Goal: Task Accomplishment & Management: Use online tool/utility

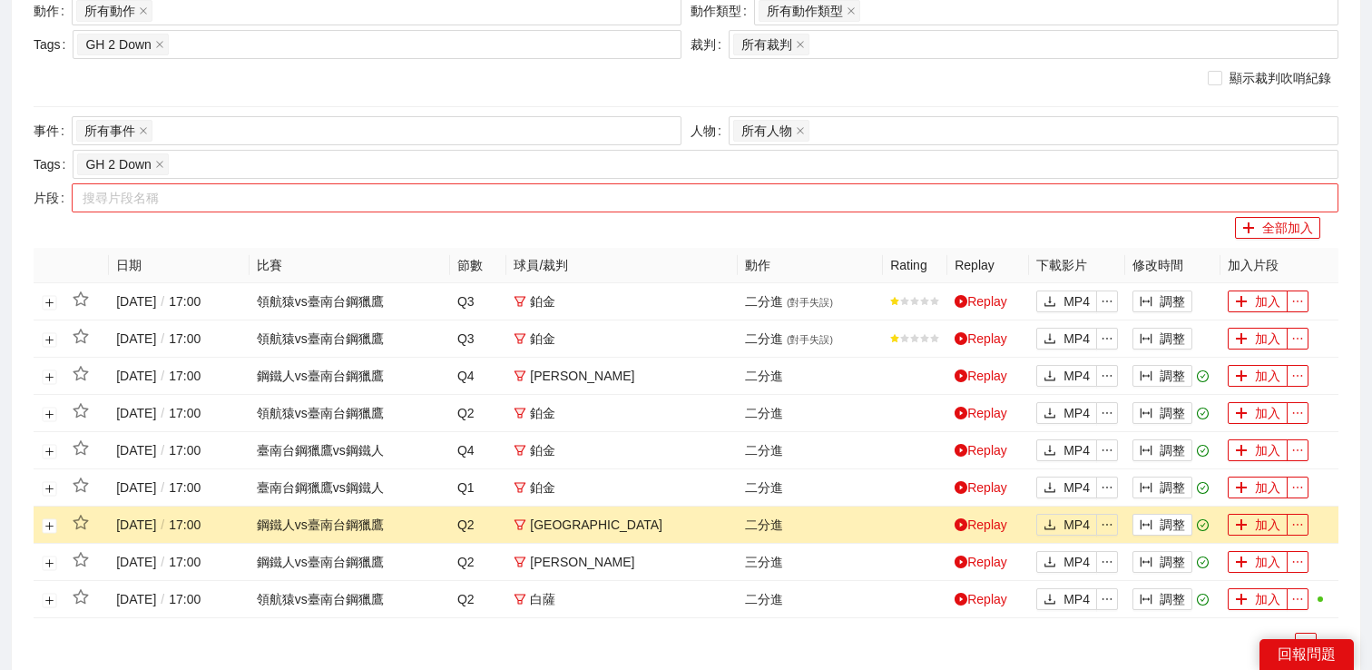
scroll to position [254, 0]
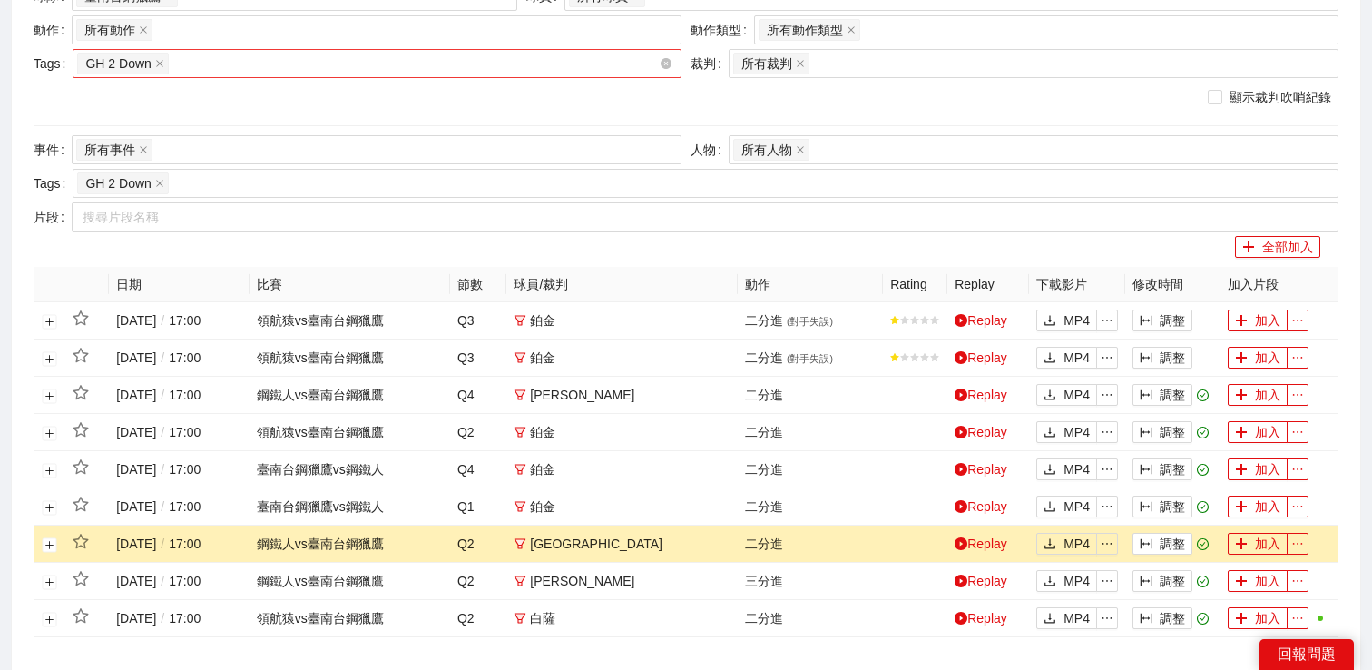
click at [320, 62] on div "GH 2 Down" at bounding box center [368, 63] width 582 height 25
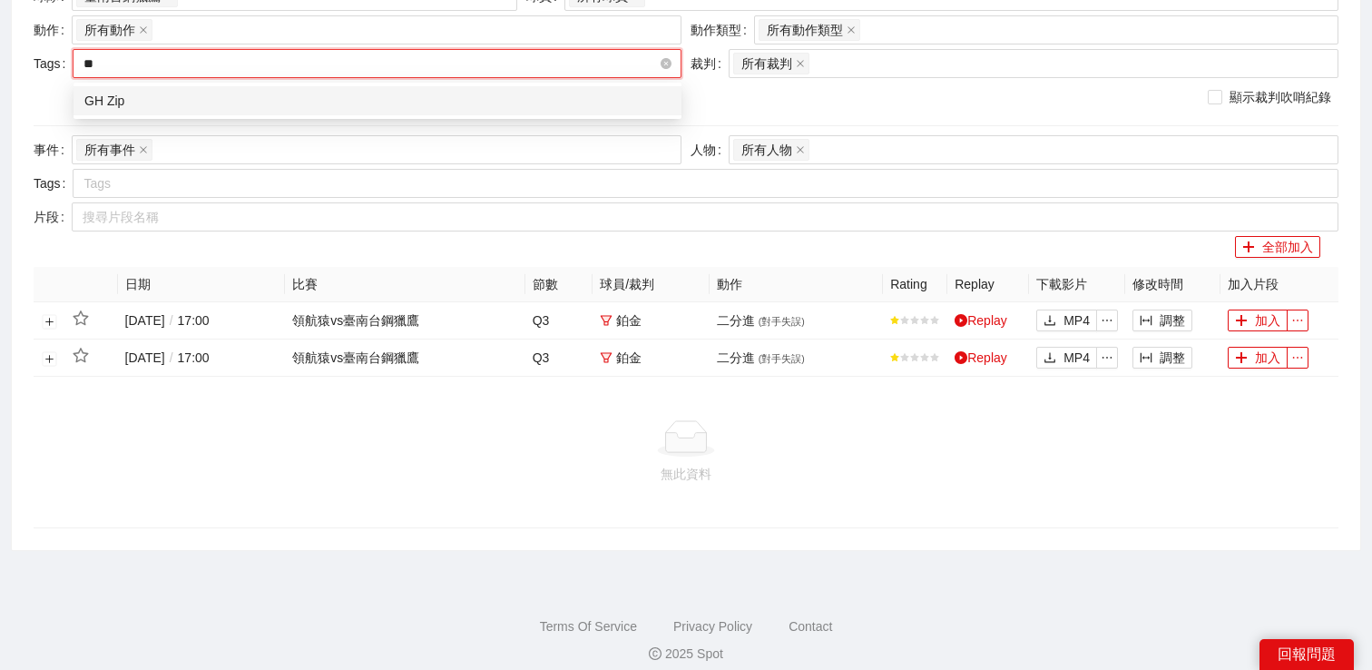
type input "*"
type input "****"
click at [290, 93] on div "GH Zone Fist Up" at bounding box center [377, 101] width 586 height 20
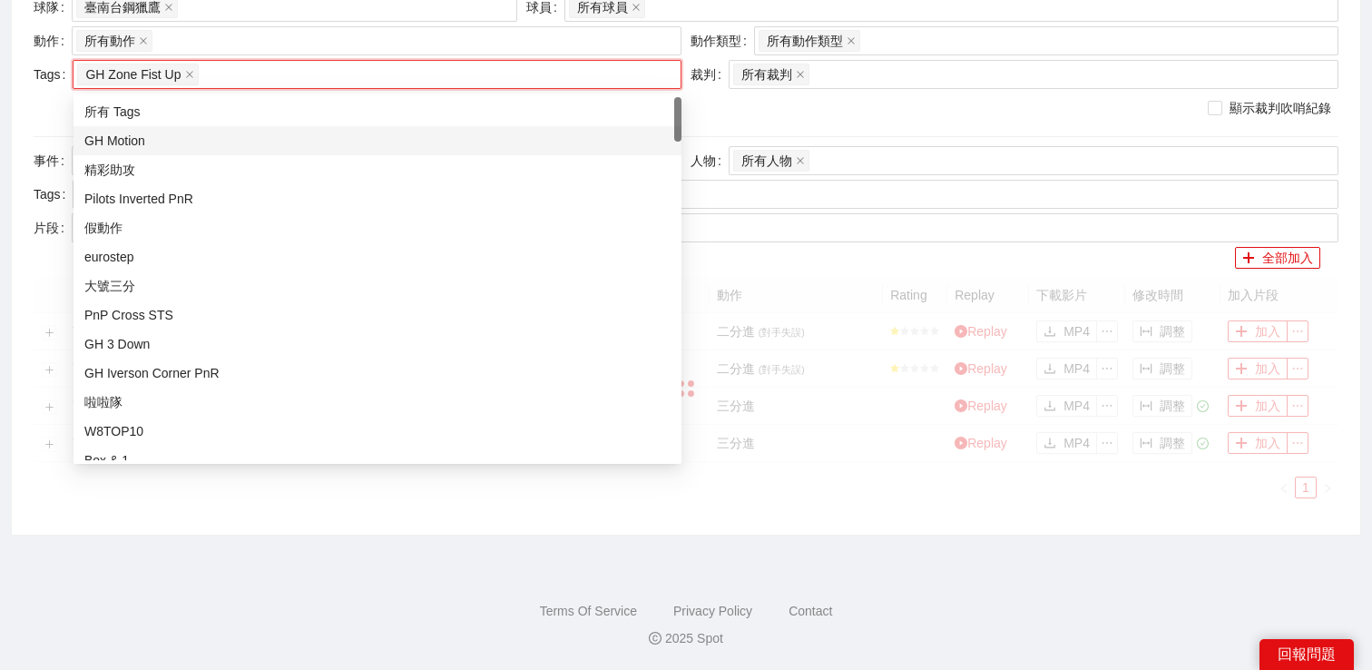
scroll to position [243, 0]
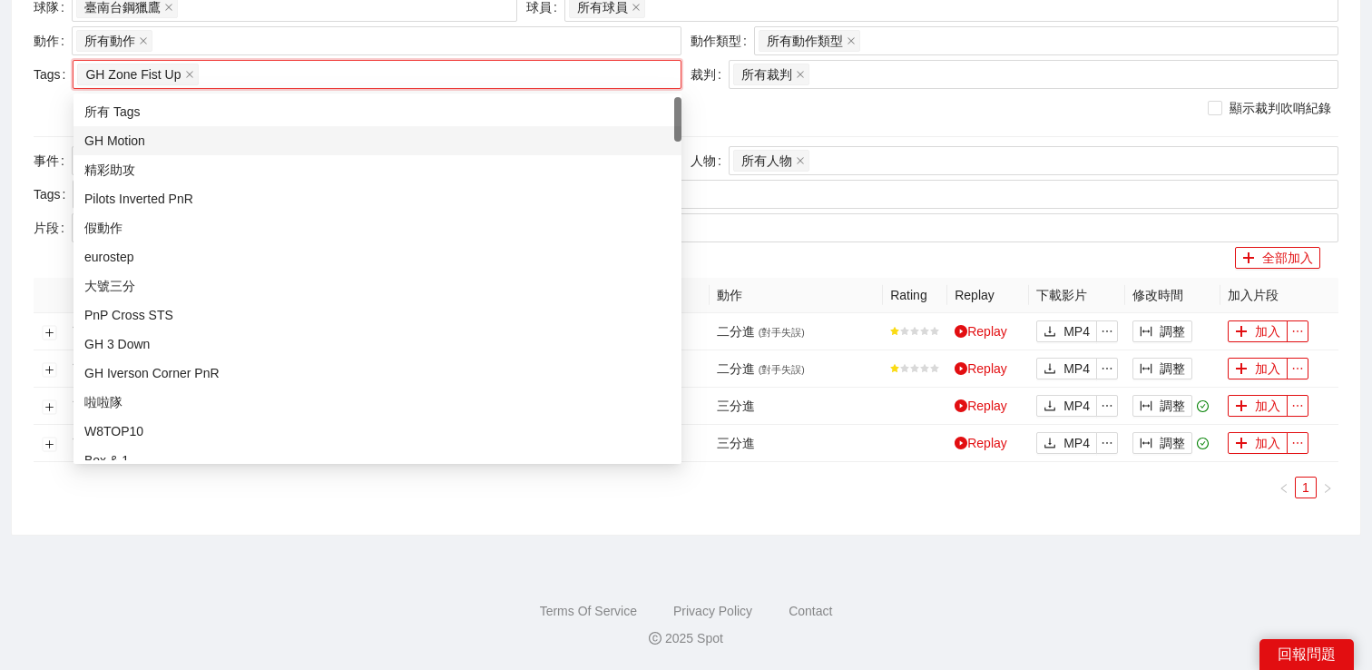
click at [749, 101] on div "顯示裁判吹哨紀錄" at bounding box center [686, 108] width 1305 height 20
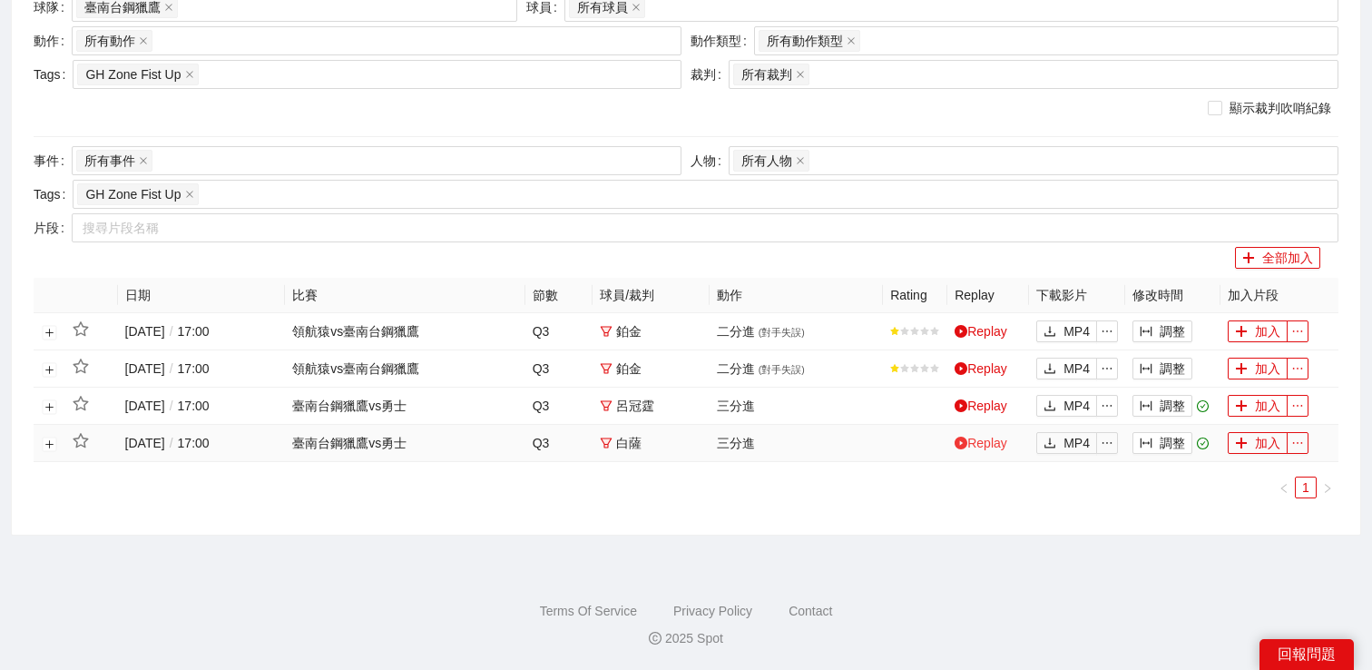
click at [985, 449] on link "Replay" at bounding box center [981, 443] width 53 height 15
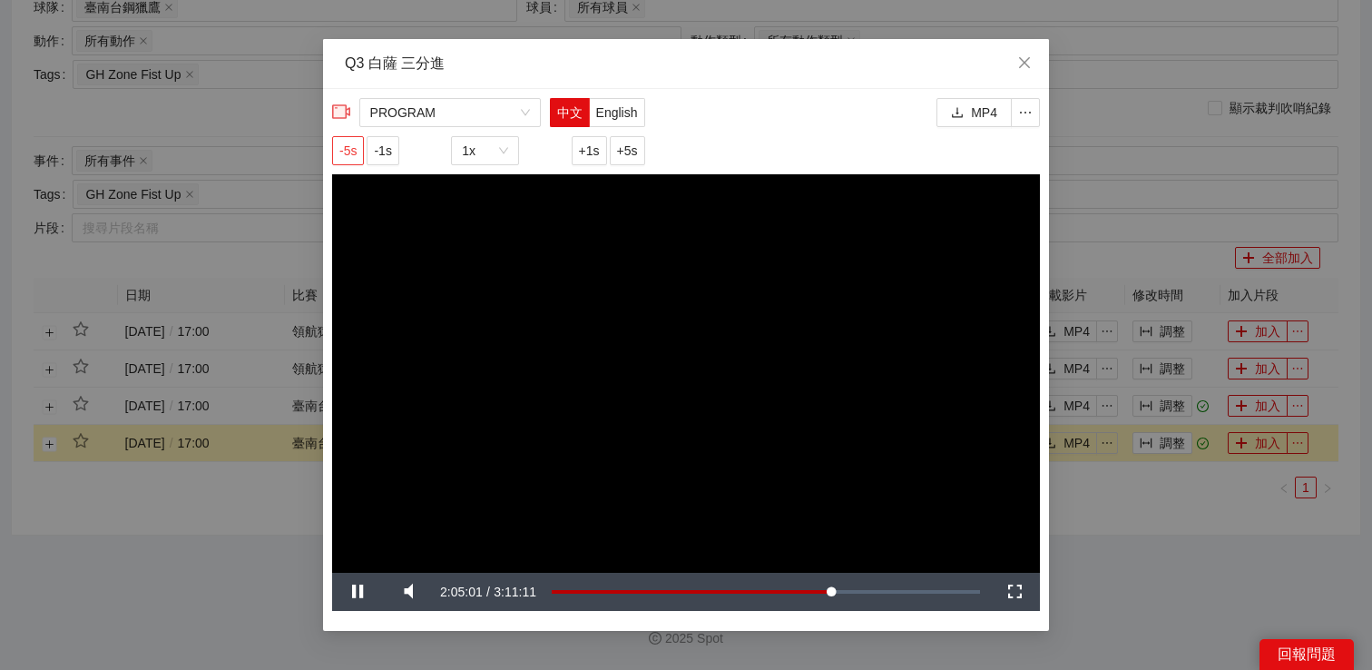
click at [356, 147] on span "-5s" at bounding box center [347, 151] width 17 height 20
click at [1140, 502] on div "**********" at bounding box center [686, 335] width 1372 height 670
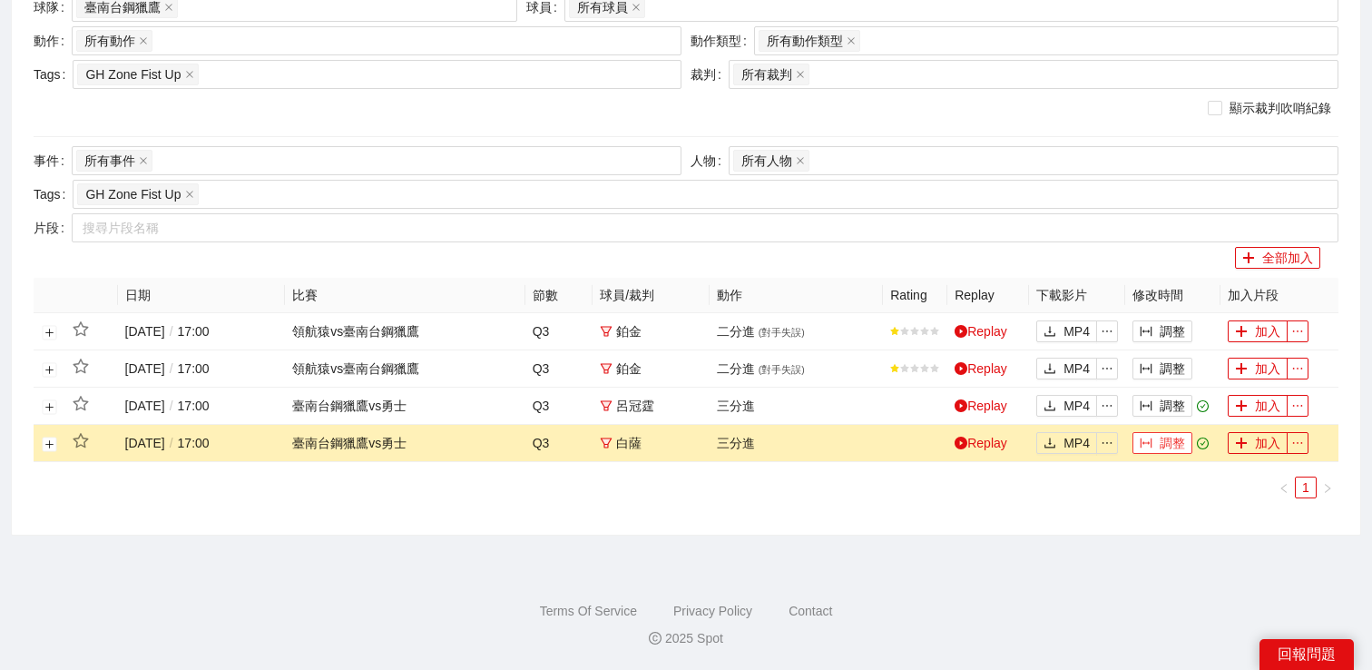
click at [1157, 453] on button "調整" at bounding box center [1163, 443] width 60 height 22
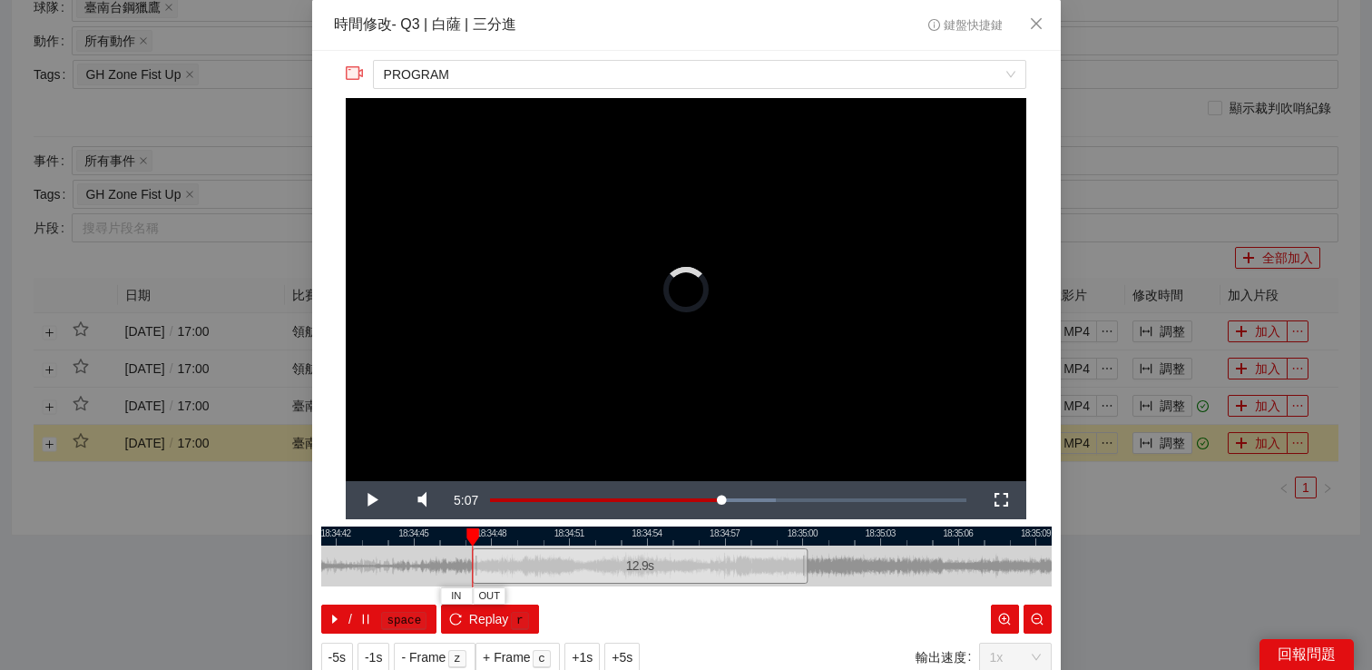
drag, startPoint x: 564, startPoint y: 564, endPoint x: 454, endPoint y: 574, distance: 111.1
click at [469, 574] on div at bounding box center [474, 565] width 11 height 41
click at [371, 500] on span "Video Player" at bounding box center [371, 500] width 0 height 0
click at [473, 590] on span "IN" at bounding box center [472, 596] width 10 height 16
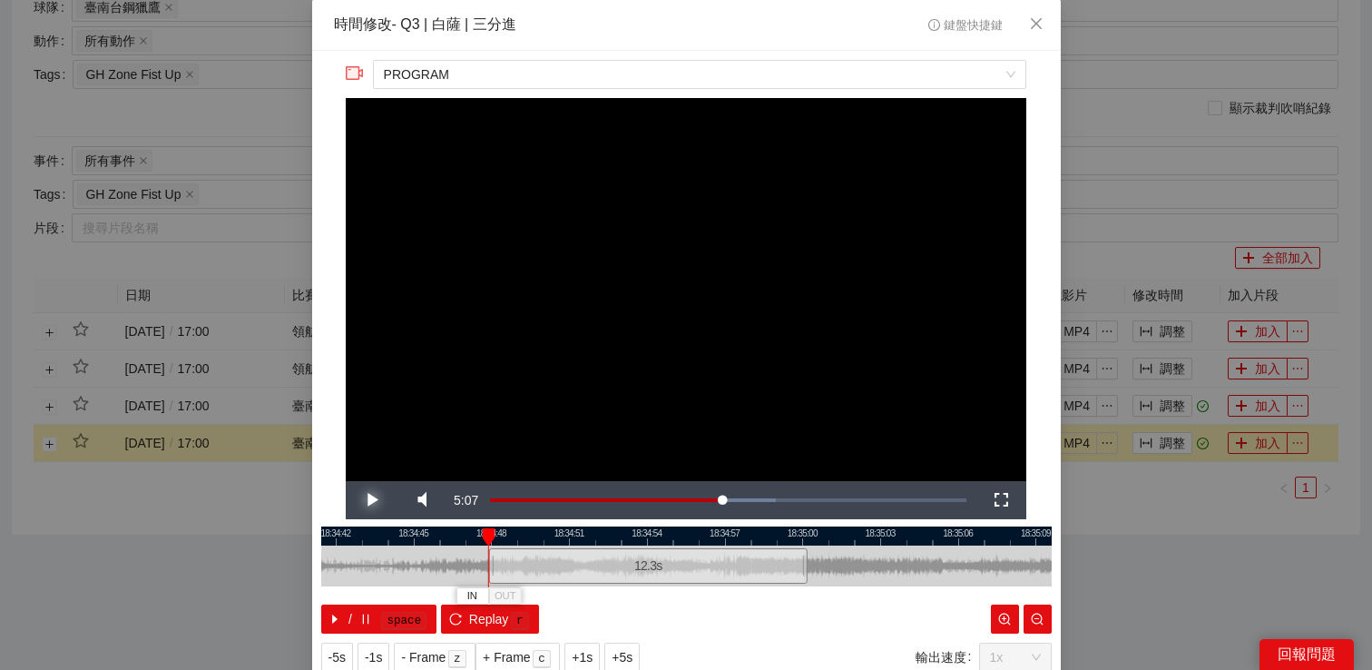
click at [371, 500] on span "Video Player" at bounding box center [371, 500] width 0 height 0
click at [780, 591] on span "OUT" at bounding box center [782, 596] width 22 height 16
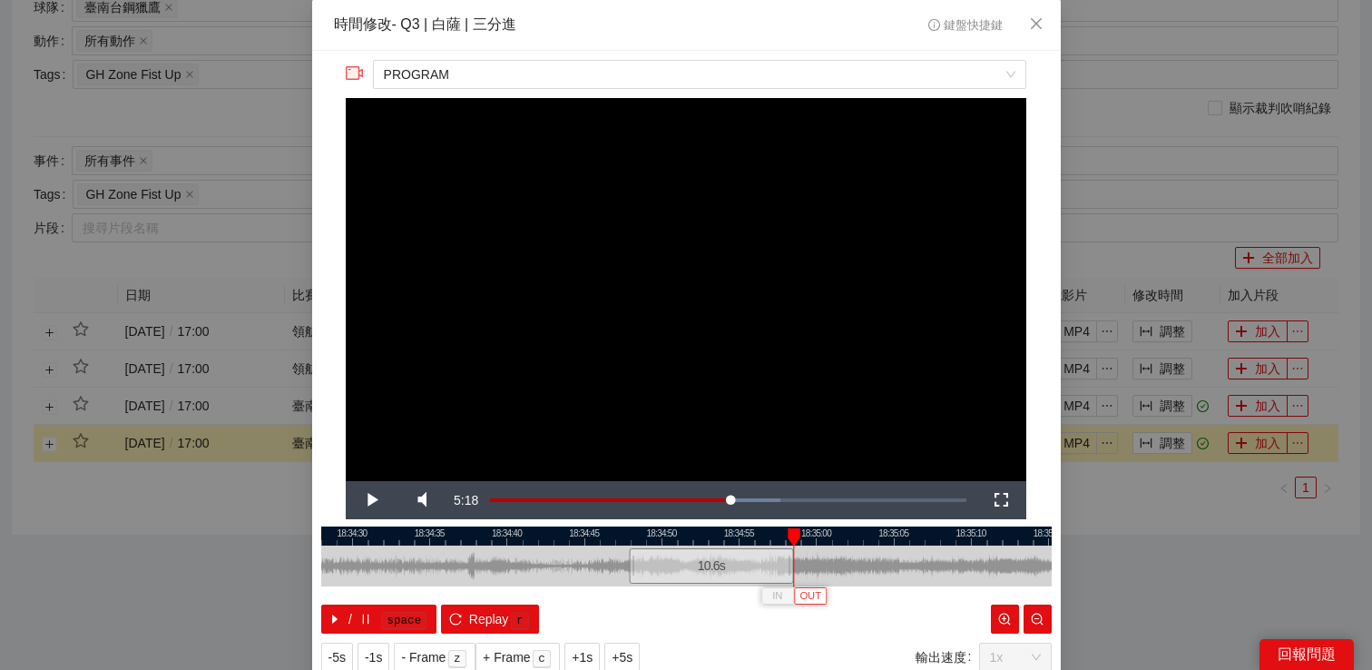
scroll to position [58, 0]
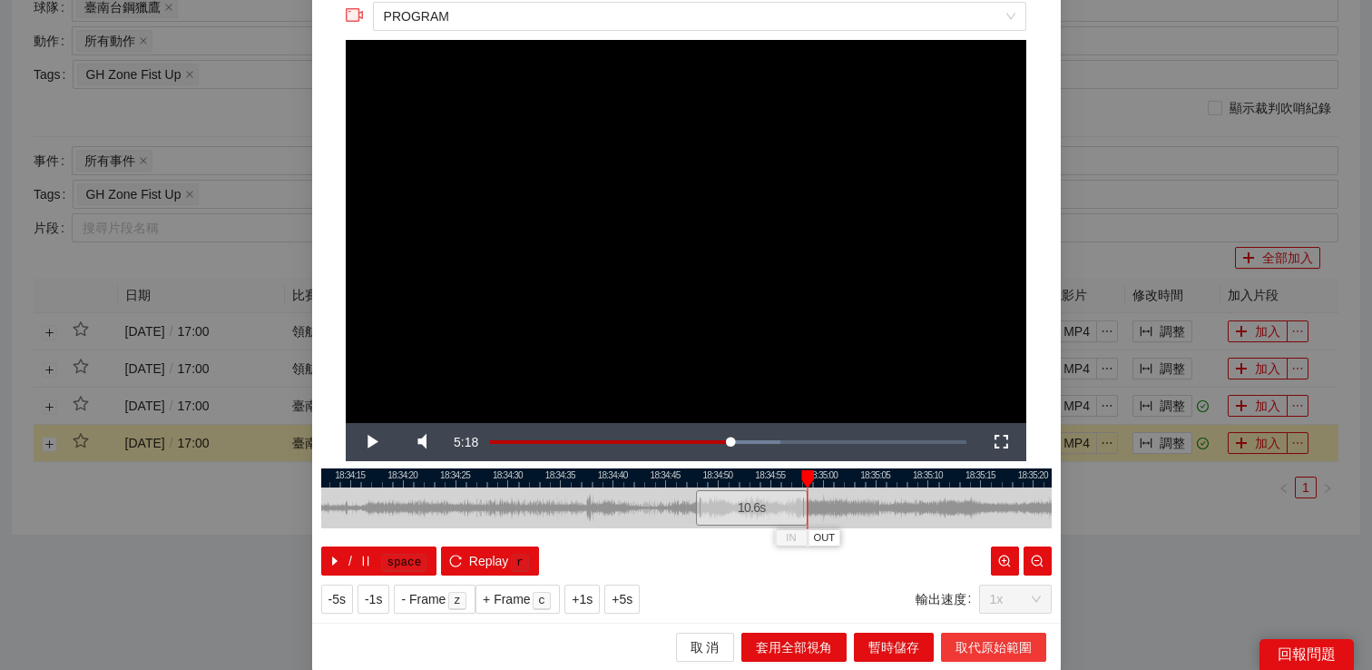
click at [1015, 641] on span "取代原始範圍" at bounding box center [994, 647] width 76 height 20
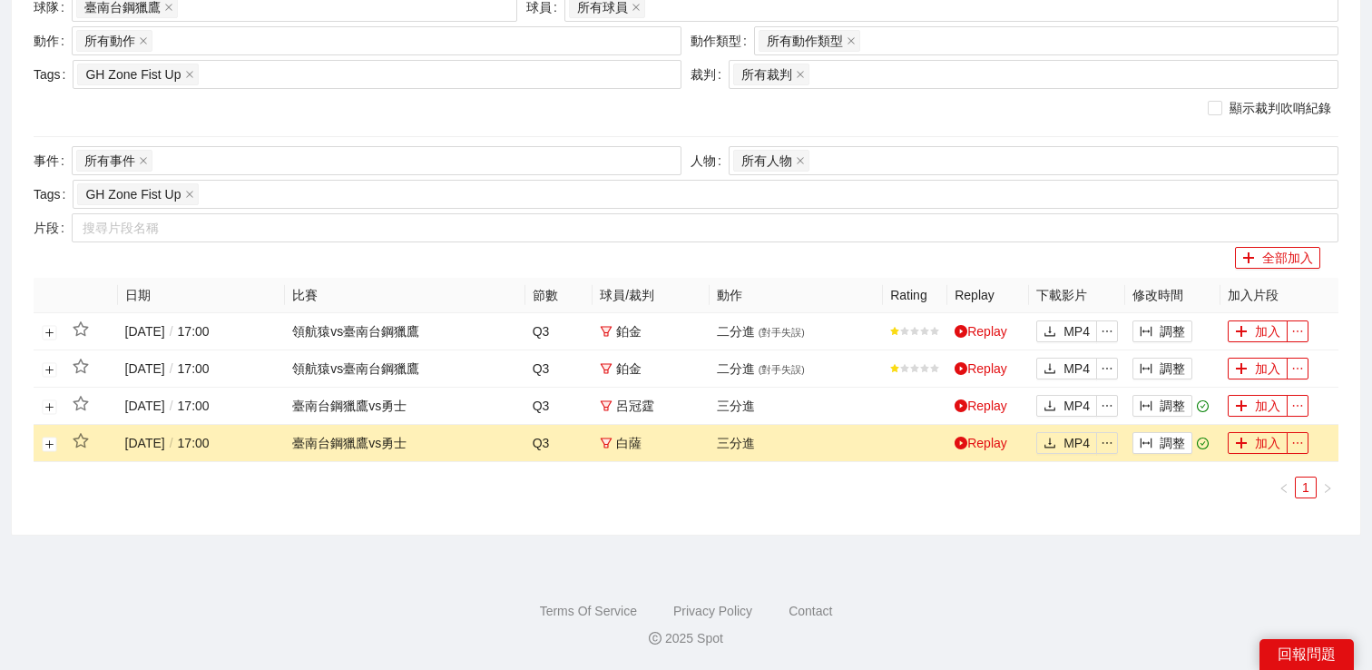
scroll to position [0, 0]
click at [1162, 401] on button "調整" at bounding box center [1163, 406] width 60 height 22
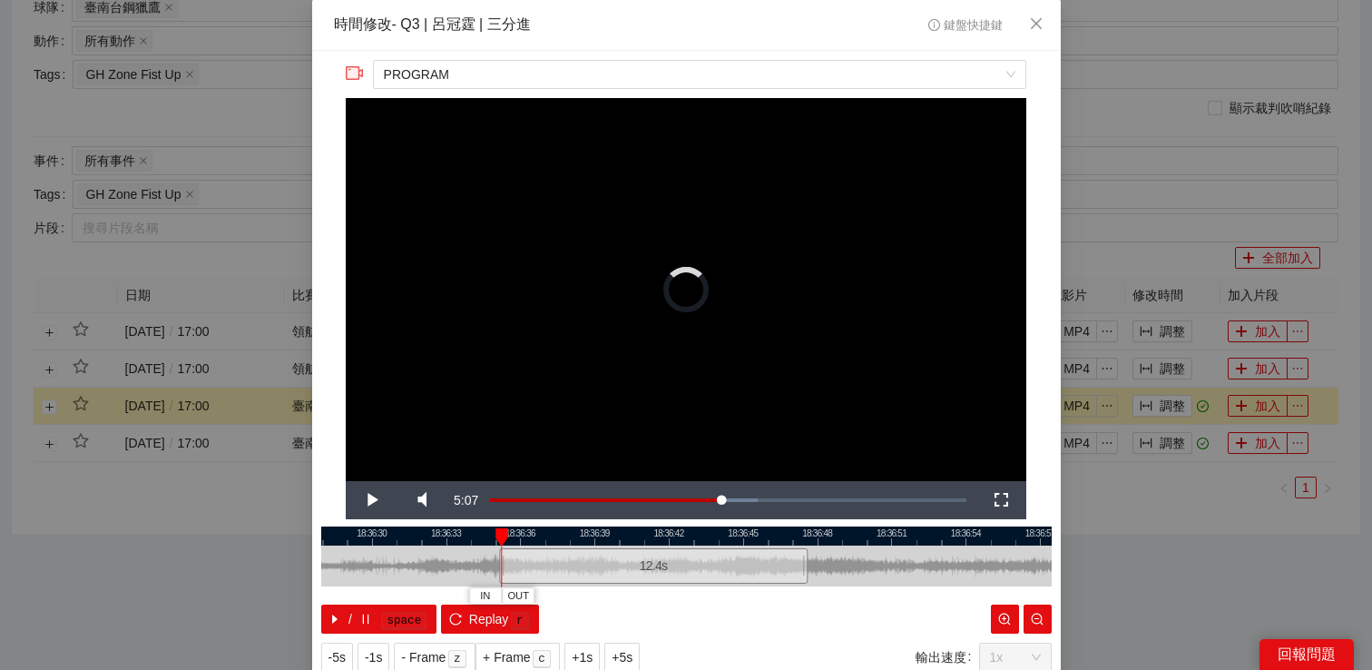
drag, startPoint x: 567, startPoint y: 562, endPoint x: 500, endPoint y: 564, distance: 67.2
click at [500, 564] on div at bounding box center [501, 565] width 11 height 41
click at [371, 500] on span "Video Player" at bounding box center [371, 500] width 0 height 0
drag, startPoint x: 802, startPoint y: 562, endPoint x: 759, endPoint y: 562, distance: 43.6
click at [760, 562] on div at bounding box center [762, 565] width 11 height 41
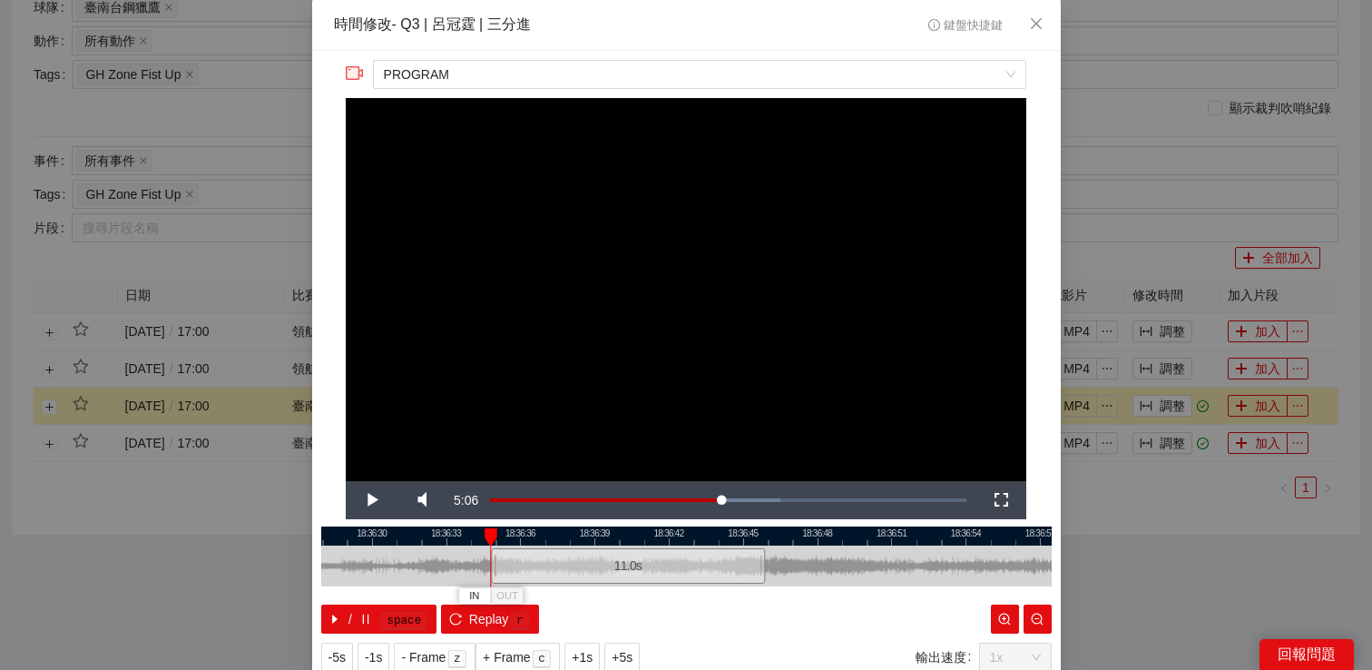
click at [488, 554] on div at bounding box center [493, 565] width 11 height 41
click at [371, 500] on span "Video Player" at bounding box center [371, 500] width 0 height 0
click at [755, 303] on video "Video Player" at bounding box center [686, 289] width 681 height 383
click at [705, 348] on video "Video Player" at bounding box center [686, 289] width 681 height 383
click at [703, 348] on video "Video Player" at bounding box center [686, 289] width 681 height 383
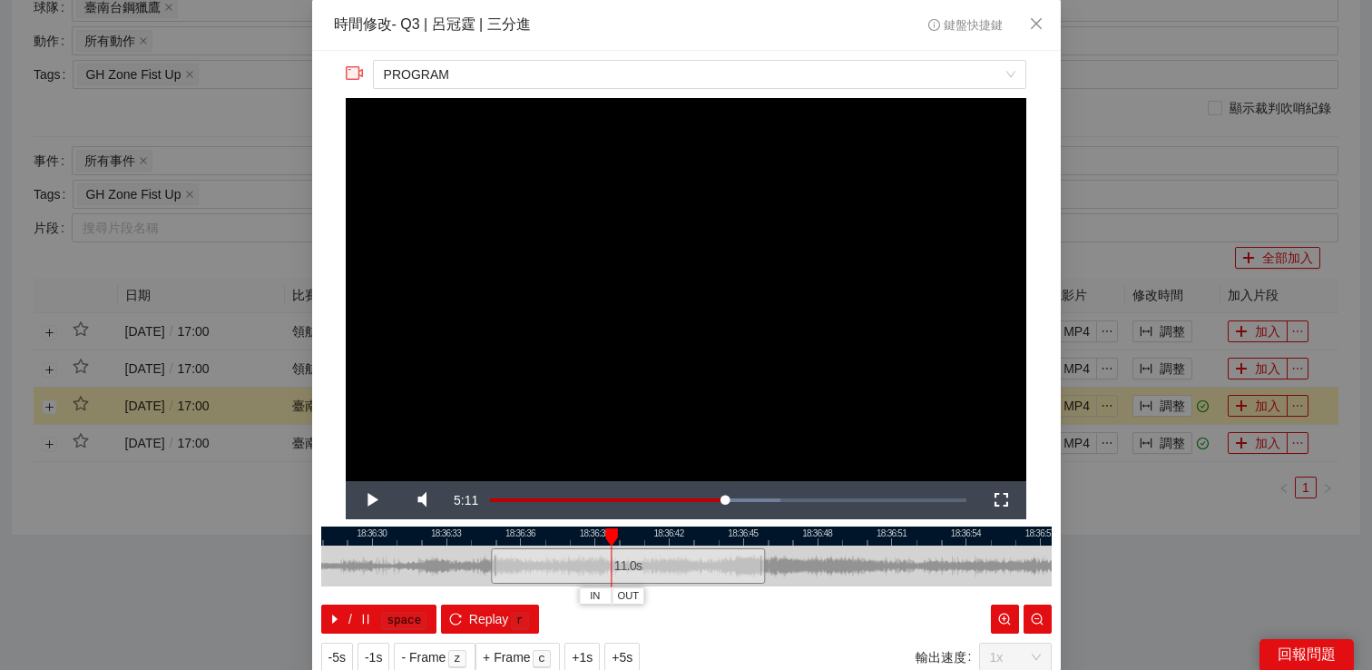
click at [703, 348] on video "Video Player" at bounding box center [686, 289] width 681 height 383
click at [643, 338] on video "Video Player" at bounding box center [686, 289] width 681 height 383
click at [477, 605] on button "Replay r" at bounding box center [489, 618] width 97 height 29
click at [371, 500] on span "Video Player" at bounding box center [371, 500] width 0 height 0
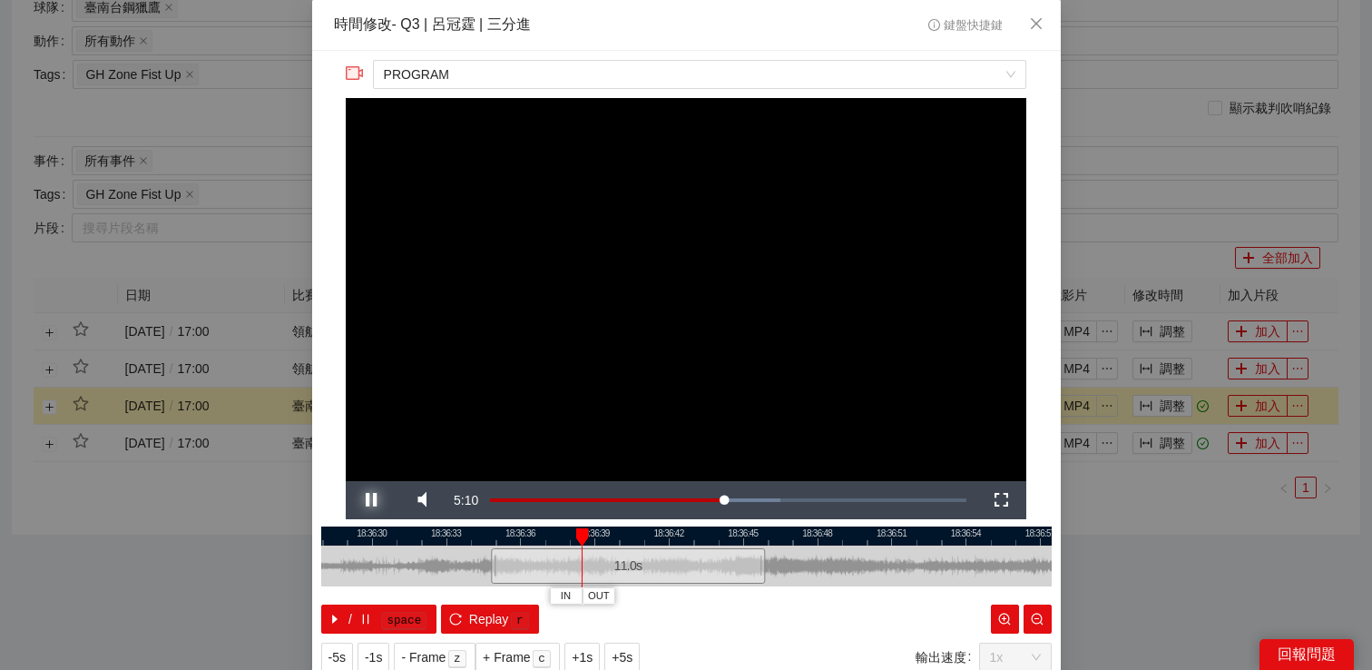
click at [371, 500] on span "Video Player" at bounding box center [371, 500] width 0 height 0
click at [368, 653] on span "-1s" at bounding box center [373, 657] width 17 height 20
click at [371, 500] on span "Video Player" at bounding box center [371, 500] width 0 height 0
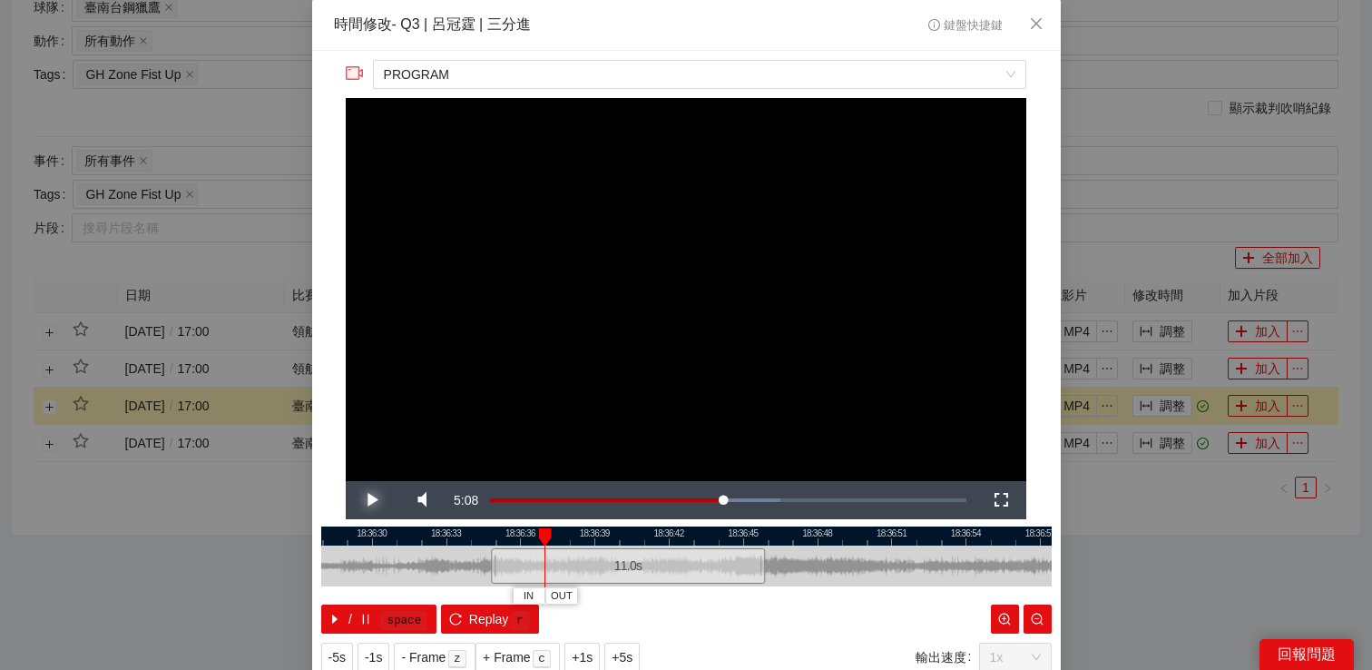
click at [371, 500] on span "Video Player" at bounding box center [371, 500] width 0 height 0
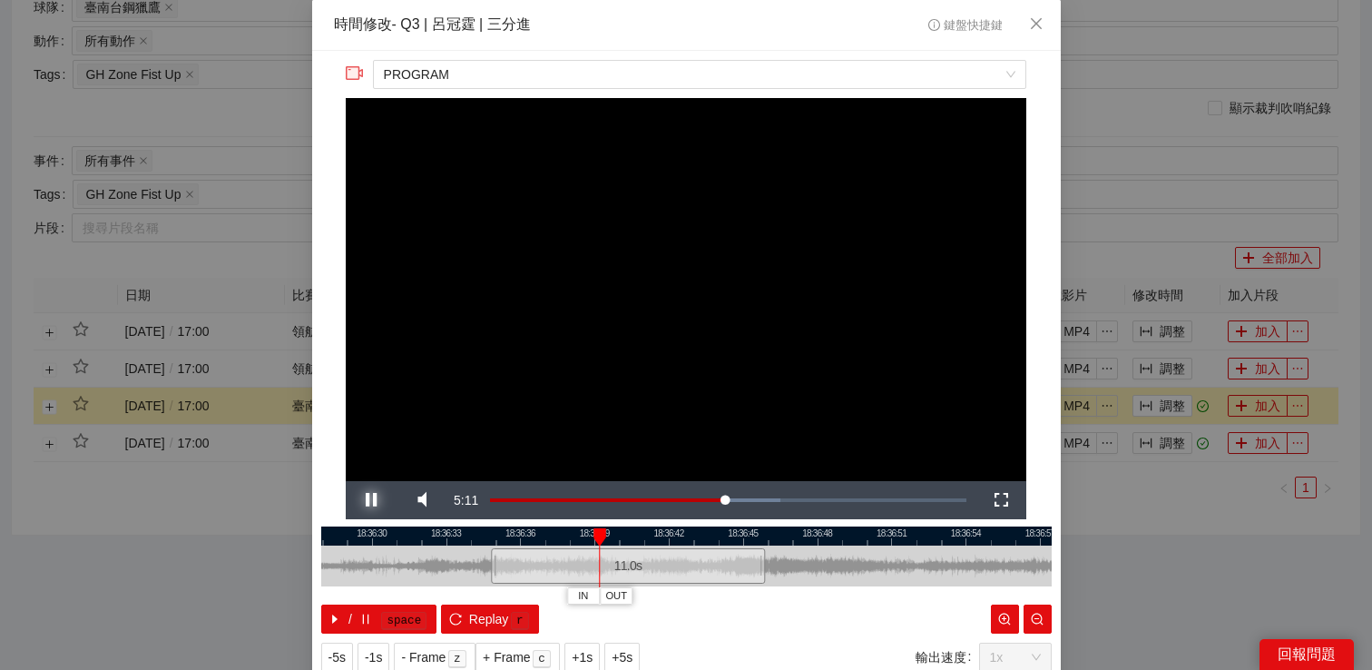
click at [371, 500] on span "Video Player" at bounding box center [371, 500] width 0 height 0
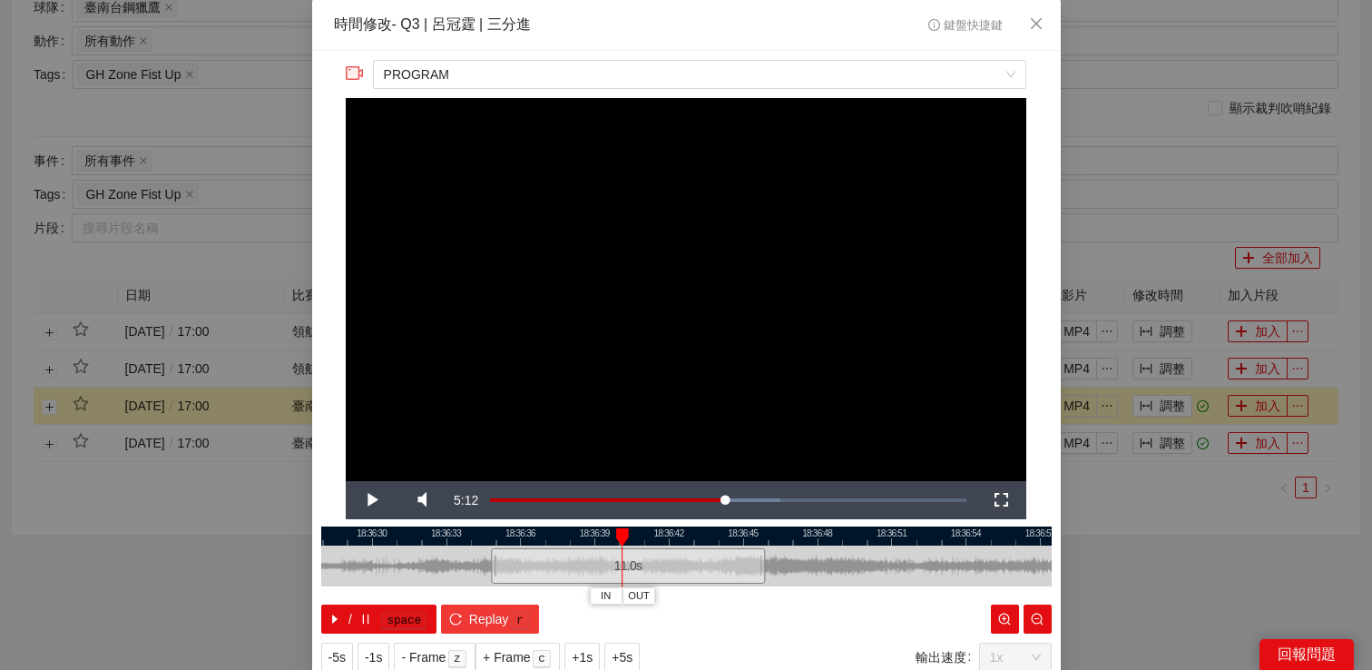
click at [462, 607] on button "Replay r" at bounding box center [489, 618] width 97 height 29
click at [371, 500] on span "Video Player" at bounding box center [371, 500] width 0 height 0
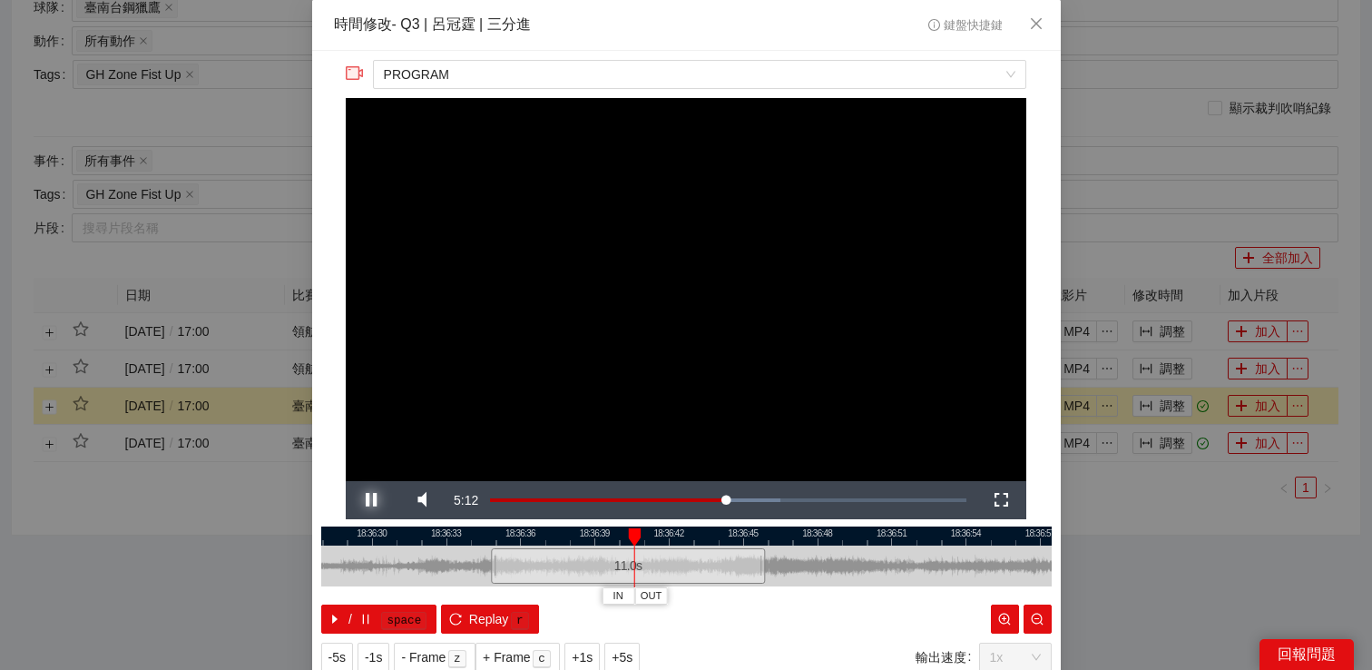
click at [371, 500] on span "Video Player" at bounding box center [371, 500] width 0 height 0
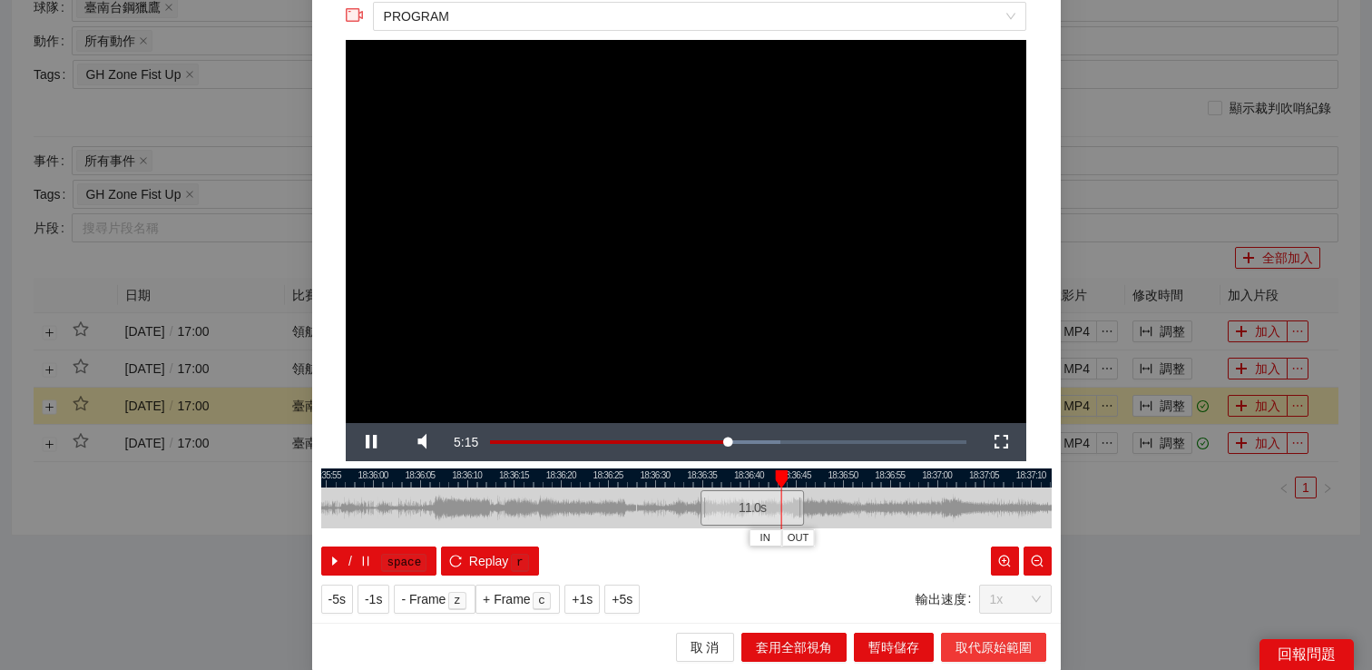
click at [970, 640] on span "取代原始範圍" at bounding box center [994, 647] width 76 height 20
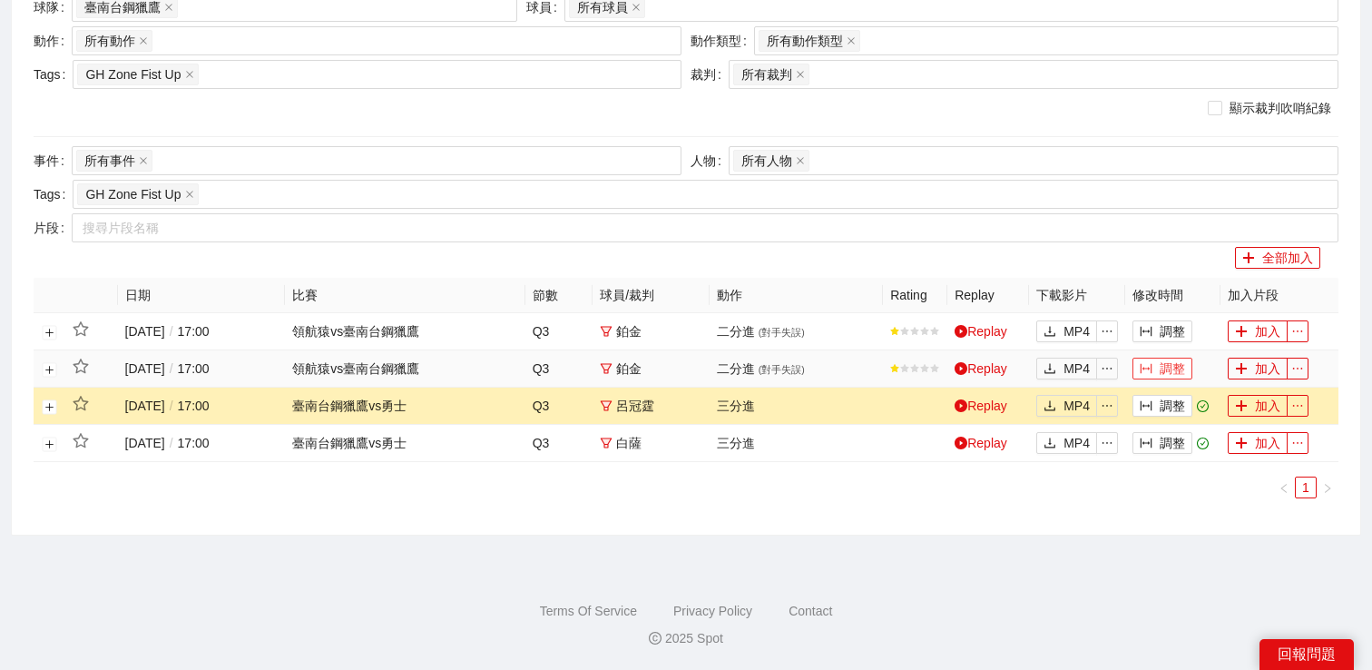
click at [1167, 362] on button "調整" at bounding box center [1163, 369] width 60 height 22
click at [1155, 367] on button "調整" at bounding box center [1163, 369] width 60 height 22
click at [1059, 525] on div "搜索 影片剪輯 (14) 賽季 PLG 例行賽 (2024-2025) 比賽 所有事件 事件日期 Only Ranking All Rankings 球隊 臺…" at bounding box center [686, 205] width 1349 height 657
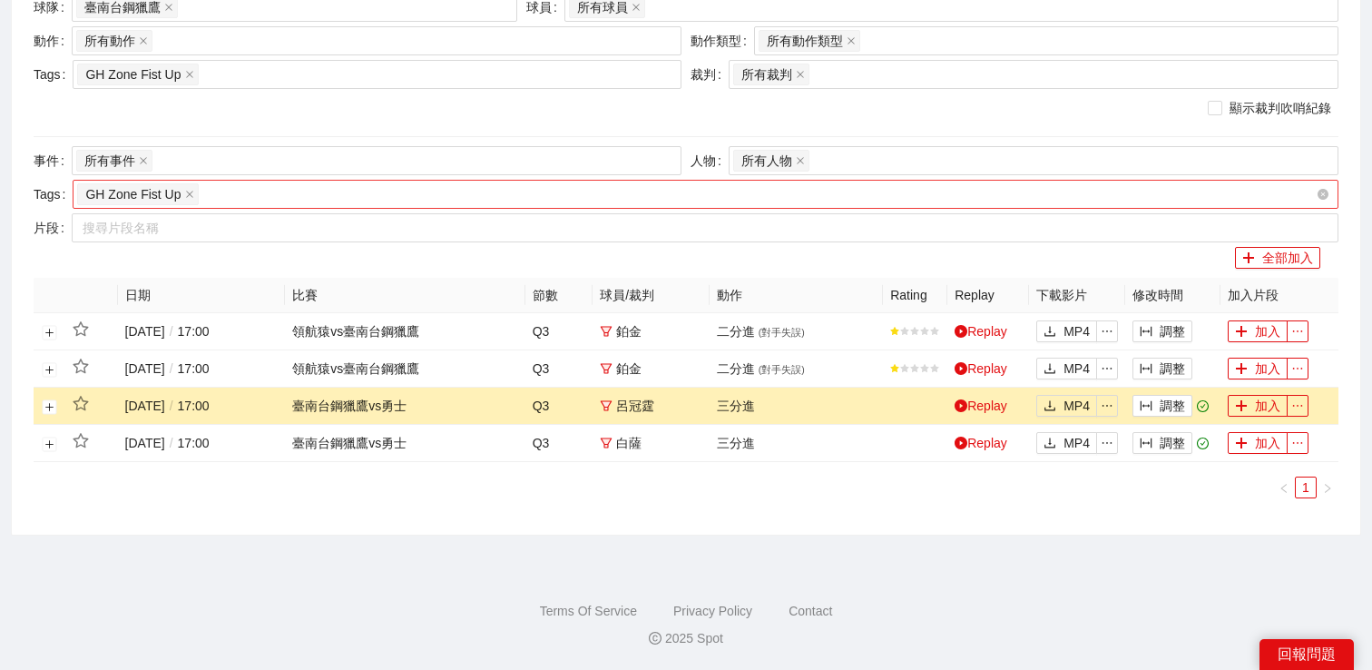
click at [497, 193] on div "GH Zone Fist Up" at bounding box center [696, 194] width 1239 height 25
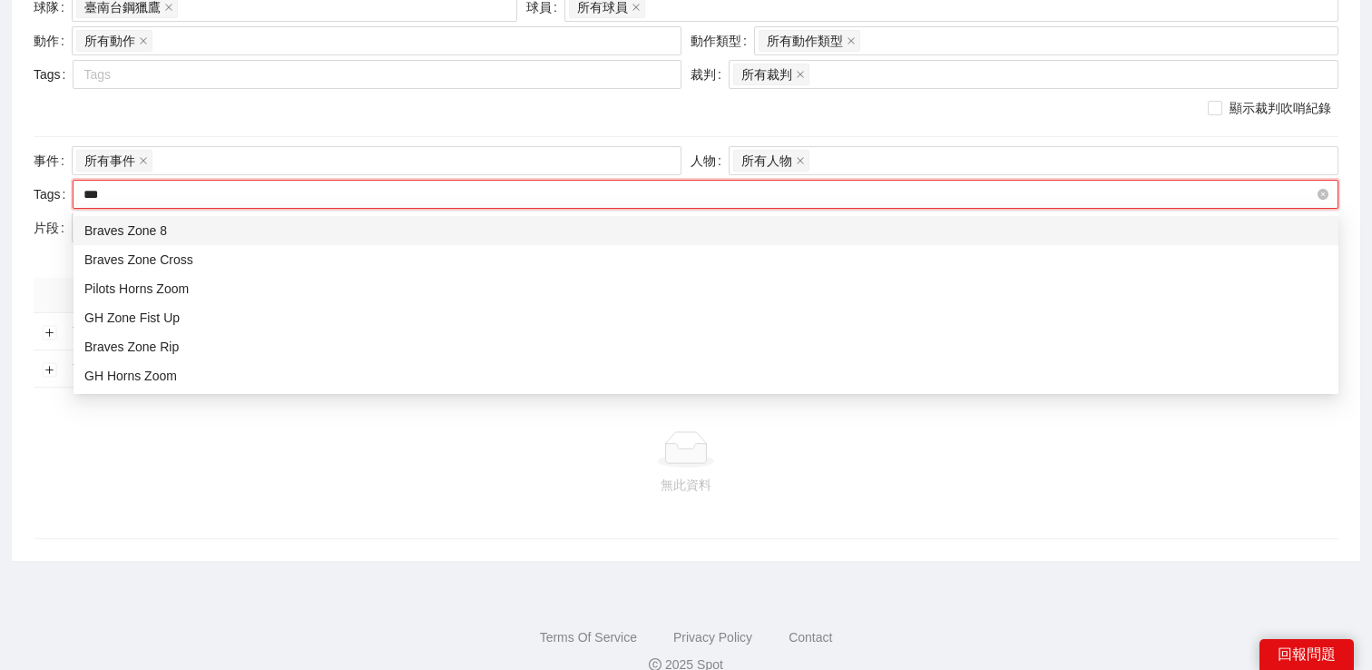
type input "****"
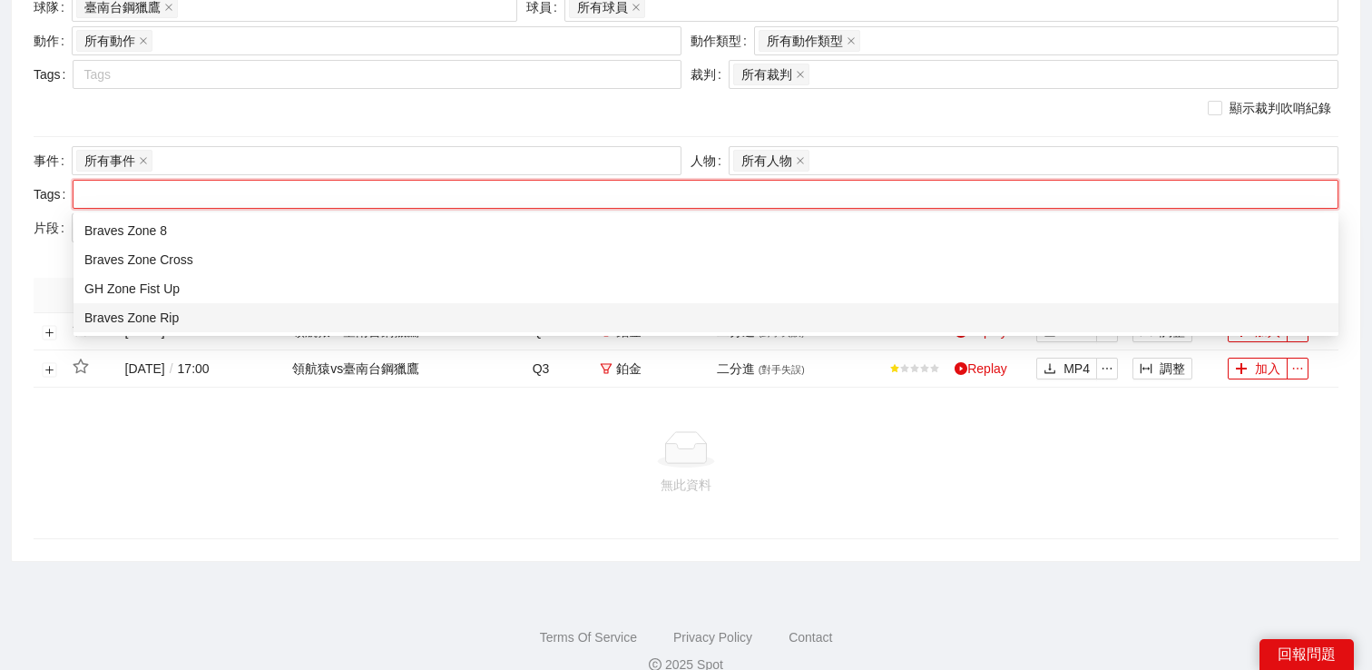
click at [316, 420] on div "無此資料" at bounding box center [686, 463] width 1305 height 151
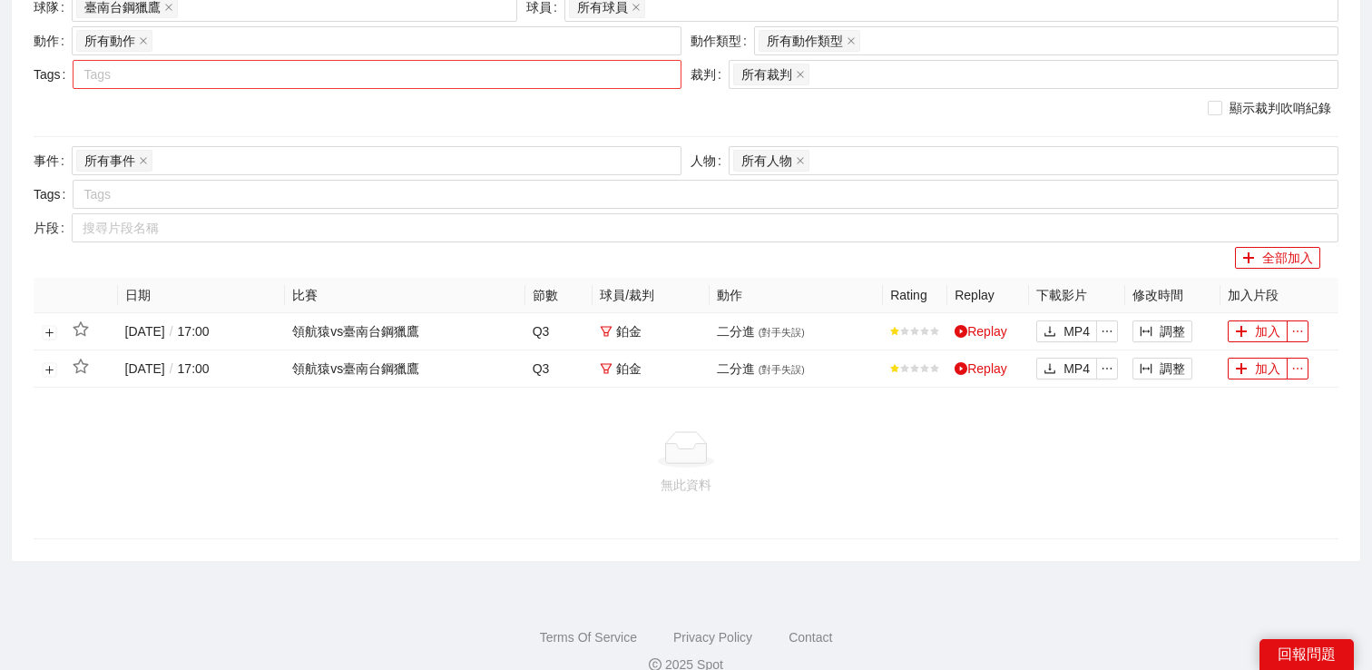
click at [309, 79] on div at bounding box center [368, 75] width 582 height 22
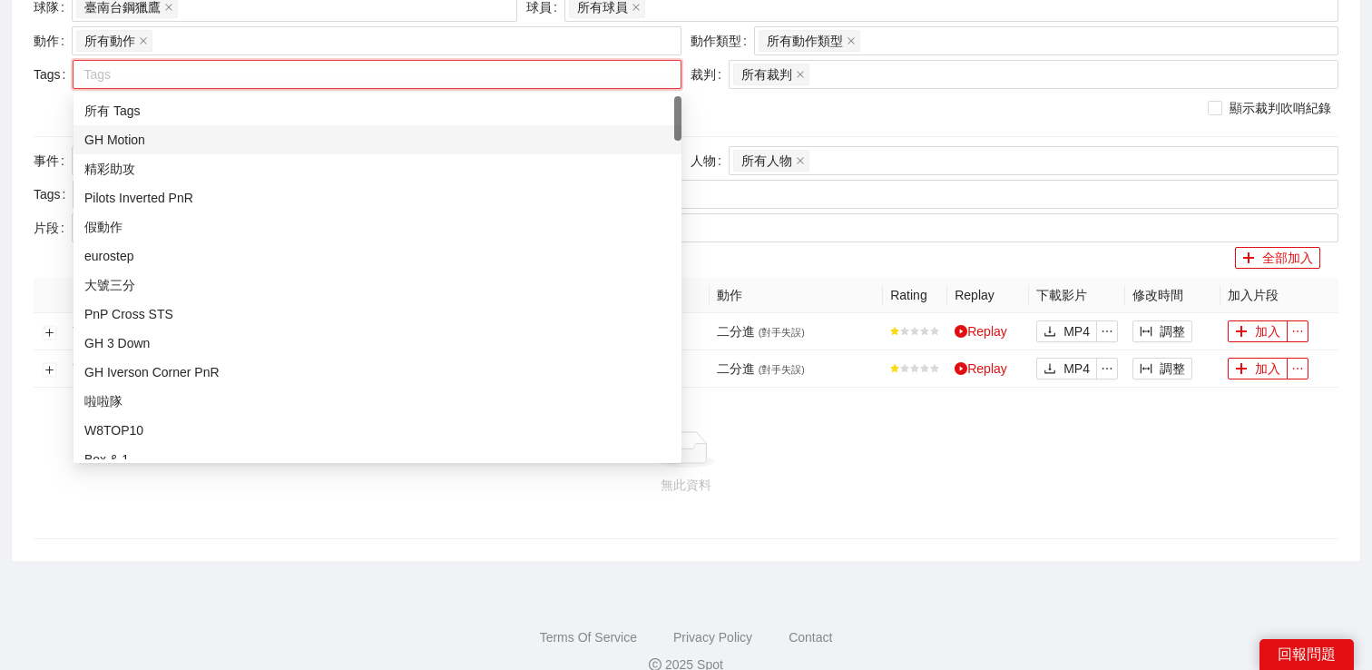
click at [299, 99] on div "所有 Tags" at bounding box center [378, 110] width 608 height 29
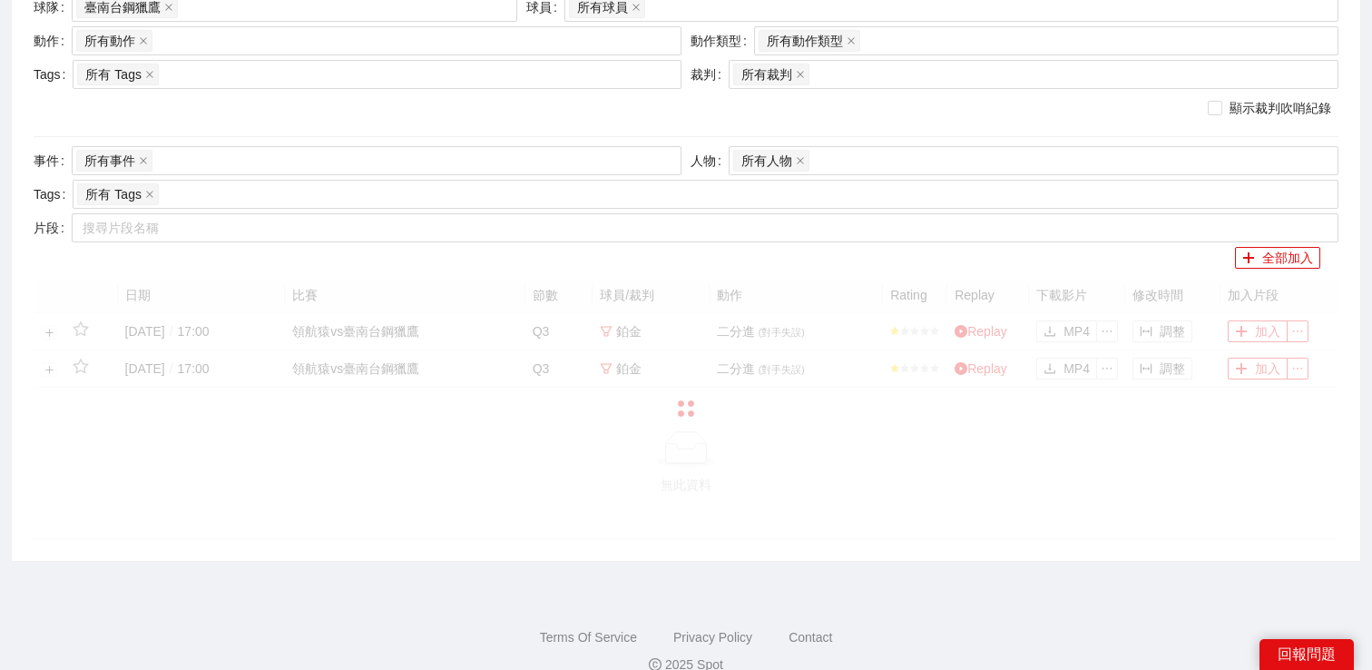
click at [418, 512] on div at bounding box center [686, 408] width 1305 height 261
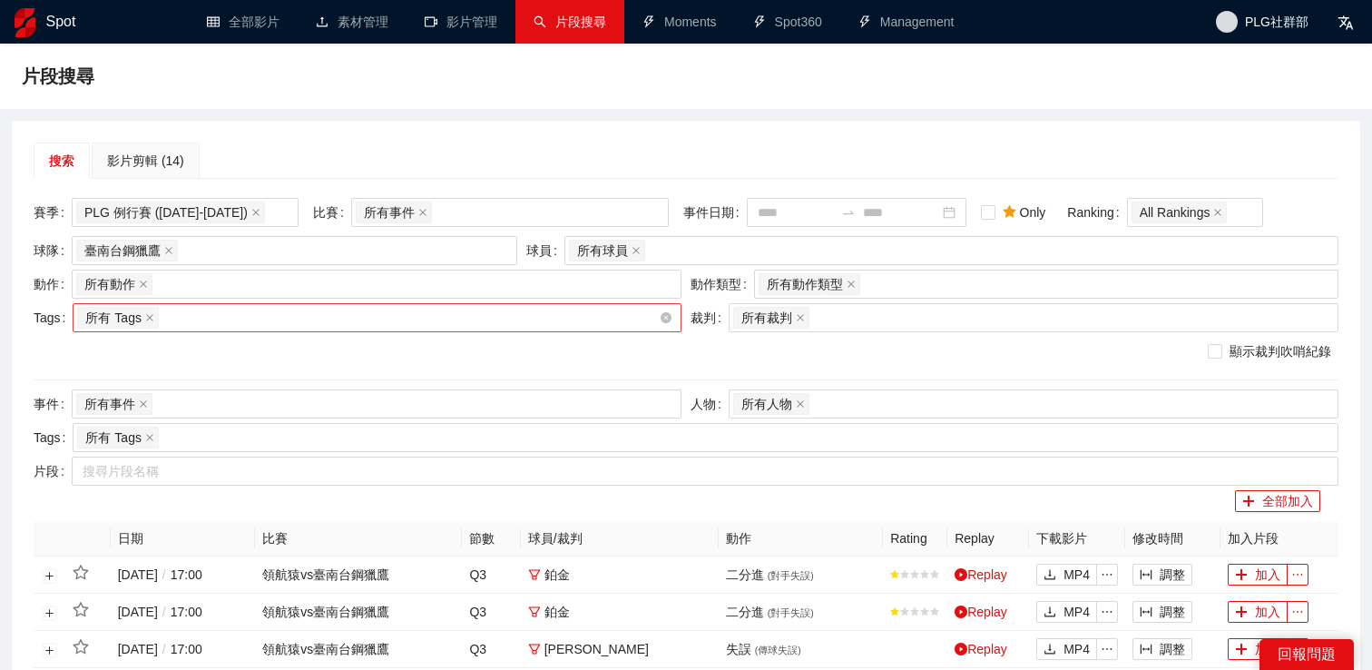
click at [441, 319] on div "所有 Tags" at bounding box center [368, 317] width 582 height 25
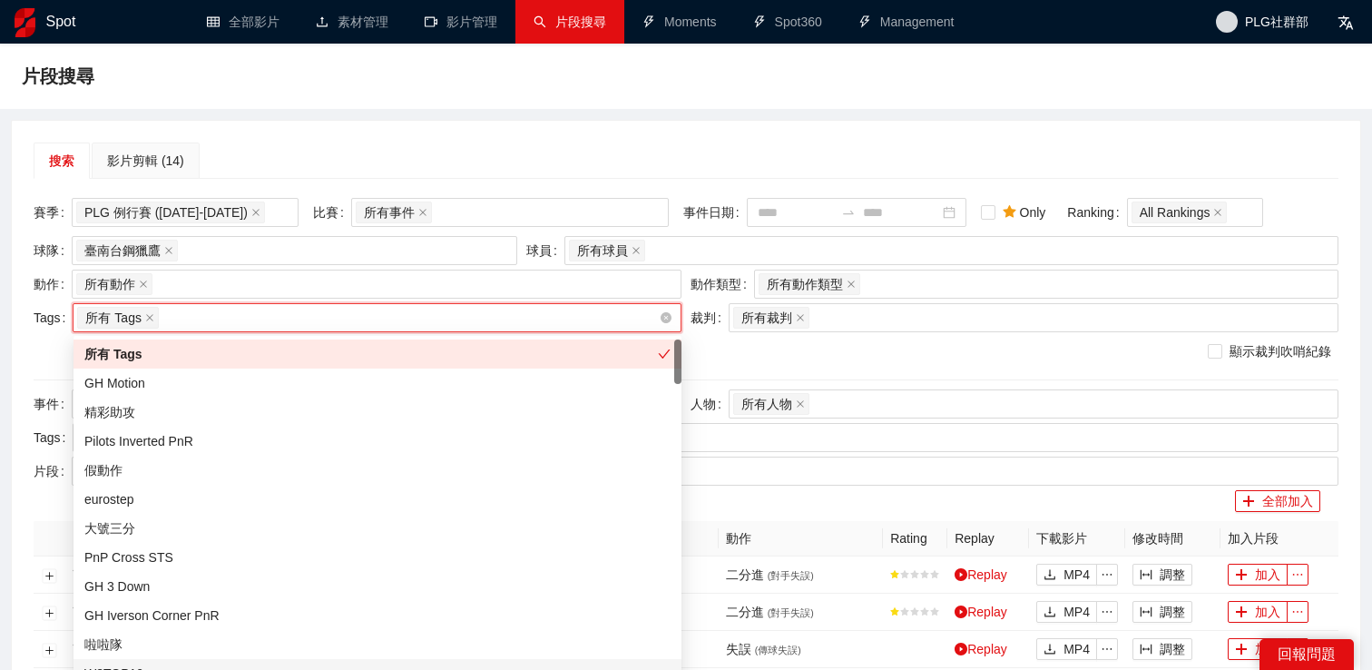
type input "*"
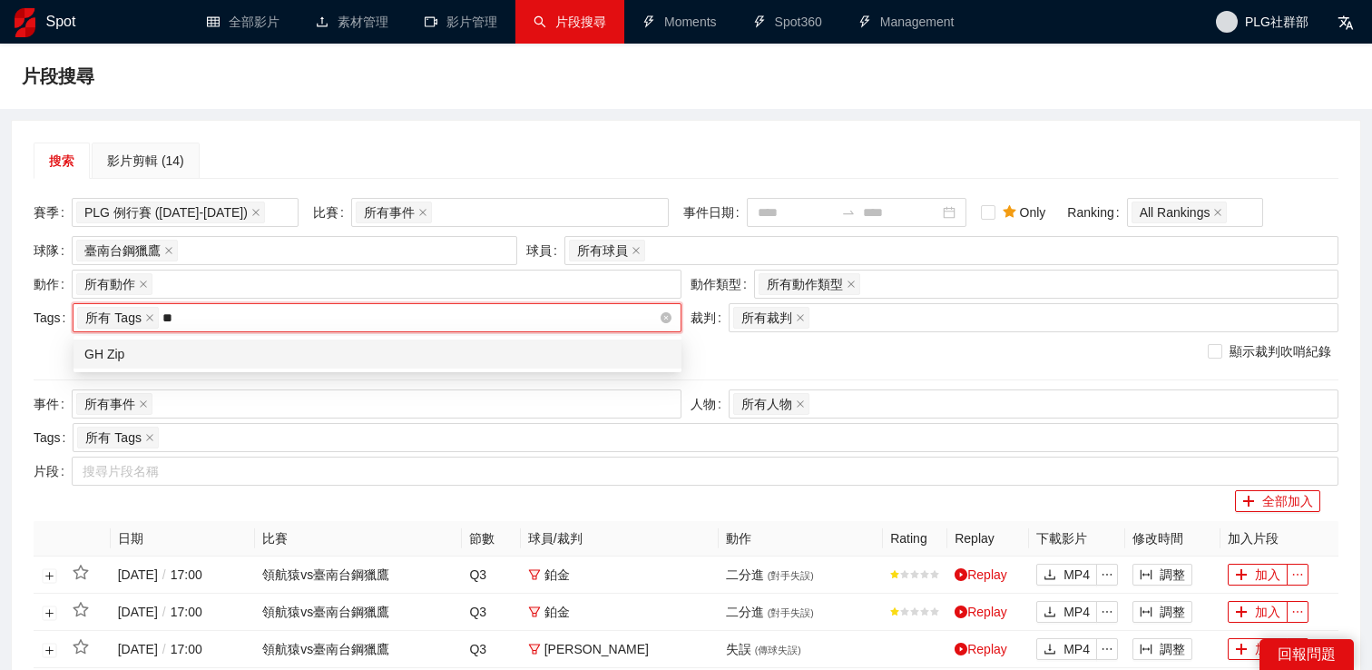
type input "***"
click at [382, 353] on div "GH Zip" at bounding box center [377, 354] width 586 height 20
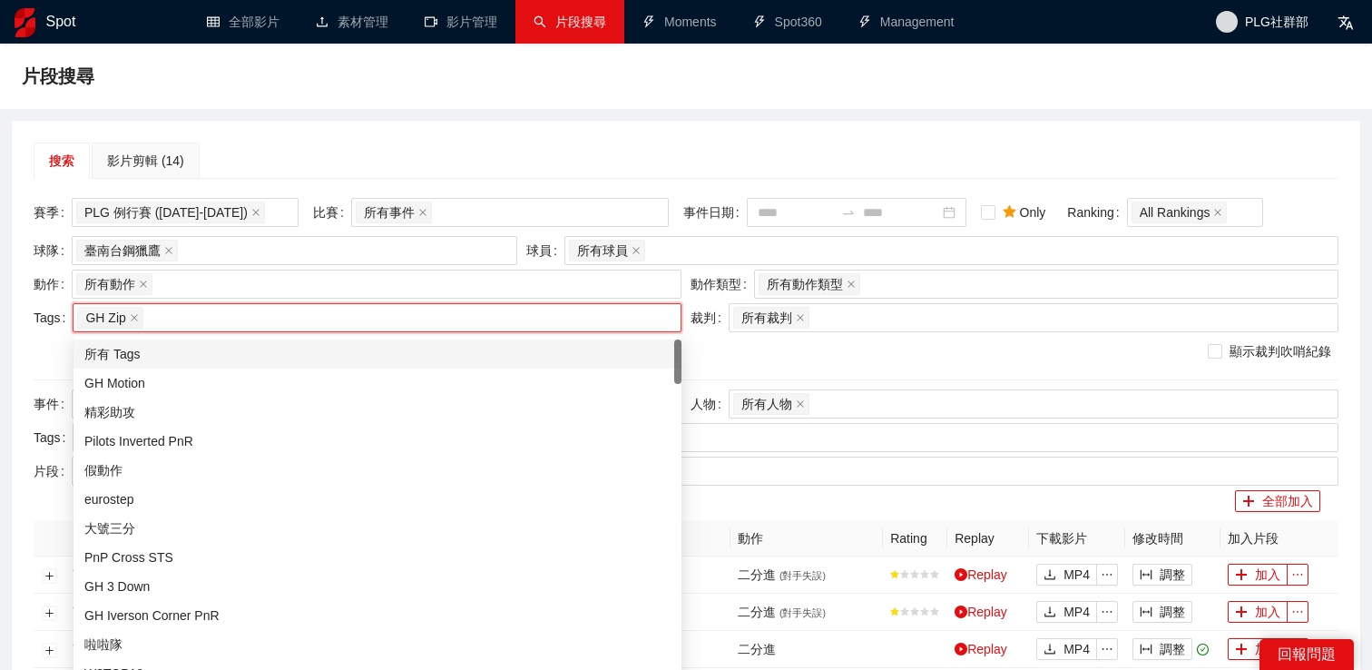
click at [450, 73] on div "片段搜尋" at bounding box center [686, 76] width 1329 height 36
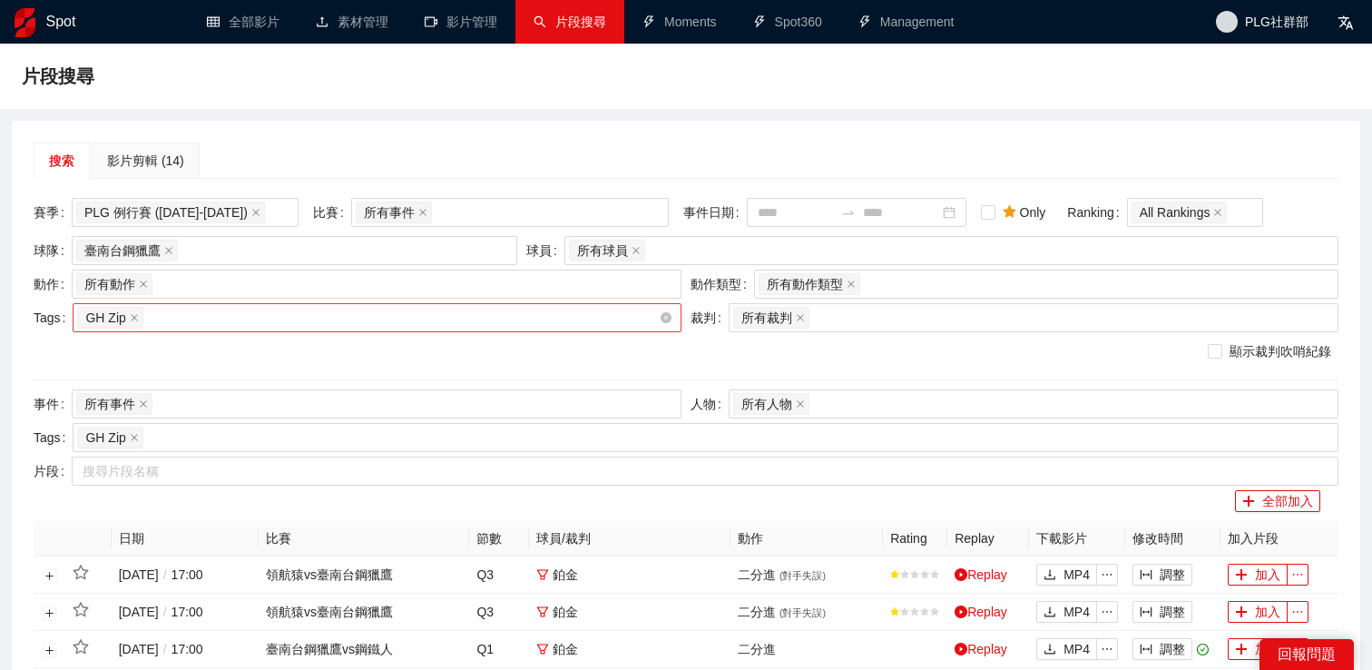
click at [350, 321] on div "GH Zip" at bounding box center [368, 317] width 582 height 25
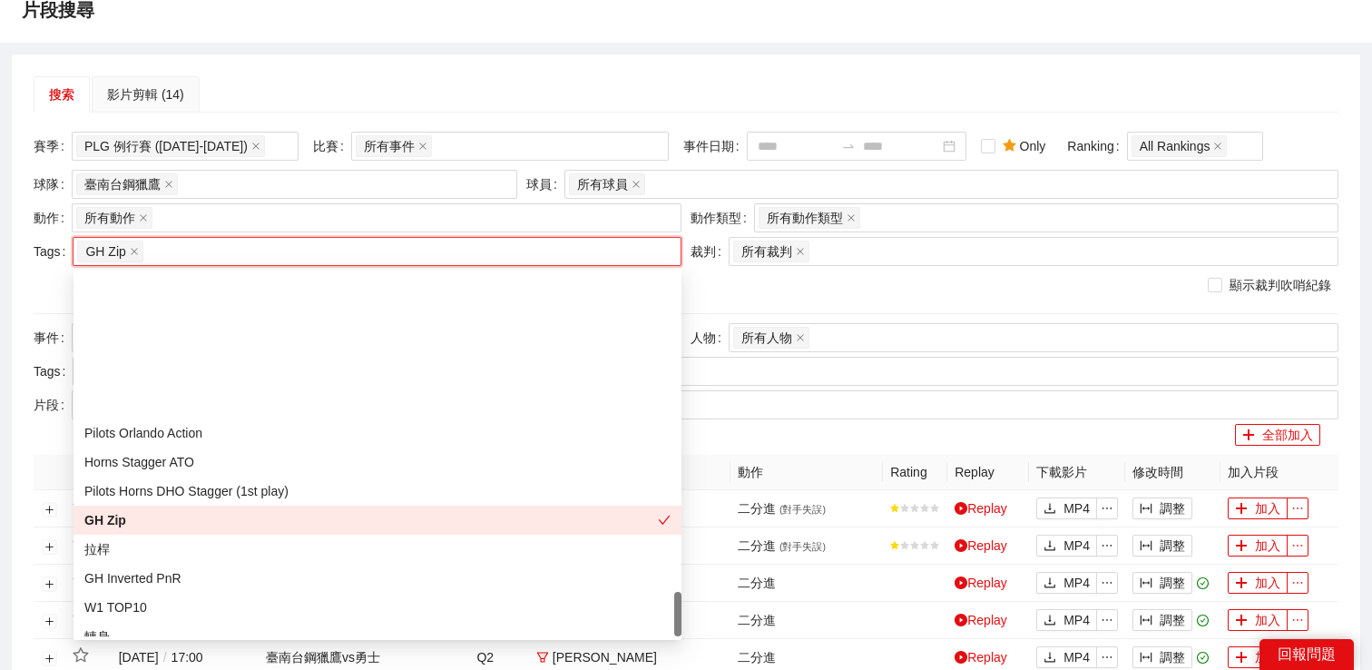
scroll to position [2570, 0]
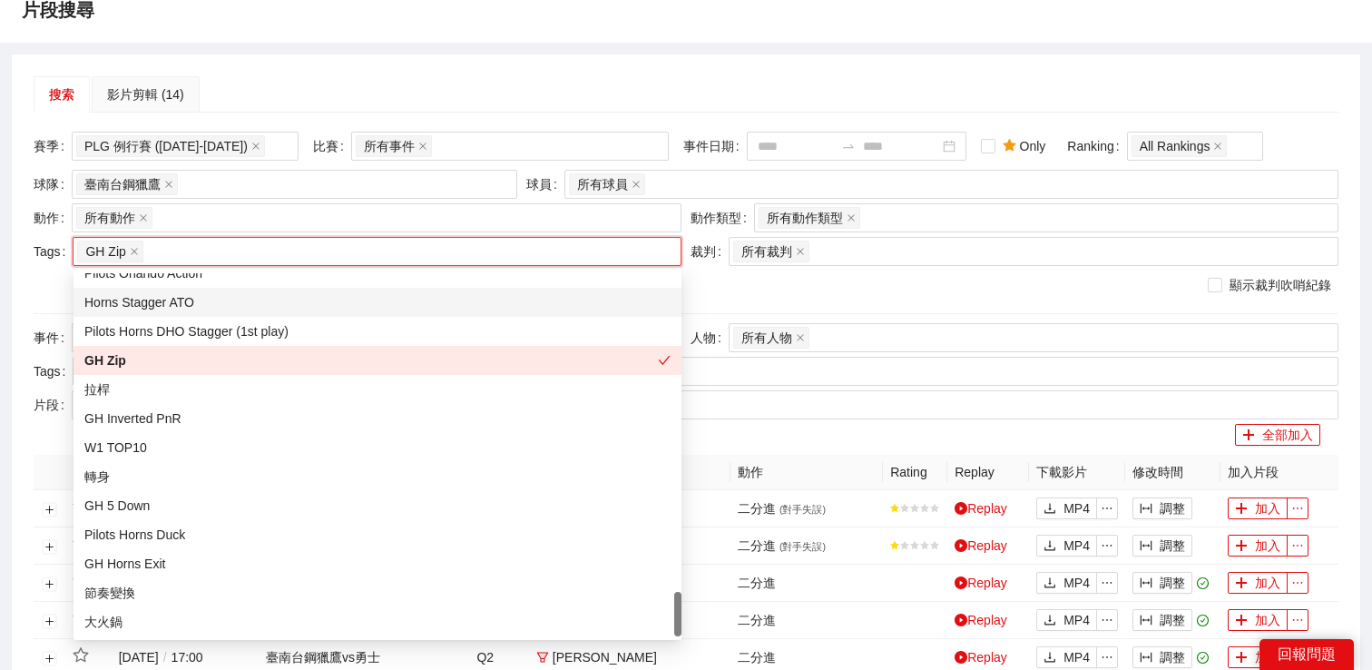
click at [435, 35] on div "片段搜尋" at bounding box center [686, 9] width 1372 height 65
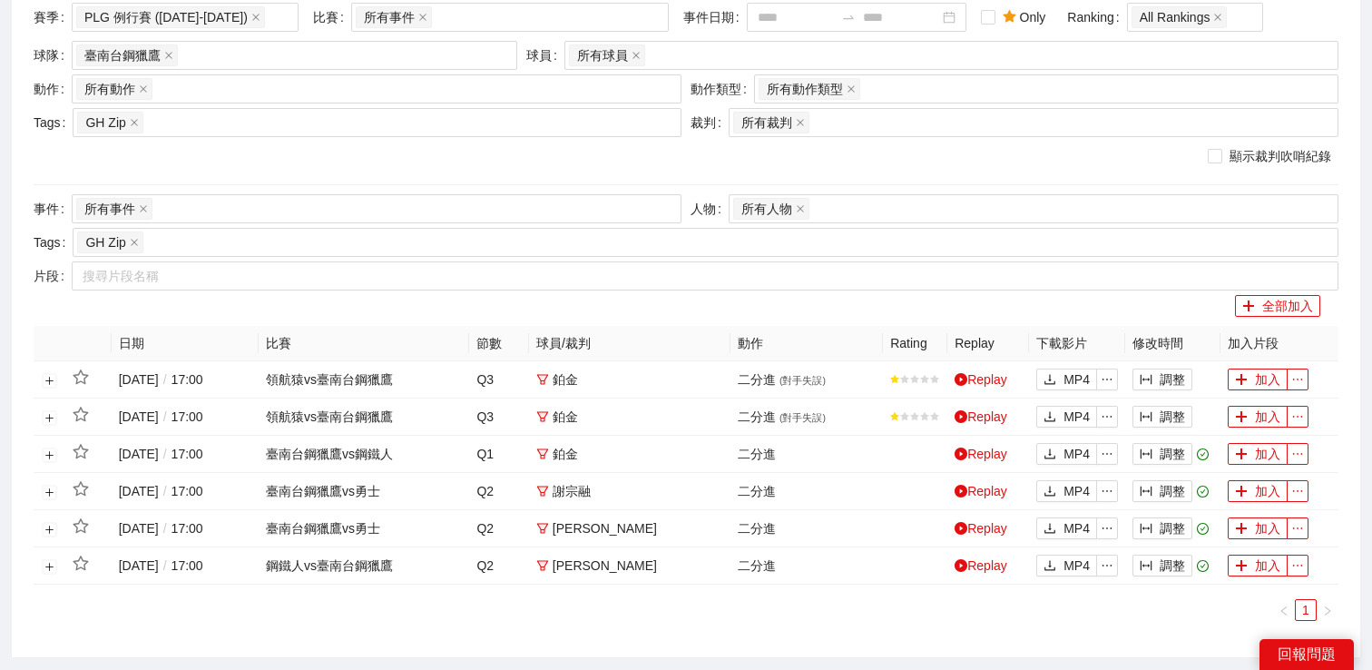
scroll to position [318, 0]
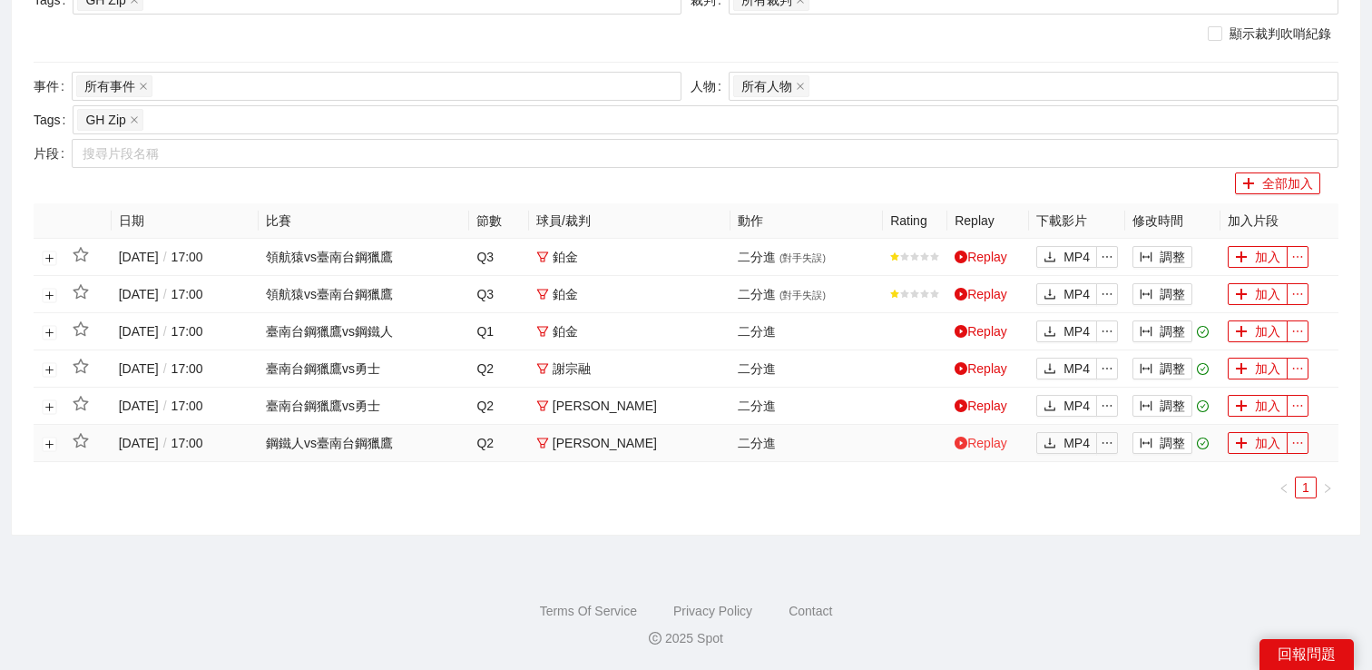
click at [1005, 439] on link "Replay" at bounding box center [981, 443] width 53 height 15
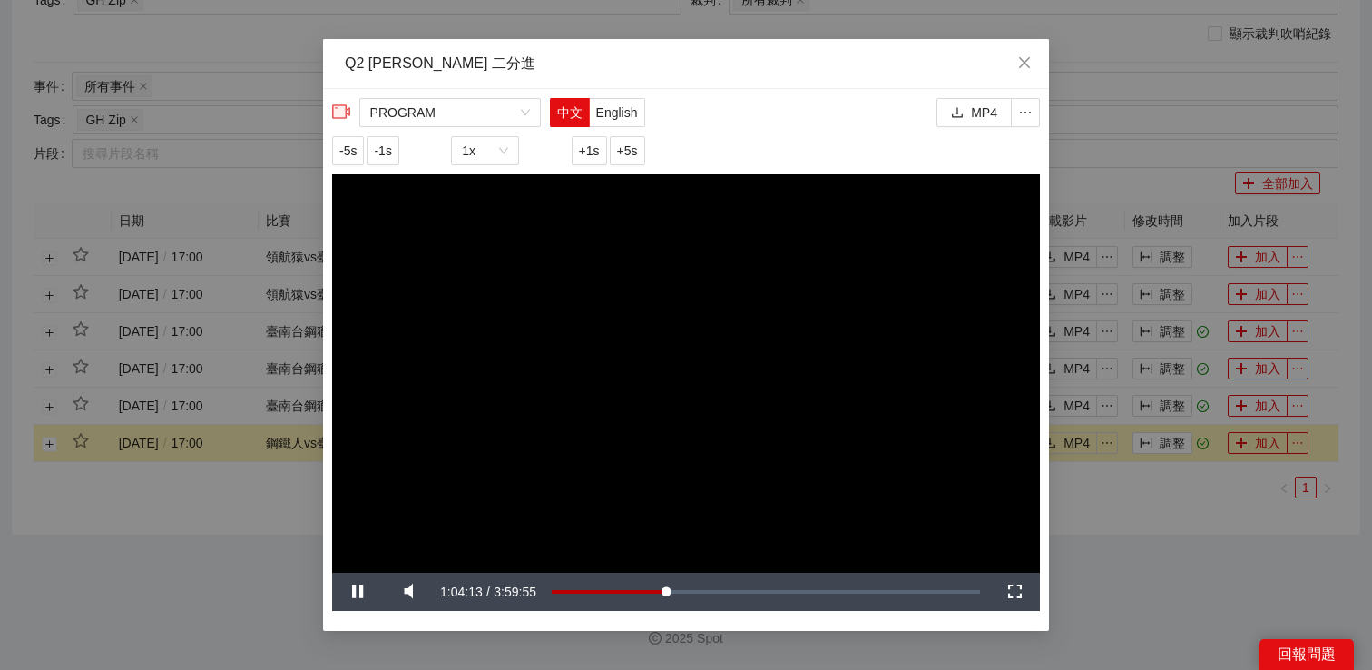
click at [1119, 501] on div "**********" at bounding box center [686, 335] width 1372 height 670
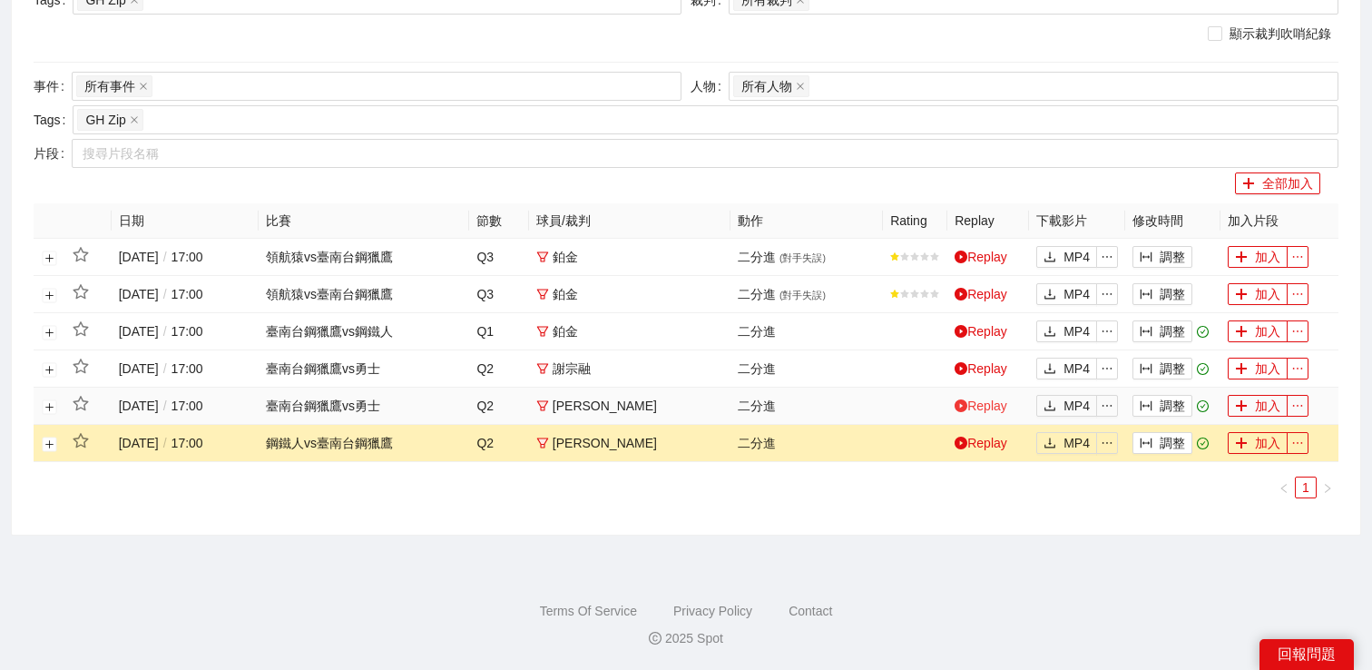
click at [987, 404] on link "Replay" at bounding box center [981, 405] width 53 height 15
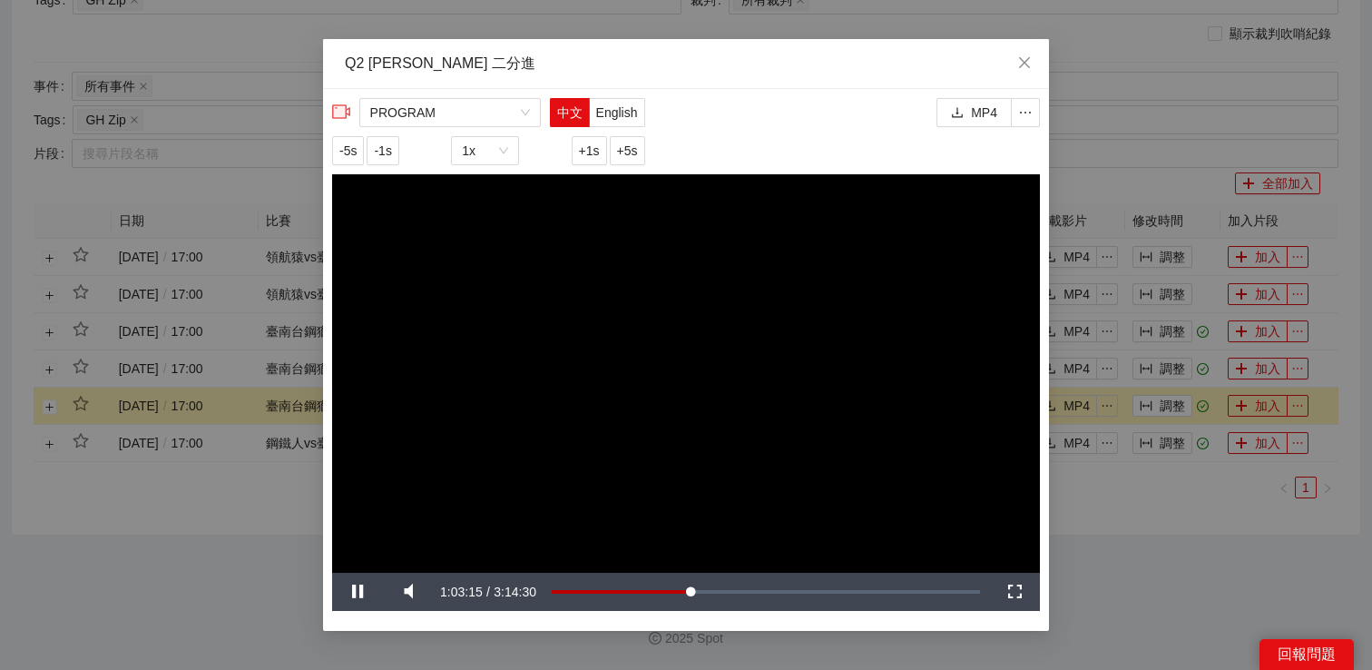
click at [1127, 489] on div "**********" at bounding box center [686, 335] width 1372 height 670
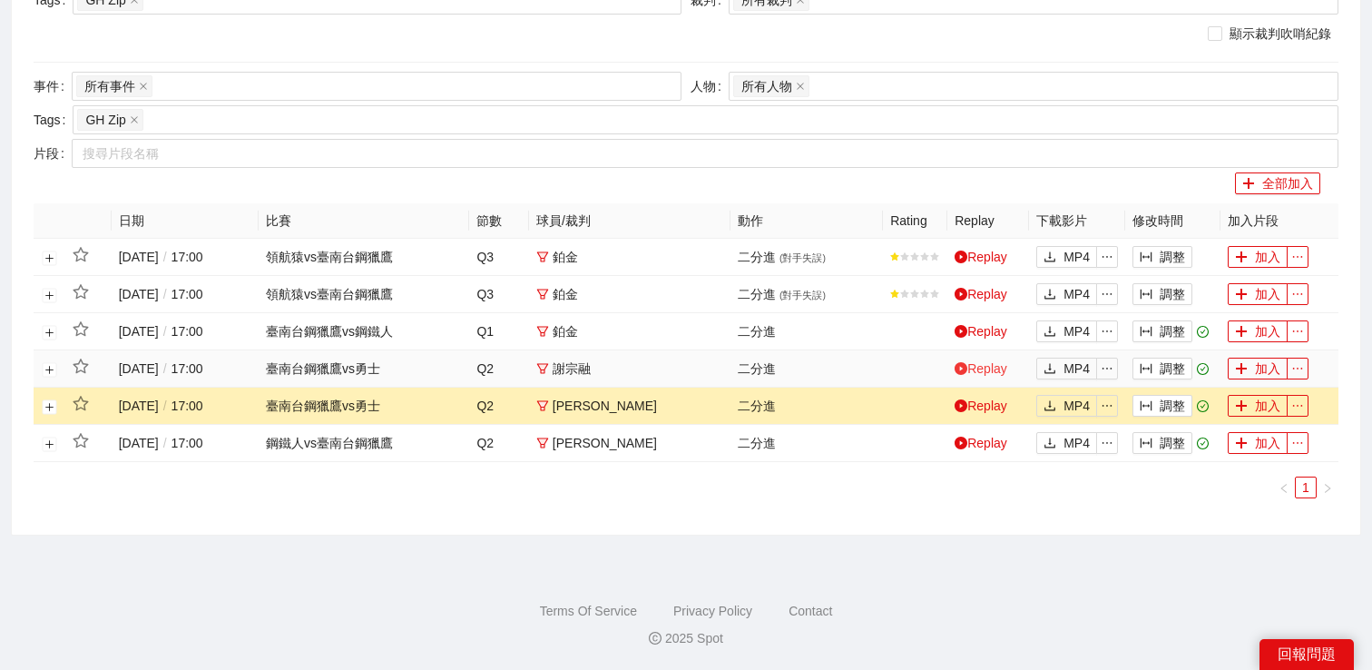
click at [992, 363] on link "Replay" at bounding box center [981, 368] width 53 height 15
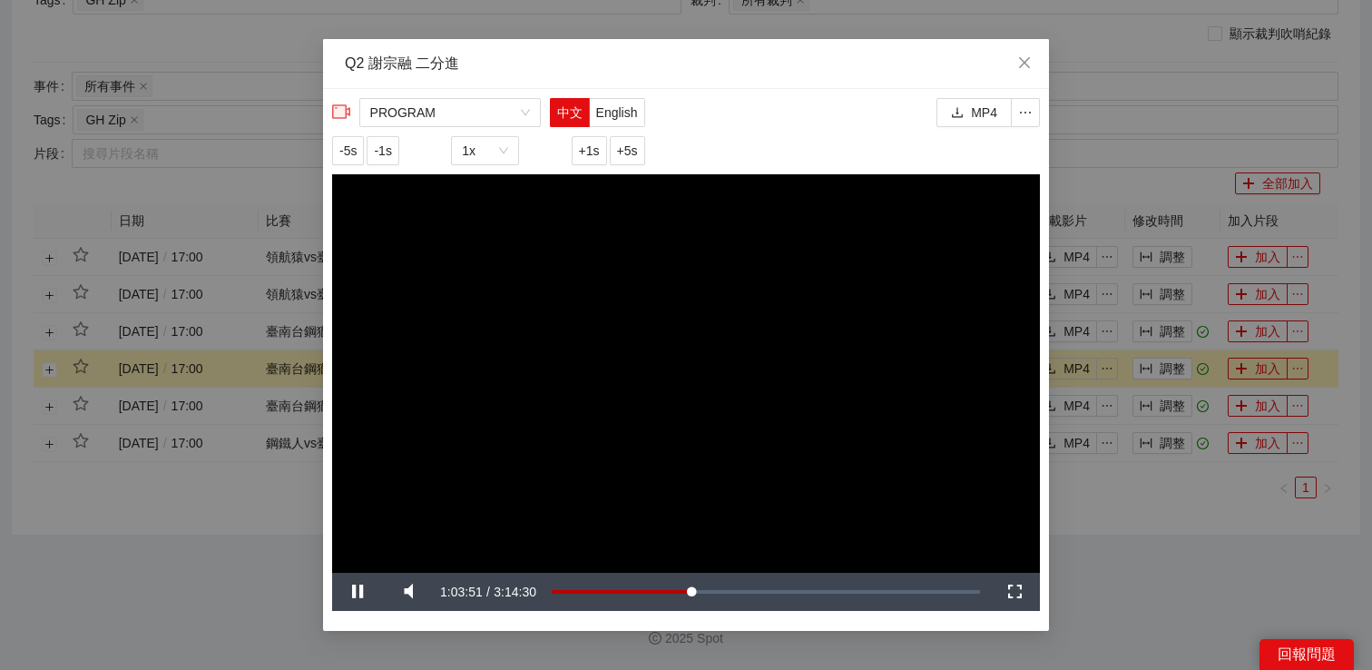
click at [1124, 492] on div "**********" at bounding box center [686, 335] width 1372 height 670
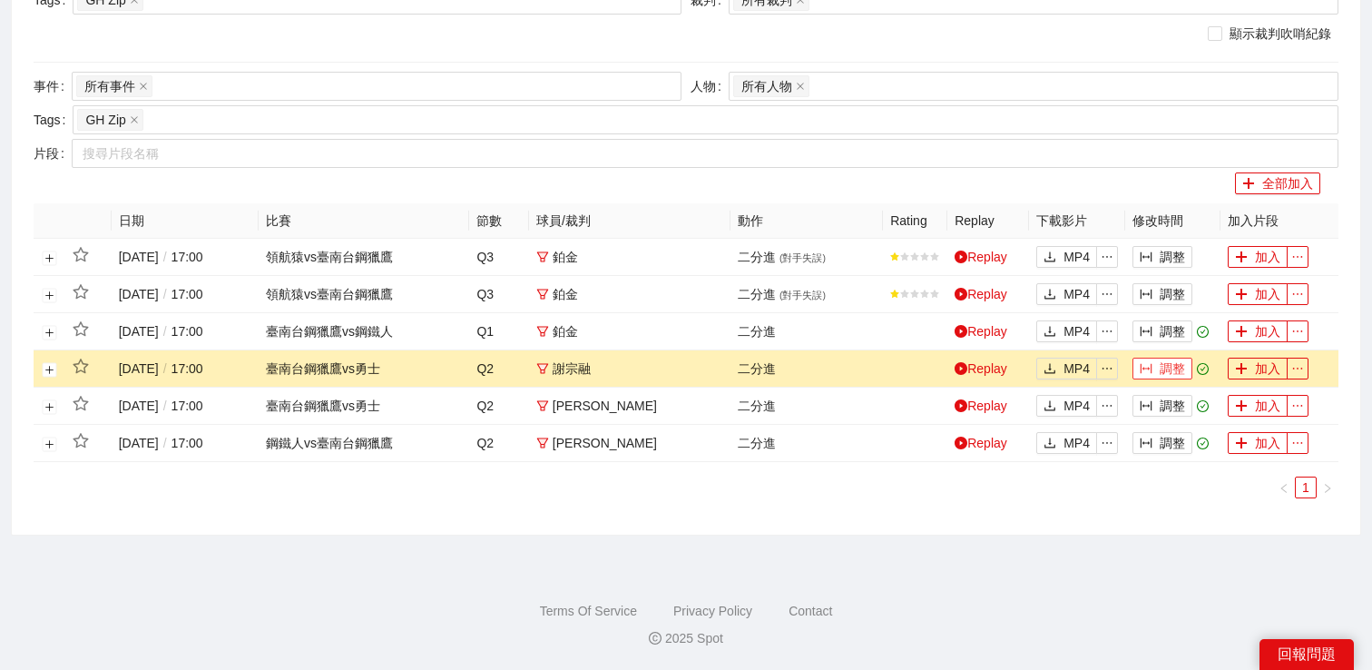
click at [1161, 368] on button "調整" at bounding box center [1163, 369] width 60 height 22
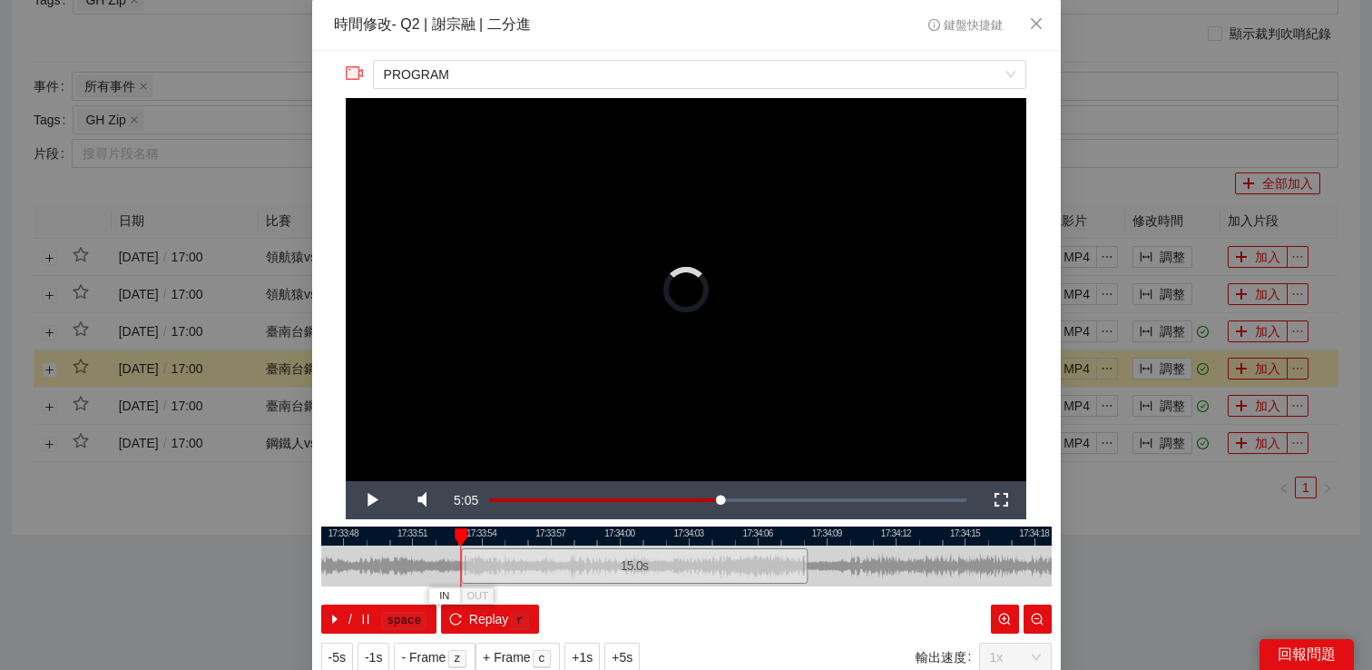
drag, startPoint x: 567, startPoint y: 556, endPoint x: 465, endPoint y: 566, distance: 103.0
click at [465, 566] on div at bounding box center [463, 565] width 11 height 41
click at [371, 500] on span "Video Player" at bounding box center [371, 500] width 0 height 0
click at [776, 593] on span "OUT" at bounding box center [775, 596] width 22 height 16
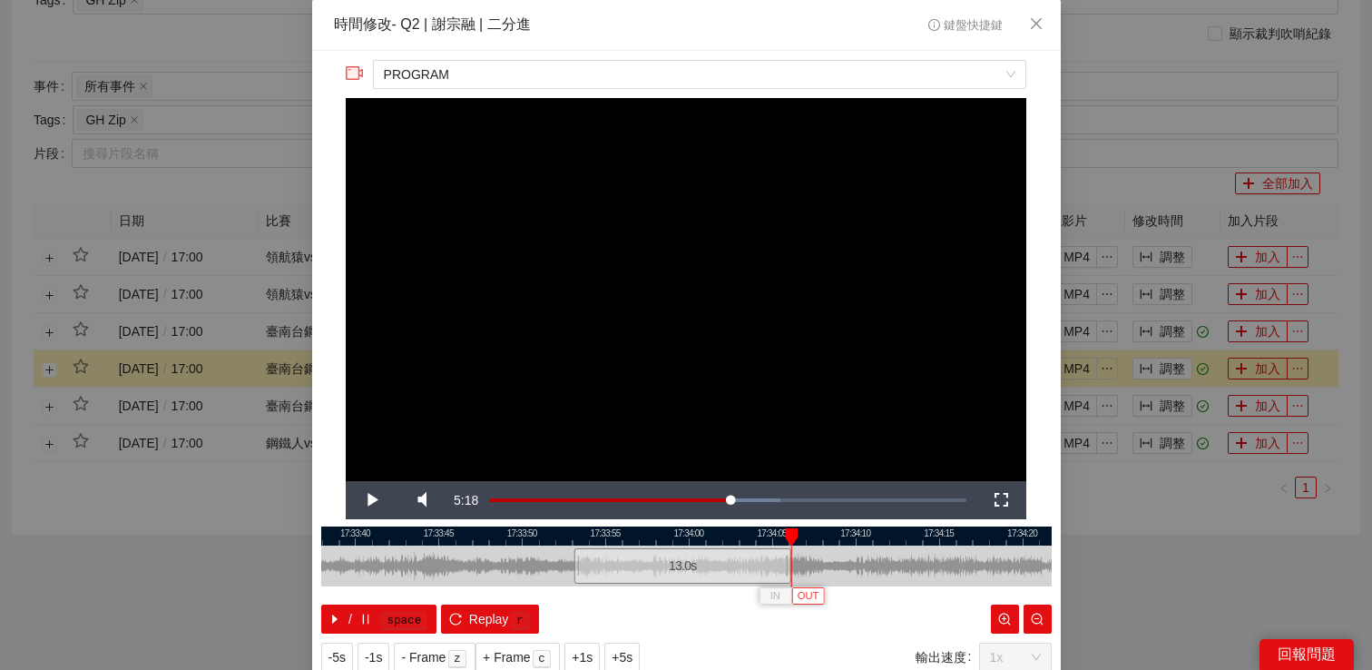
scroll to position [58, 0]
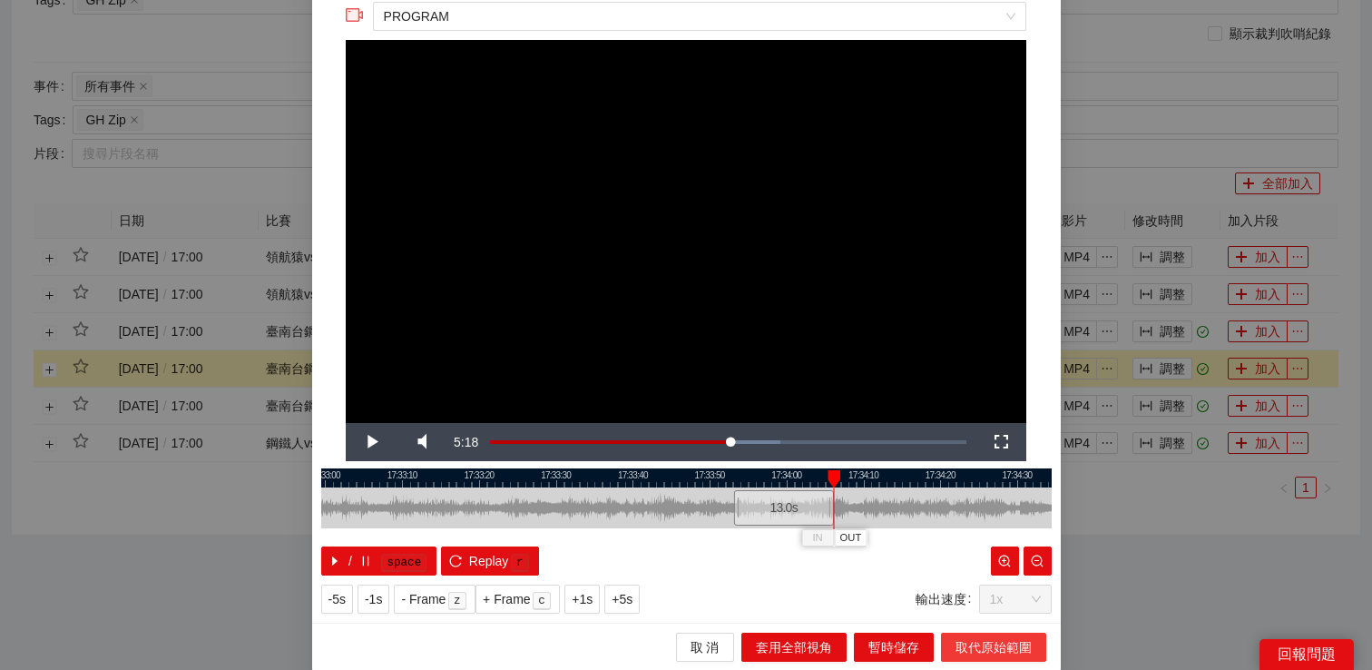
click at [984, 648] on span "取代原始範圍" at bounding box center [994, 647] width 76 height 20
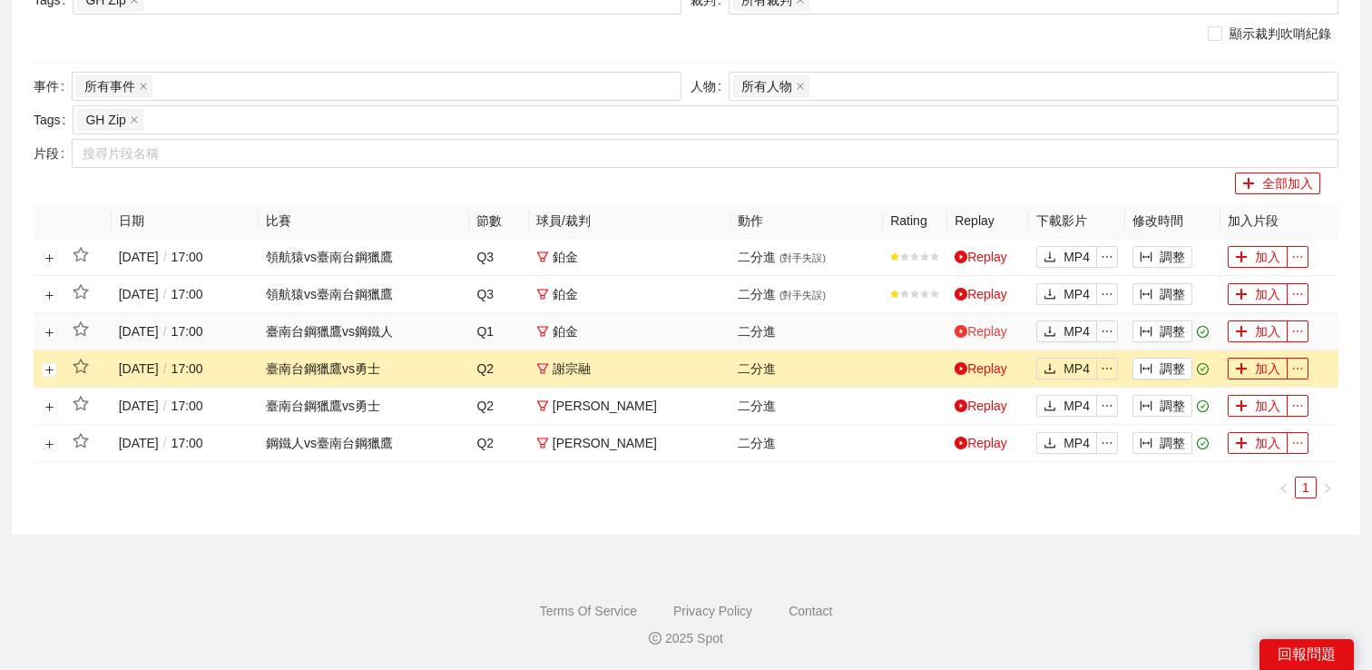
click at [988, 329] on link "Replay" at bounding box center [981, 331] width 53 height 15
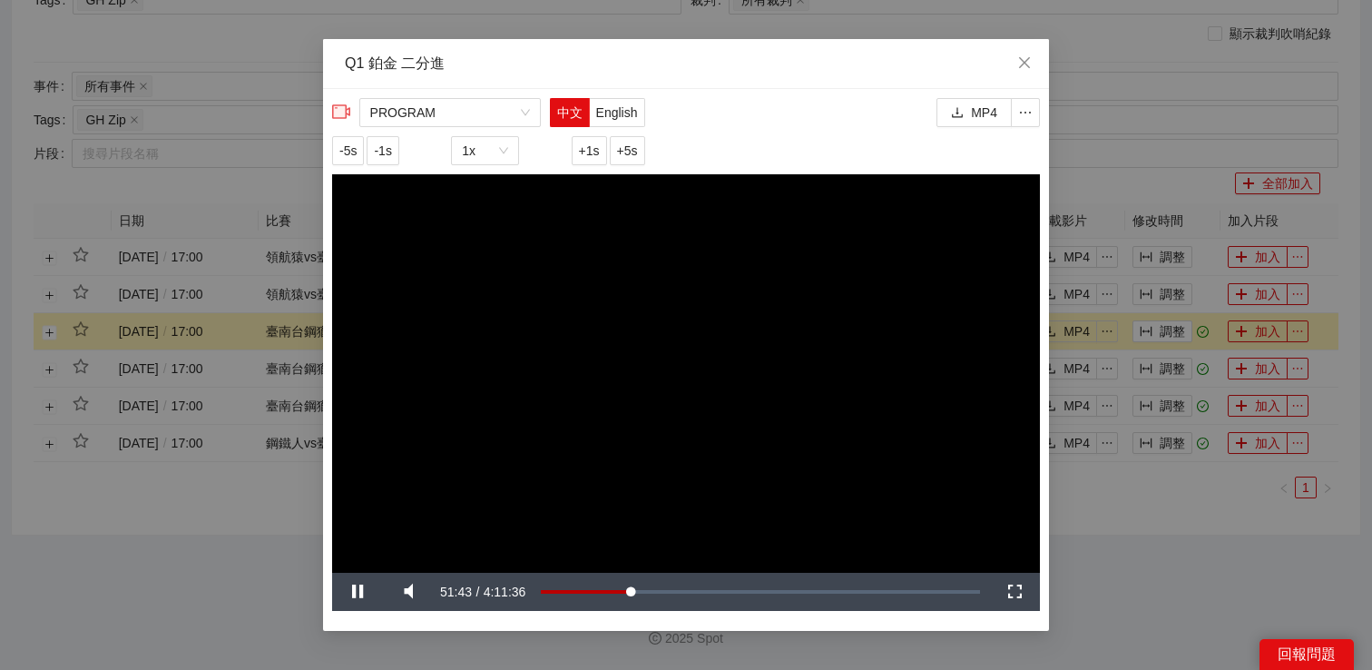
click at [1165, 546] on div "**********" at bounding box center [686, 335] width 1372 height 670
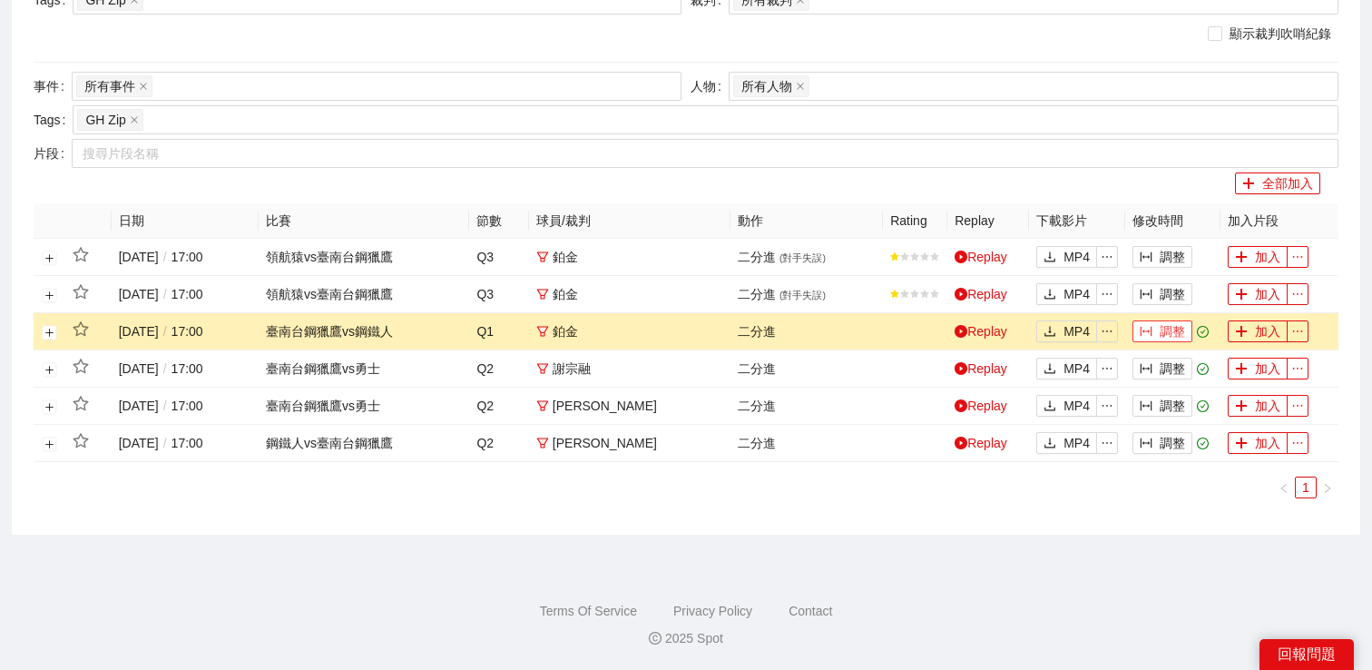
click at [1161, 321] on button "調整" at bounding box center [1163, 331] width 60 height 22
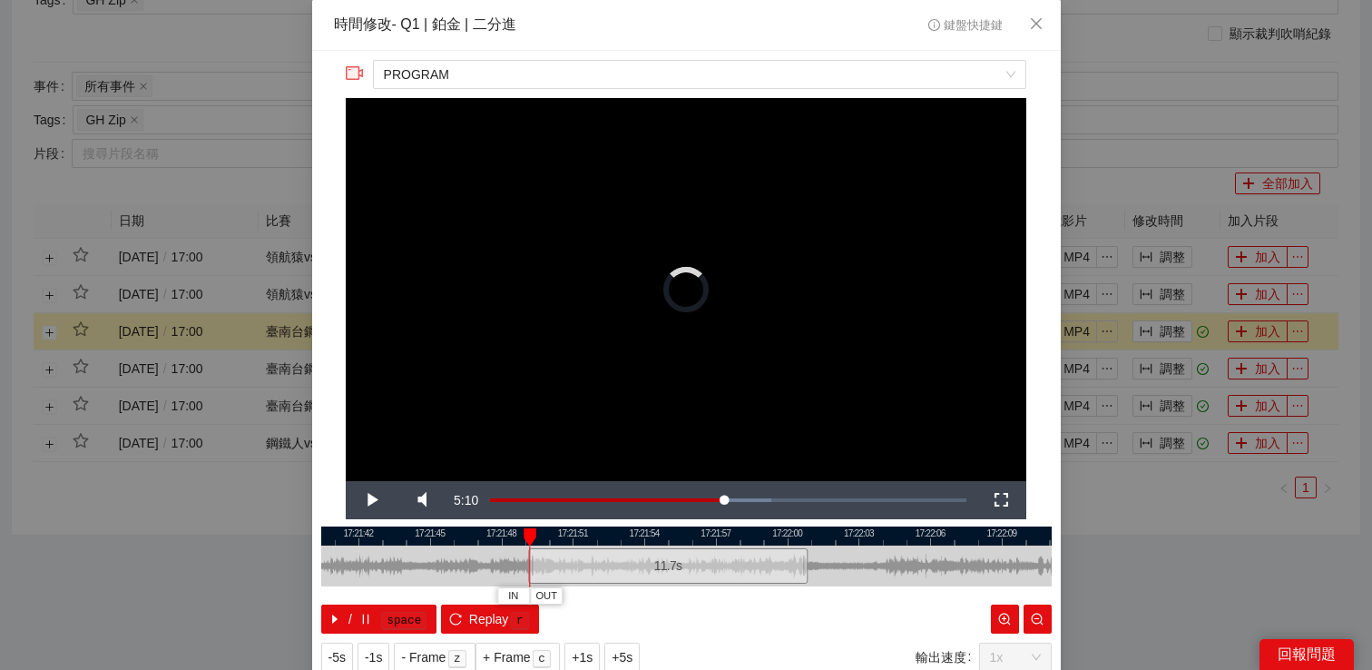
drag, startPoint x: 568, startPoint y: 559, endPoint x: 527, endPoint y: 563, distance: 41.0
click at [527, 563] on div at bounding box center [530, 565] width 11 height 41
click at [371, 500] on span "Video Player" at bounding box center [371, 500] width 0 height 0
click at [585, 656] on span "+1s" at bounding box center [582, 657] width 21 height 20
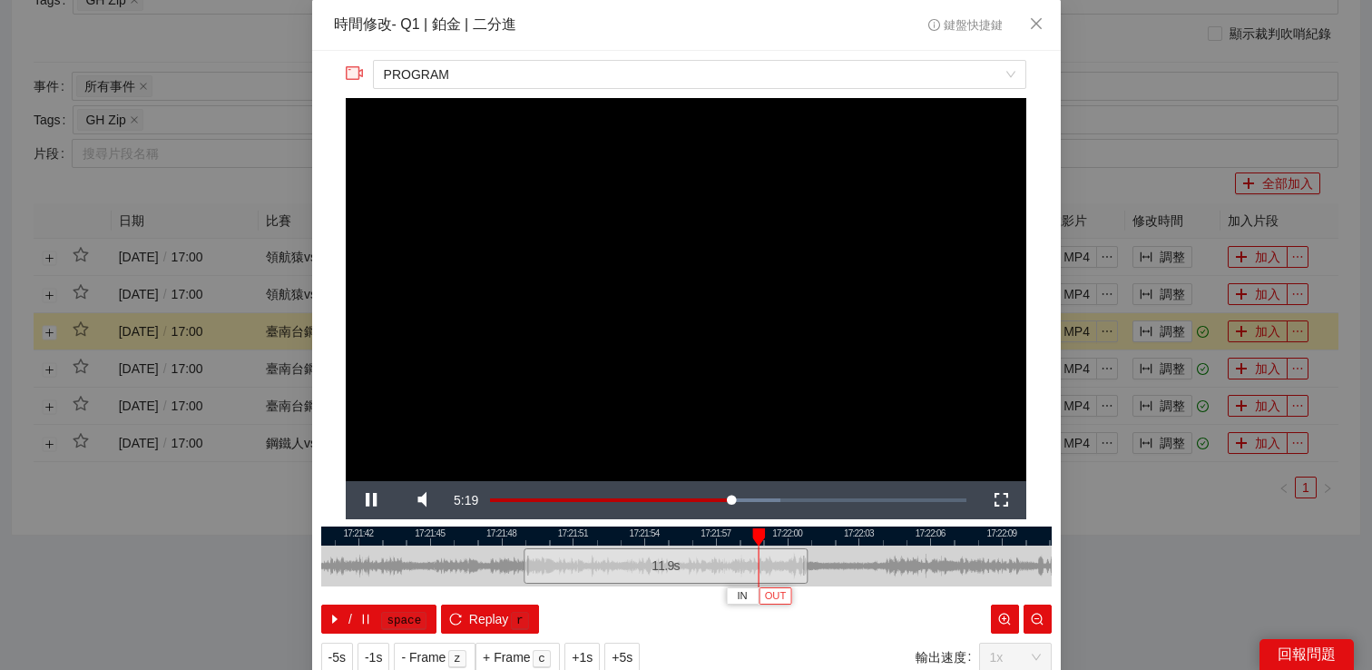
click at [785, 593] on span "OUT" at bounding box center [776, 596] width 22 height 16
click at [763, 568] on div at bounding box center [761, 565] width 11 height 41
click at [758, 570] on div at bounding box center [760, 565] width 11 height 41
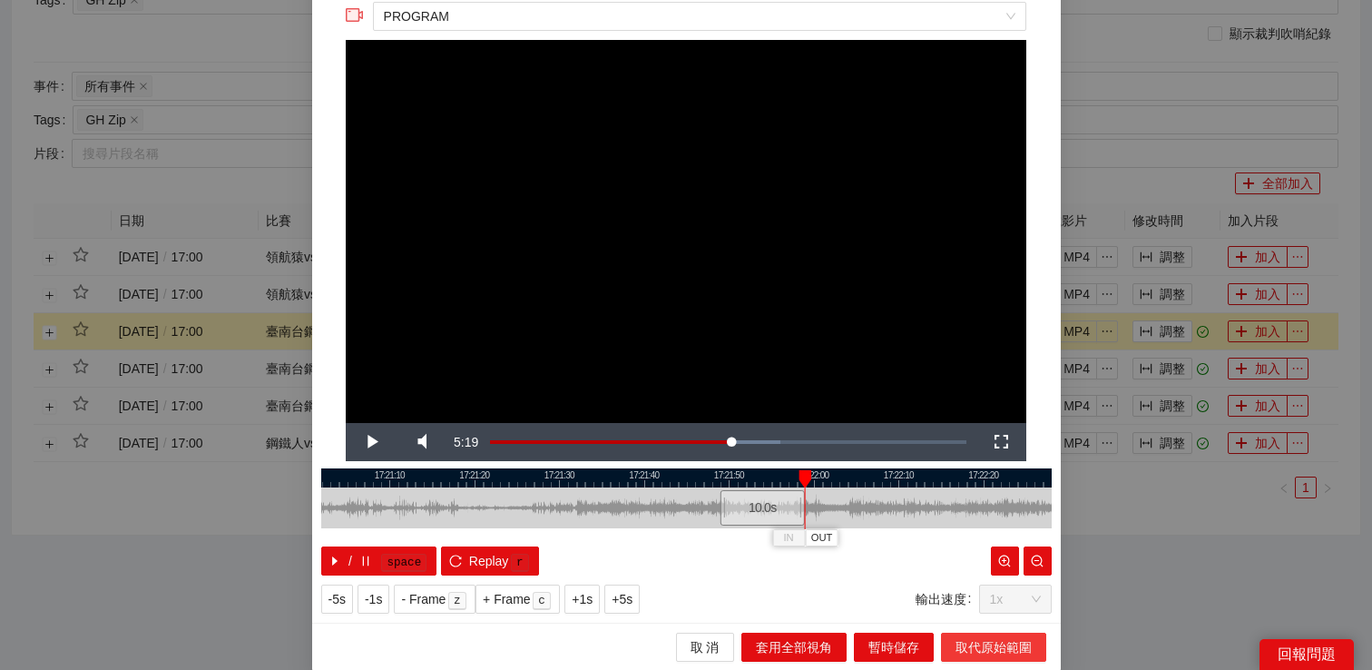
click at [963, 633] on button "取代原始範圍" at bounding box center [993, 647] width 105 height 29
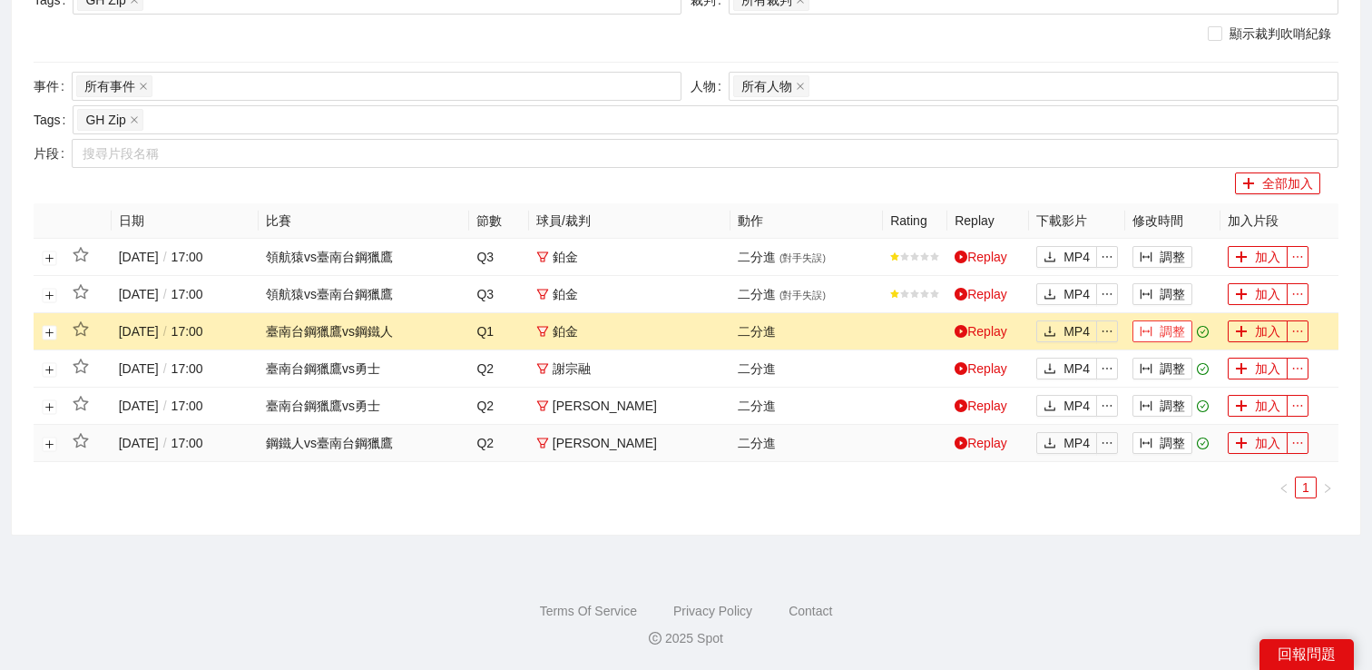
scroll to position [54, 0]
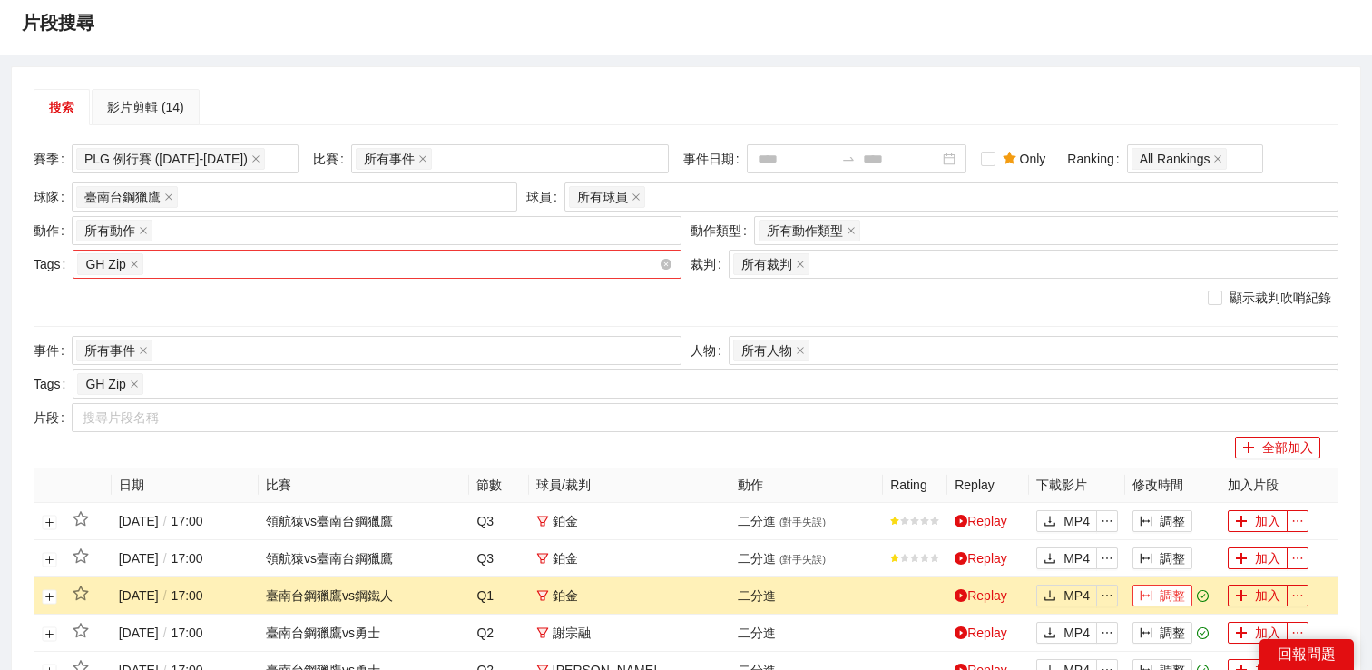
click at [214, 257] on div "GH Zip" at bounding box center [368, 263] width 582 height 25
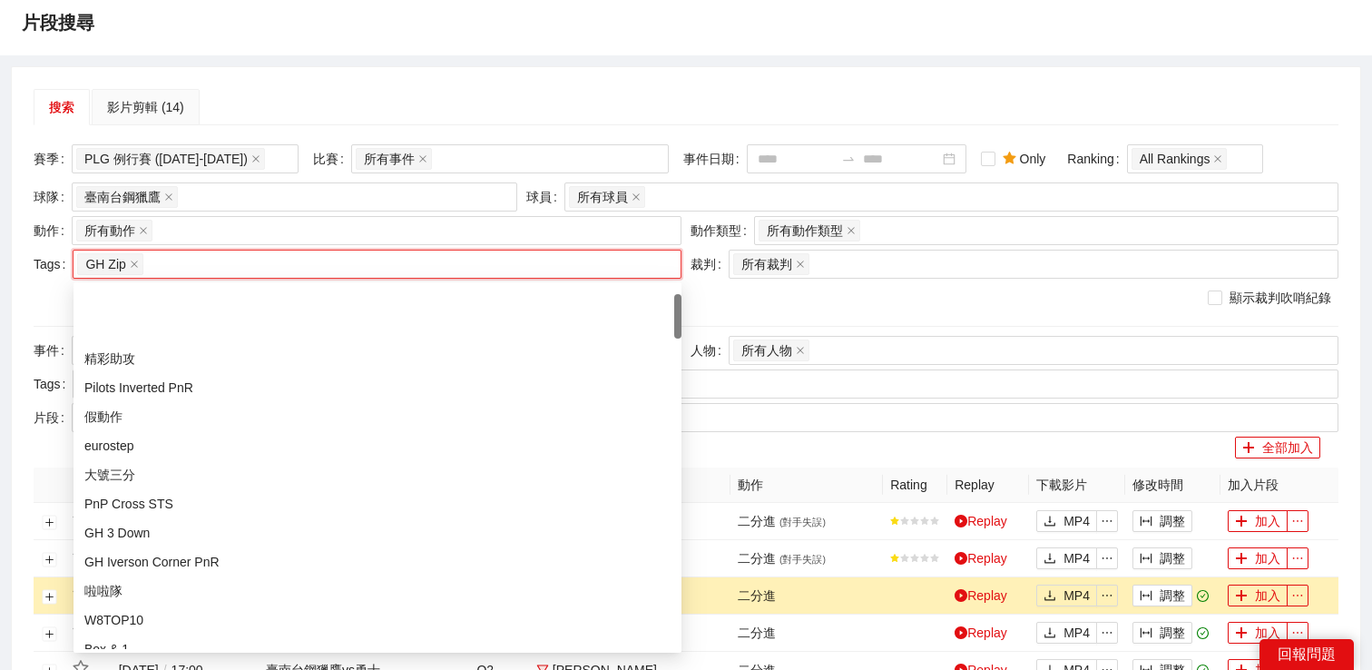
scroll to position [0, 0]
click at [205, 295] on div "所有 Tags" at bounding box center [377, 300] width 586 height 20
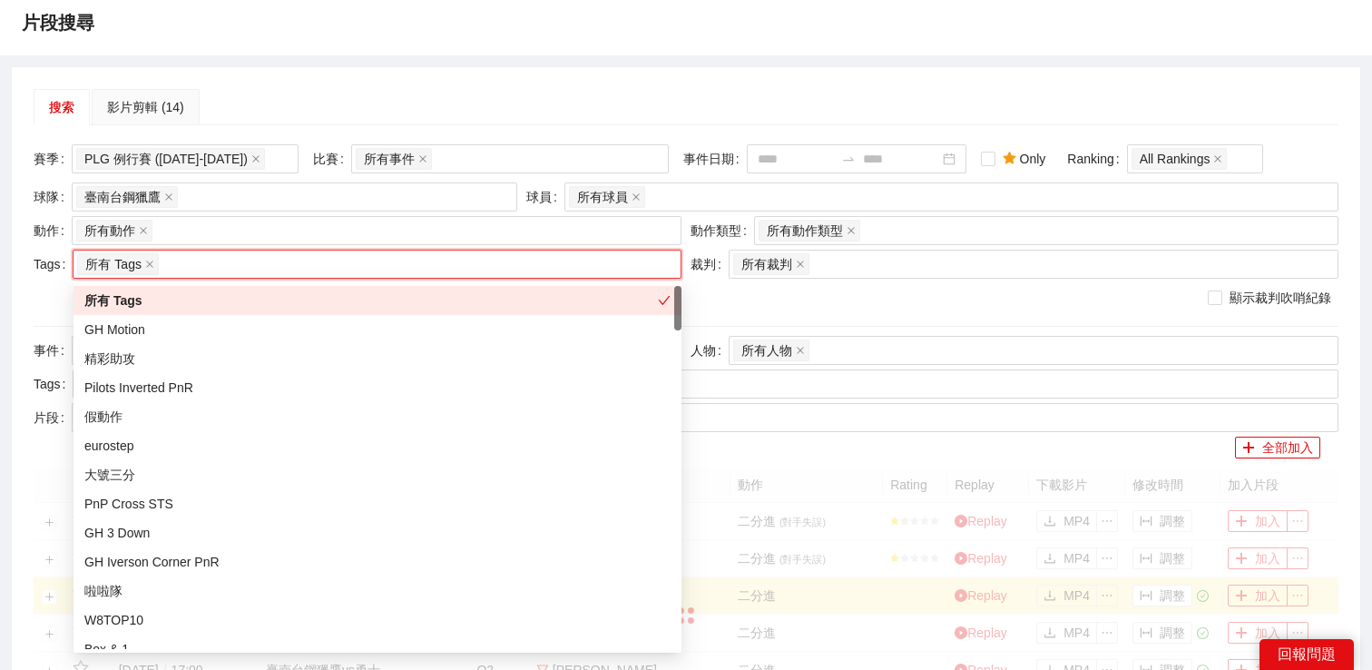
click at [316, 104] on div "搜索 影片剪輯 (14)" at bounding box center [686, 107] width 1305 height 36
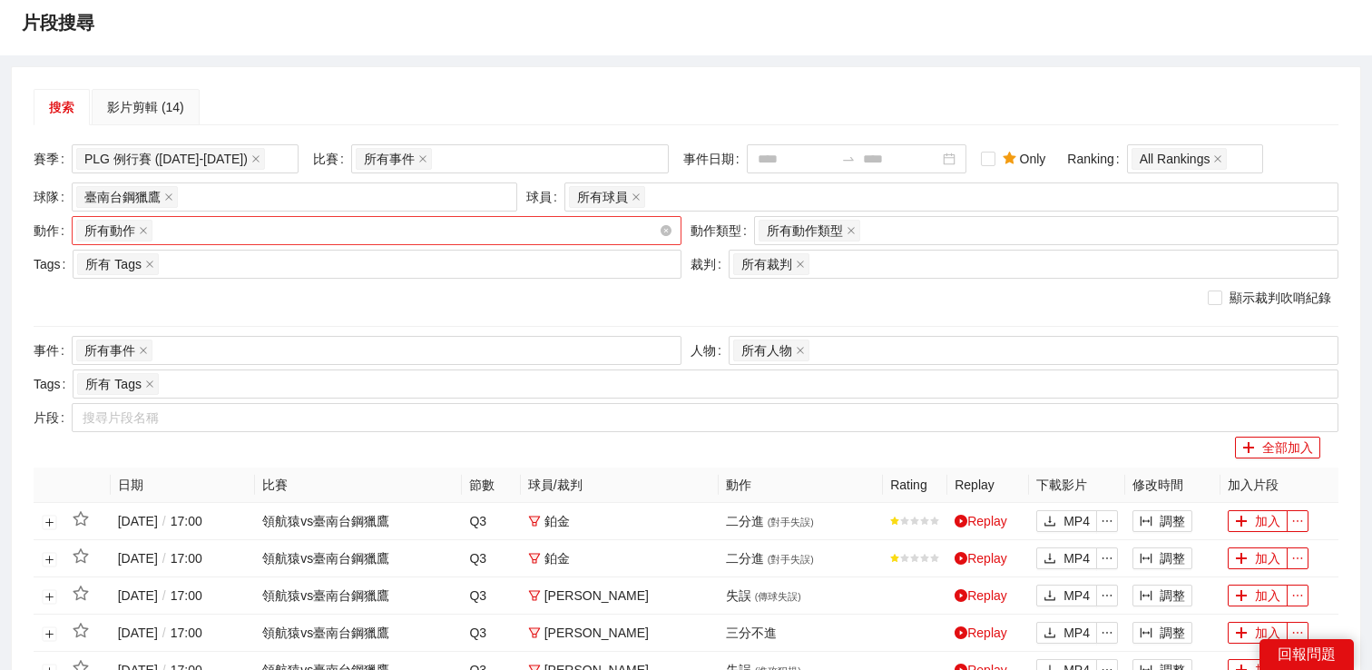
click at [252, 236] on div "所有動作 + 0 ..." at bounding box center [367, 230] width 583 height 25
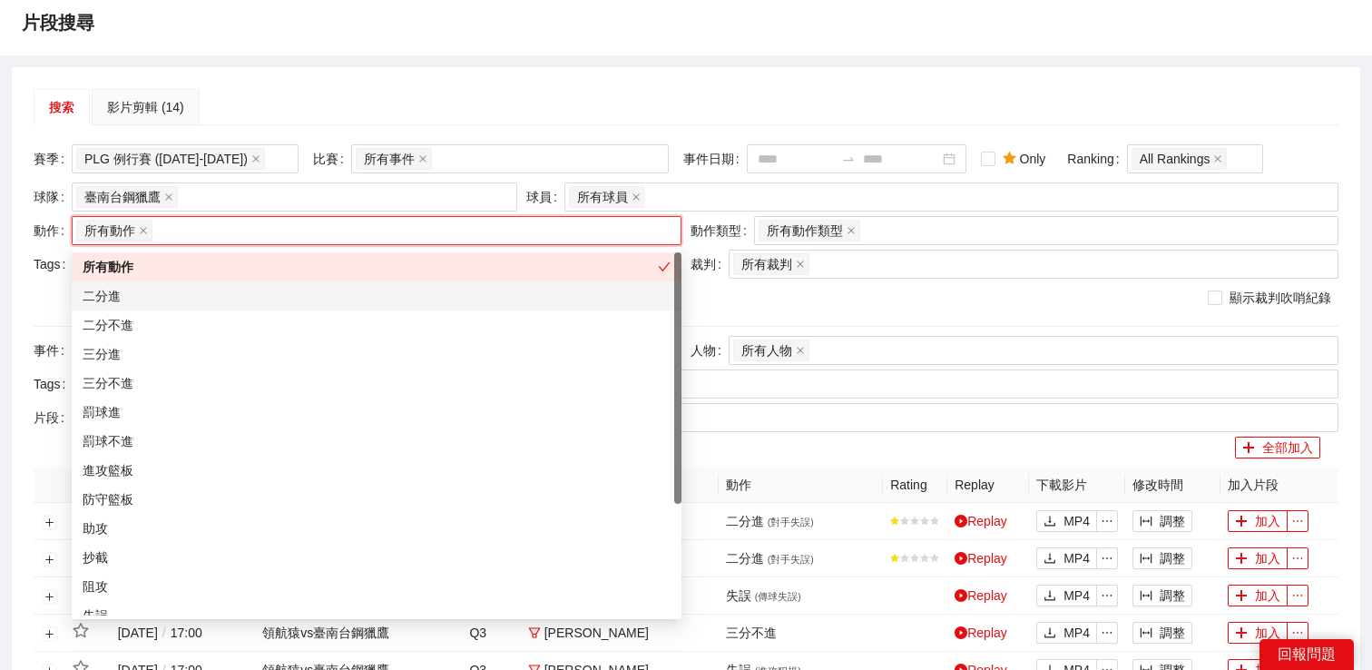
click at [234, 283] on div "二分進" at bounding box center [377, 295] width 610 height 29
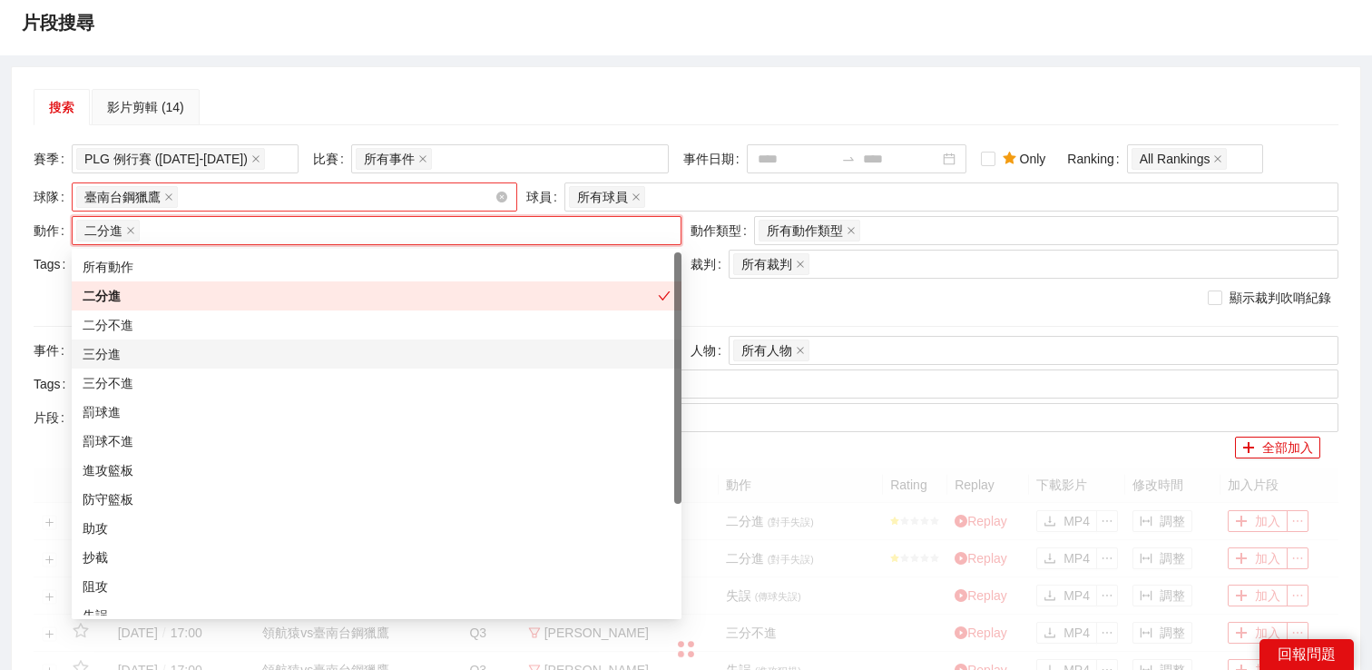
drag, startPoint x: 220, startPoint y: 347, endPoint x: 250, endPoint y: 202, distance: 147.6
click at [220, 347] on div "三分進" at bounding box center [377, 354] width 588 height 20
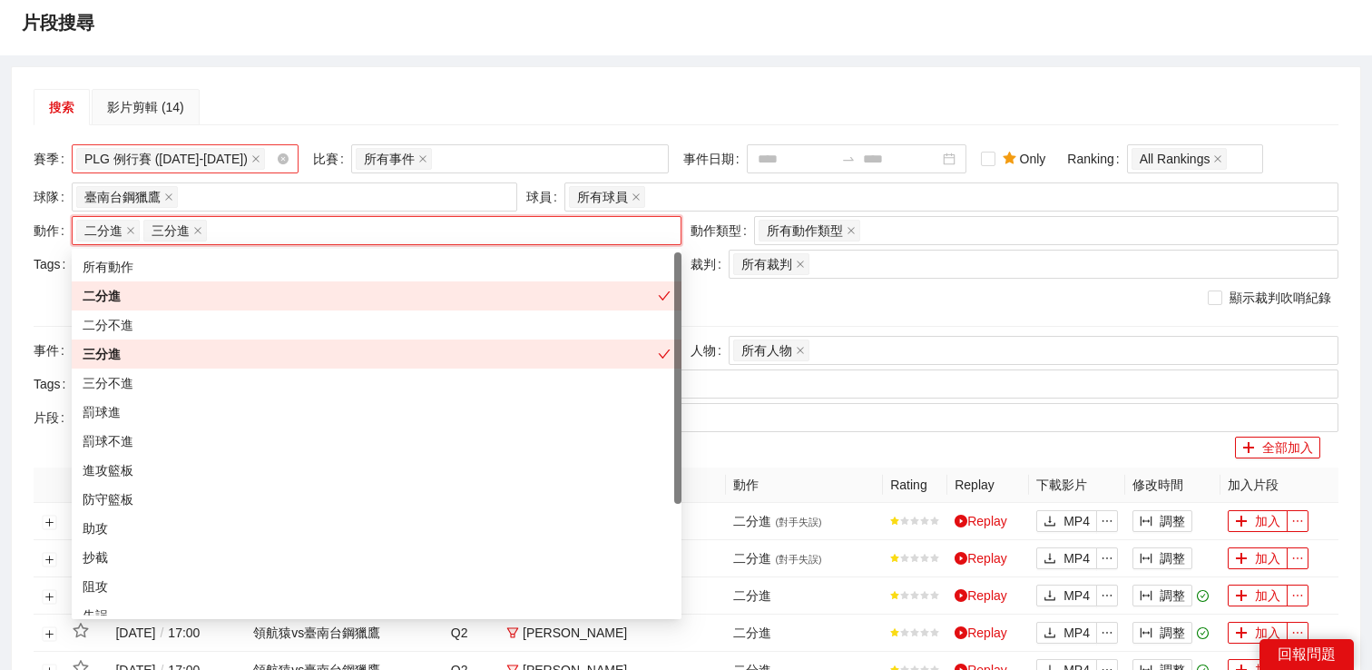
click at [269, 159] on input "search" at bounding box center [271, 159] width 4 height 22
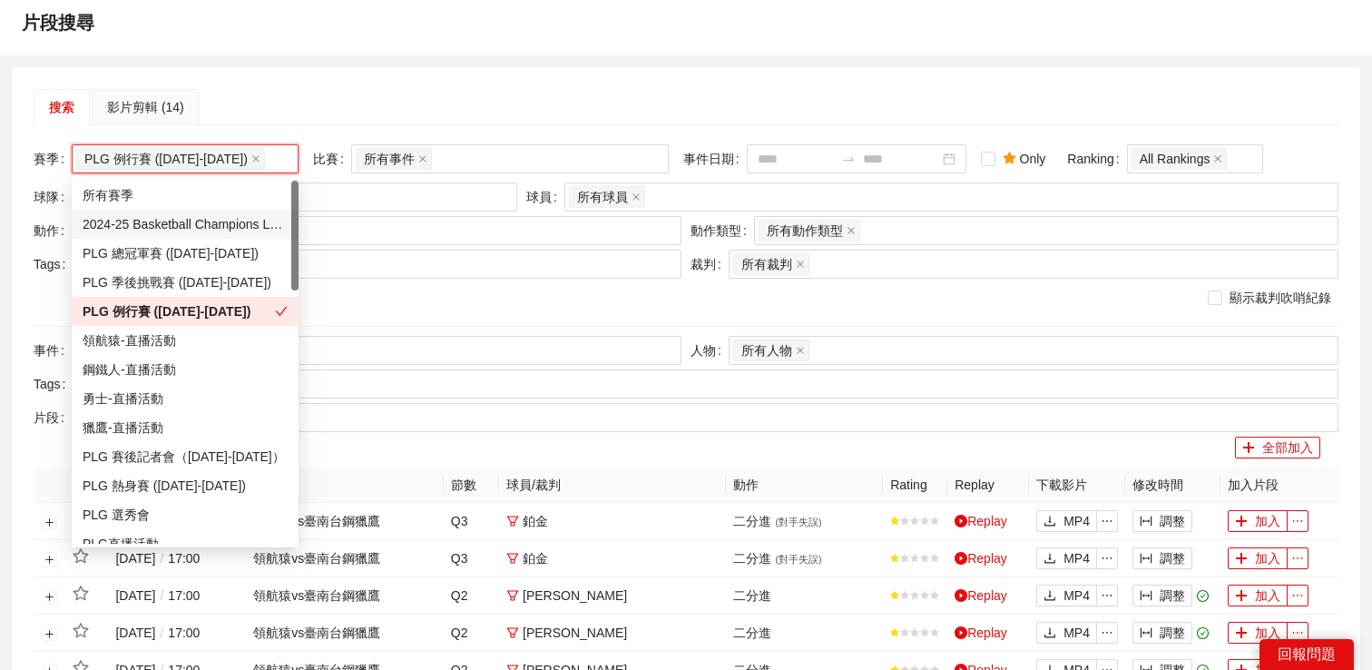
click at [314, 93] on div "搜索 影片剪輯 (14)" at bounding box center [686, 107] width 1305 height 36
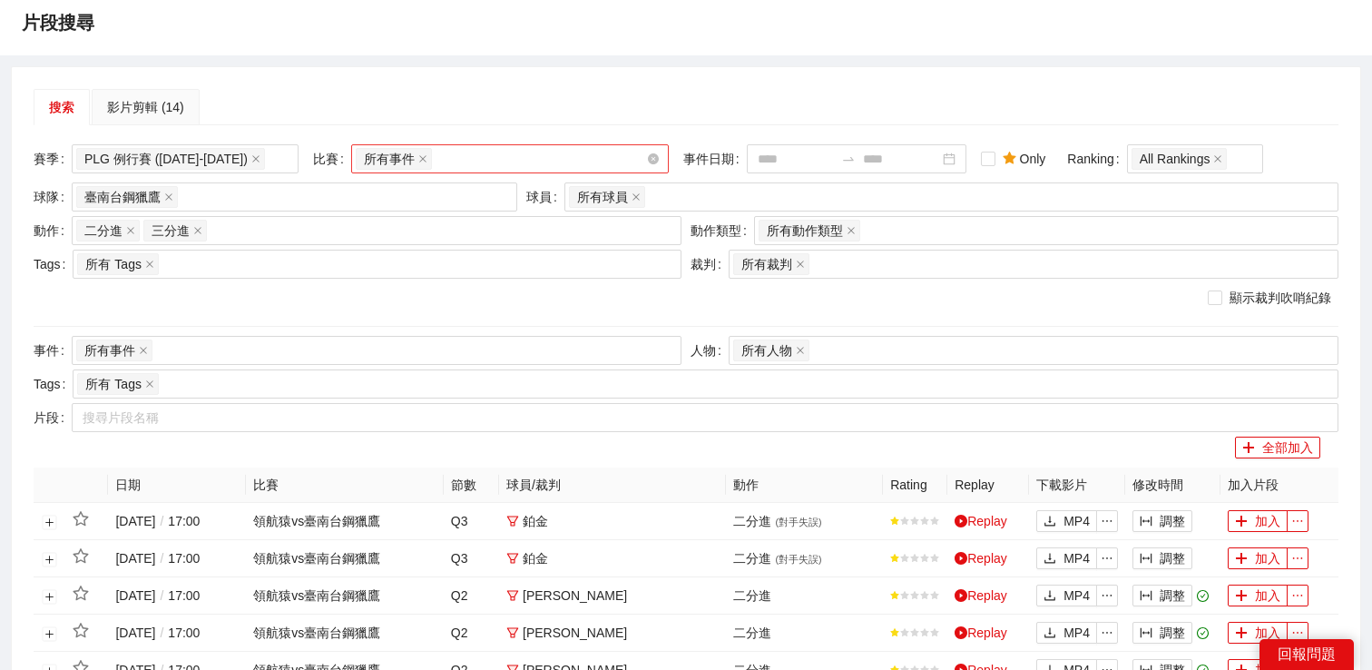
click at [466, 154] on div "所有事件" at bounding box center [501, 158] width 290 height 25
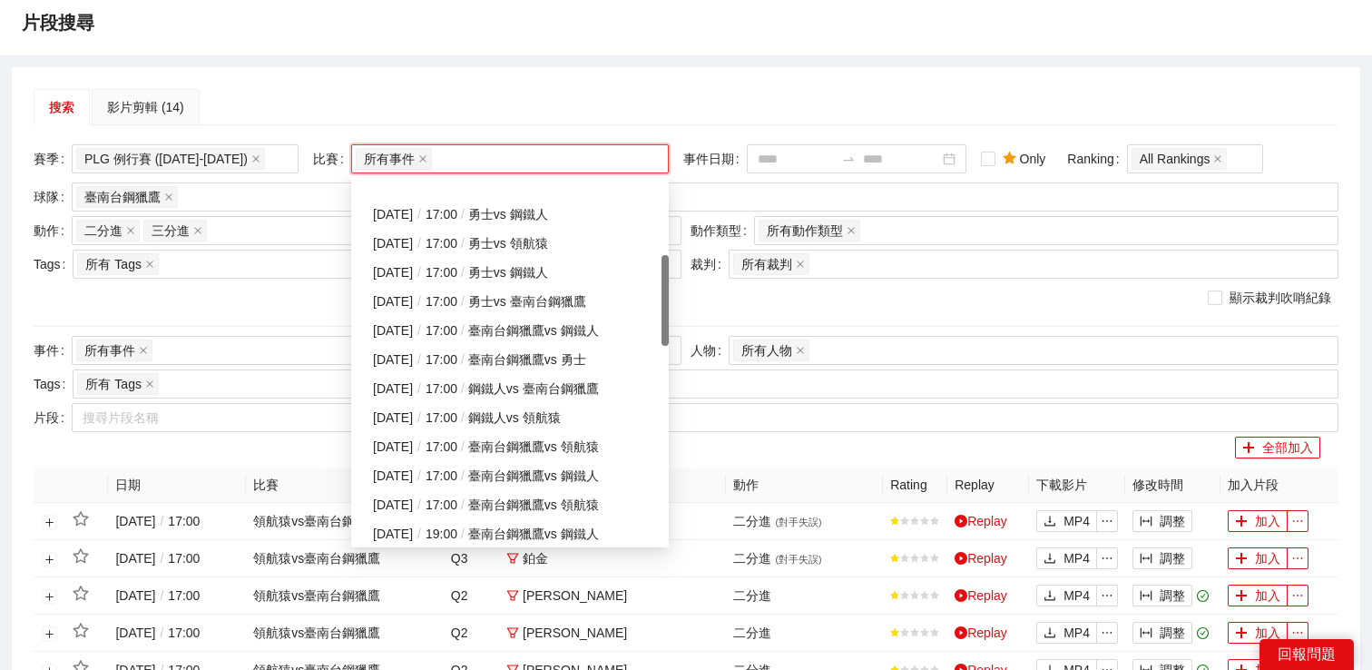
scroll to position [306, 0]
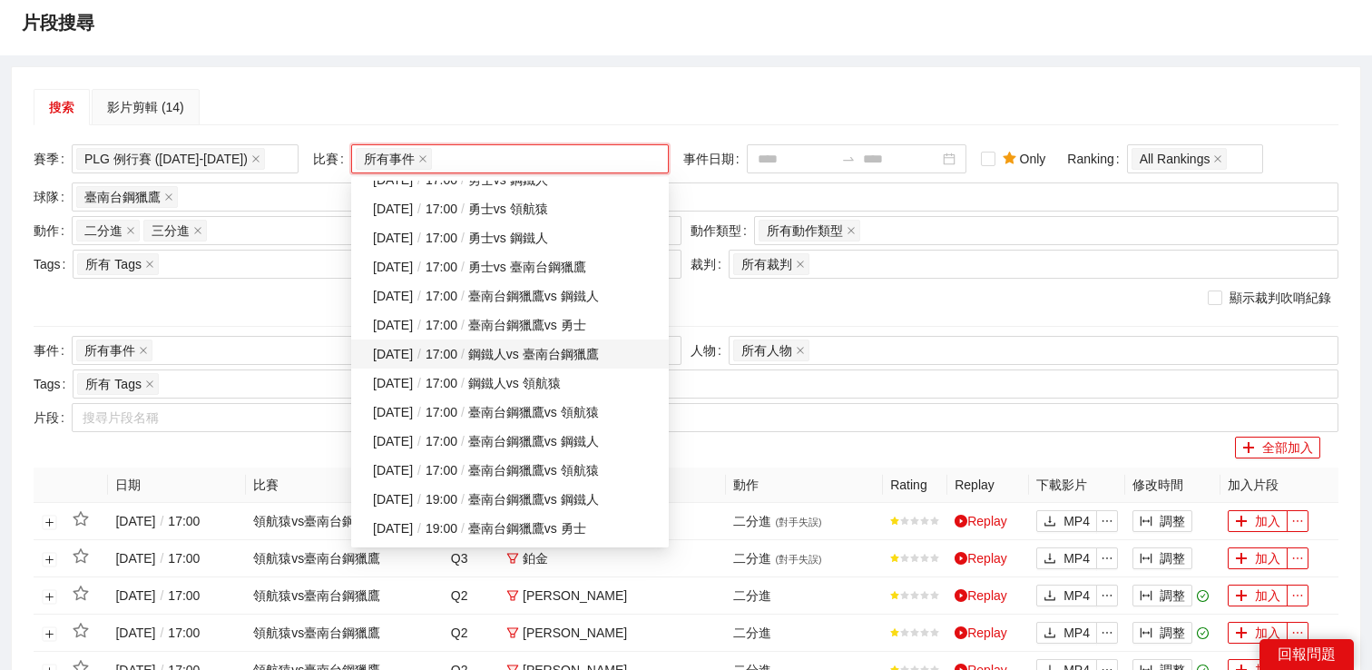
click at [471, 359] on div "2025-03-02 / 17:00 / 鋼鐵人 vs 臺南台鋼獵鷹" at bounding box center [515, 354] width 285 height 20
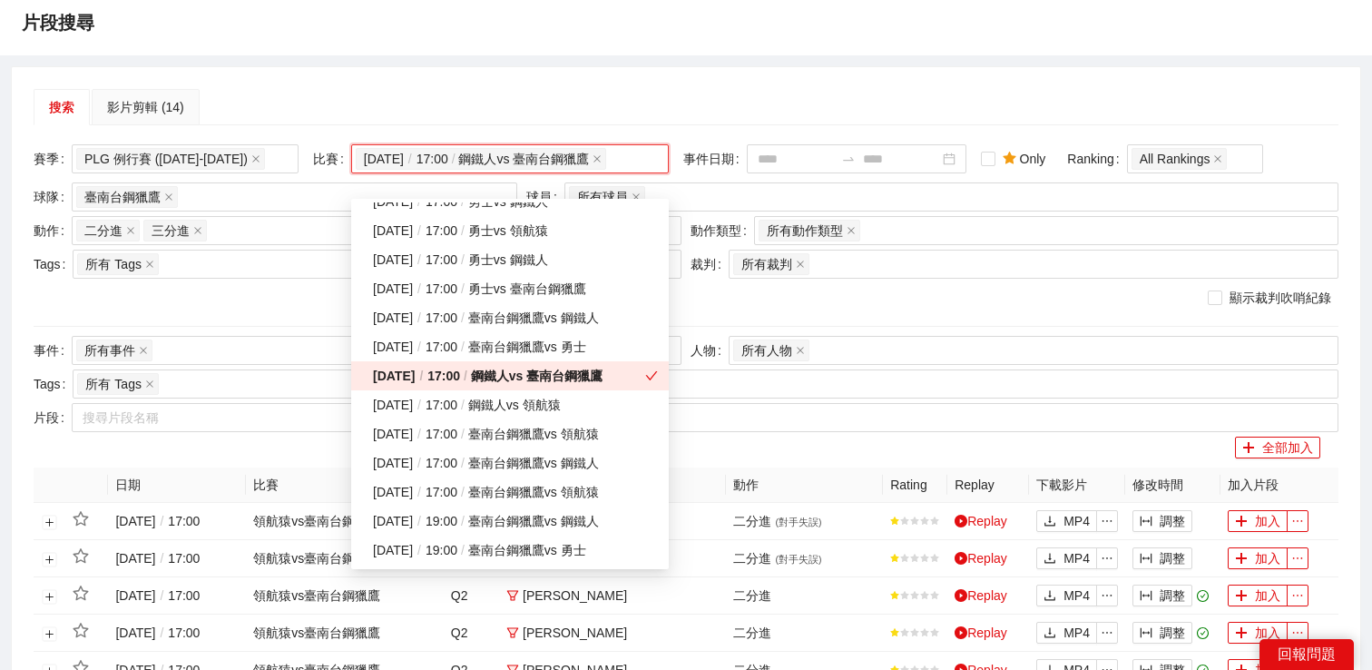
click at [475, 377] on div "2025-03-02 / 17:00 / 鋼鐵人 vs 臺南台鋼獵鷹" at bounding box center [509, 376] width 272 height 20
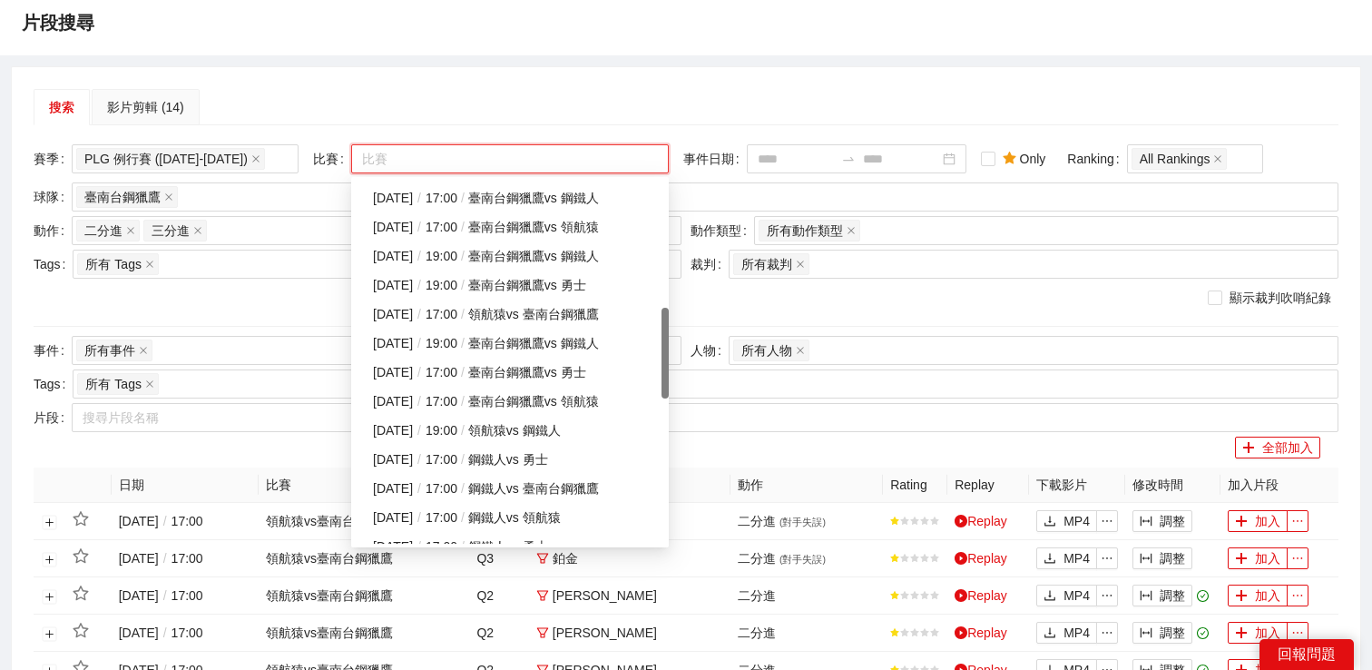
scroll to position [552, 0]
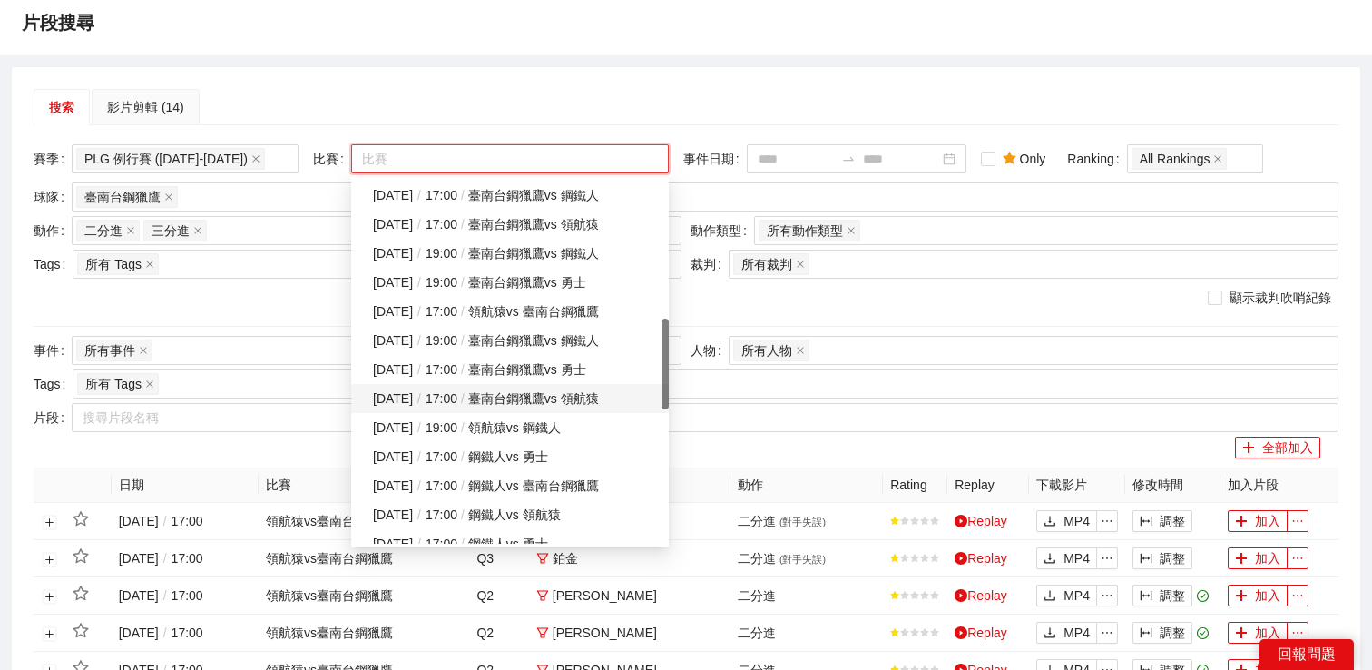
click at [488, 397] on div "[DATE] / 17:00 / 臺南台鋼獵鷹 vs 領航猿" at bounding box center [515, 398] width 285 height 20
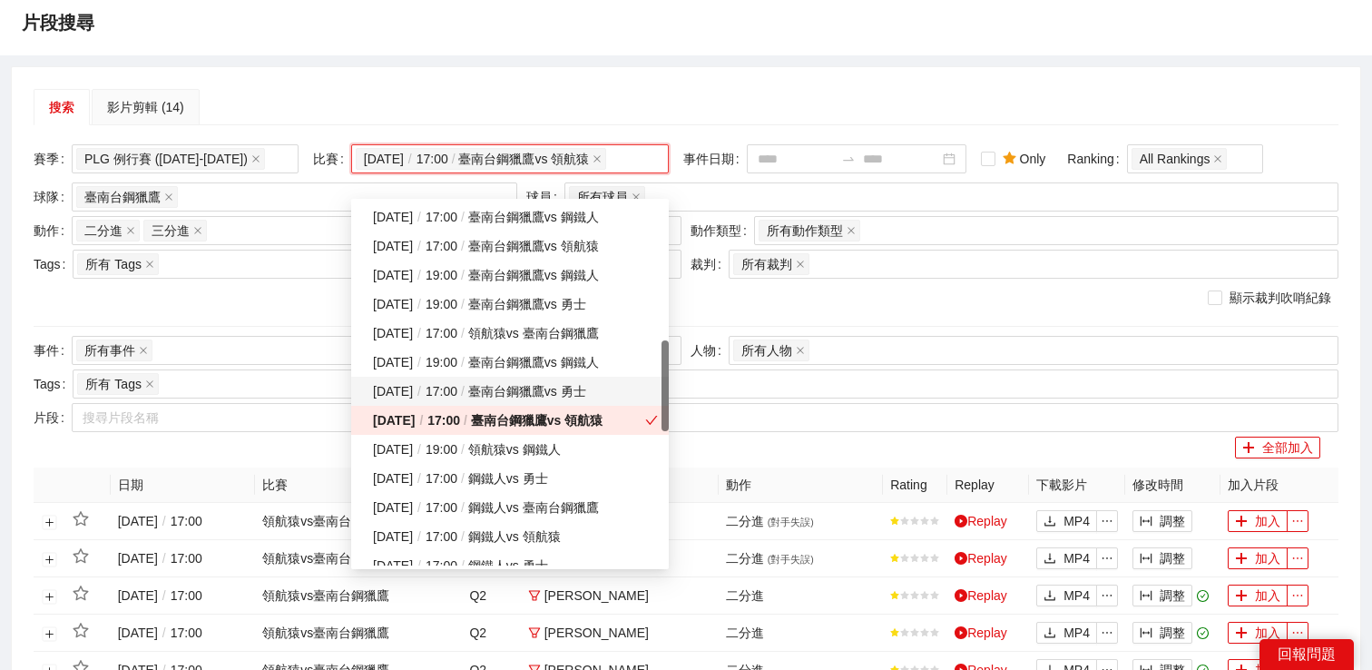
click at [488, 394] on div "[DATE] / 17:00 / 臺南台鋼獵鷹 vs 勇士" at bounding box center [515, 391] width 285 height 20
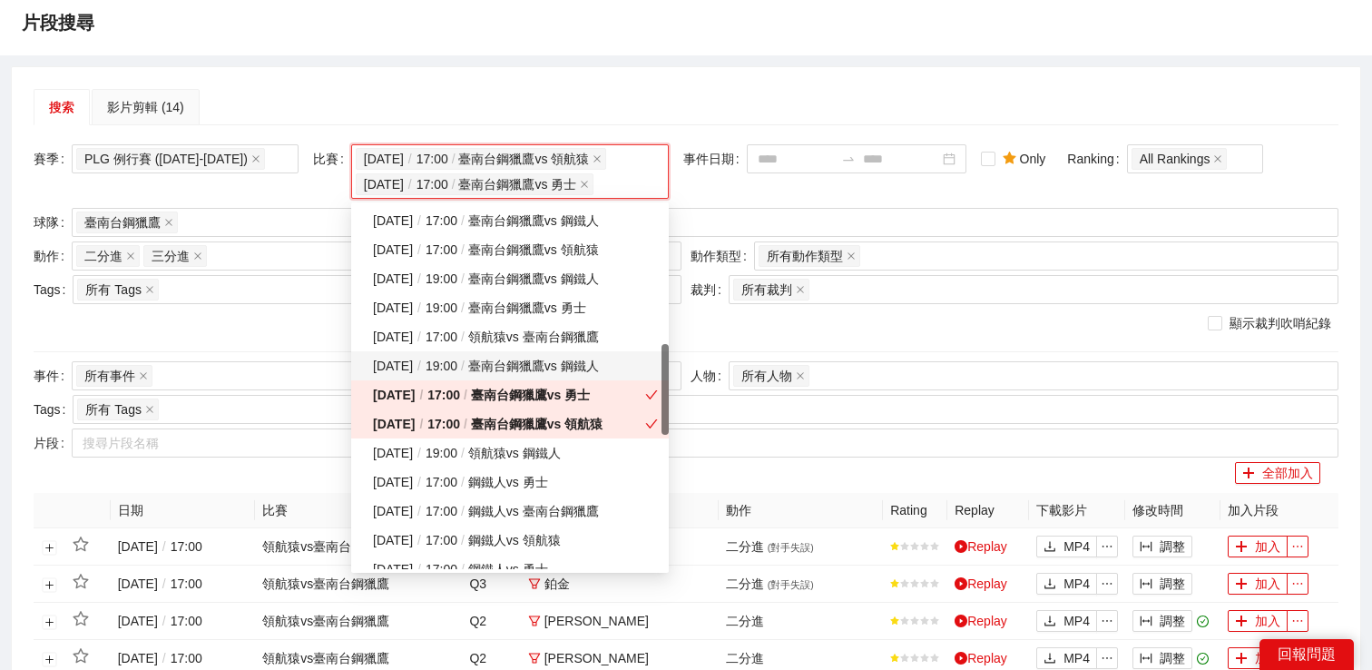
click at [489, 371] on div "[DATE] / 19:00 / 臺南台鋼獵鷹 vs 鋼鐵人" at bounding box center [515, 366] width 285 height 20
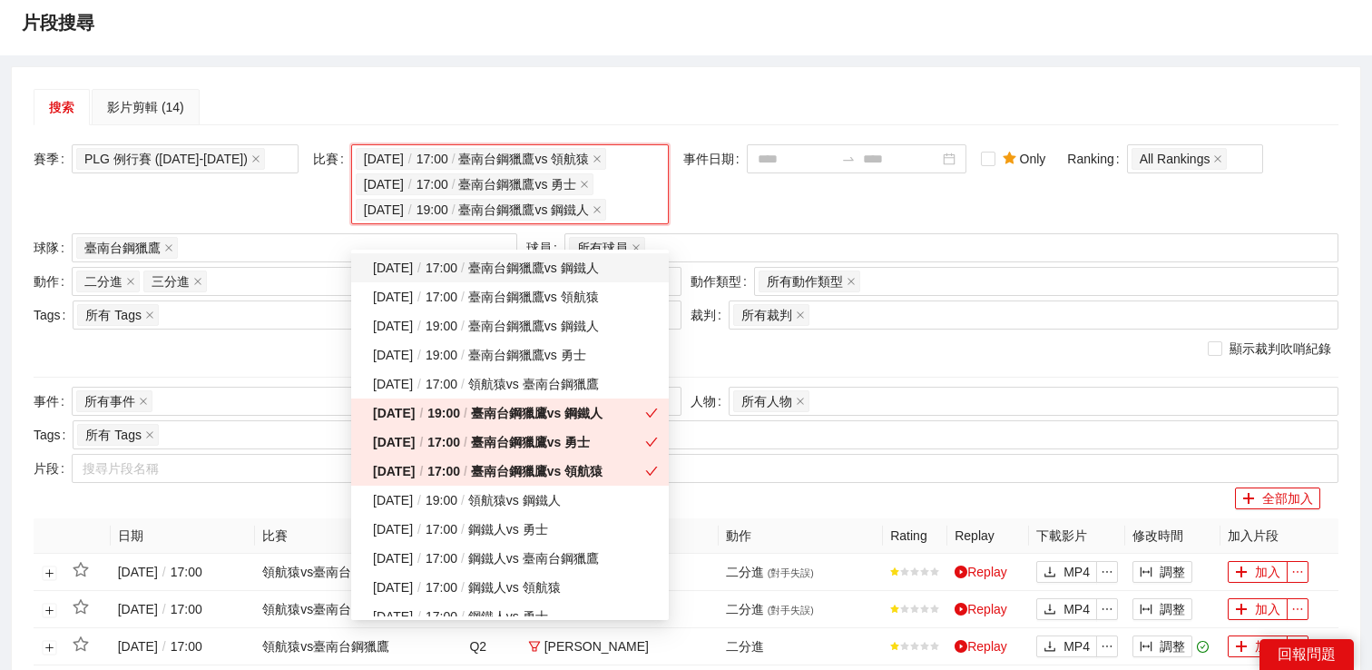
click at [741, 219] on div "事件日期" at bounding box center [824, 186] width 283 height 84
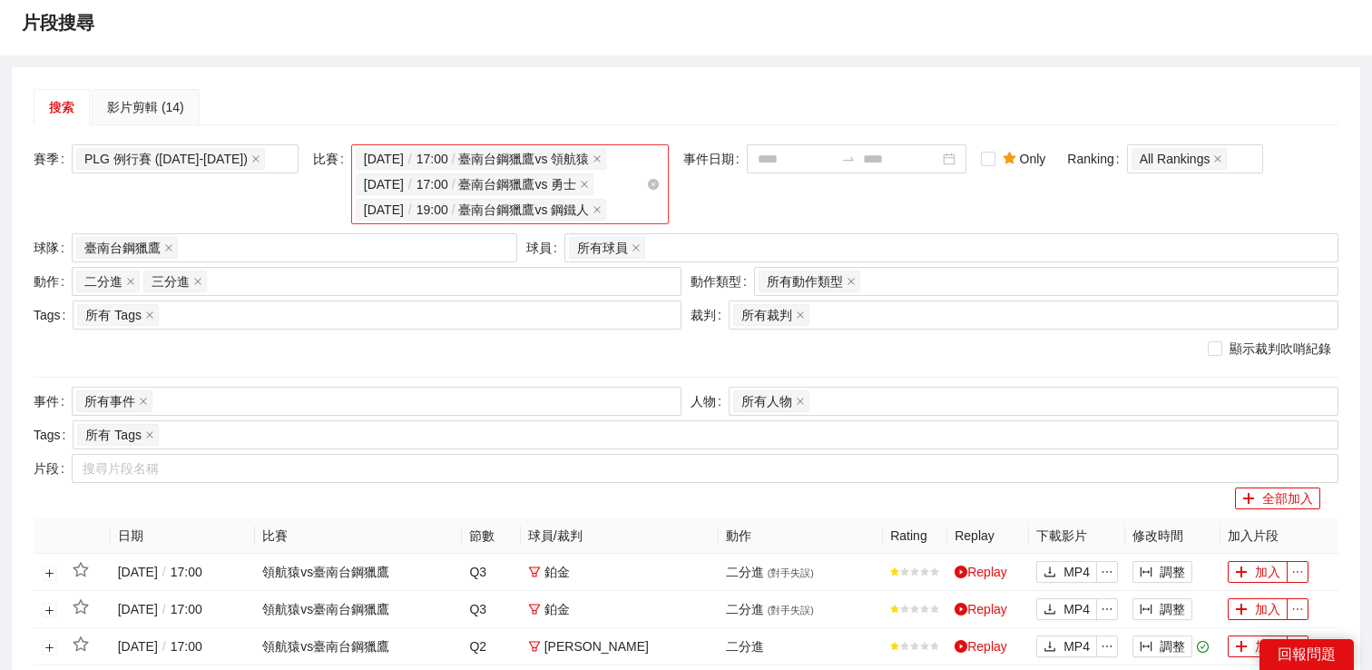
click at [531, 168] on span "[DATE] / 17:00 / 臺南台鋼獵鷹 vs 領航猿" at bounding box center [477, 159] width 226 height 20
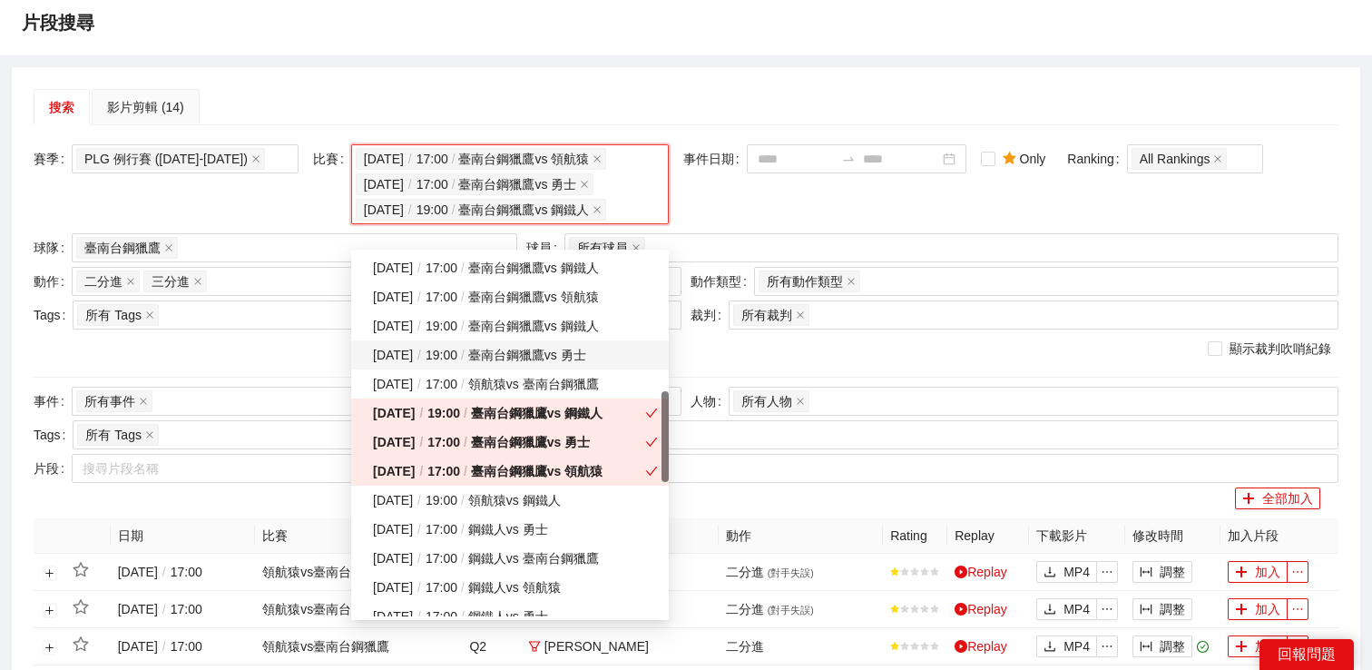
click at [506, 364] on div "[DATE] / 19:00 / 臺南台鋼獵鷹 vs 勇士" at bounding box center [515, 355] width 285 height 20
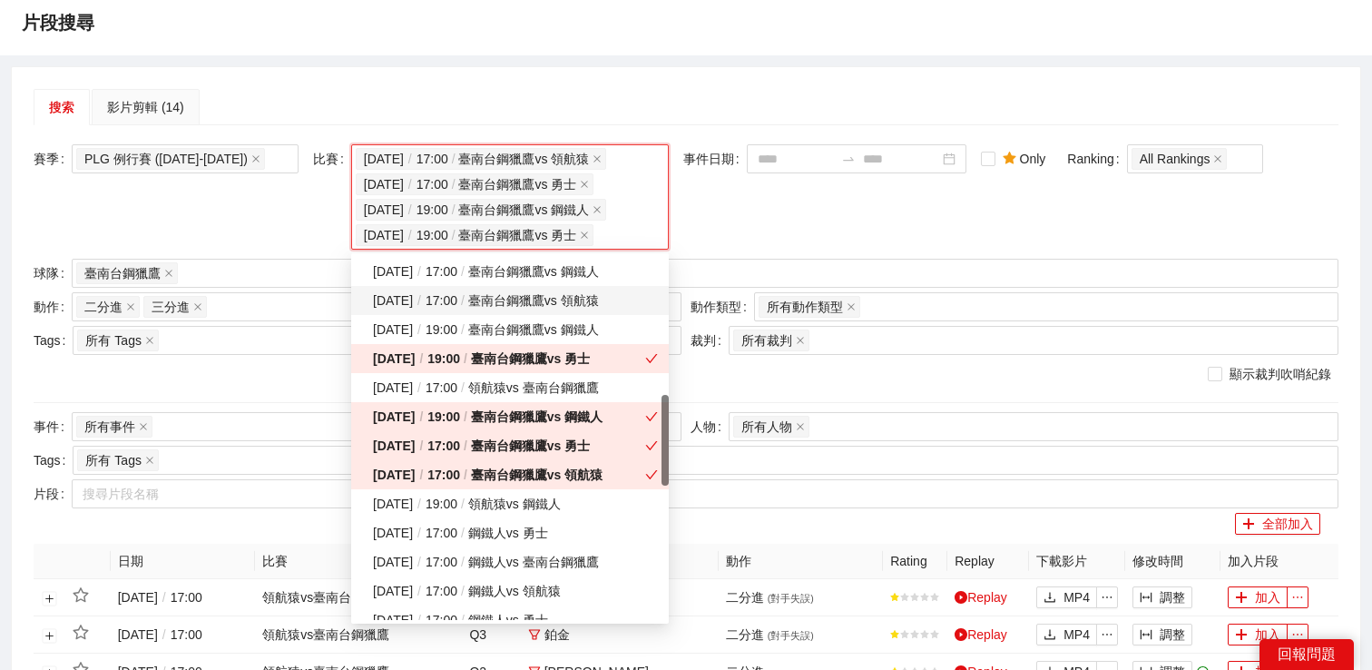
click at [508, 299] on div "[DATE] / 17:00 / 臺南台鋼獵鷹 vs 領航猿" at bounding box center [515, 300] width 285 height 20
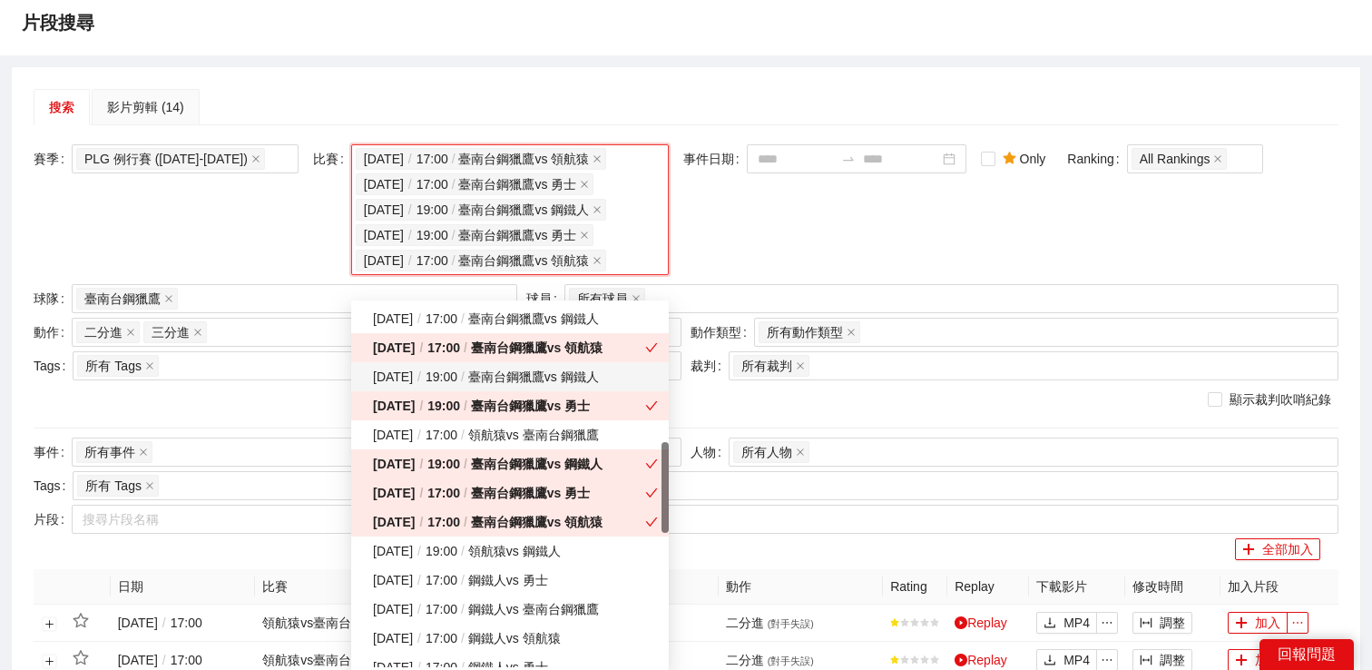
click at [504, 378] on div "[DATE] / 19:00 / 臺南台鋼獵鷹 vs 鋼鐵人" at bounding box center [515, 377] width 285 height 20
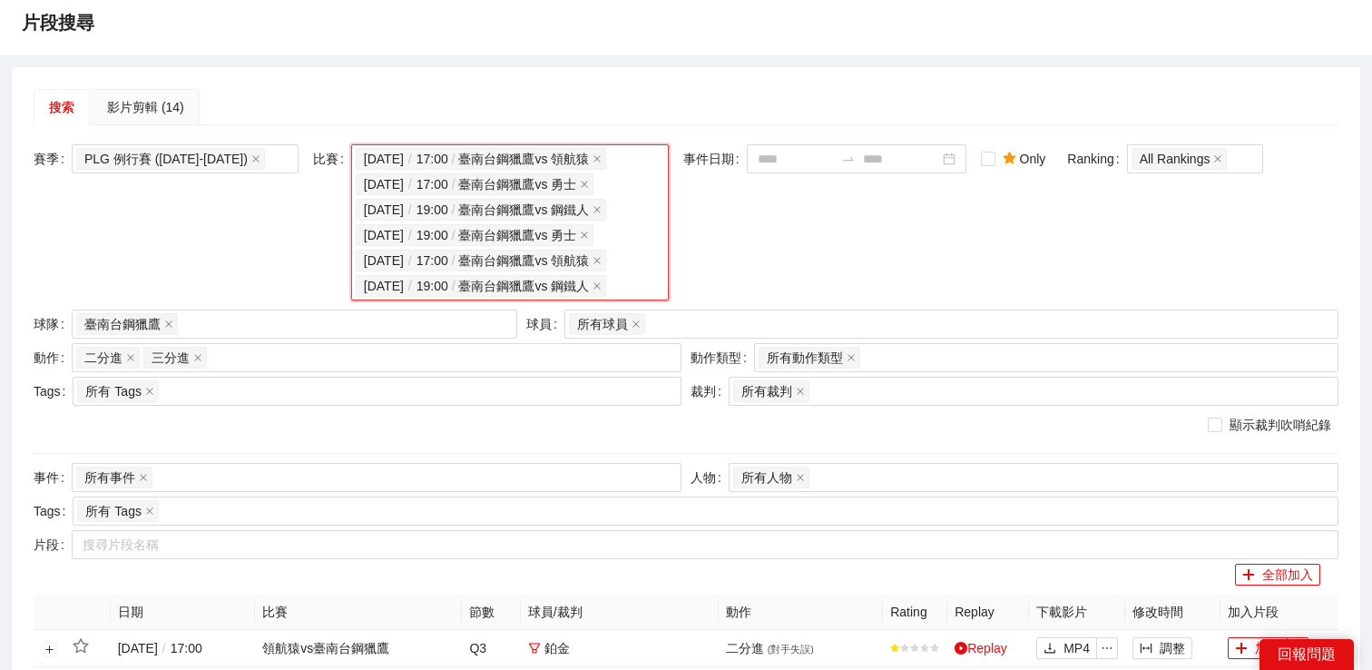
click at [781, 248] on div "事件日期" at bounding box center [824, 224] width 283 height 161
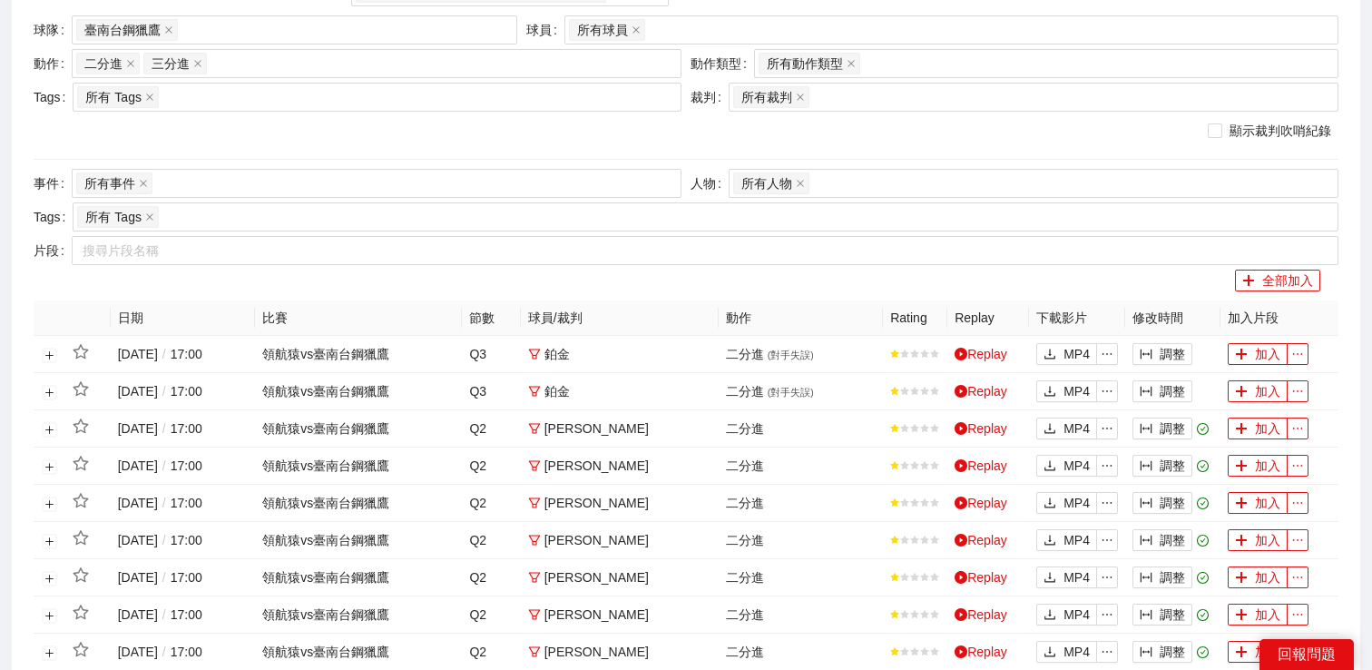
scroll to position [0, 0]
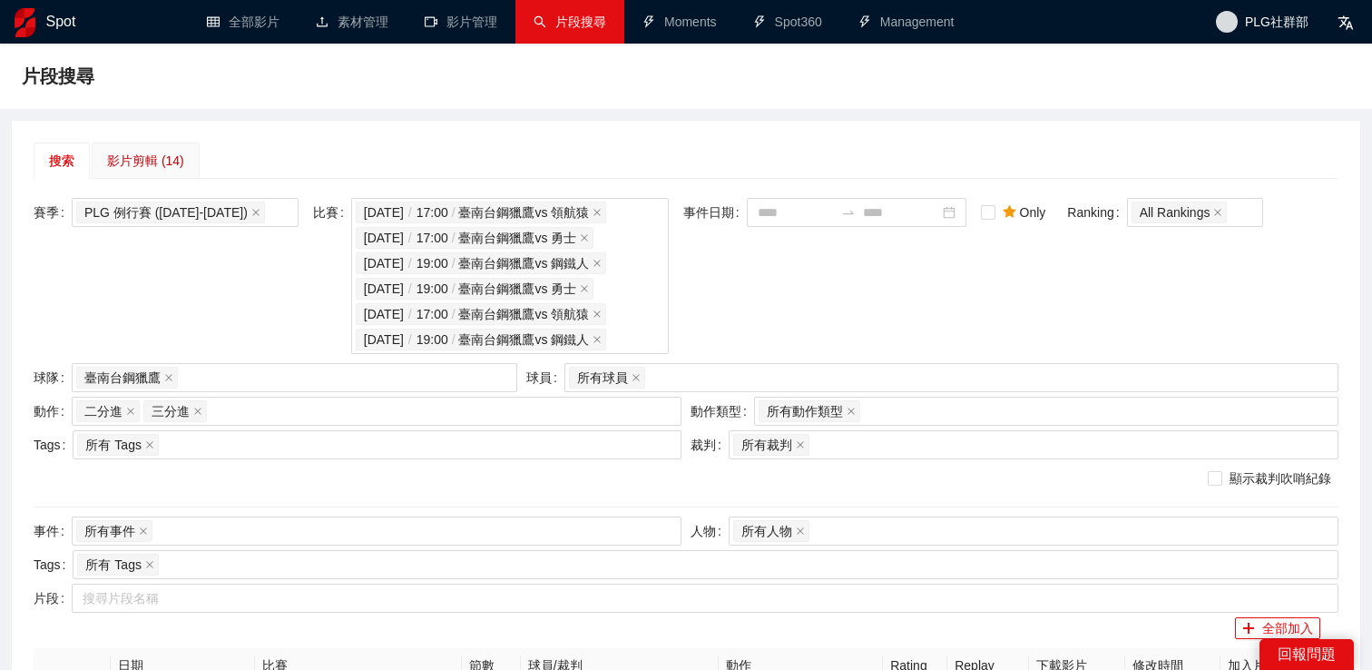
click at [157, 158] on div "影片剪輯 (14)" at bounding box center [145, 161] width 77 height 20
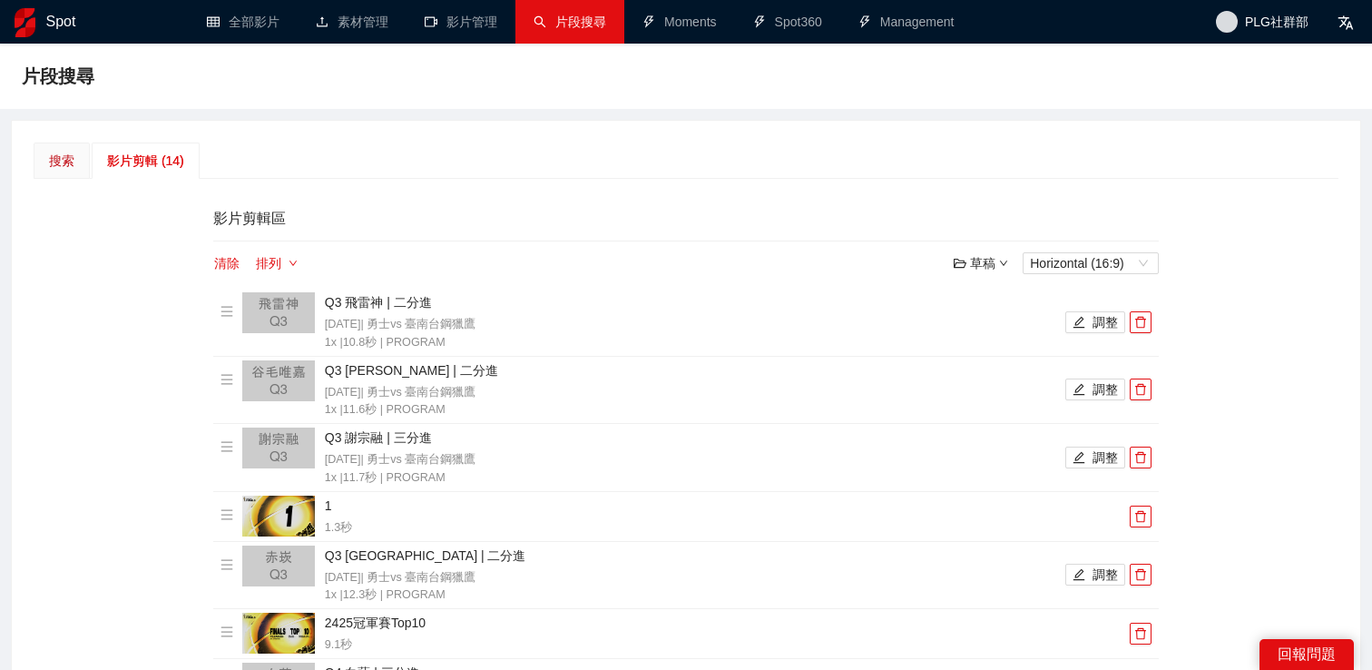
click at [65, 152] on div "搜索" at bounding box center [61, 161] width 25 height 20
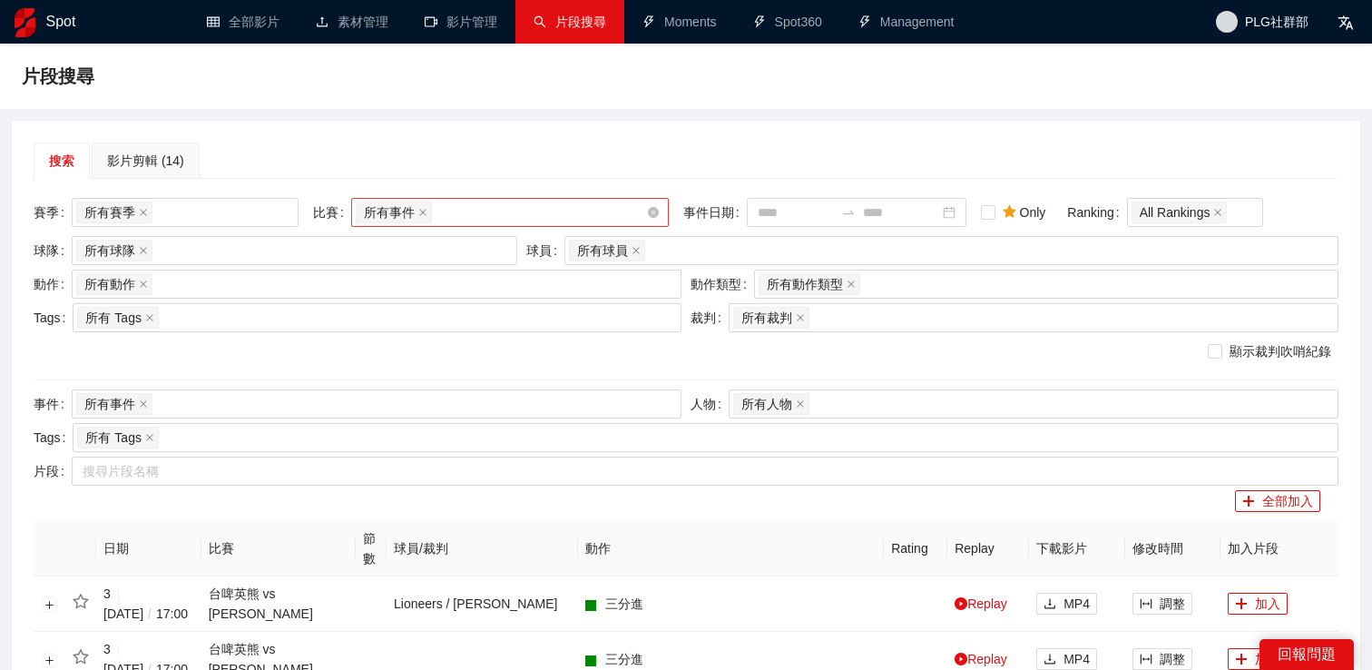
click at [508, 216] on div "所有事件" at bounding box center [501, 212] width 290 height 25
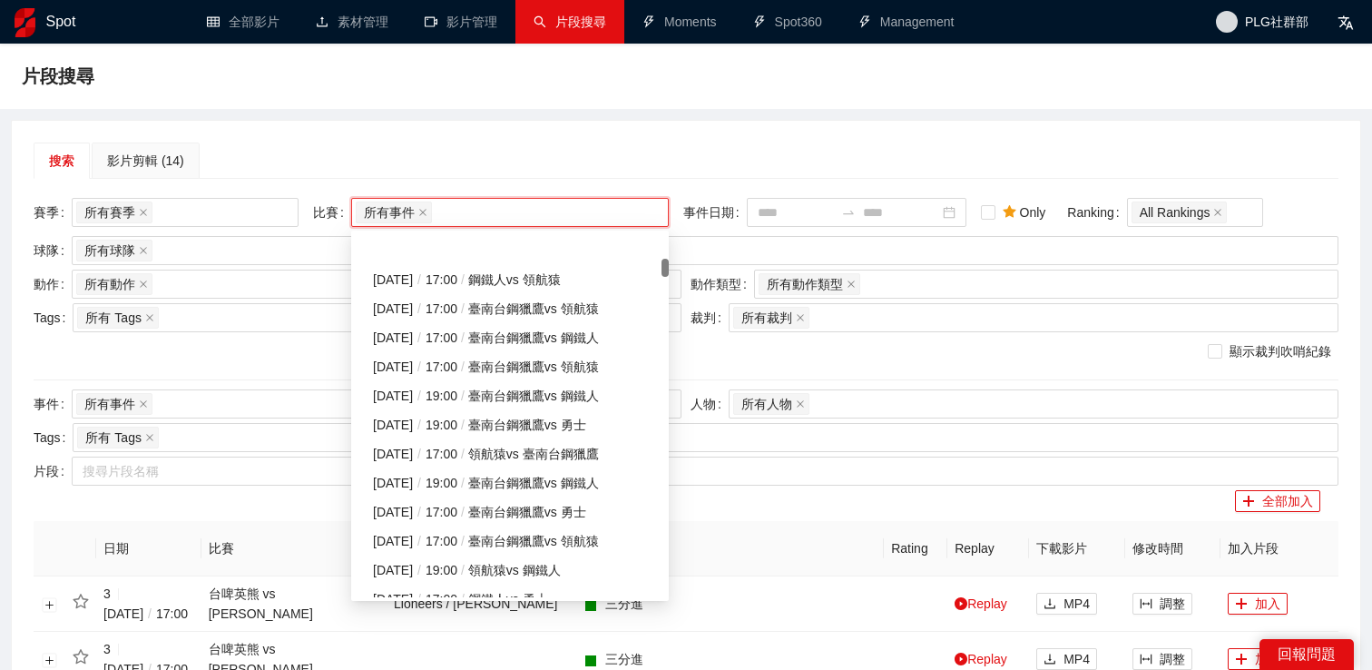
scroll to position [1843, 0]
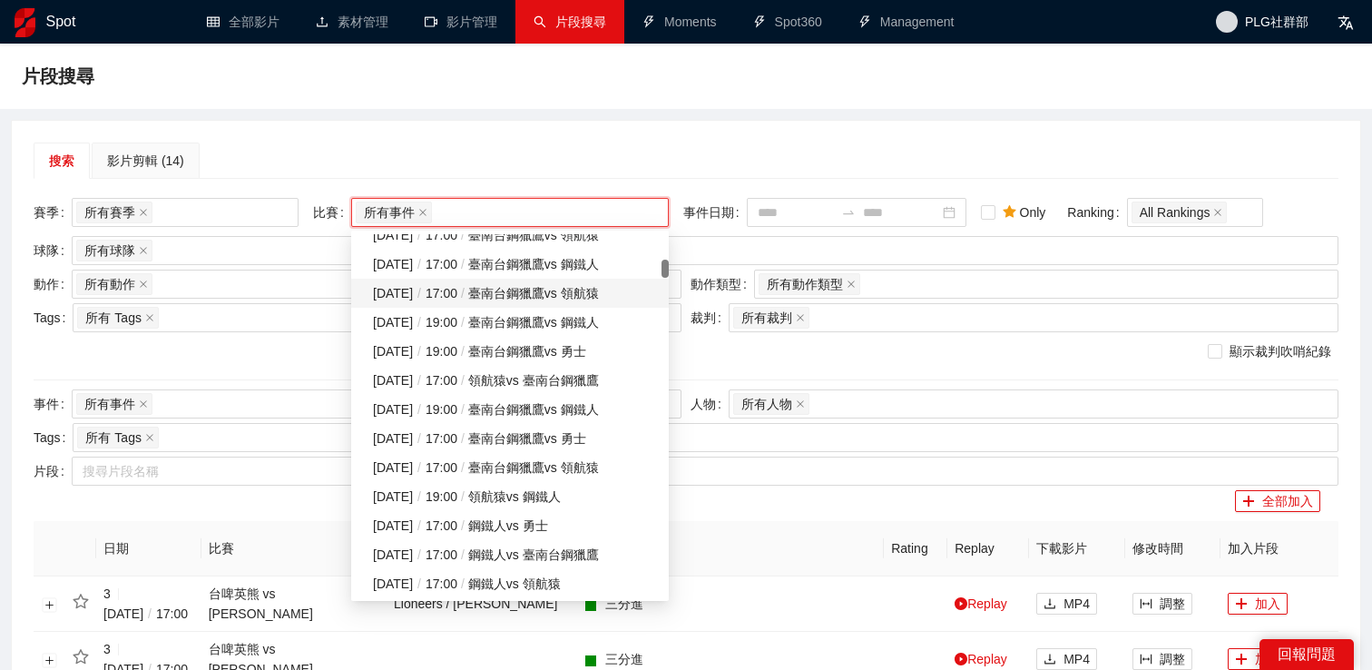
click at [530, 293] on div "[DATE] / 17:00 / 臺南台鋼獵鷹 vs 領航猿" at bounding box center [515, 293] width 285 height 20
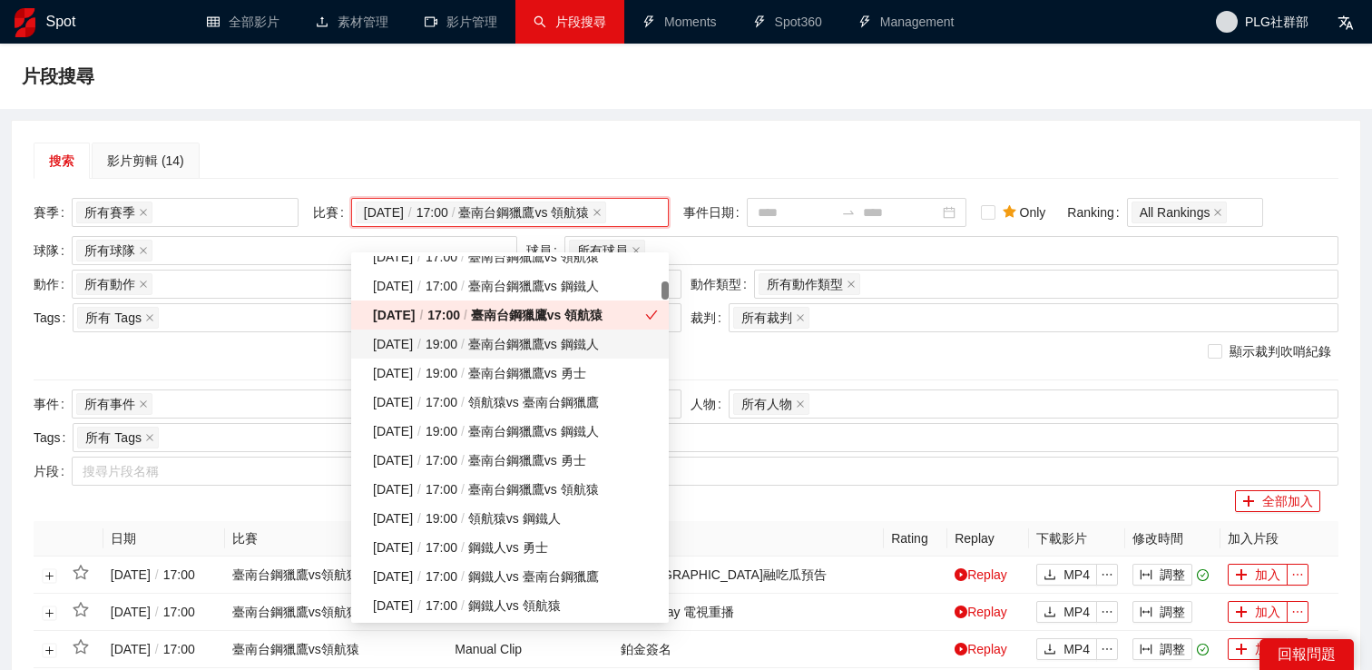
click at [530, 346] on div "[DATE] / 19:00 / 臺南台鋼獵鷹 vs 鋼鐵人" at bounding box center [515, 344] width 285 height 20
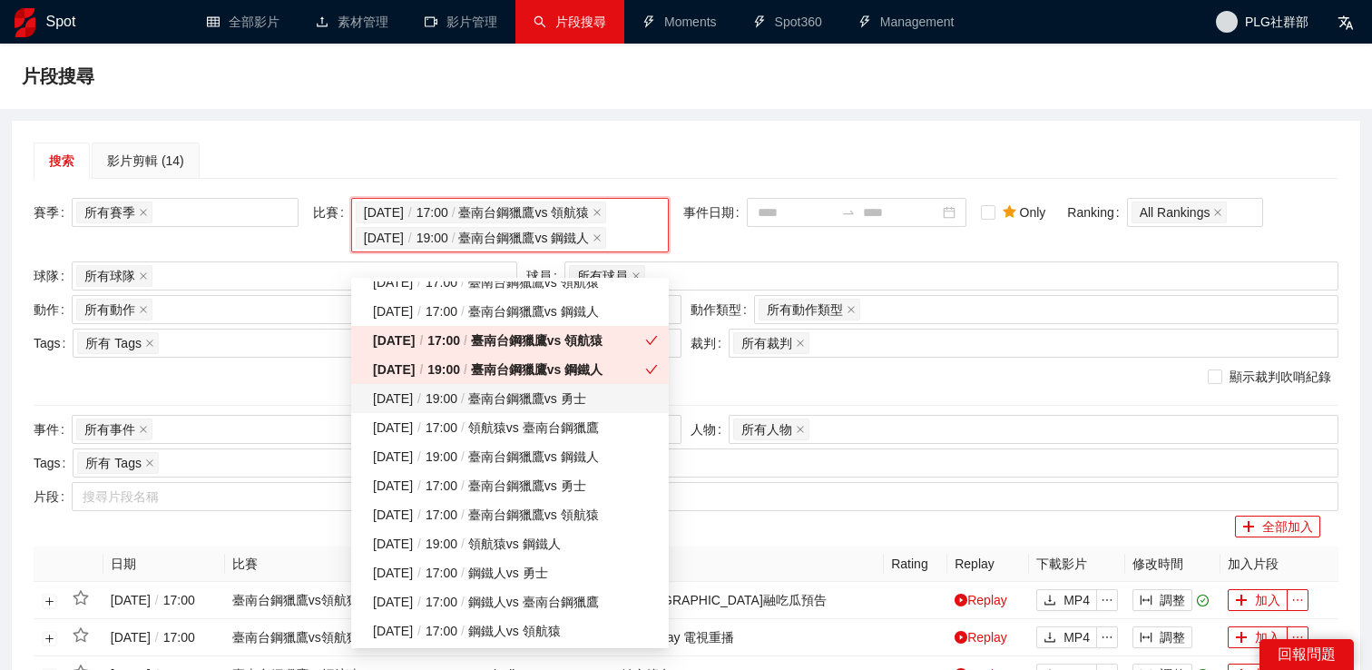
click at [525, 398] on div "[DATE] / 19:00 / 臺南台鋼獵鷹 vs 勇士" at bounding box center [515, 398] width 285 height 20
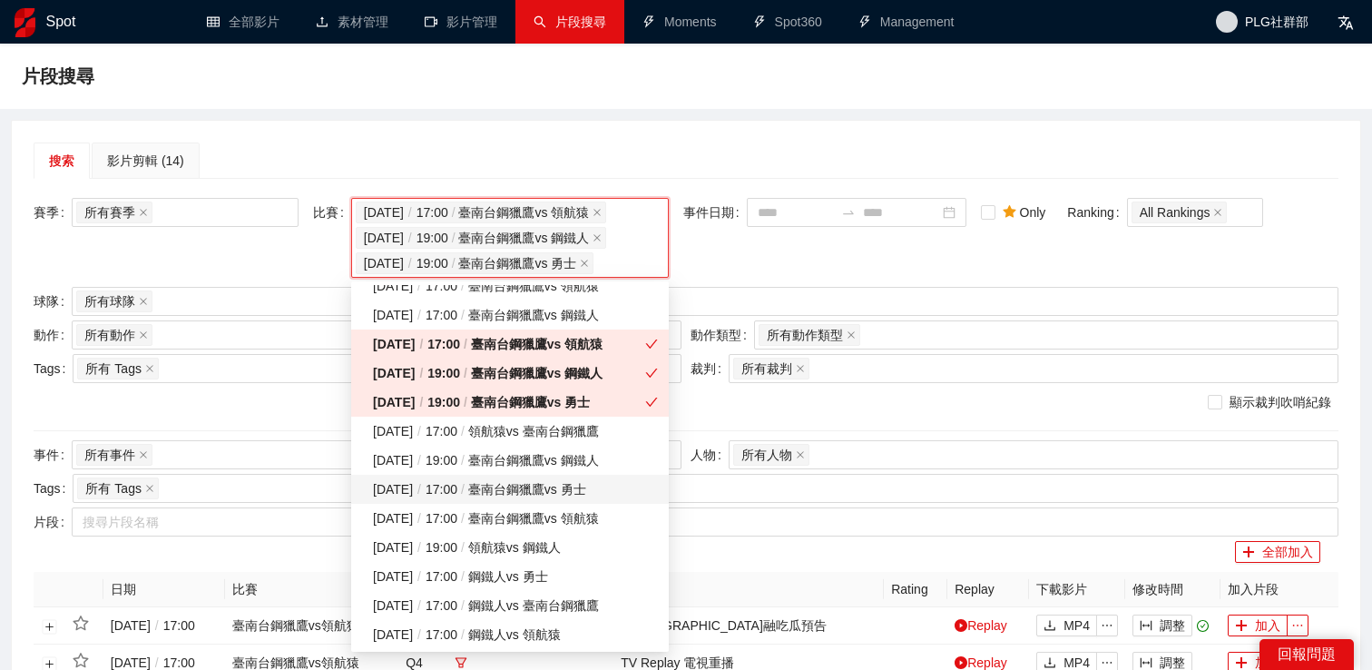
click at [530, 475] on div "[DATE] / 17:00 / 臺南台鋼獵鷹 vs 勇士" at bounding box center [510, 489] width 318 height 29
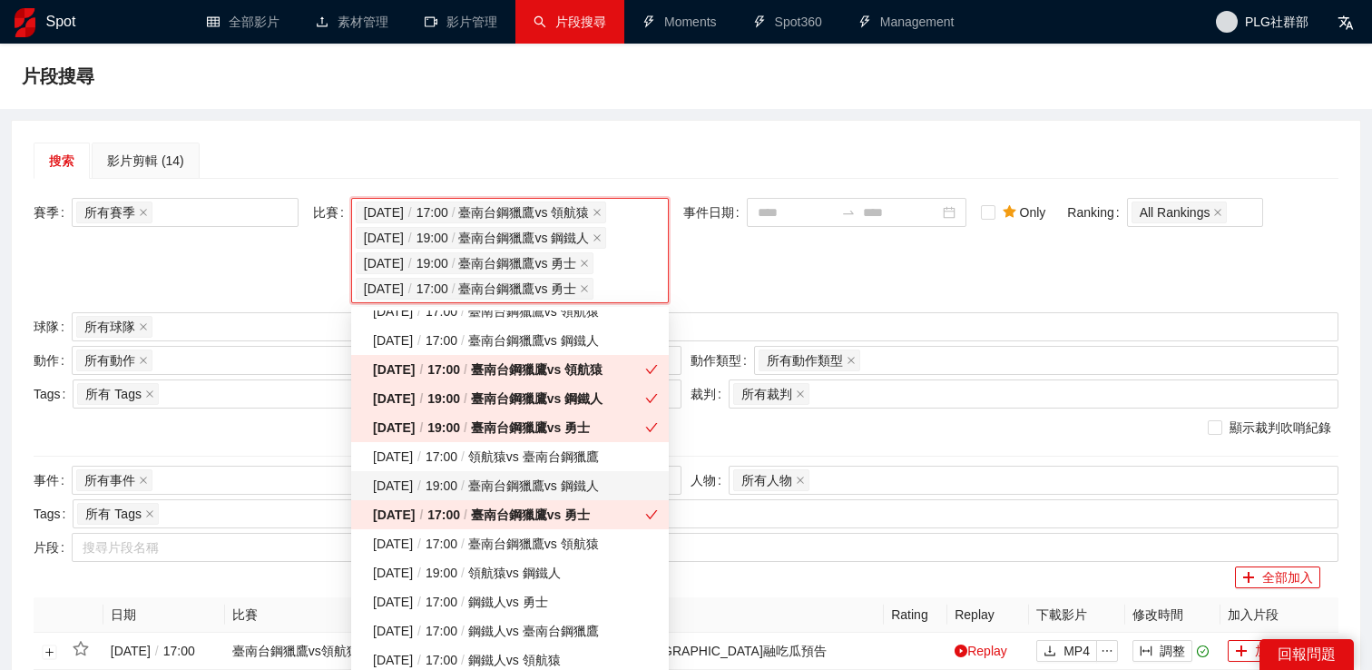
click at [531, 487] on div "[DATE] / 19:00 / 臺南台鋼獵鷹 vs 鋼鐵人" at bounding box center [515, 486] width 285 height 20
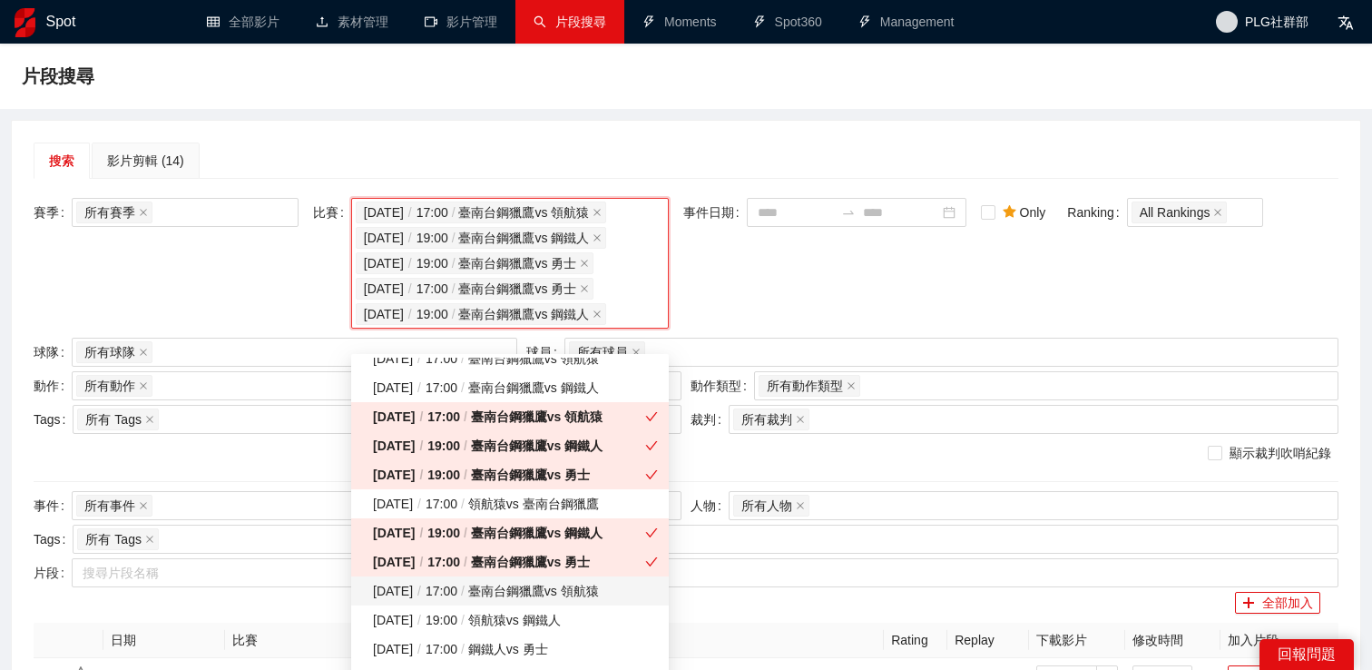
click at [531, 594] on div "[DATE] / 17:00 / 臺南台鋼獵鷹 vs 領航猿" at bounding box center [515, 591] width 285 height 20
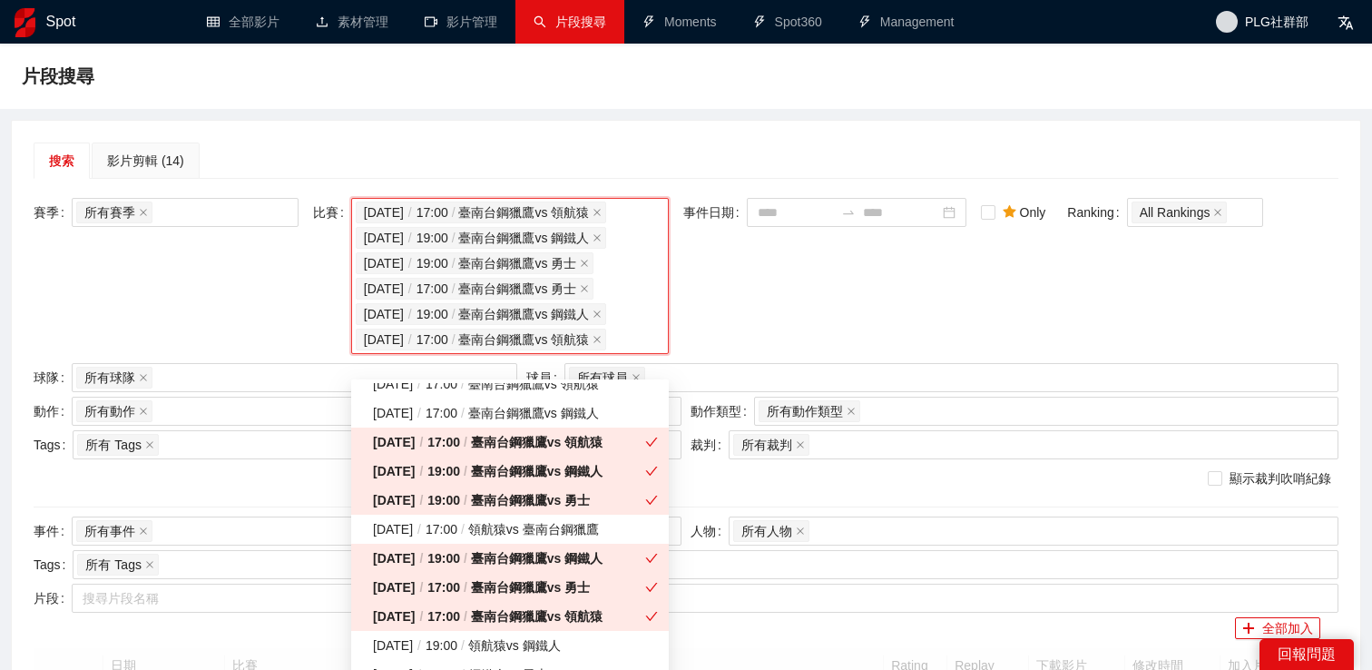
click at [776, 323] on div "事件日期" at bounding box center [824, 278] width 283 height 161
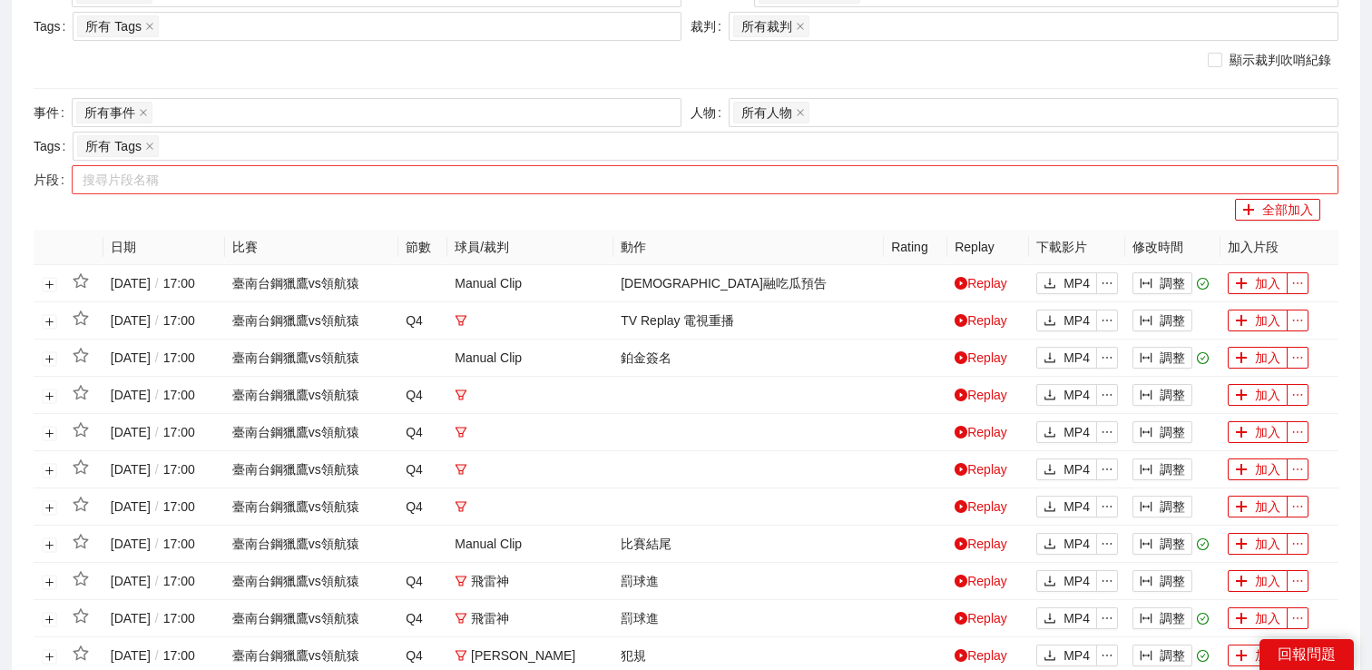
scroll to position [124, 0]
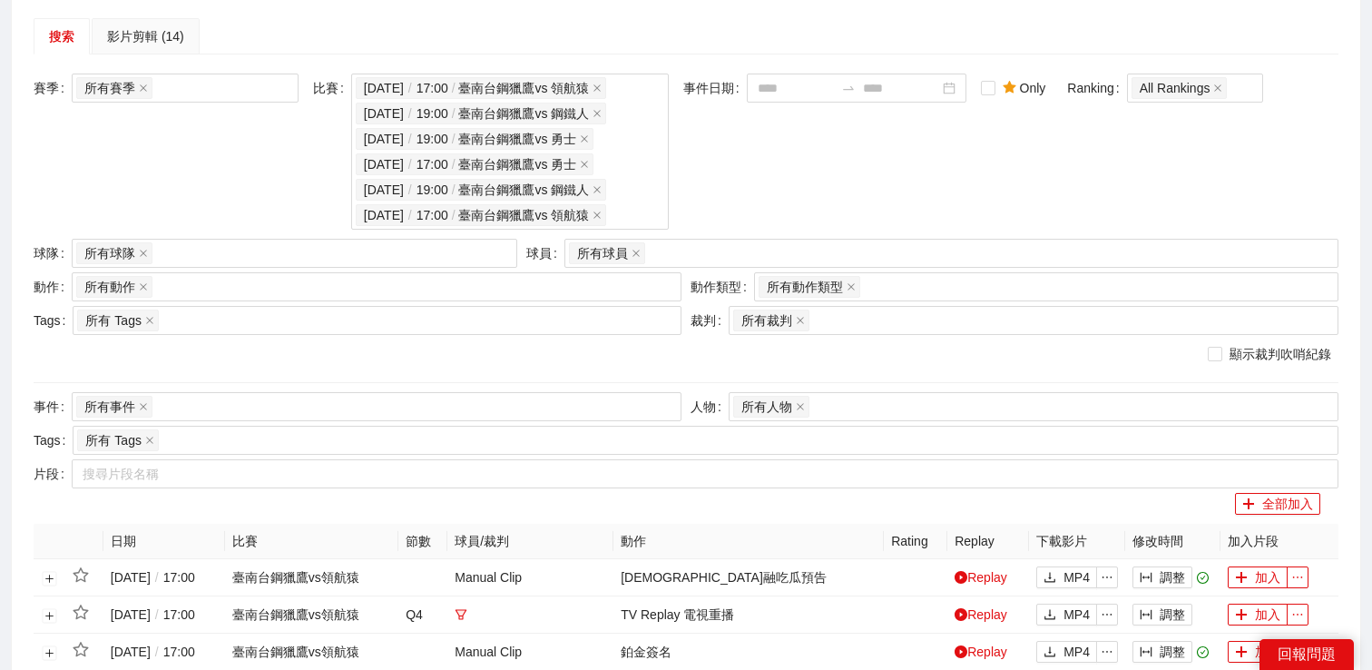
click at [308, 306] on div "動作 所有動作 + 0 ..." at bounding box center [357, 289] width 657 height 34
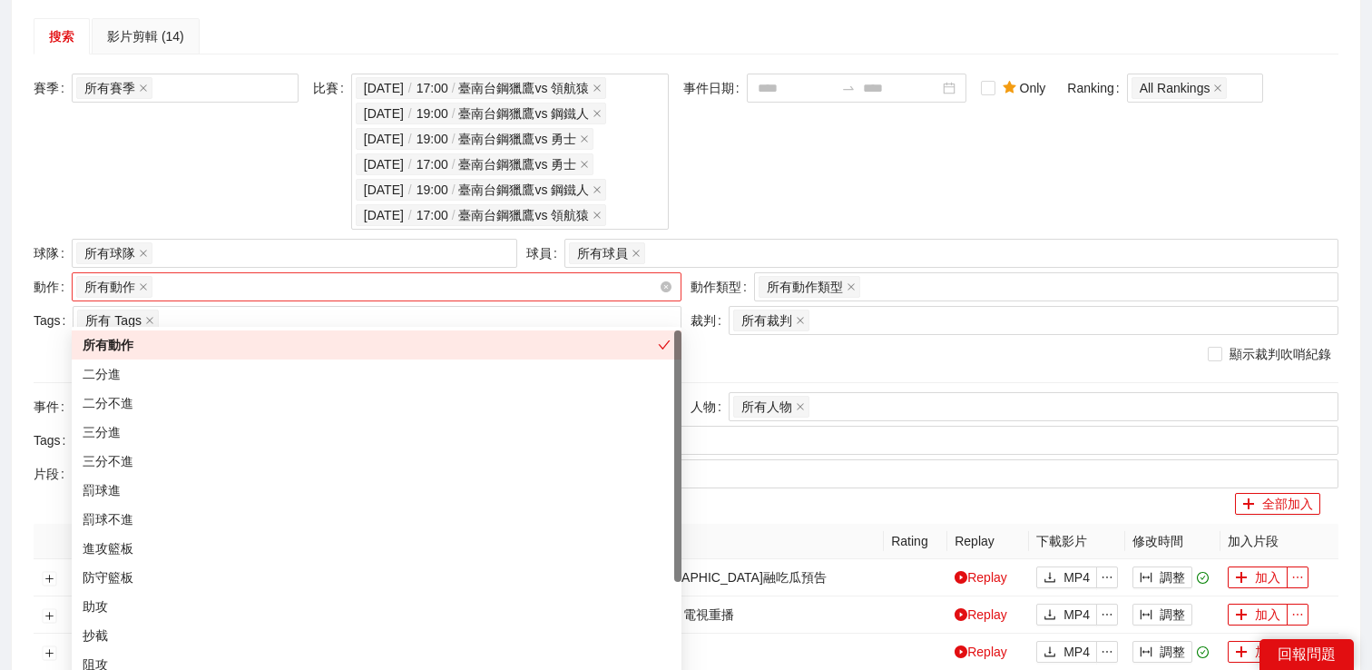
click at [308, 299] on div "所有動作 + 0 ..." at bounding box center [367, 286] width 583 height 25
click at [228, 381] on div "二分進" at bounding box center [377, 374] width 588 height 20
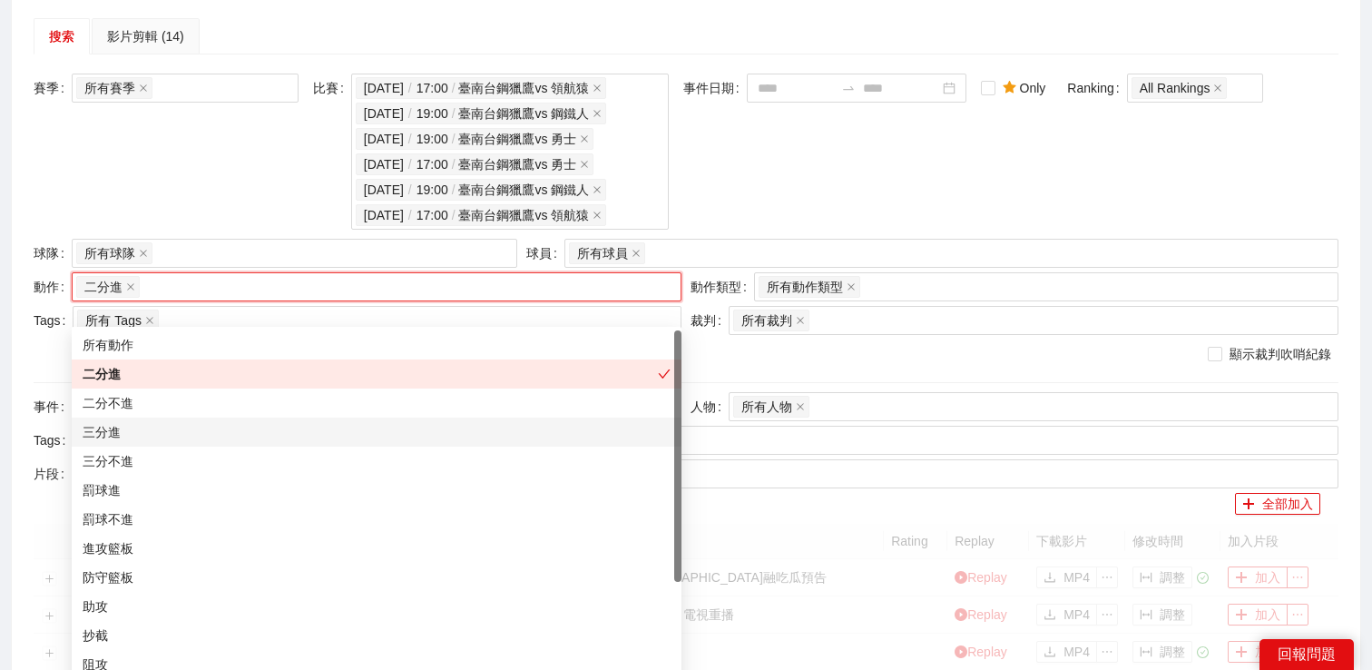
click at [212, 437] on div "三分進" at bounding box center [377, 432] width 588 height 20
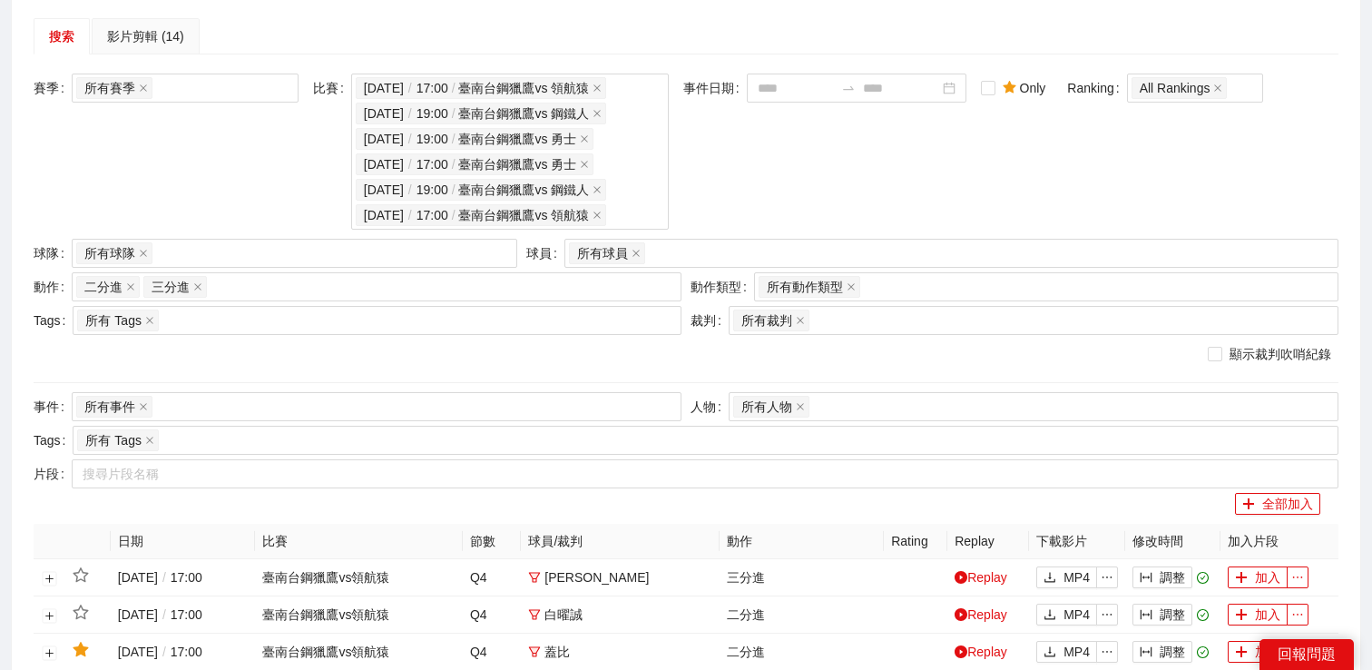
click at [780, 229] on div "事件日期" at bounding box center [824, 154] width 283 height 161
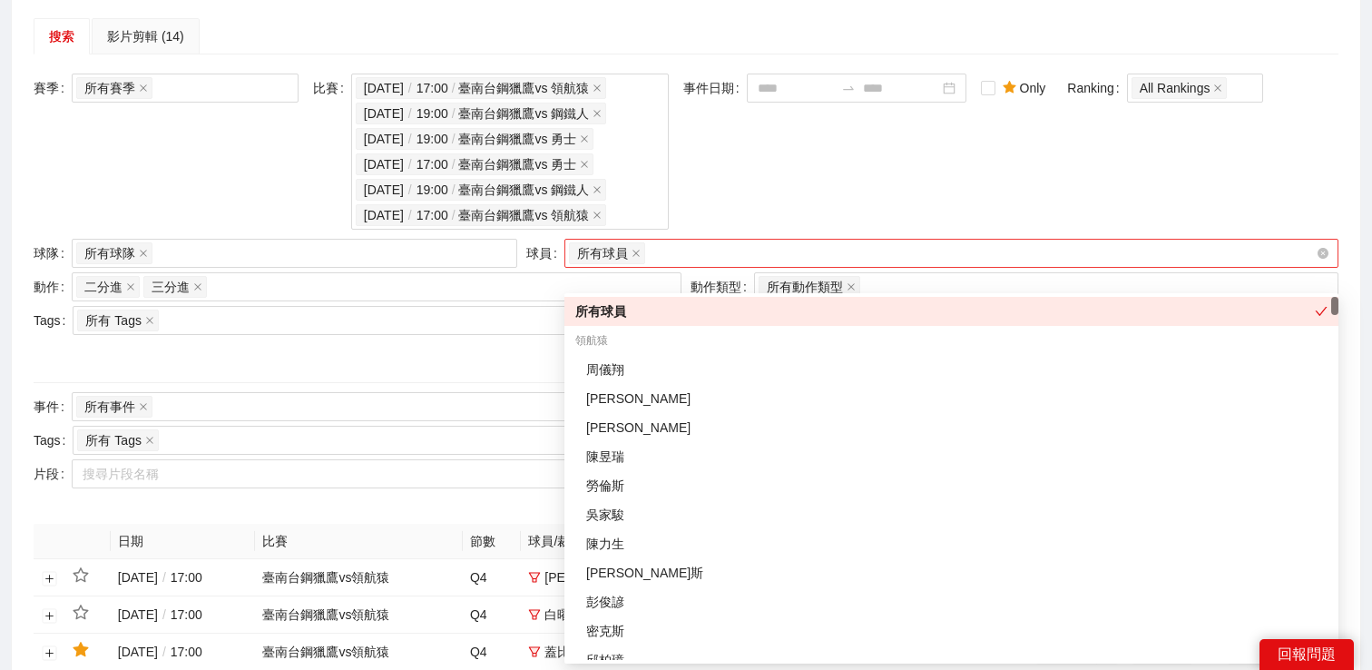
click at [715, 266] on div "所有球員" at bounding box center [942, 253] width 747 height 25
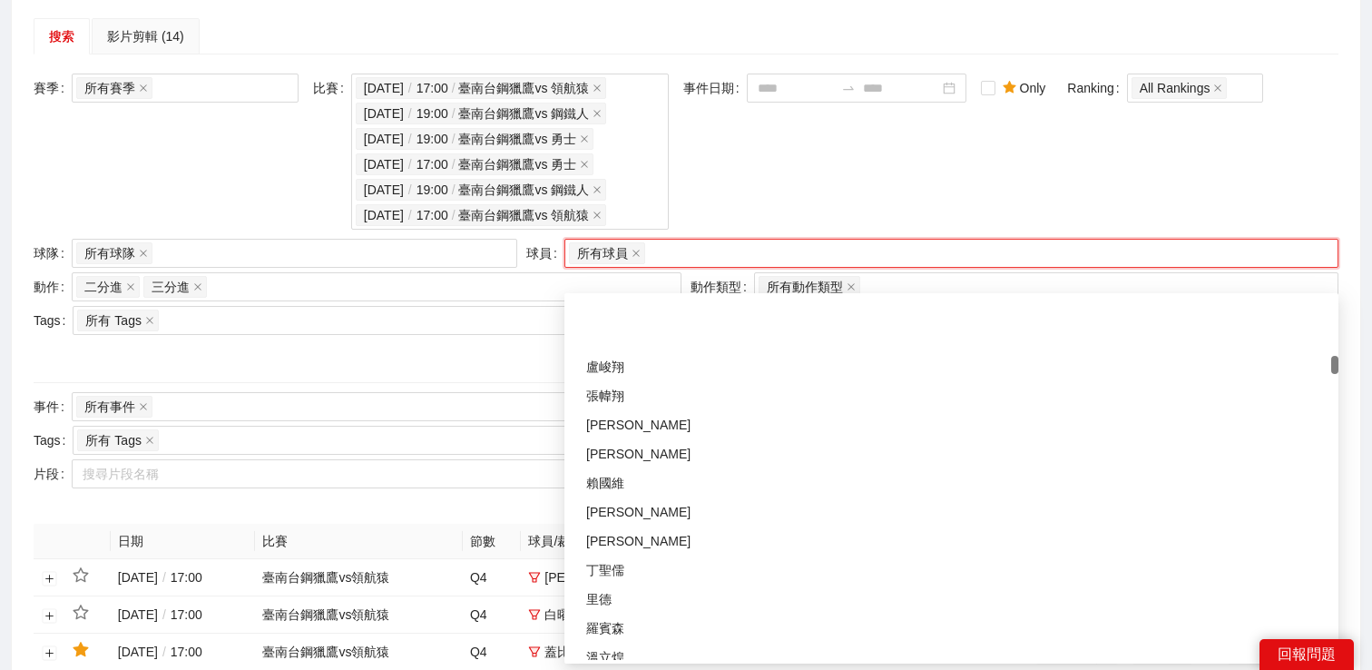
scroll to position [1153, 0]
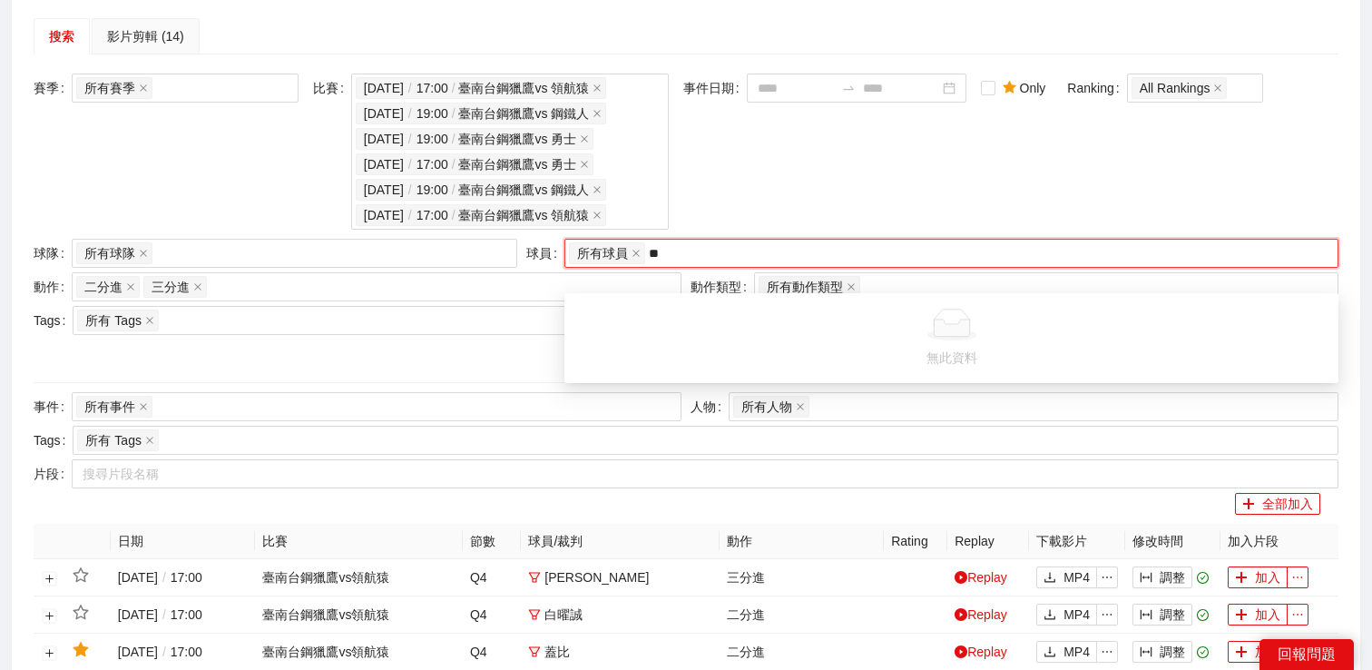
type input "*"
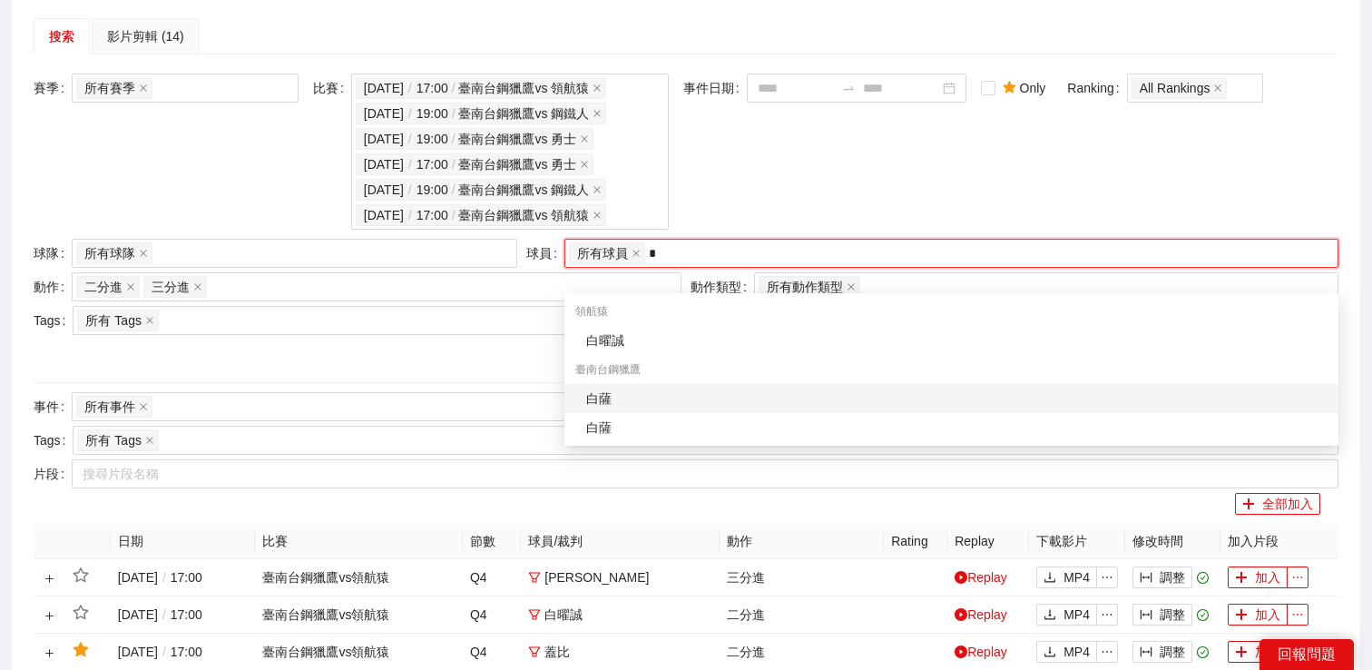
click at [628, 405] on div "白薩" at bounding box center [956, 398] width 741 height 20
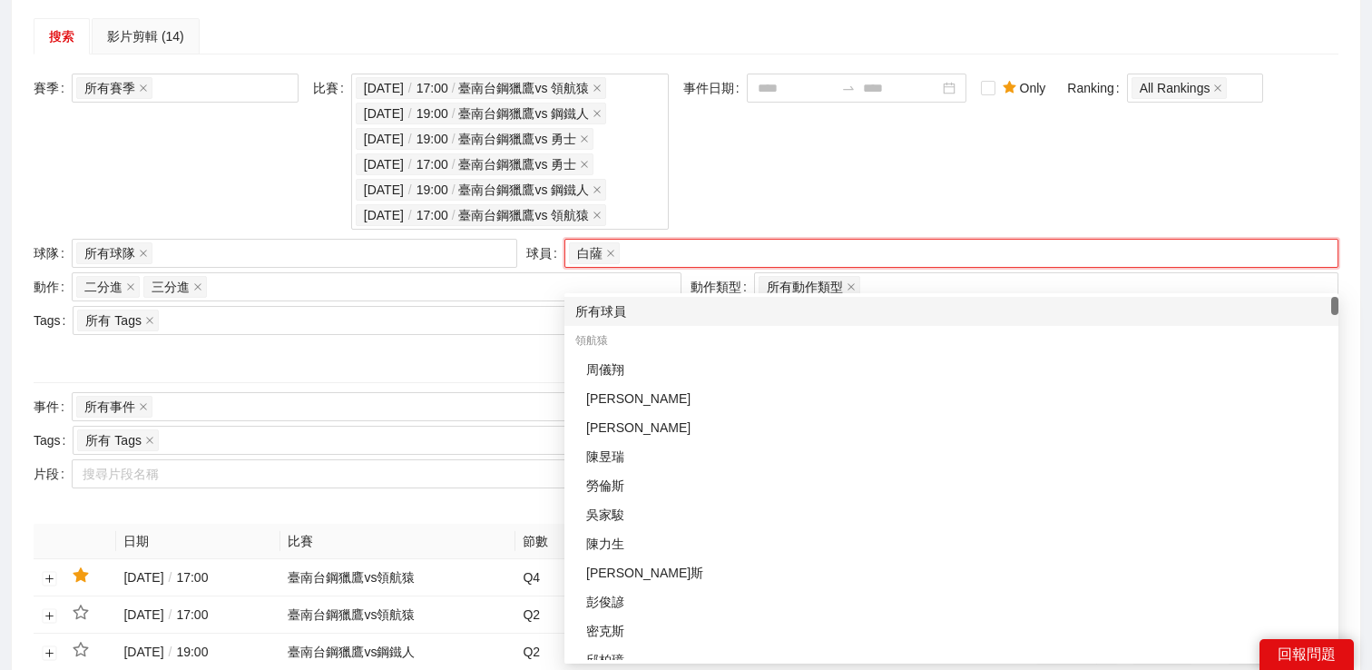
click at [752, 205] on div "事件日期" at bounding box center [824, 154] width 283 height 161
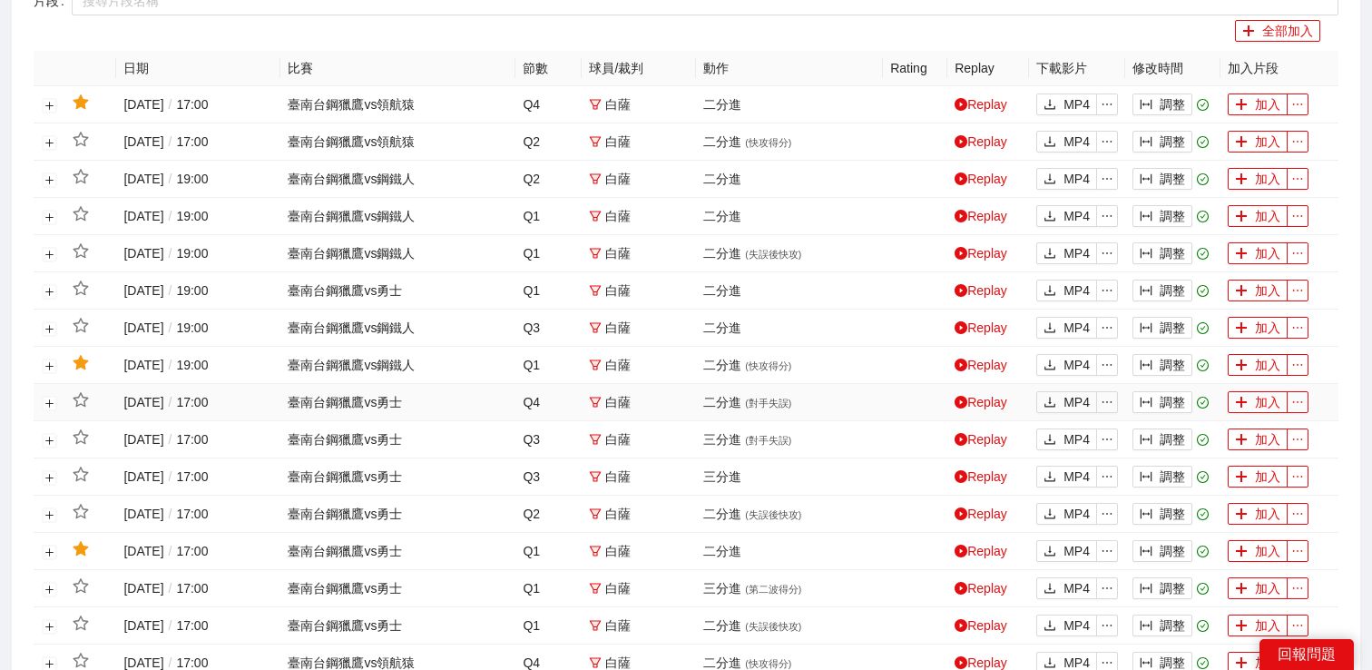
scroll to position [987, 0]
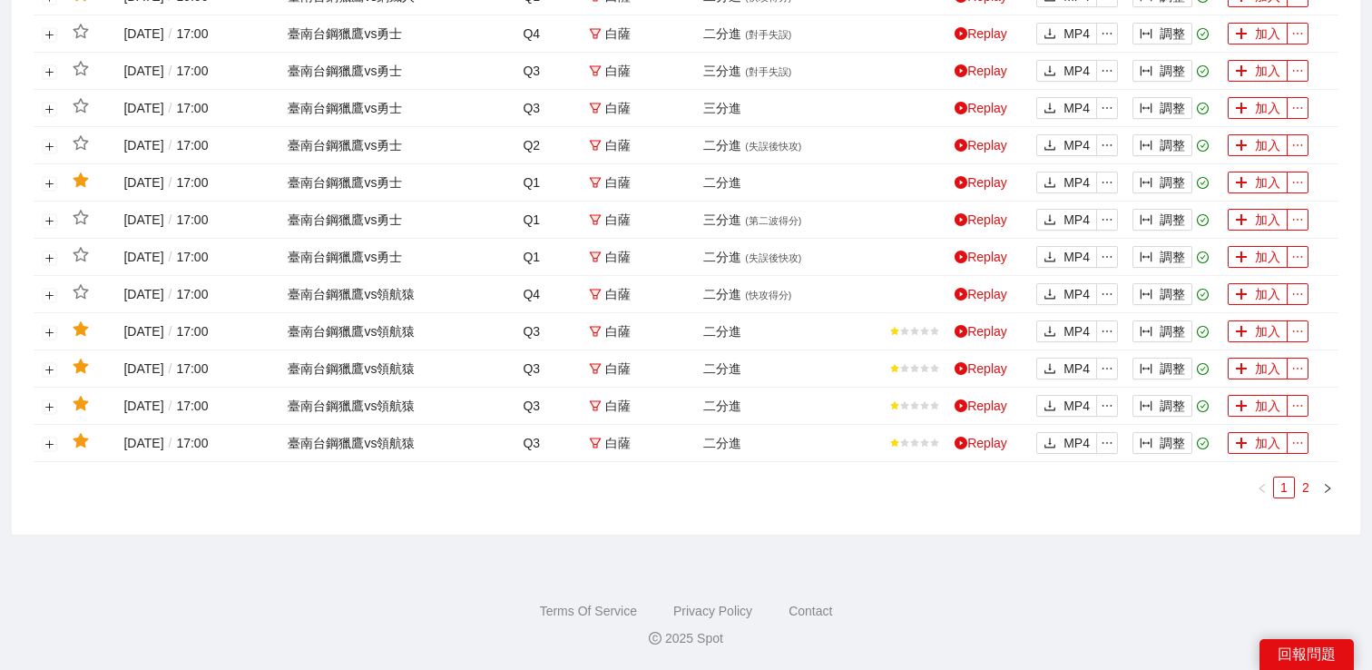
click at [1304, 486] on link "2" at bounding box center [1306, 487] width 20 height 20
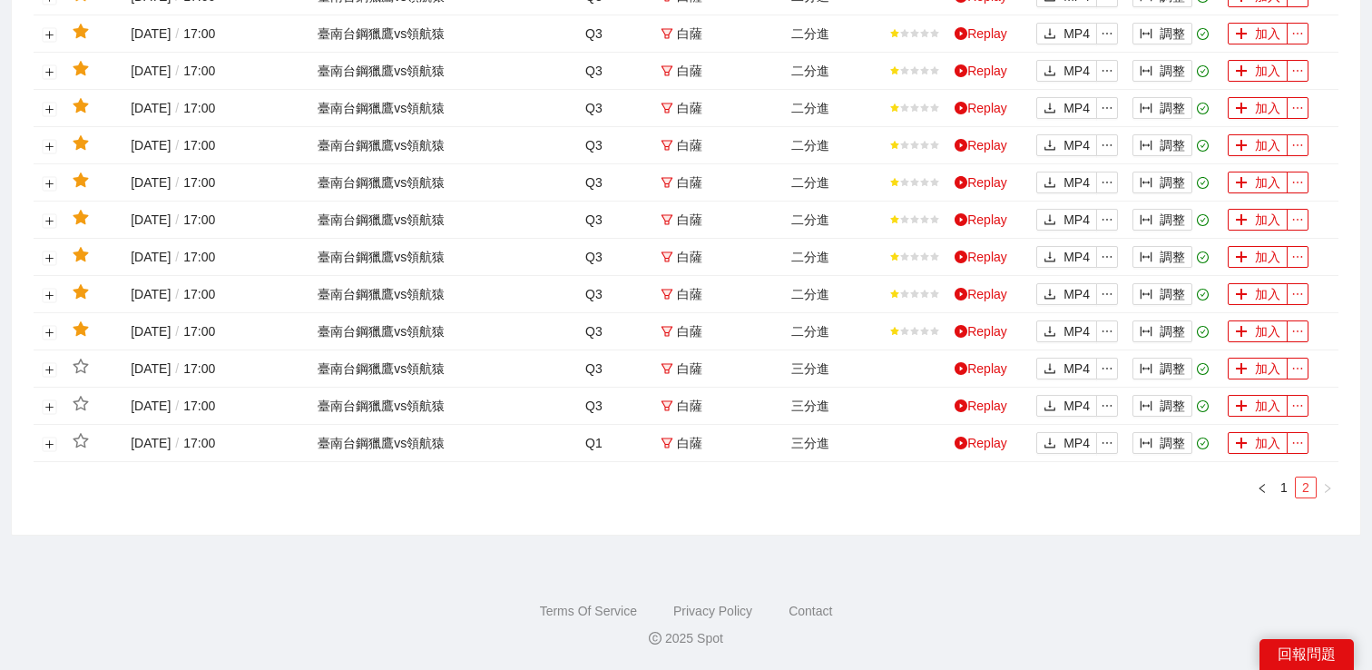
scroll to position [764, 0]
click at [990, 437] on link "Replay" at bounding box center [981, 443] width 53 height 15
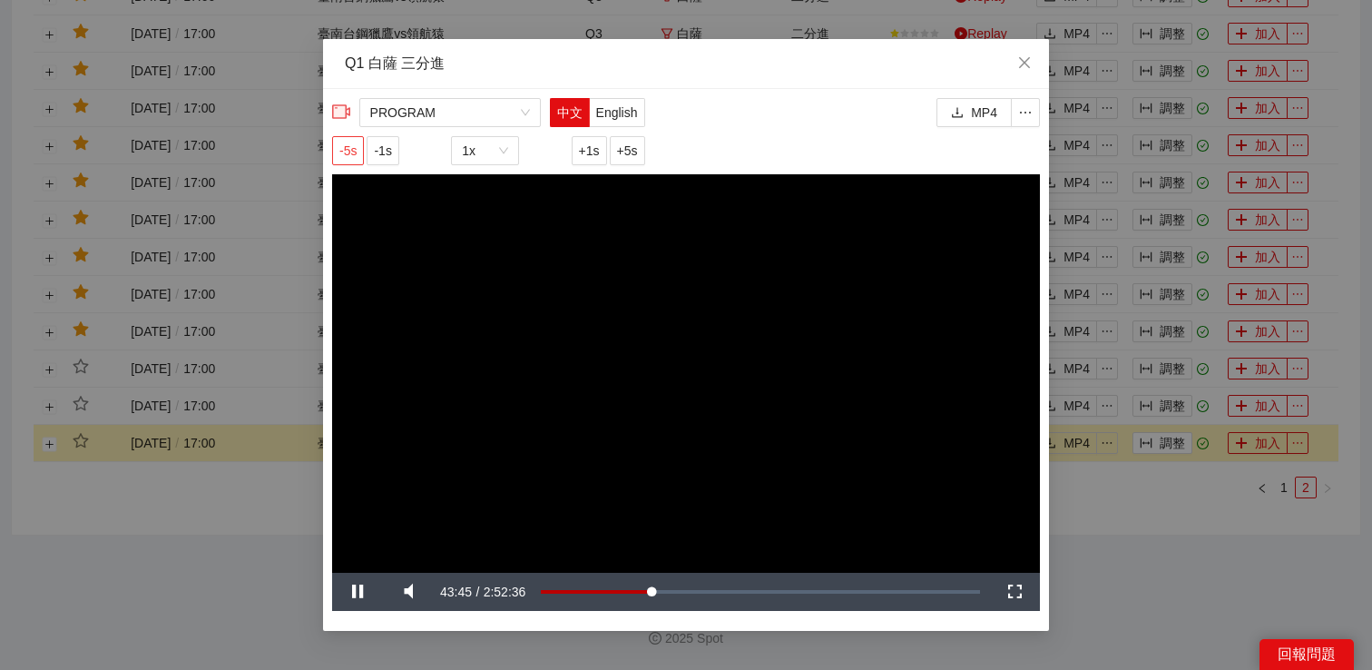
click at [348, 146] on span "-5s" at bounding box center [347, 151] width 17 height 20
click at [1151, 489] on div "**********" at bounding box center [686, 335] width 1372 height 670
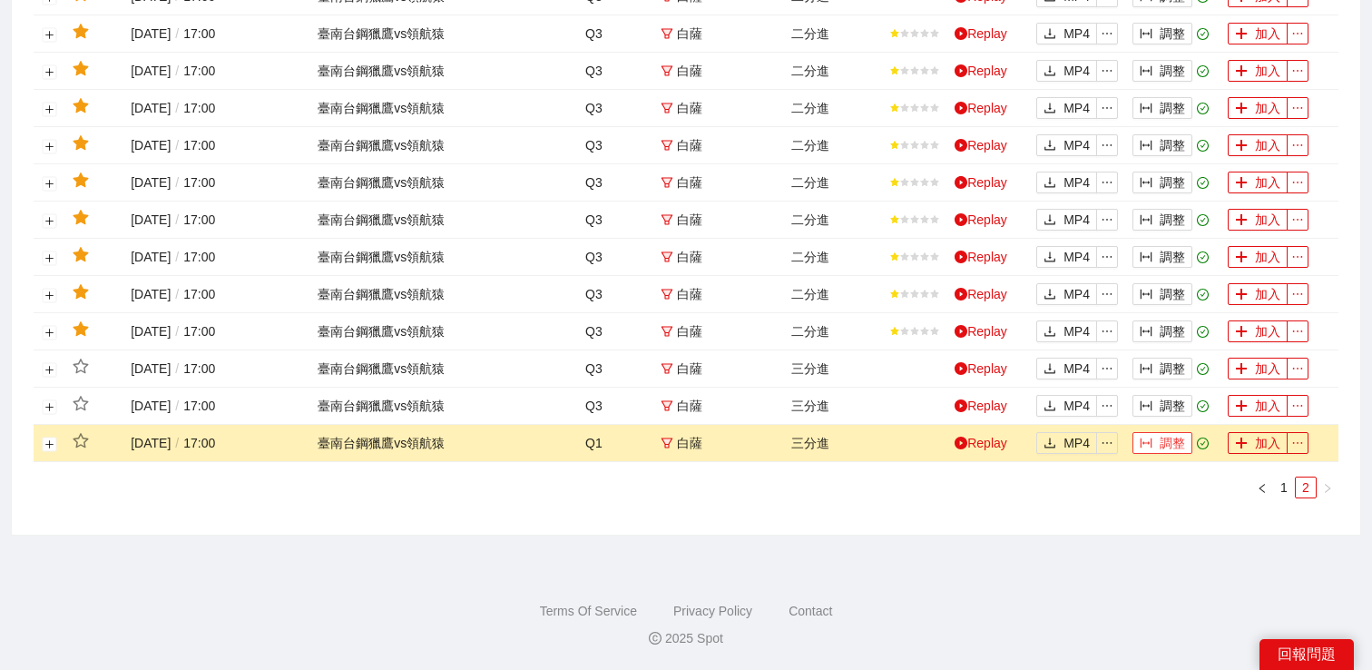
click at [1159, 450] on button "調整" at bounding box center [1163, 443] width 60 height 22
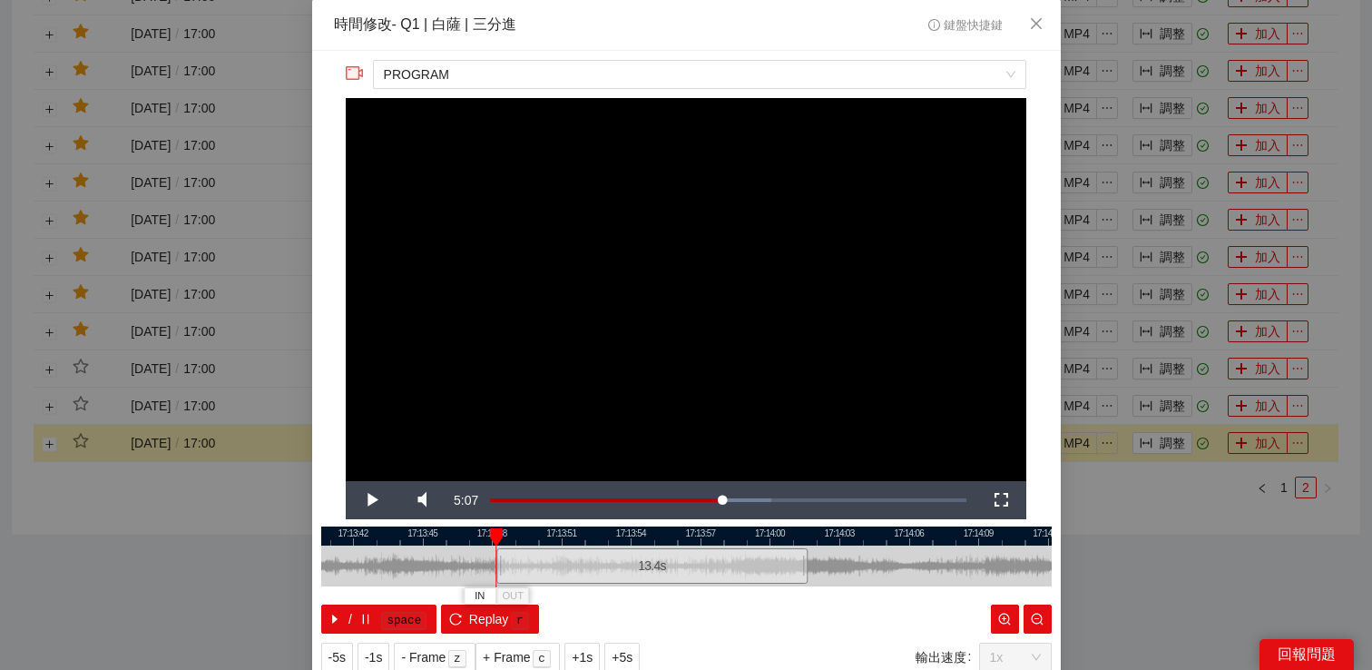
drag, startPoint x: 569, startPoint y: 565, endPoint x: 501, endPoint y: 572, distance: 68.4
click at [501, 572] on div at bounding box center [499, 565] width 11 height 41
click at [508, 572] on div at bounding box center [505, 565] width 11 height 41
click at [371, 500] on span "Video Player" at bounding box center [371, 500] width 0 height 0
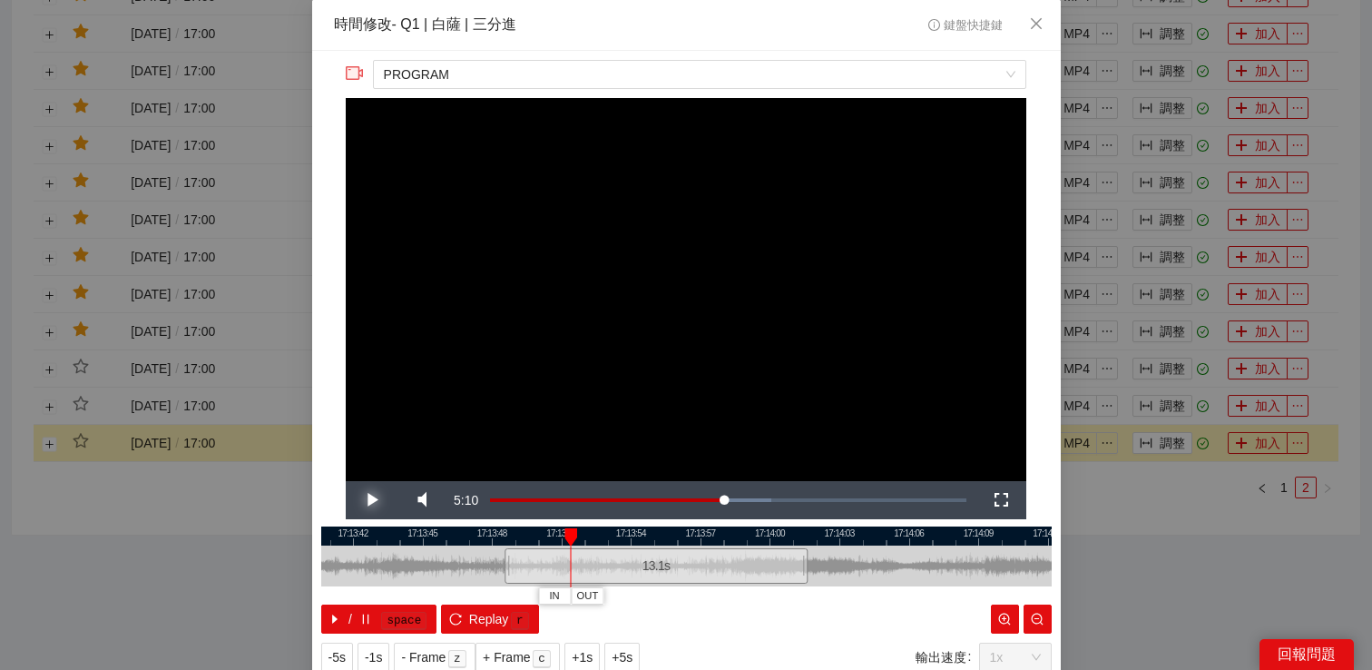
click at [371, 500] on span "Video Player" at bounding box center [371, 500] width 0 height 0
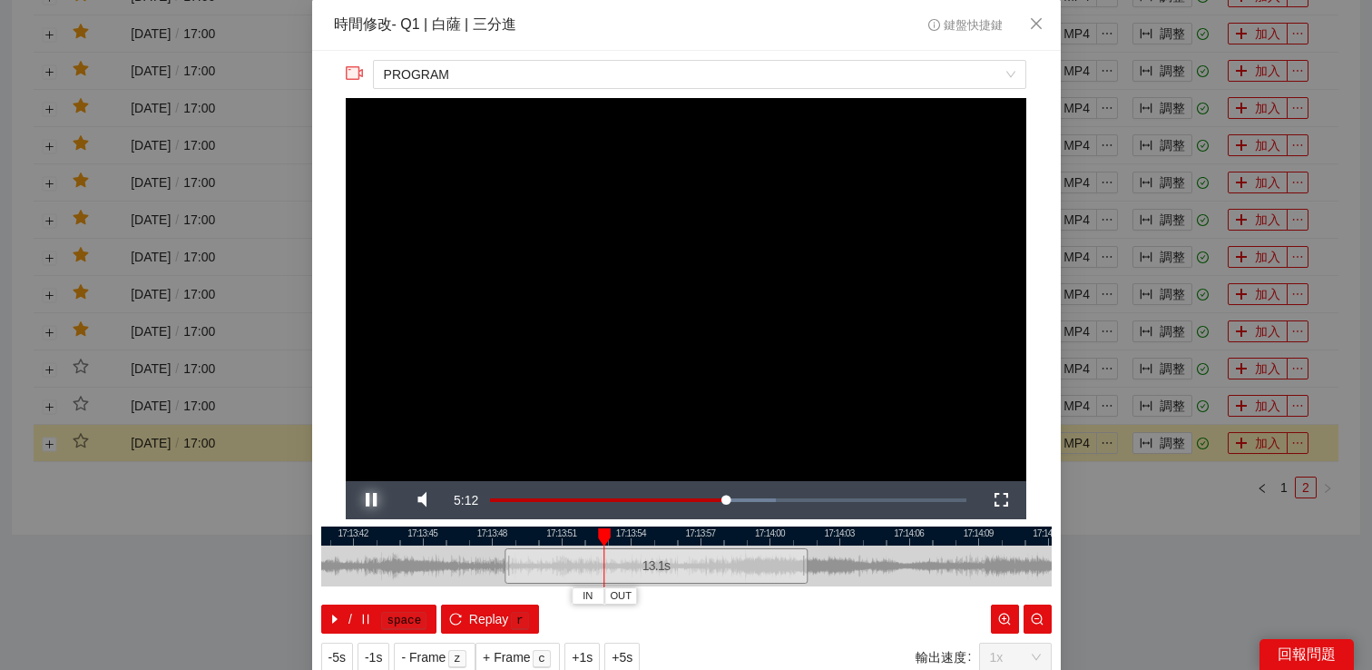
click at [371, 500] on span "Video Player" at bounding box center [371, 500] width 0 height 0
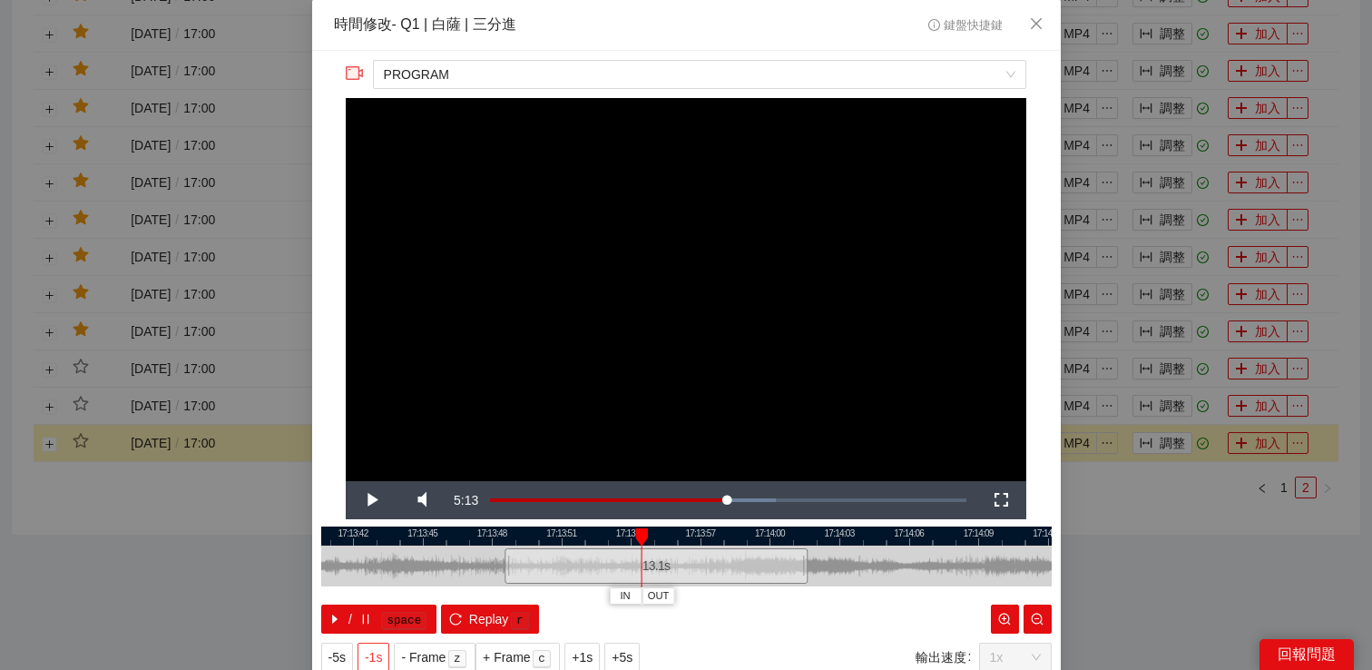
click at [379, 653] on span "-1s" at bounding box center [373, 657] width 17 height 20
click at [368, 660] on span "-1s" at bounding box center [373, 657] width 17 height 20
click at [371, 500] on span "Video Player" at bounding box center [371, 500] width 0 height 0
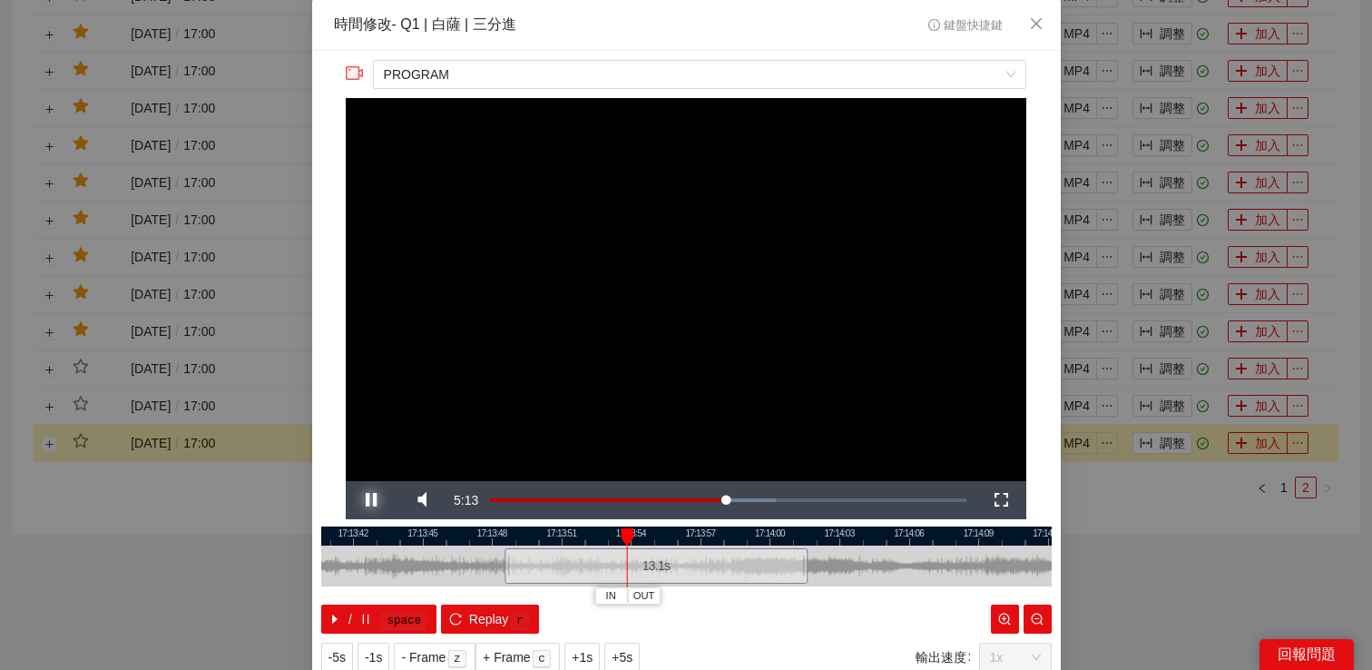
click at [371, 500] on span "Video Player" at bounding box center [371, 500] width 0 height 0
click at [376, 661] on span "-1s" at bounding box center [373, 657] width 17 height 20
click at [371, 500] on span "Video Player" at bounding box center [371, 500] width 0 height 0
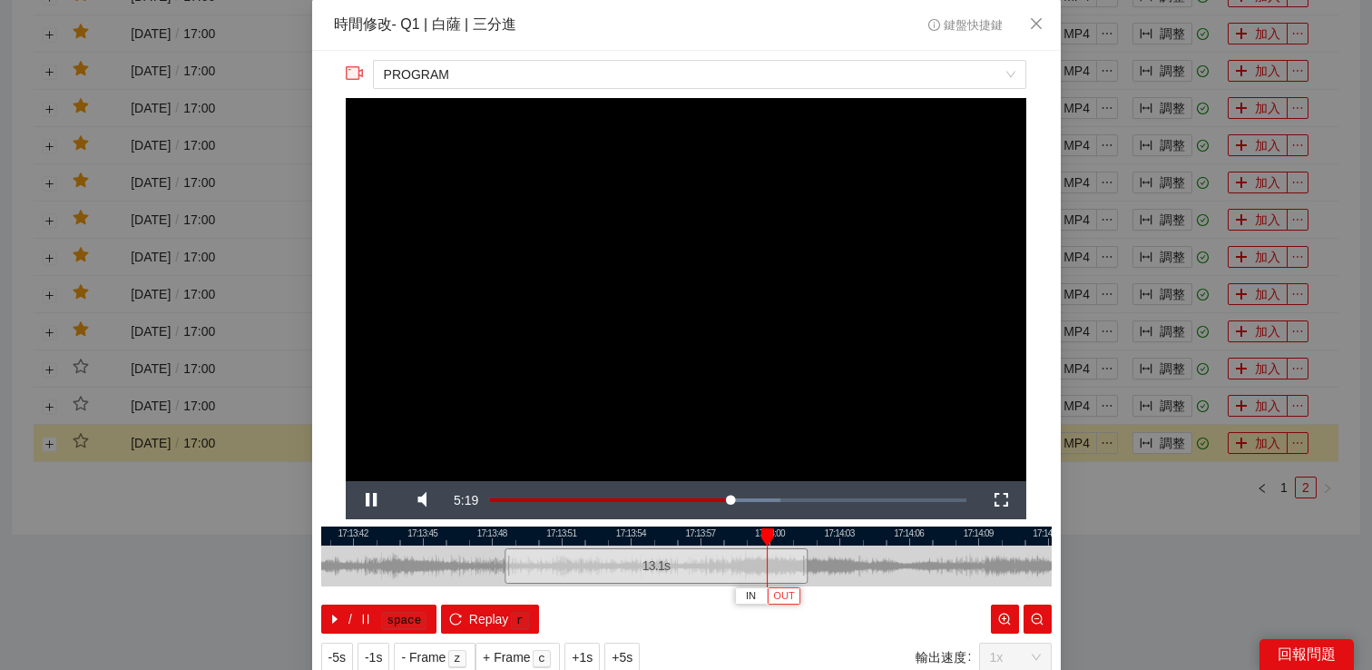
click at [789, 588] on span "OUT" at bounding box center [784, 596] width 22 height 16
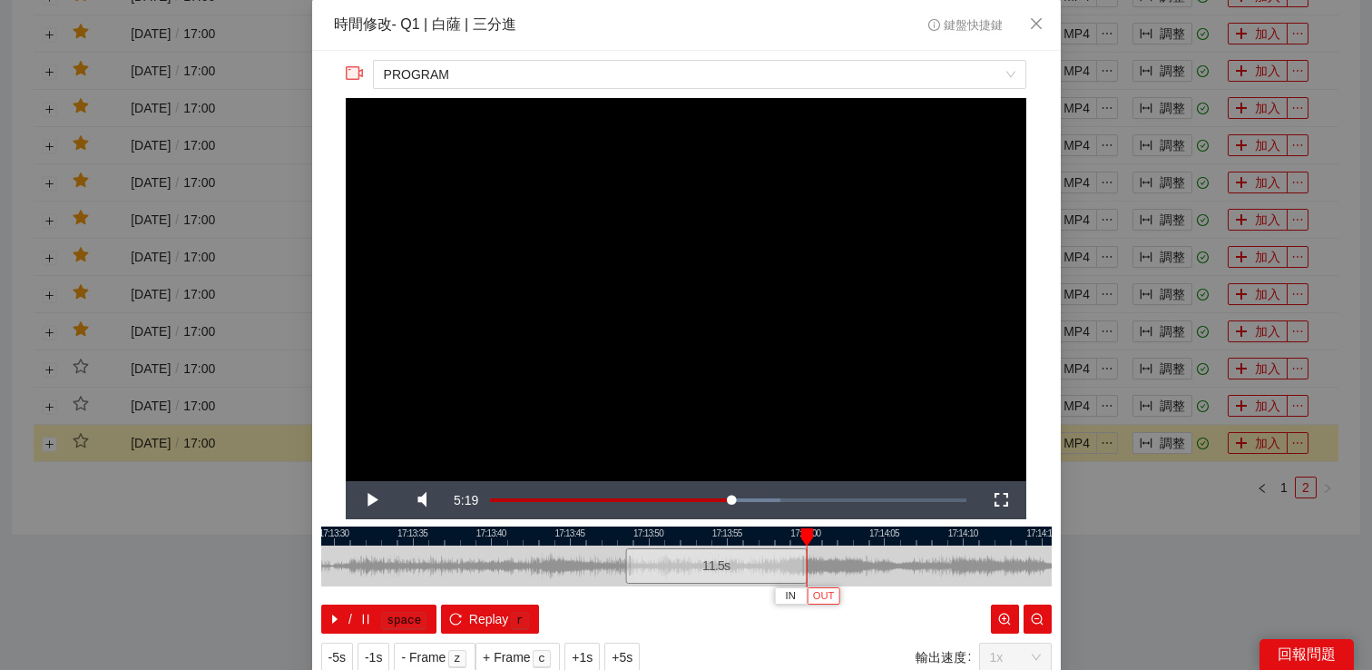
scroll to position [58, 0]
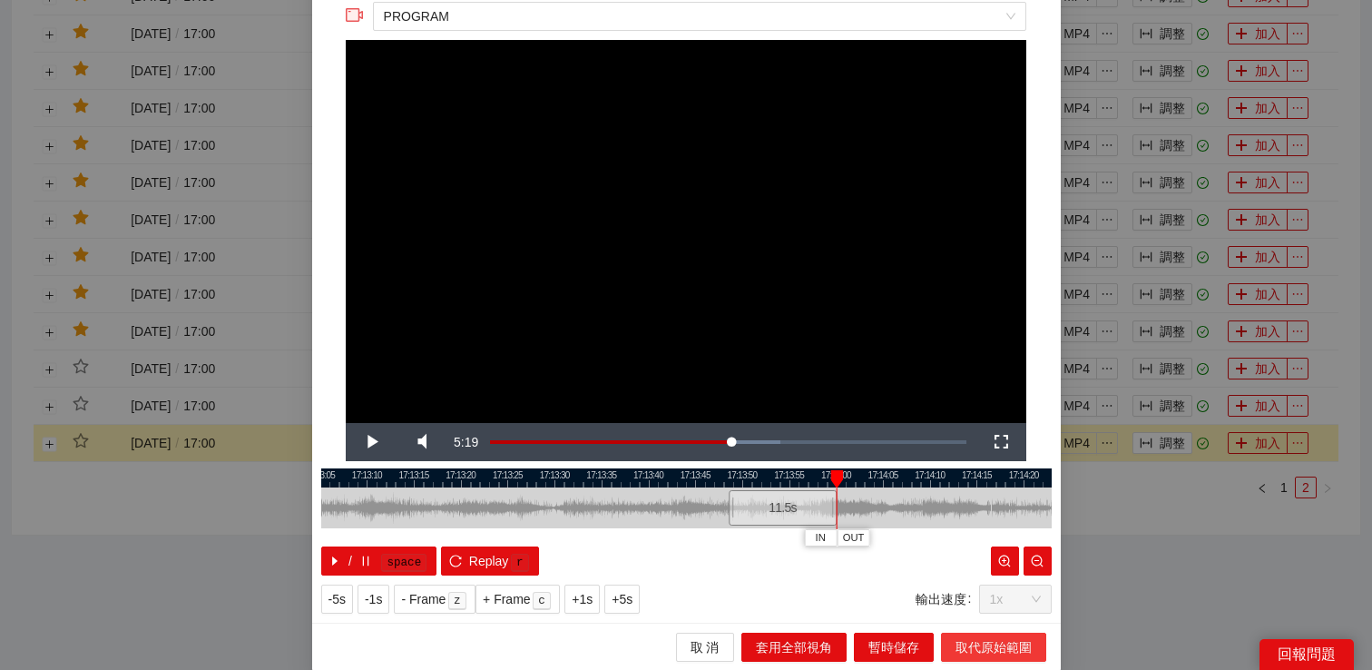
click at [957, 637] on span "取代原始範圍" at bounding box center [994, 647] width 76 height 20
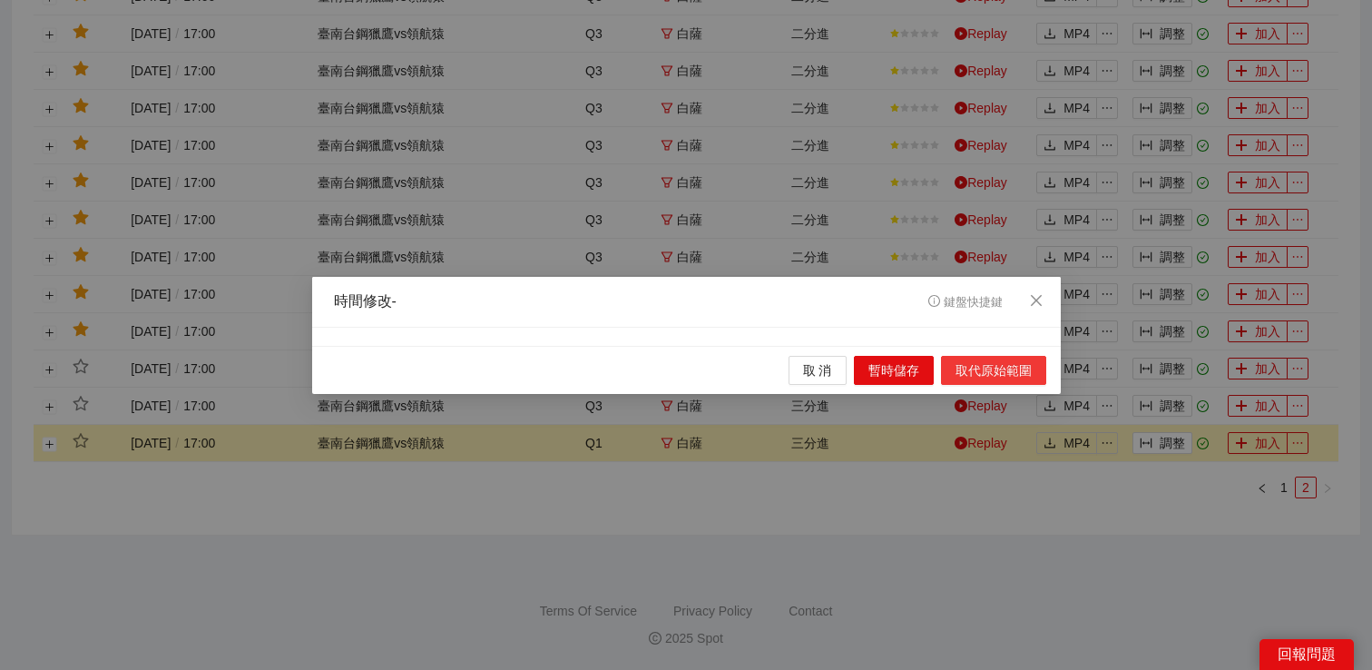
scroll to position [0, 0]
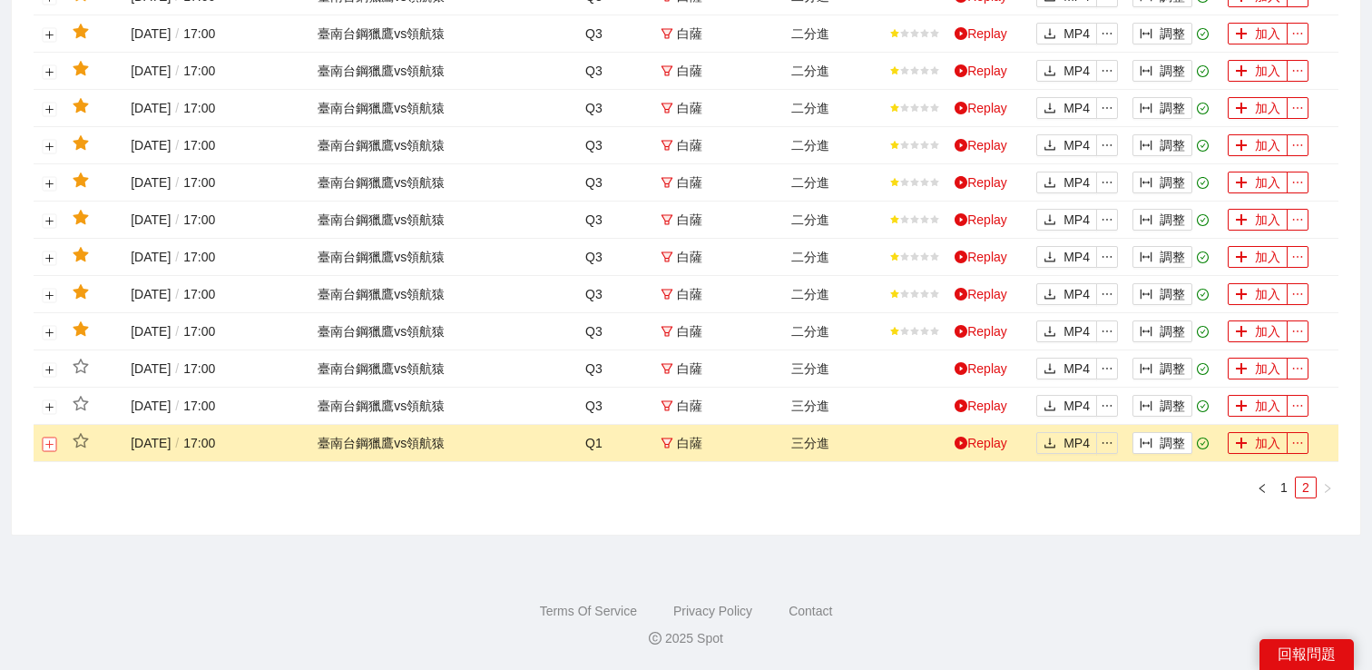
click at [44, 441] on button "展開行" at bounding box center [50, 444] width 15 height 15
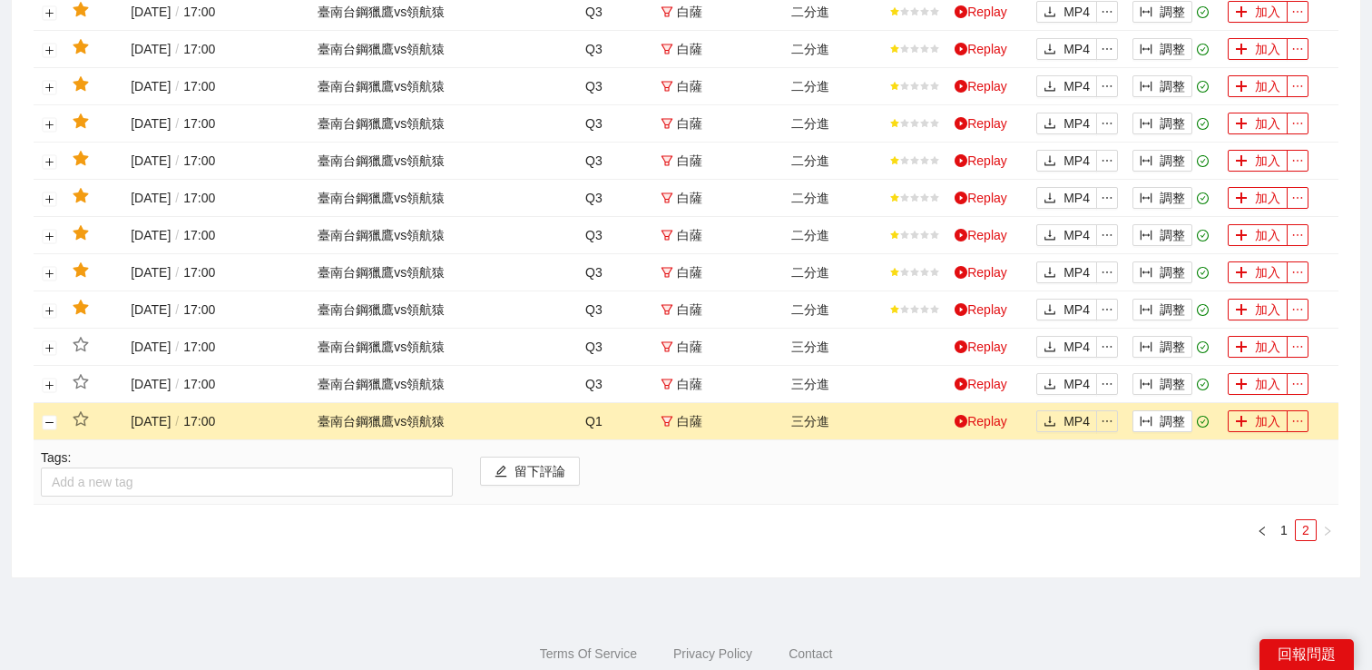
click at [113, 488] on div "Tags: Add a new tag" at bounding box center [246, 471] width 439 height 49
click at [113, 493] on div at bounding box center [246, 482] width 403 height 22
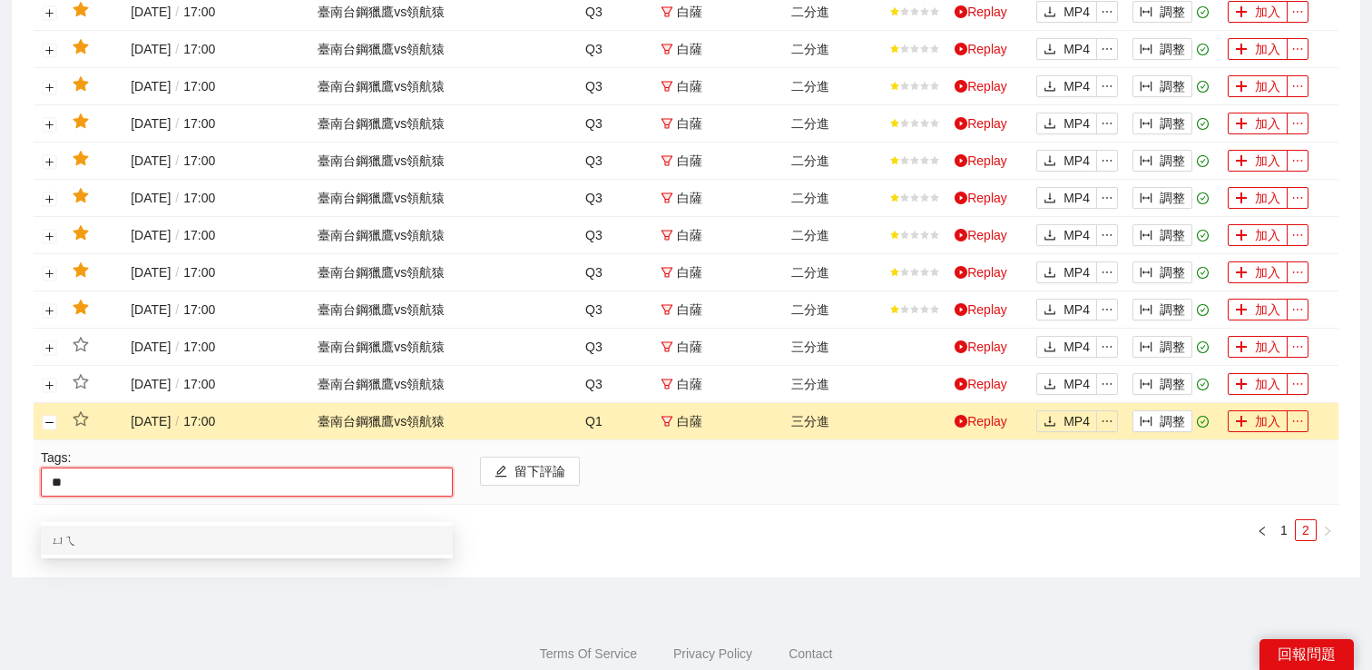
type input "*"
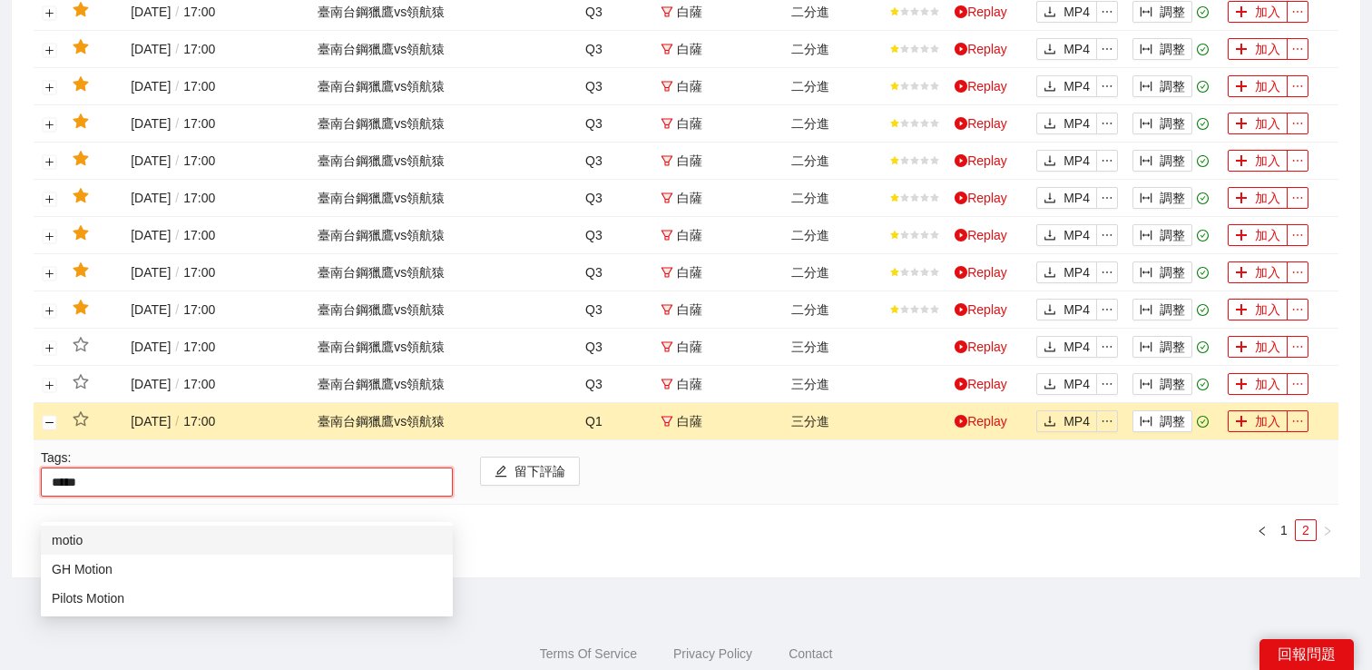
type input "******"
drag, startPoint x: 112, startPoint y: 540, endPoint x: 113, endPoint y: 570, distance: 30.0
click at [113, 569] on div "motion GH Motion Pilots Motion" at bounding box center [247, 568] width 412 height 87
click at [113, 570] on div "GH Motion" at bounding box center [247, 569] width 390 height 20
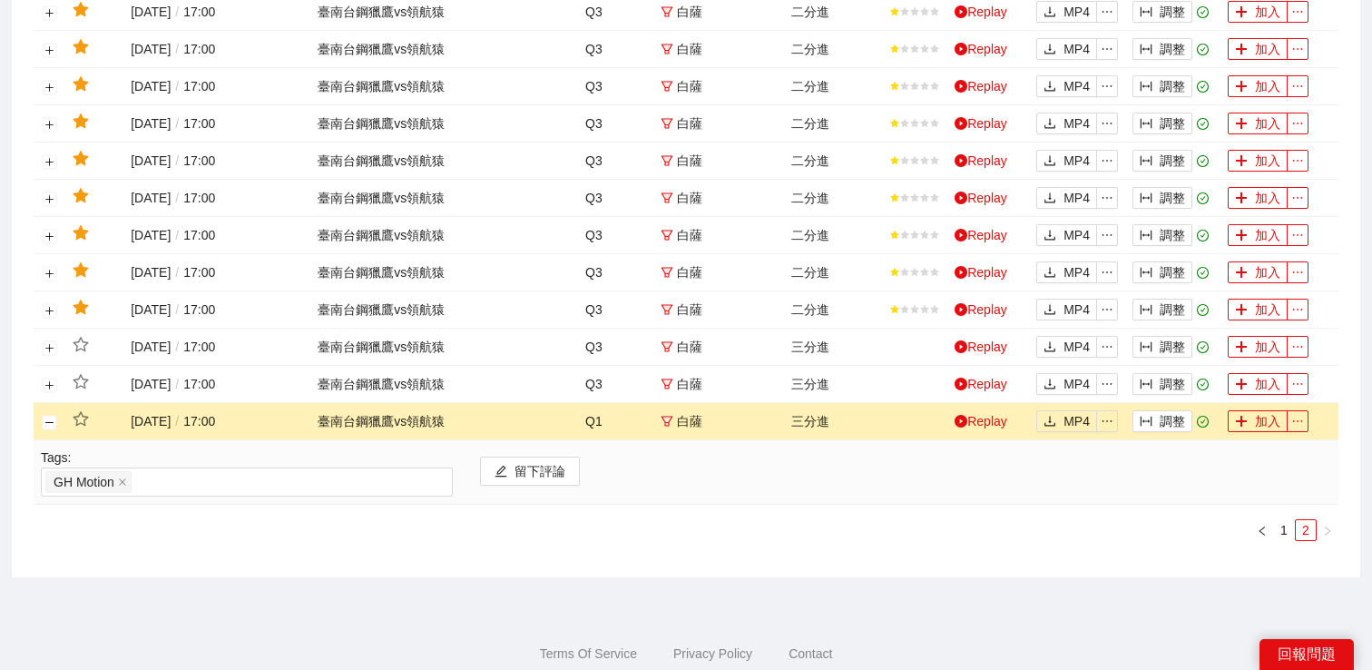
click at [115, 555] on div "日期 比賽 節數 球員 / 裁判 動作 Rating Replay 下載影片 修改時間 加入片段 [DATE] / 17:00 臺南台鋼獵鷹 vs 領航猿 Q…" at bounding box center [686, 220] width 1305 height 672
click at [48, 429] on button "關閉行" at bounding box center [50, 422] width 15 height 15
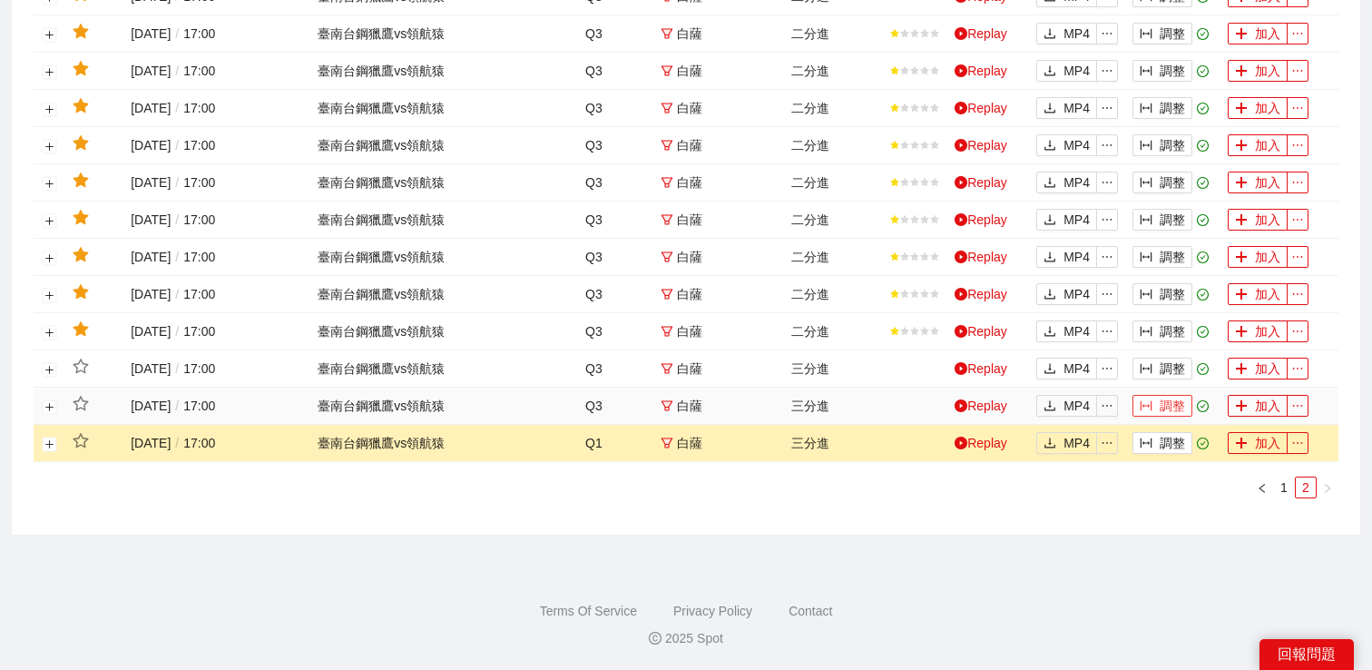
click at [1154, 408] on button "調整" at bounding box center [1163, 406] width 60 height 22
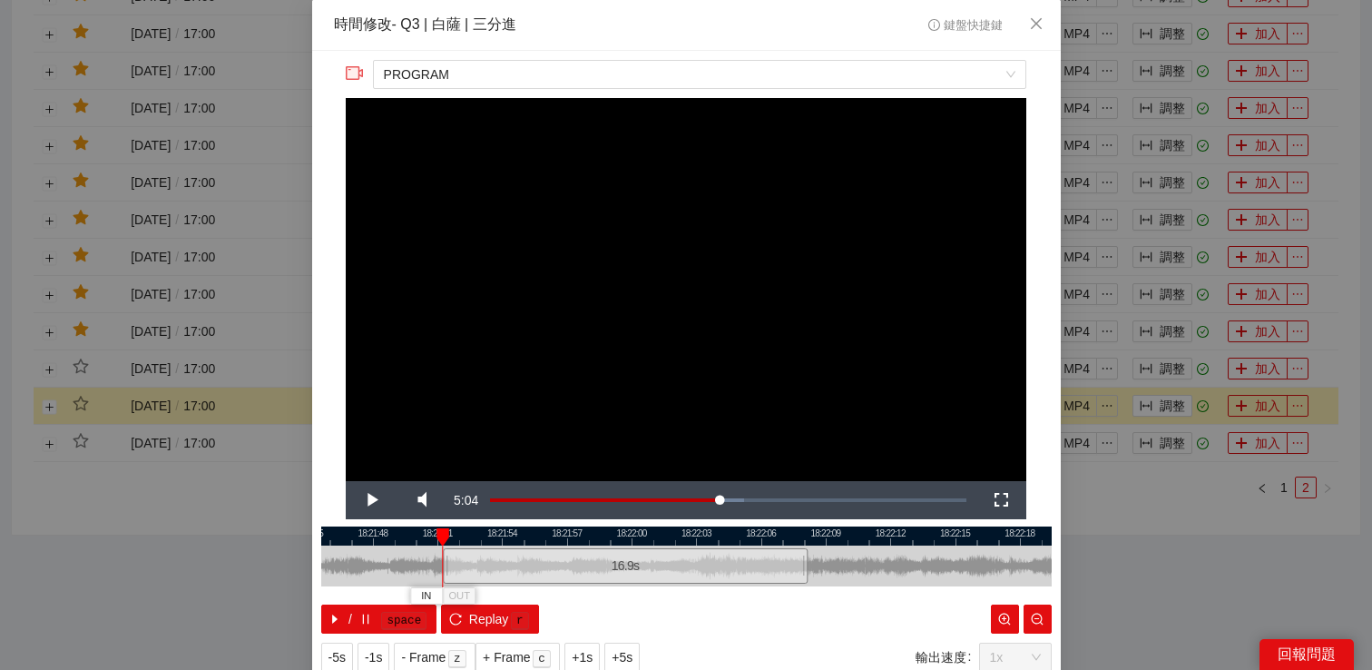
drag, startPoint x: 565, startPoint y: 559, endPoint x: 444, endPoint y: 566, distance: 121.8
click at [444, 566] on div at bounding box center [445, 565] width 11 height 41
click at [371, 500] on span "Video Player" at bounding box center [371, 500] width 0 height 0
click at [471, 609] on span "Replay" at bounding box center [489, 619] width 40 height 20
click at [1135, 496] on div "**********" at bounding box center [686, 335] width 1372 height 670
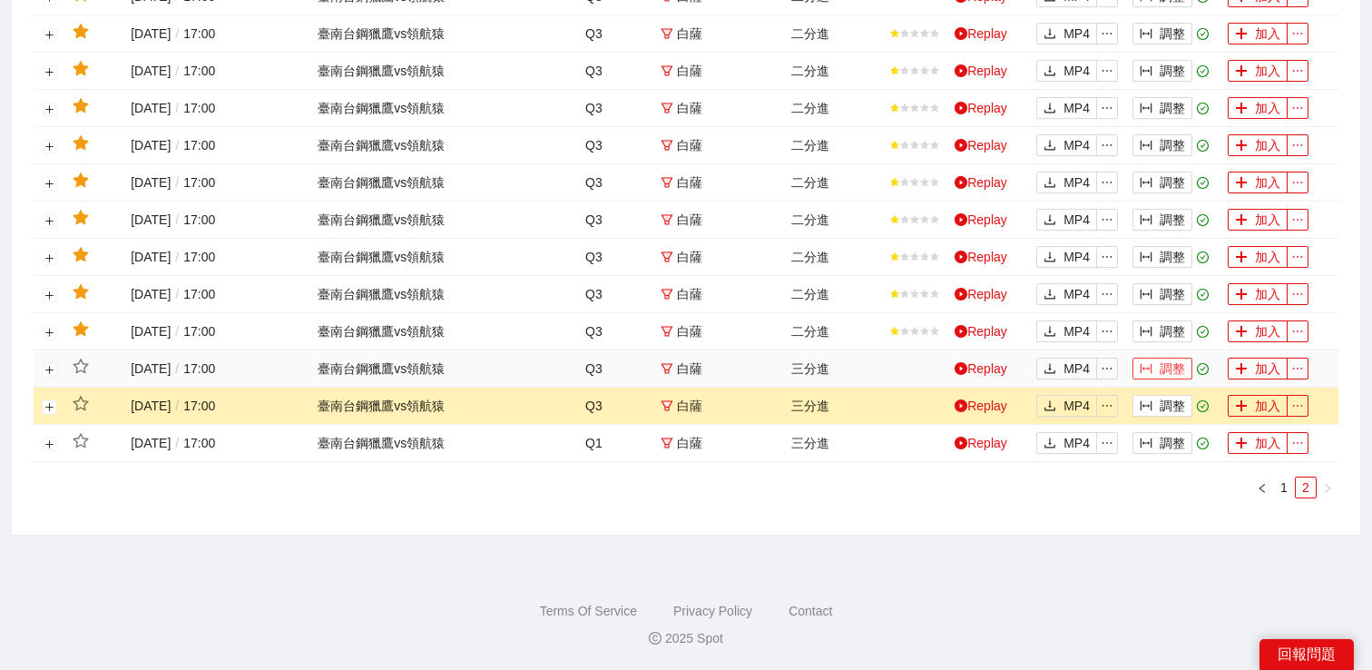
click at [1166, 360] on button "調整" at bounding box center [1163, 369] width 60 height 22
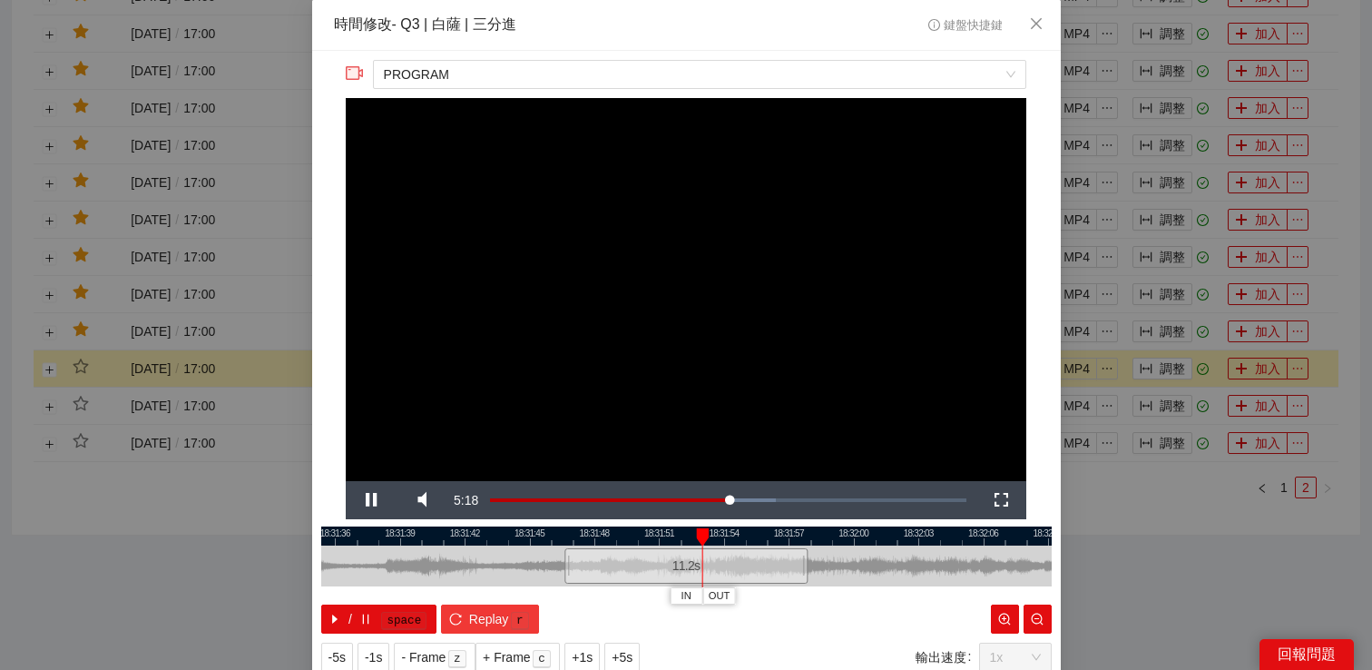
click at [471, 614] on span "Replay" at bounding box center [489, 619] width 40 height 20
click at [371, 500] on span "Video Player" at bounding box center [371, 500] width 0 height 0
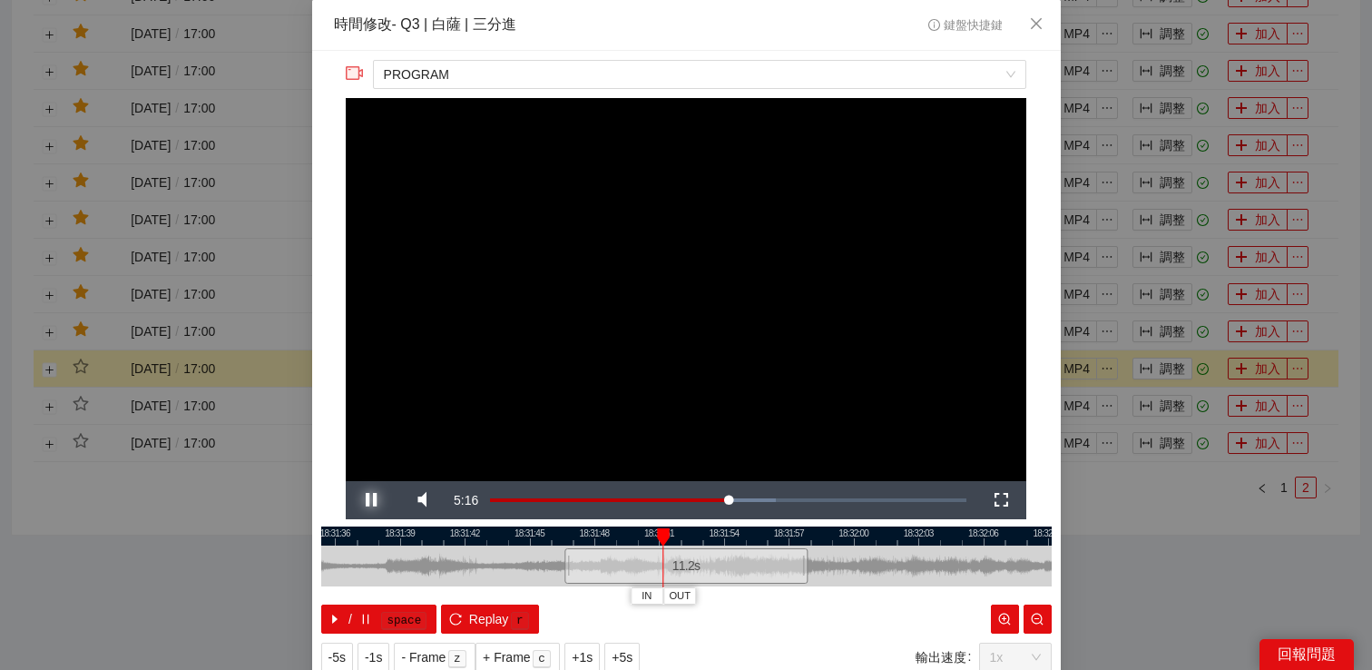
click at [371, 500] on span "Video Player" at bounding box center [371, 500] width 0 height 0
click at [1127, 542] on div "**********" at bounding box center [686, 335] width 1372 height 670
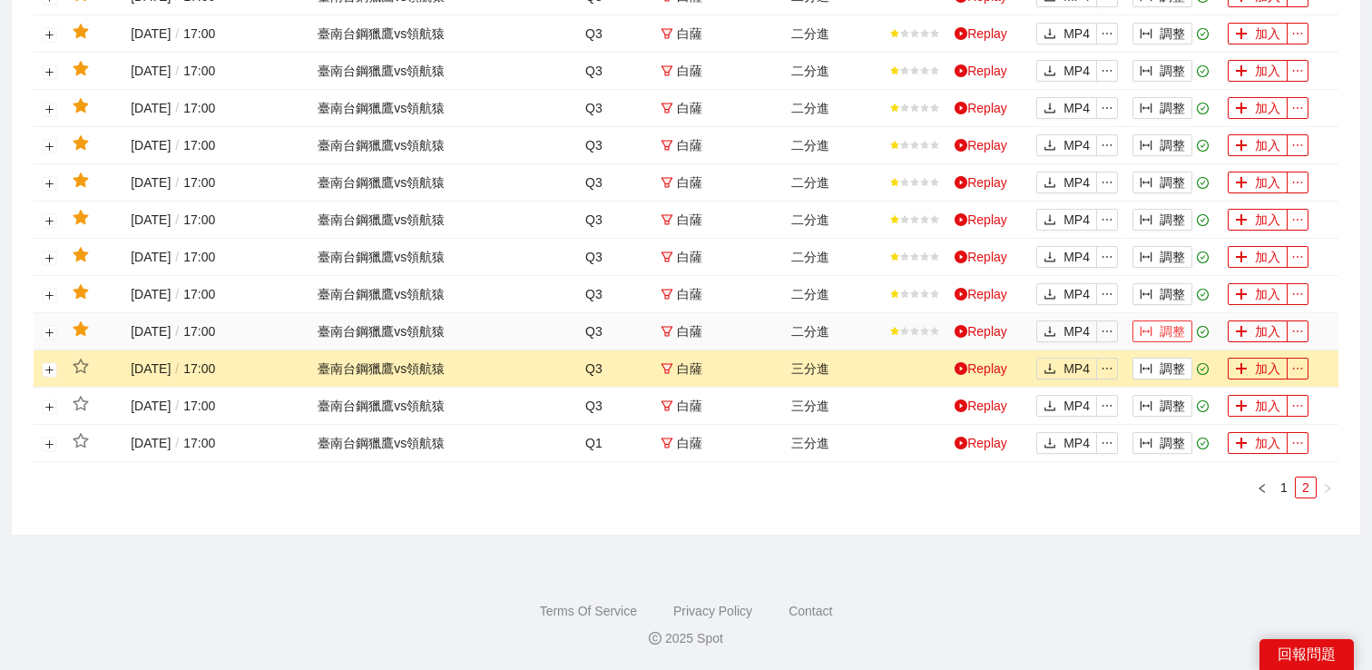
click at [1172, 328] on button "調整" at bounding box center [1163, 331] width 60 height 22
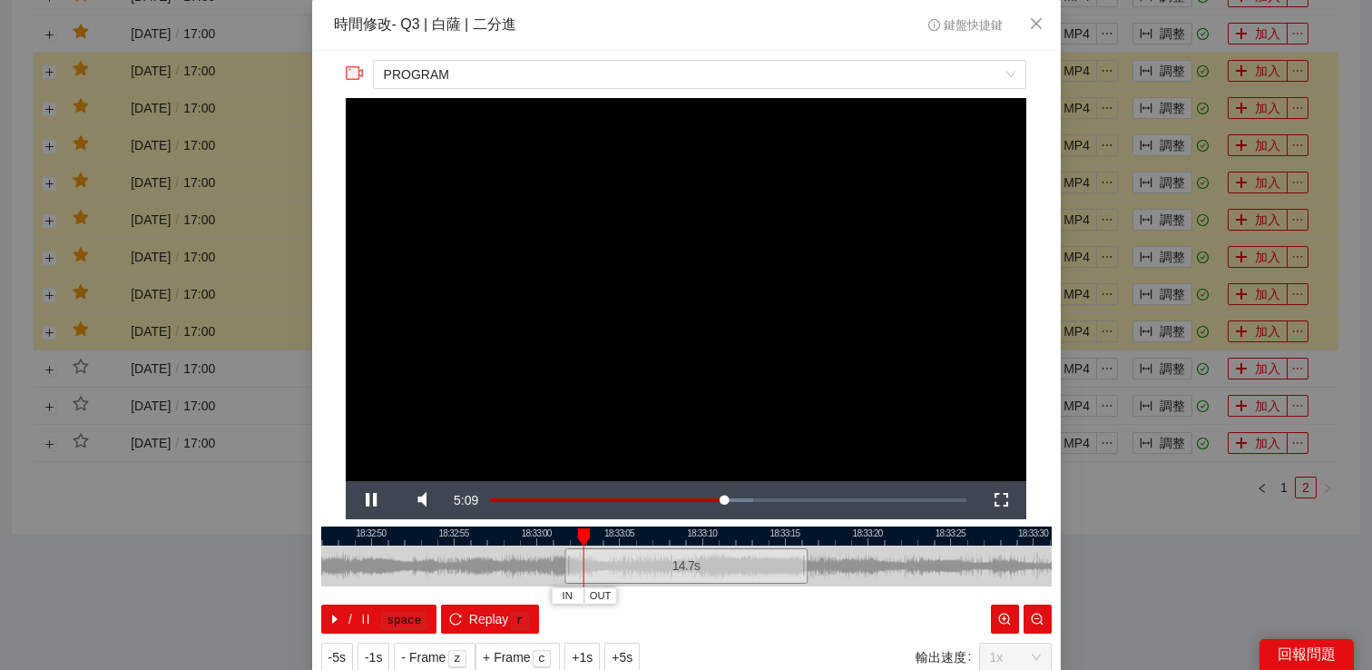
click at [1155, 497] on div "**********" at bounding box center [686, 335] width 1372 height 670
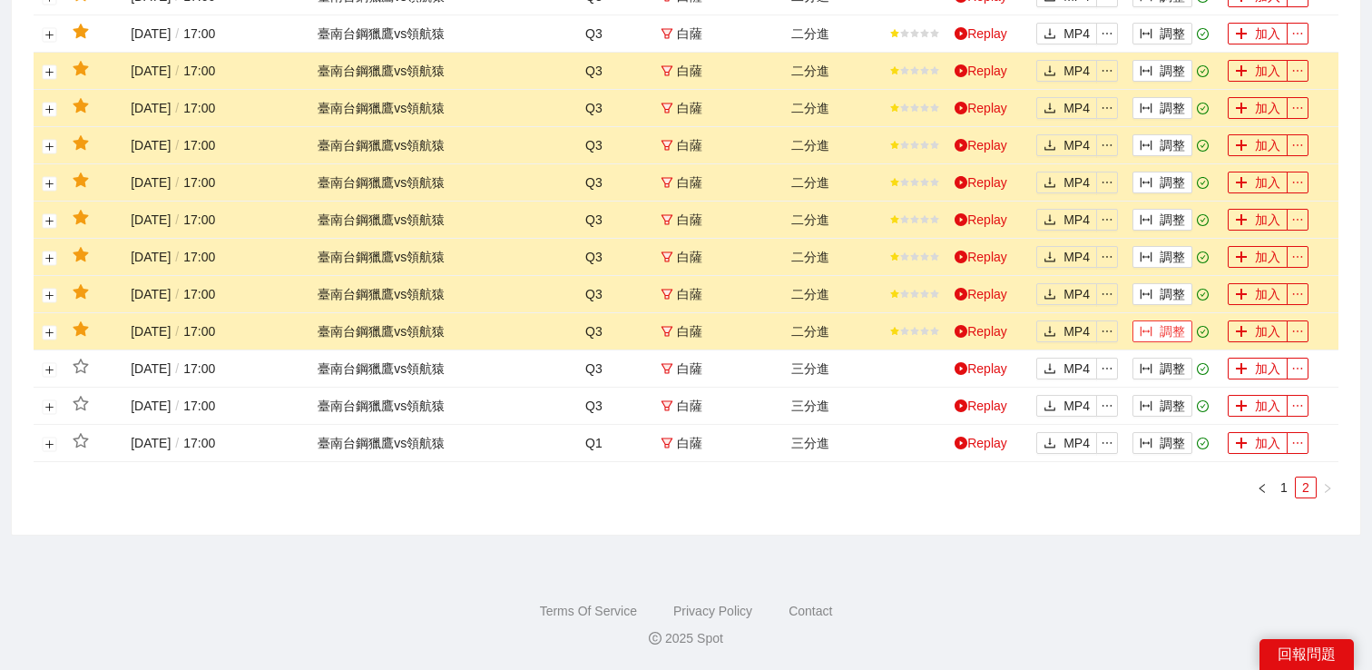
scroll to position [607, 0]
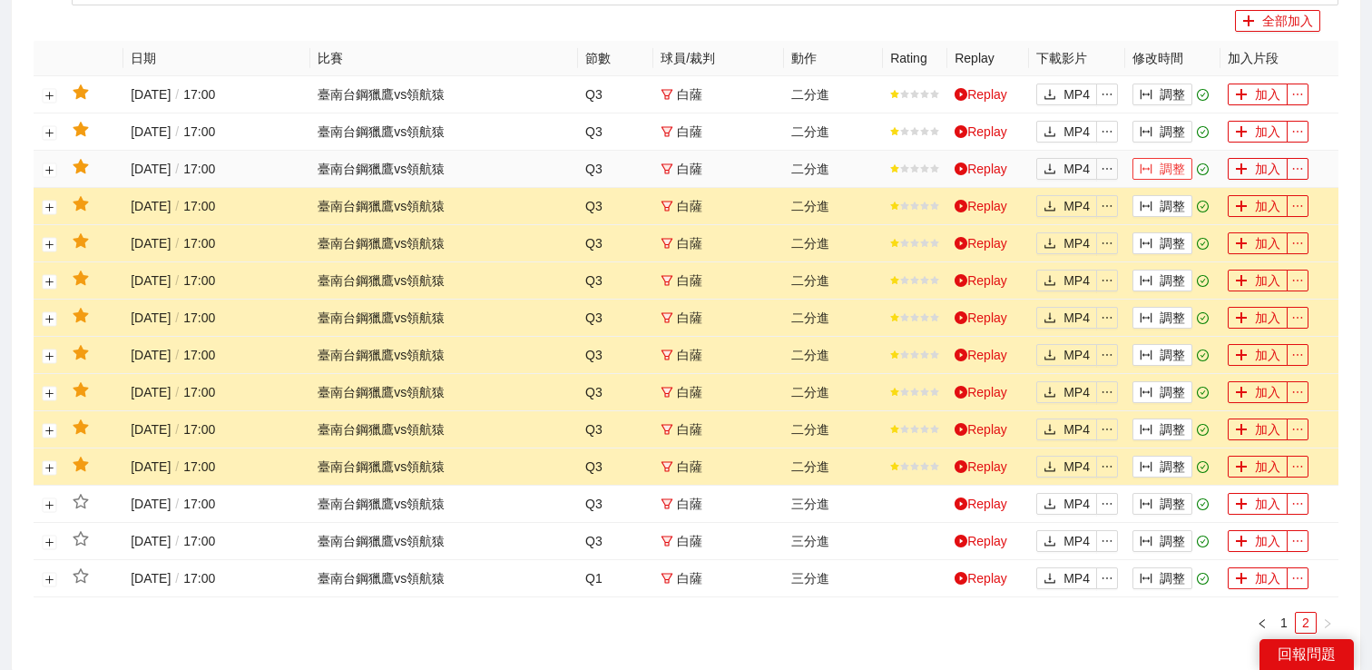
click at [1157, 180] on button "調整" at bounding box center [1163, 169] width 60 height 22
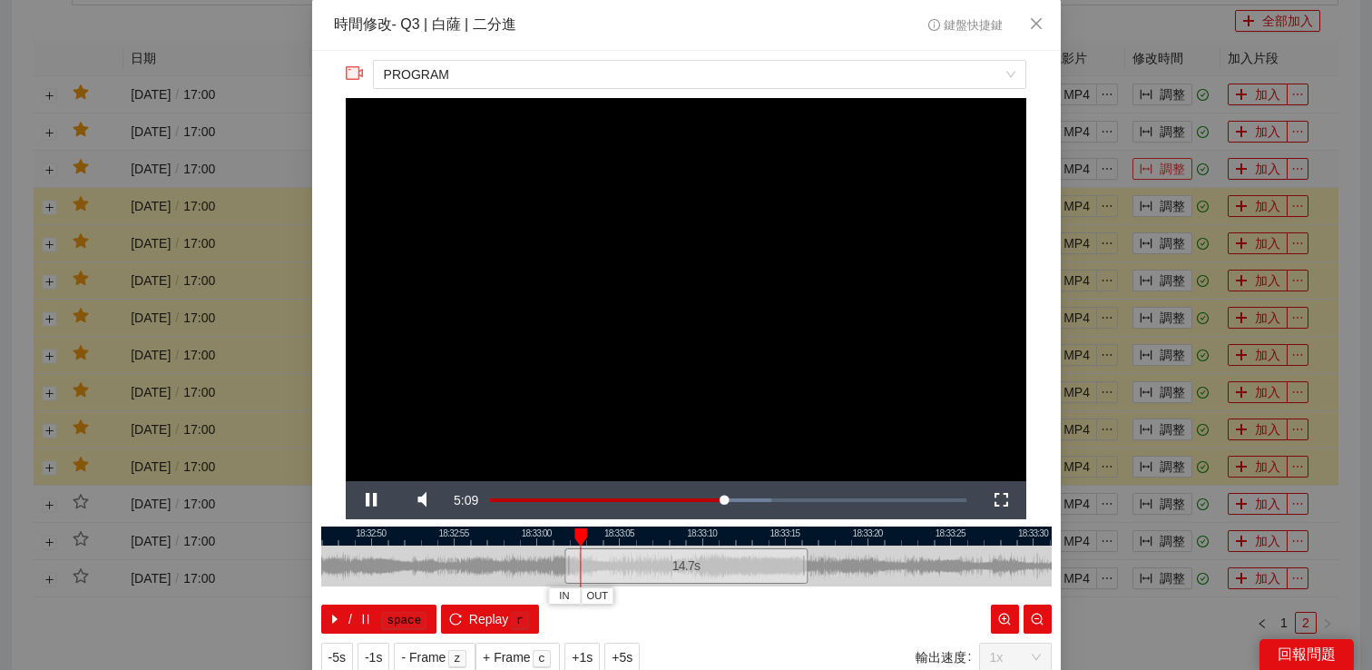
click at [1157, 196] on div "**********" at bounding box center [686, 335] width 1372 height 670
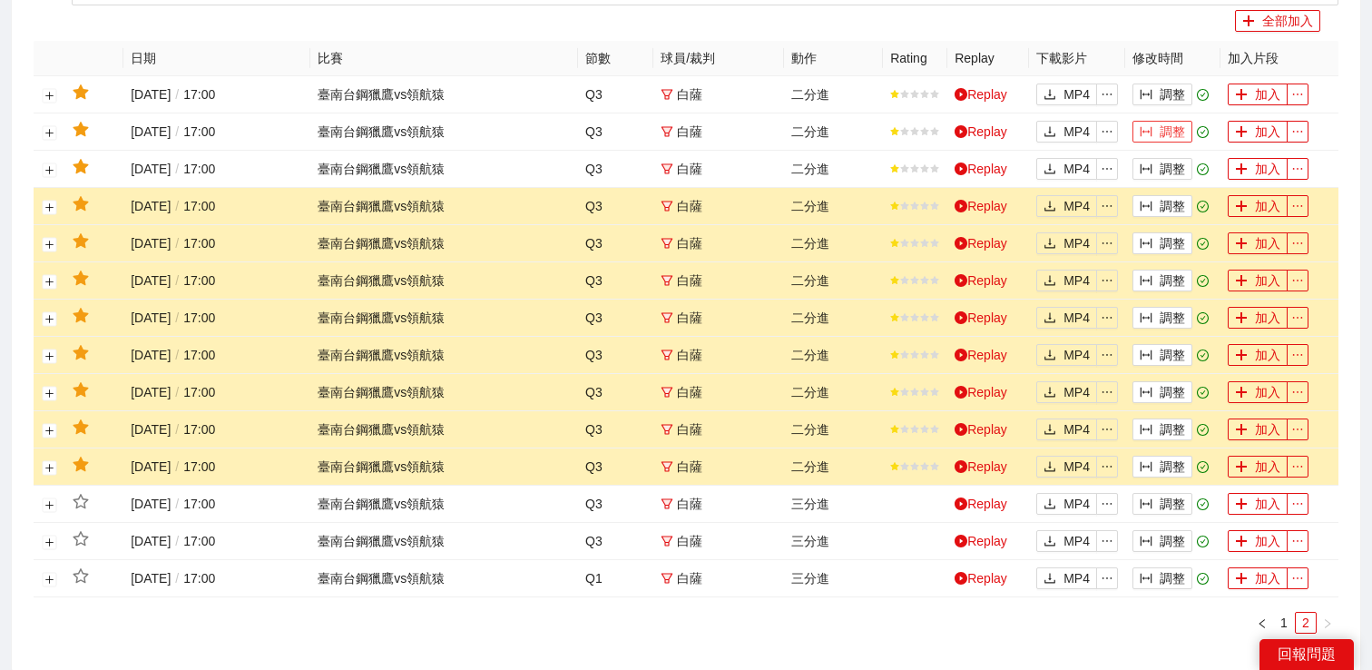
click at [1157, 142] on button "調整" at bounding box center [1163, 132] width 60 height 22
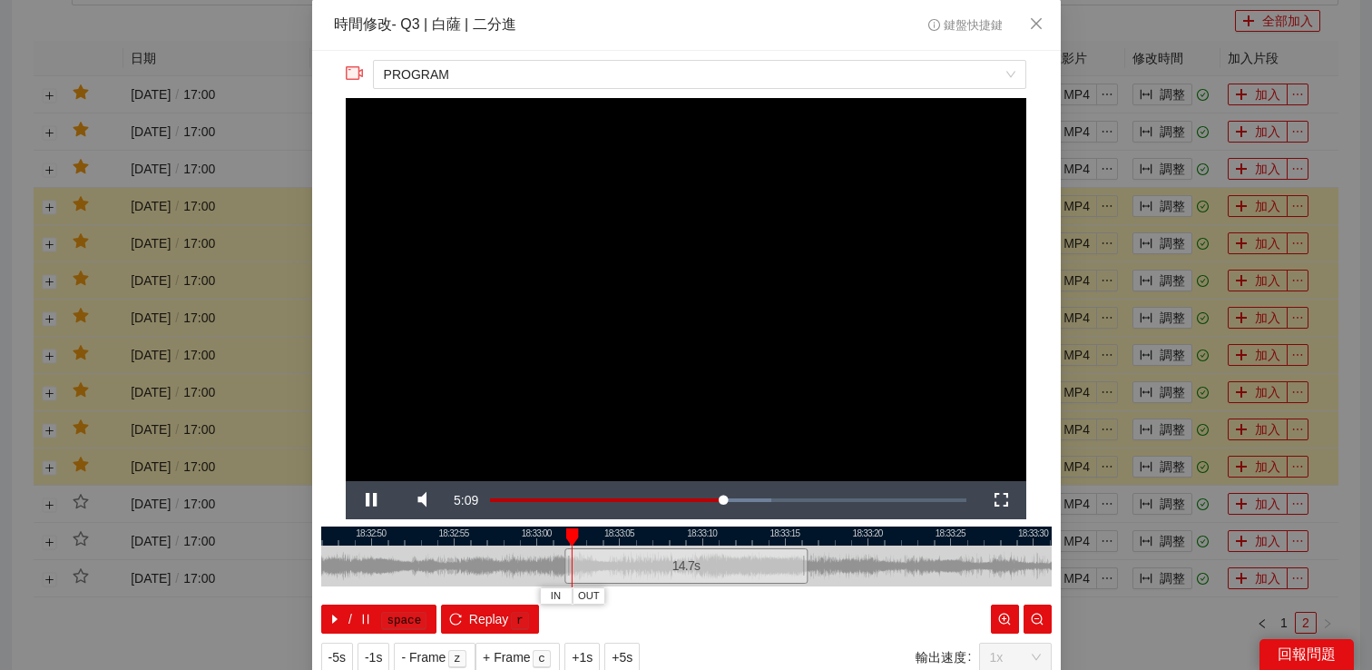
click at [1157, 150] on div "**********" at bounding box center [686, 335] width 1372 height 670
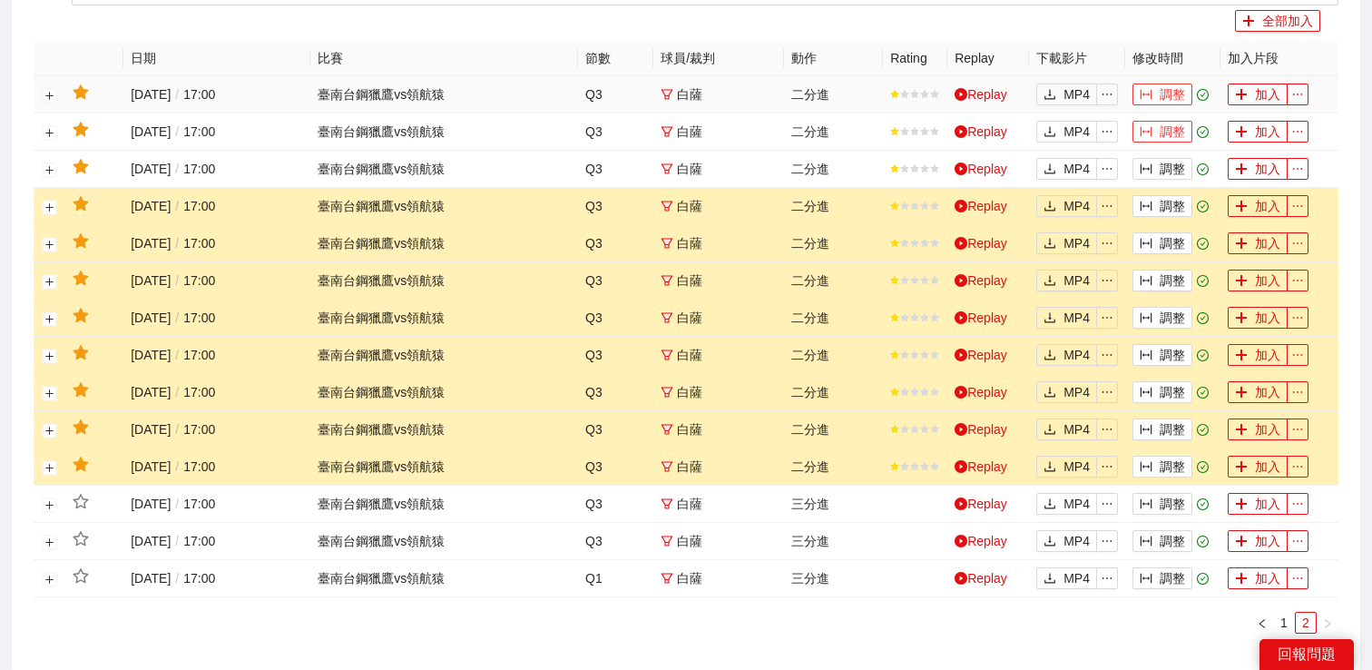
scroll to position [764, 0]
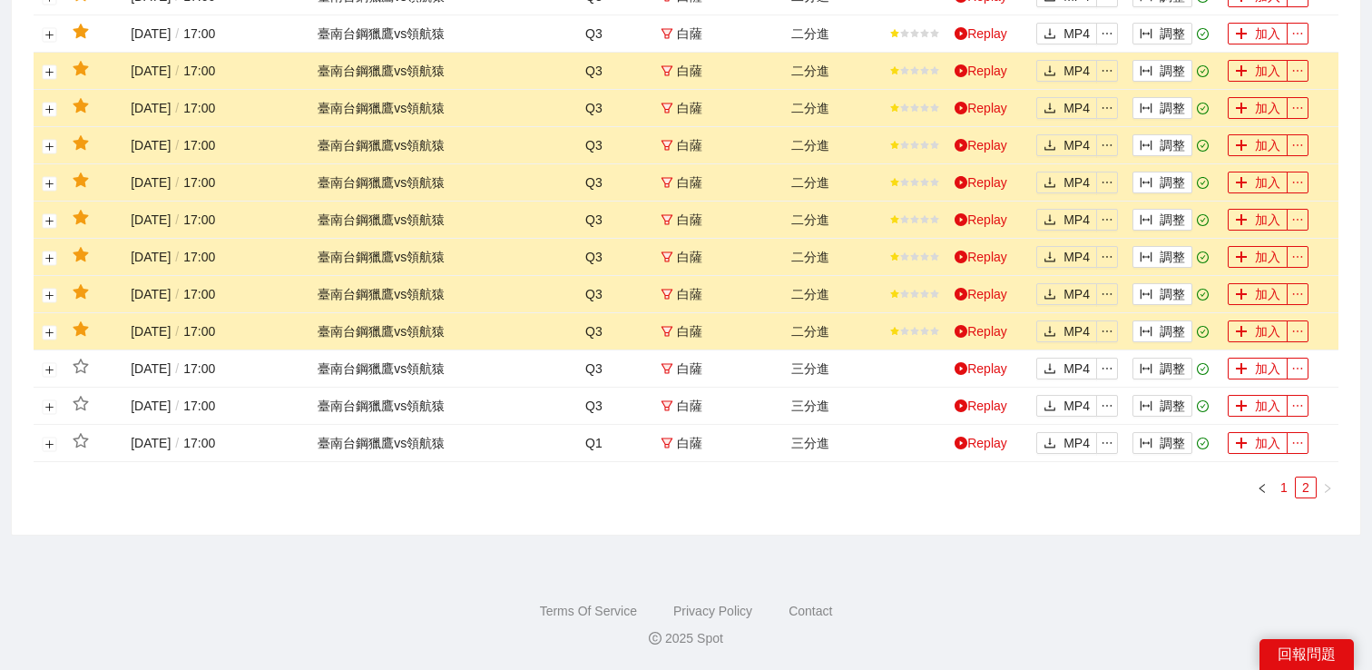
click at [1288, 481] on link "1" at bounding box center [1284, 487] width 20 height 20
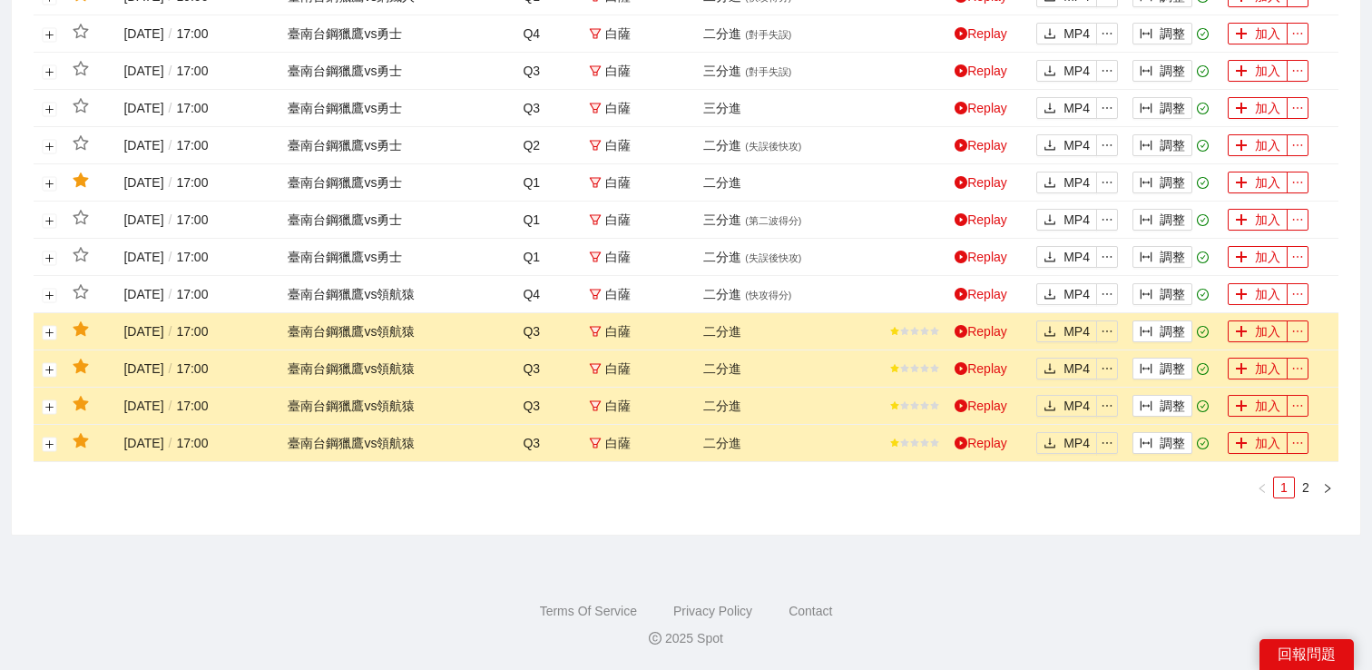
scroll to position [1154, 0]
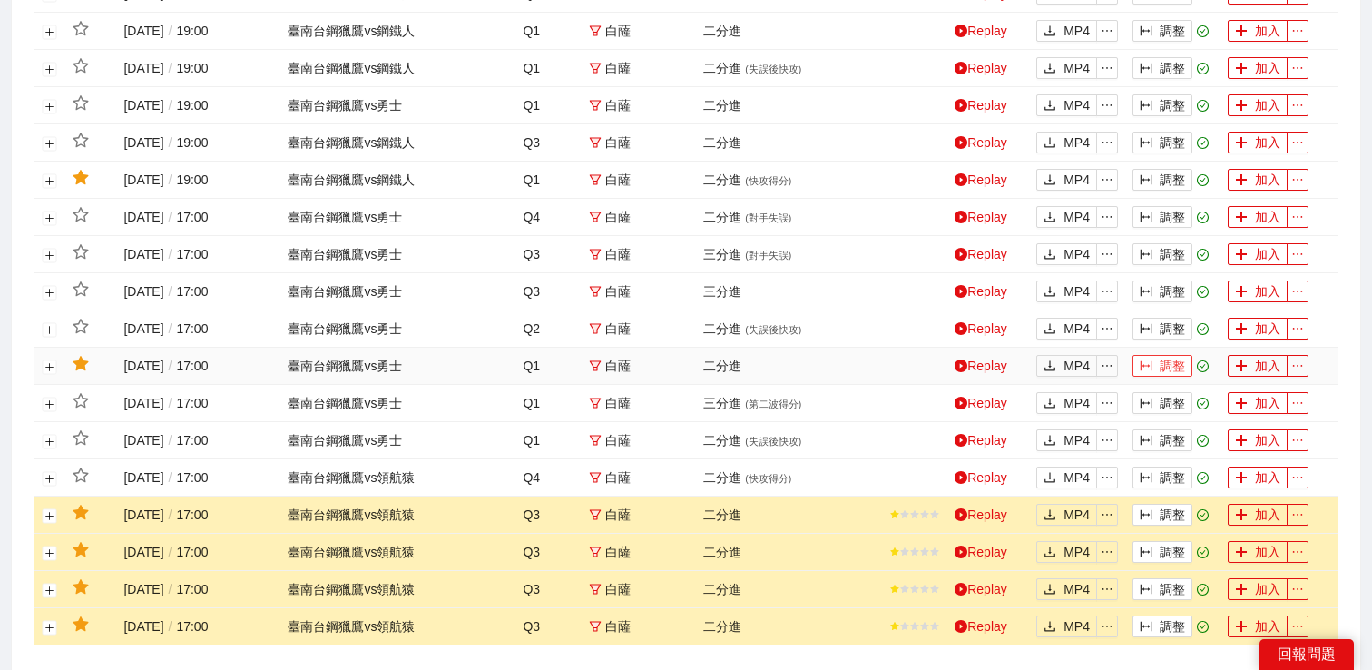
click at [1151, 372] on icon "column-width" at bounding box center [1146, 365] width 13 height 13
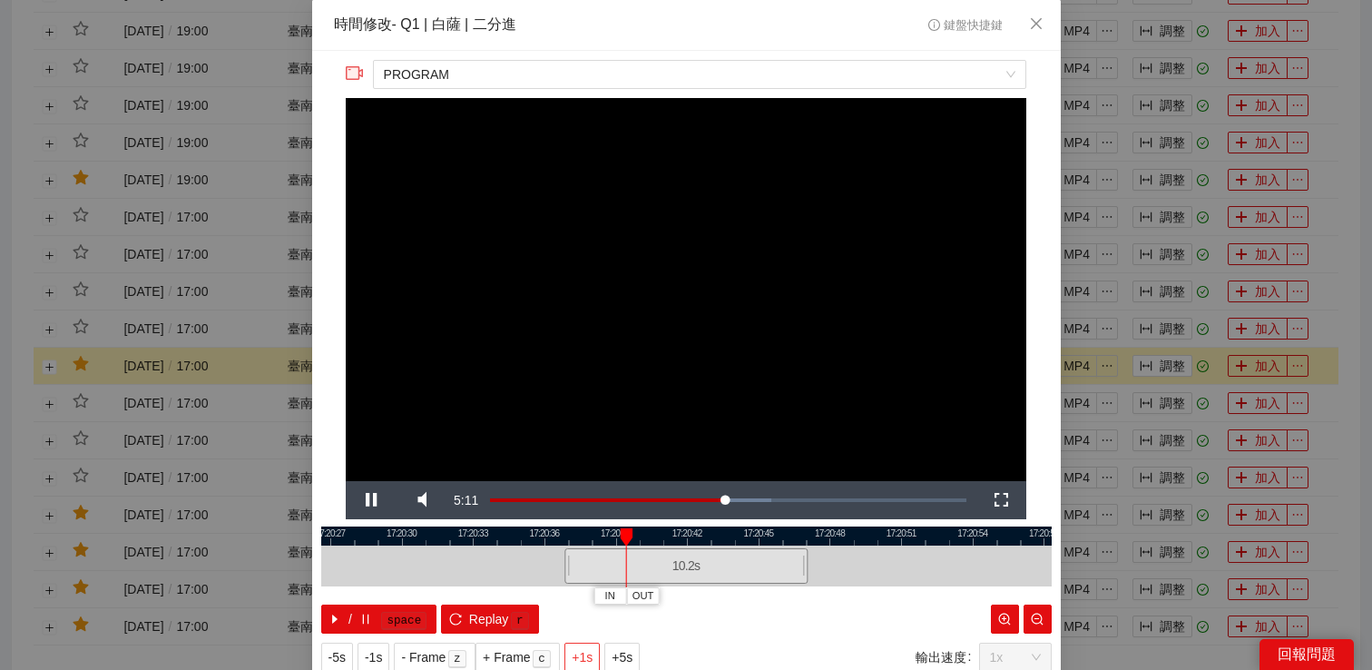
click at [579, 653] on span "+1s" at bounding box center [582, 657] width 21 height 20
click at [1100, 320] on div "**********" at bounding box center [686, 335] width 1372 height 670
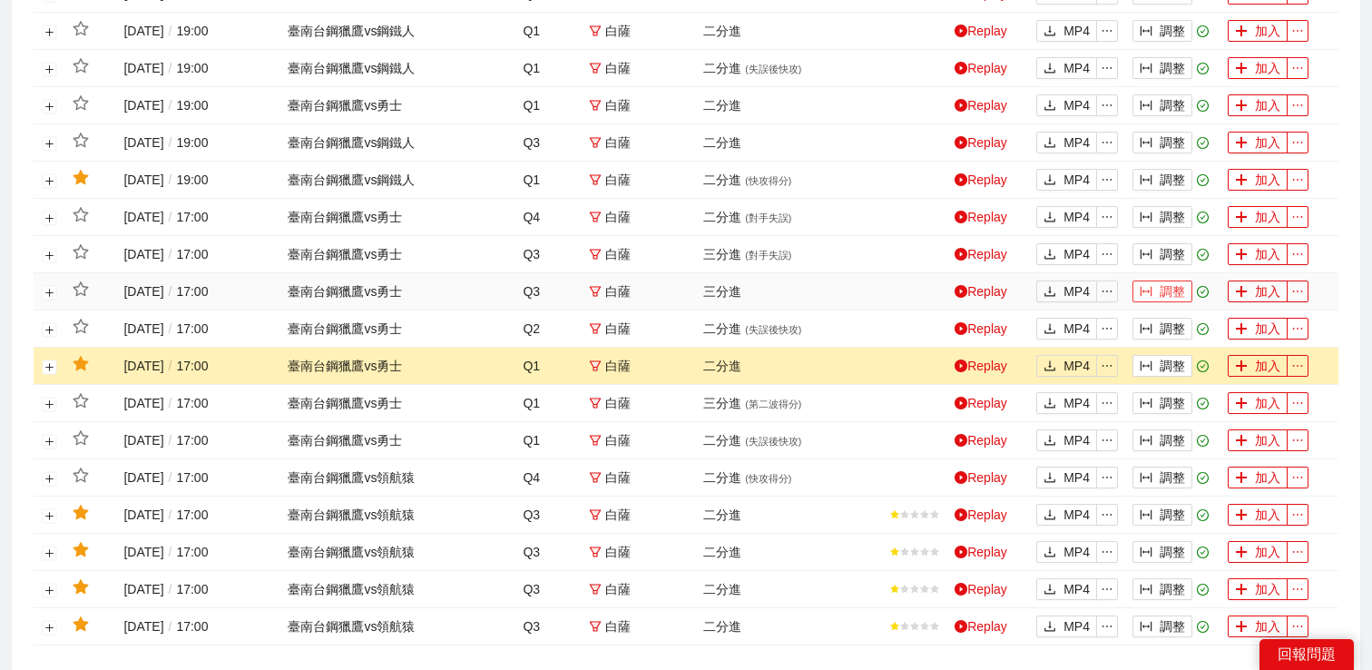
click at [1163, 302] on button "調整" at bounding box center [1163, 291] width 60 height 22
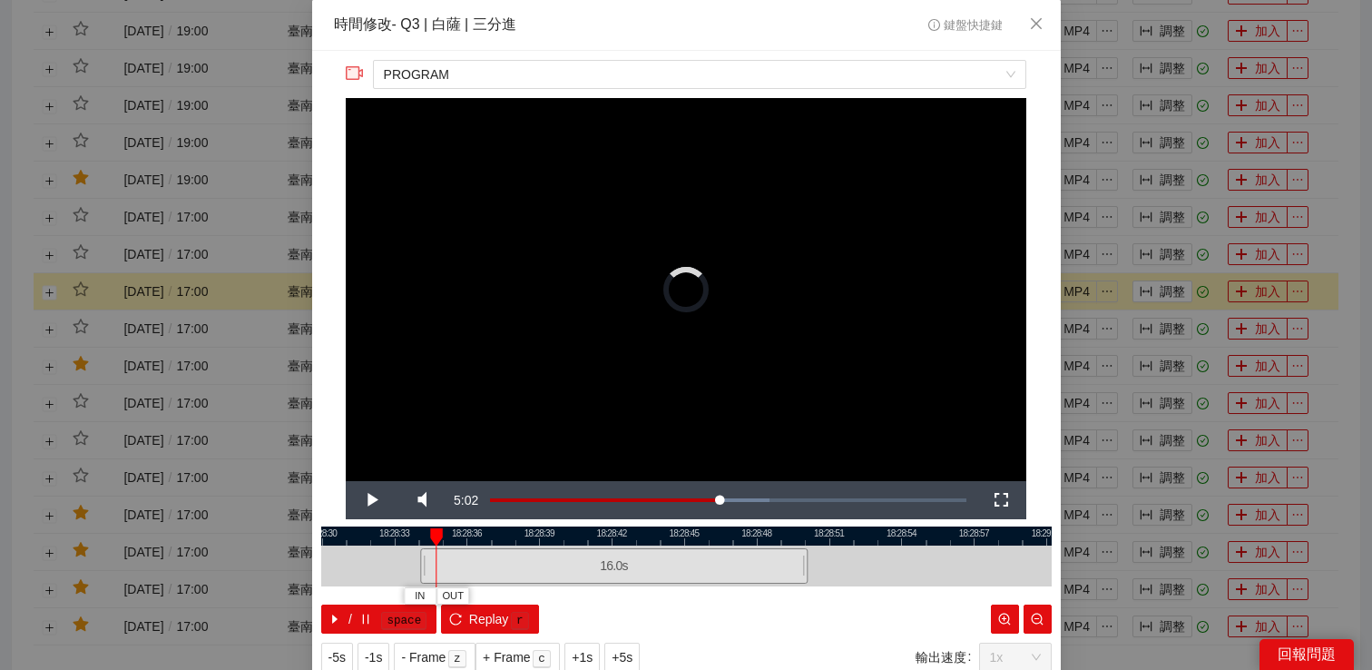
drag, startPoint x: 565, startPoint y: 572, endPoint x: 415, endPoint y: 564, distance: 150.9
click at [417, 564] on div at bounding box center [422, 565] width 11 height 41
click at [371, 500] on span "Video Player" at bounding box center [371, 500] width 0 height 0
click at [581, 653] on span "+1s" at bounding box center [582, 657] width 21 height 20
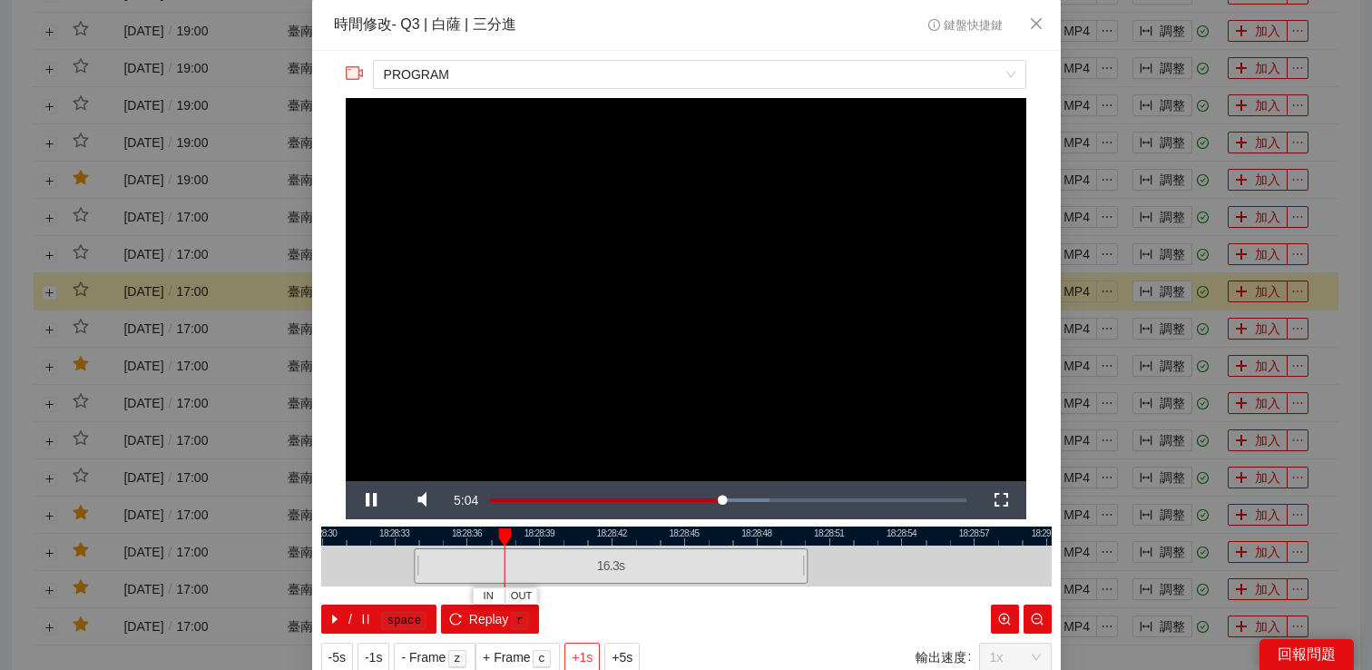
click at [581, 653] on span "+1s" at bounding box center [582, 657] width 21 height 20
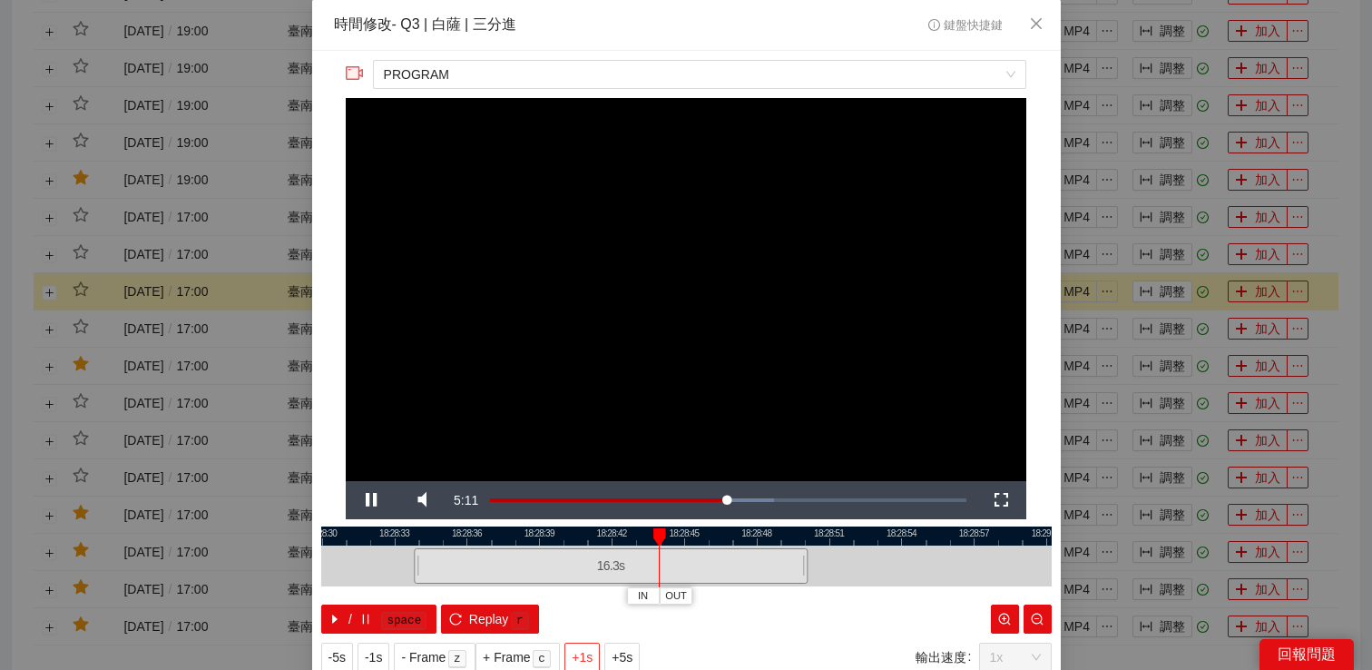
click at [581, 653] on span "+1s" at bounding box center [582, 657] width 21 height 20
click at [1193, 352] on div "**********" at bounding box center [686, 335] width 1372 height 670
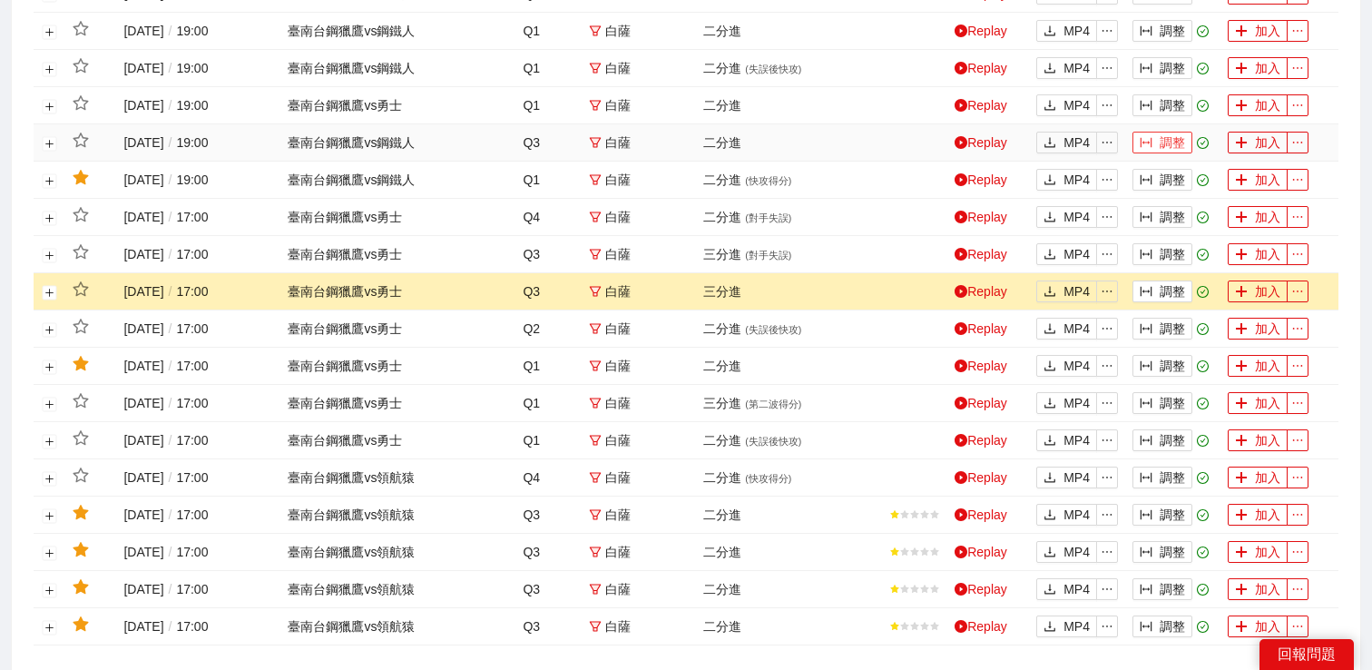
click at [1166, 153] on button "調整" at bounding box center [1163, 143] width 60 height 22
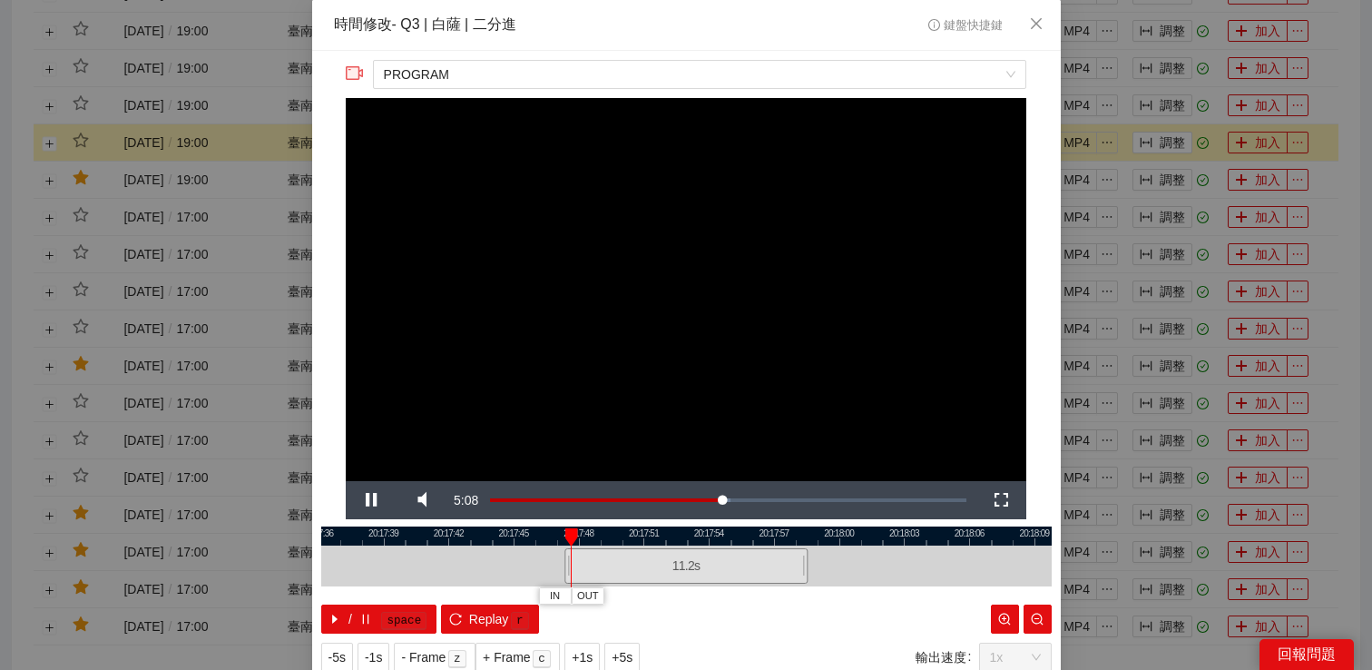
click at [1214, 222] on div "**********" at bounding box center [686, 335] width 1372 height 670
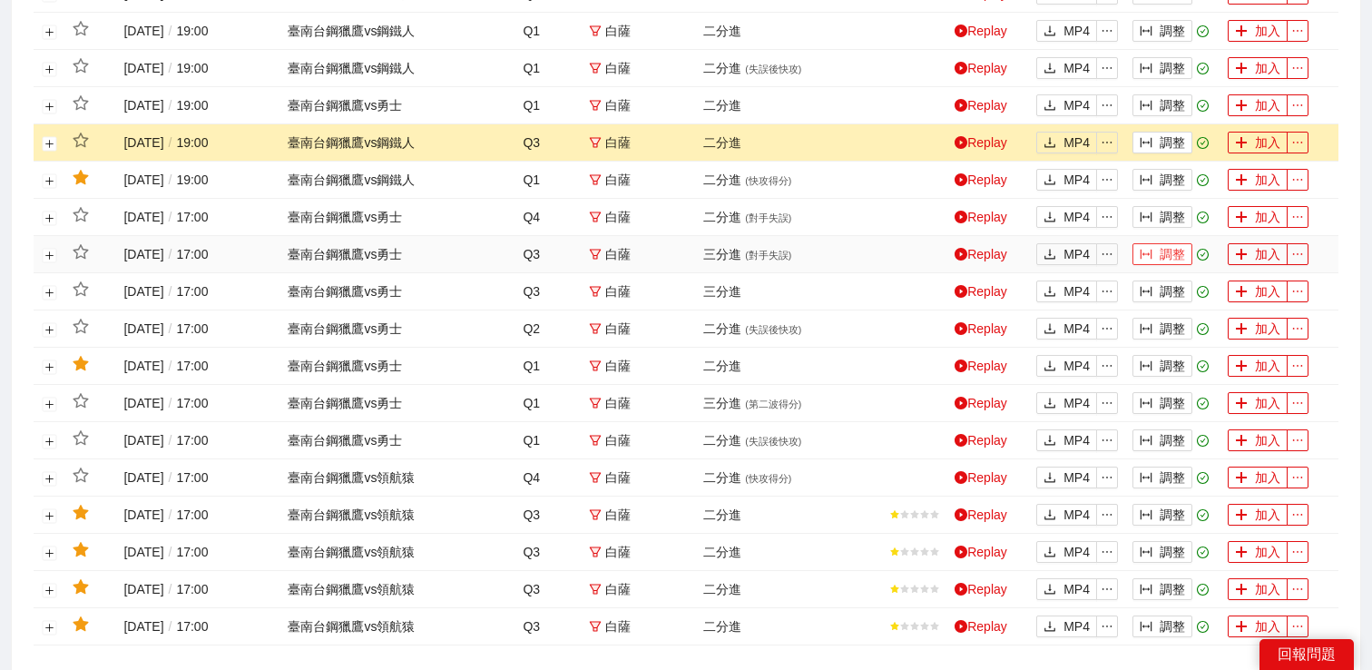
click at [1171, 265] on button "調整" at bounding box center [1163, 254] width 60 height 22
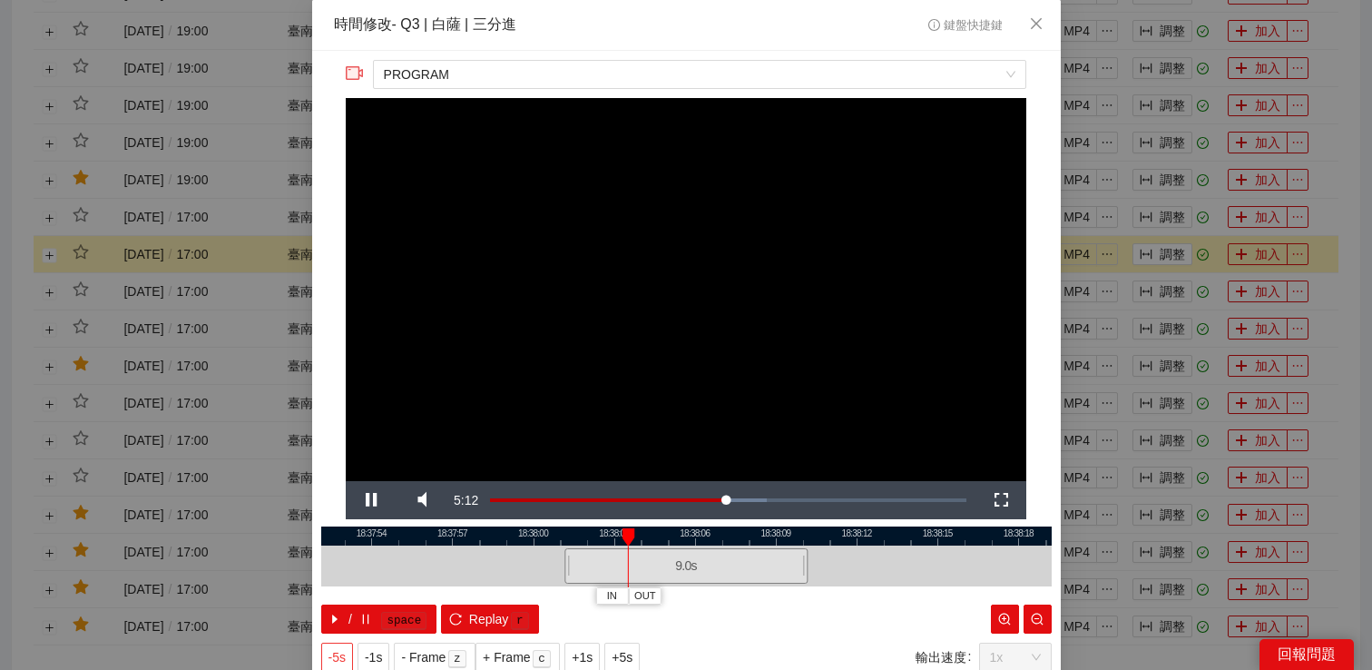
click at [344, 652] on span "-5s" at bounding box center [337, 657] width 17 height 20
click at [371, 500] on span "Video Player" at bounding box center [371, 500] width 0 height 0
click at [682, 64] on span "PROGRAM" at bounding box center [700, 74] width 632 height 27
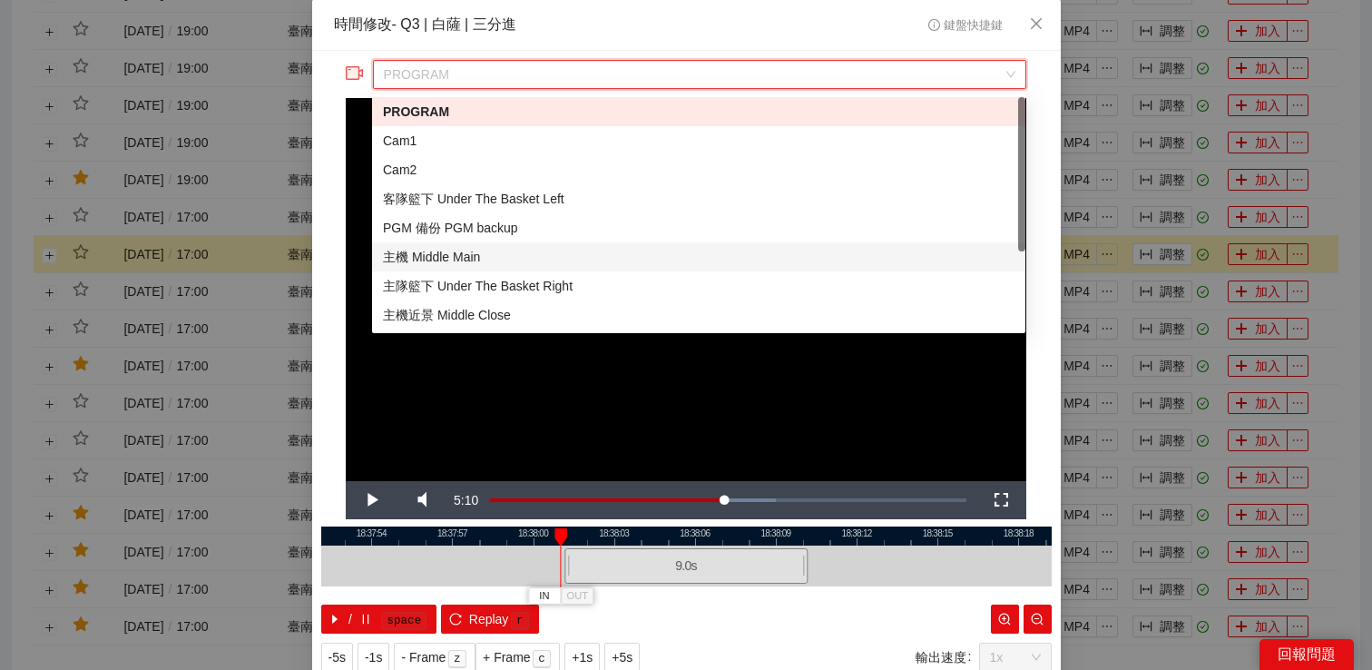
click at [520, 250] on div "主機 Middle Main" at bounding box center [699, 257] width 632 height 20
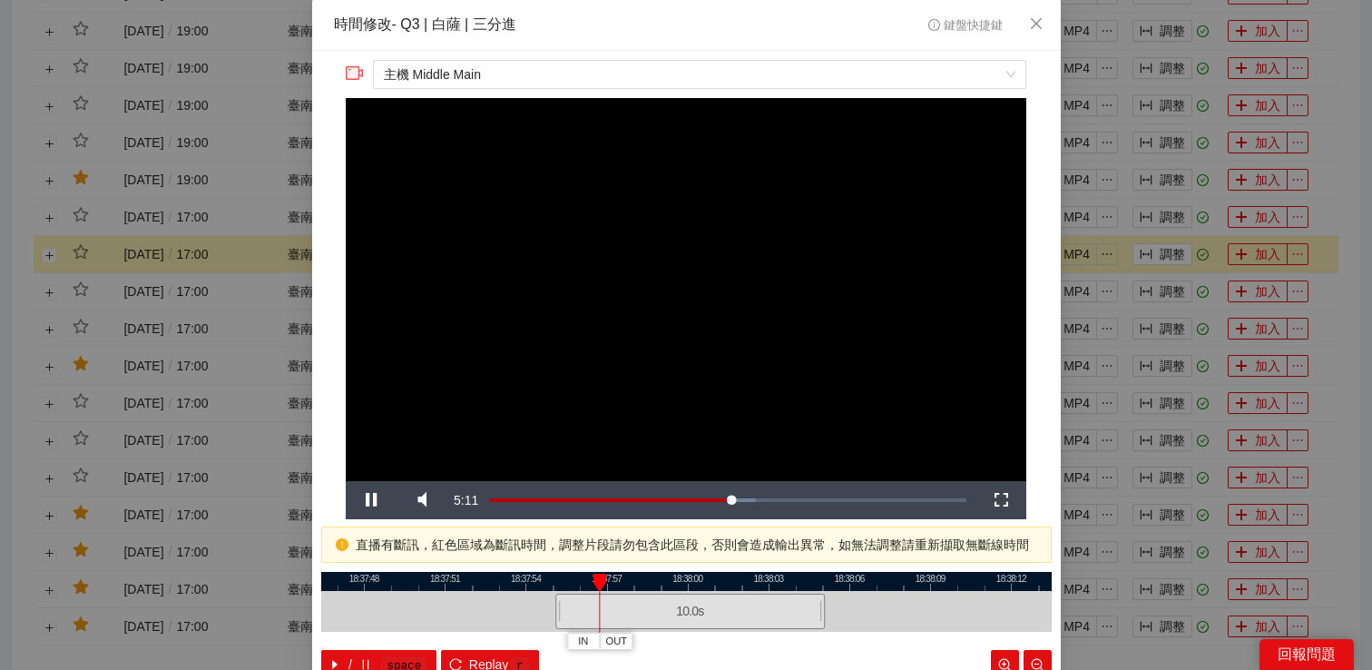
drag, startPoint x: 562, startPoint y: 574, endPoint x: 721, endPoint y: 572, distance: 158.8
click at [718, 573] on div at bounding box center [841, 581] width 731 height 19
drag, startPoint x: 560, startPoint y: 605, endPoint x: 515, endPoint y: 610, distance: 45.6
click at [513, 610] on div at bounding box center [512, 611] width 11 height 41
click at [371, 500] on span "Video Player" at bounding box center [371, 500] width 0 height 0
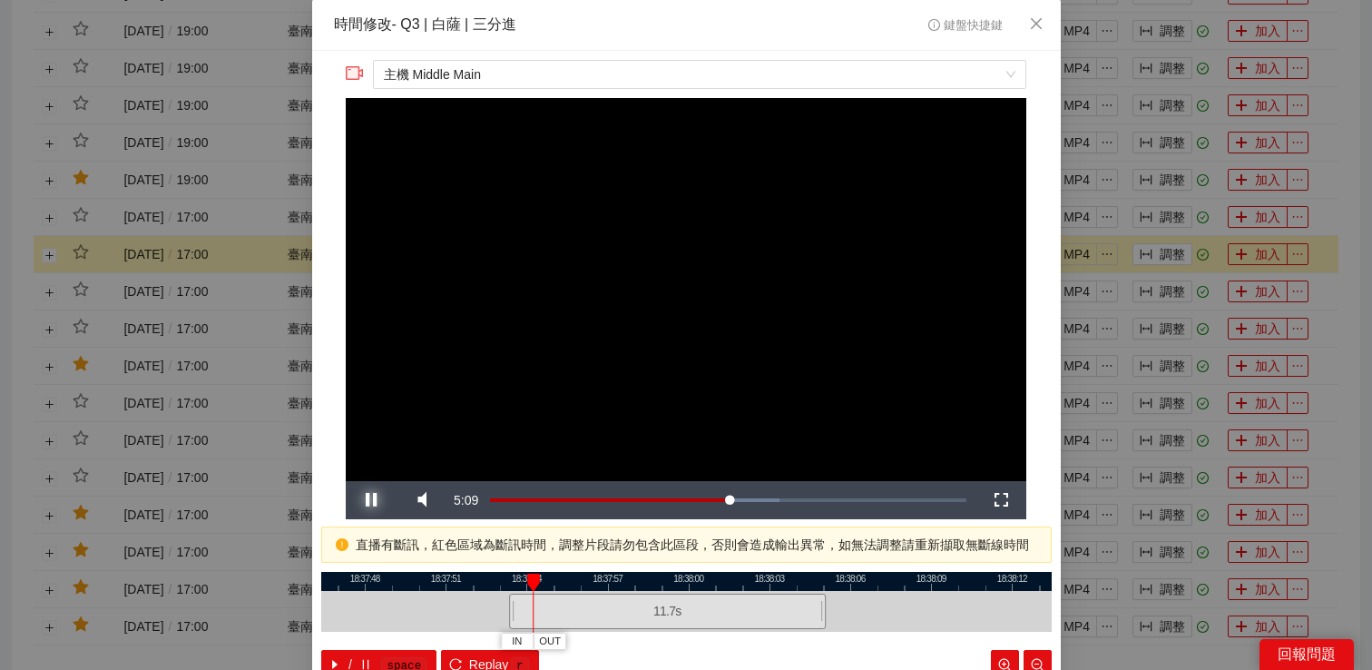
click at [371, 500] on span "Video Player" at bounding box center [371, 500] width 0 height 0
click at [478, 654] on span "Replay" at bounding box center [489, 664] width 40 height 20
drag, startPoint x: 511, startPoint y: 609, endPoint x: 484, endPoint y: 609, distance: 27.2
click at [486, 609] on div at bounding box center [487, 611] width 11 height 41
click at [371, 500] on span "Video Player" at bounding box center [371, 500] width 0 height 0
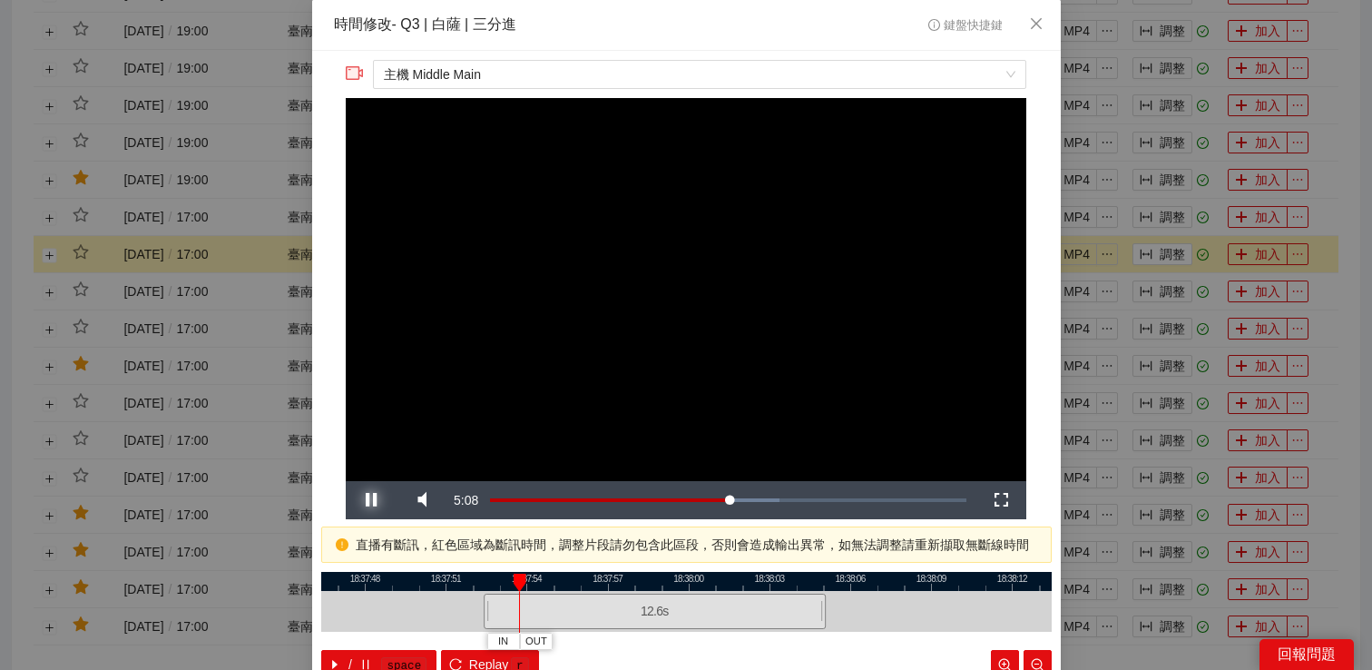
click at [371, 500] on span "Video Player" at bounding box center [371, 500] width 0 height 0
click at [525, 639] on button "IN" at bounding box center [528, 641] width 33 height 17
click at [371, 500] on span "Video Player" at bounding box center [371, 500] width 0 height 0
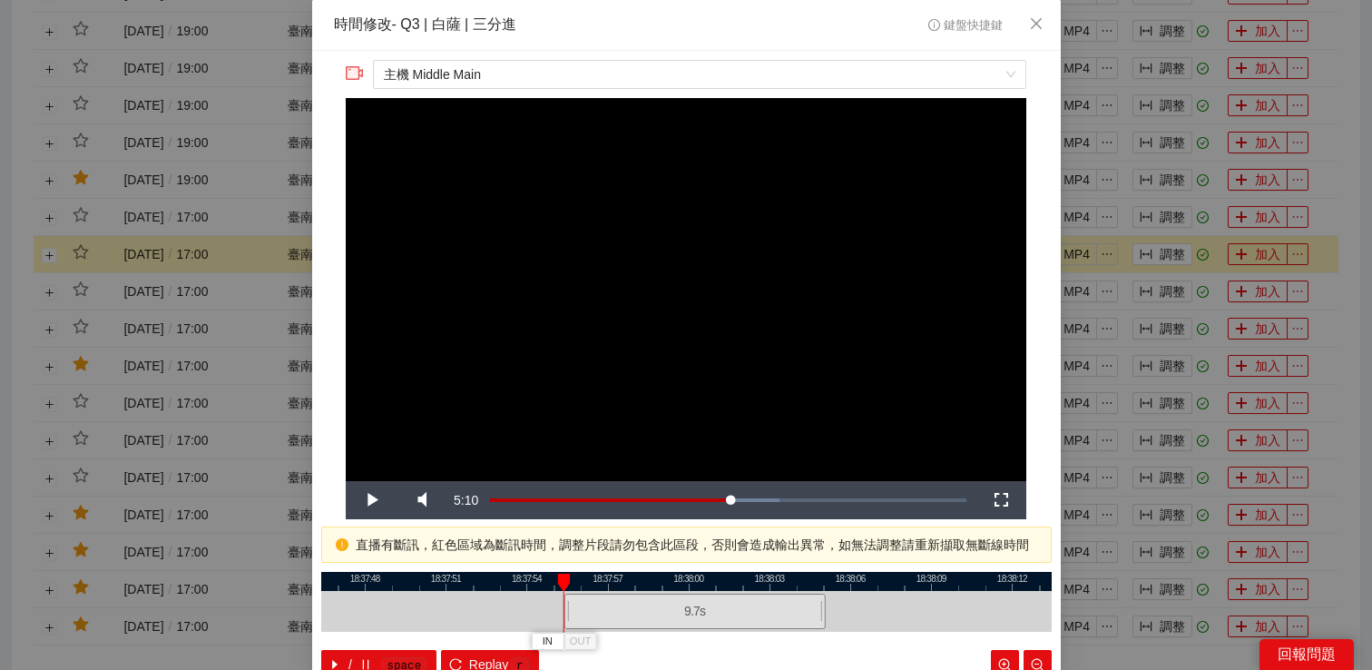
drag, startPoint x: 549, startPoint y: 614, endPoint x: 566, endPoint y: 613, distance: 17.3
click at [566, 613] on div at bounding box center [566, 611] width 11 height 41
click at [371, 500] on span "Video Player" at bounding box center [371, 500] width 0 height 0
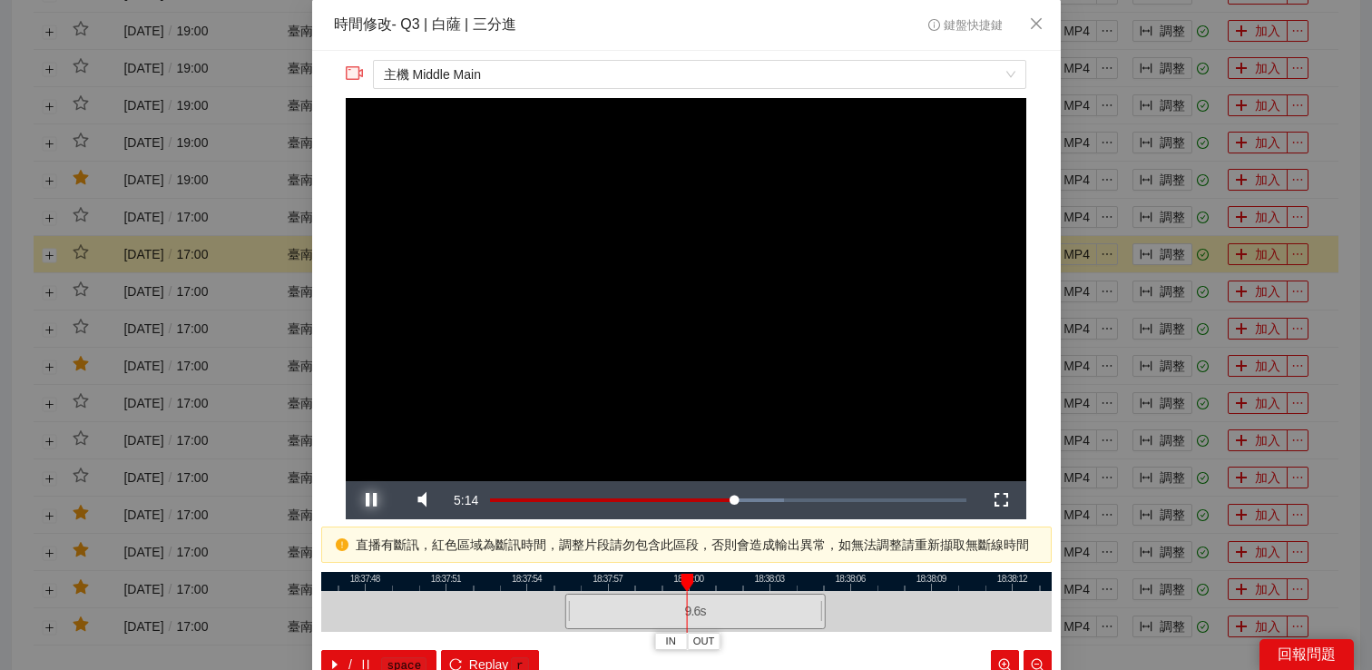
click at [371, 500] on span "Video Player" at bounding box center [371, 500] width 0 height 0
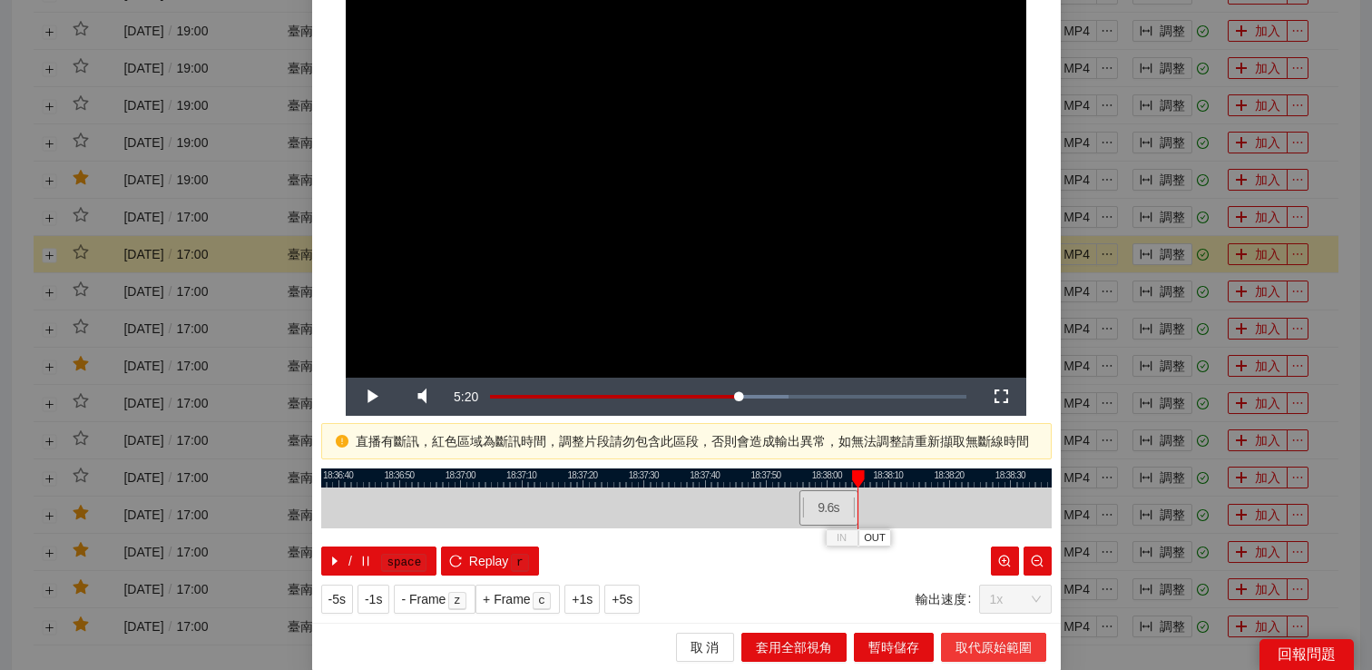
click at [961, 637] on span "取代原始範圍" at bounding box center [994, 647] width 76 height 20
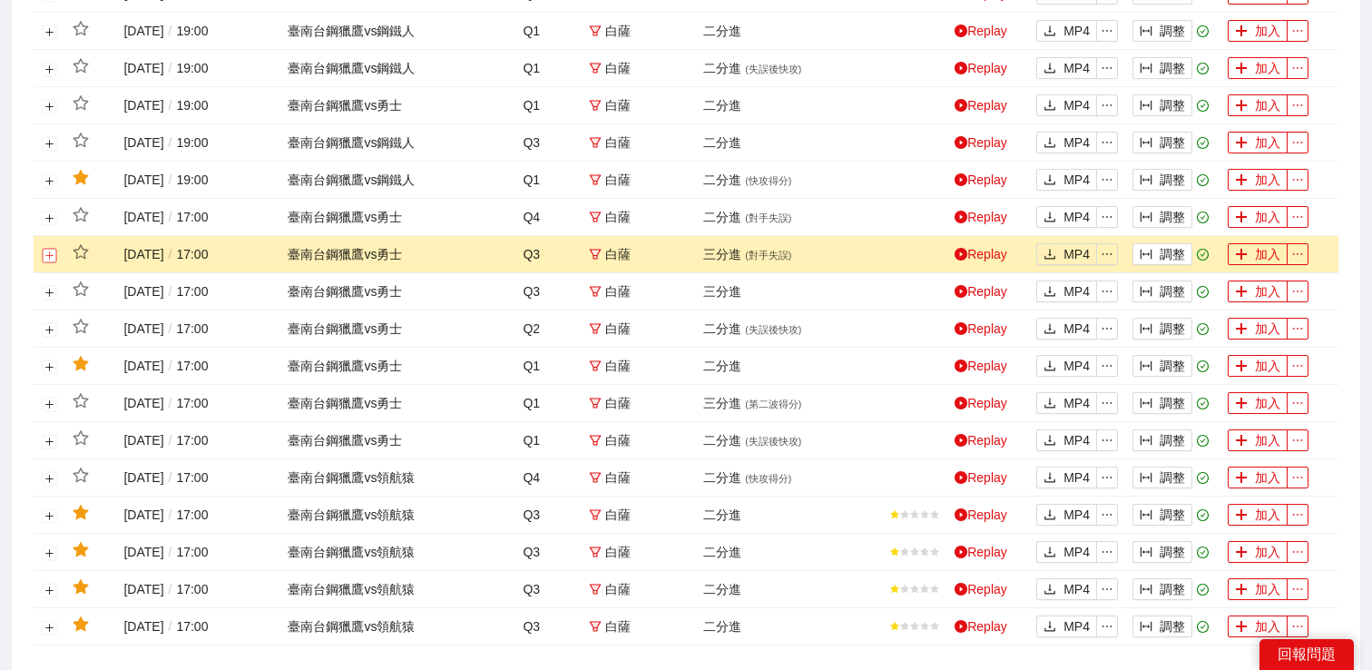
click at [54, 262] on button "展開行" at bounding box center [50, 255] width 15 height 15
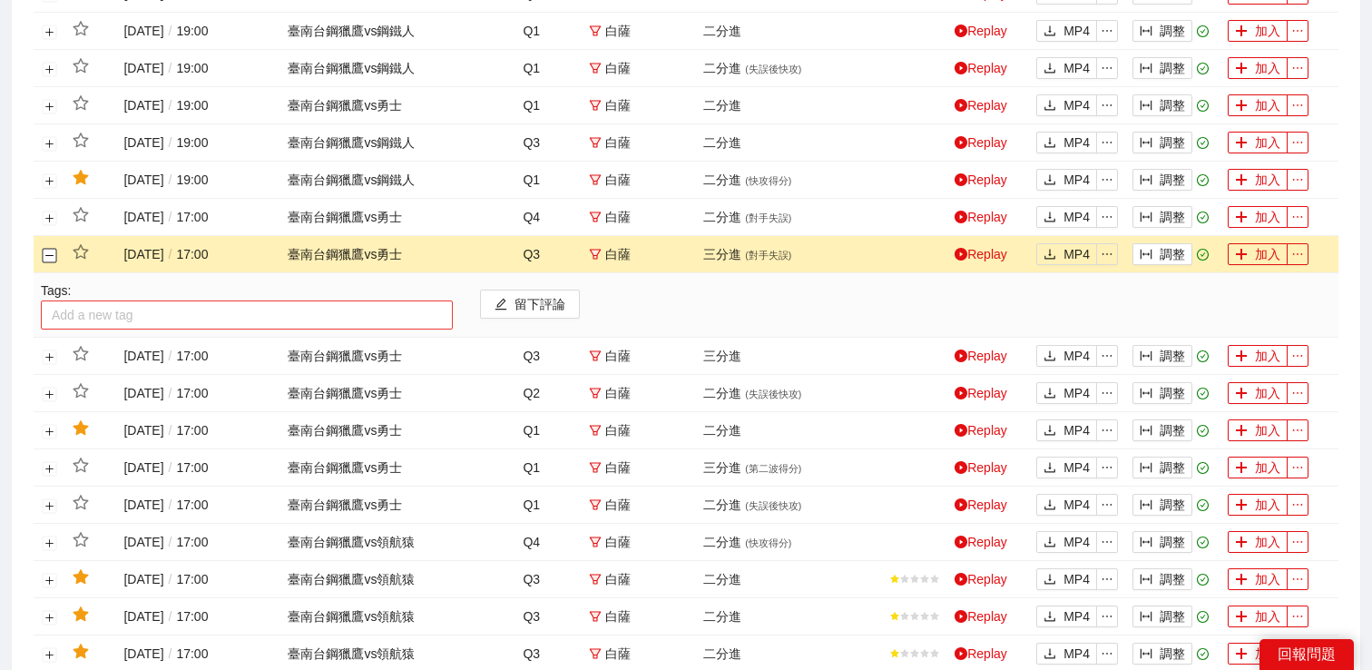
click at [98, 326] on div at bounding box center [246, 315] width 403 height 22
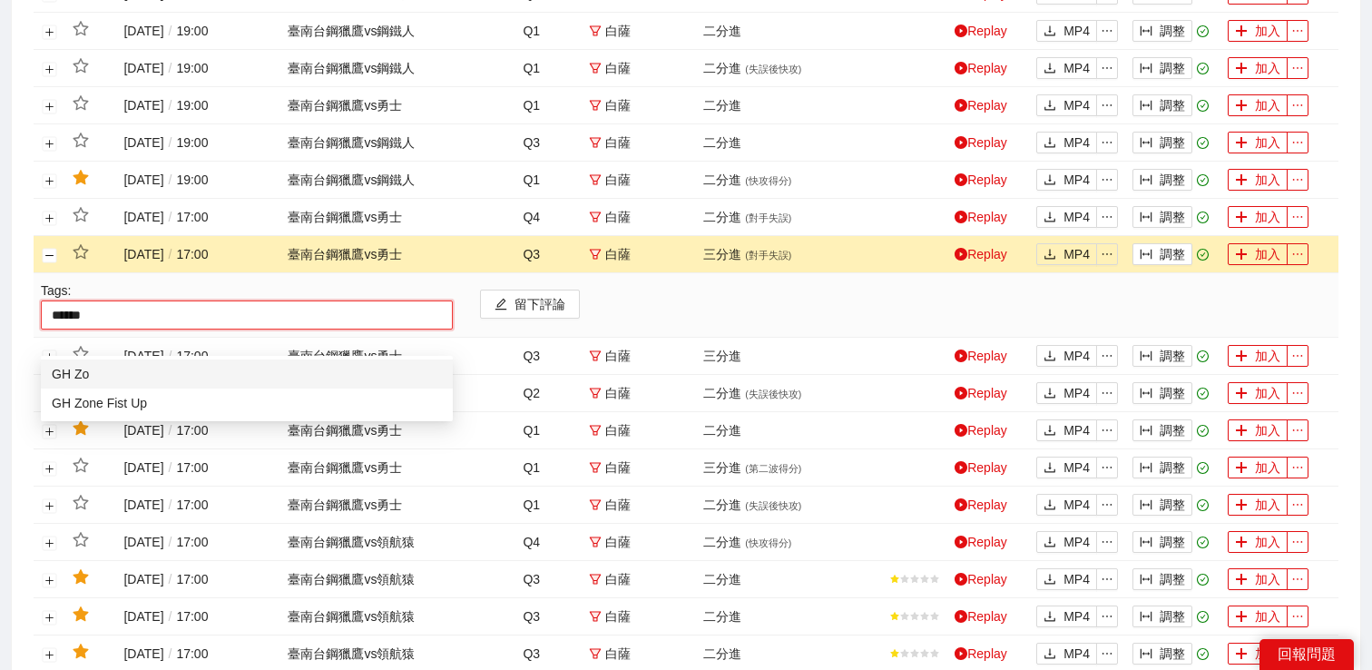
type input "*******"
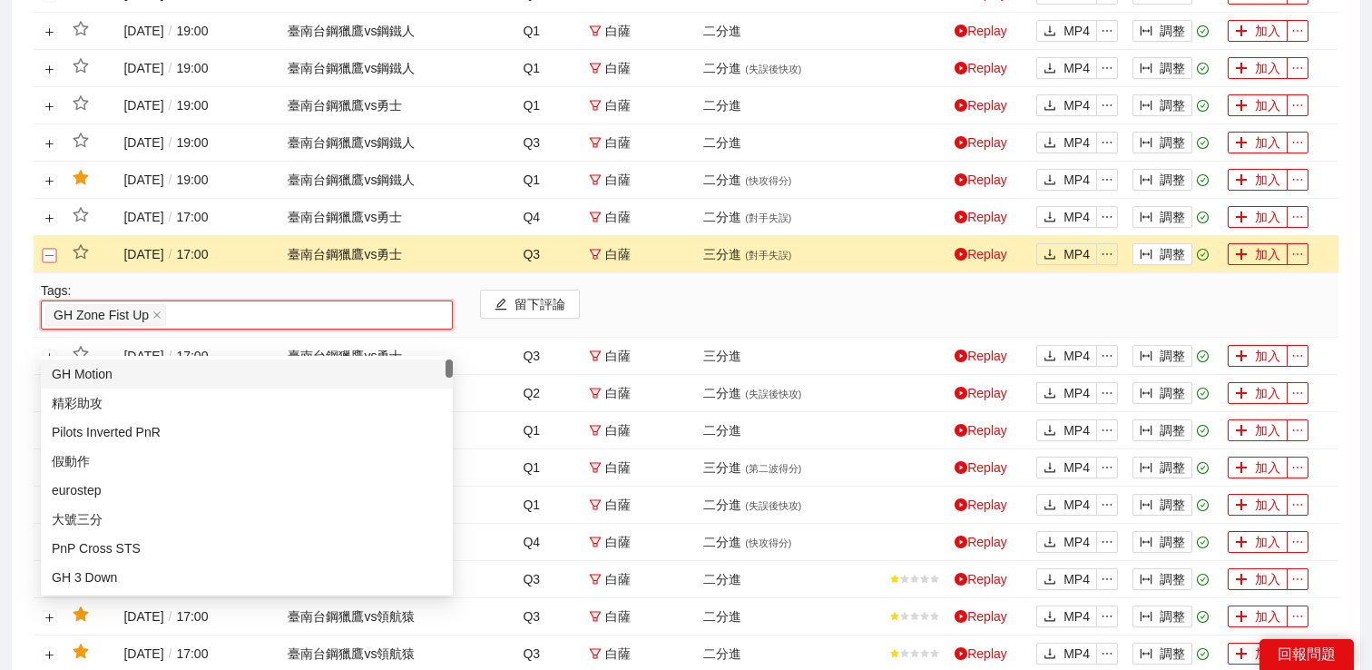
click at [53, 262] on button "關閉行" at bounding box center [50, 255] width 15 height 15
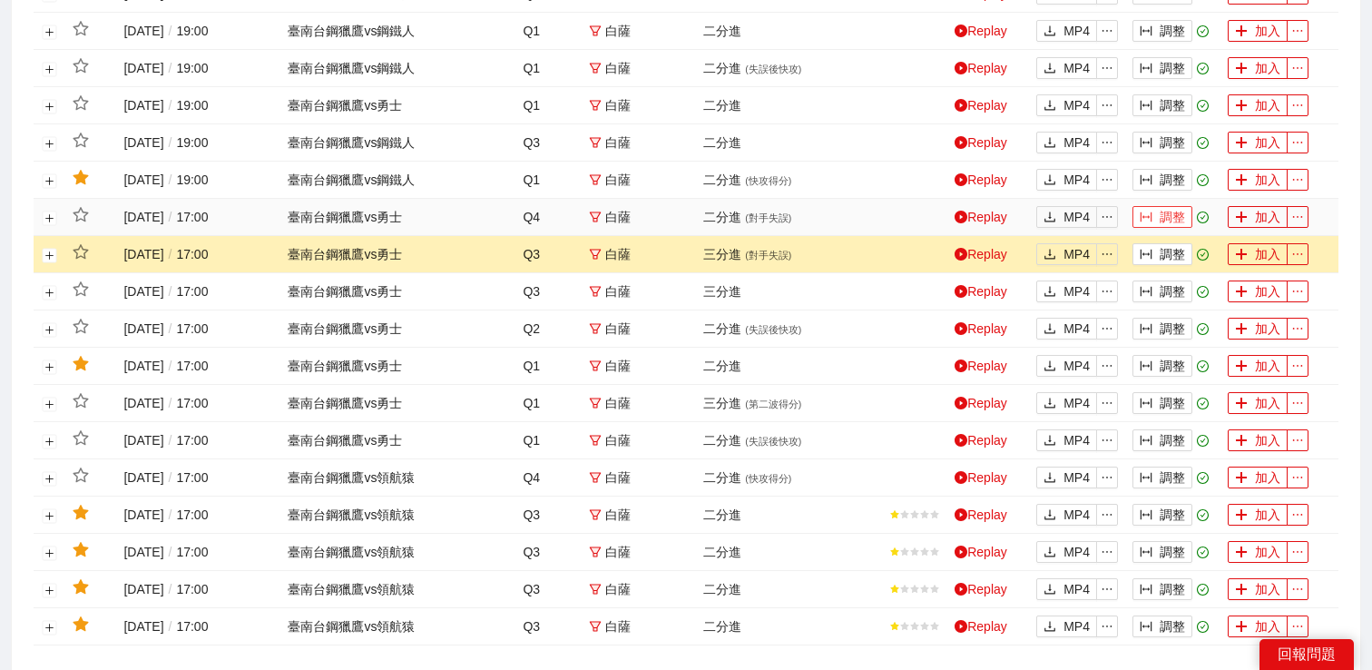
click at [1151, 228] on button "調整" at bounding box center [1163, 217] width 60 height 22
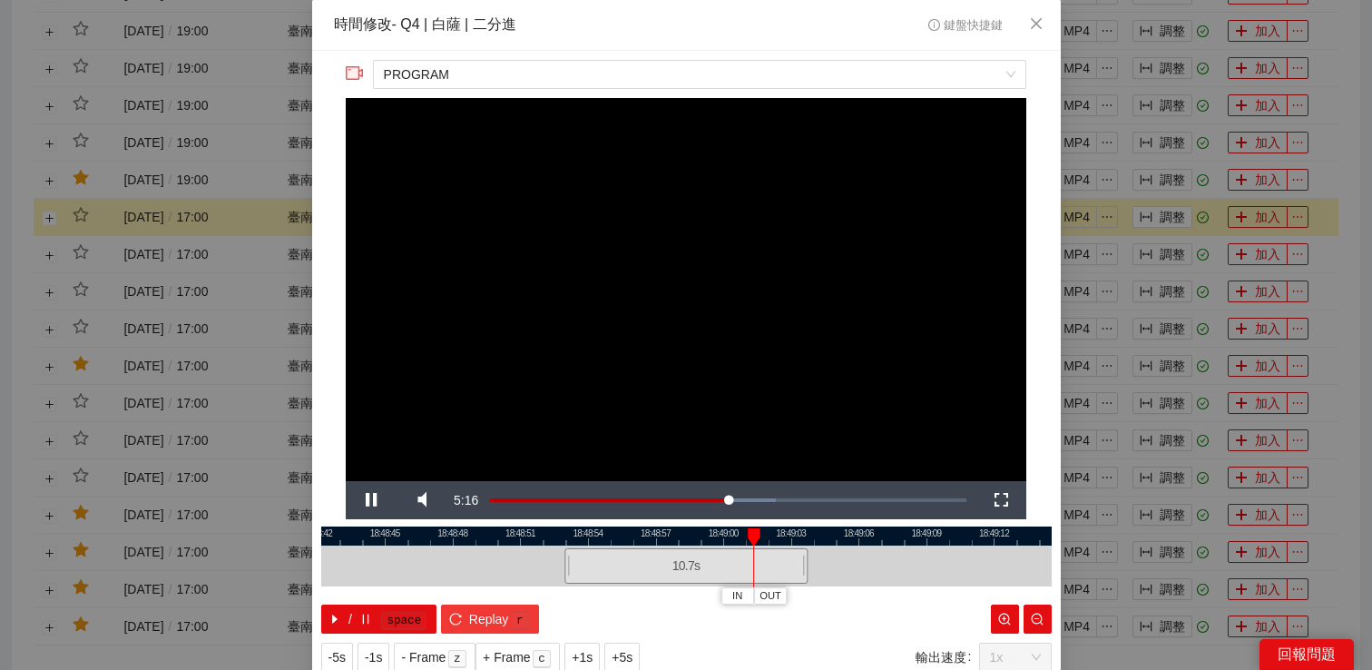
click at [491, 617] on span "Replay" at bounding box center [489, 619] width 40 height 20
click at [1155, 310] on div "**********" at bounding box center [686, 335] width 1372 height 670
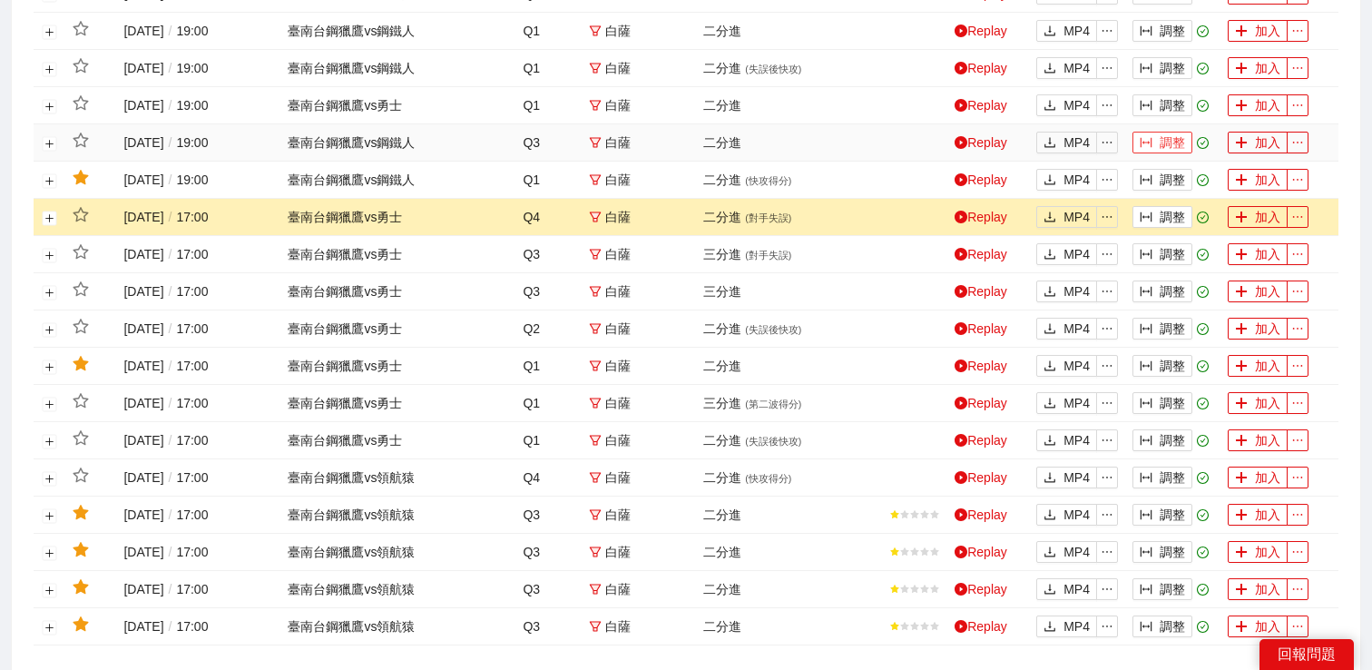
click at [1163, 153] on button "調整" at bounding box center [1163, 143] width 60 height 22
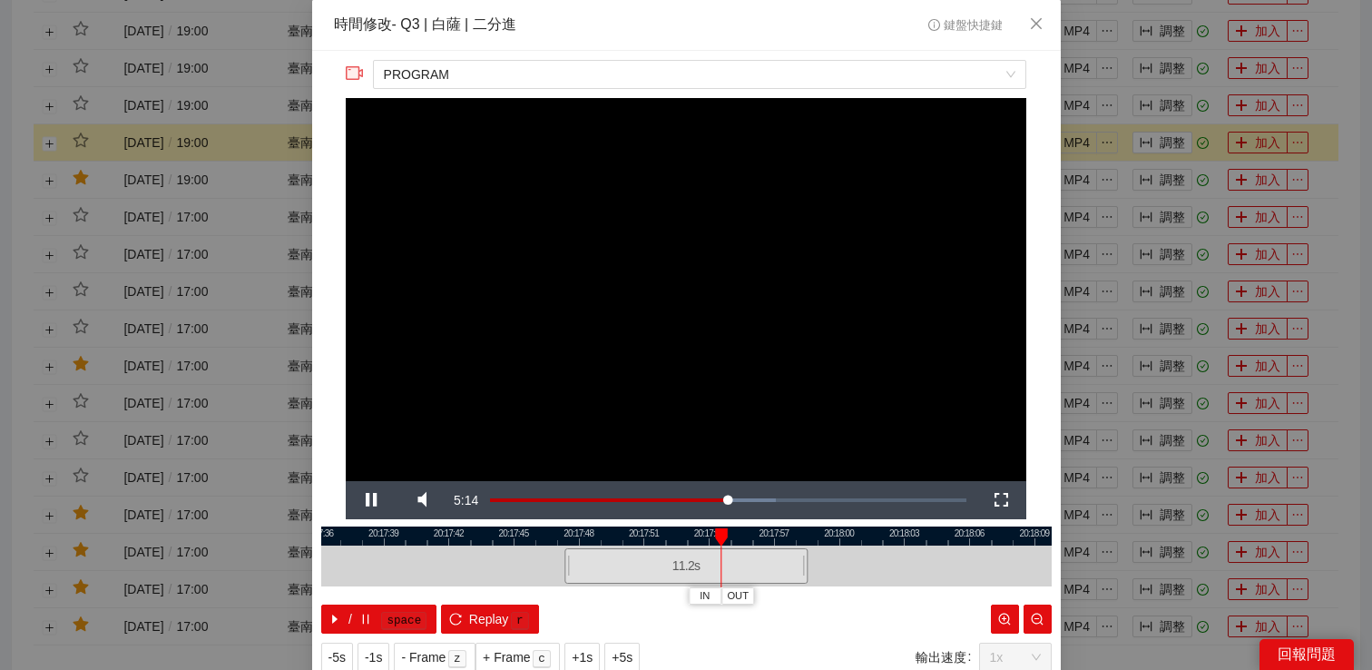
click at [1172, 136] on div "**********" at bounding box center [686, 335] width 1372 height 670
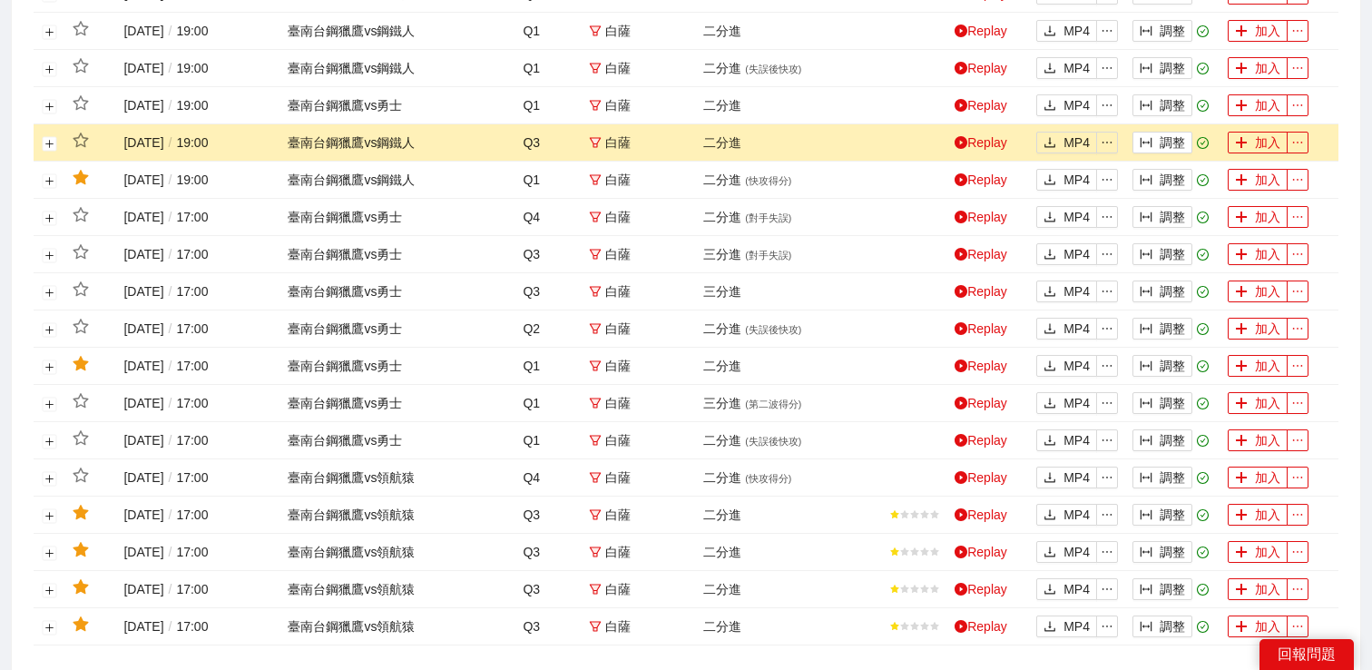
click at [59, 162] on td at bounding box center [50, 142] width 32 height 37
click at [54, 151] on button "展開行" at bounding box center [50, 143] width 15 height 15
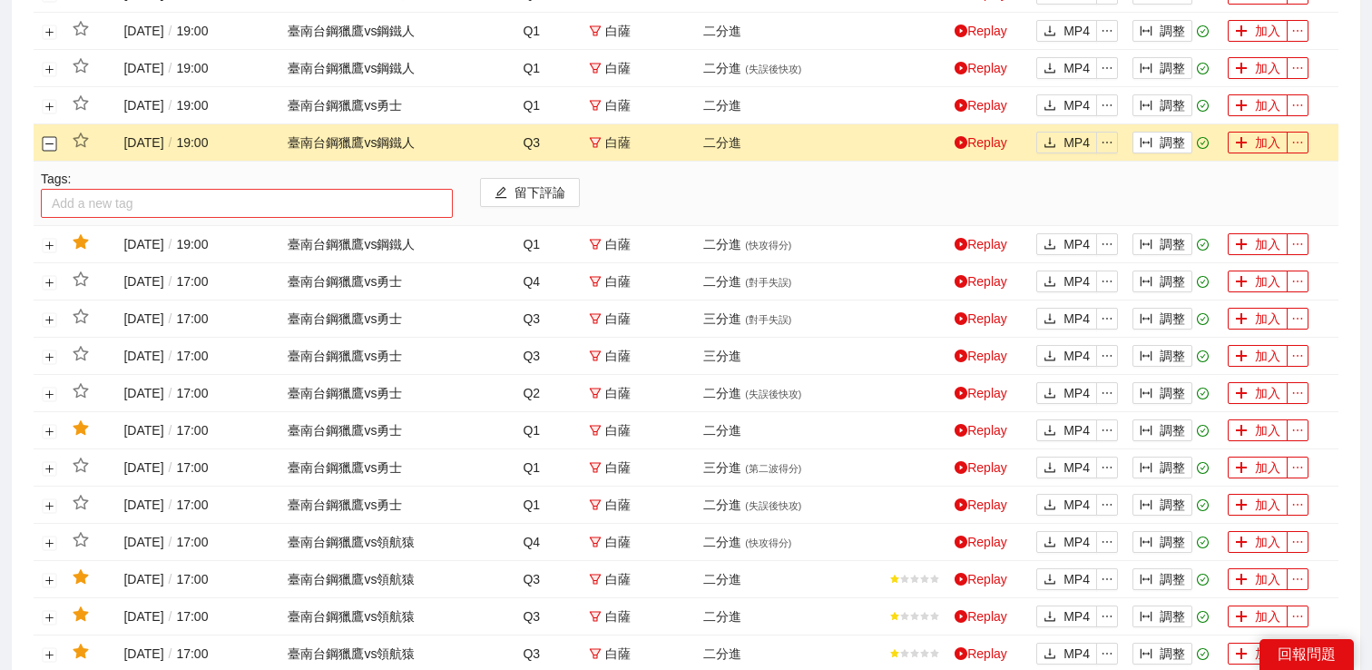
click at [80, 214] on div at bounding box center [246, 203] width 403 height 22
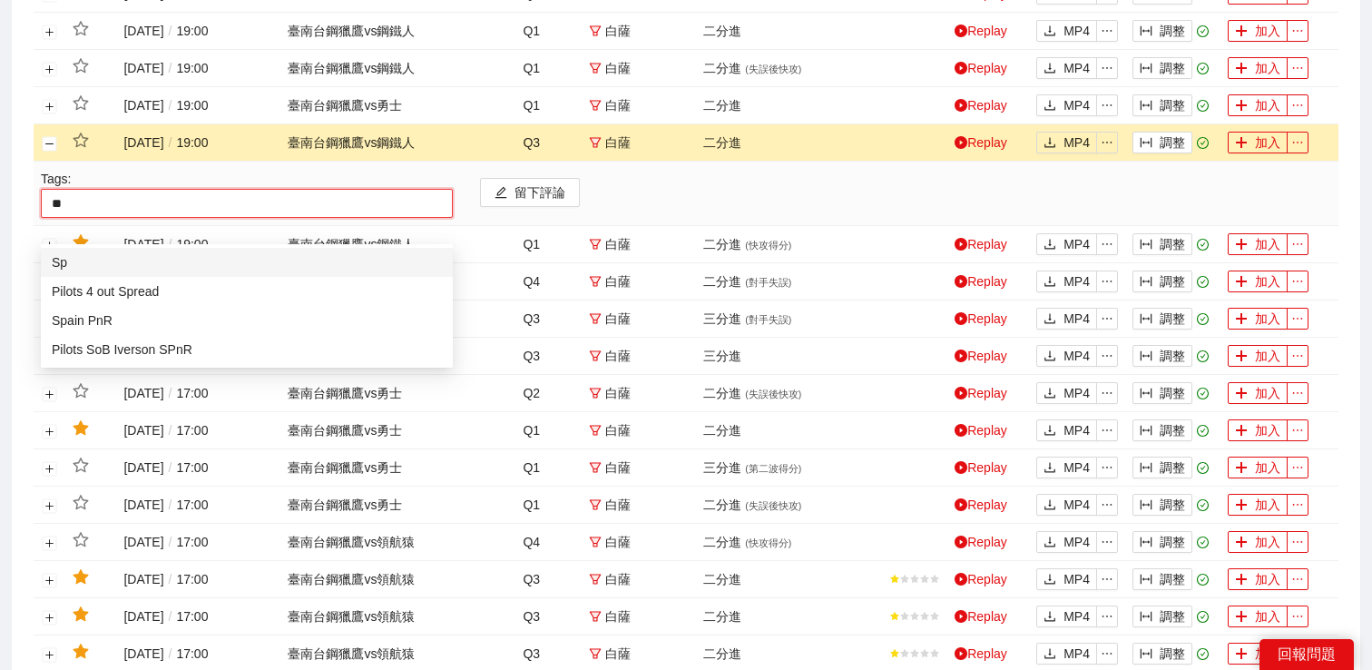
type input "***"
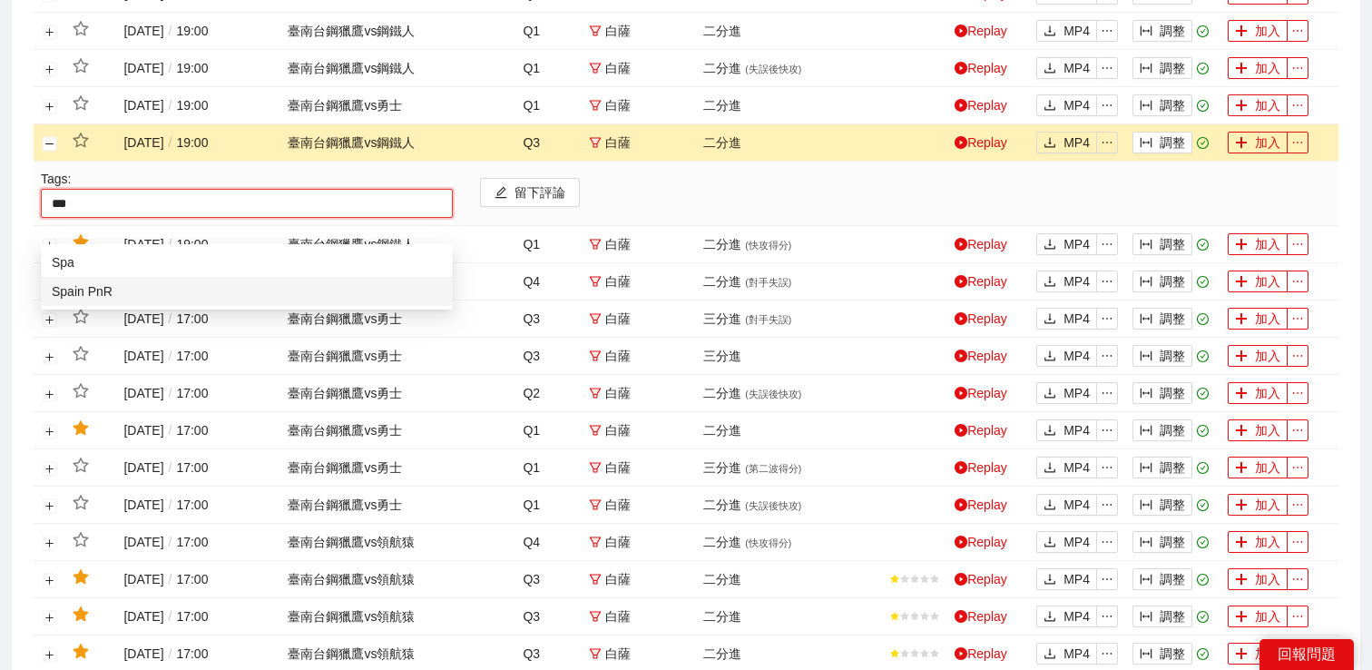
click at [88, 295] on div "Spain PnR" at bounding box center [247, 291] width 390 height 20
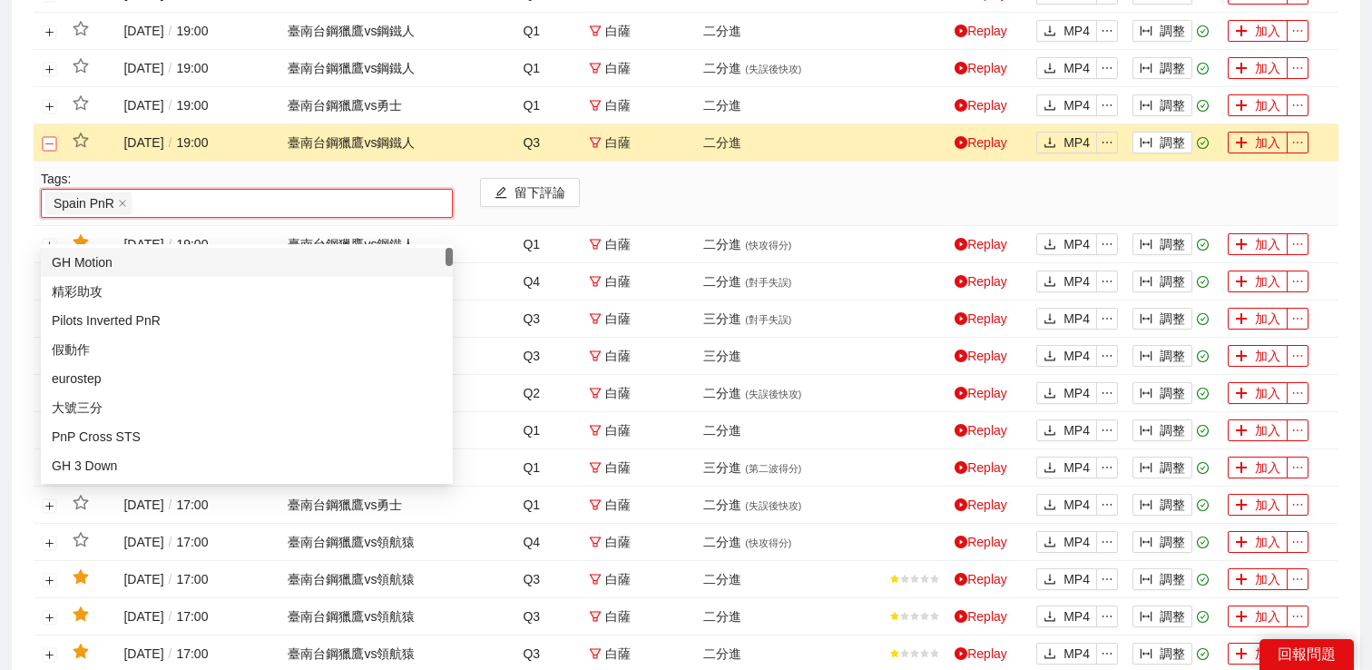
click at [45, 151] on button "關閉行" at bounding box center [50, 143] width 15 height 15
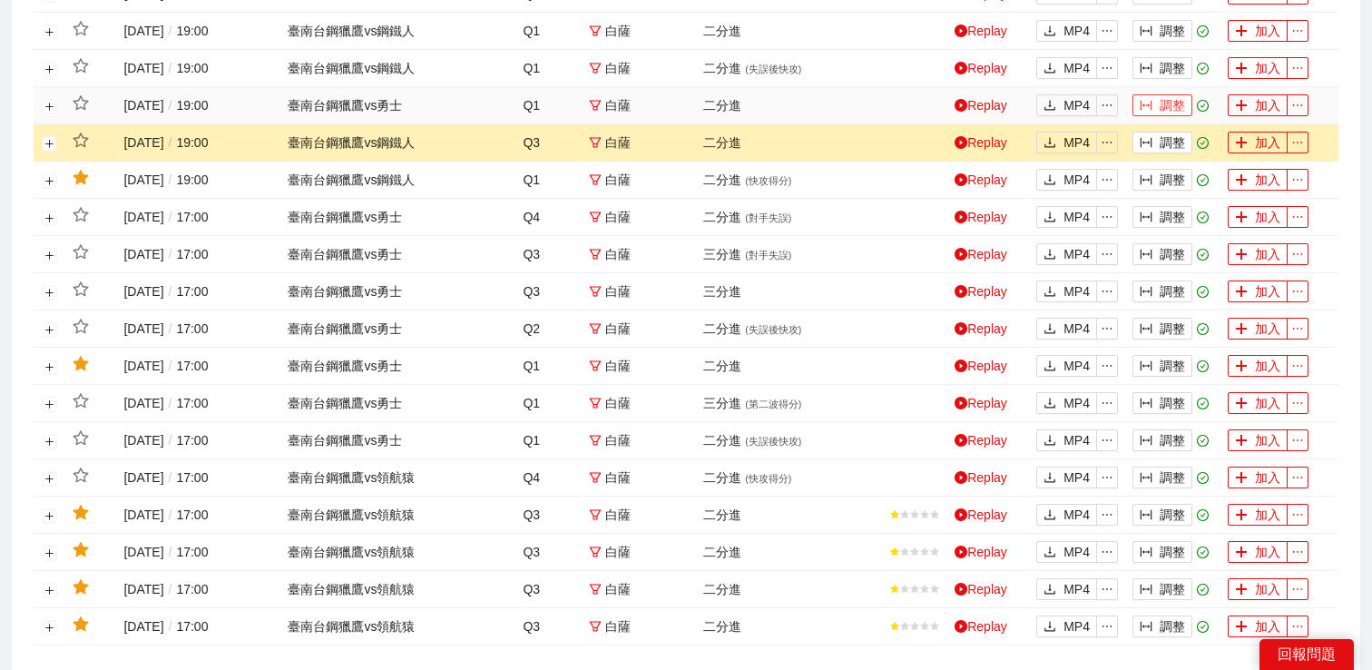
click at [1166, 116] on button "調整" at bounding box center [1163, 105] width 60 height 22
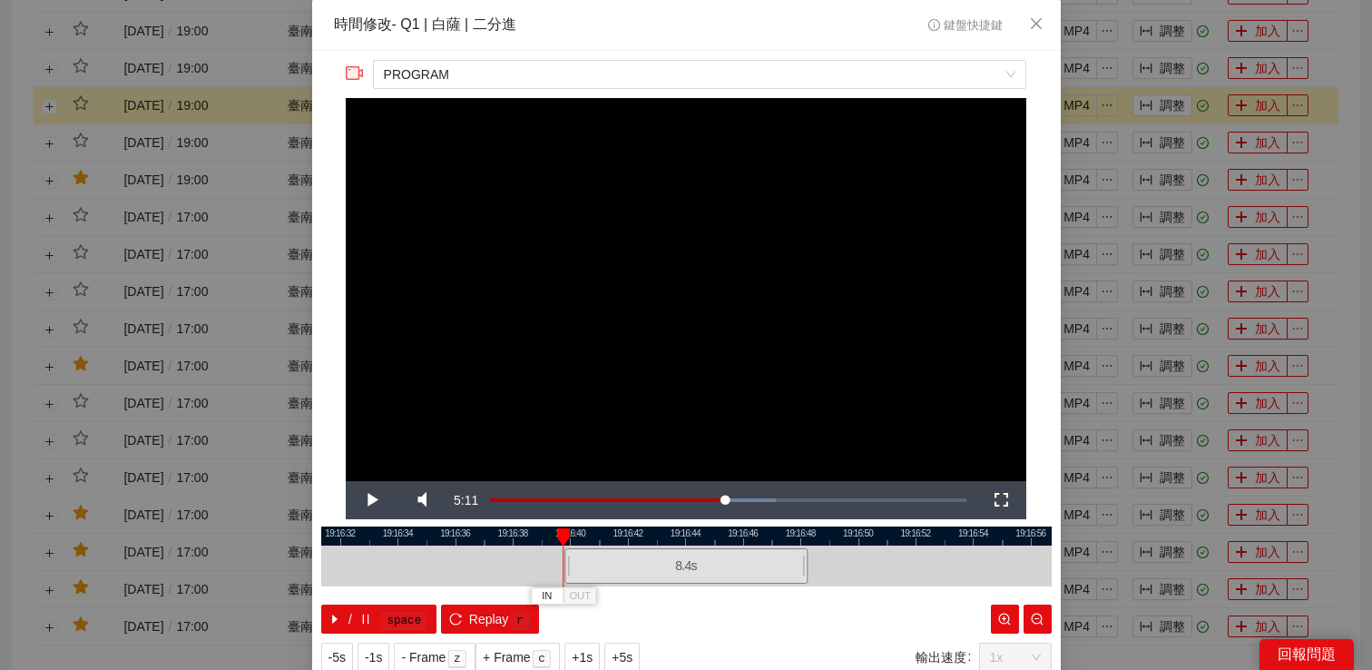
click at [573, 558] on div at bounding box center [567, 565] width 11 height 41
click at [371, 500] on span "Video Player" at bounding box center [371, 500] width 0 height 0
click at [585, 664] on span "+1s" at bounding box center [582, 657] width 21 height 20
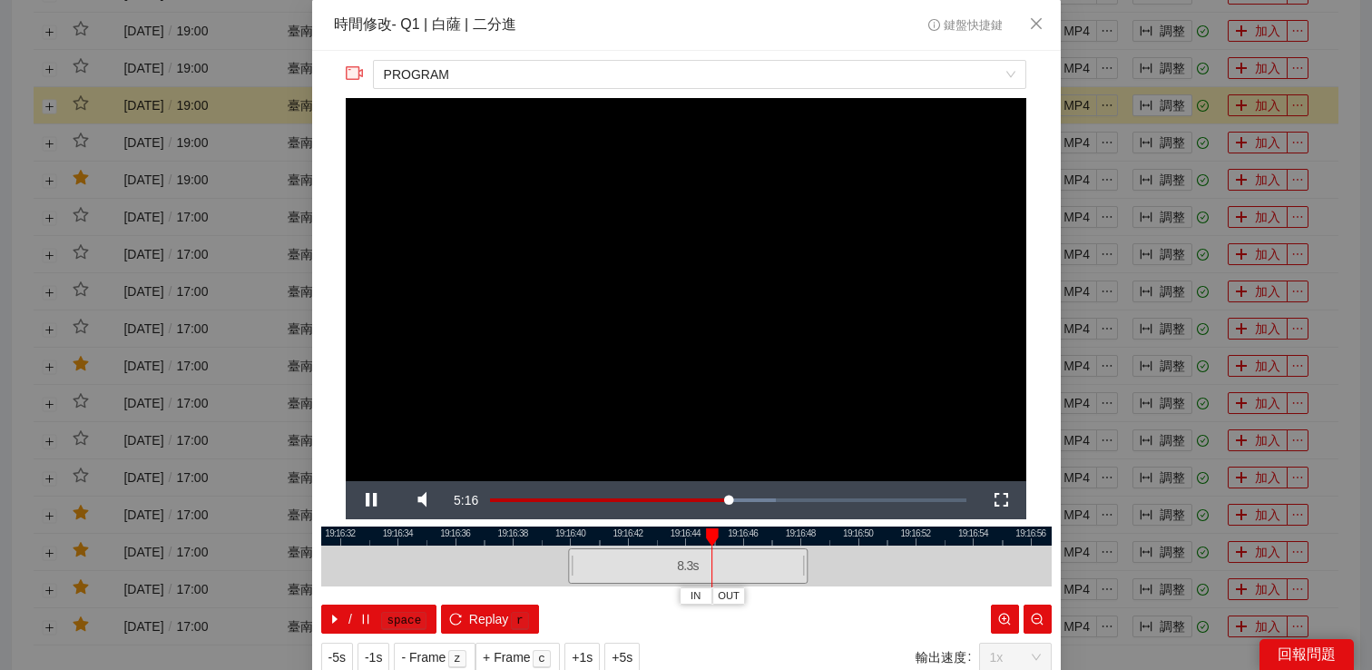
click at [1106, 227] on div "**********" at bounding box center [686, 335] width 1372 height 670
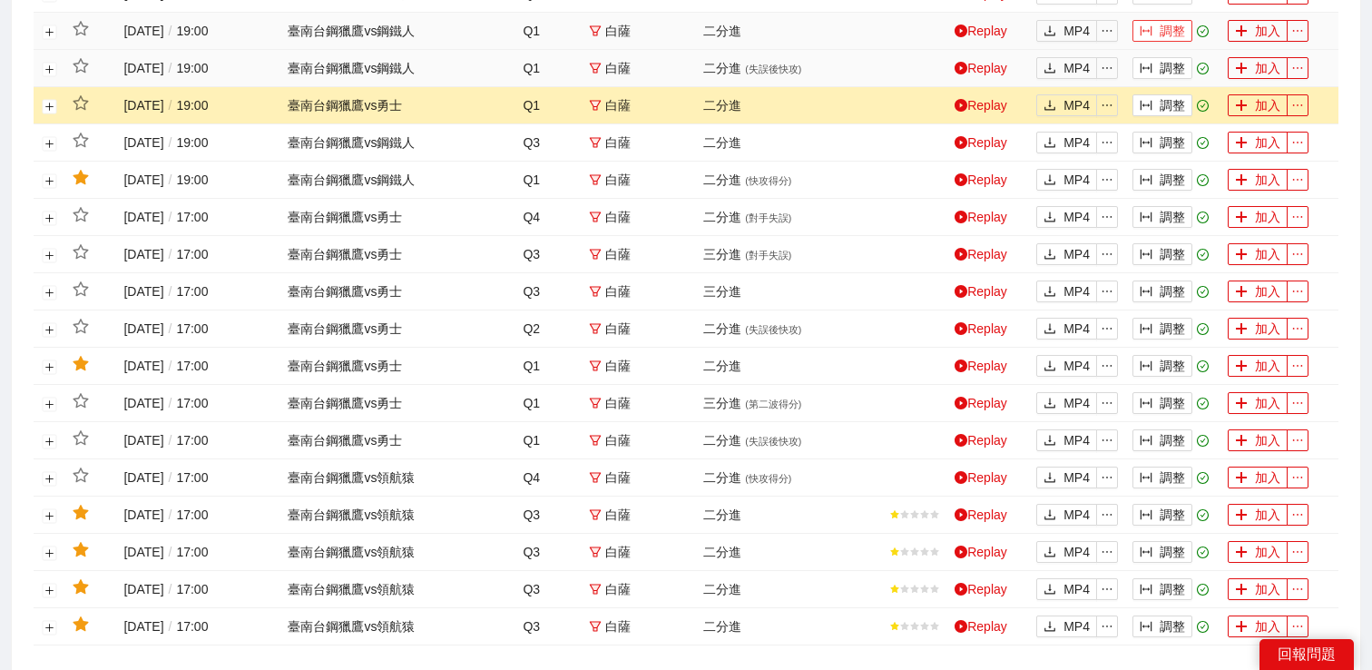
click at [1164, 42] on button "調整" at bounding box center [1163, 31] width 60 height 22
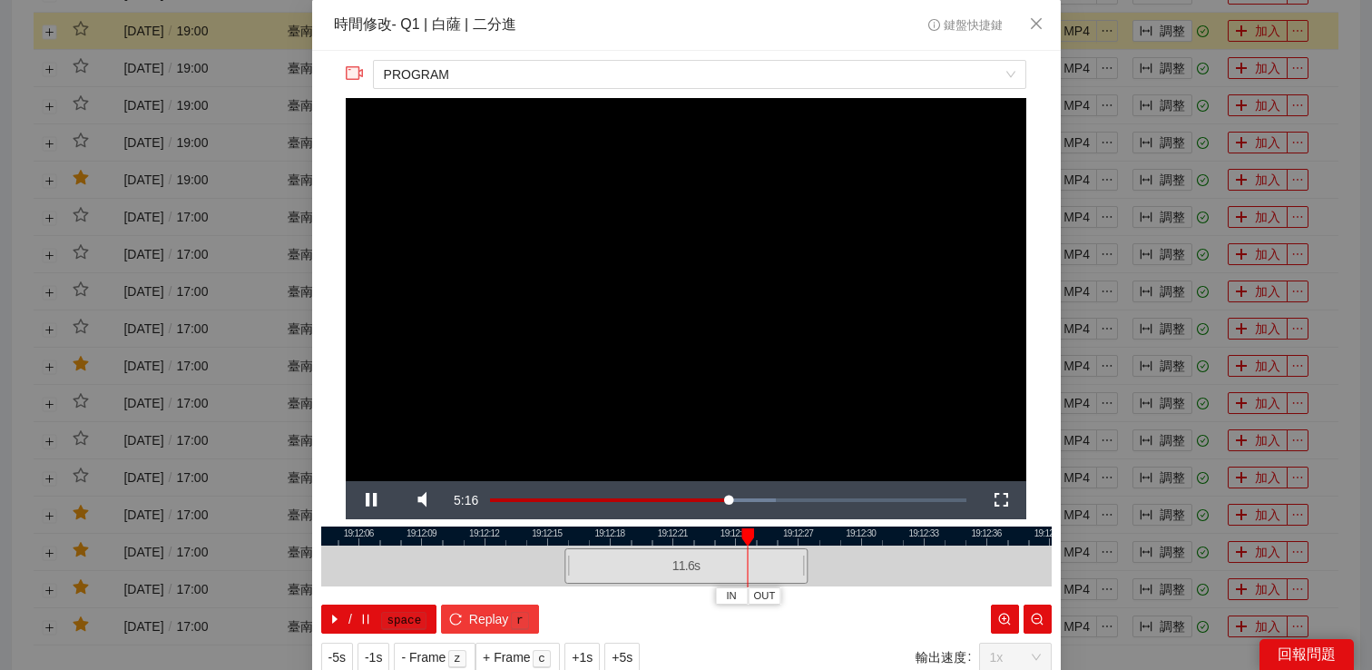
click at [480, 604] on button "Replay r" at bounding box center [489, 618] width 97 height 29
click at [1200, 261] on div "**********" at bounding box center [686, 335] width 1372 height 670
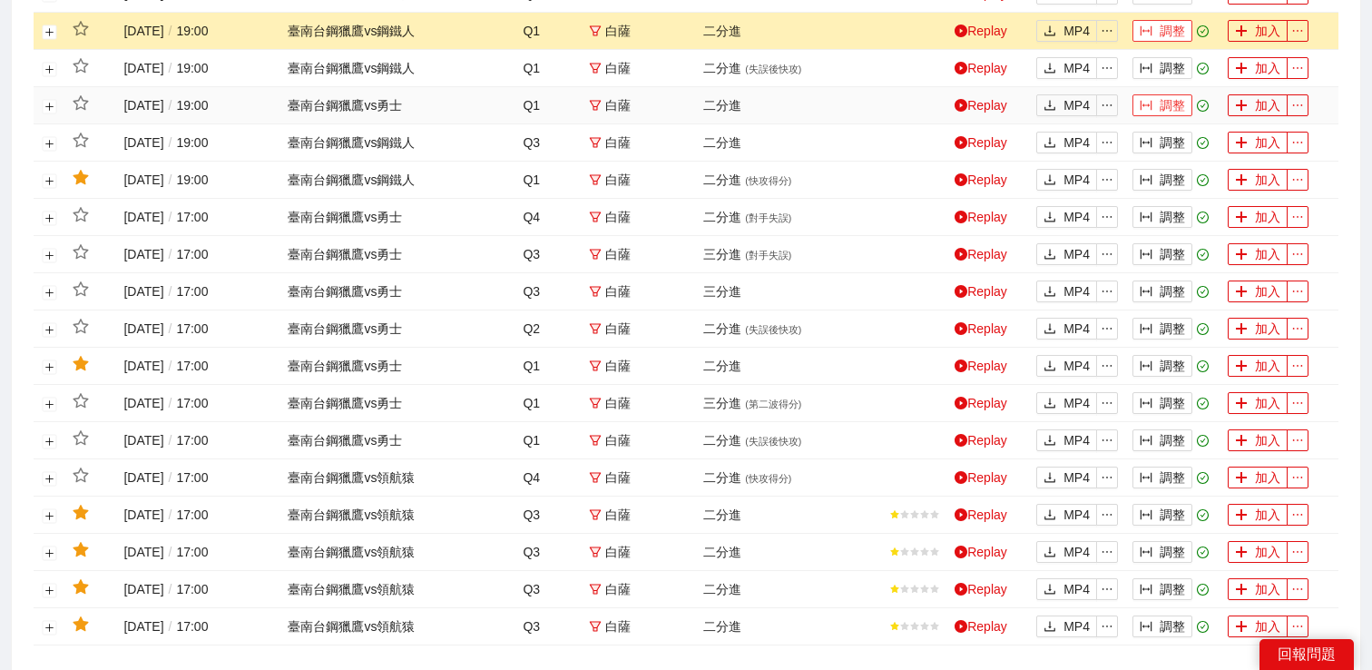
scroll to position [1089, 0]
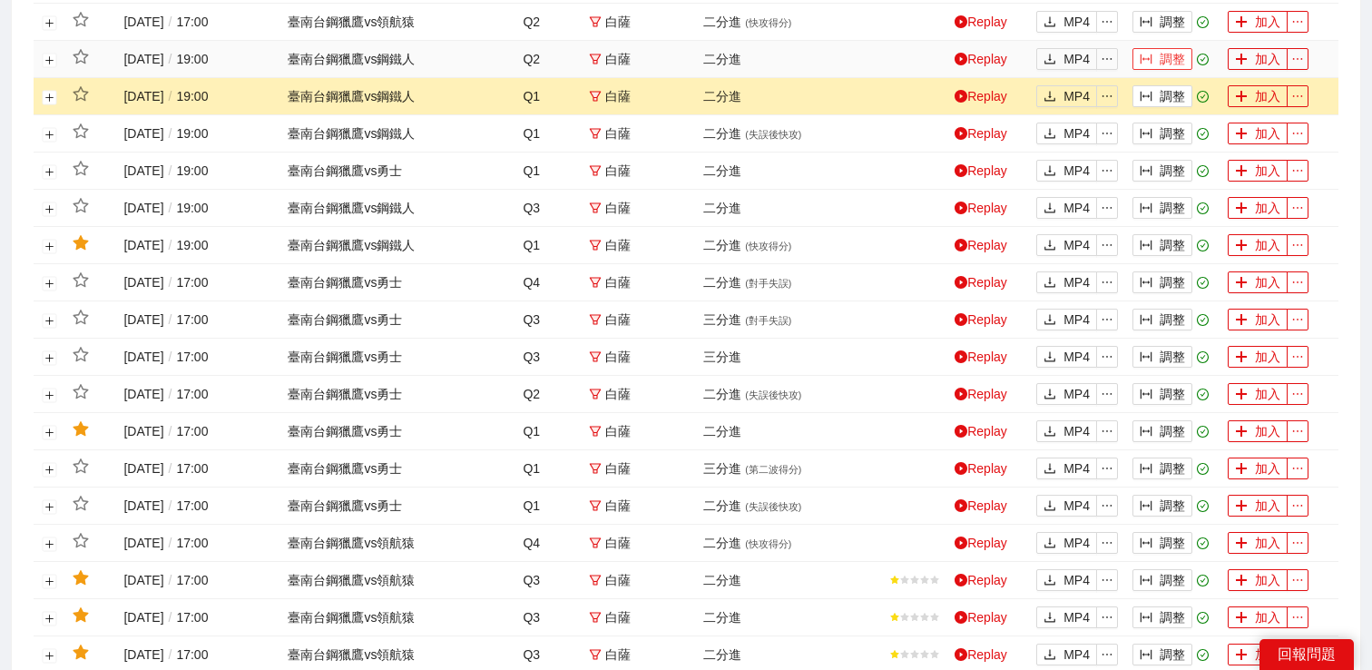
click at [1163, 70] on button "調整" at bounding box center [1163, 59] width 60 height 22
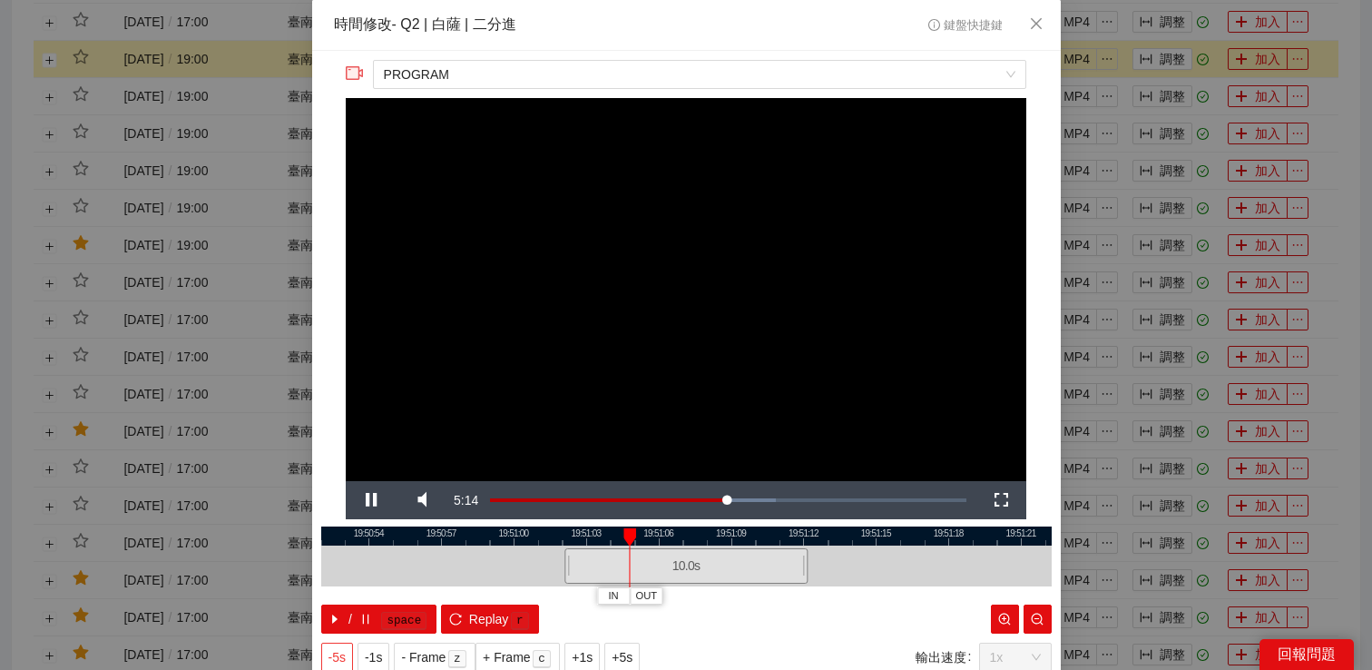
click at [343, 656] on span "-5s" at bounding box center [337, 657] width 17 height 20
click at [498, 612] on span "Replay" at bounding box center [489, 619] width 40 height 20
click at [1163, 160] on div "**********" at bounding box center [686, 335] width 1372 height 670
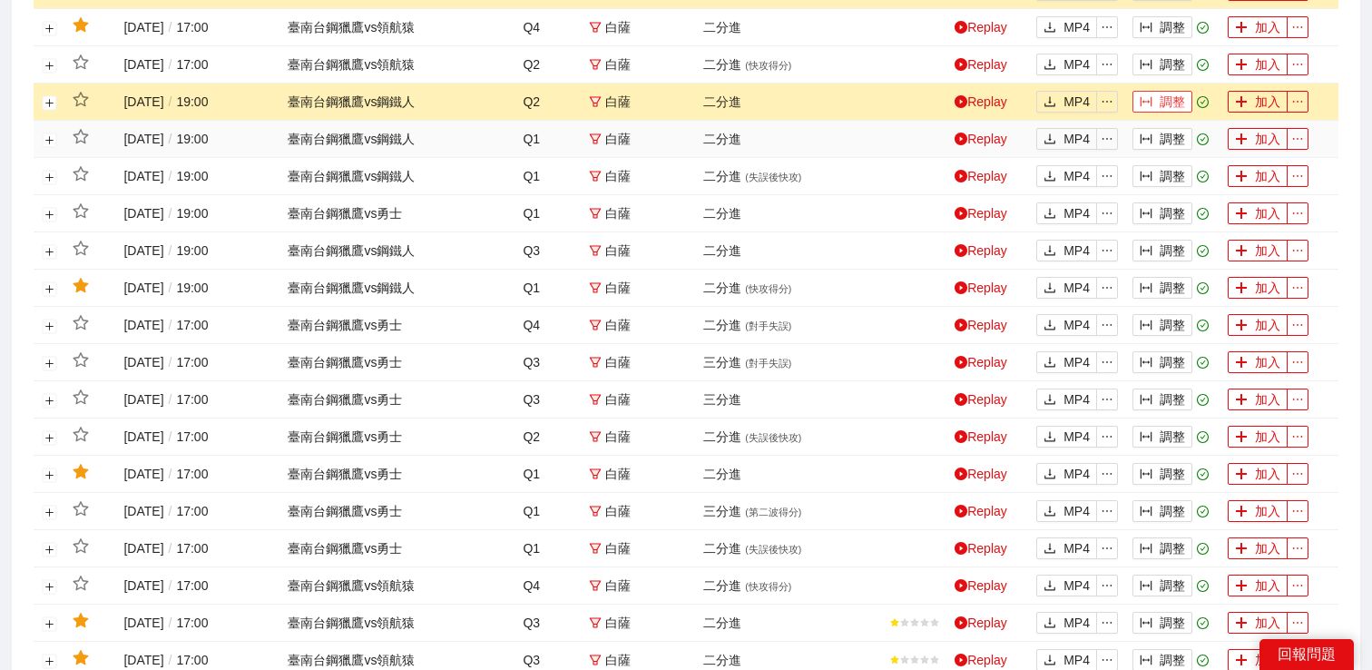
scroll to position [988, 0]
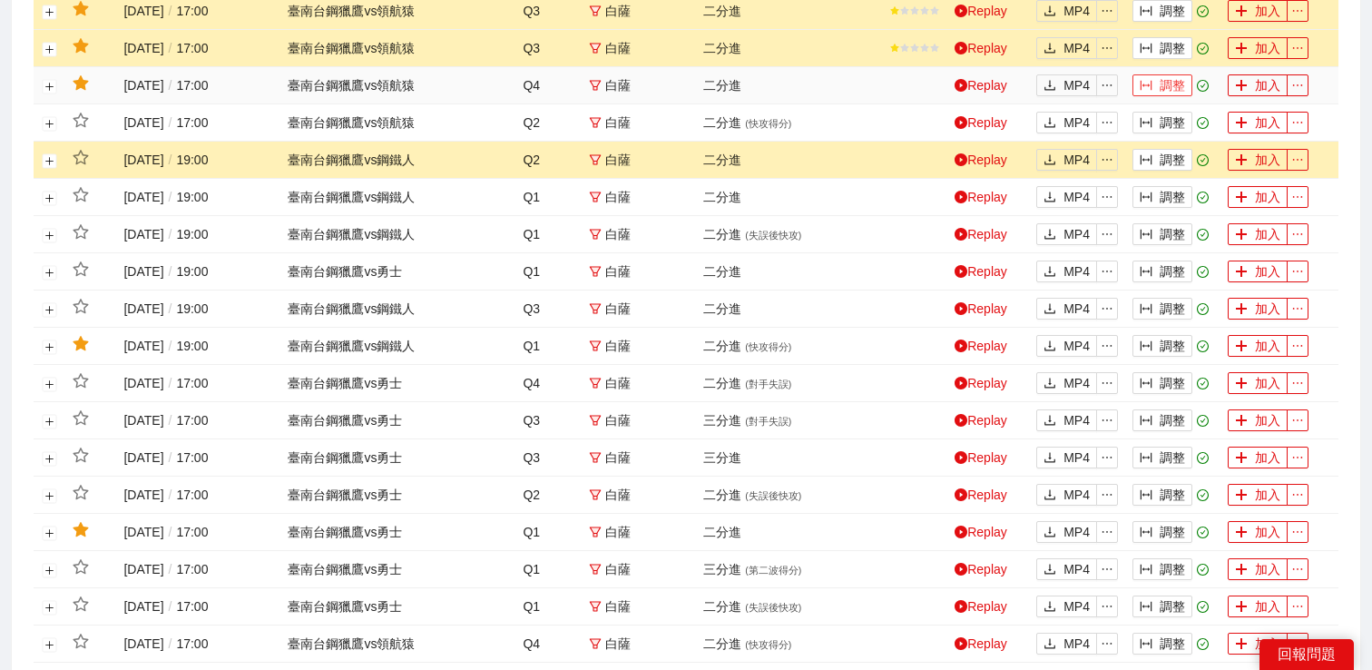
click at [1170, 96] on button "調整" at bounding box center [1163, 85] width 60 height 22
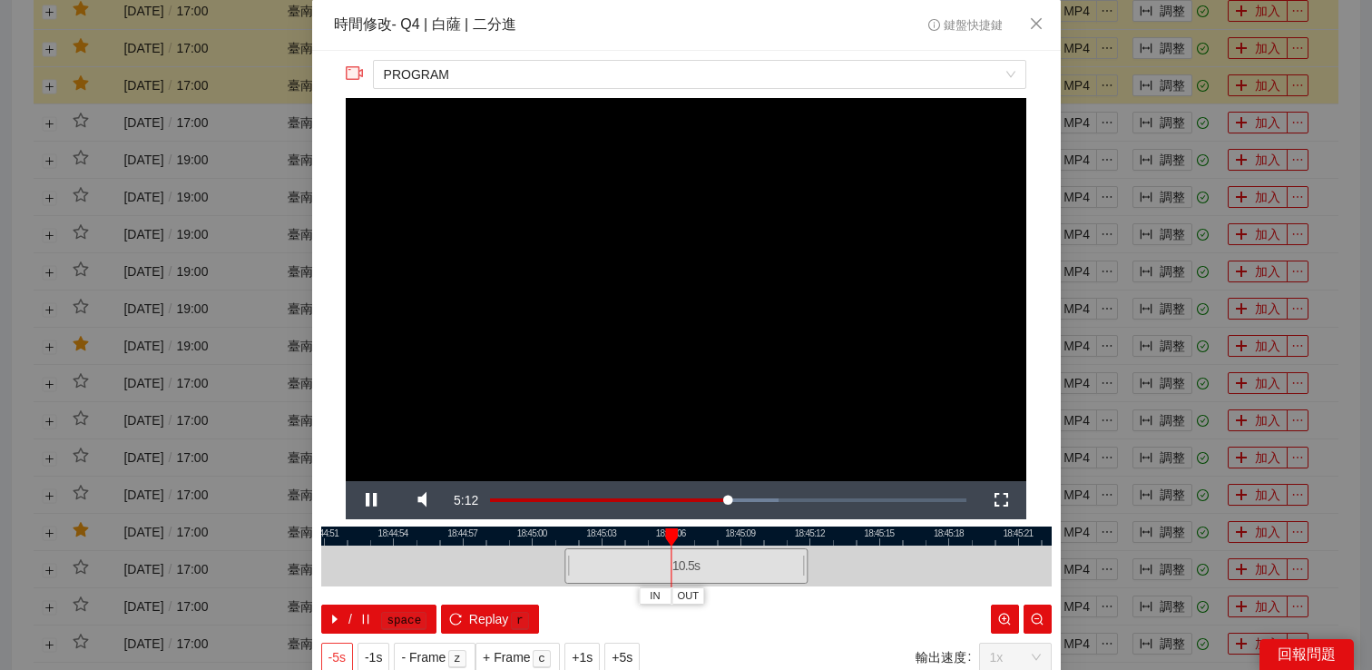
click at [344, 661] on span "-5s" at bounding box center [337, 657] width 17 height 20
click at [344, 658] on span "-5s" at bounding box center [337, 657] width 17 height 20
click at [344, 656] on span "-5s" at bounding box center [337, 657] width 17 height 20
click at [702, 223] on video "Video Player" at bounding box center [686, 289] width 681 height 383
click at [371, 500] on span "Video Player" at bounding box center [371, 500] width 0 height 0
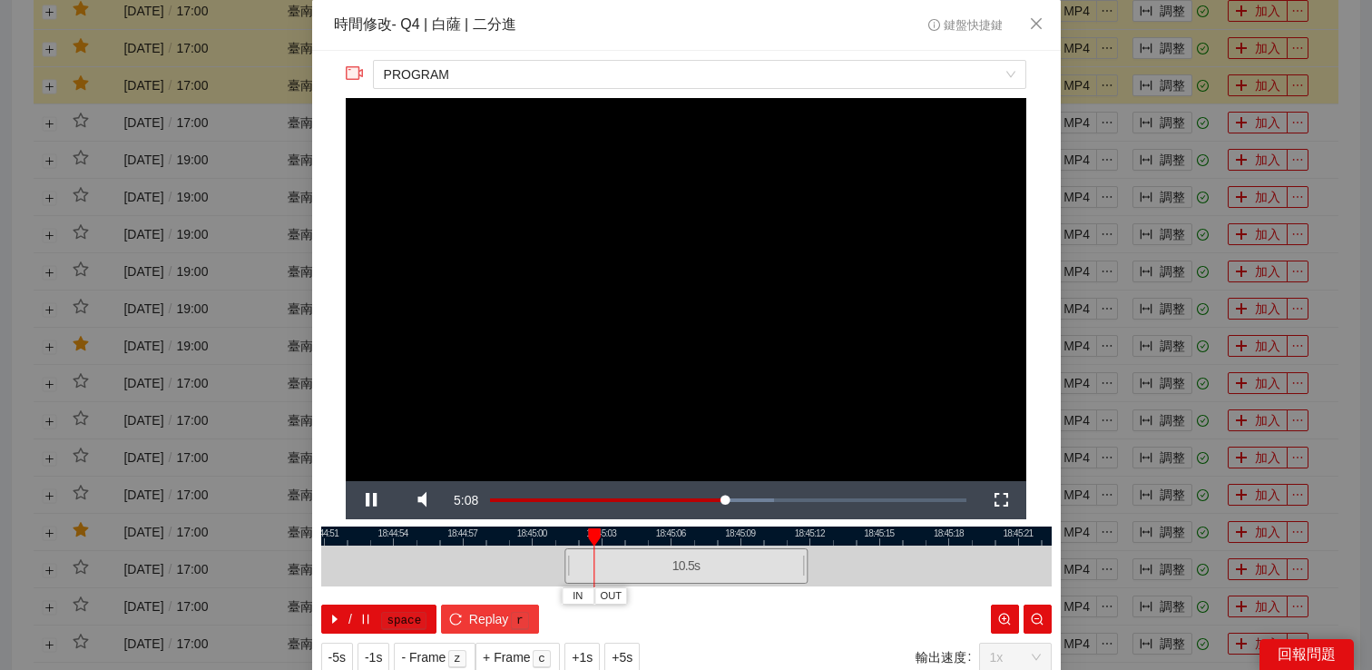
click at [470, 619] on span "Replay" at bounding box center [489, 619] width 40 height 20
click at [333, 650] on span "-5s" at bounding box center [337, 657] width 17 height 20
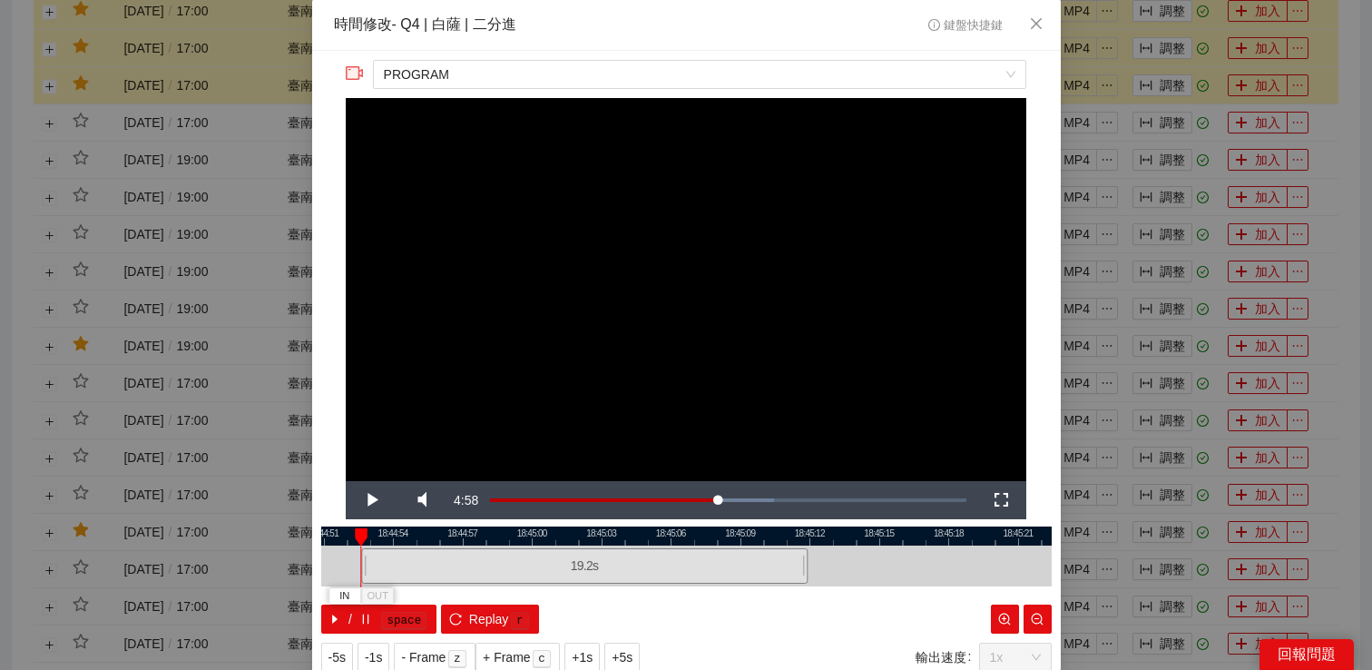
drag, startPoint x: 566, startPoint y: 563, endPoint x: 363, endPoint y: 571, distance: 203.5
click at [363, 571] on div at bounding box center [363, 565] width 11 height 41
click at [371, 500] on span "Video Player" at bounding box center [371, 500] width 0 height 0
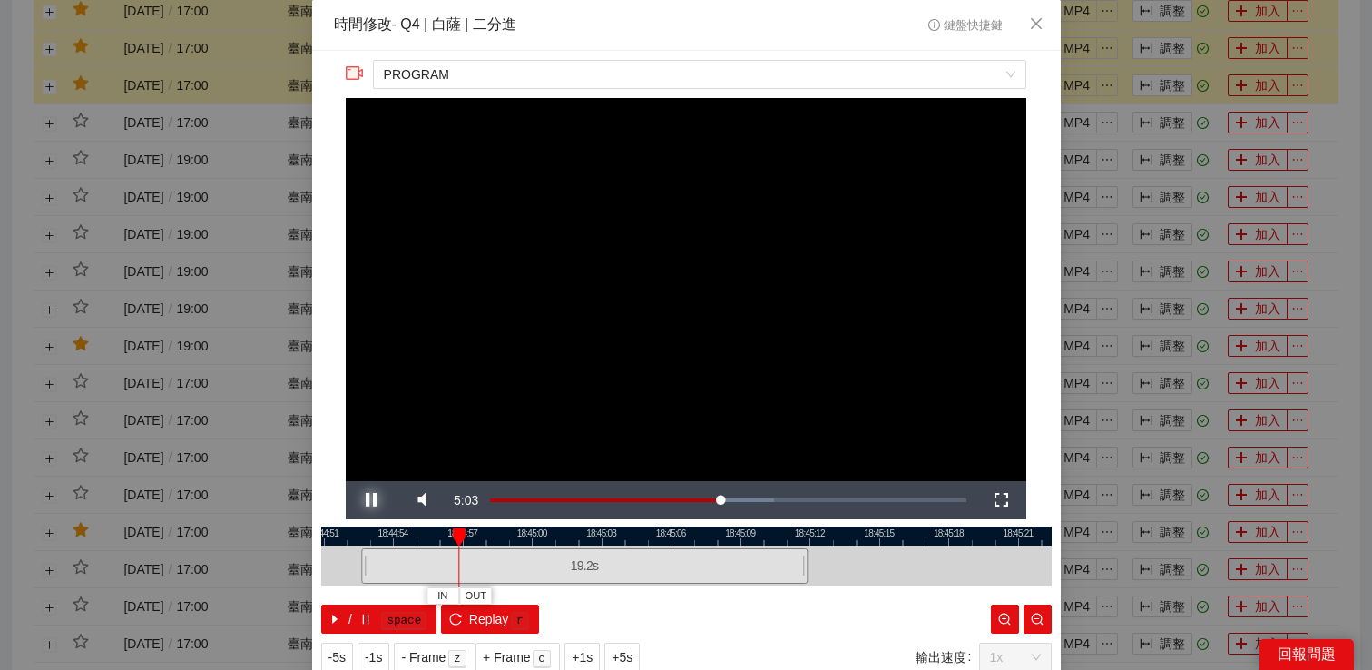
click at [371, 500] on span "Video Player" at bounding box center [371, 500] width 0 height 0
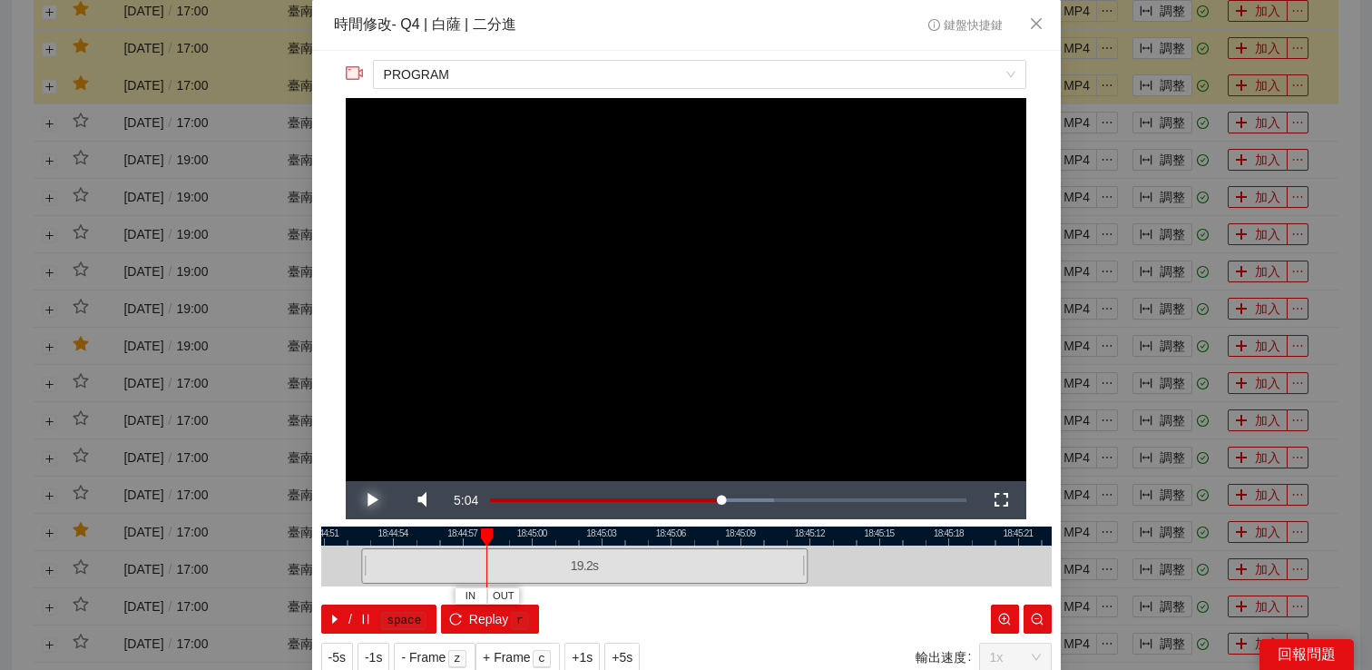
click at [371, 500] on span "Video Player" at bounding box center [371, 500] width 0 height 0
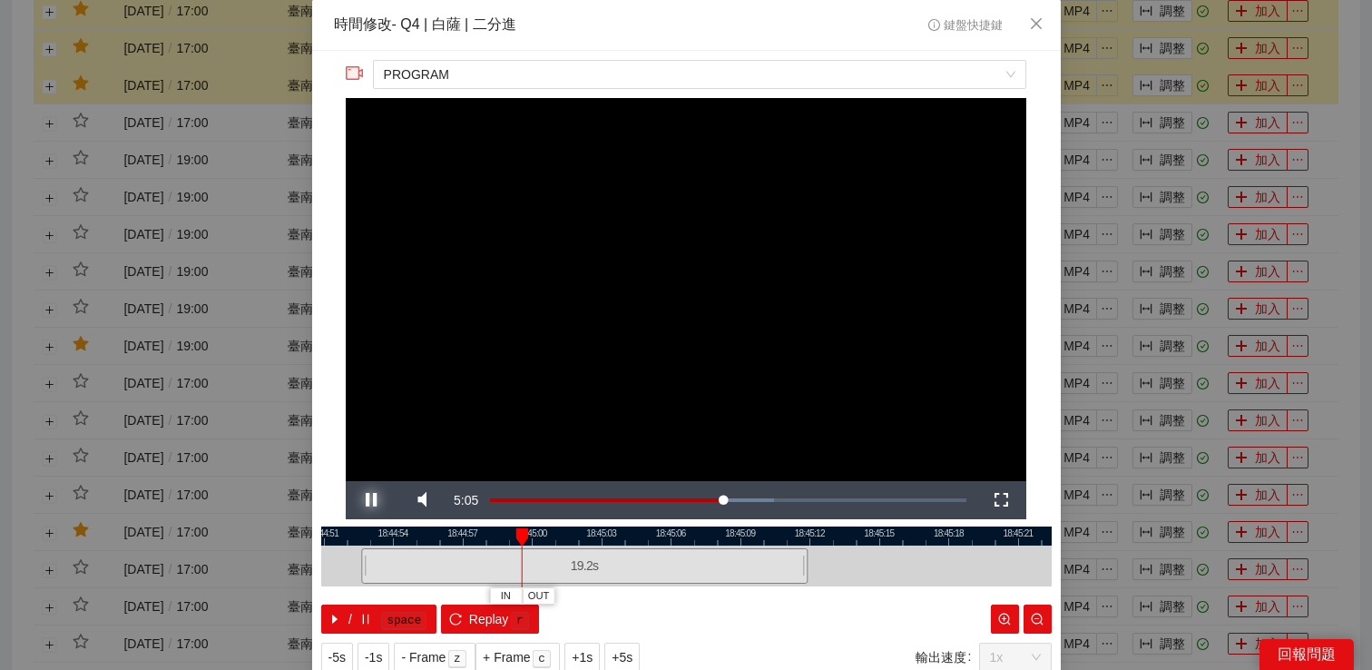
click at [371, 500] on span "Video Player" at bounding box center [371, 500] width 0 height 0
click at [771, 593] on span "OUT" at bounding box center [761, 596] width 22 height 16
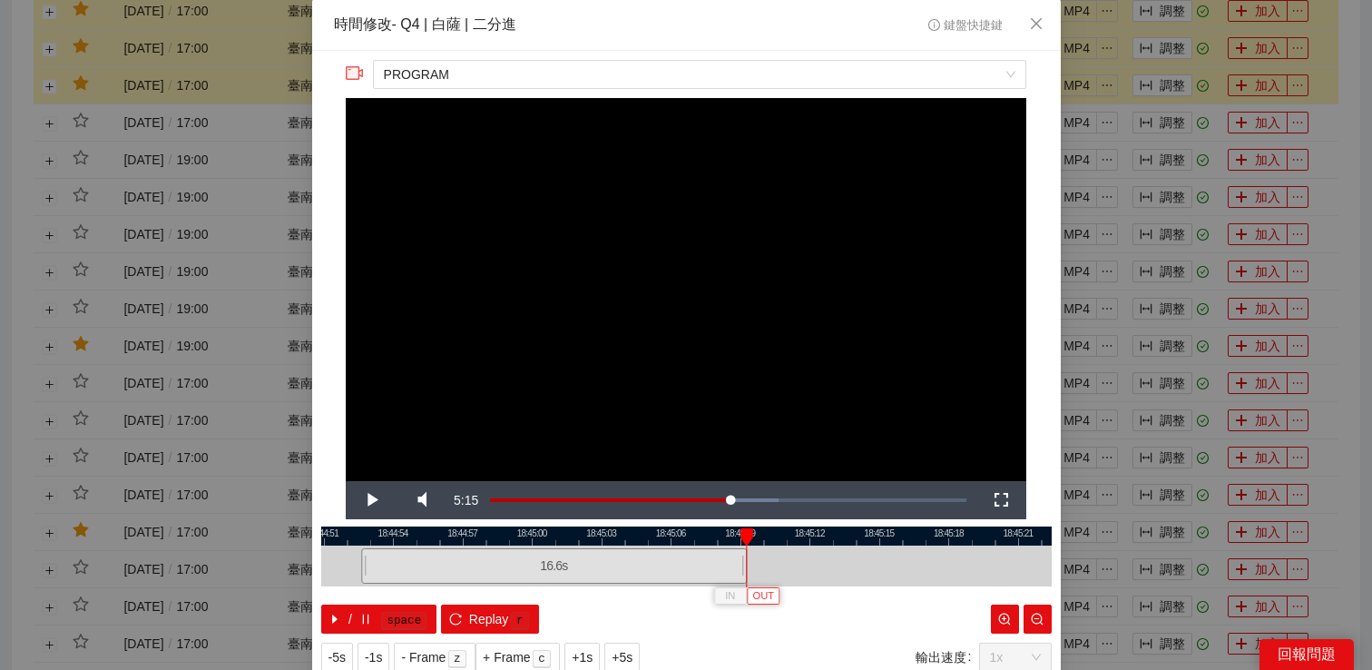
scroll to position [58, 0]
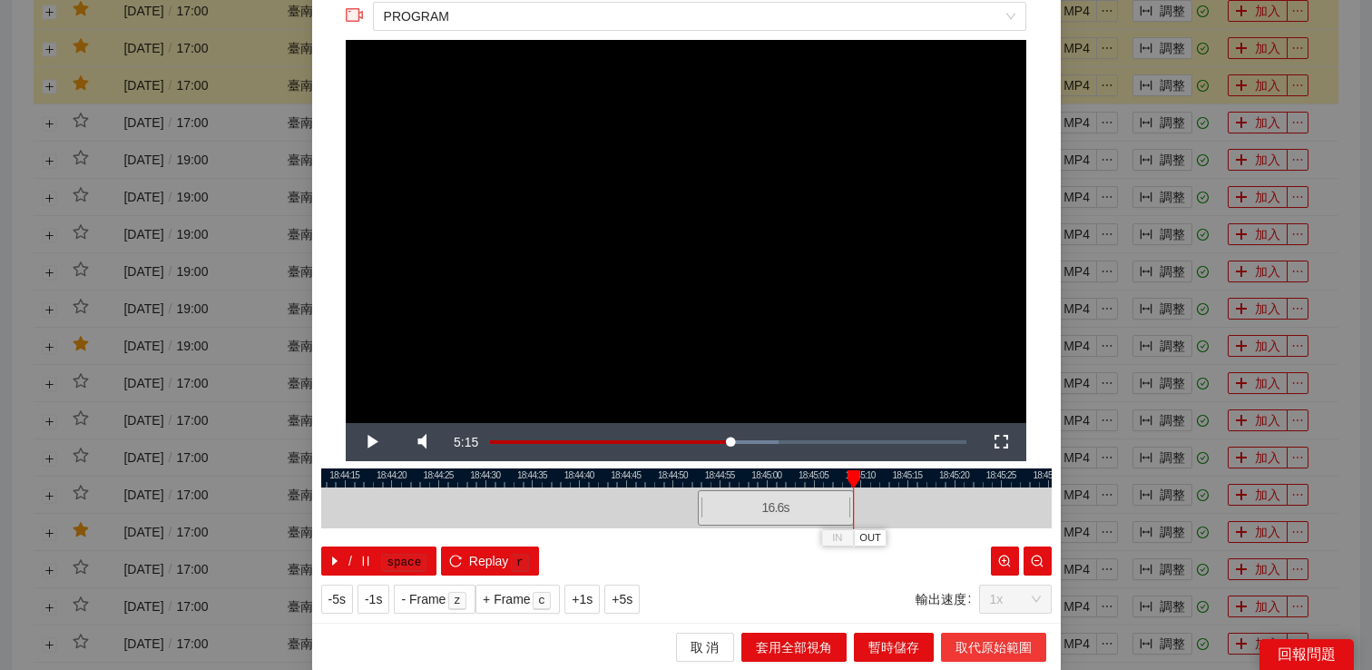
click at [981, 642] on span "取代原始範圍" at bounding box center [994, 647] width 76 height 20
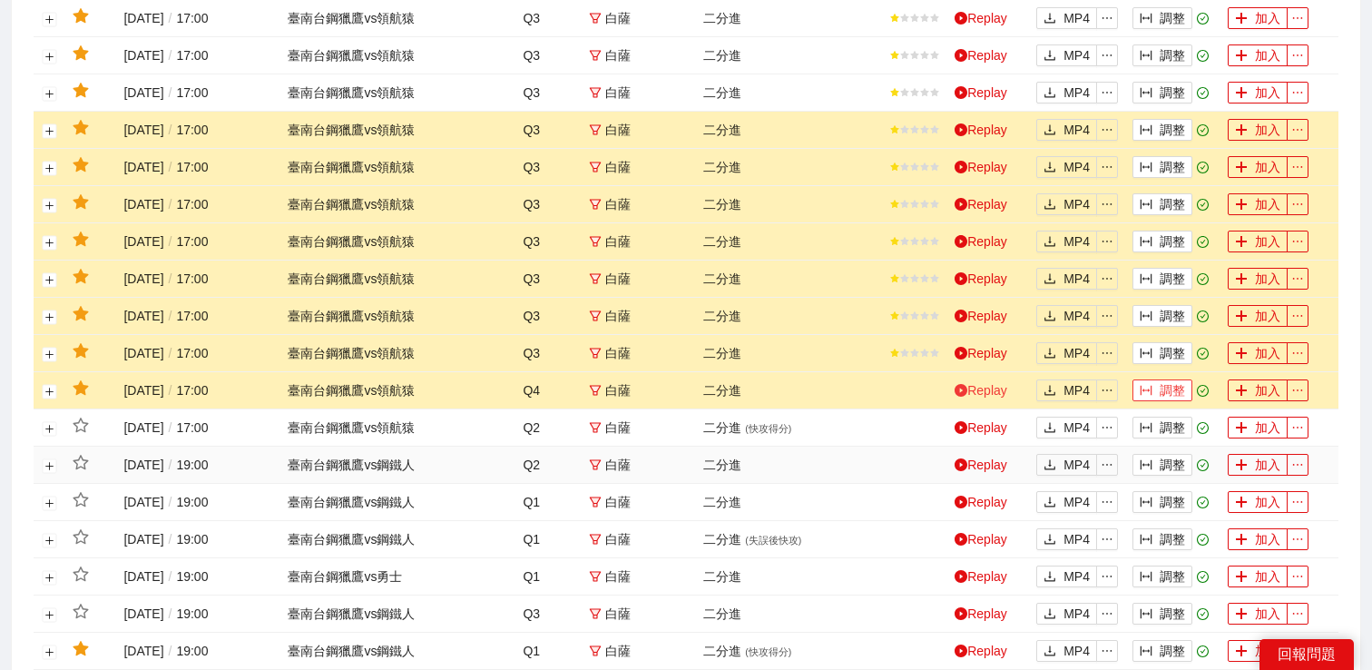
scroll to position [792, 0]
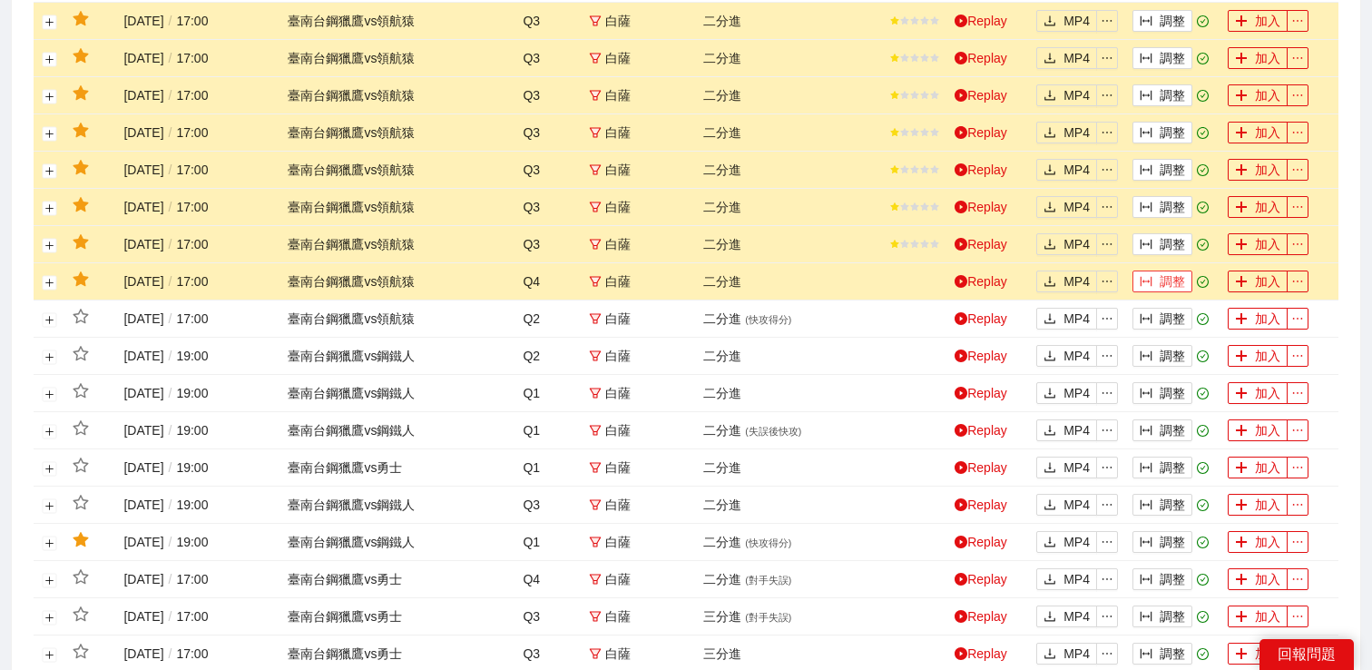
click at [1173, 292] on button "調整" at bounding box center [1163, 281] width 60 height 22
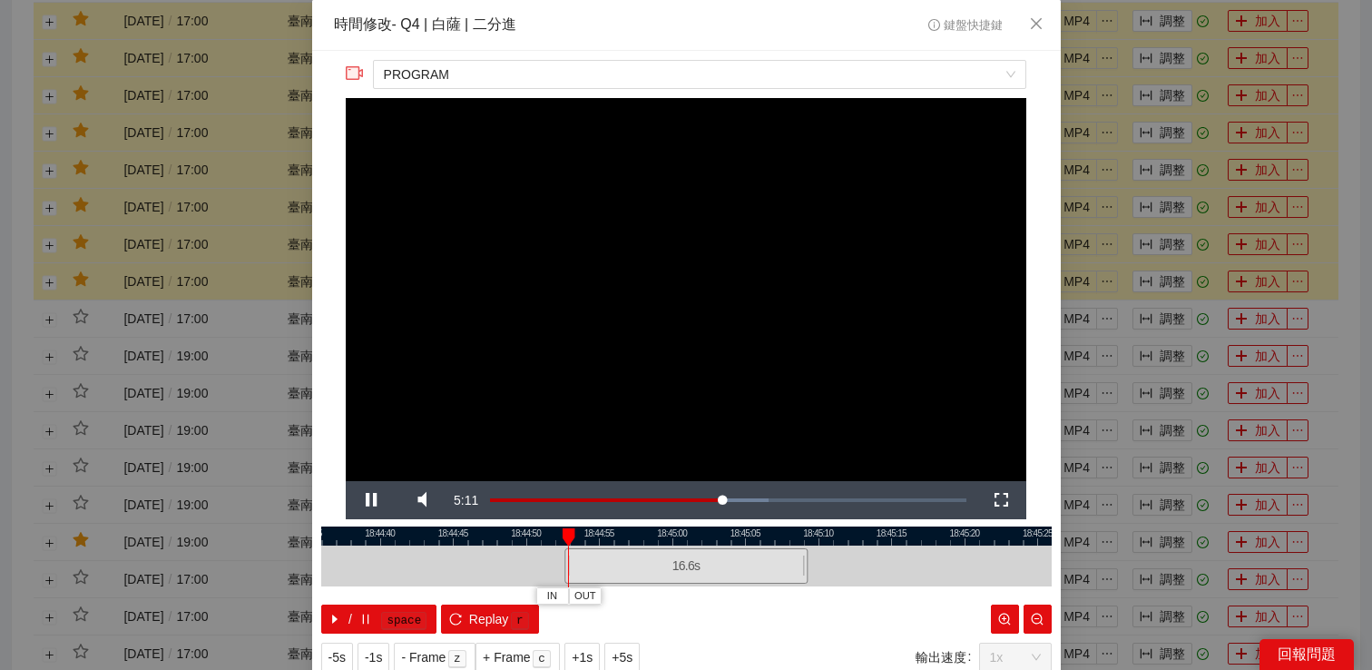
click at [281, 308] on div "**********" at bounding box center [686, 335] width 1372 height 670
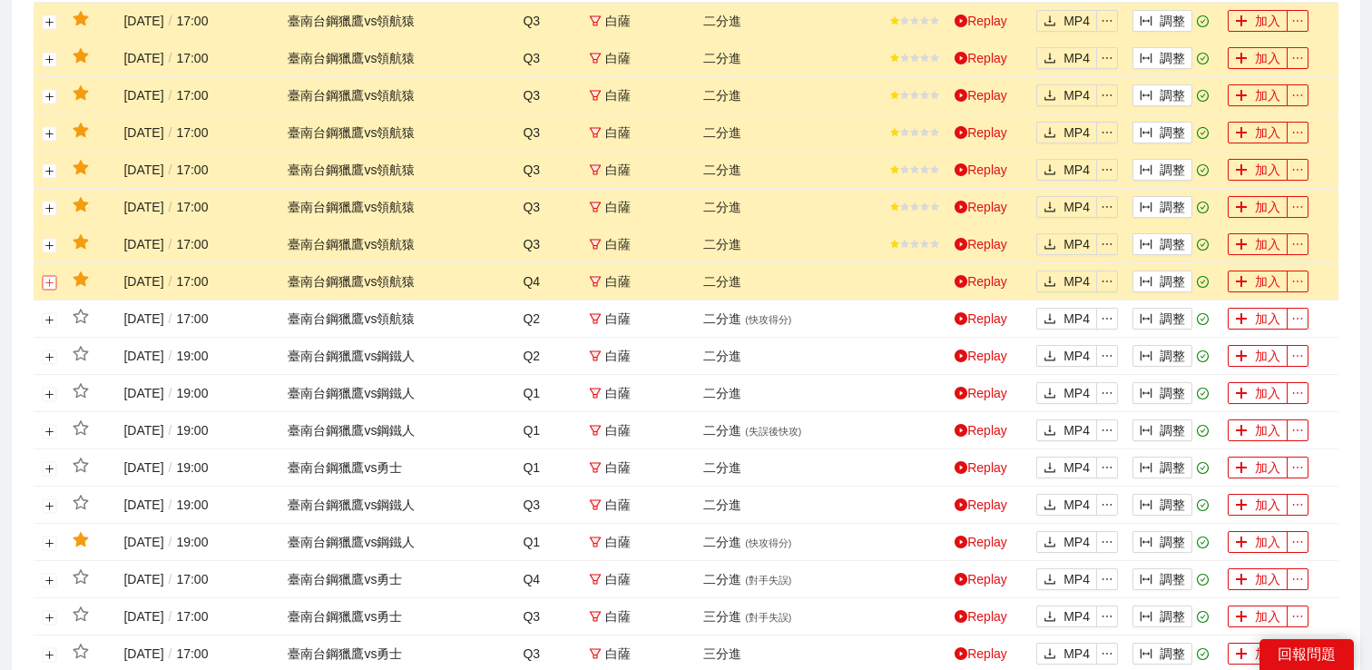
click at [52, 290] on button "展開行" at bounding box center [50, 282] width 15 height 15
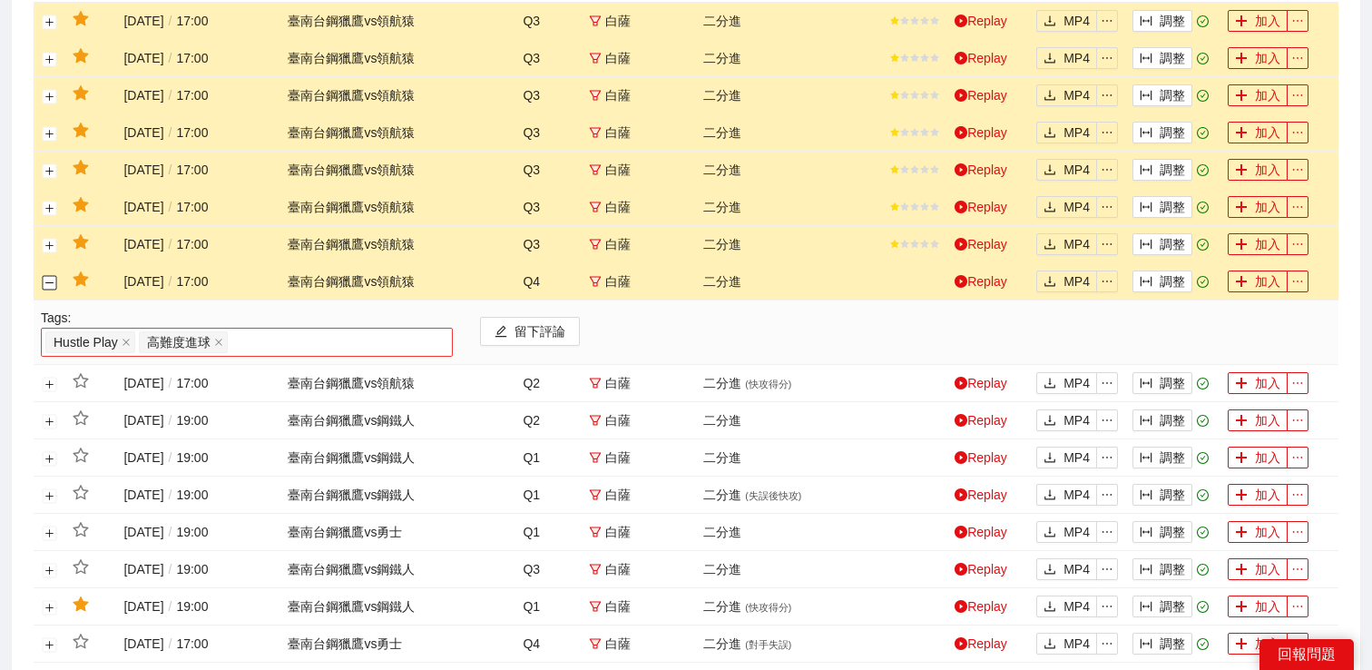
click at [295, 355] on div "Hustle Play 高難度進球" at bounding box center [246, 341] width 403 height 25
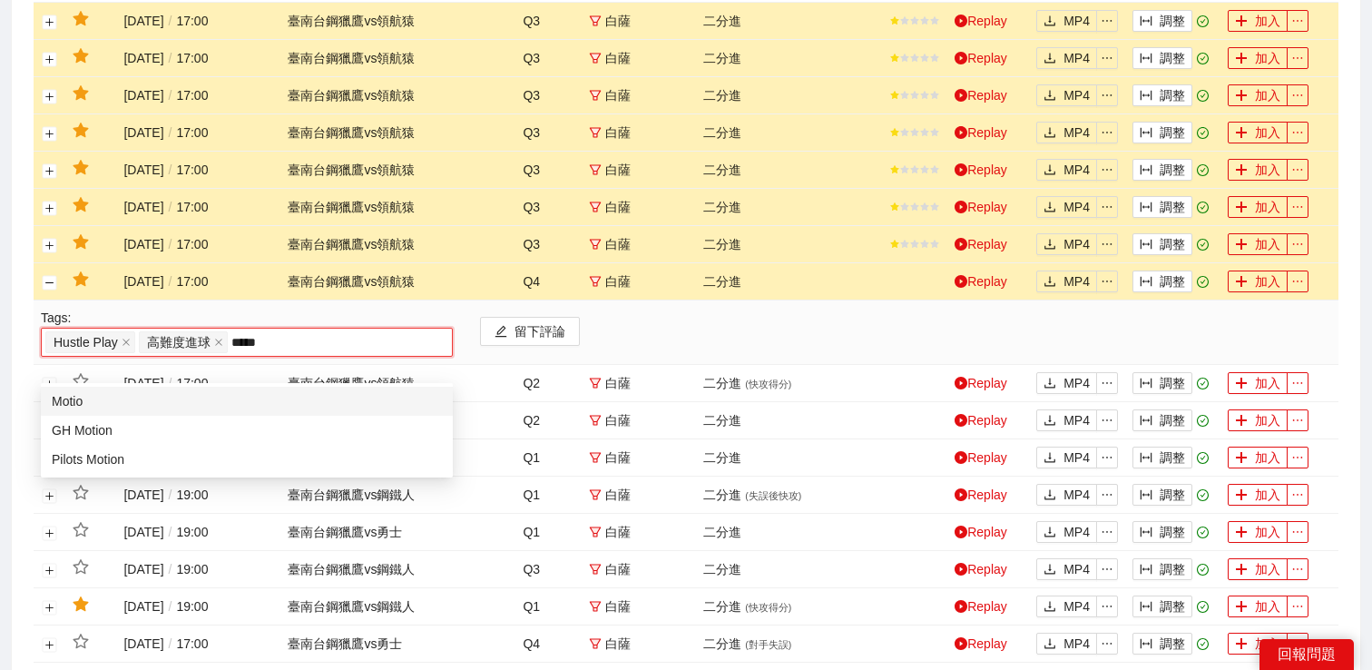
type input "******"
click at [242, 417] on div "GH Motion" at bounding box center [247, 430] width 412 height 29
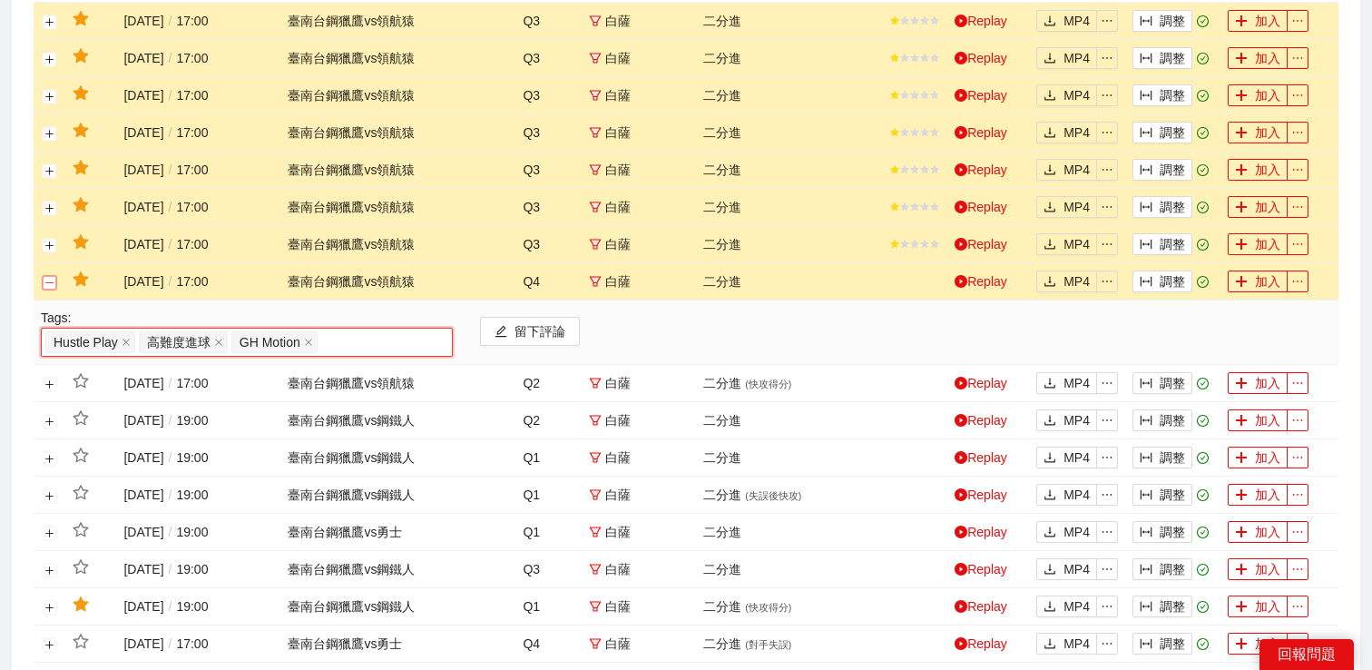
click at [53, 290] on button "關閉行" at bounding box center [50, 282] width 15 height 15
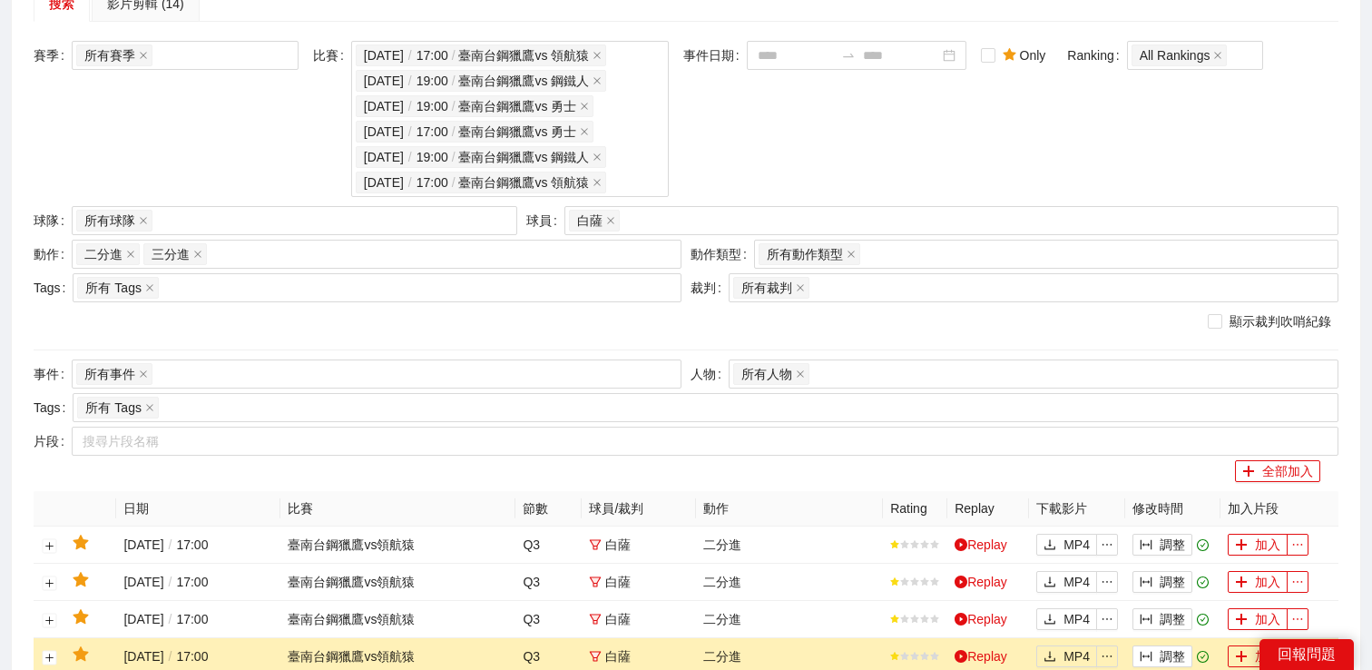
scroll to position [0, 0]
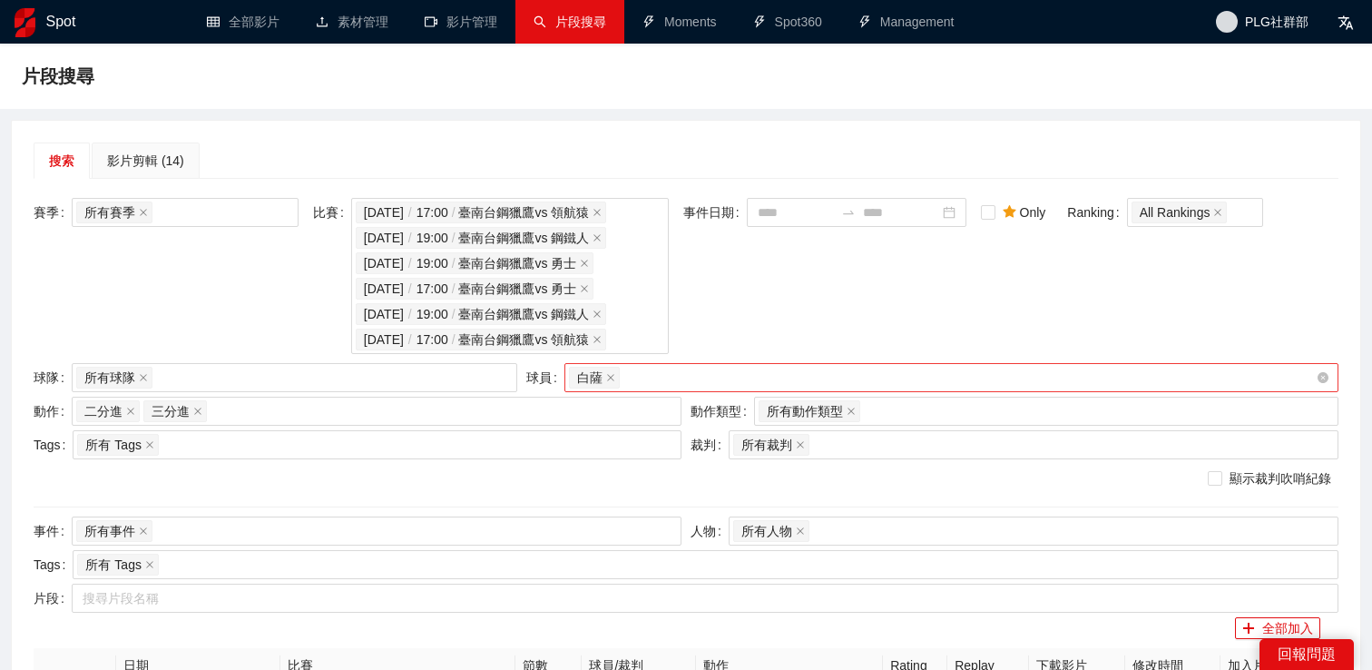
click at [702, 390] on div "白薩" at bounding box center [942, 377] width 747 height 25
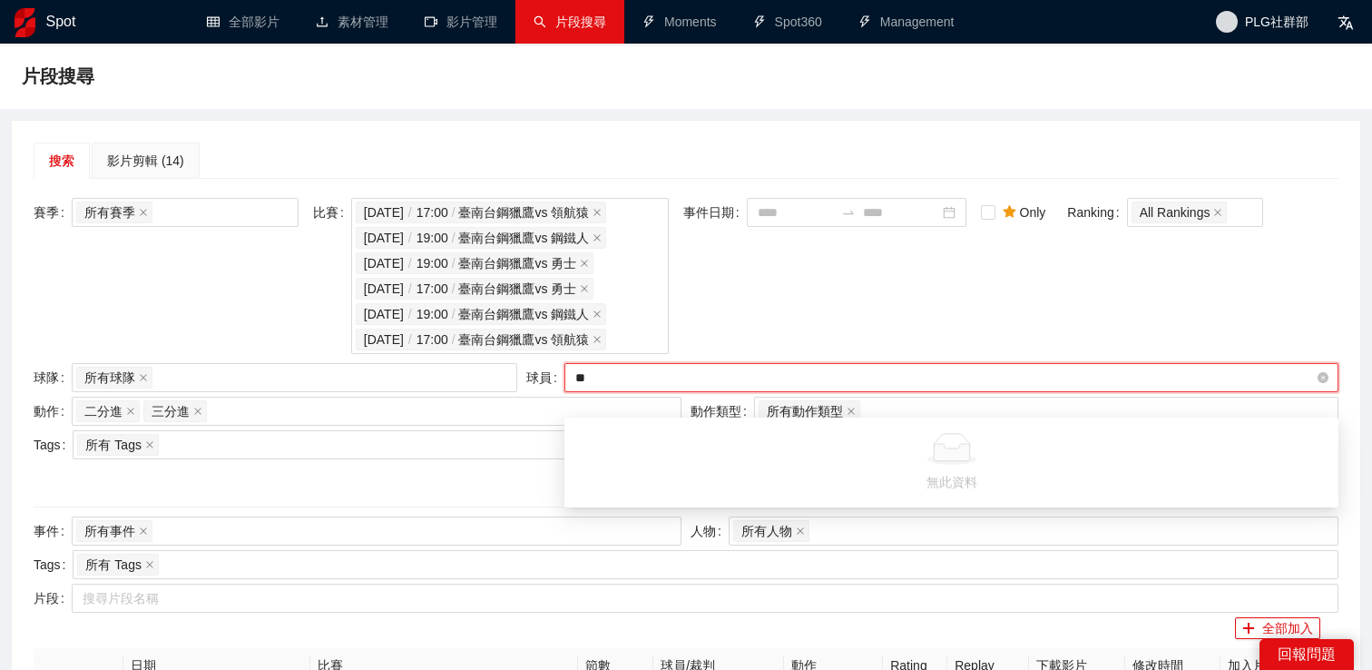
type input "*"
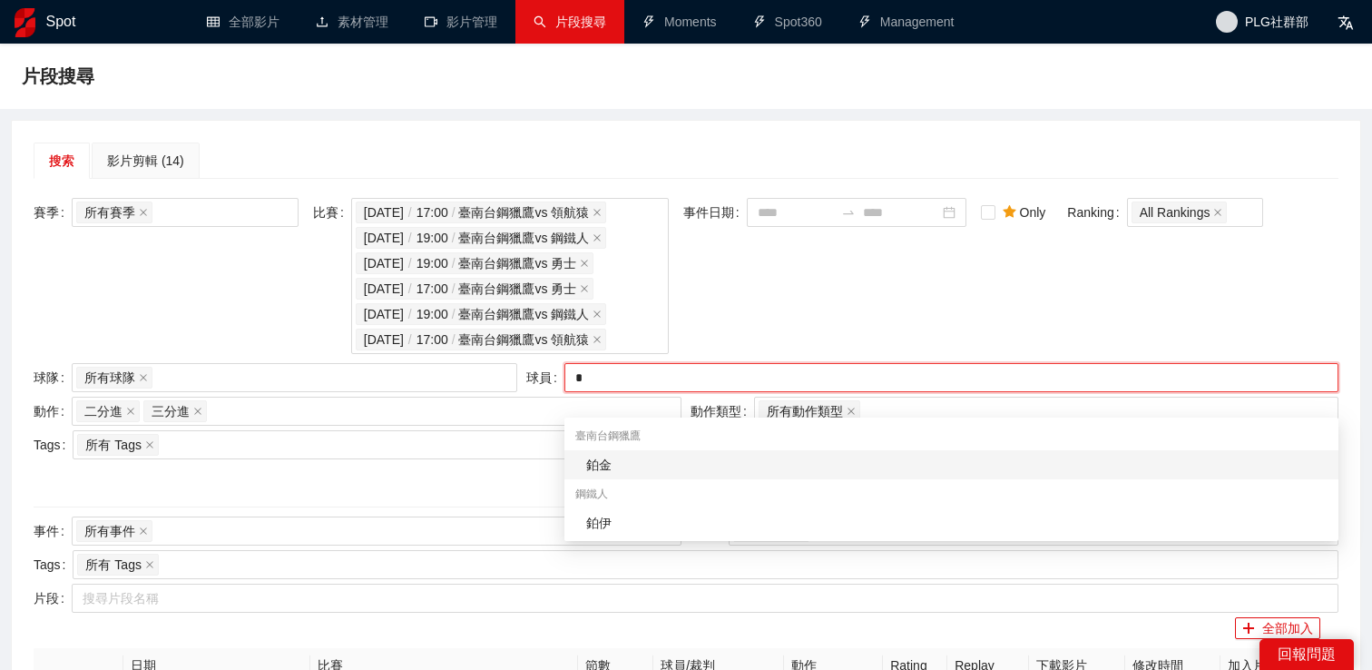
click at [674, 469] on div "鉑金" at bounding box center [956, 465] width 741 height 20
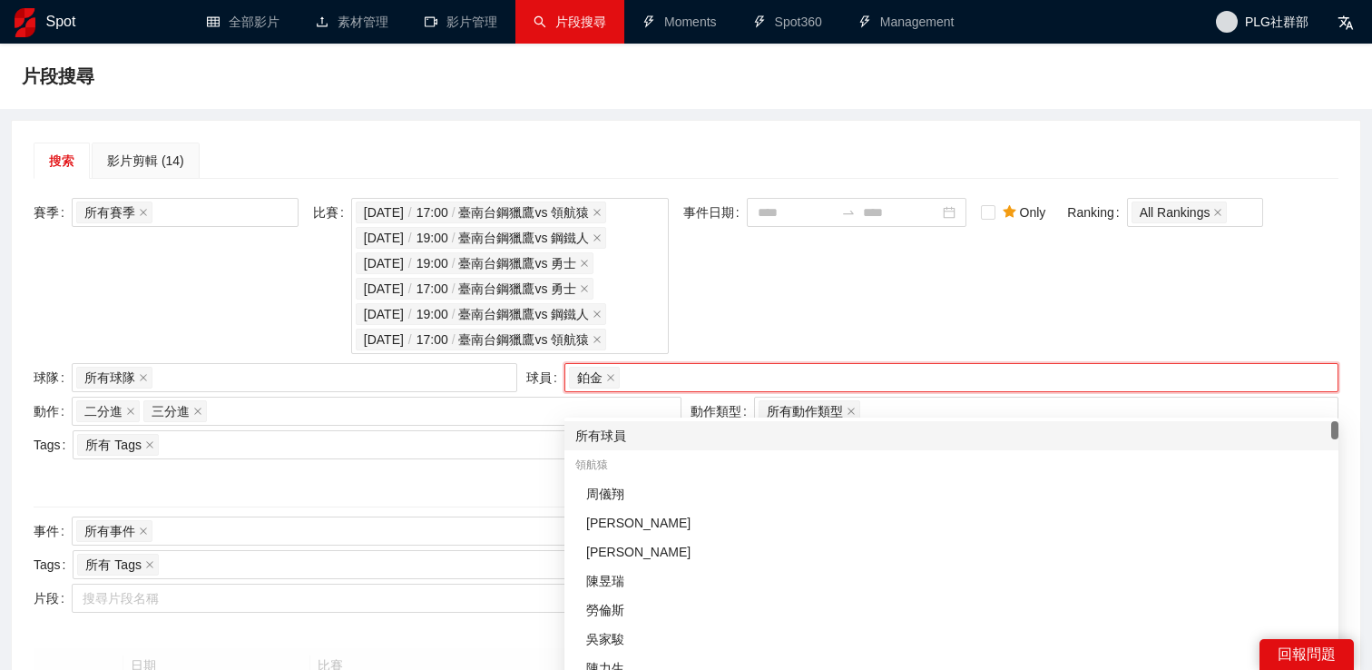
click at [769, 312] on div "事件日期" at bounding box center [824, 278] width 283 height 161
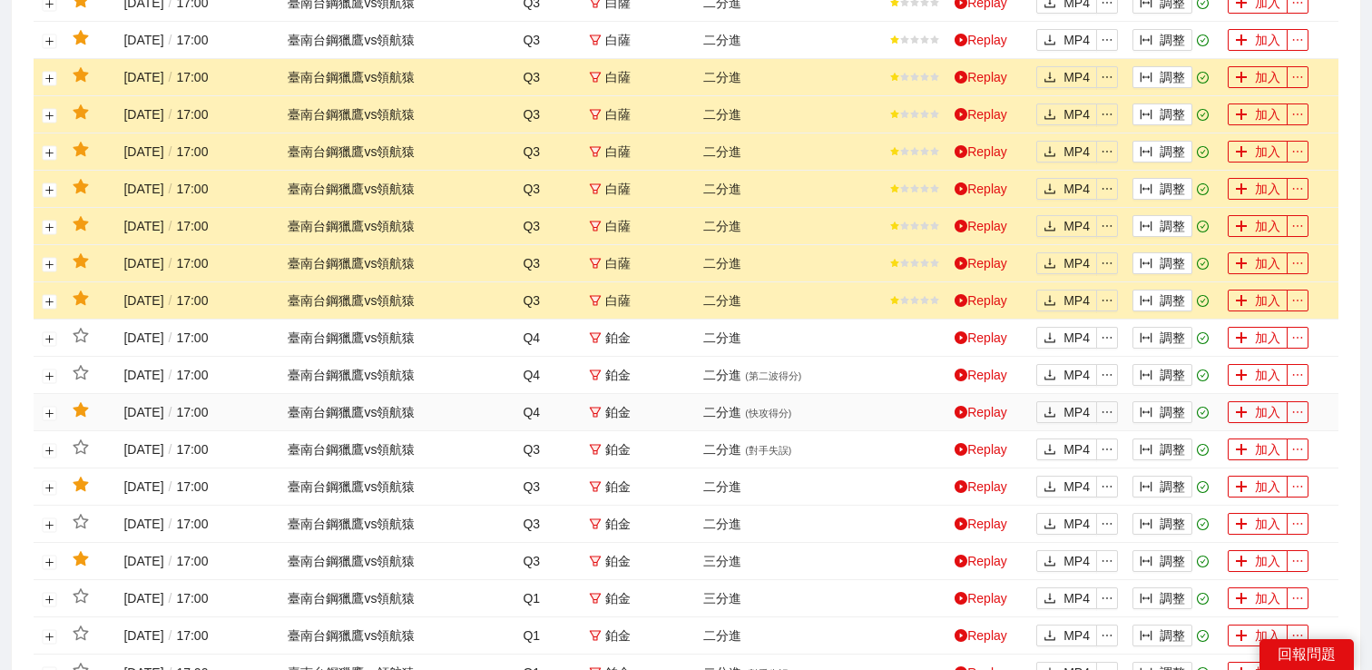
scroll to position [1360, 0]
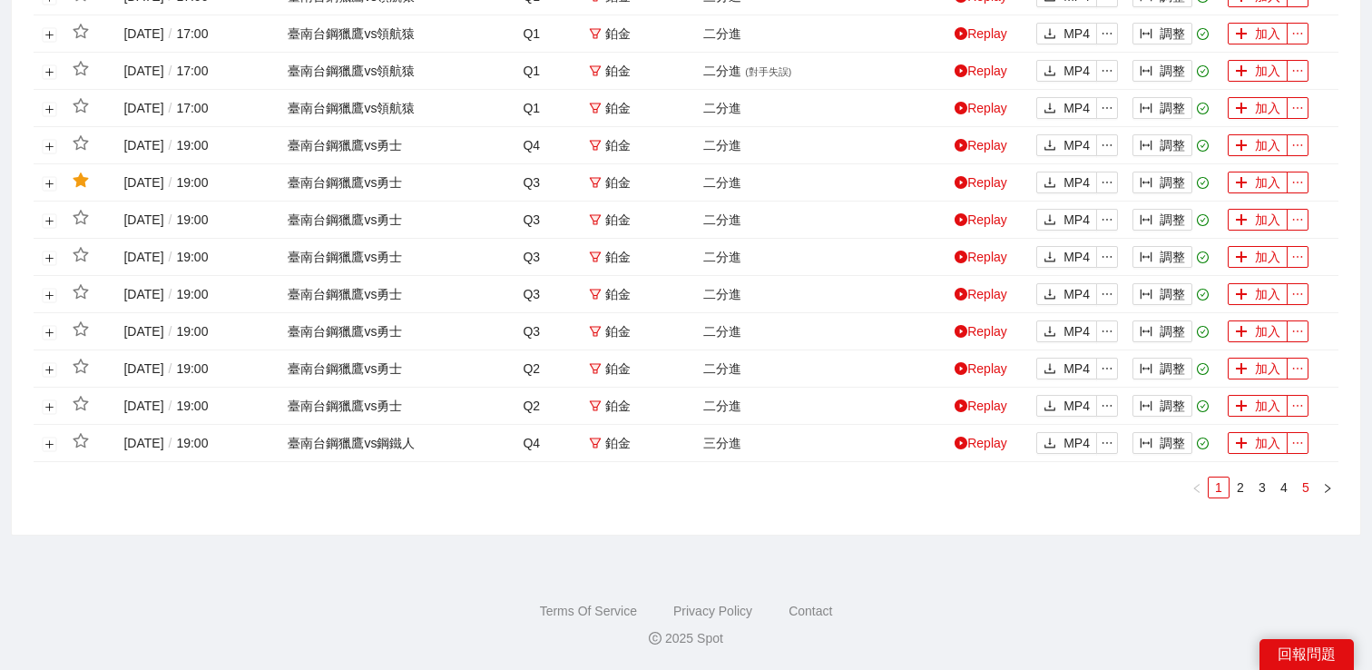
click at [1302, 483] on link "5" at bounding box center [1306, 487] width 20 height 20
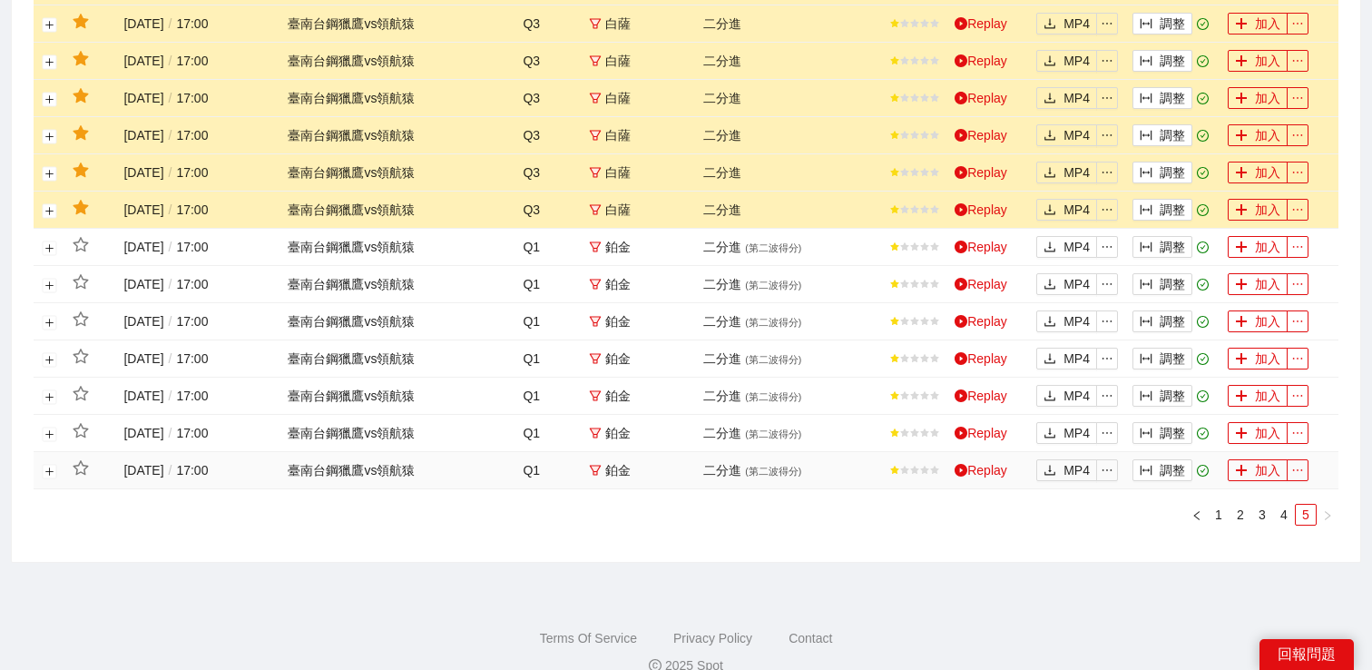
scroll to position [876, 0]
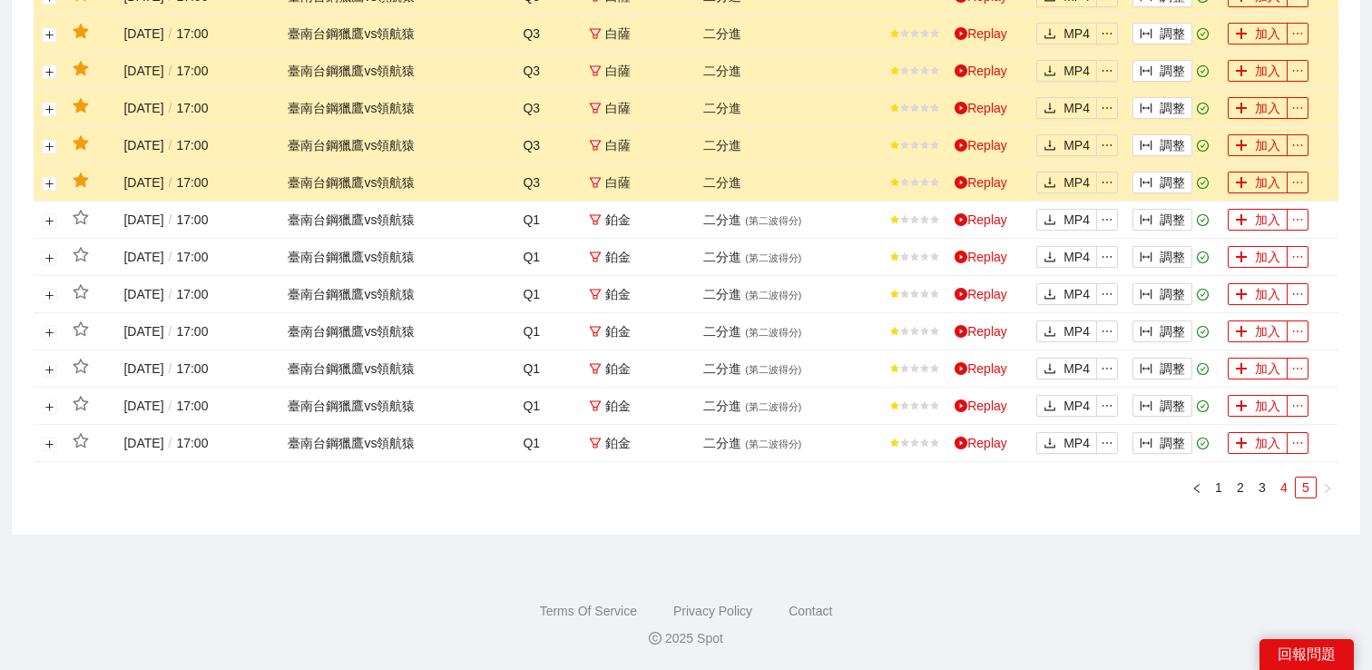
click at [1279, 481] on link "4" at bounding box center [1284, 487] width 20 height 20
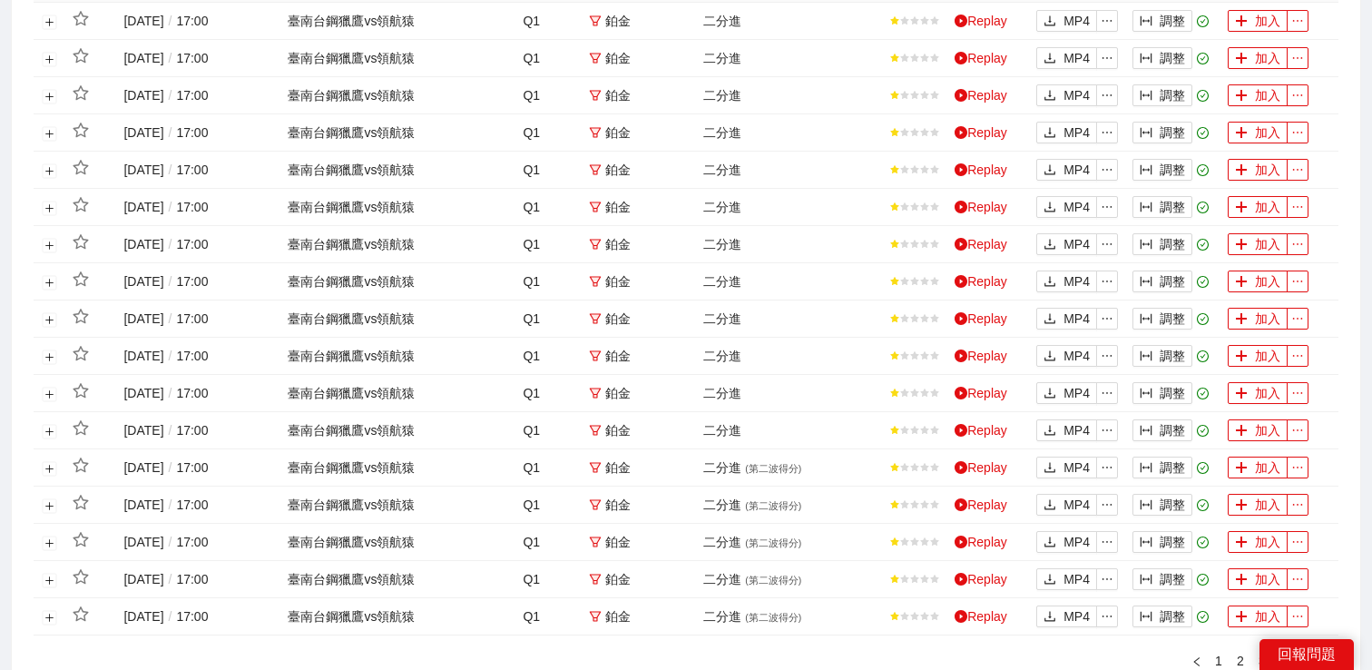
scroll to position [1420, 0]
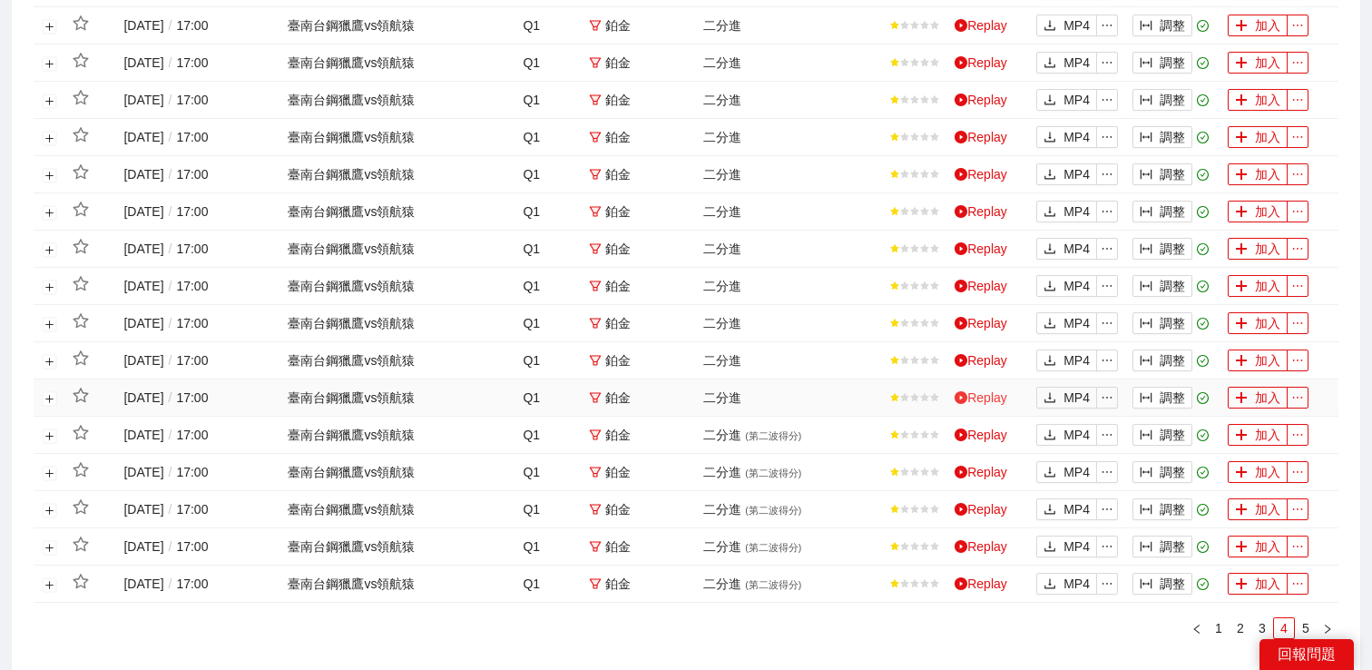
click at [966, 404] on icon "play-circle" at bounding box center [961, 397] width 13 height 13
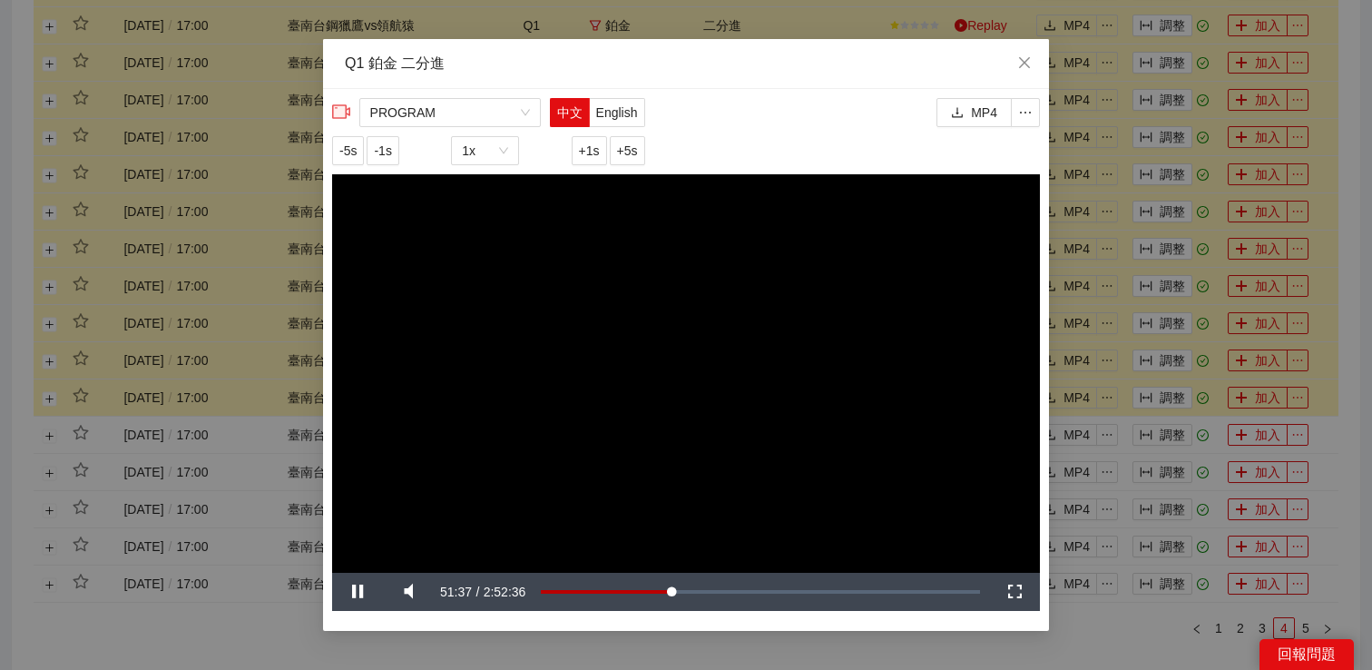
click at [1105, 386] on div "**********" at bounding box center [686, 335] width 1372 height 670
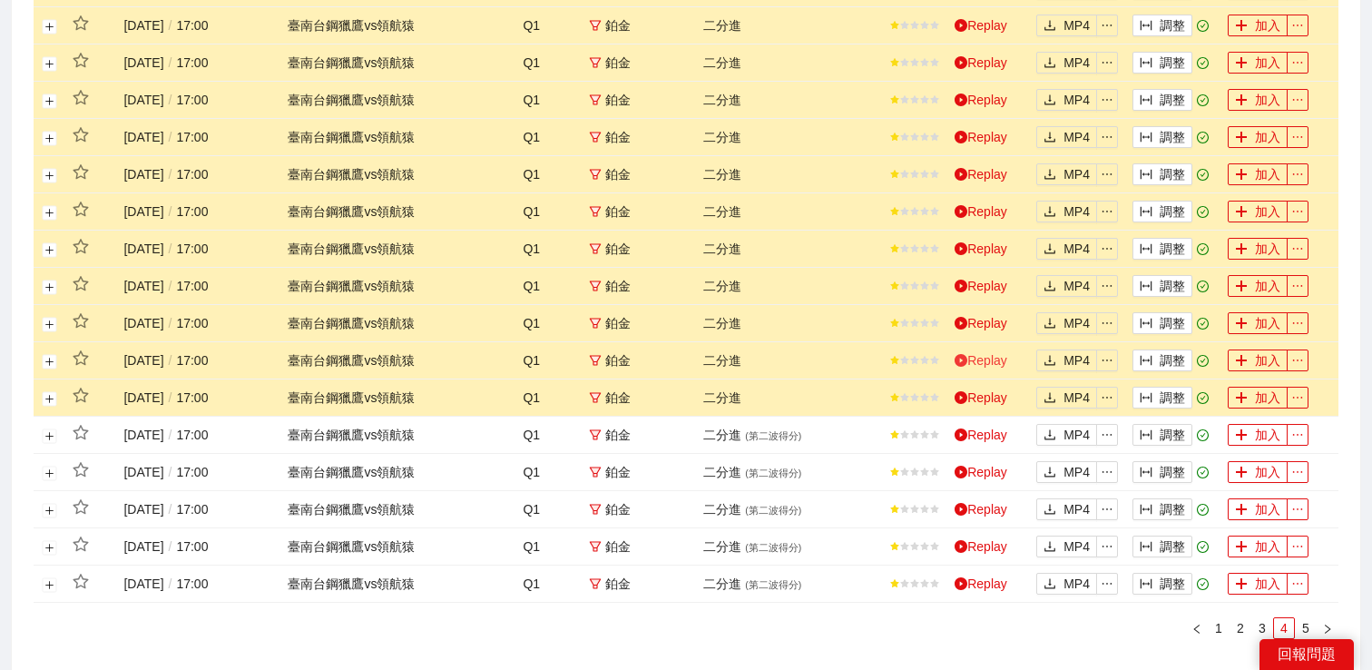
click at [975, 368] on link "Replay" at bounding box center [981, 360] width 53 height 15
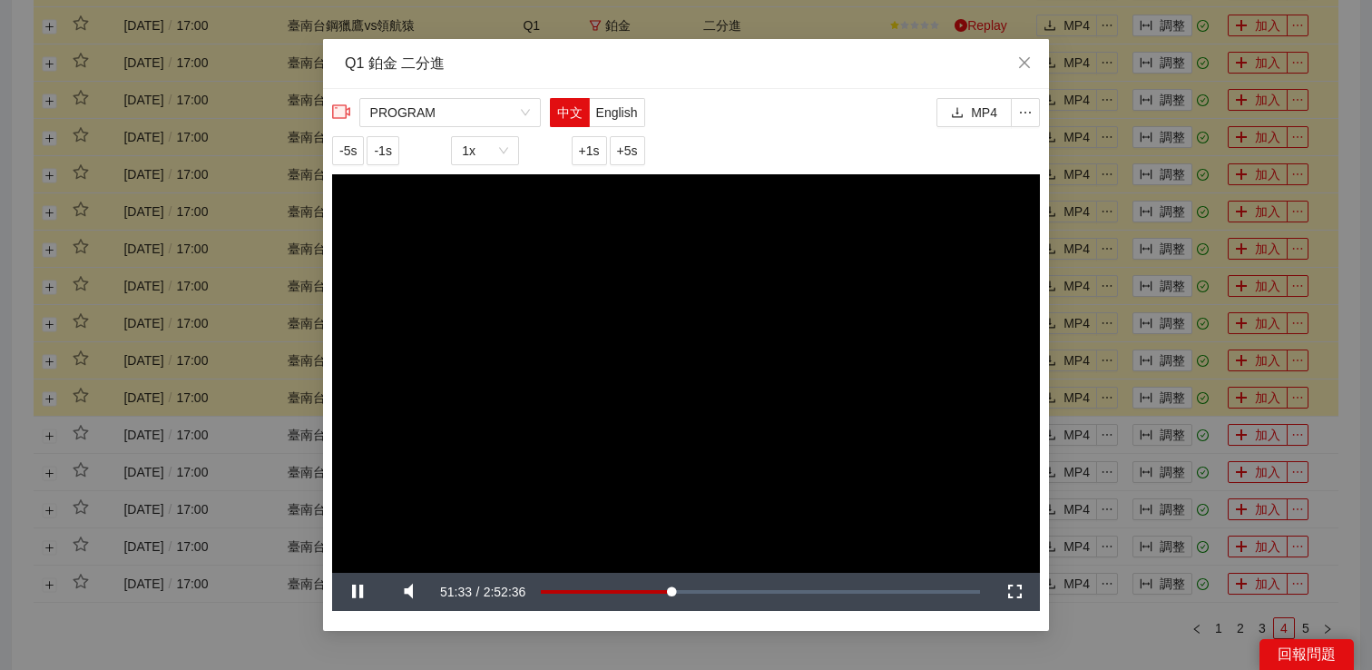
click at [1137, 368] on div "**********" at bounding box center [686, 335] width 1372 height 670
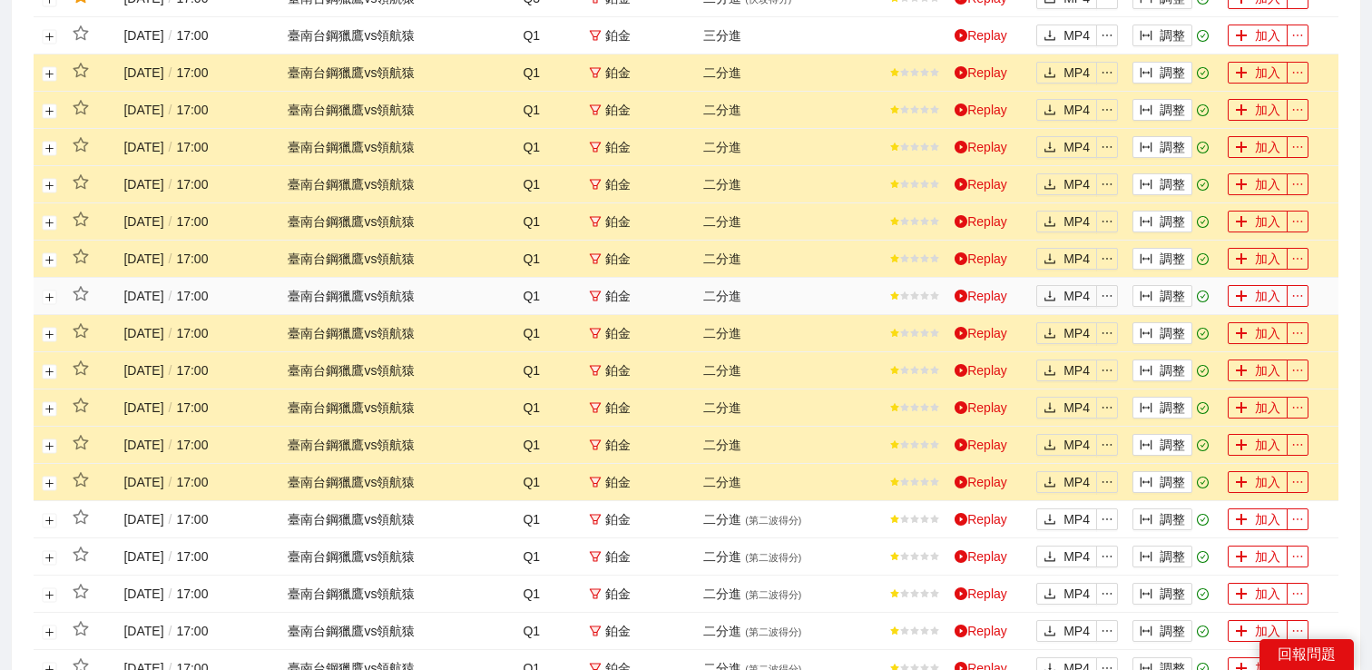
scroll to position [1199, 0]
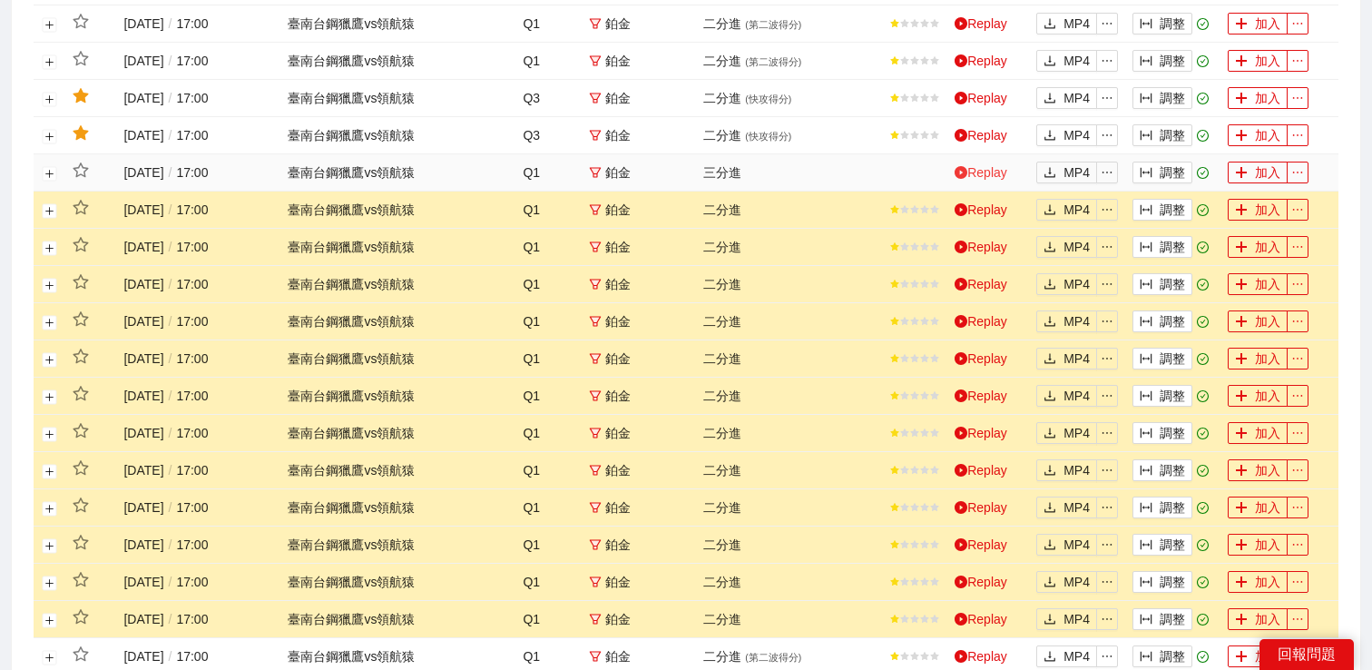
click at [988, 180] on link "Replay" at bounding box center [981, 172] width 53 height 15
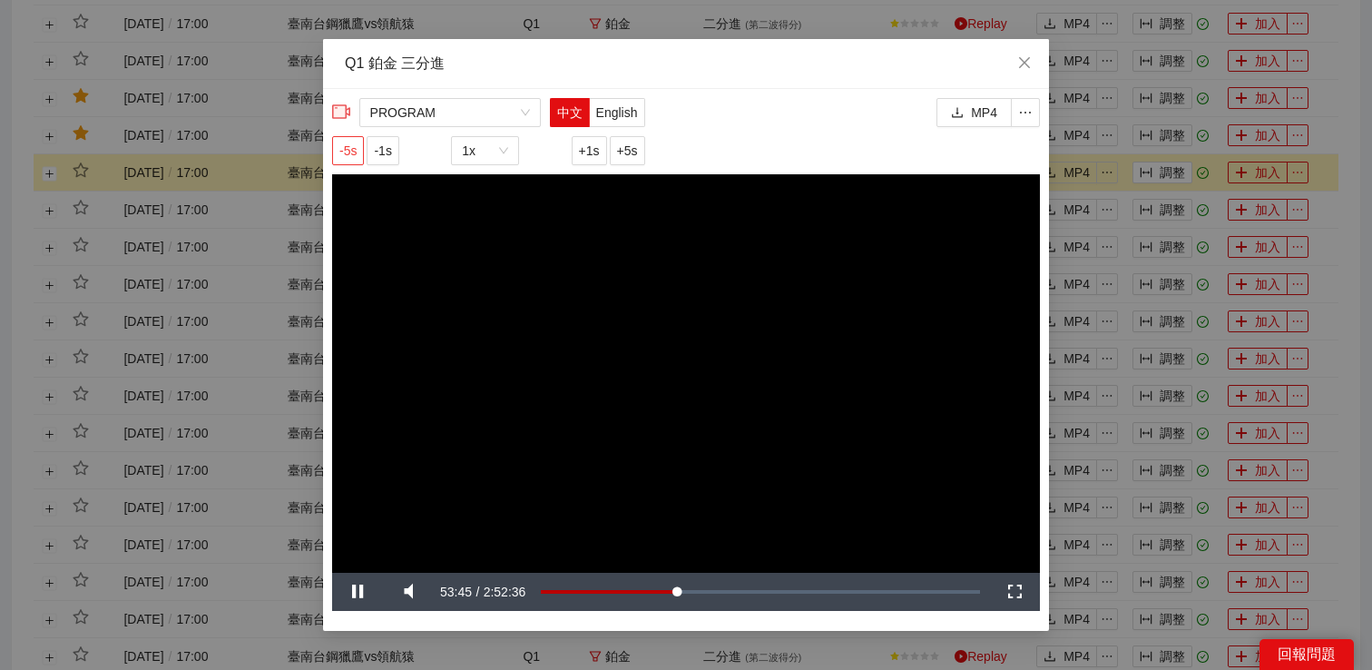
click at [337, 149] on button "-5s" at bounding box center [348, 150] width 32 height 29
click at [350, 148] on span "-5s" at bounding box center [347, 151] width 17 height 20
click at [1124, 181] on div "**********" at bounding box center [686, 335] width 1372 height 670
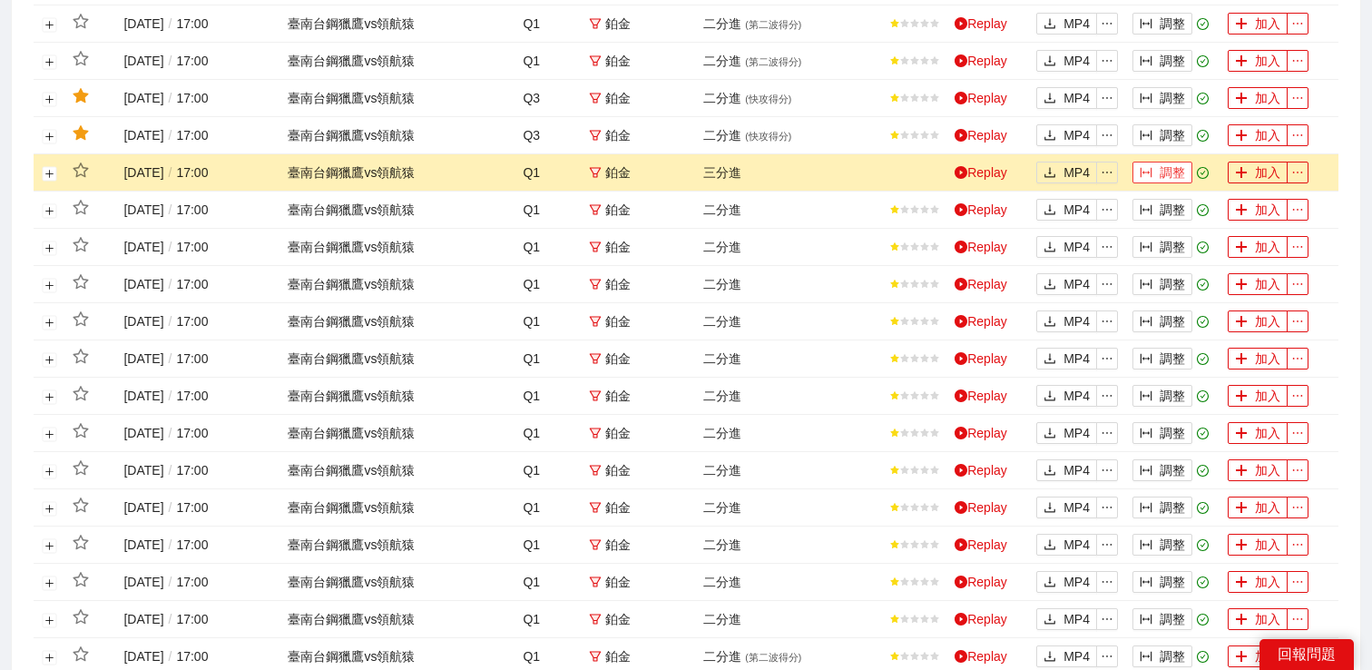
click at [1146, 179] on icon "column-width" at bounding box center [1146, 172] width 13 height 13
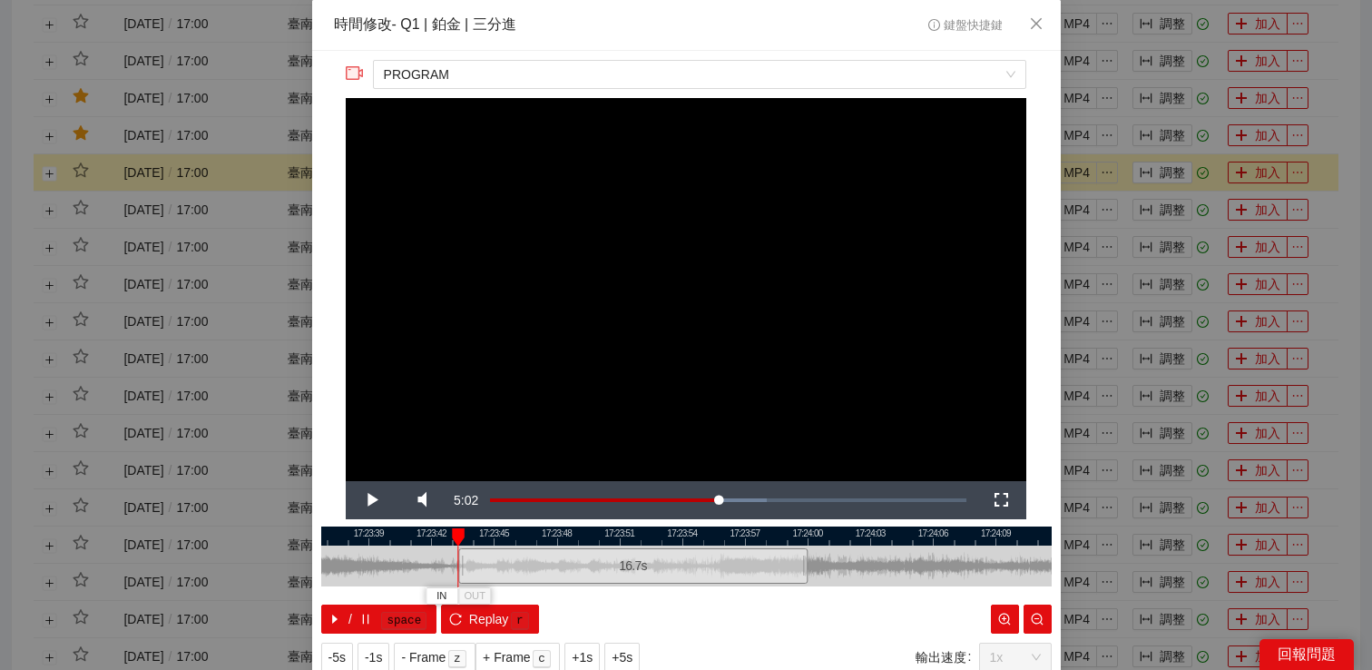
drag, startPoint x: 569, startPoint y: 557, endPoint x: 463, endPoint y: 564, distance: 106.4
click at [463, 564] on div at bounding box center [461, 565] width 11 height 41
click at [371, 500] on span "Video Player" at bounding box center [371, 500] width 0 height 0
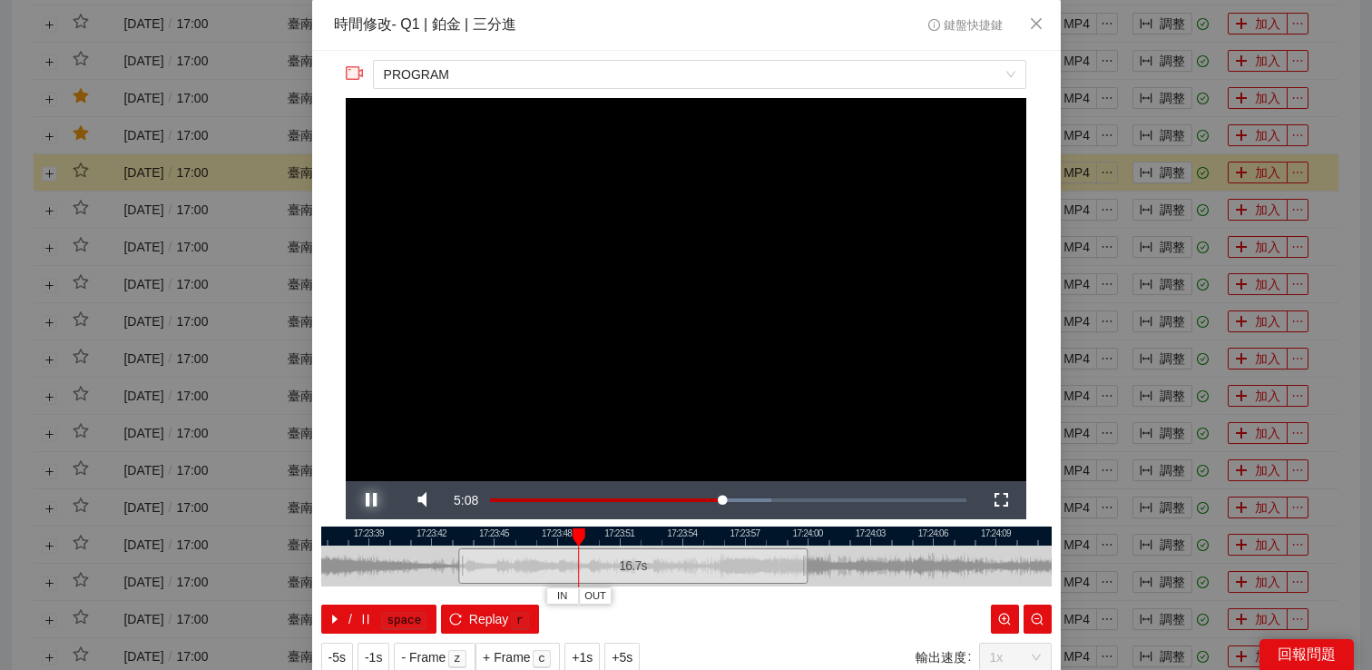
click at [371, 500] on span "Video Player" at bounding box center [371, 500] width 0 height 0
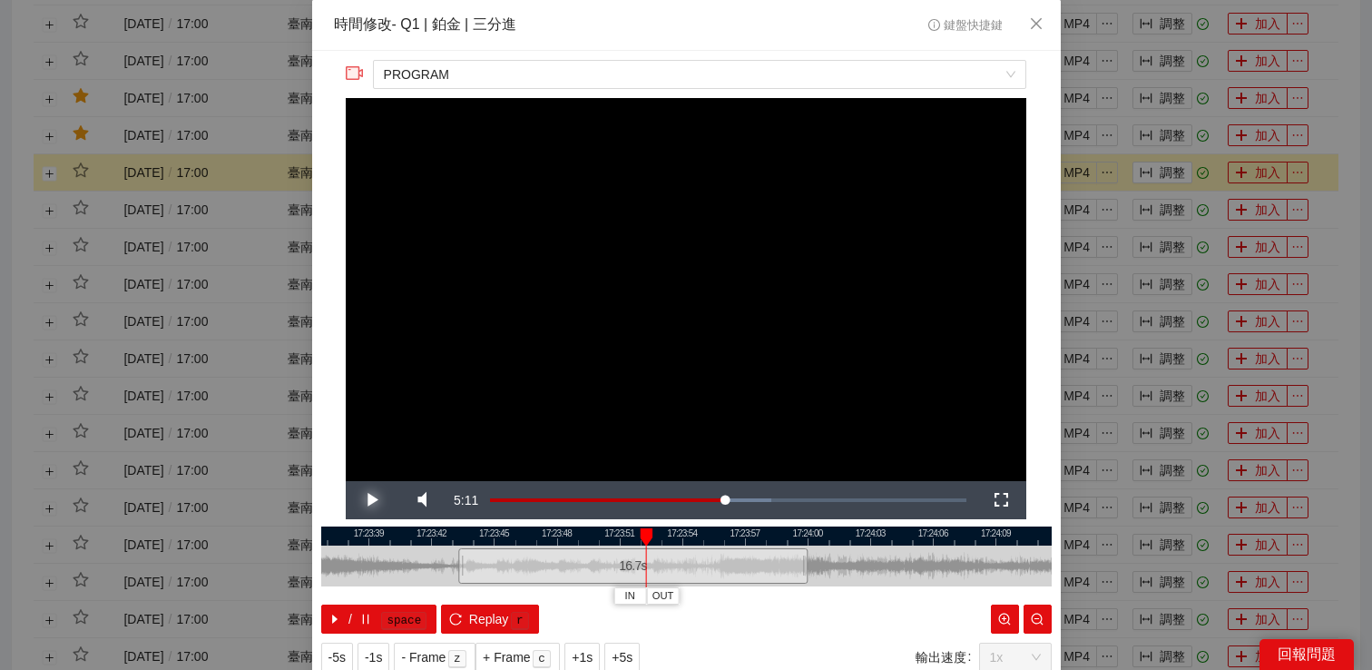
click at [371, 500] on span "Video Player" at bounding box center [371, 500] width 0 height 0
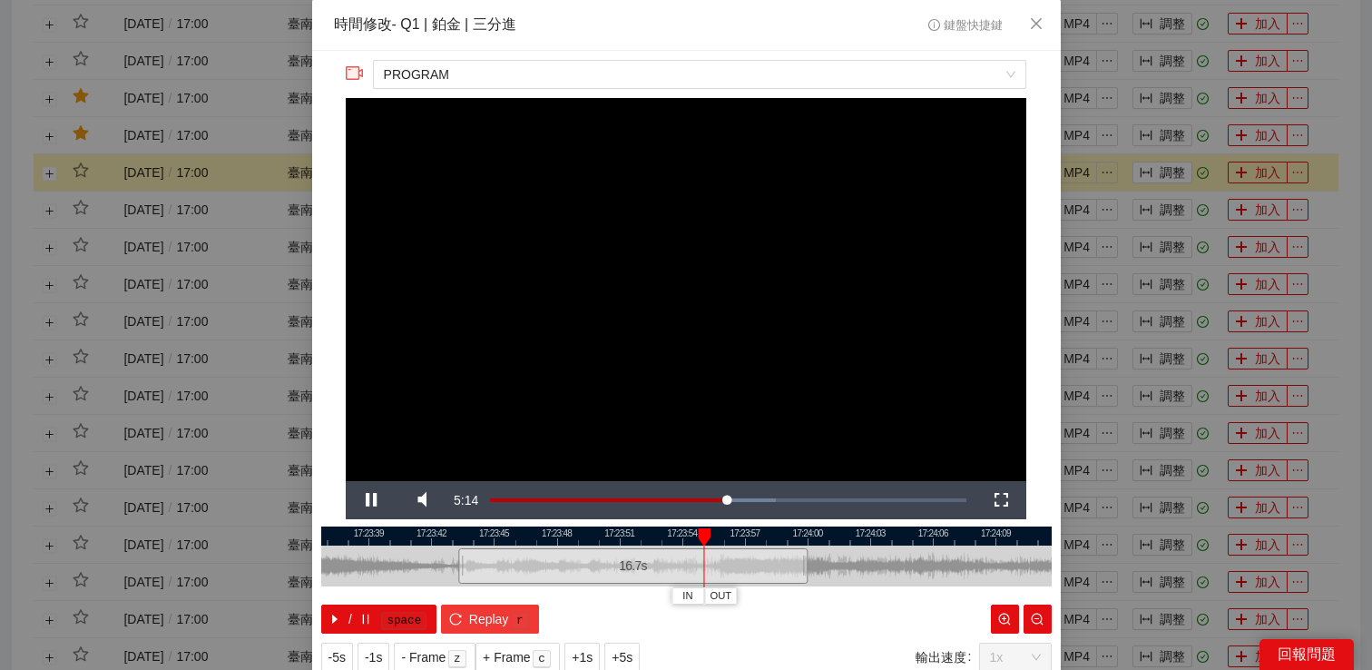
click at [466, 612] on button "Replay r" at bounding box center [489, 618] width 97 height 29
click at [371, 500] on span "Video Player" at bounding box center [371, 500] width 0 height 0
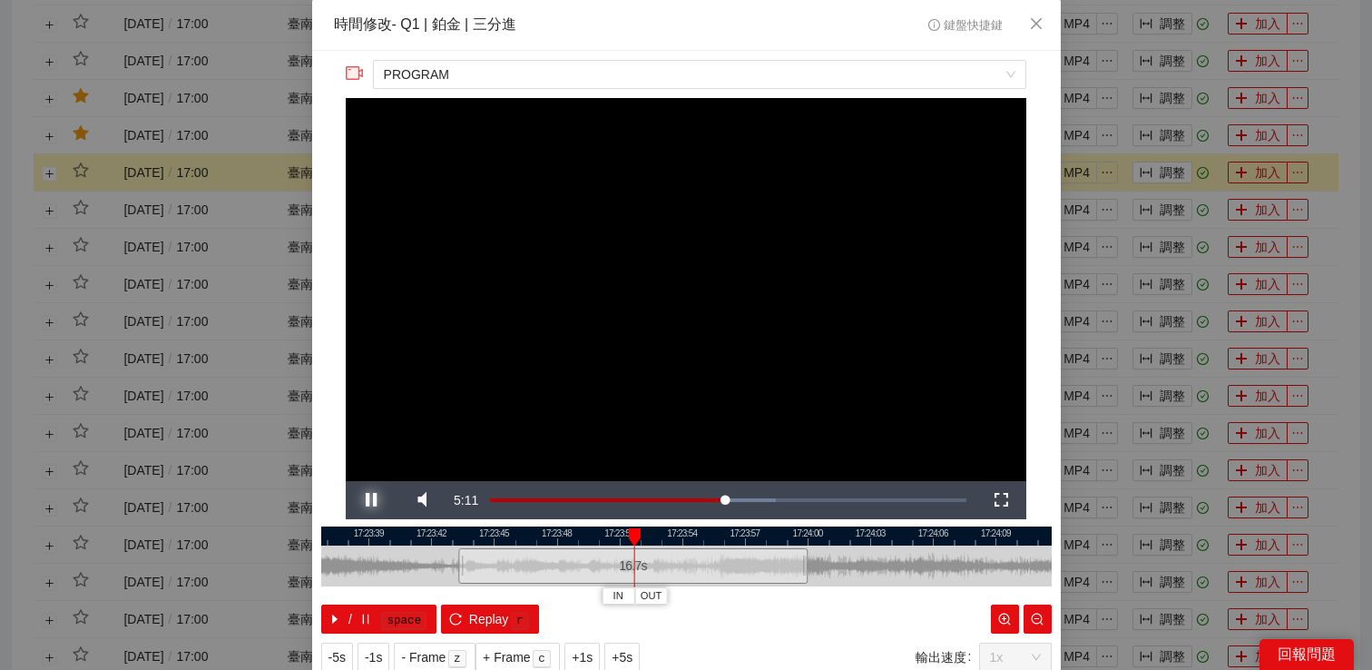
click at [371, 500] on span "Video Player" at bounding box center [371, 500] width 0 height 0
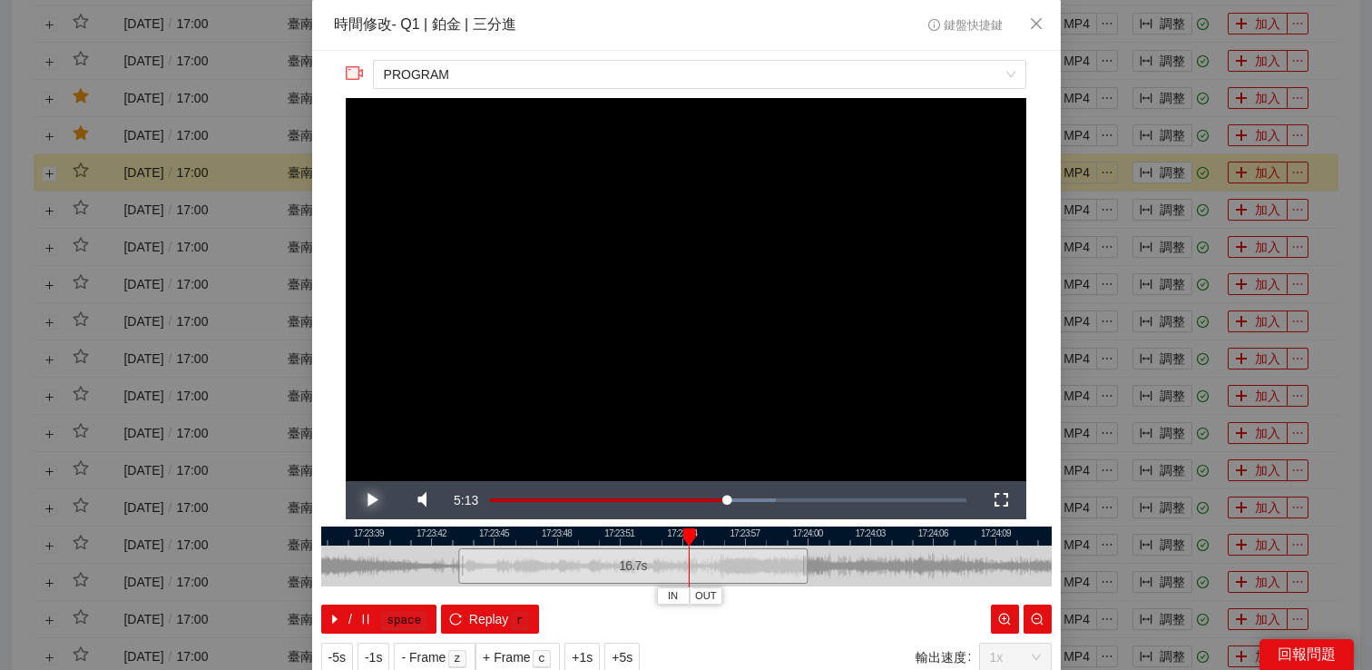
click at [371, 500] on span "Video Player" at bounding box center [371, 500] width 0 height 0
click at [756, 591] on span "OUT" at bounding box center [749, 596] width 22 height 16
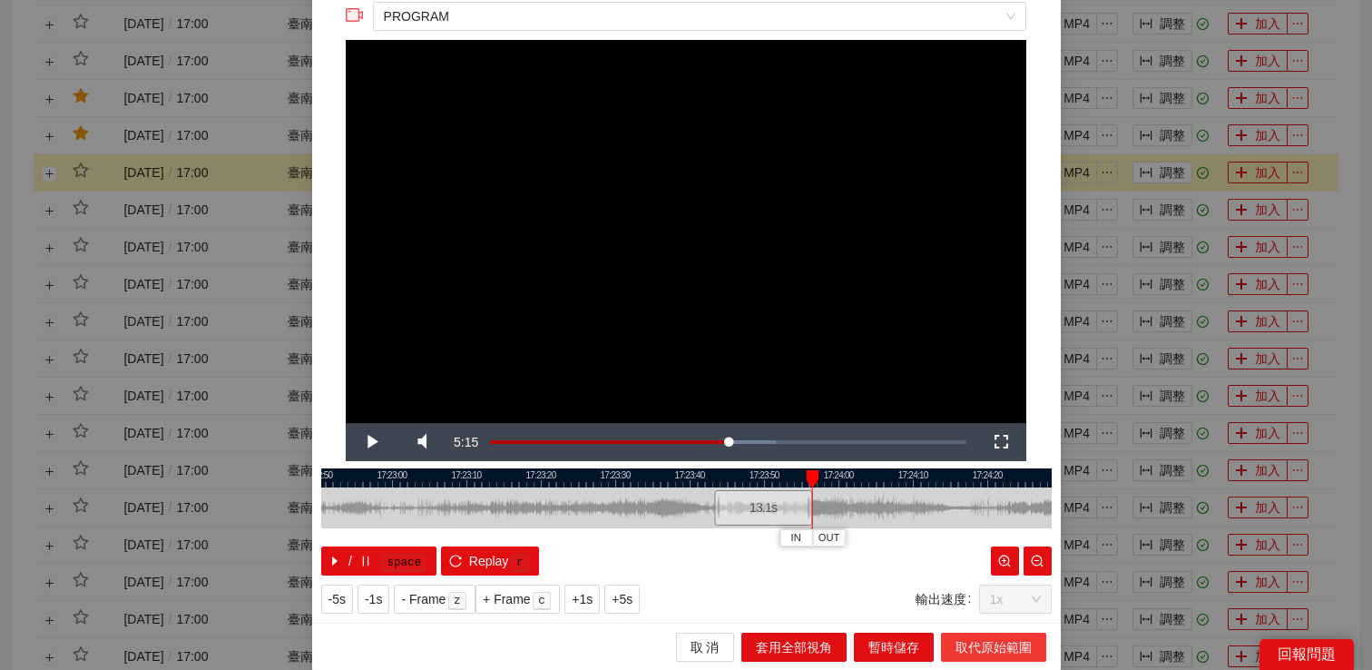
click at [986, 642] on span "取代原始範圍" at bounding box center [994, 647] width 76 height 20
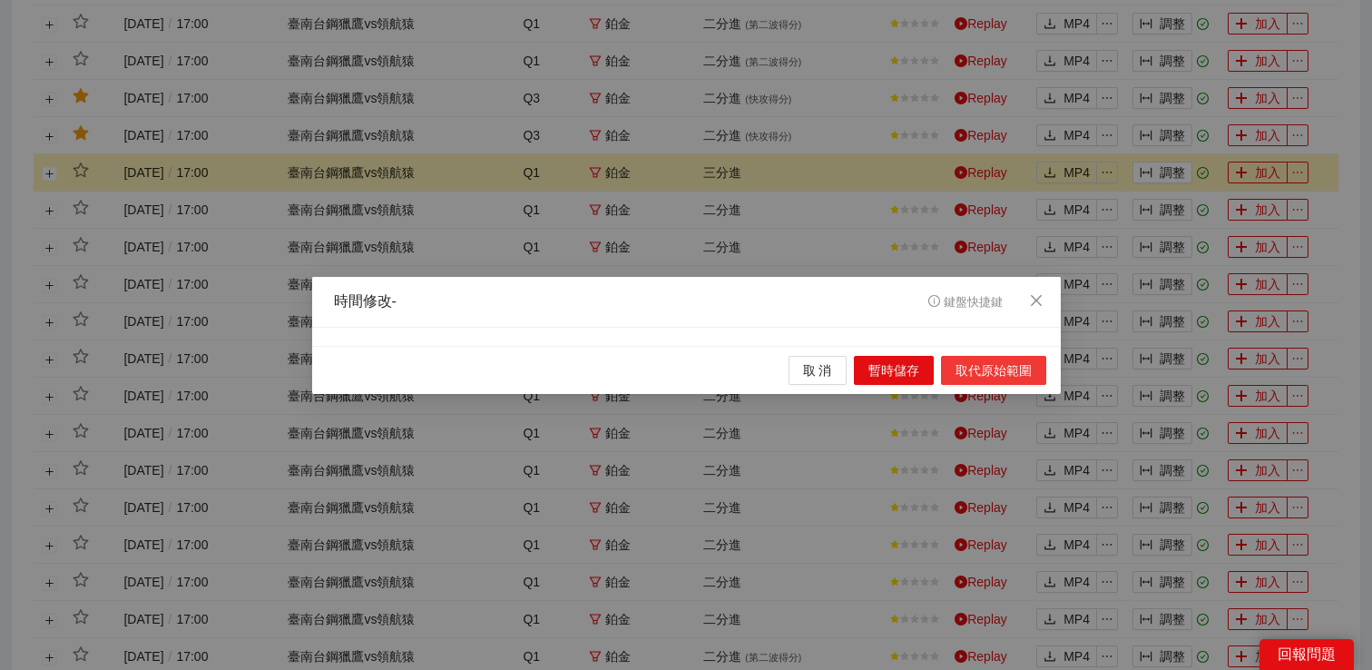
scroll to position [0, 0]
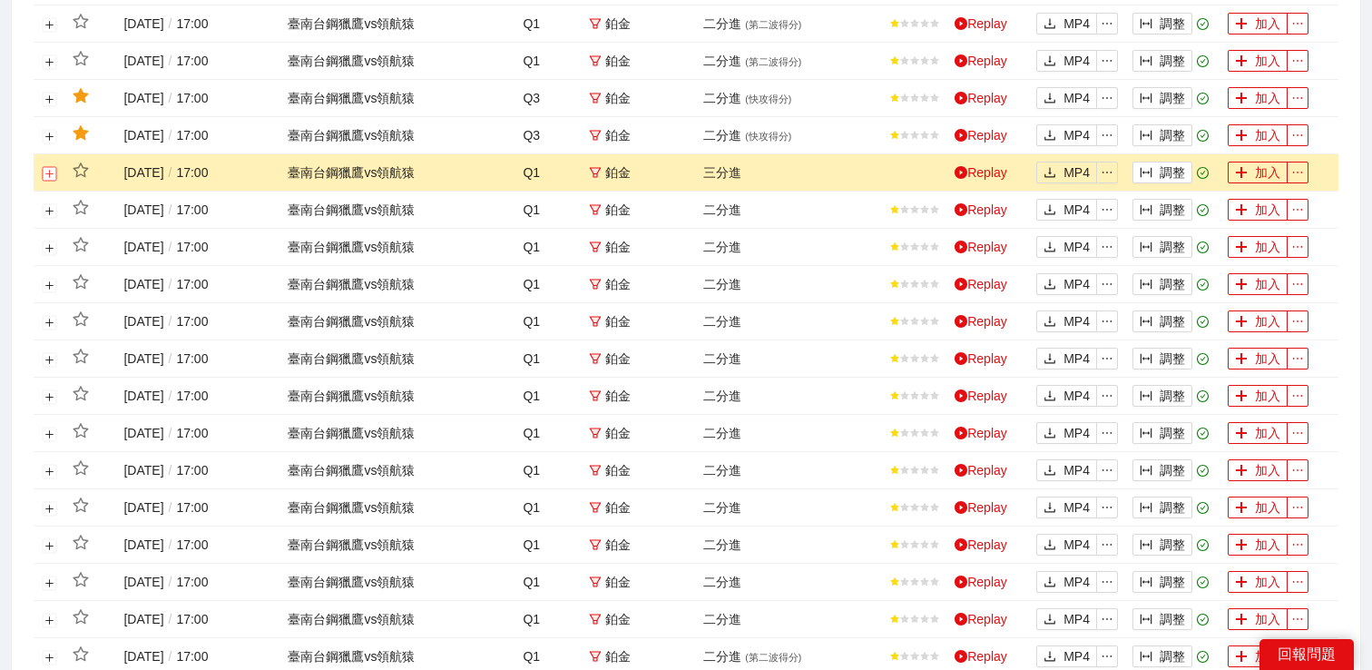
click at [55, 181] on button "展開行" at bounding box center [50, 173] width 15 height 15
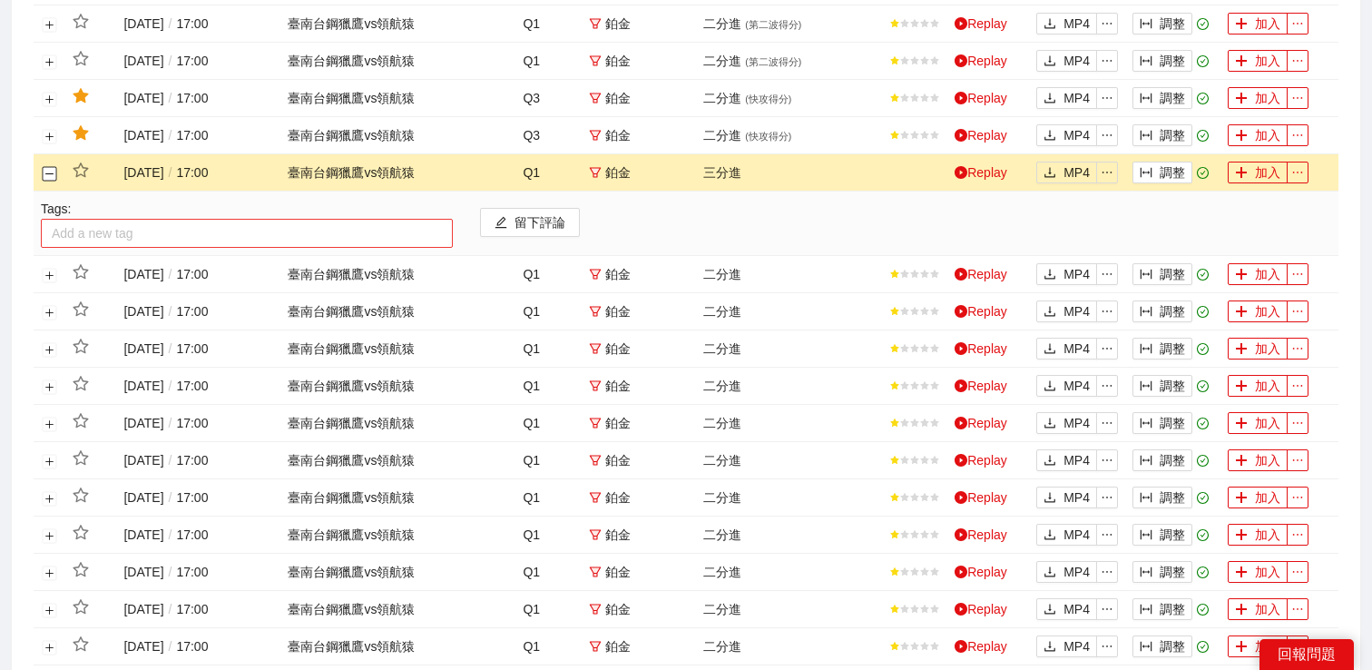
click at [106, 244] on div at bounding box center [246, 233] width 403 height 22
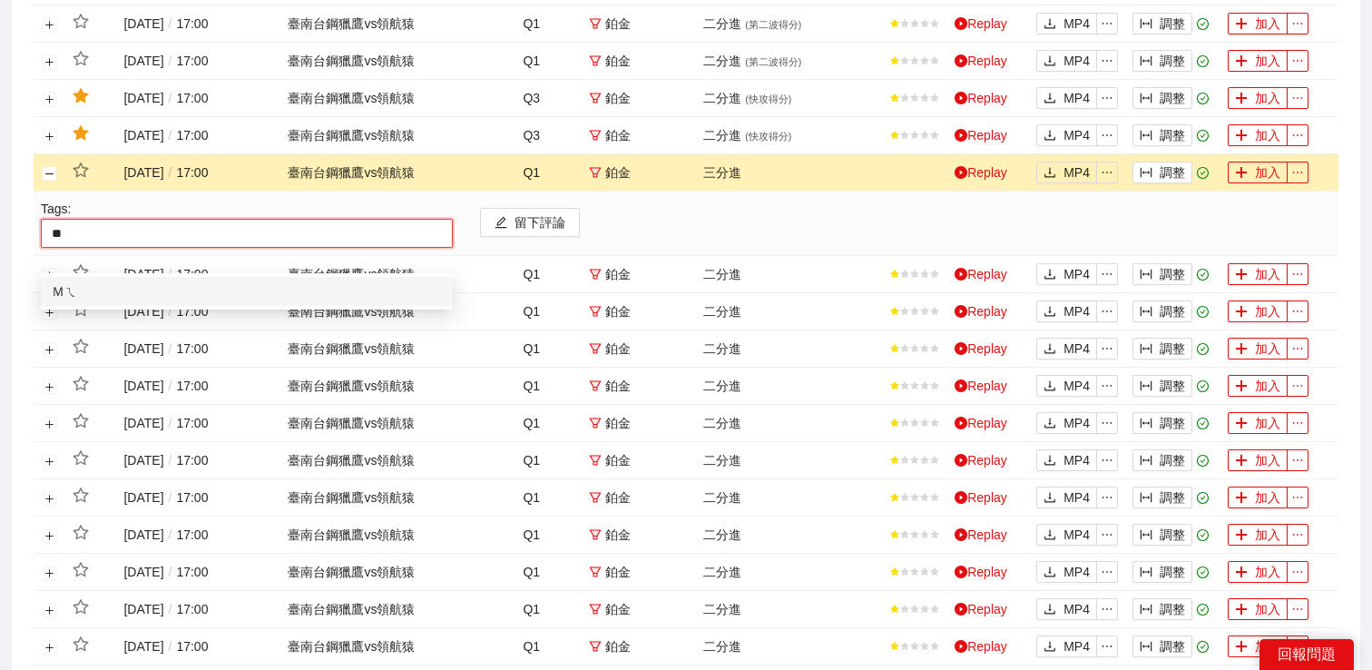
type input "*"
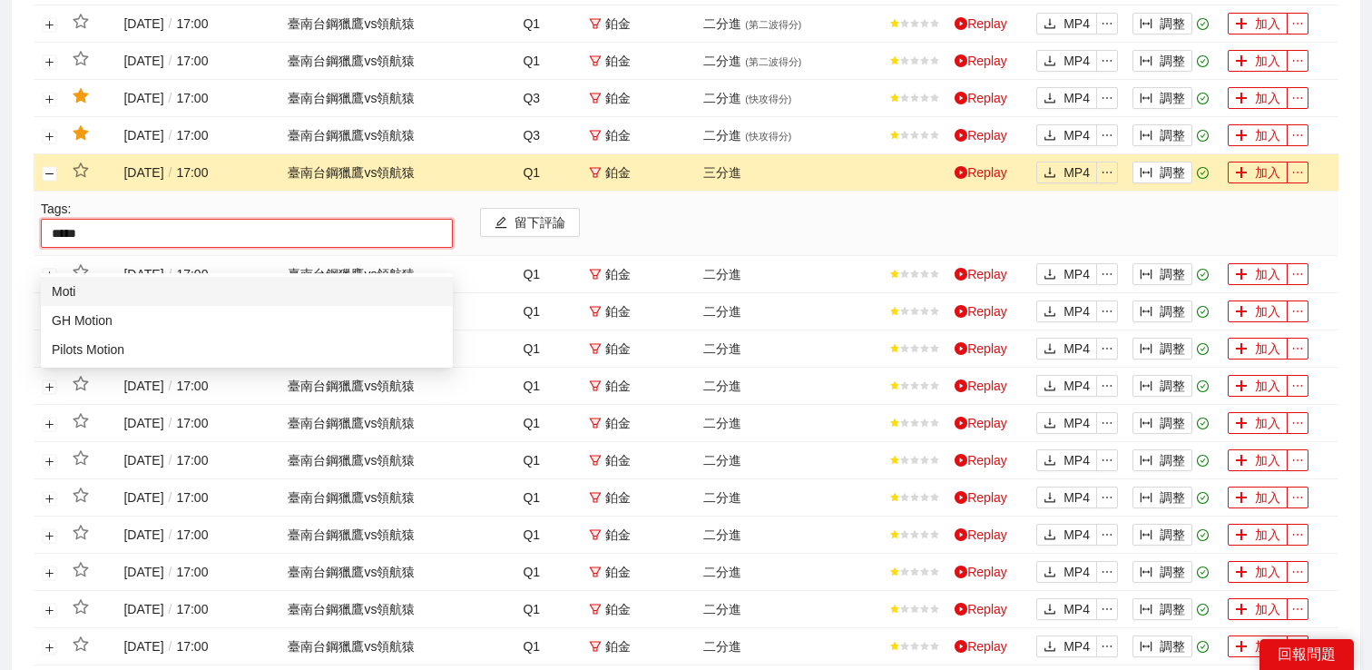
type input "******"
click at [102, 322] on div "GH Motion" at bounding box center [247, 320] width 390 height 20
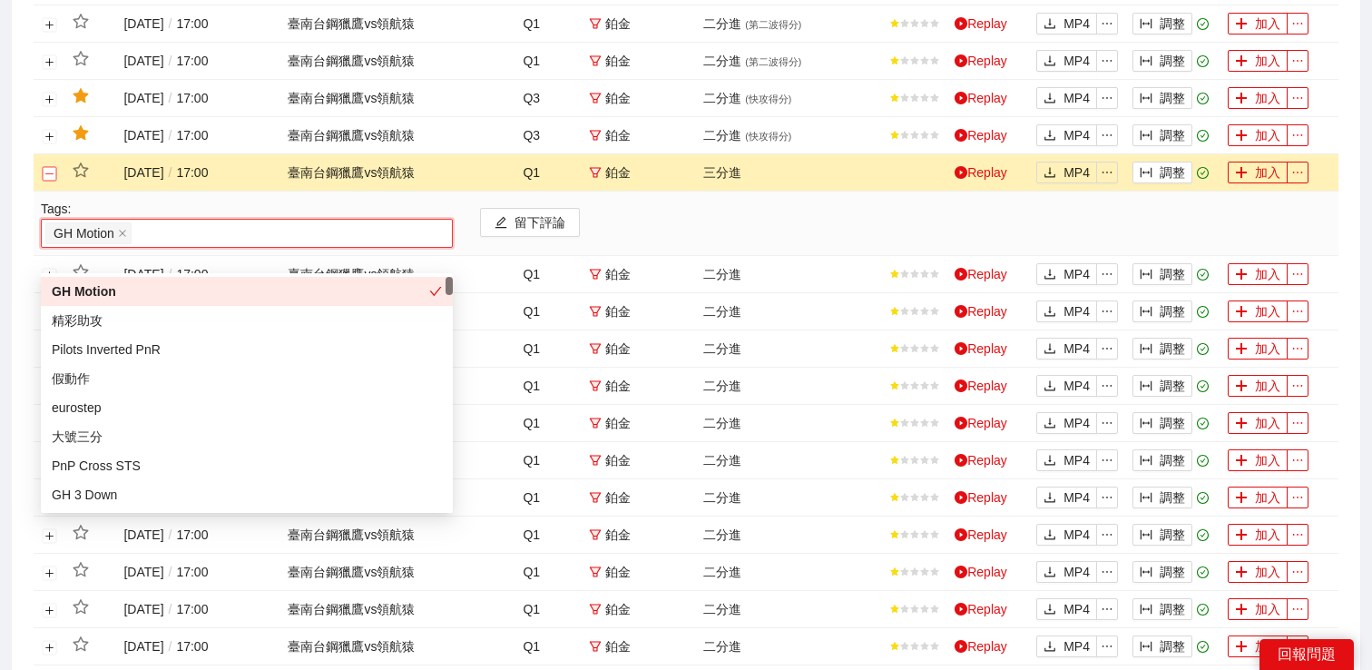
click at [54, 181] on button "關閉行" at bounding box center [50, 173] width 15 height 15
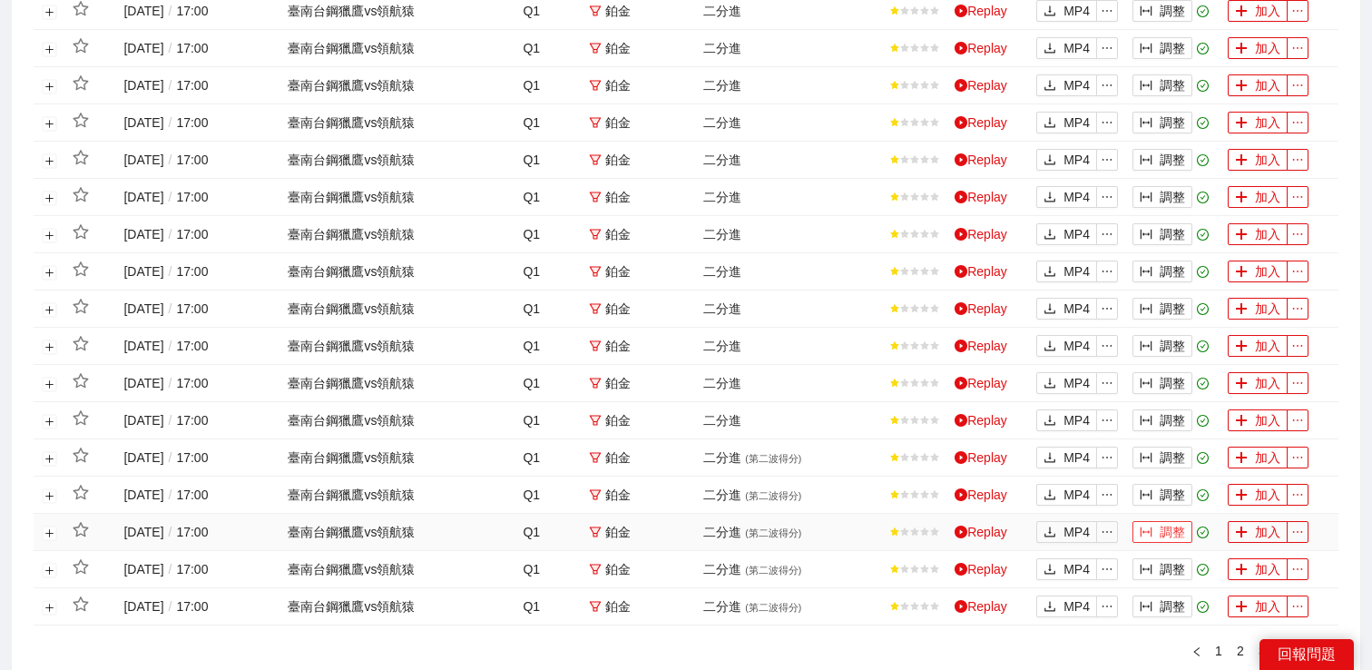
scroll to position [1583, 0]
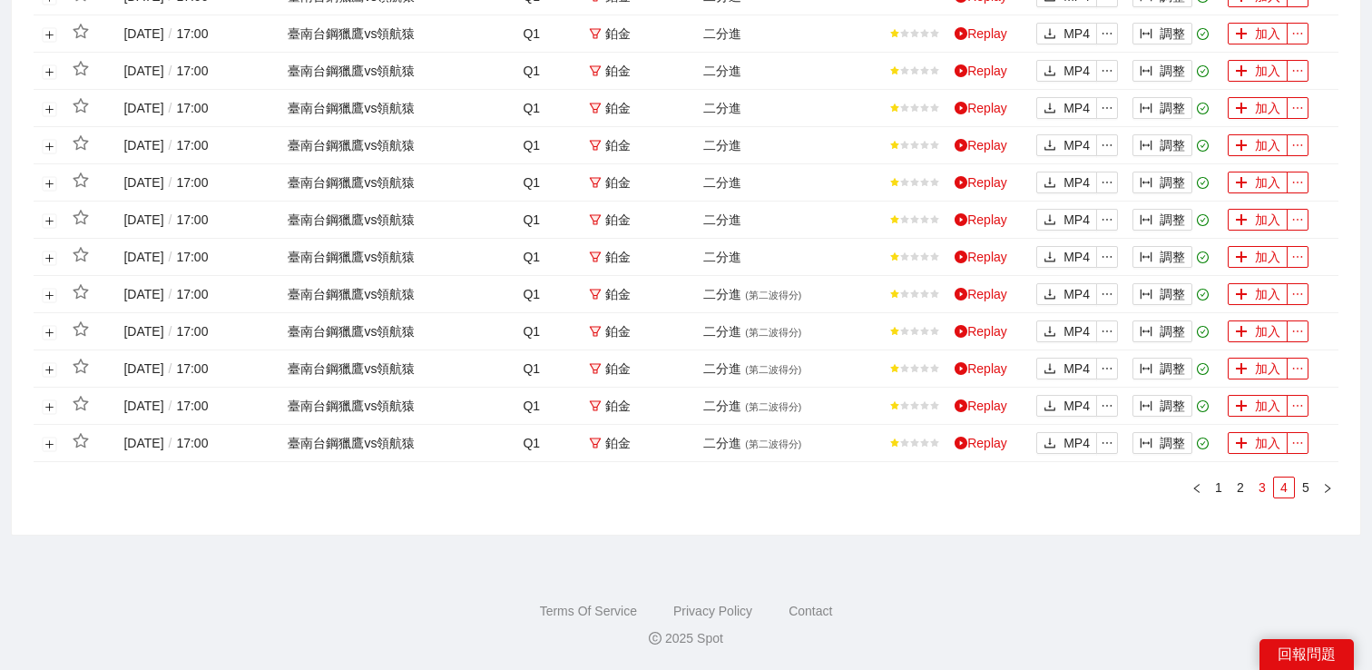
click at [1262, 484] on link "3" at bounding box center [1262, 487] width 20 height 20
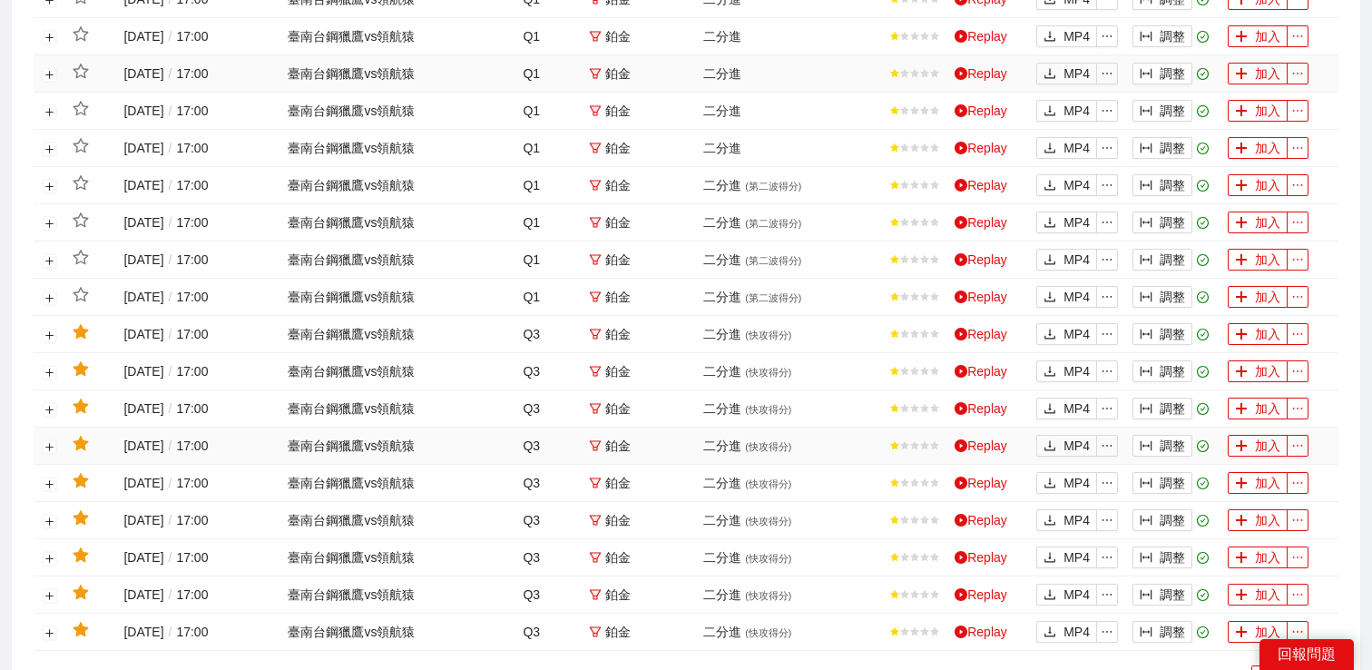
scroll to position [1952, 0]
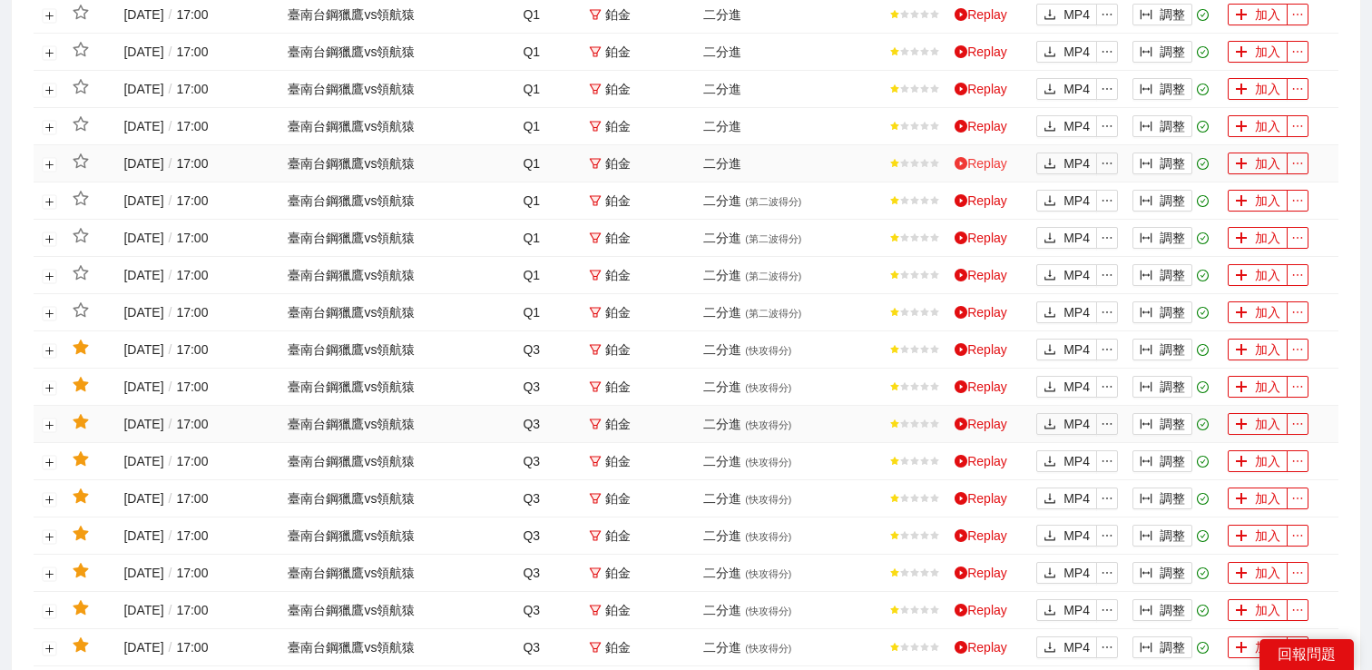
click at [990, 171] on link "Replay" at bounding box center [981, 163] width 53 height 15
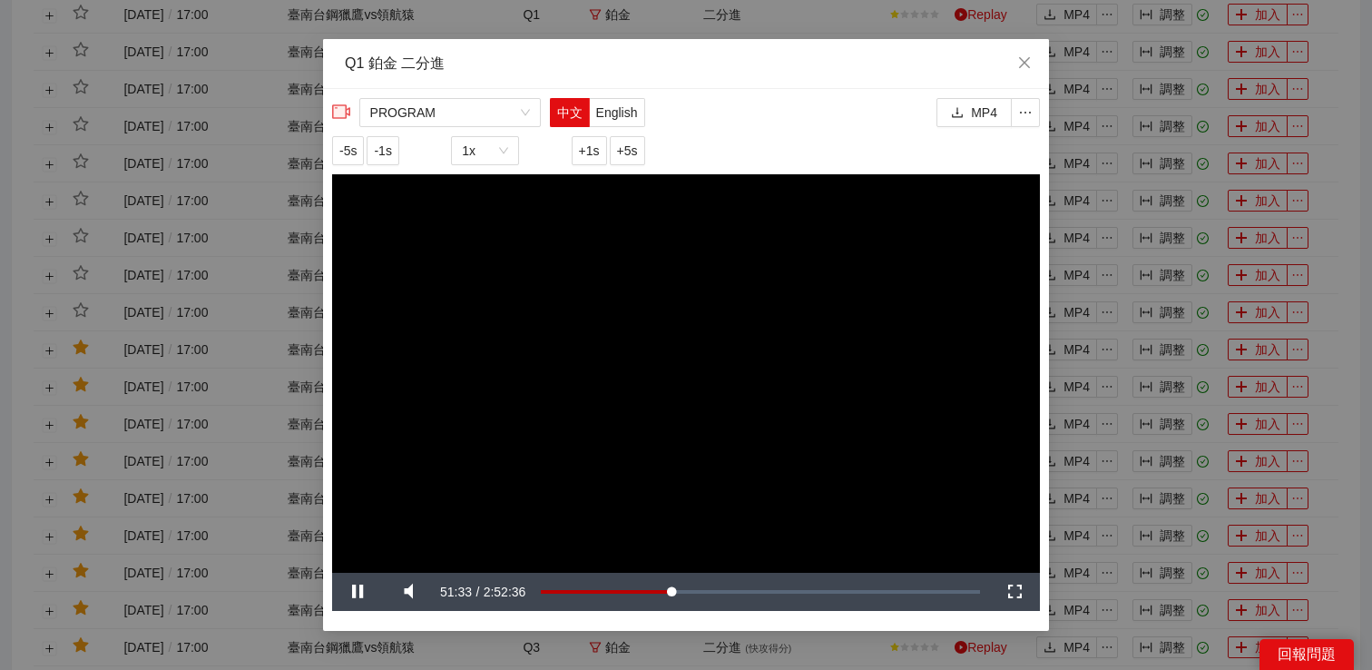
click at [695, 298] on video "Video Player" at bounding box center [686, 373] width 708 height 398
click at [707, 345] on video "Video Player" at bounding box center [686, 373] width 708 height 398
click at [360, 147] on button "-5s" at bounding box center [348, 150] width 32 height 29
click at [1132, 314] on div "**********" at bounding box center [686, 335] width 1372 height 670
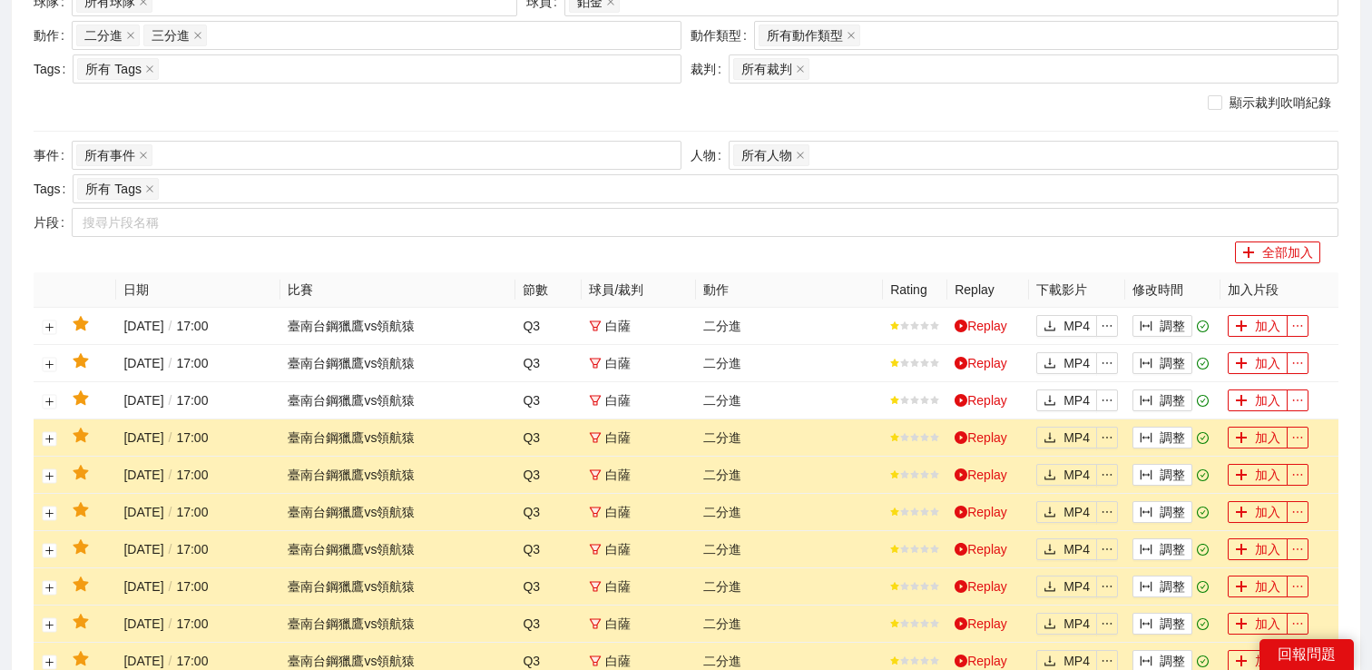
scroll to position [348, 0]
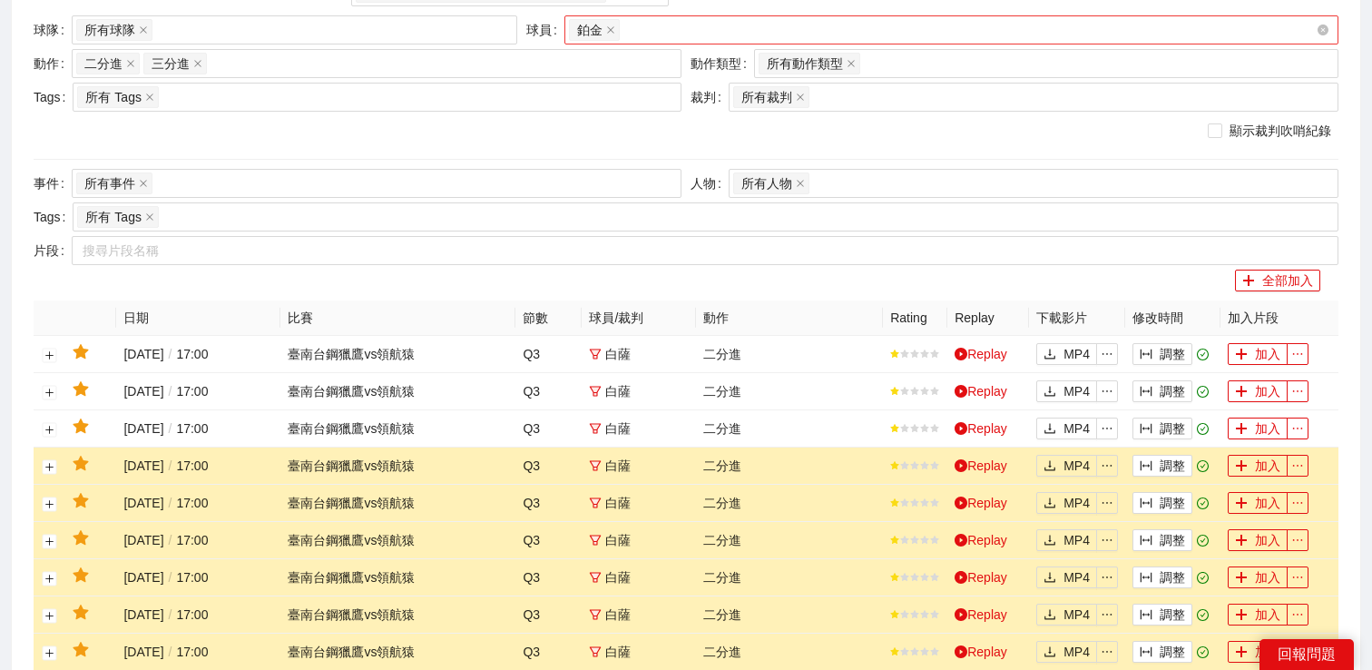
click at [821, 43] on div "鉑金" at bounding box center [942, 29] width 747 height 25
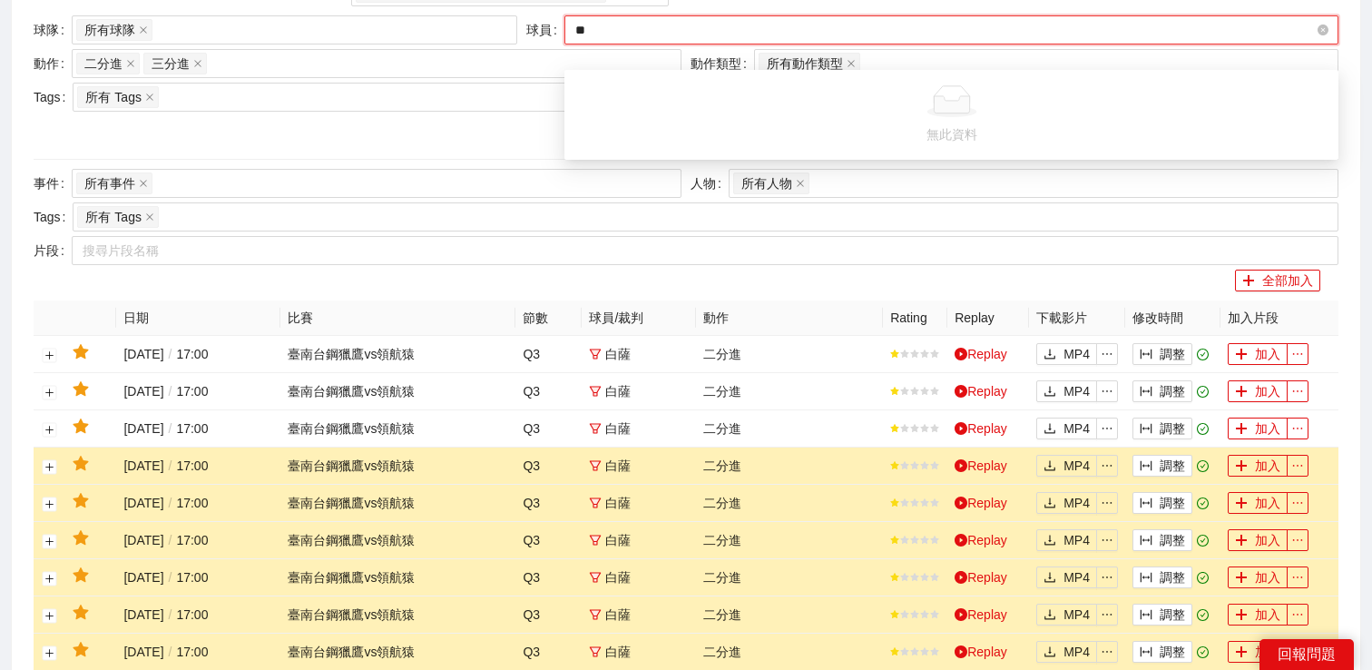
type input "*"
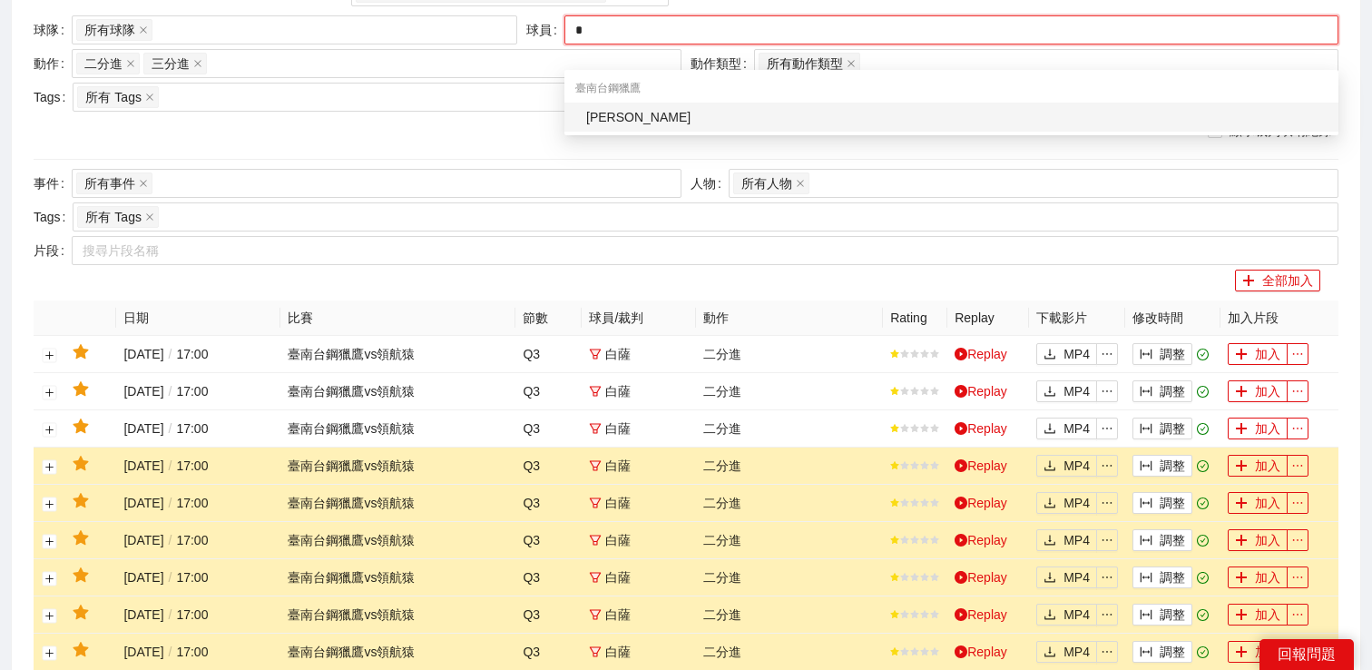
click at [793, 113] on div "[PERSON_NAME]" at bounding box center [956, 117] width 741 height 20
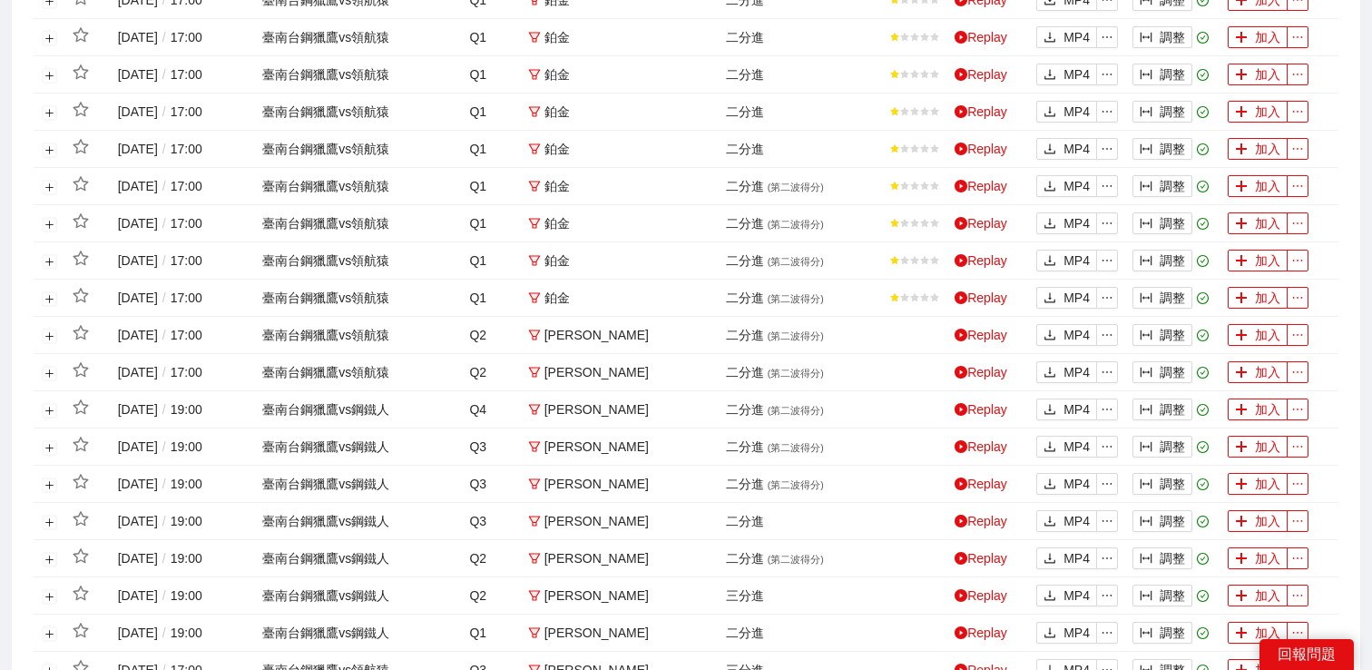
scroll to position [1806, 0]
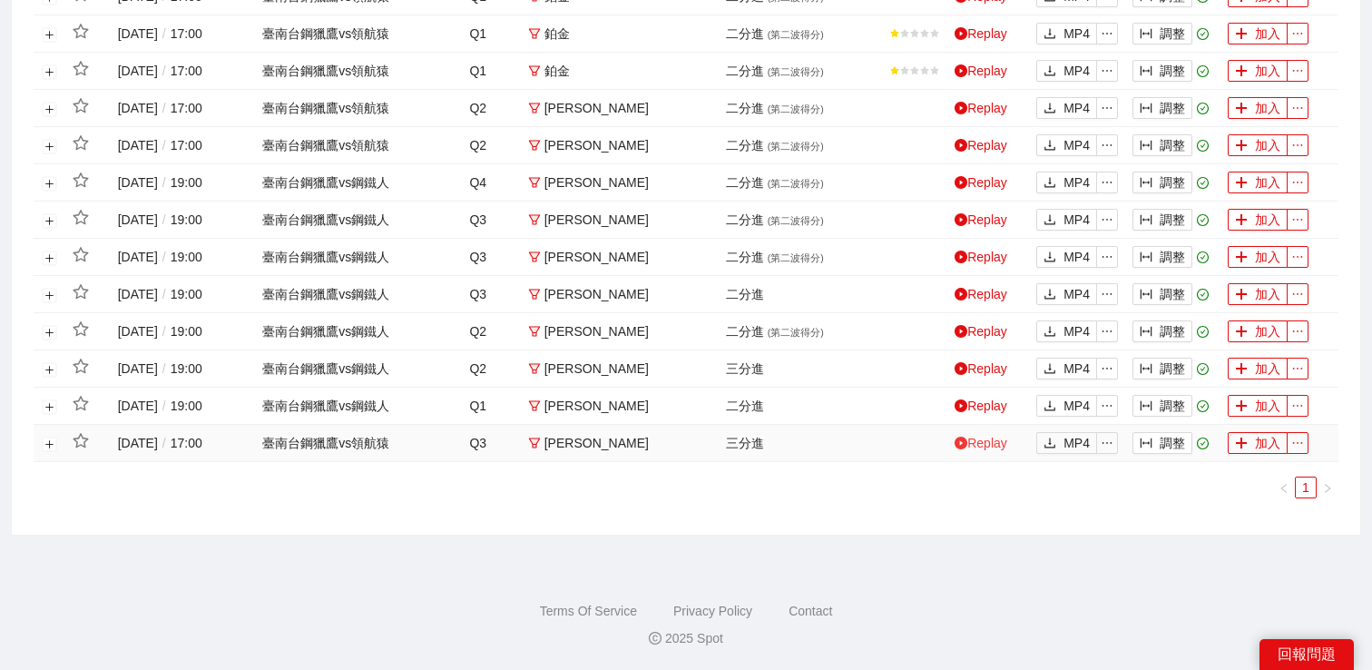
click at [973, 447] on link "Replay" at bounding box center [981, 443] width 53 height 15
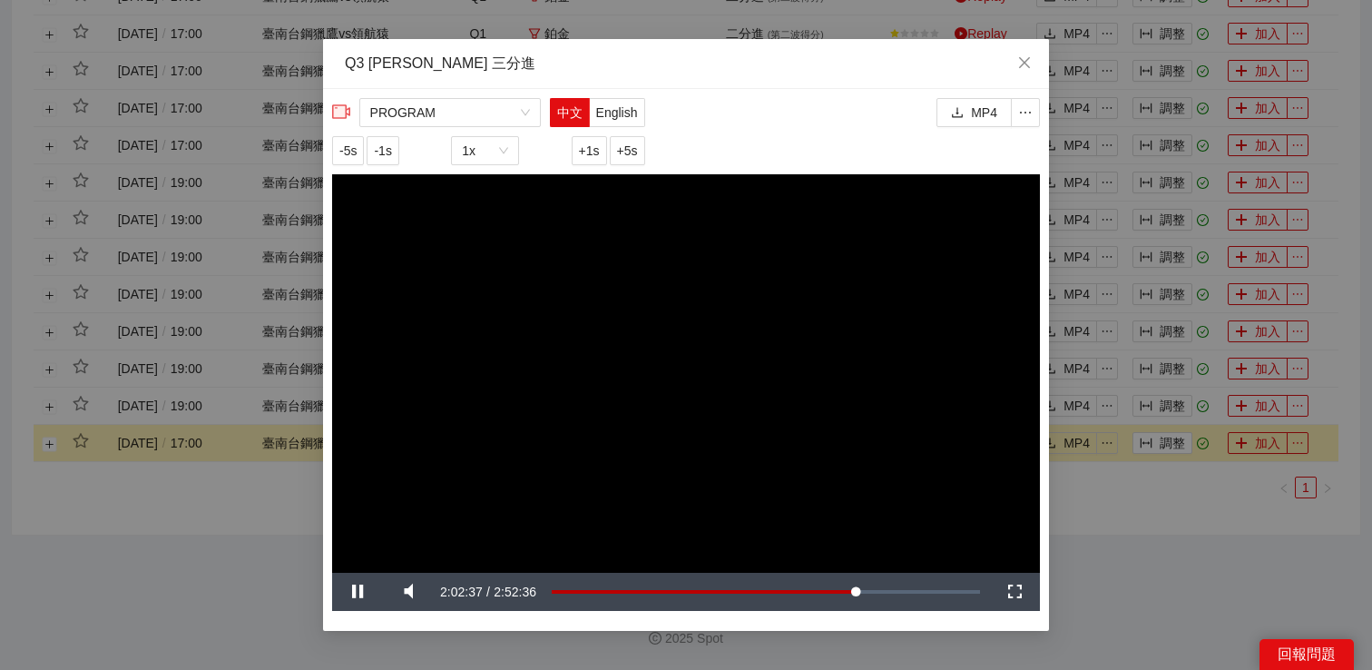
click at [1136, 511] on div "**********" at bounding box center [686, 335] width 1372 height 670
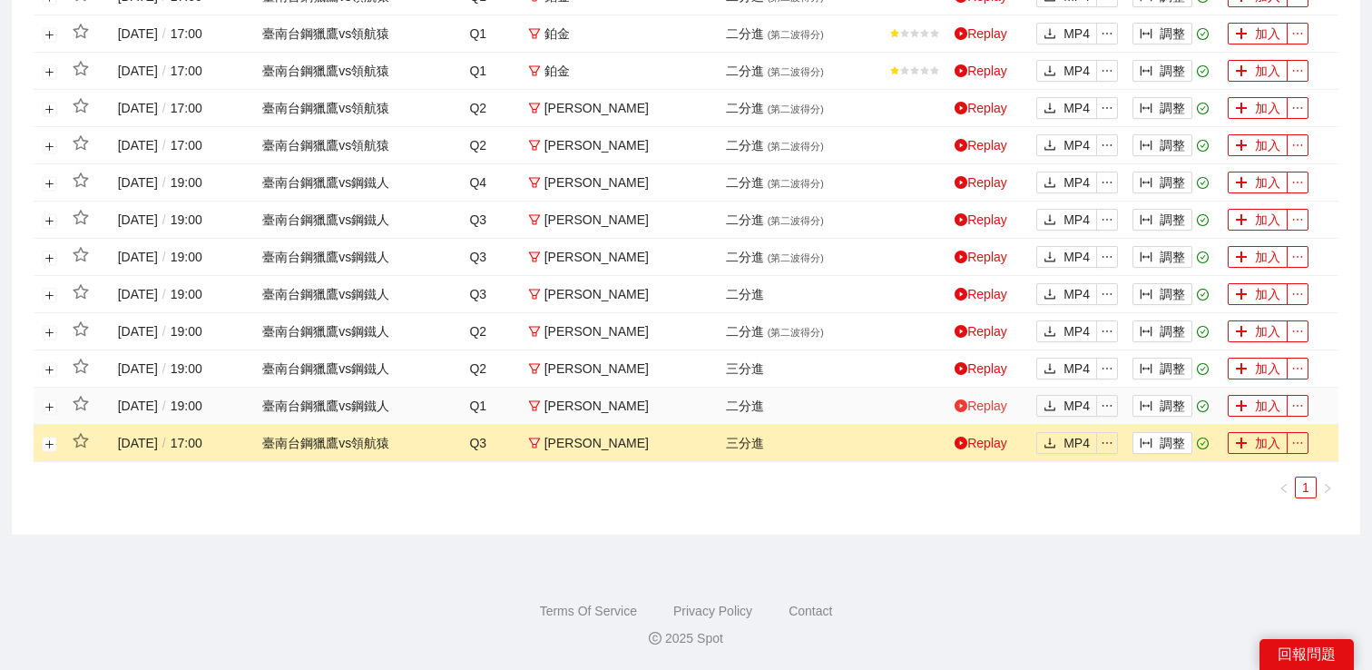
click at [984, 406] on link "Replay" at bounding box center [981, 405] width 53 height 15
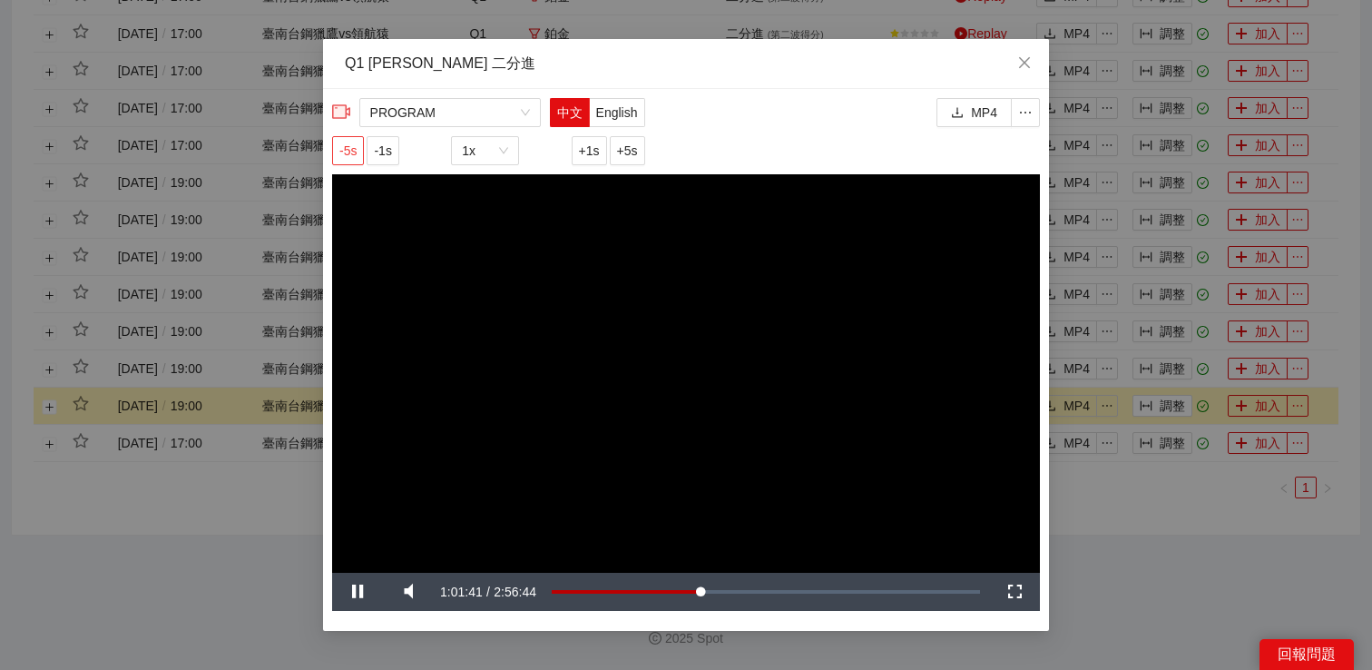
click at [351, 147] on span "-5s" at bounding box center [347, 151] width 17 height 20
click at [355, 148] on span "-5s" at bounding box center [347, 151] width 17 height 20
click at [343, 146] on span "-5s" at bounding box center [347, 151] width 17 height 20
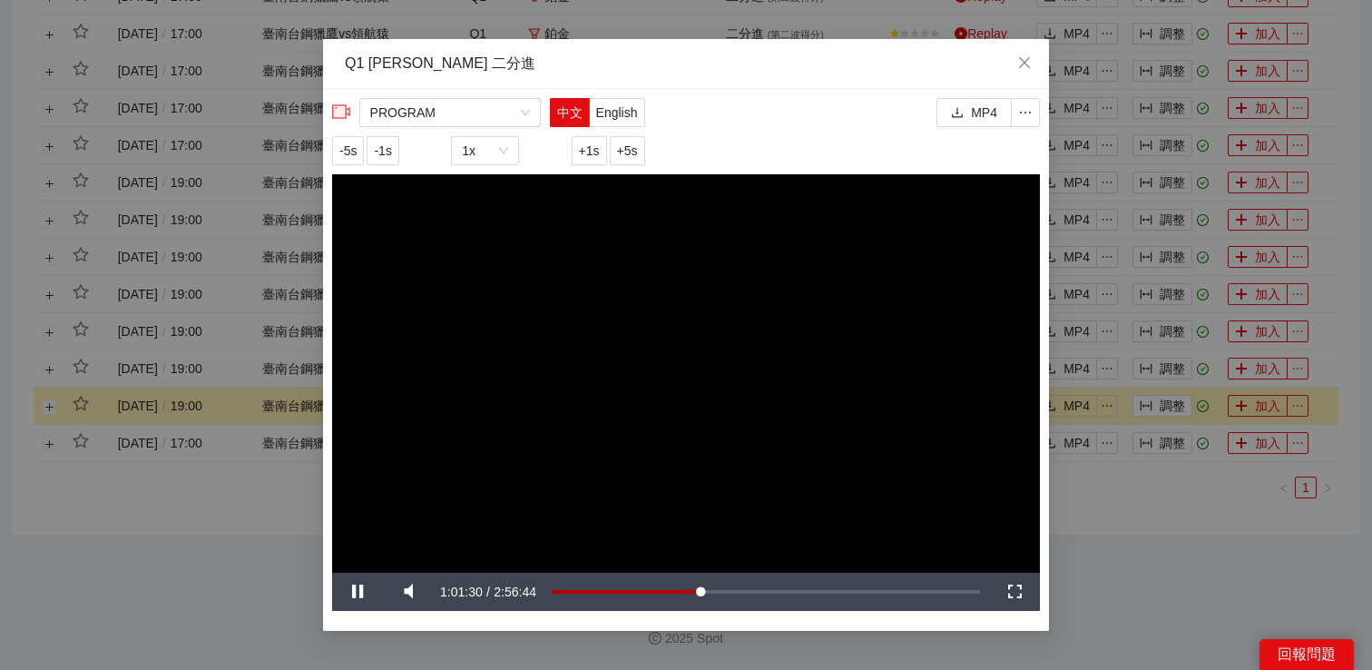
click at [521, 287] on video "Video Player" at bounding box center [686, 373] width 708 height 398
click at [559, 303] on video "Video Player" at bounding box center [686, 373] width 708 height 398
click at [344, 153] on span "-5s" at bounding box center [347, 151] width 17 height 20
click at [398, 152] on button "-1s" at bounding box center [383, 150] width 32 height 29
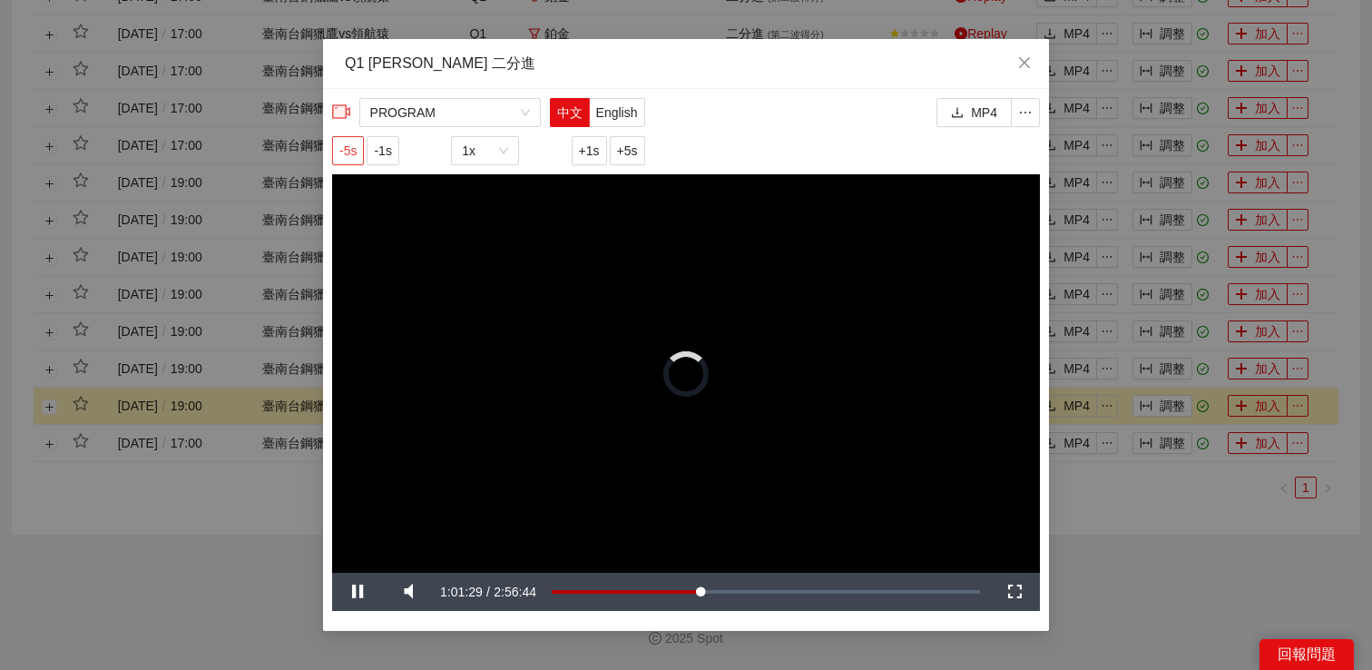
click at [360, 151] on button "-5s" at bounding box center [348, 150] width 32 height 29
click at [349, 149] on span "-5s" at bounding box center [347, 151] width 17 height 20
click at [657, 320] on video "Video Player" at bounding box center [686, 373] width 708 height 398
click at [391, 152] on span "-1s" at bounding box center [382, 151] width 17 height 20
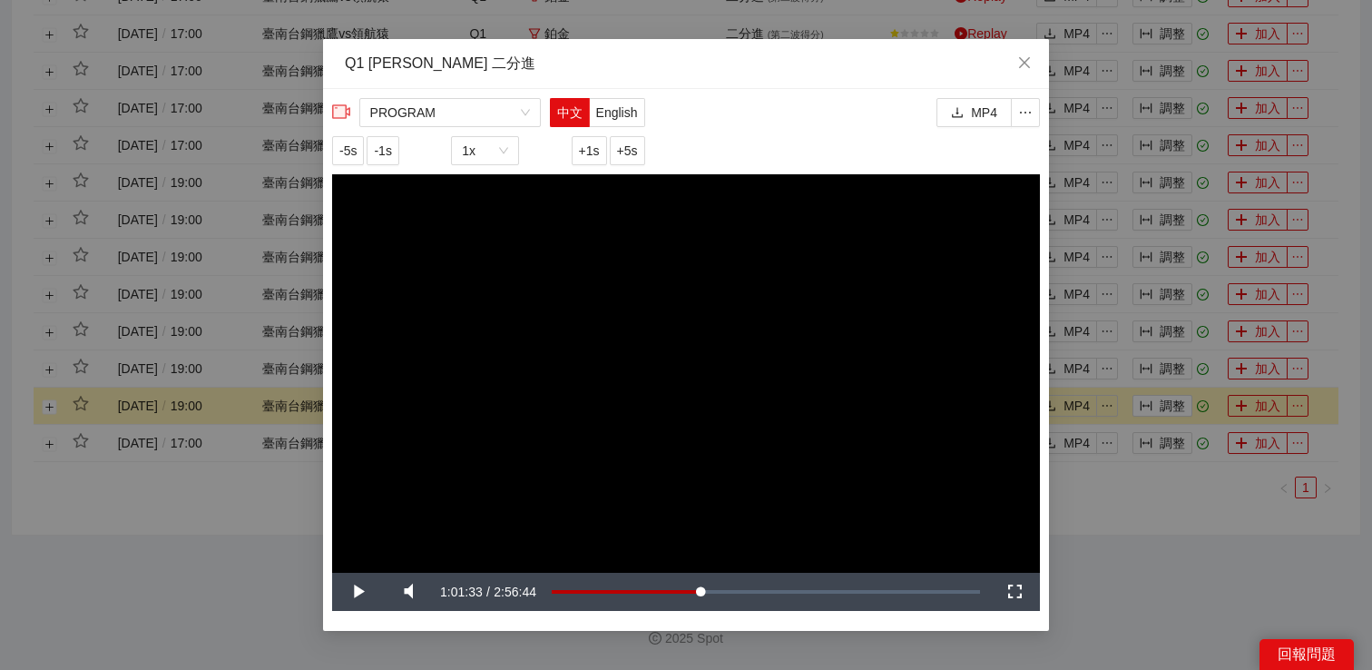
click at [636, 402] on video "Video Player" at bounding box center [686, 373] width 708 height 398
click at [820, 412] on video "Video Player" at bounding box center [686, 373] width 708 height 398
click at [1021, 63] on icon "close" at bounding box center [1024, 62] width 15 height 15
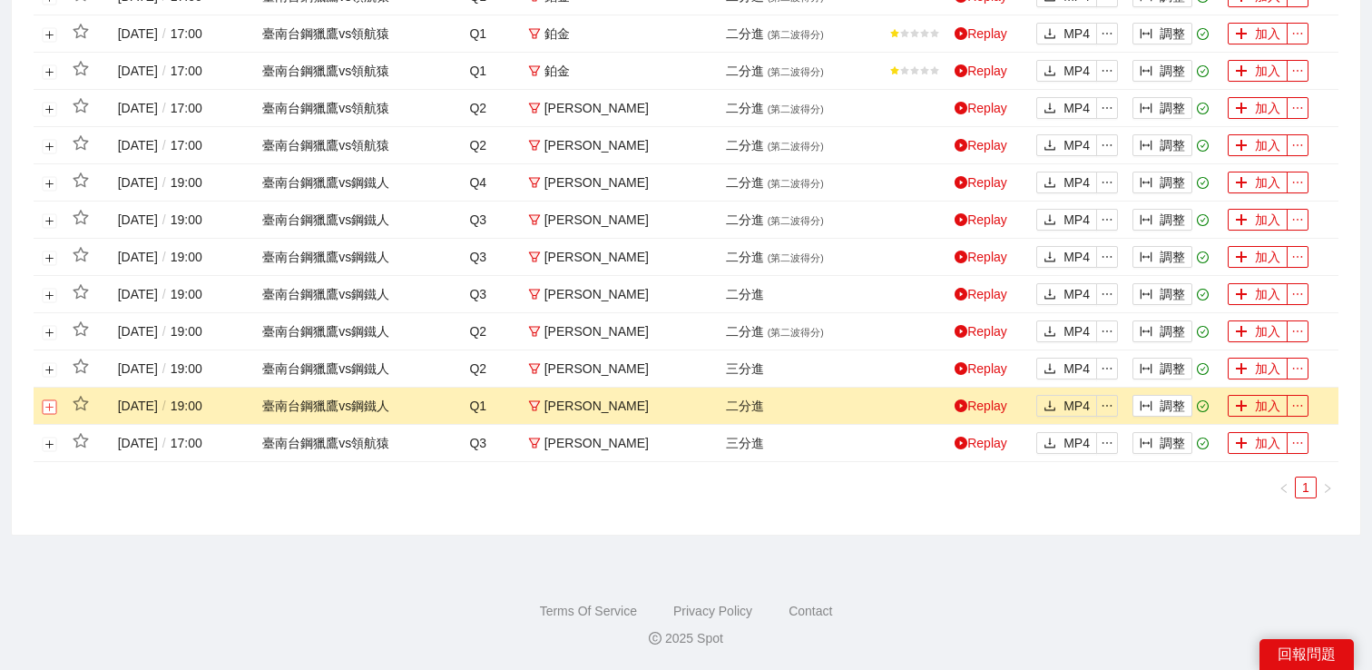
click at [44, 404] on button "展開行" at bounding box center [50, 406] width 15 height 15
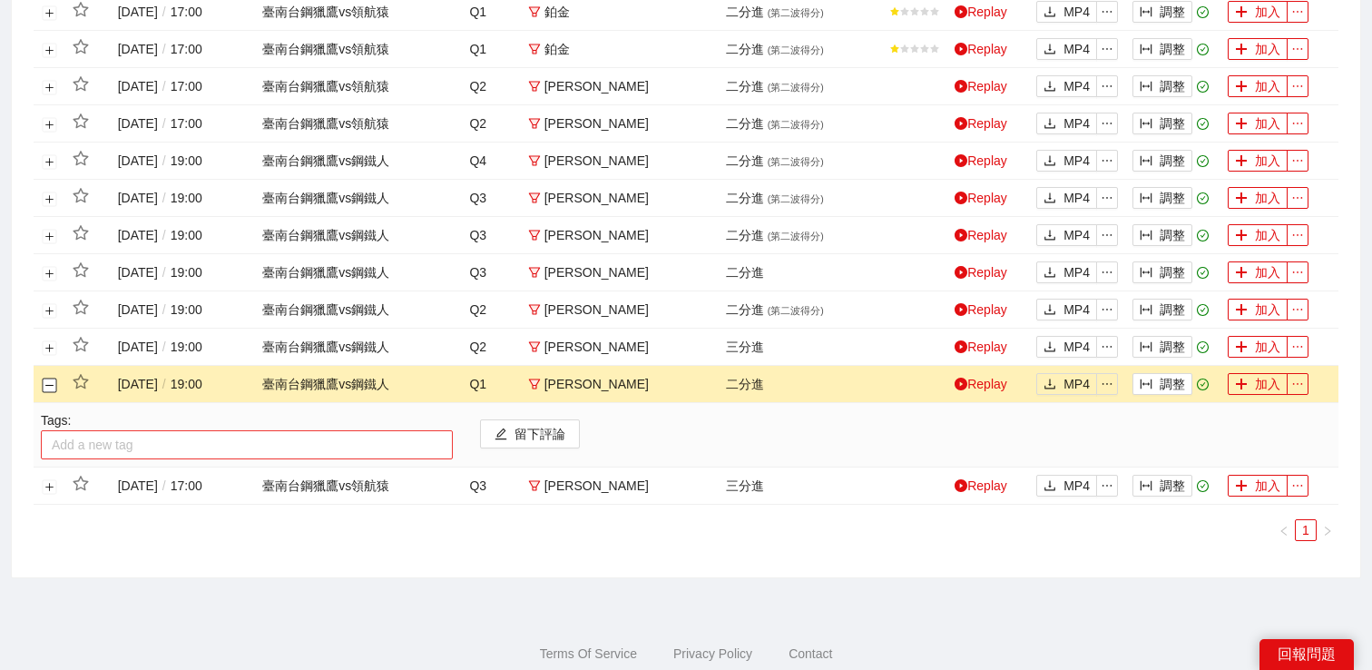
click at [103, 456] on div at bounding box center [246, 445] width 403 height 22
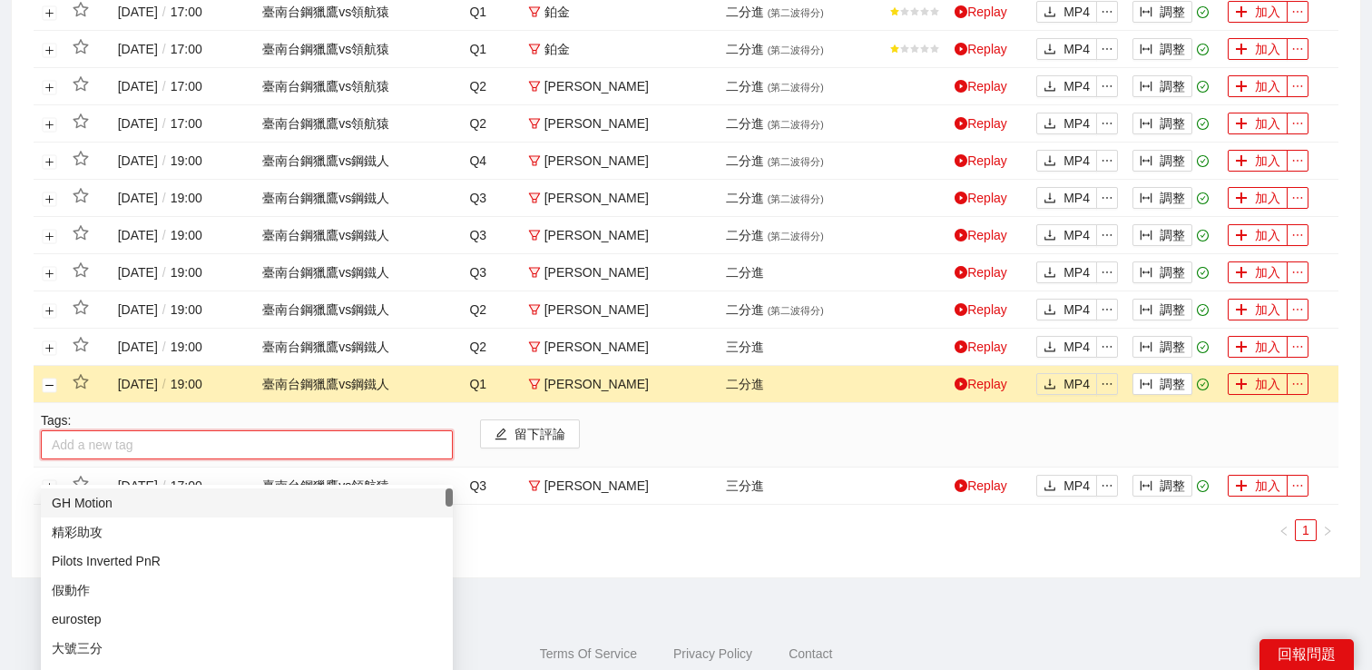
type input "*"
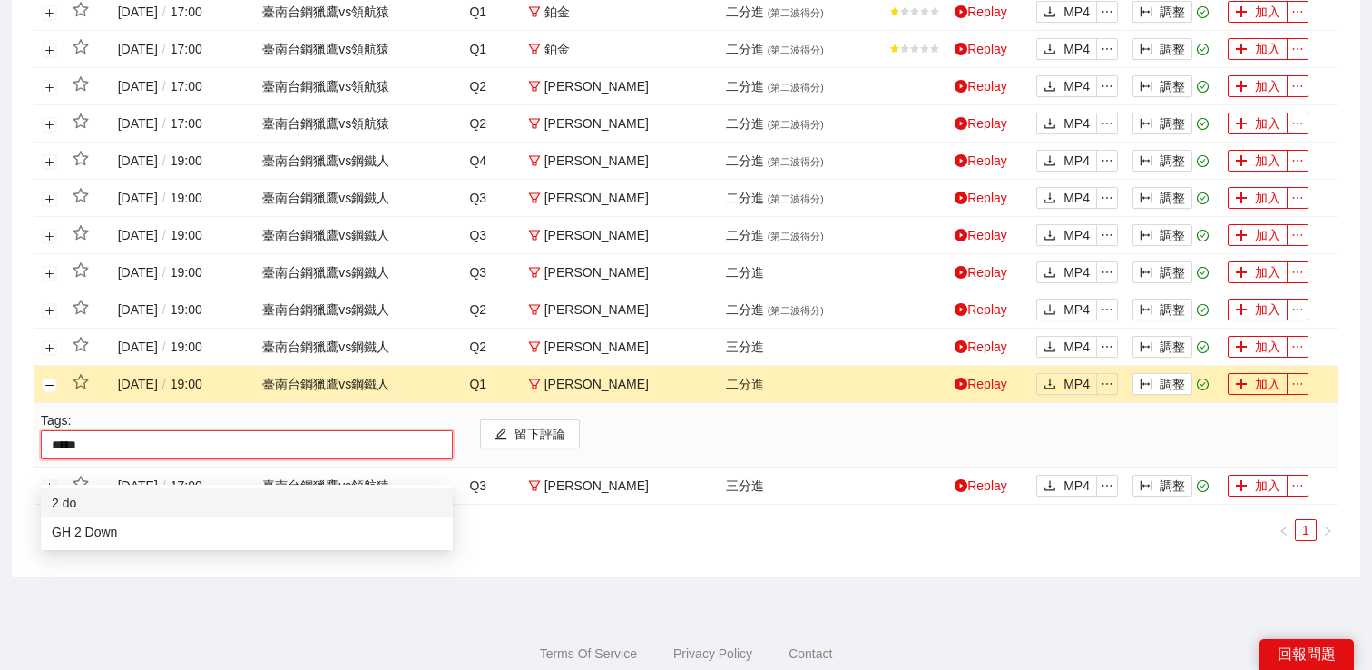
type input "******"
click at [99, 530] on div "GH 2 Down" at bounding box center [247, 532] width 390 height 20
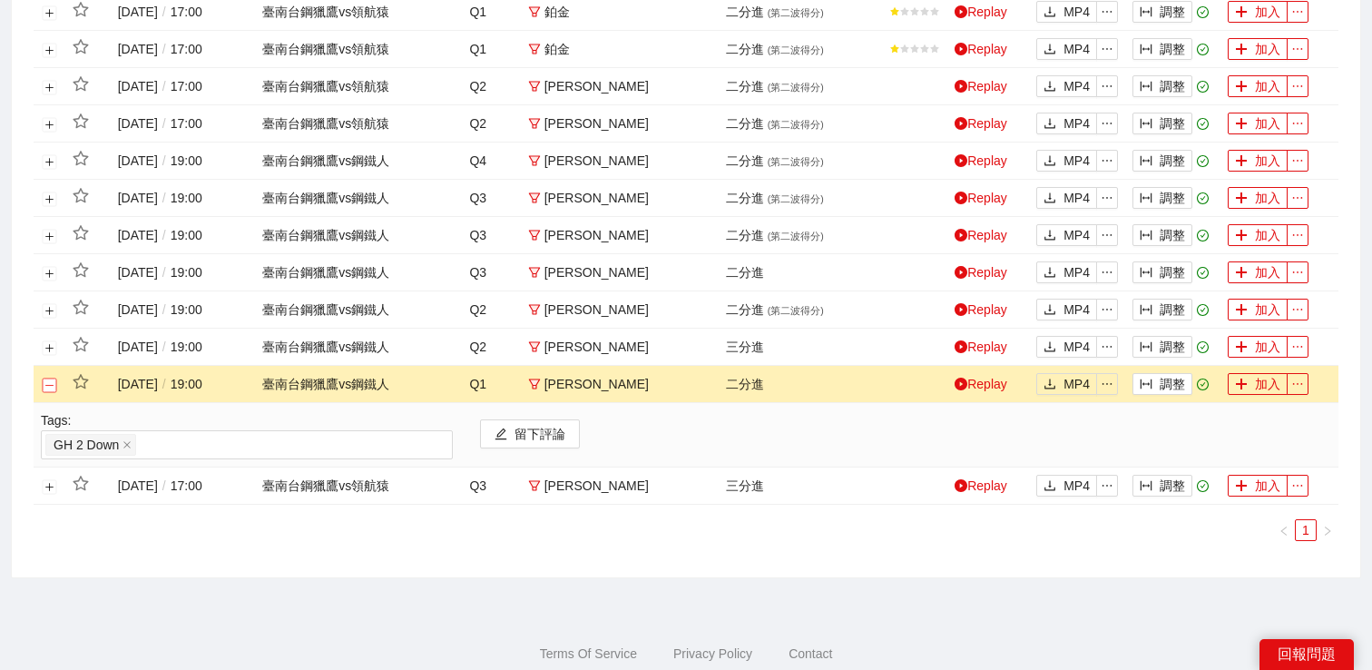
click at [47, 392] on button "關閉行" at bounding box center [50, 385] width 15 height 15
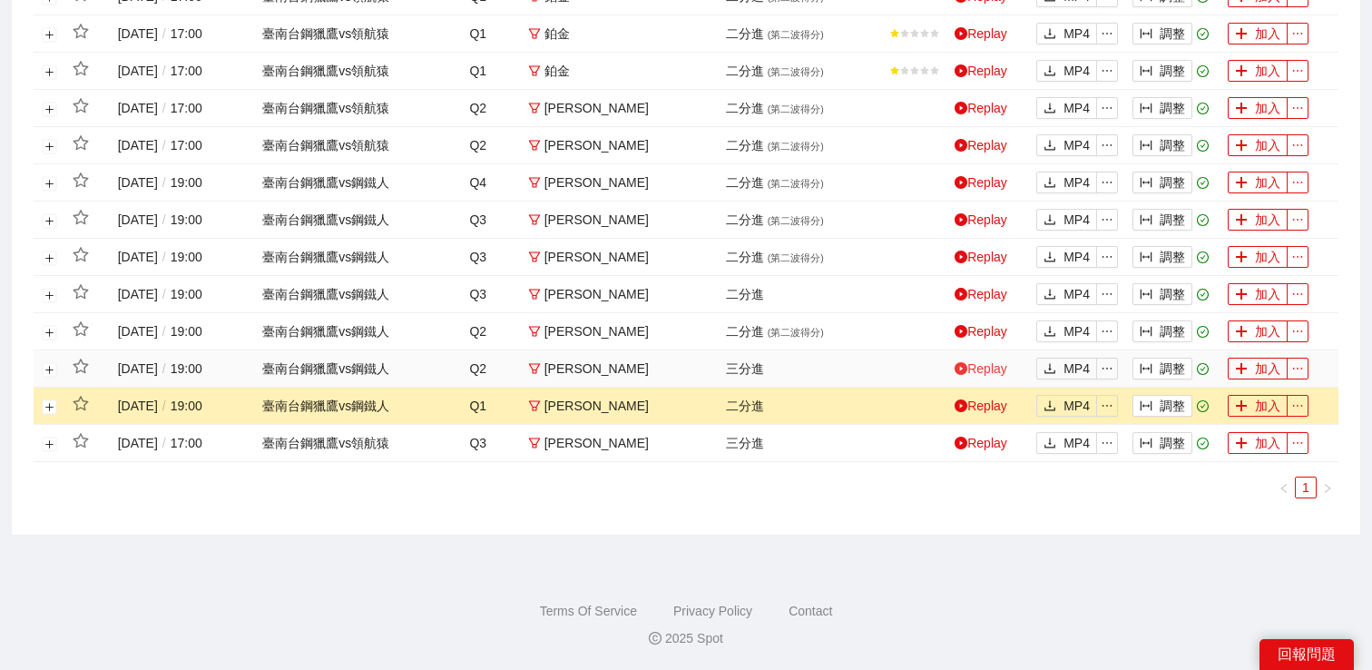
click at [996, 367] on link "Replay" at bounding box center [981, 368] width 53 height 15
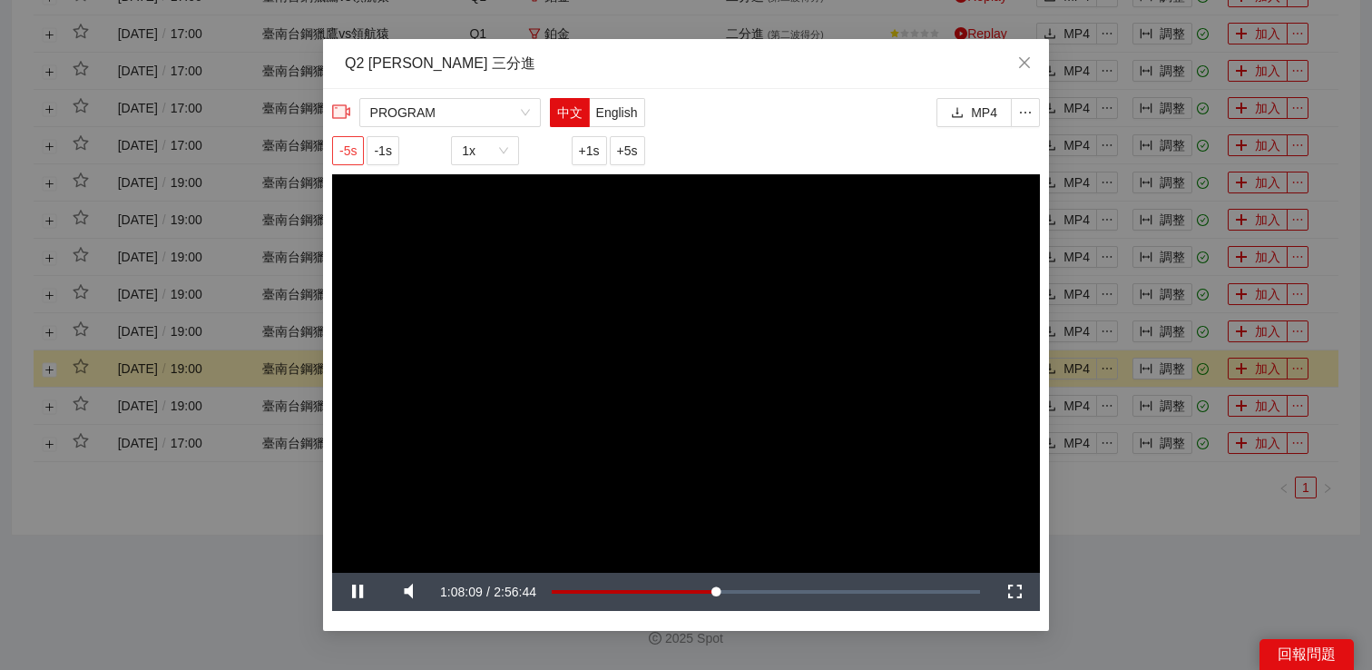
click at [350, 146] on span "-5s" at bounding box center [347, 151] width 17 height 20
click at [592, 287] on video "Video Player" at bounding box center [686, 373] width 708 height 398
click at [609, 309] on video "Video Player" at bounding box center [686, 373] width 708 height 398
click at [337, 144] on button "-5s" at bounding box center [348, 150] width 32 height 29
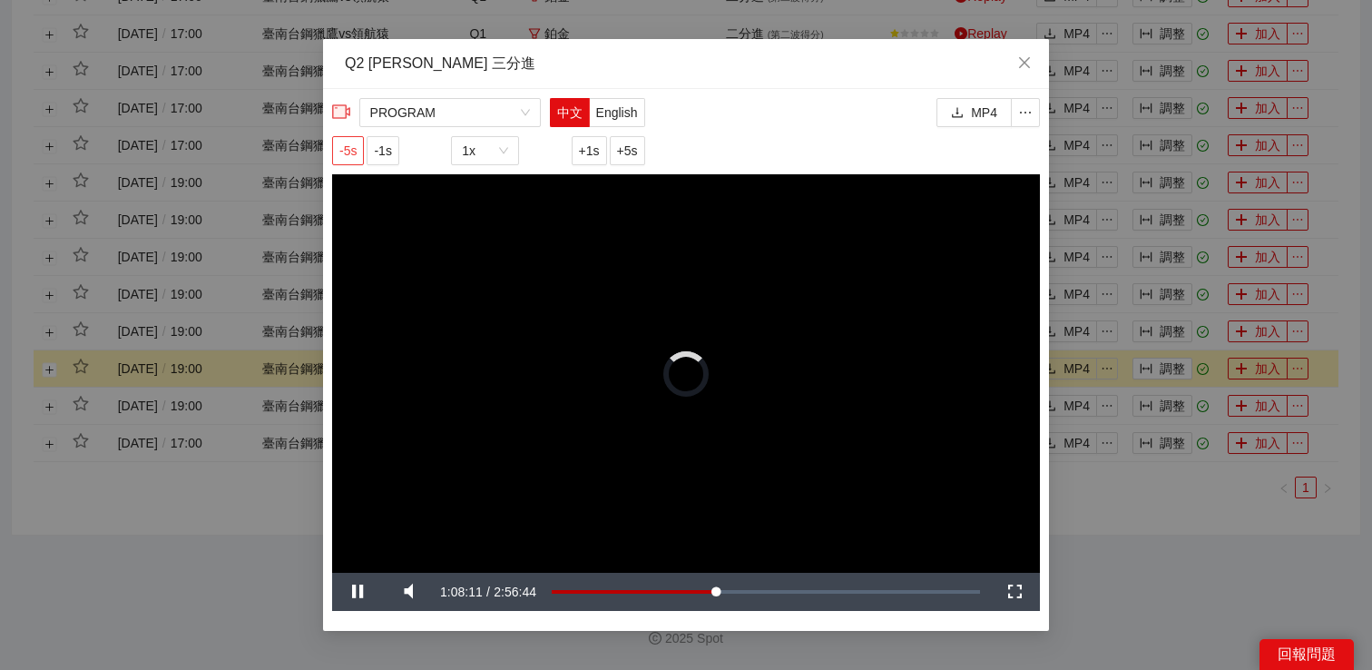
click at [337, 144] on button "-5s" at bounding box center [348, 150] width 32 height 29
click at [351, 153] on span "-5s" at bounding box center [347, 151] width 17 height 20
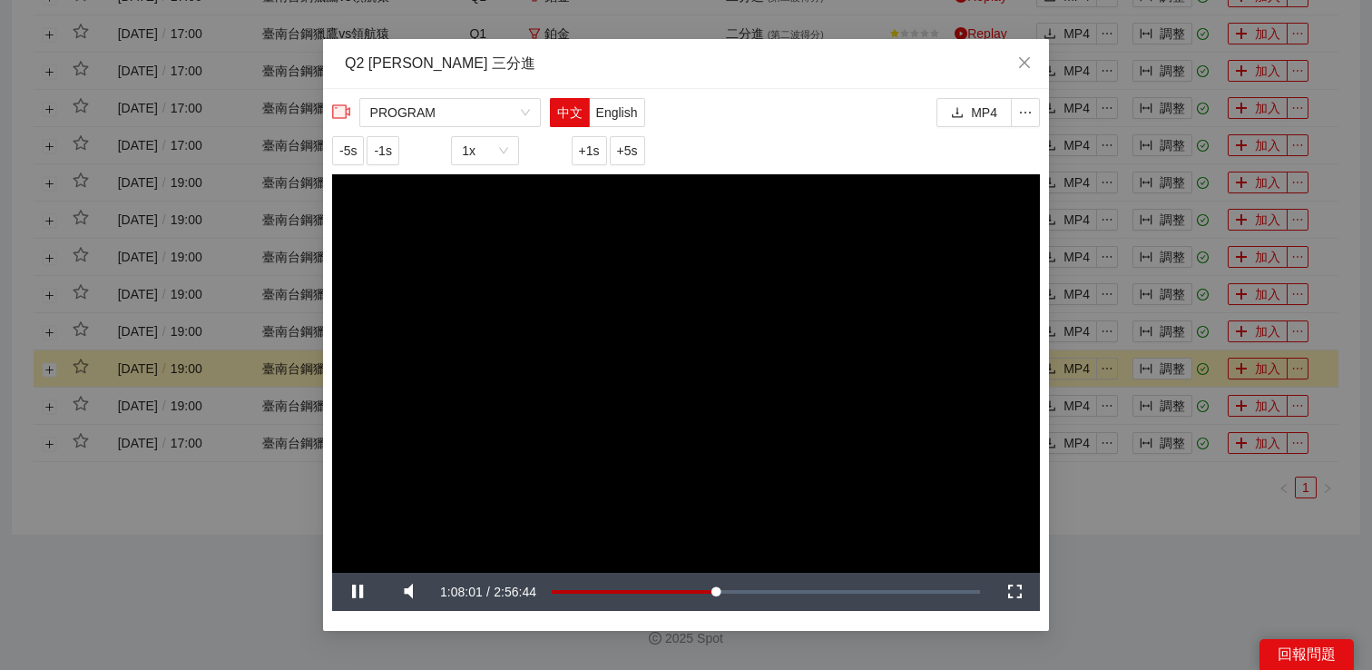
click at [1184, 590] on div "**********" at bounding box center [686, 335] width 1372 height 670
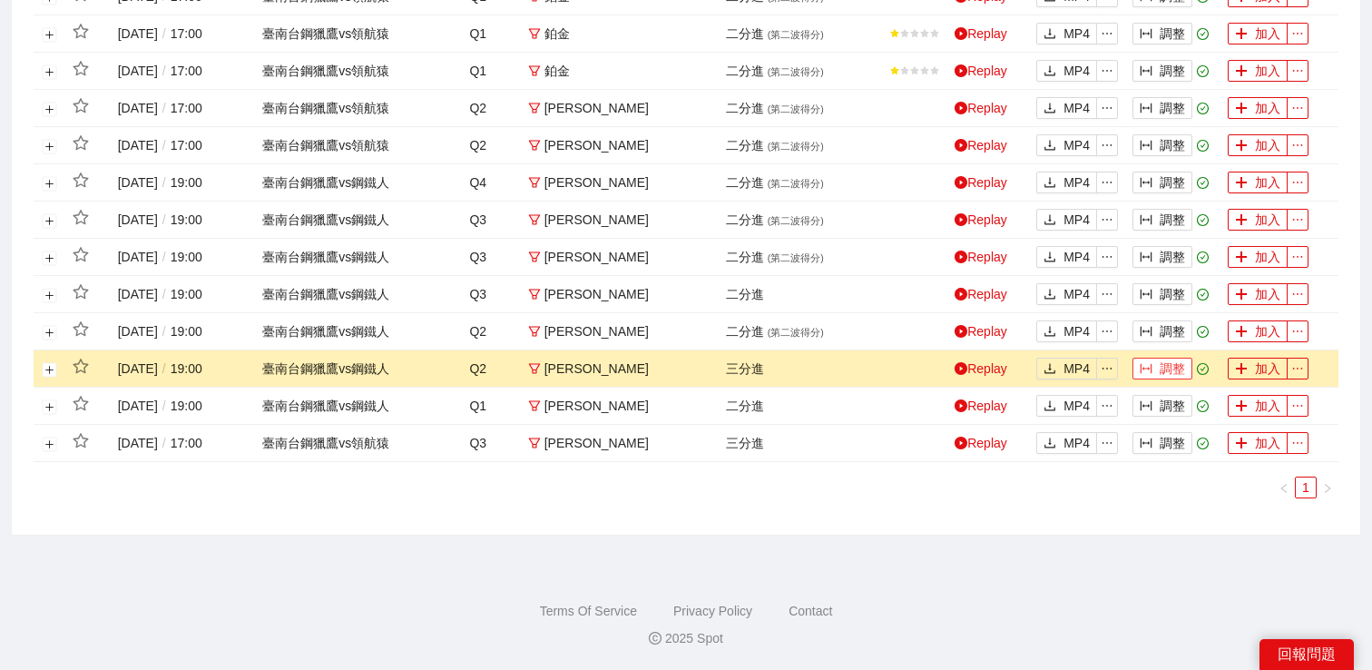
click at [1167, 361] on button "調整" at bounding box center [1163, 369] width 60 height 22
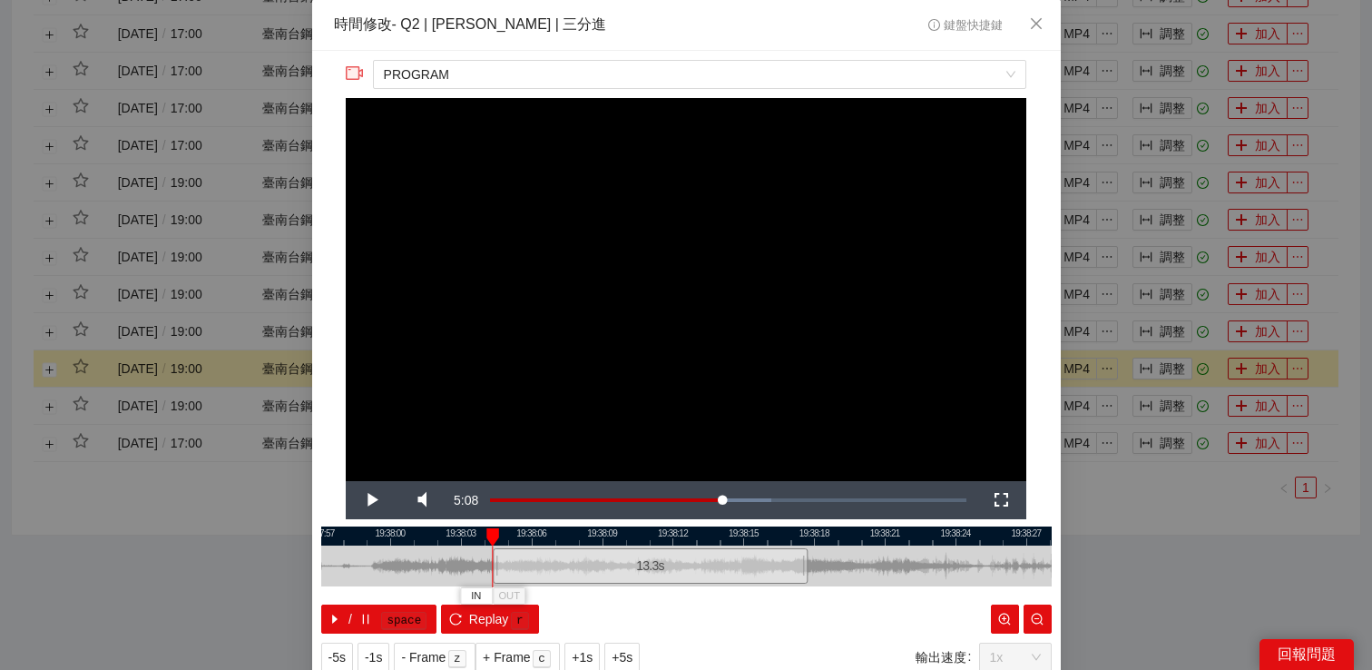
drag, startPoint x: 567, startPoint y: 556, endPoint x: 497, endPoint y: 559, distance: 69.9
click at [496, 559] on div at bounding box center [495, 565] width 11 height 41
drag, startPoint x: 497, startPoint y: 559, endPoint x: 452, endPoint y: 559, distance: 45.4
click at [452, 559] on div at bounding box center [451, 565] width 11 height 41
drag, startPoint x: 807, startPoint y: 564, endPoint x: 752, endPoint y: 568, distance: 54.6
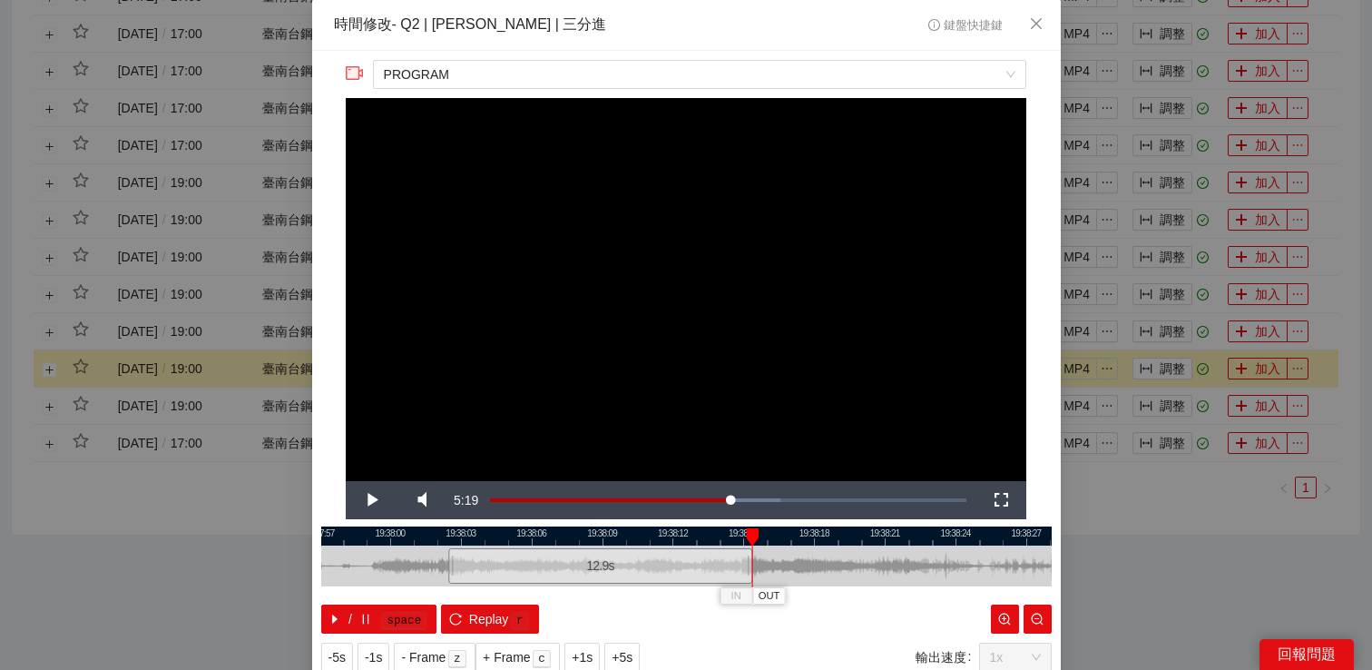
click at [752, 568] on div "19:37:57 19:38:00 19:38:03 19:38:06 19:38:09 19:38:12 19:38:15 19:38:18 19:38:2…" at bounding box center [686, 579] width 731 height 107
drag, startPoint x: 751, startPoint y: 561, endPoint x: 767, endPoint y: 561, distance: 16.3
click at [767, 561] on div at bounding box center [766, 565] width 11 height 41
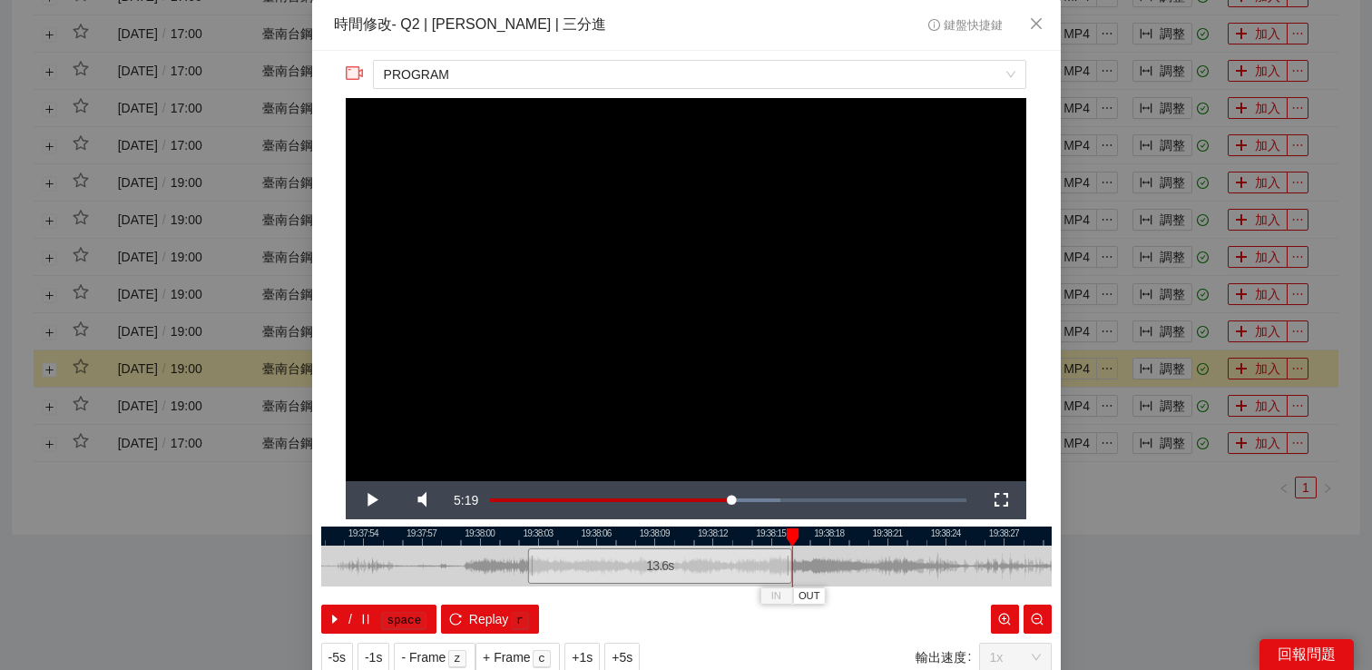
scroll to position [58, 0]
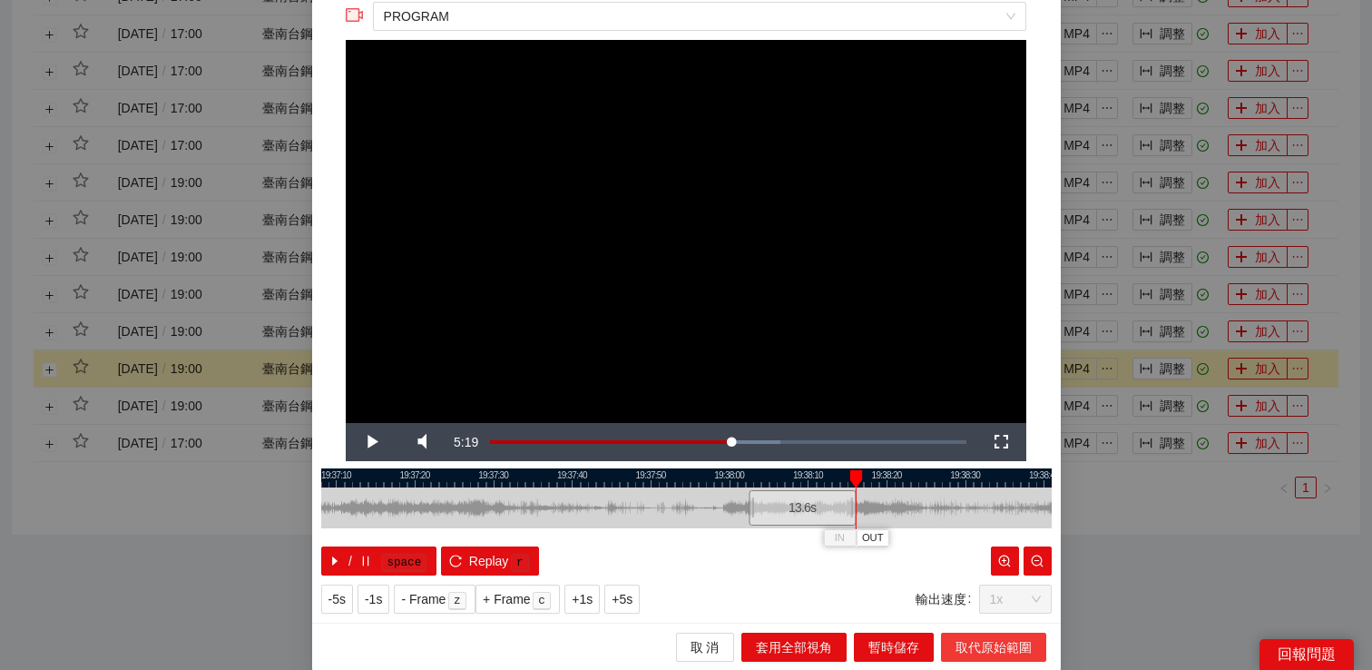
click at [961, 640] on span "取代原始範圍" at bounding box center [994, 647] width 76 height 20
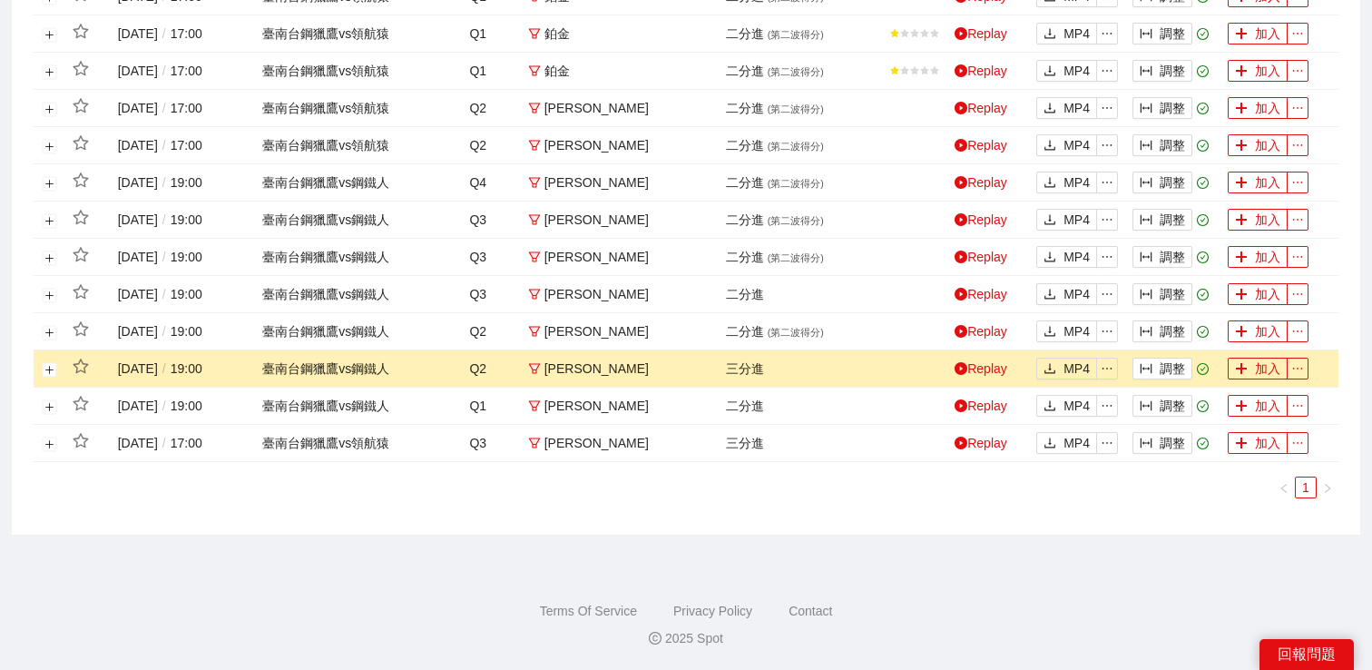
scroll to position [0, 0]
click at [47, 369] on button "展開行" at bounding box center [50, 369] width 15 height 15
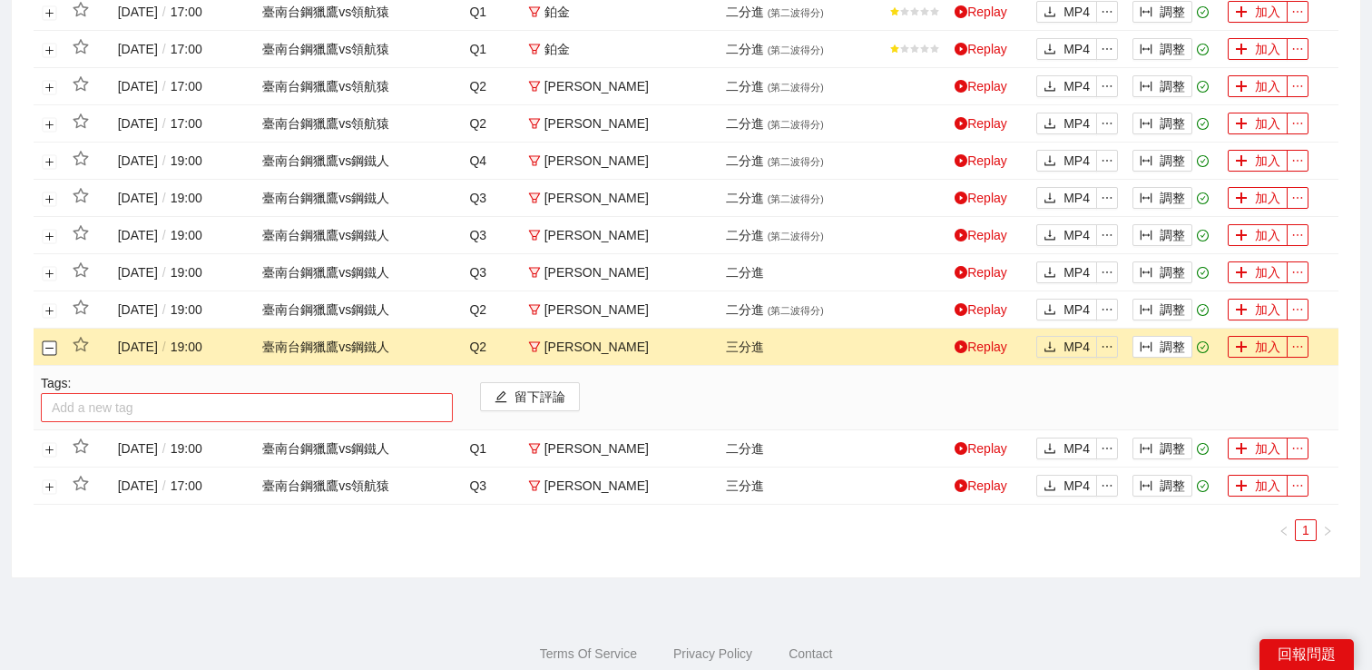
click at [110, 418] on div at bounding box center [246, 408] width 403 height 22
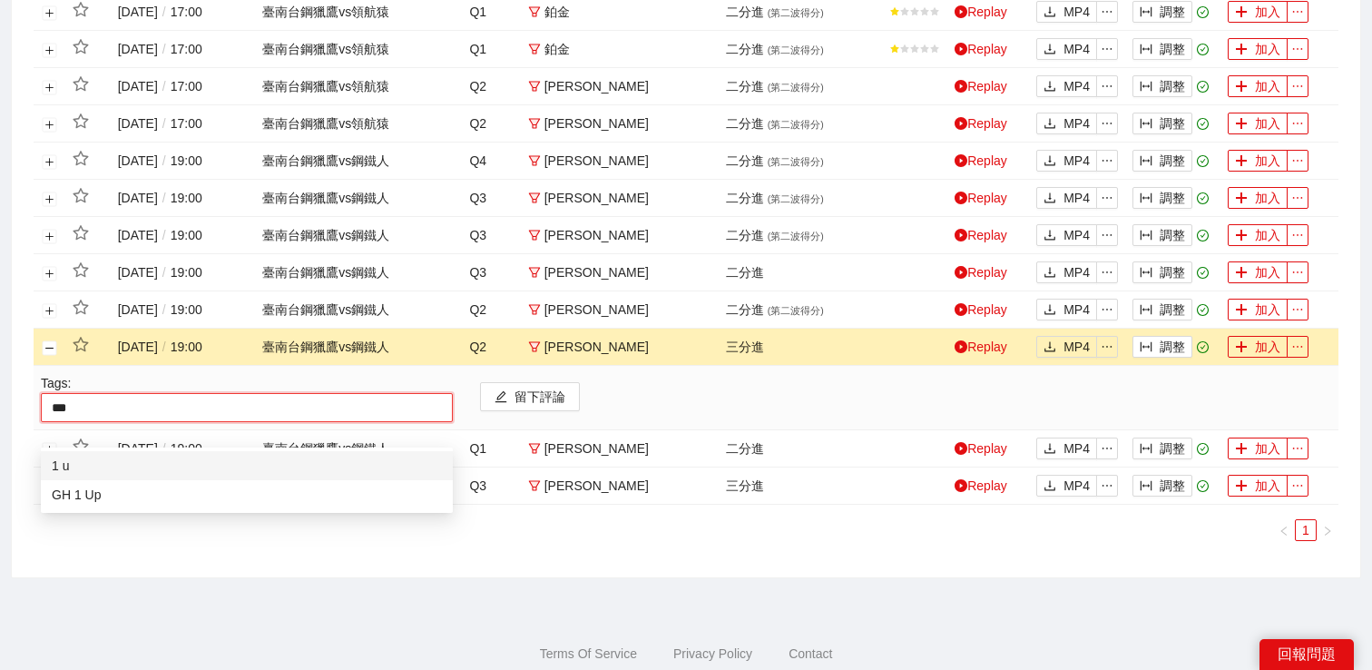
type input "****"
click at [109, 500] on div "GH 1 Up" at bounding box center [247, 495] width 390 height 20
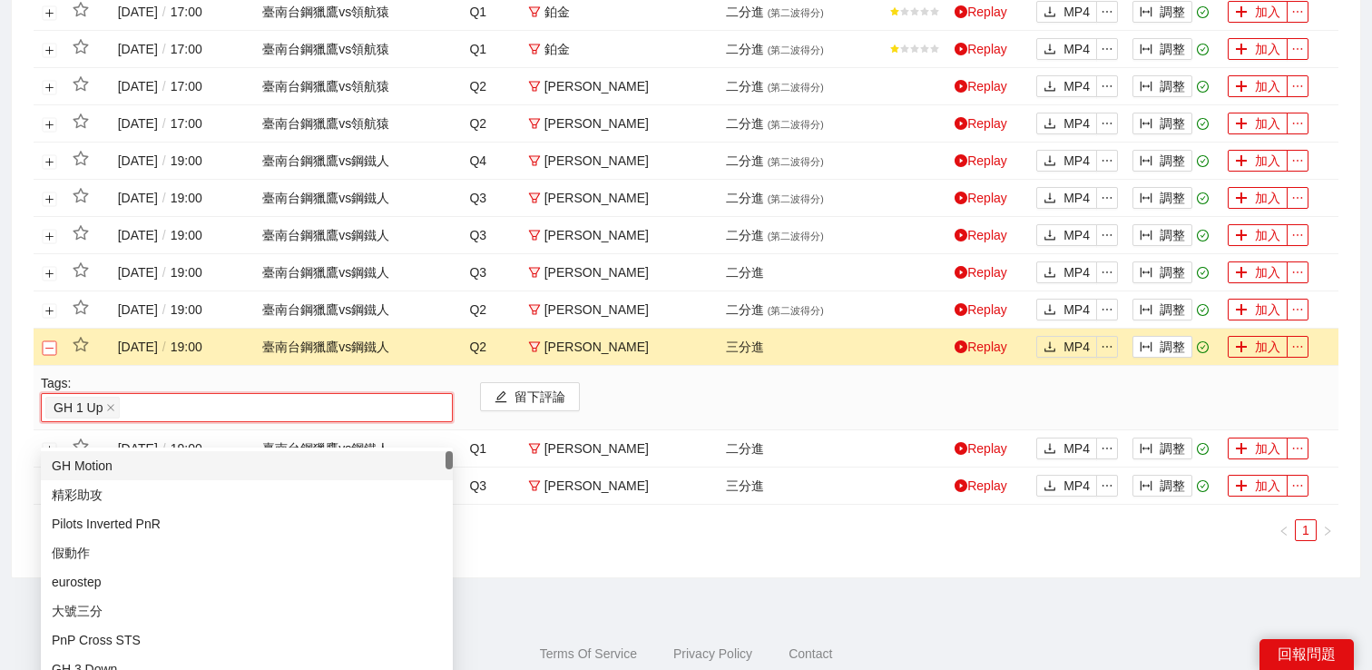
click at [49, 355] on button "關閉行" at bounding box center [50, 347] width 15 height 15
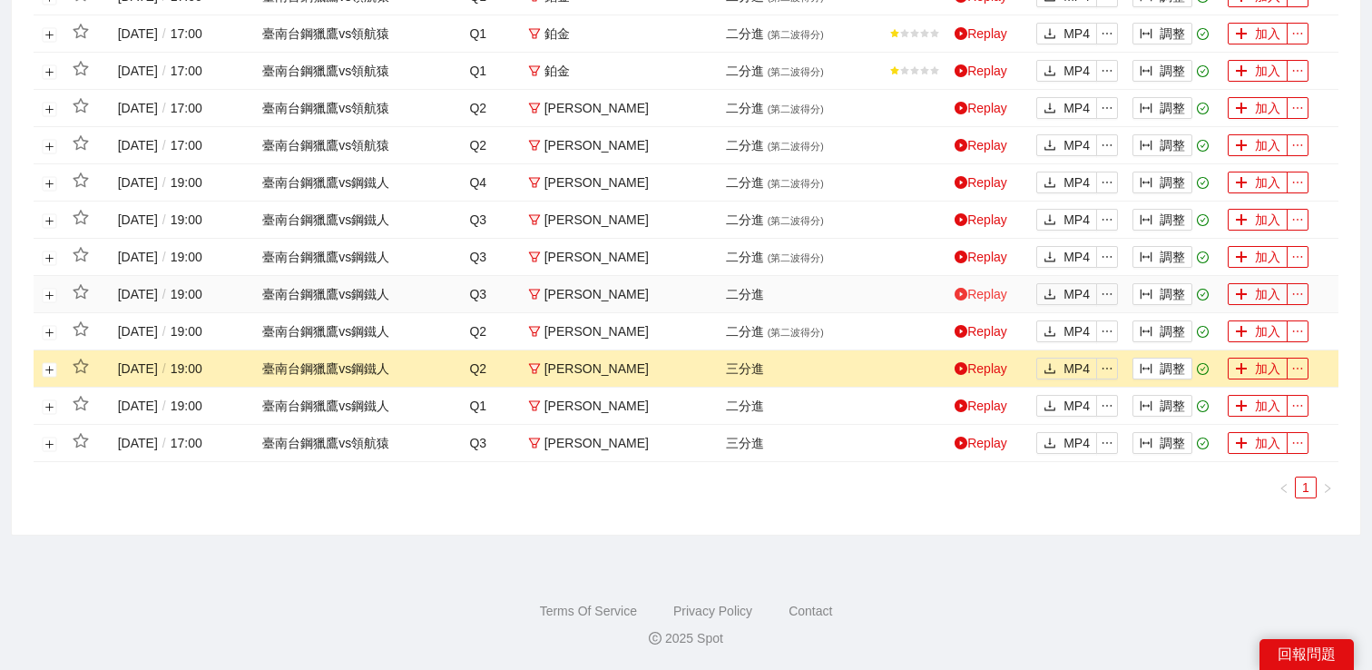
click at [971, 294] on link "Replay" at bounding box center [981, 294] width 53 height 15
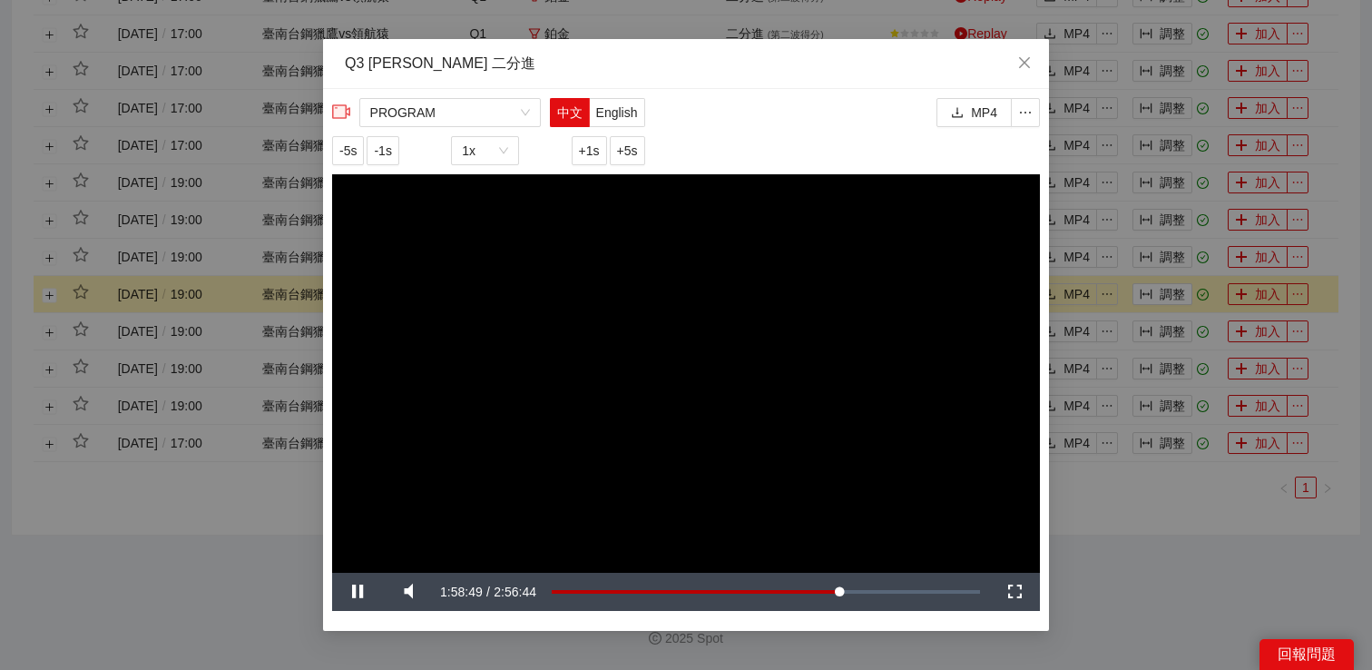
click at [1131, 563] on div "**********" at bounding box center [686, 335] width 1372 height 670
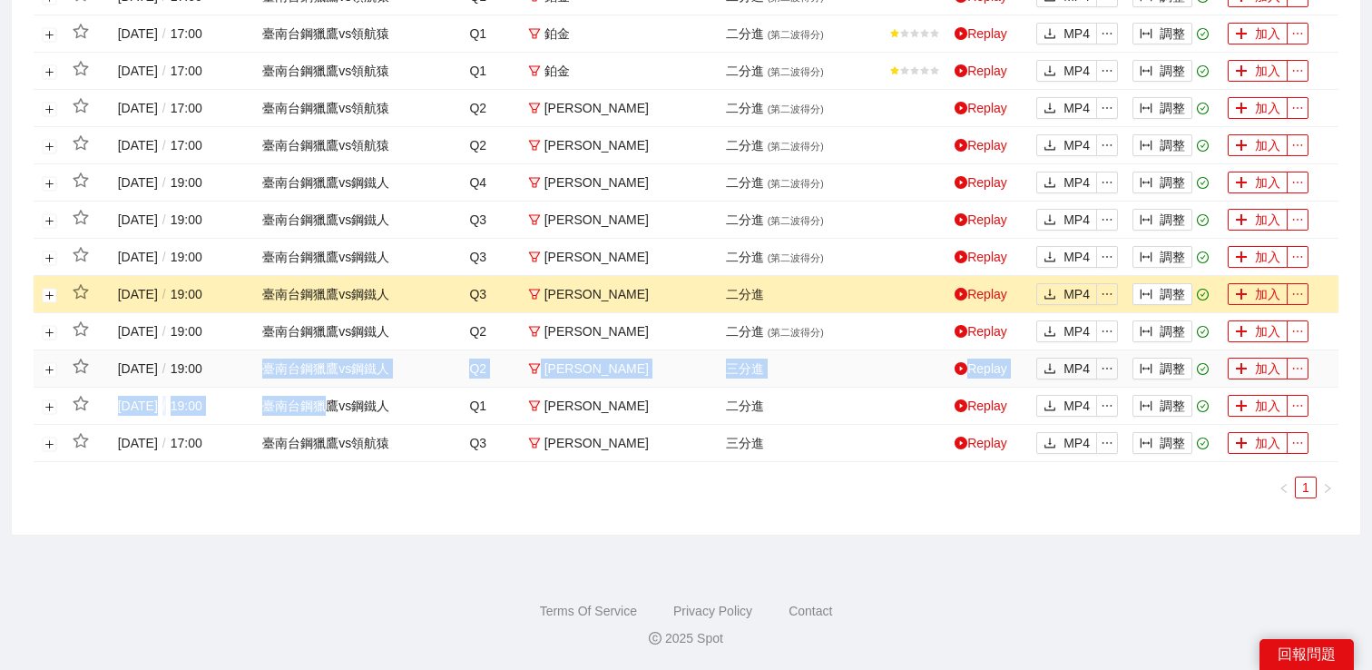
click at [49, 294] on button "展開行" at bounding box center [50, 295] width 15 height 15
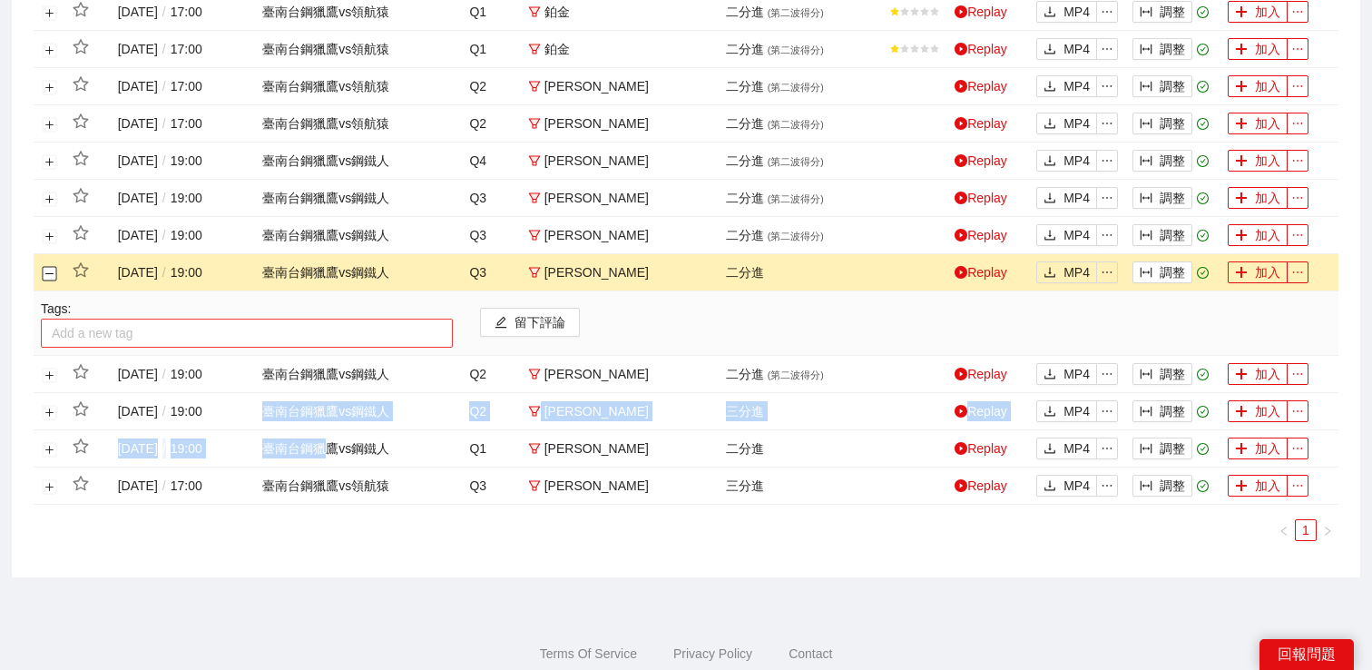
click at [78, 344] on div at bounding box center [246, 333] width 403 height 22
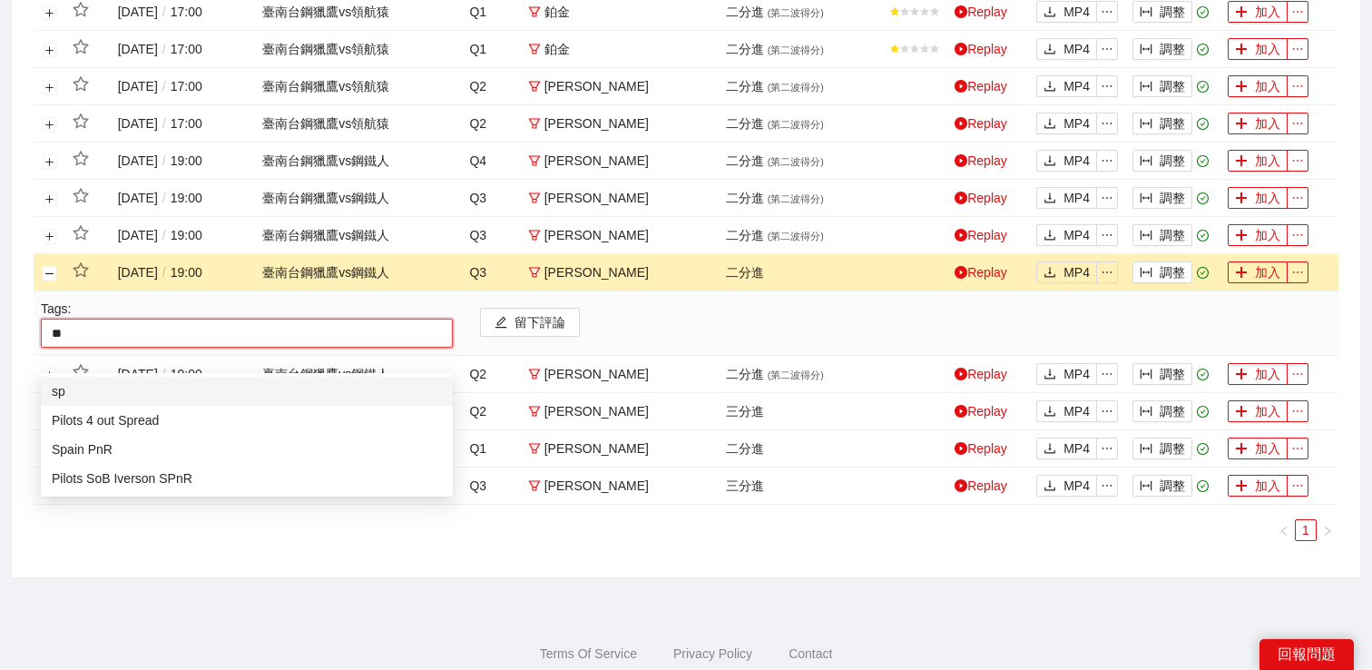
type input "***"
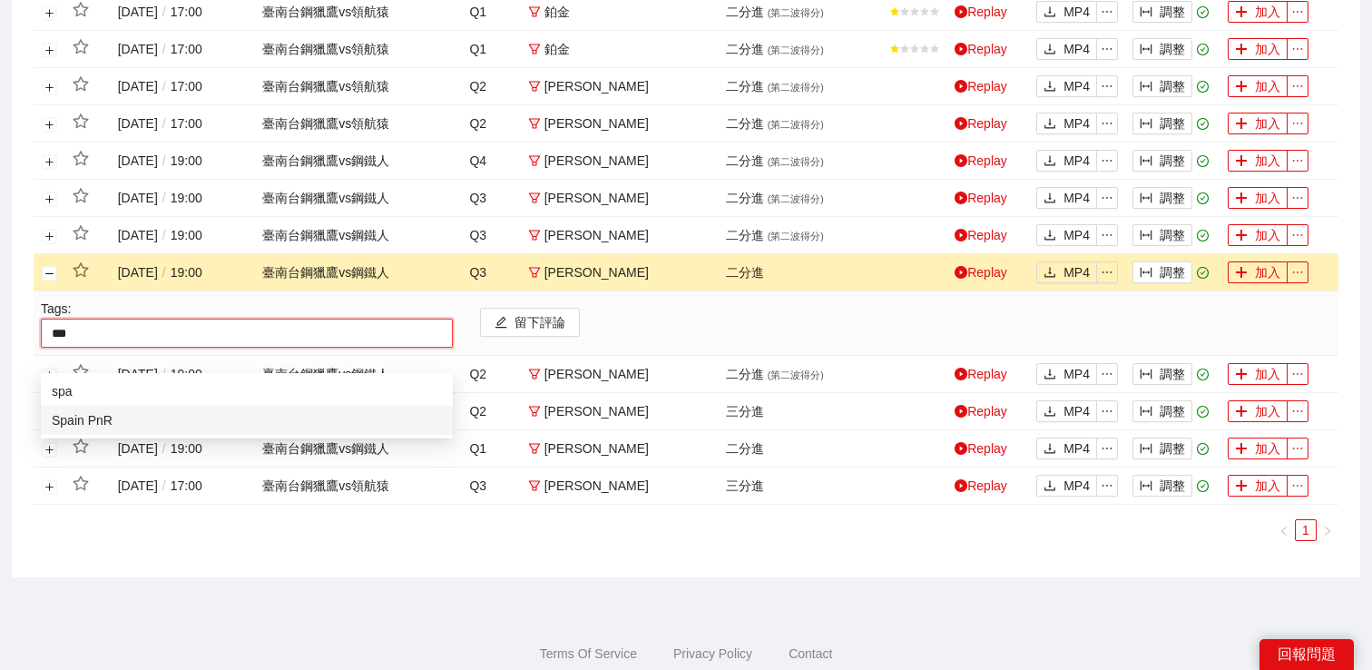
click at [83, 417] on div "Spain PnR" at bounding box center [247, 420] width 390 height 20
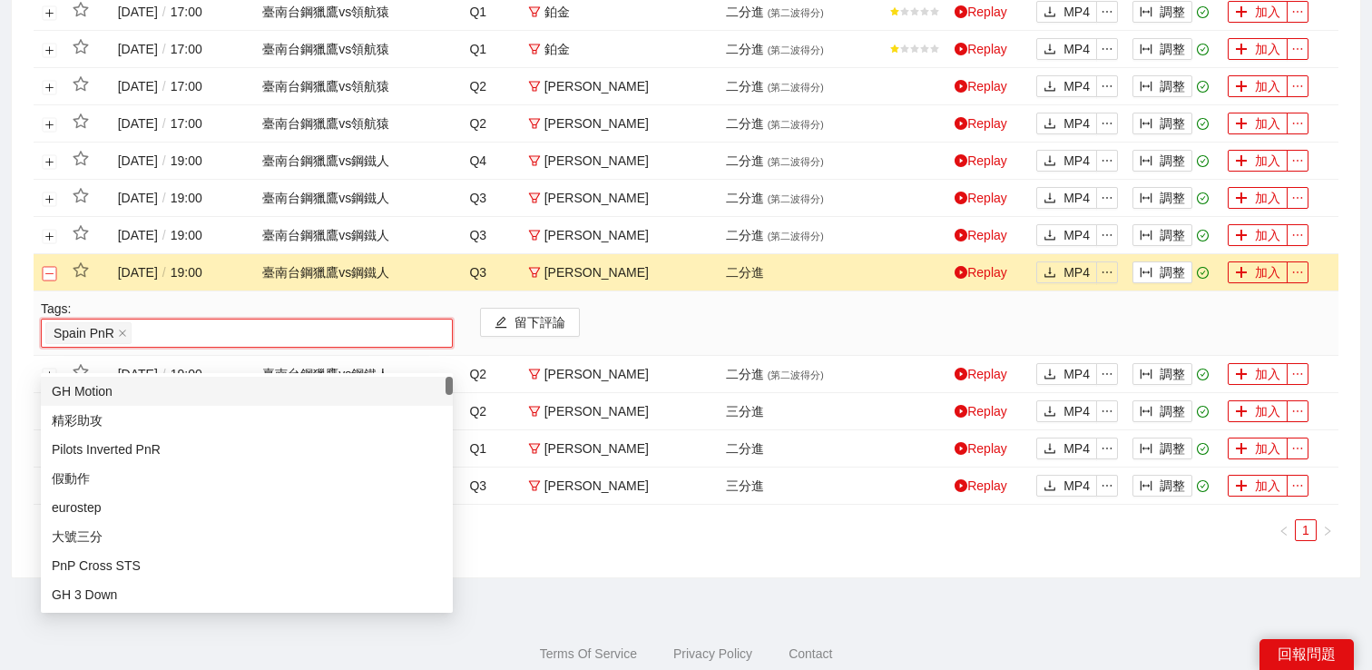
click at [51, 280] on button "關閉行" at bounding box center [50, 273] width 15 height 15
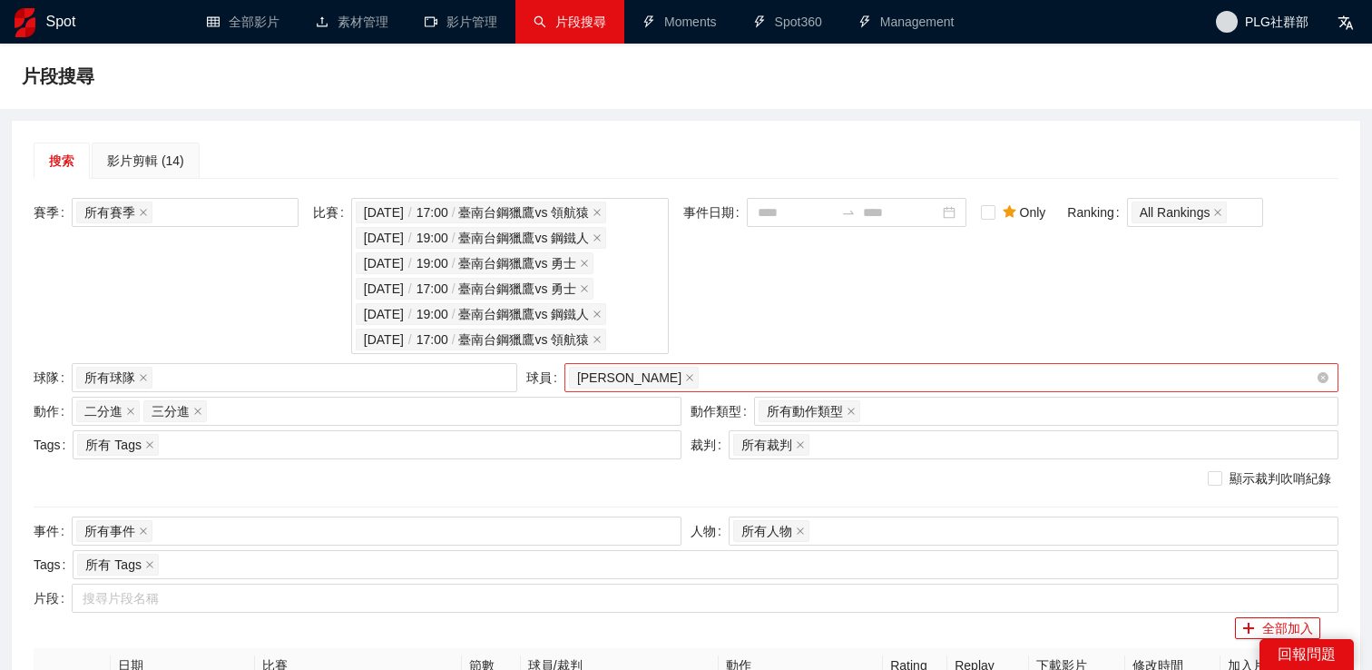
click at [779, 390] on div "[PERSON_NAME]" at bounding box center [942, 377] width 747 height 25
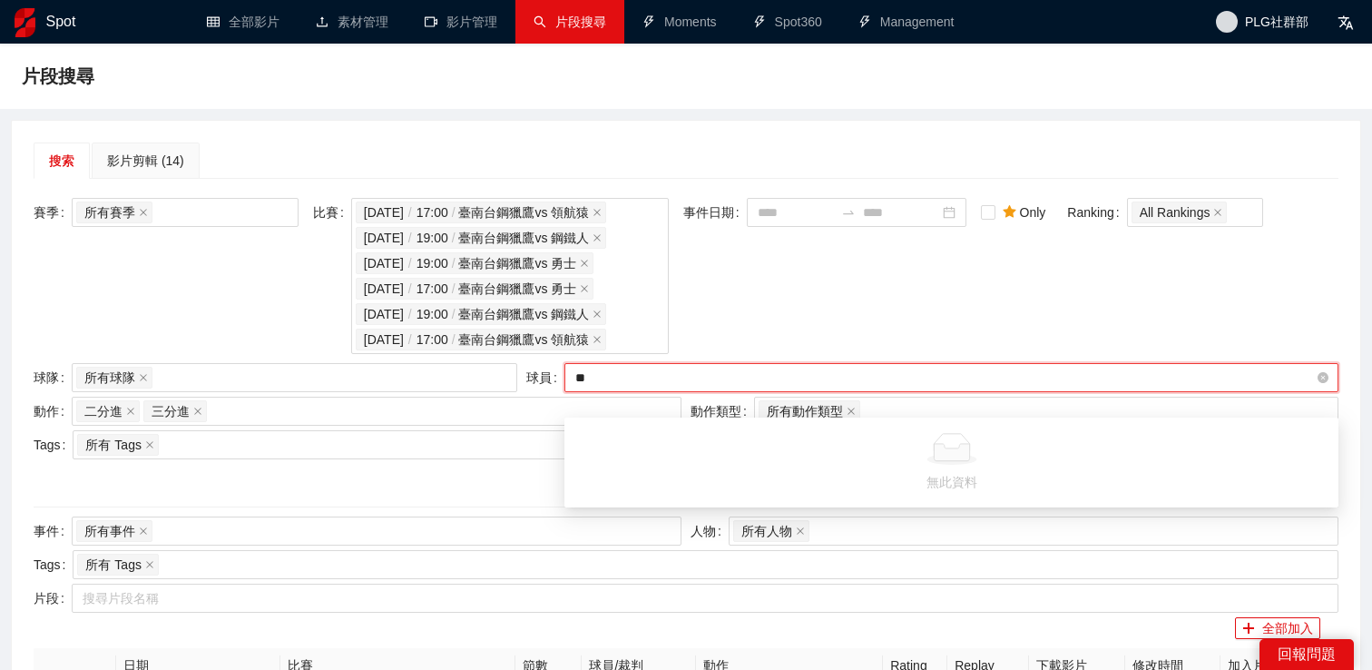
type input "*"
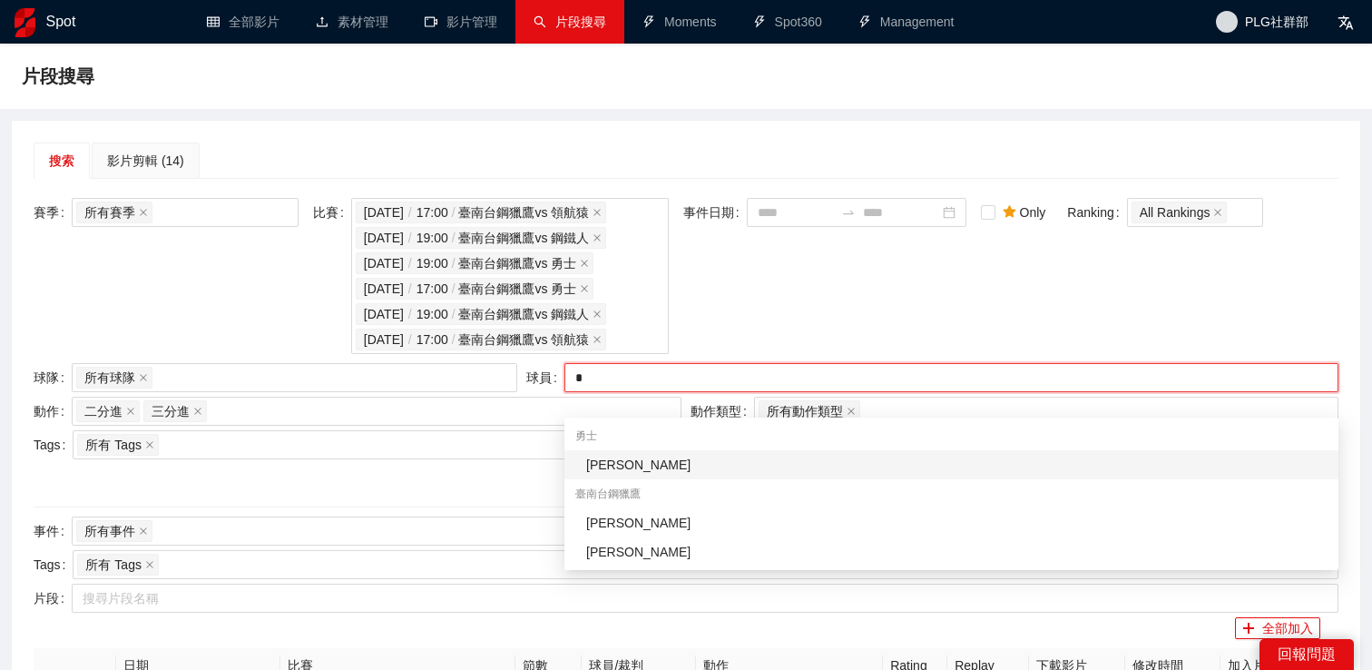
click at [739, 466] on div "[PERSON_NAME]" at bounding box center [956, 465] width 741 height 20
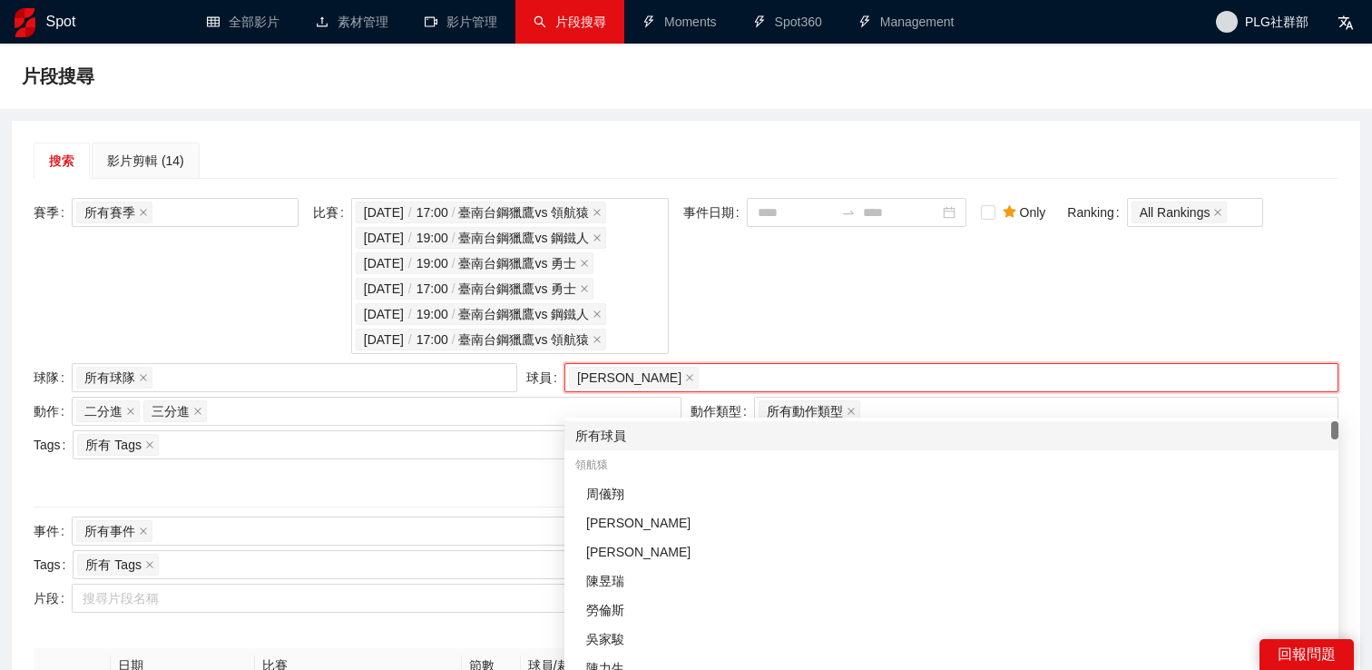
click at [789, 358] on div "事件日期" at bounding box center [824, 278] width 283 height 161
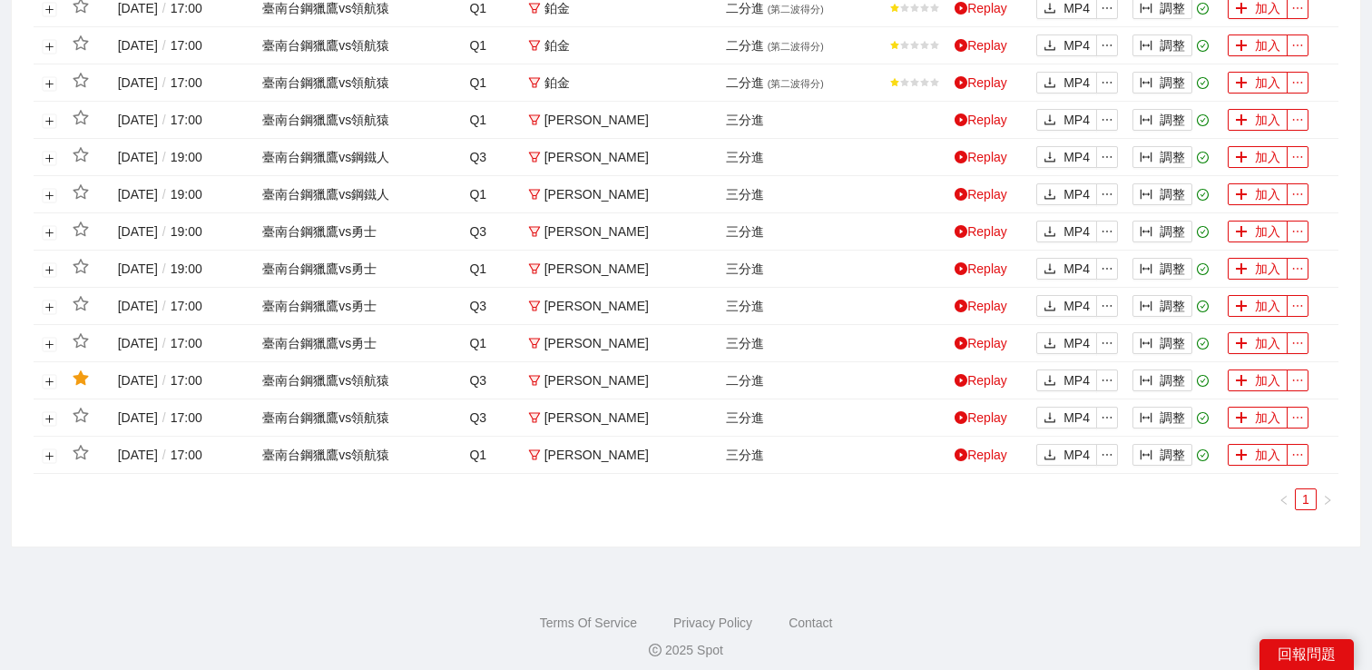
scroll to position [1773, 0]
click at [993, 461] on link "Replay" at bounding box center [981, 454] width 53 height 15
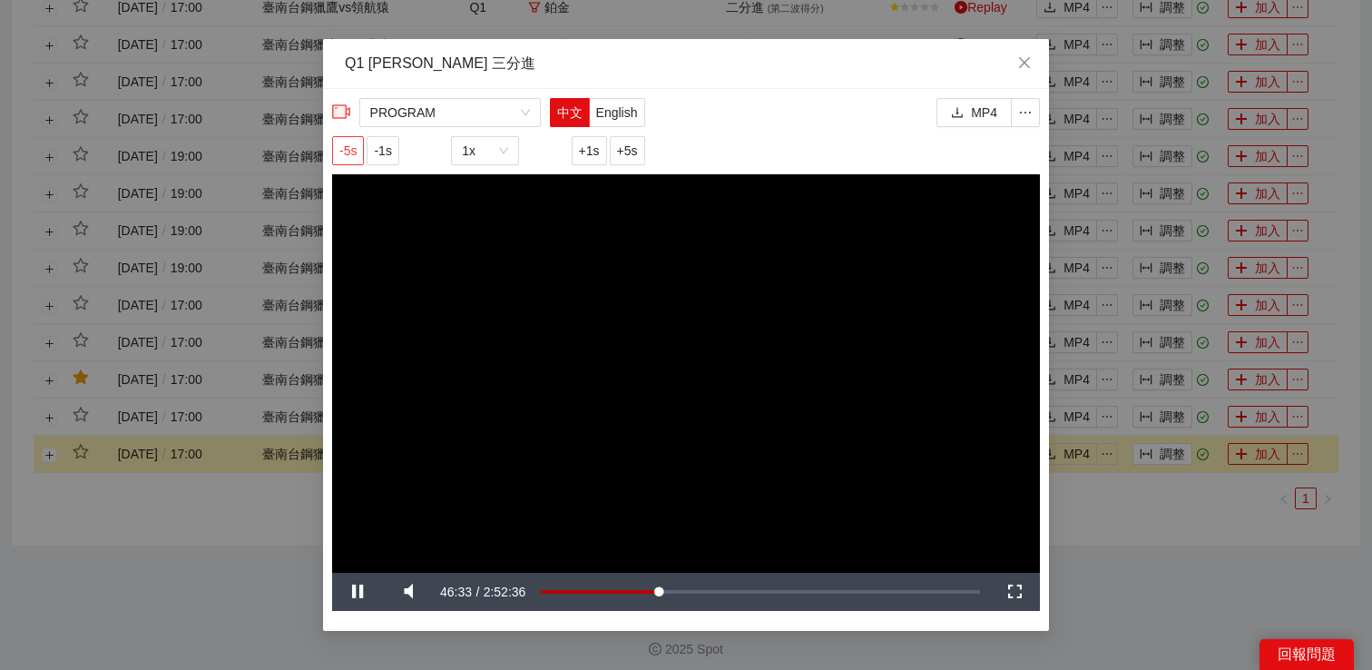
click at [349, 146] on span "-5s" at bounding box center [347, 151] width 17 height 20
click at [1154, 566] on div "**********" at bounding box center [686, 335] width 1372 height 670
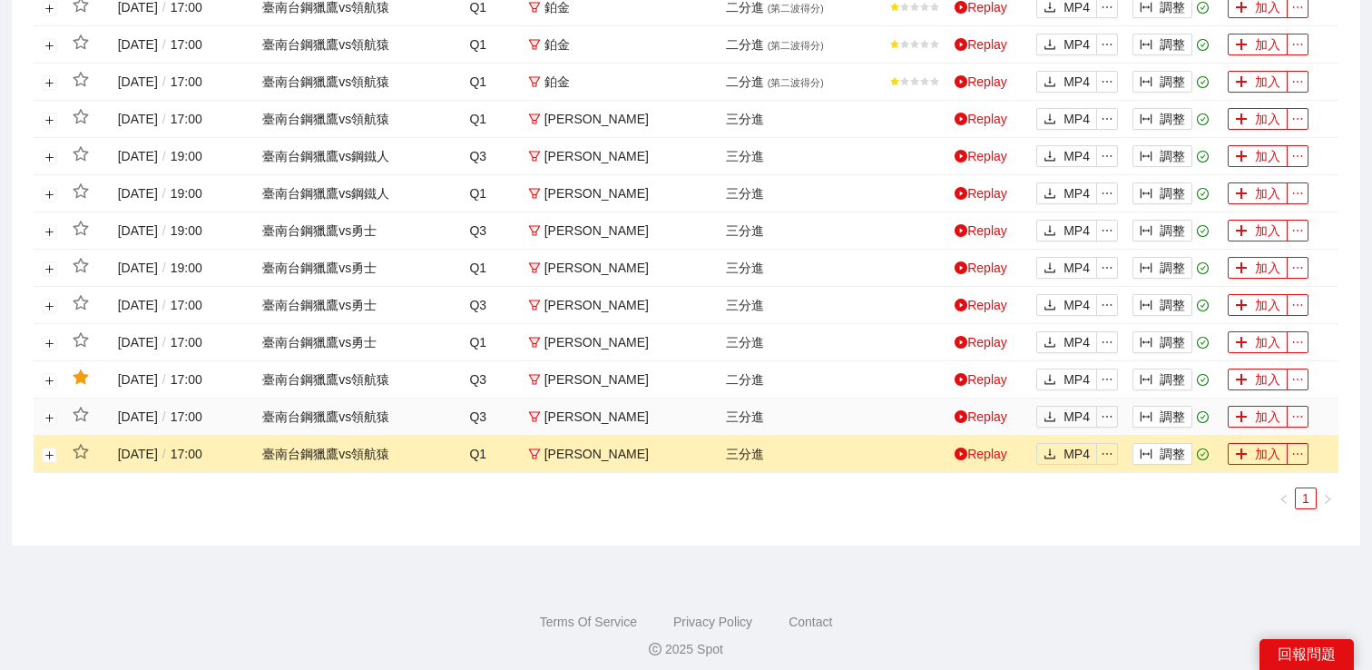
click at [996, 429] on td "Replay" at bounding box center [988, 416] width 82 height 37
click at [994, 424] on link "Replay" at bounding box center [981, 416] width 53 height 15
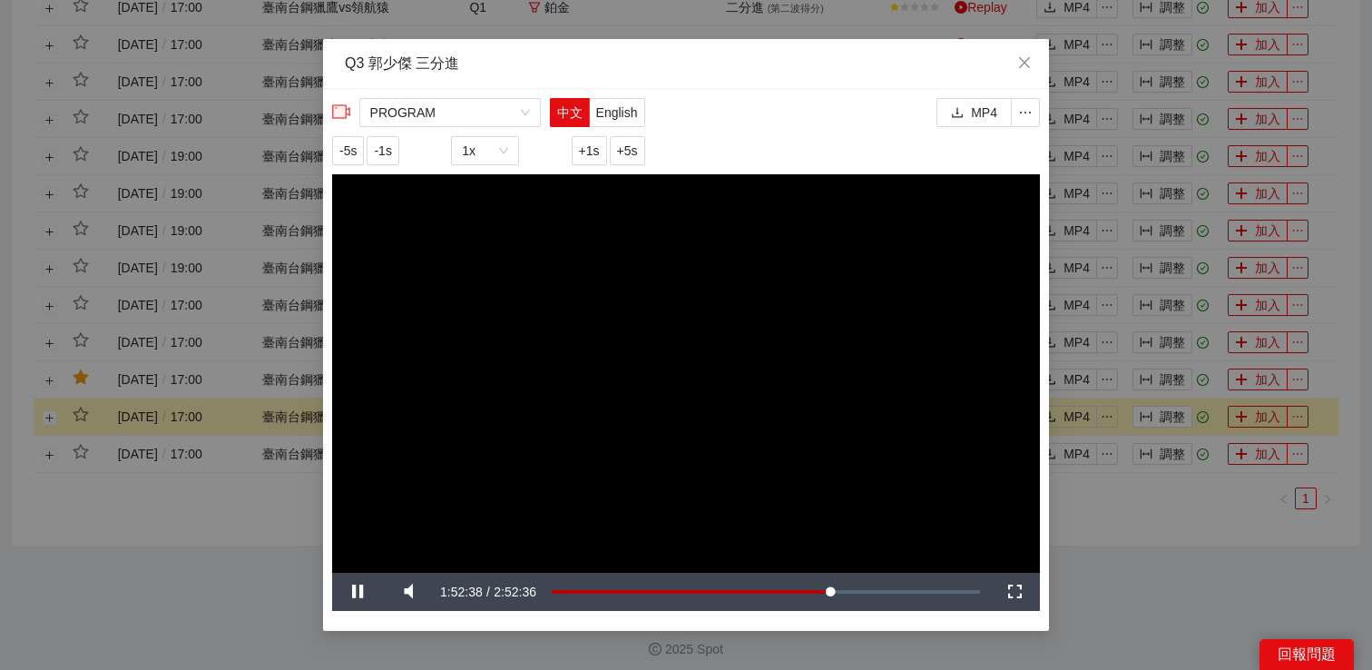
click at [1137, 542] on div "**********" at bounding box center [686, 335] width 1372 height 670
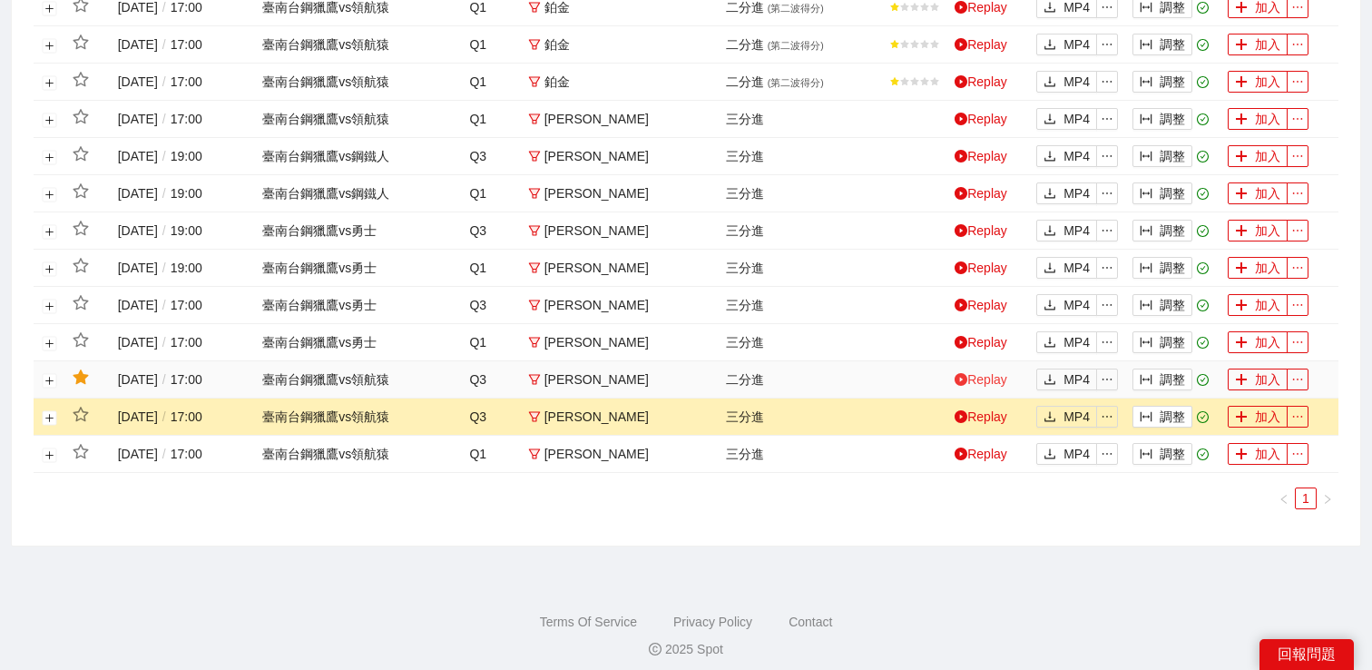
click at [987, 387] on link "Replay" at bounding box center [981, 379] width 53 height 15
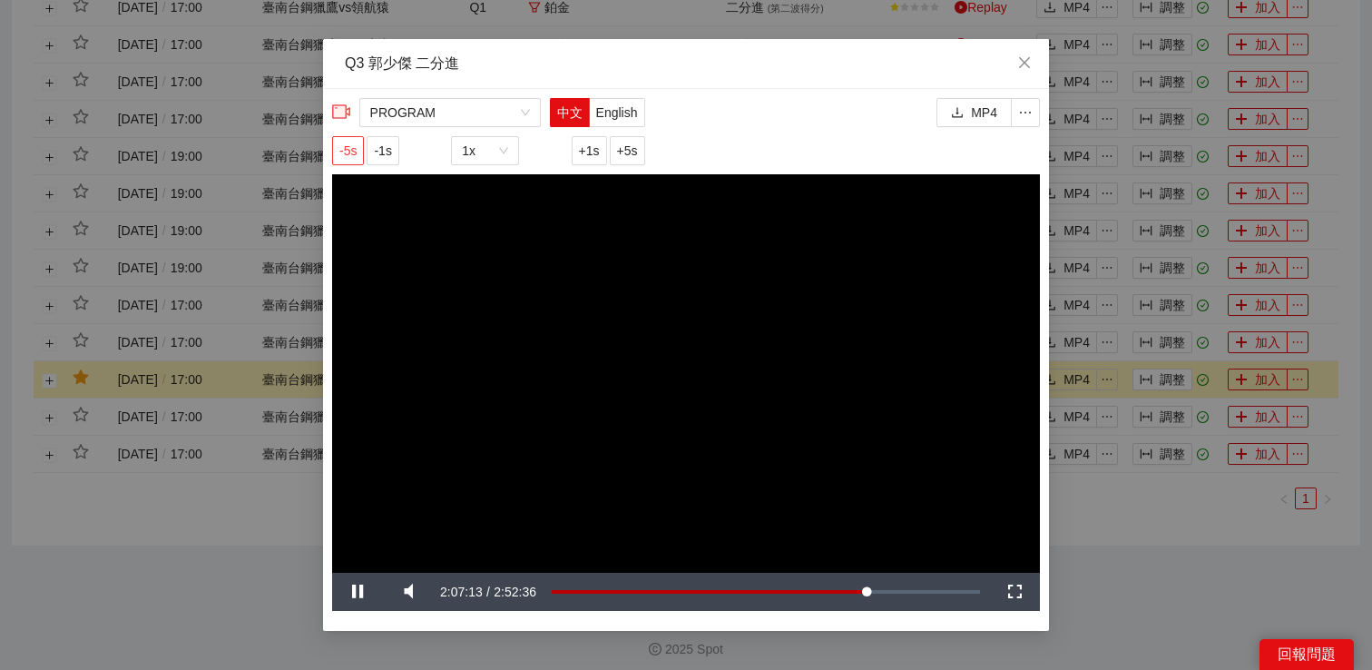
click at [347, 149] on span "-5s" at bounding box center [347, 151] width 17 height 20
click at [349, 157] on span "-5s" at bounding box center [347, 151] width 17 height 20
click at [1144, 535] on div "**********" at bounding box center [686, 335] width 1372 height 670
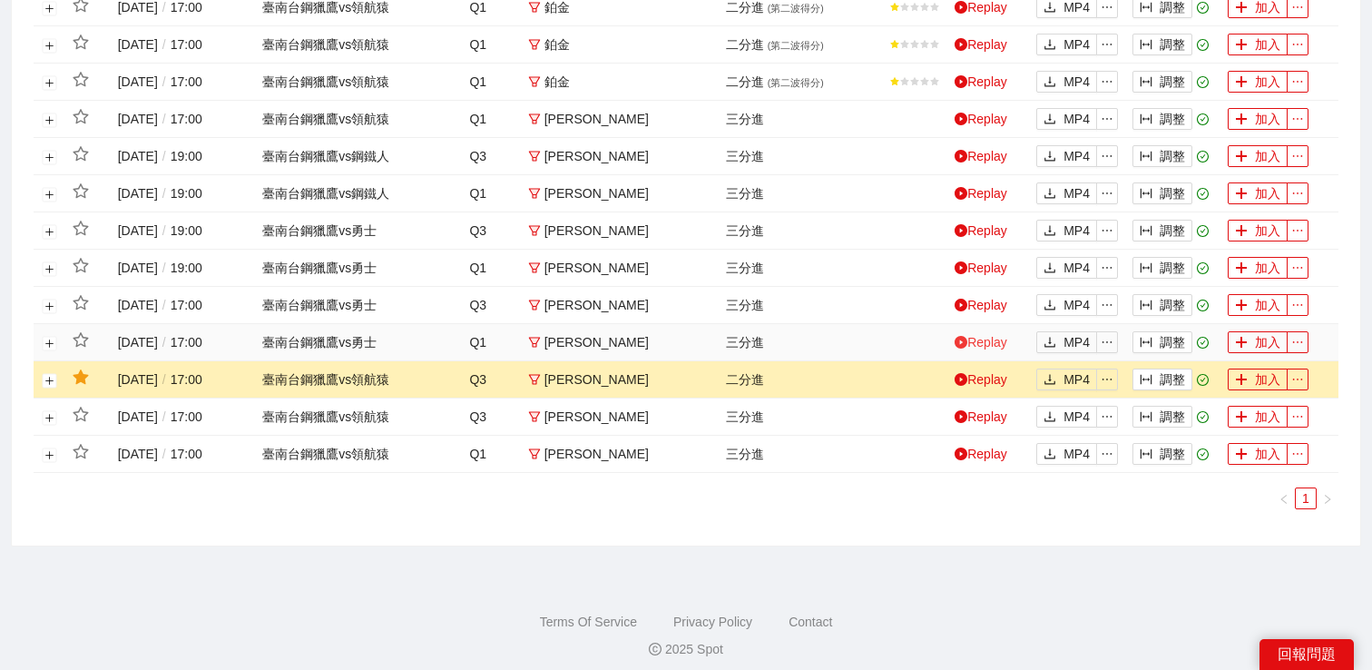
click at [999, 349] on link "Replay" at bounding box center [981, 342] width 53 height 15
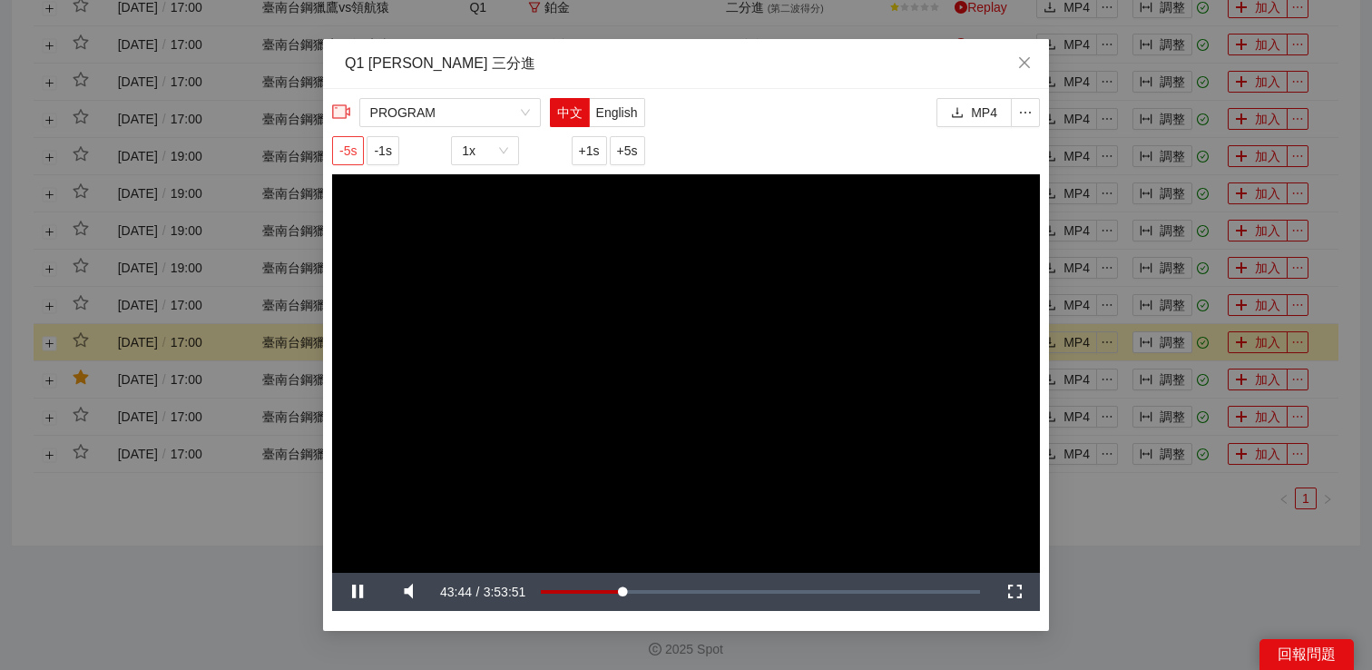
click at [350, 149] on span "-5s" at bounding box center [347, 151] width 17 height 20
click at [348, 148] on span "-5s" at bounding box center [347, 151] width 17 height 20
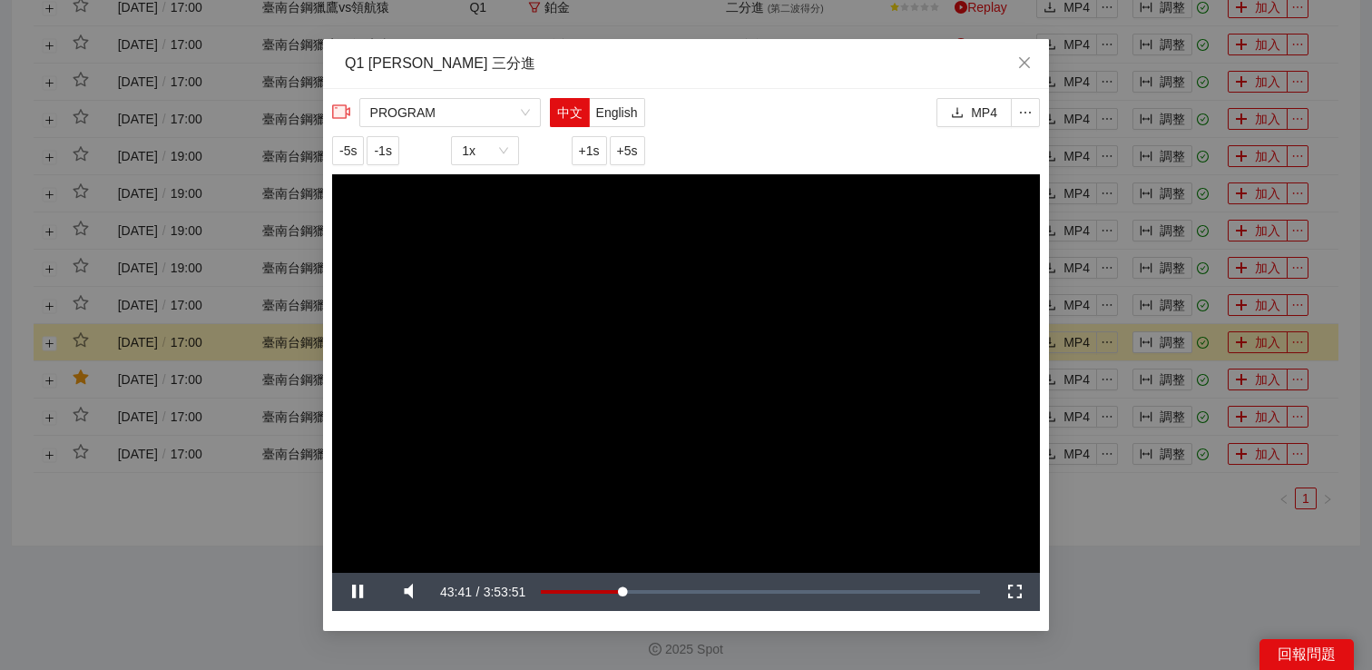
click at [1093, 577] on div "**********" at bounding box center [686, 335] width 1372 height 670
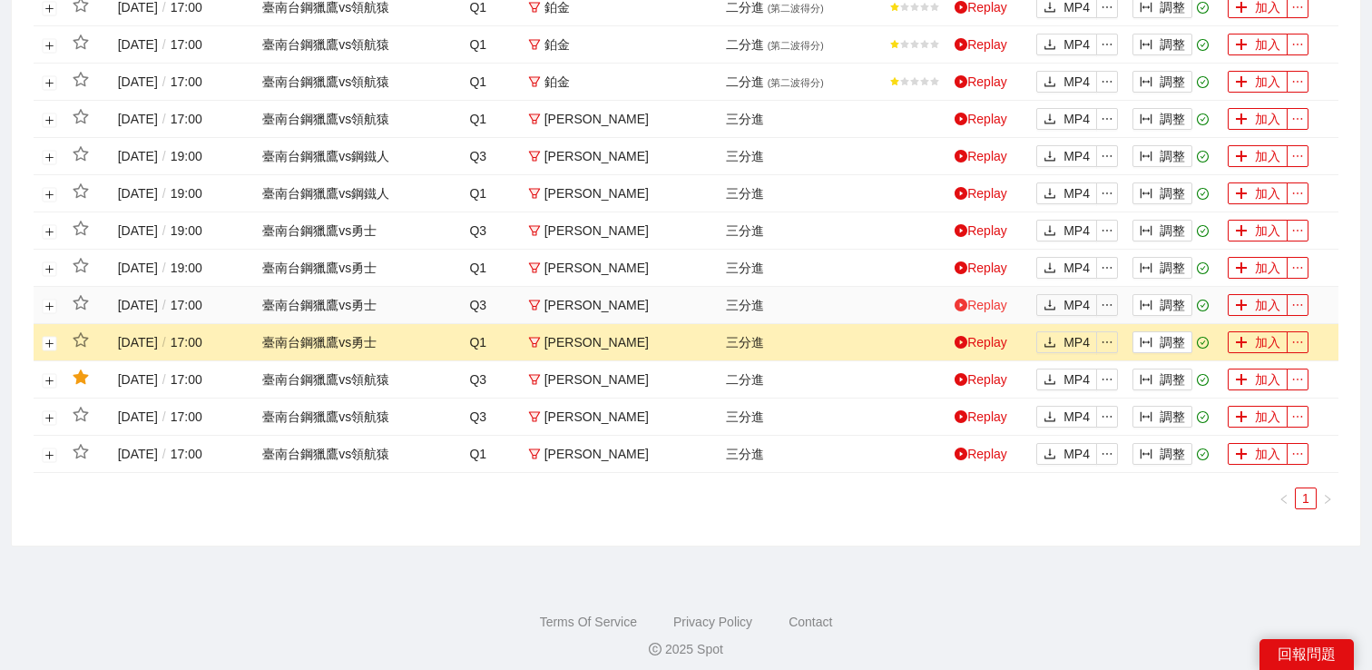
click at [971, 312] on link "Replay" at bounding box center [981, 305] width 53 height 15
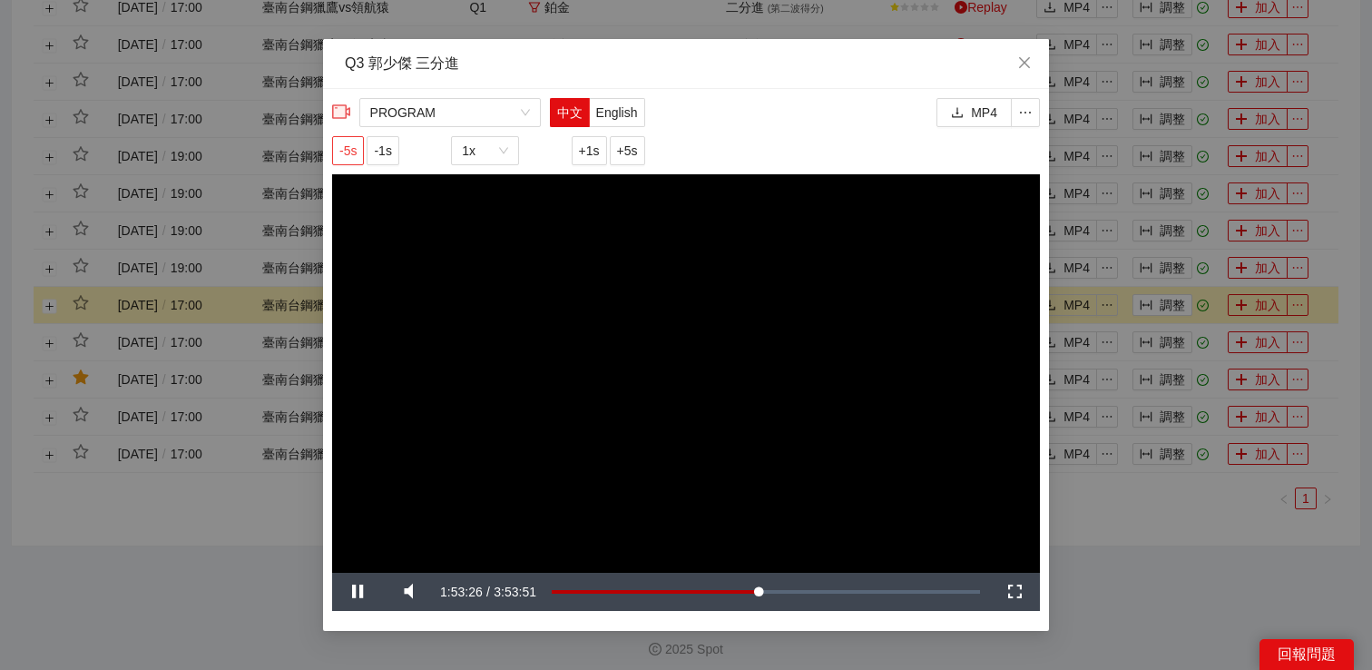
click at [364, 161] on button "-5s" at bounding box center [348, 150] width 32 height 29
click at [356, 159] on span "-5s" at bounding box center [347, 151] width 17 height 20
click at [348, 144] on span "-5s" at bounding box center [347, 151] width 17 height 20
click at [1095, 523] on div "**********" at bounding box center [686, 335] width 1372 height 670
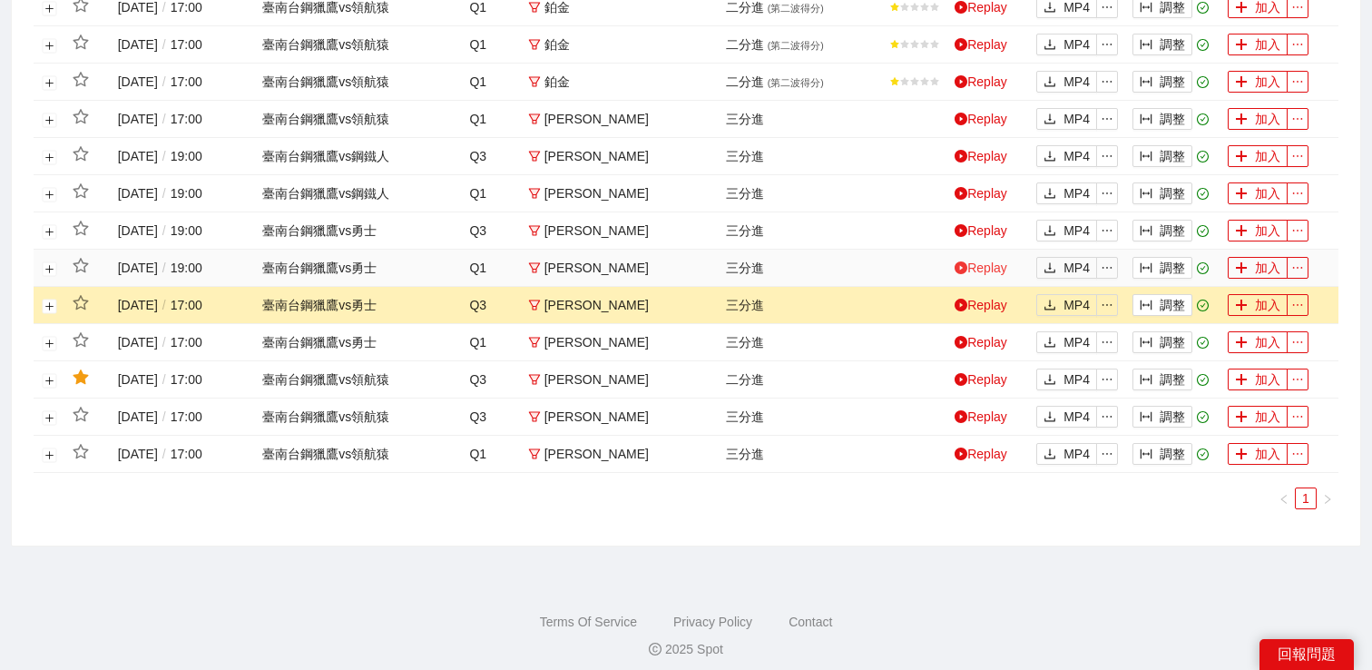
click at [970, 275] on link "Replay" at bounding box center [981, 267] width 53 height 15
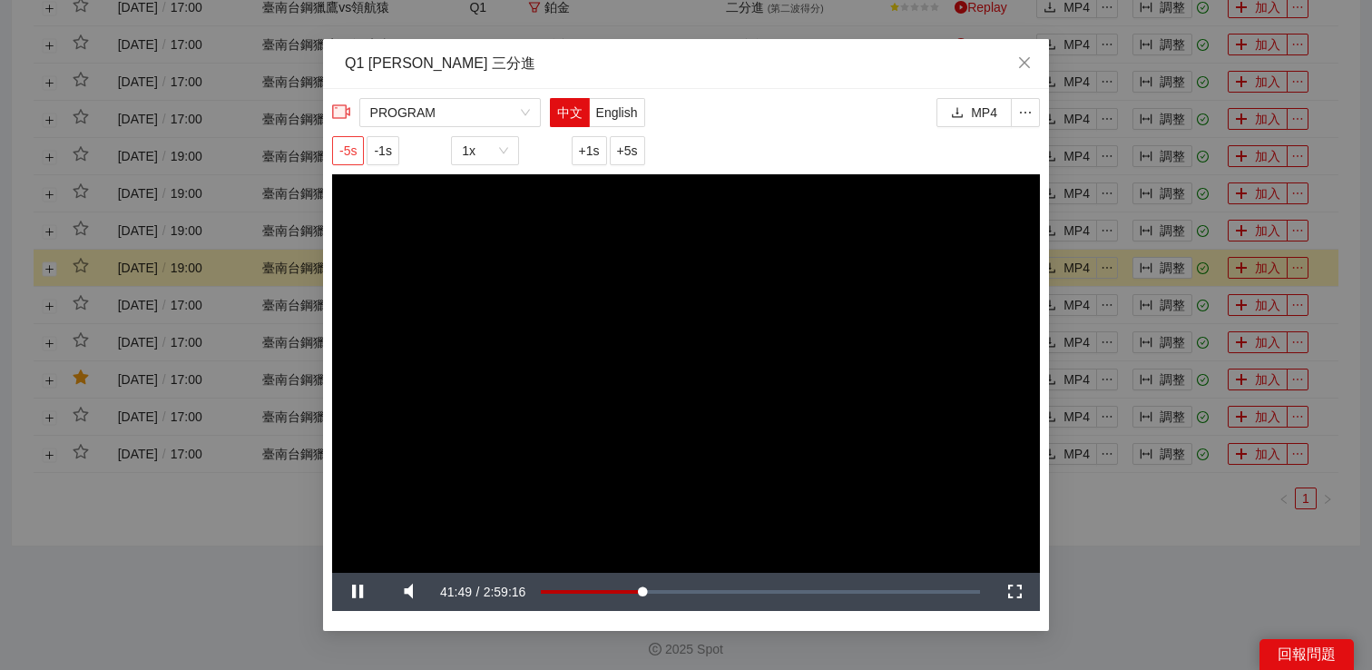
click at [350, 156] on span "-5s" at bounding box center [347, 151] width 17 height 20
click at [575, 161] on button "+1s" at bounding box center [589, 150] width 35 height 29
click at [1153, 540] on div "**********" at bounding box center [686, 335] width 1372 height 670
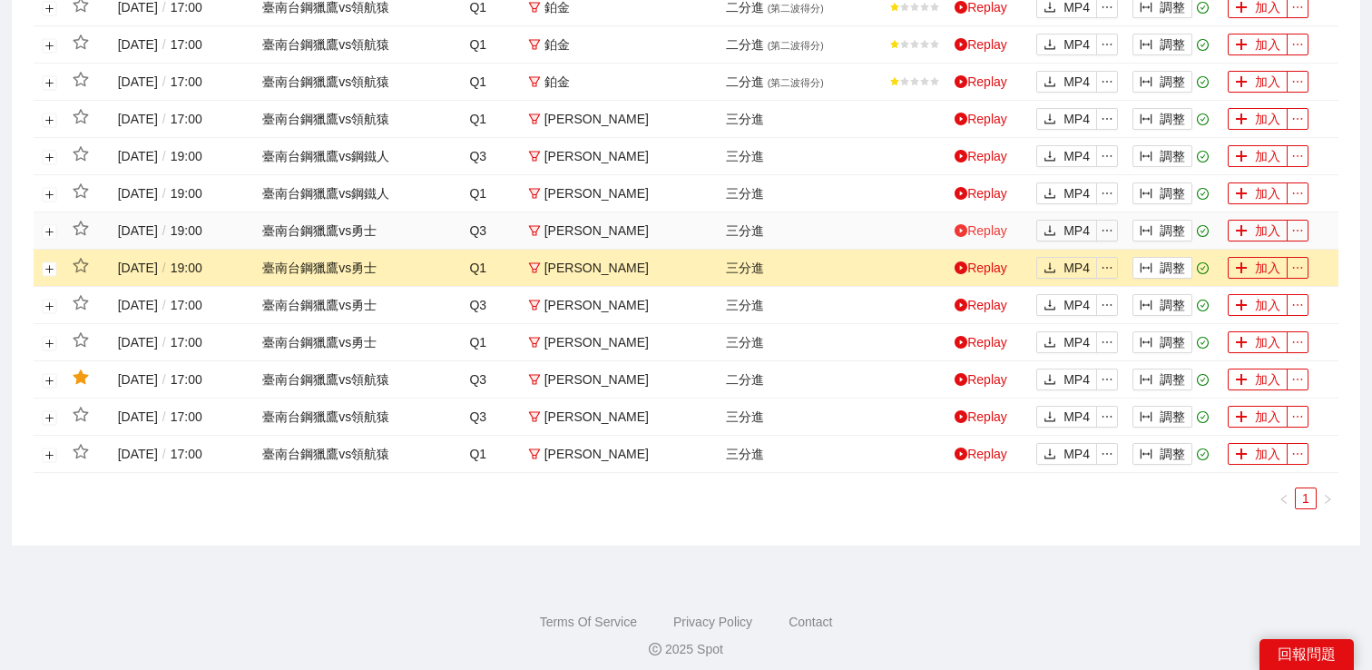
click at [986, 238] on link "Replay" at bounding box center [981, 230] width 53 height 15
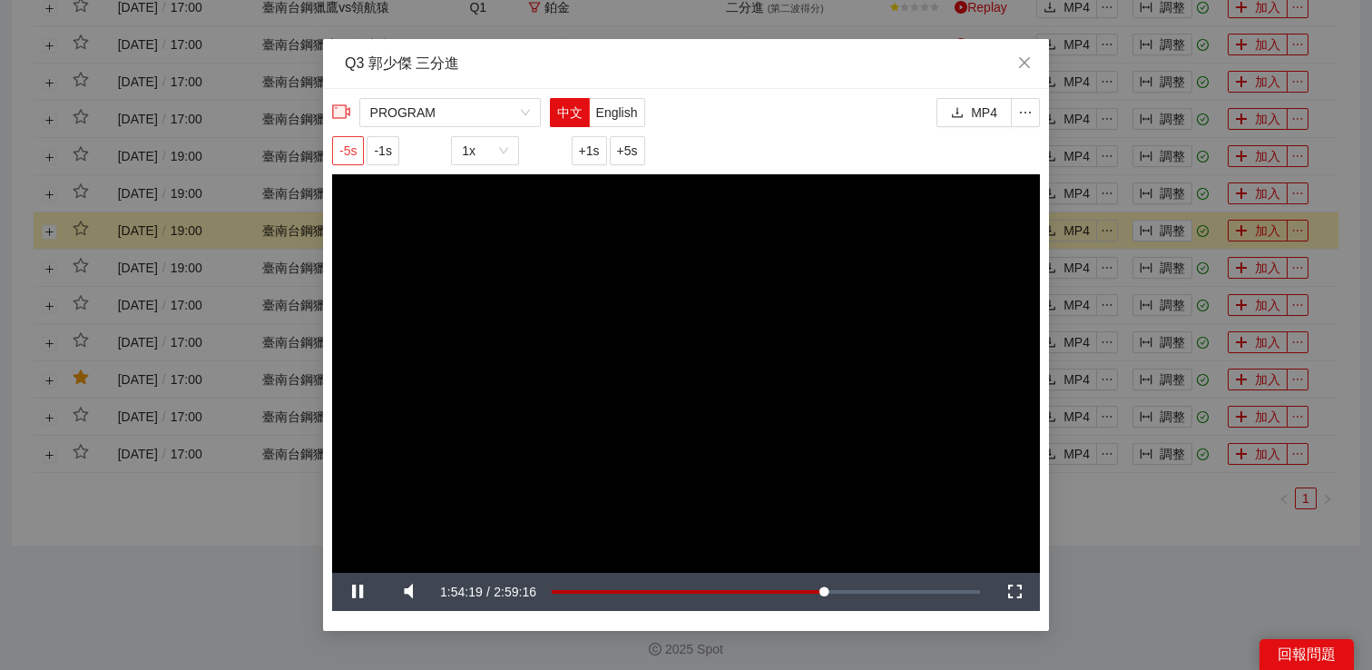
click at [344, 144] on span "-5s" at bounding box center [347, 151] width 17 height 20
click at [1140, 570] on div "**********" at bounding box center [686, 335] width 1372 height 670
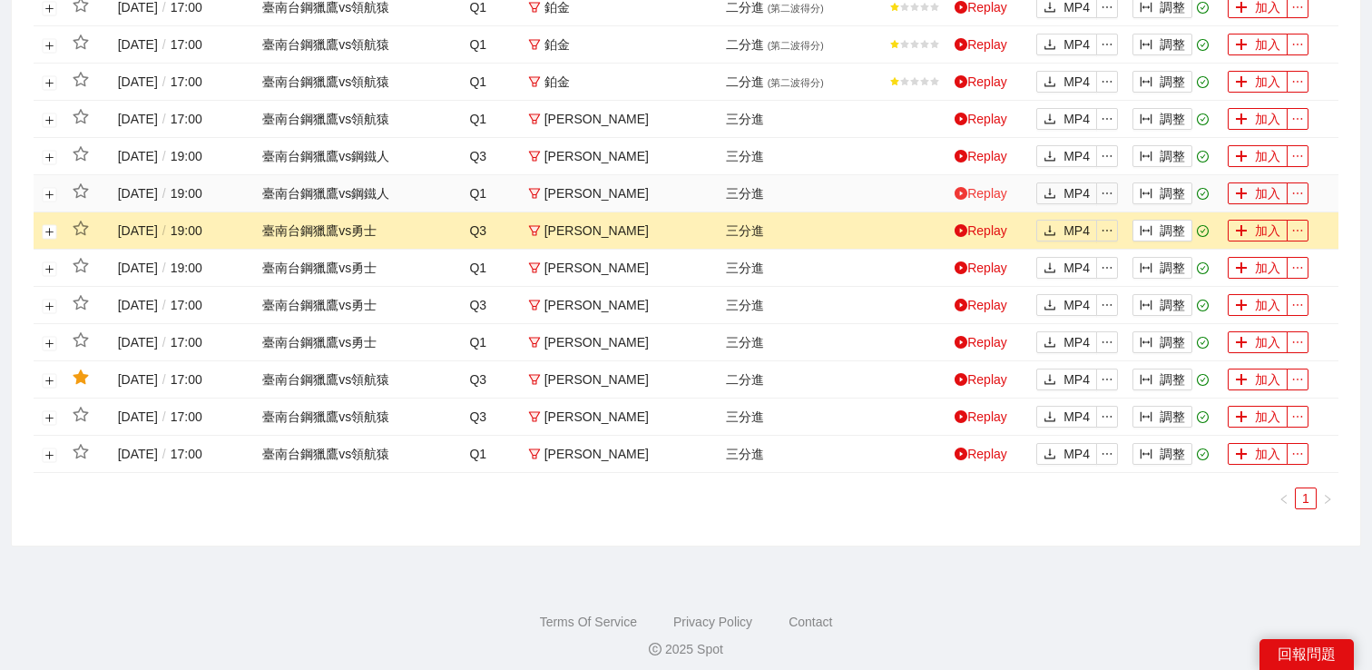
click at [967, 201] on link "Replay" at bounding box center [981, 193] width 53 height 15
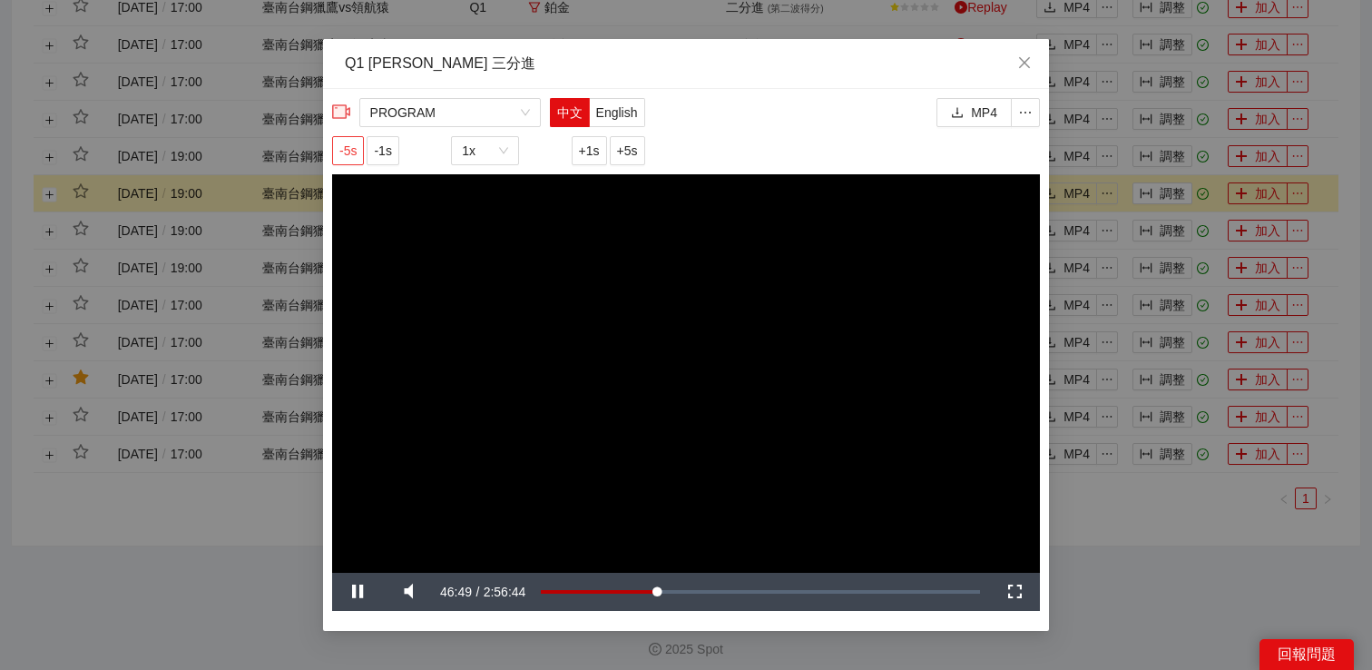
click at [352, 154] on span "-5s" at bounding box center [347, 151] width 17 height 20
click at [1214, 602] on div "**********" at bounding box center [686, 335] width 1372 height 670
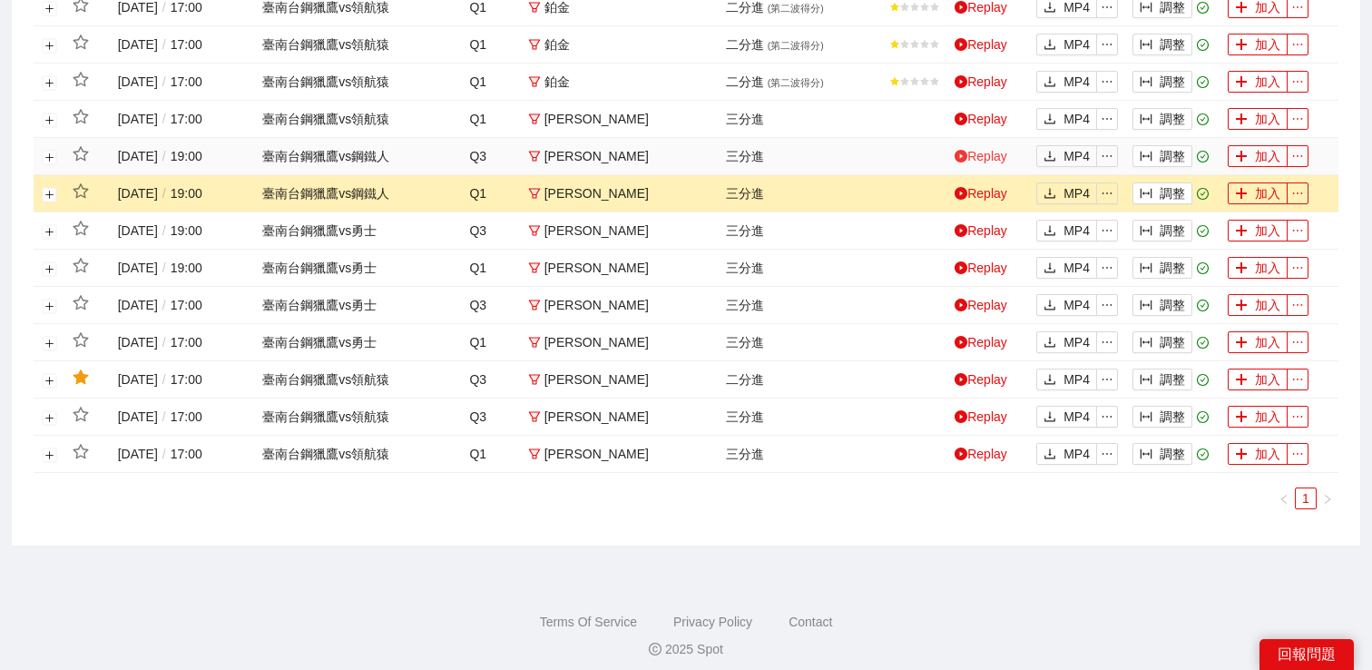
click at [1000, 163] on link "Replay" at bounding box center [981, 156] width 53 height 15
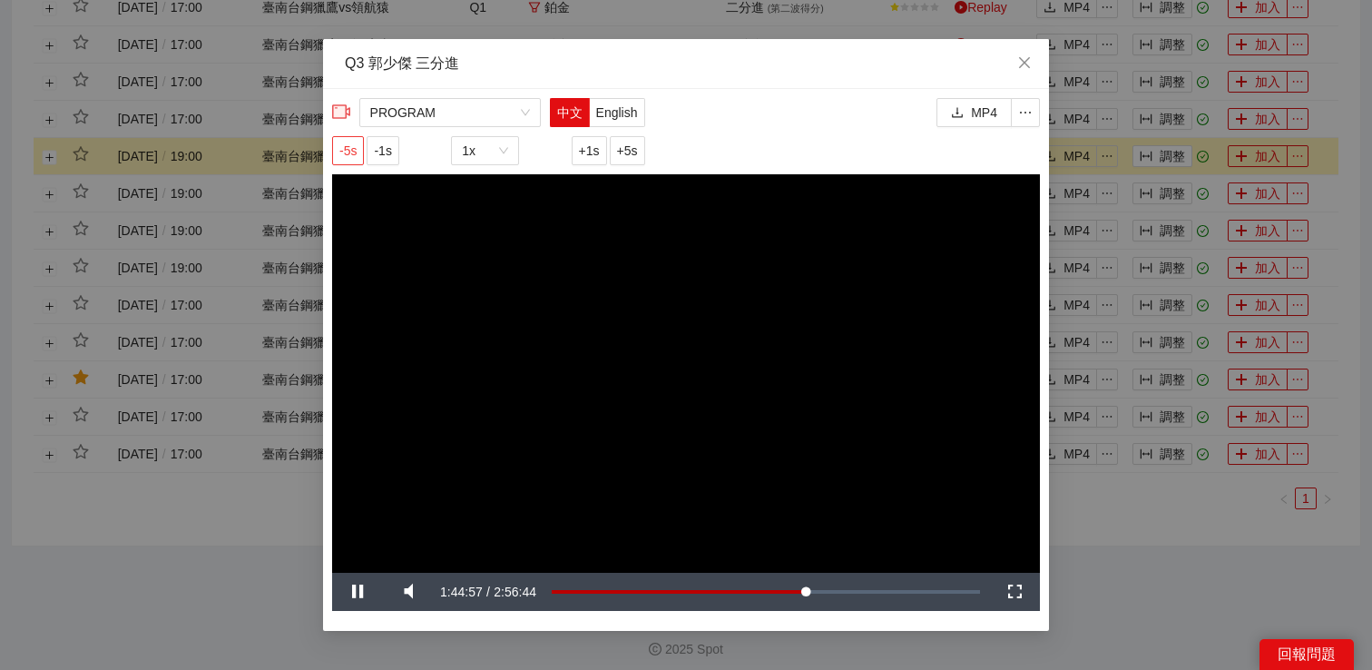
click at [354, 154] on span "-5s" at bounding box center [347, 151] width 17 height 20
click at [1137, 575] on div "**********" at bounding box center [686, 335] width 1372 height 670
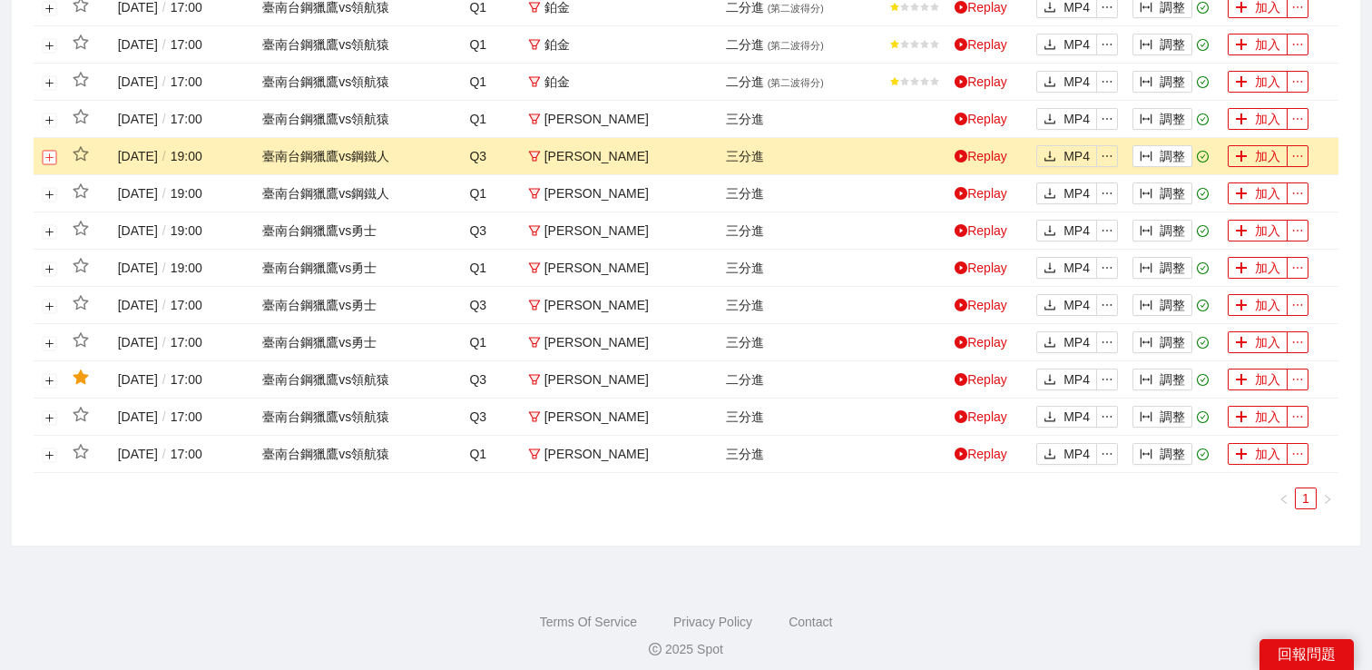
click at [43, 164] on button "展開行" at bounding box center [50, 157] width 15 height 15
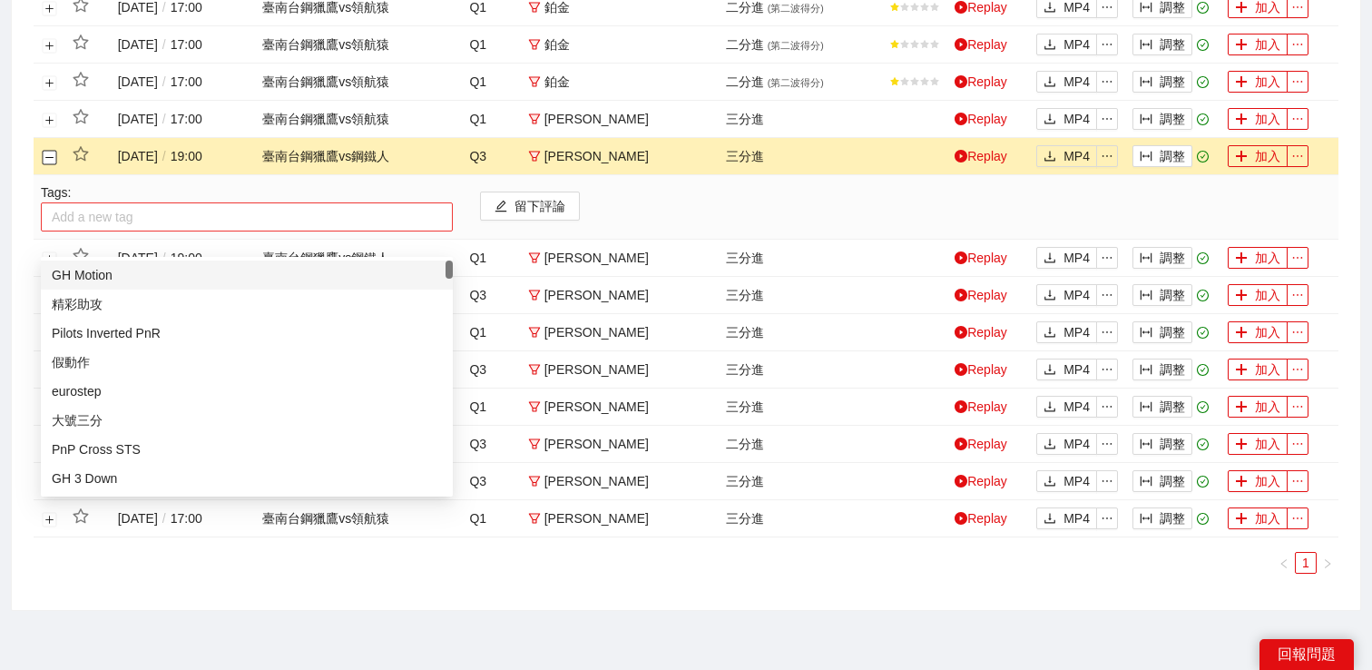
click at [84, 228] on div at bounding box center [246, 217] width 403 height 22
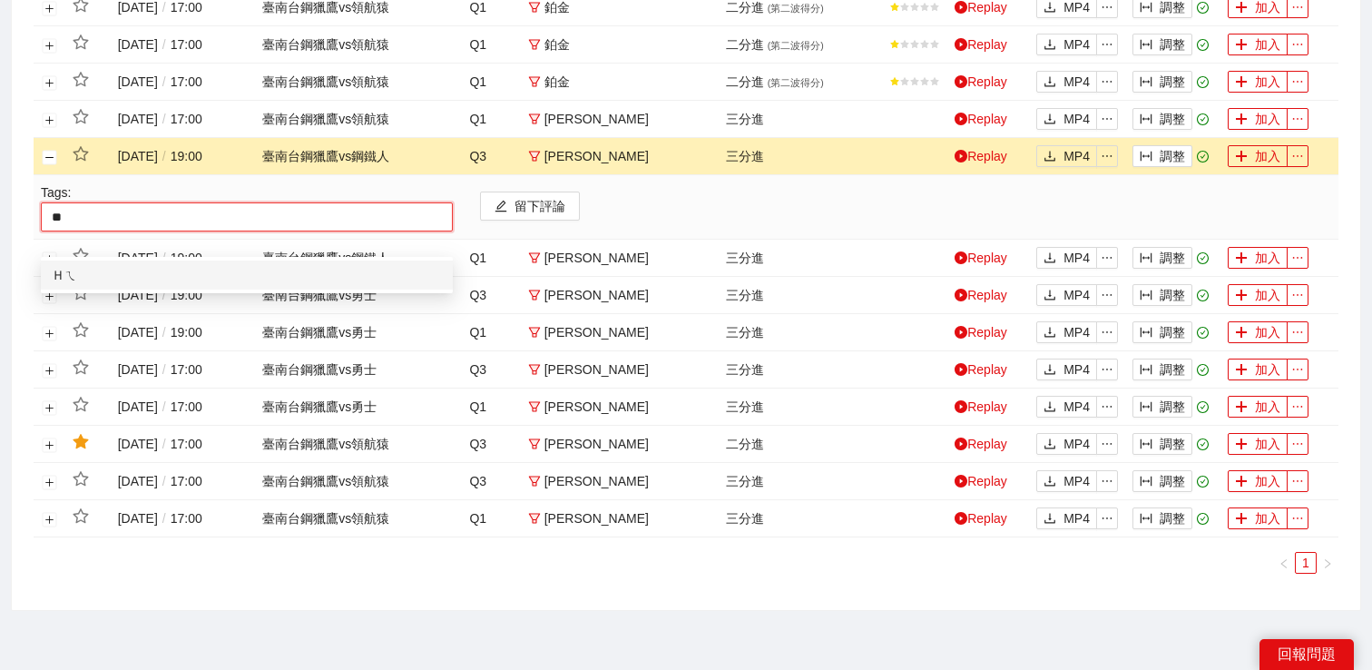
type input "*"
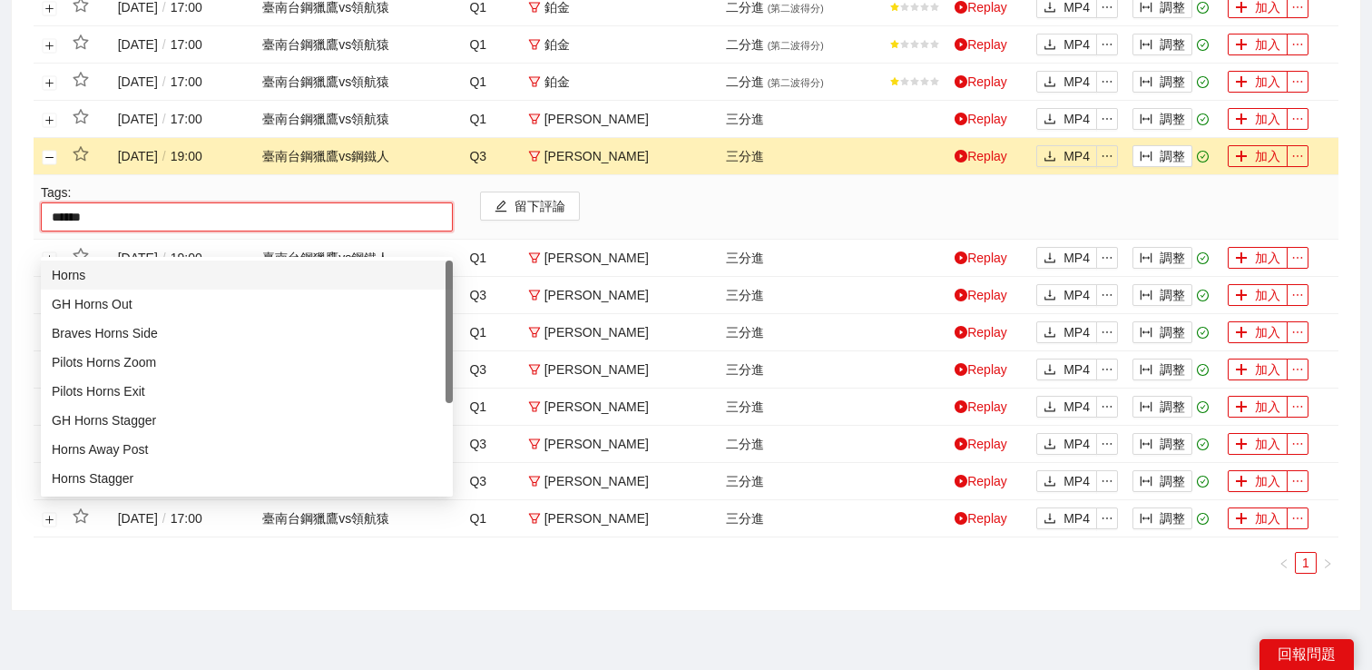
type input "*******"
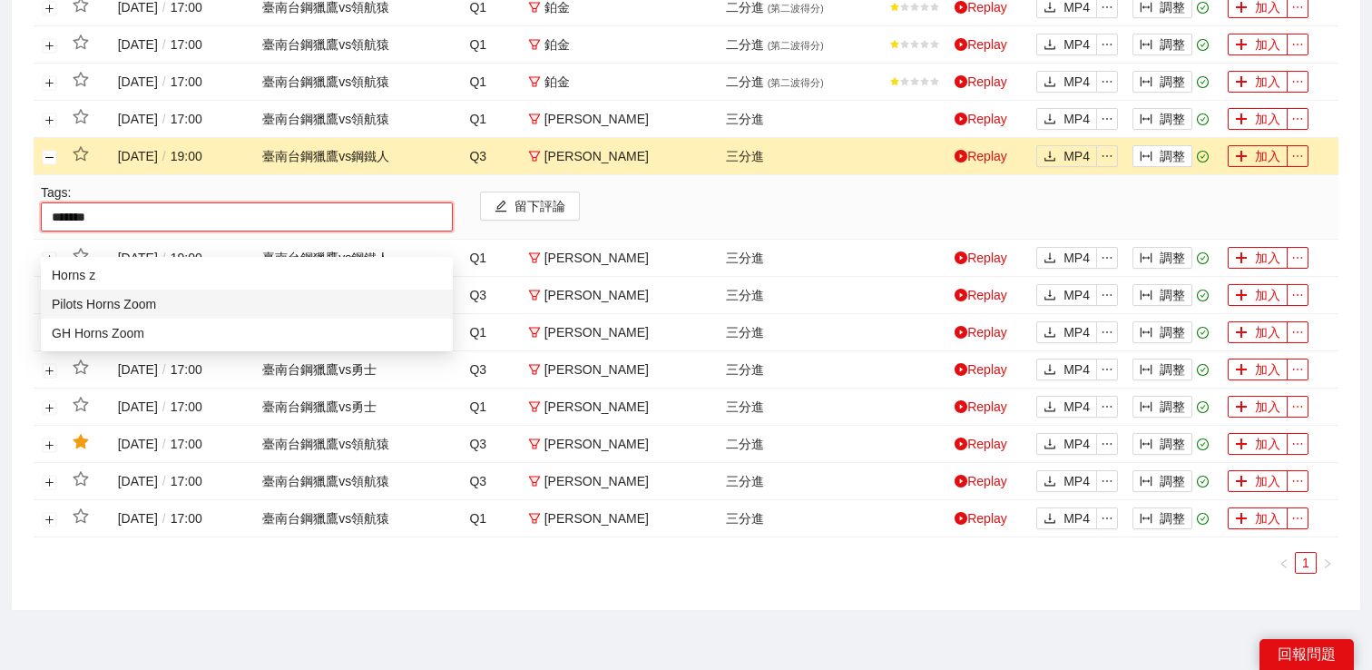
click at [132, 337] on div "GH Horns Zoom" at bounding box center [247, 333] width 390 height 20
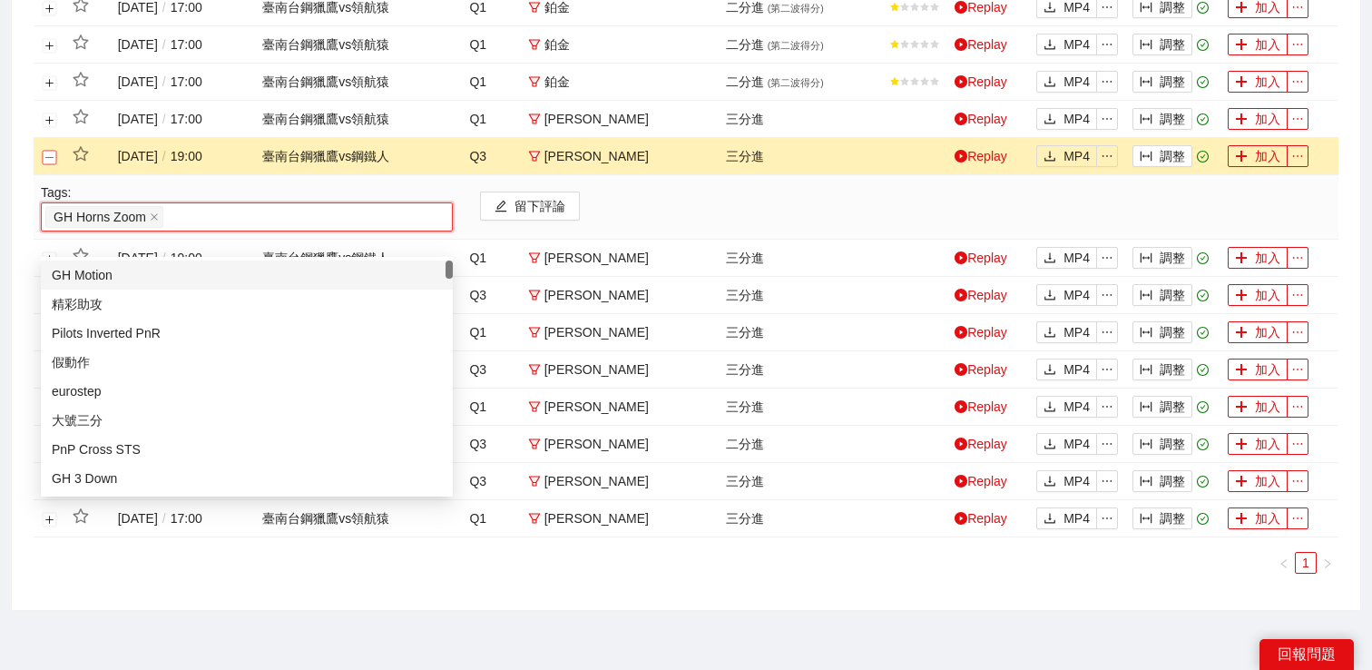
click at [50, 164] on button "關閉行" at bounding box center [50, 157] width 15 height 15
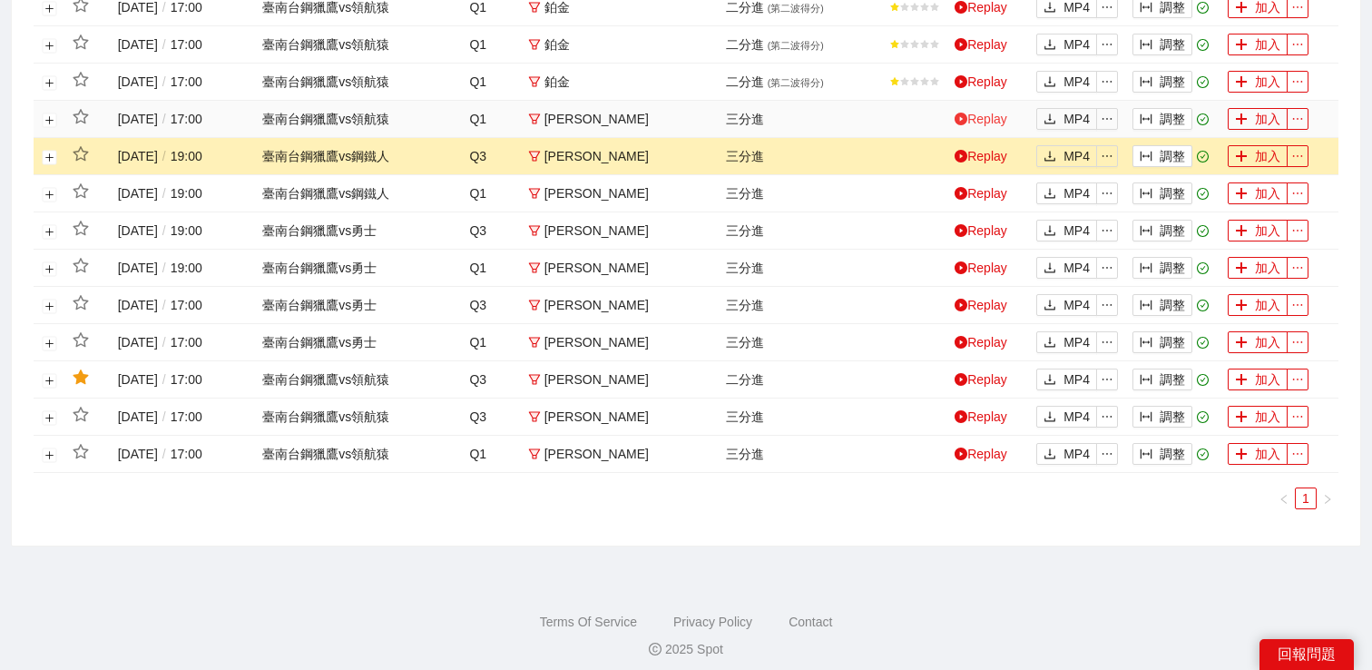
click at [962, 125] on icon "play-circle" at bounding box center [961, 119] width 13 height 13
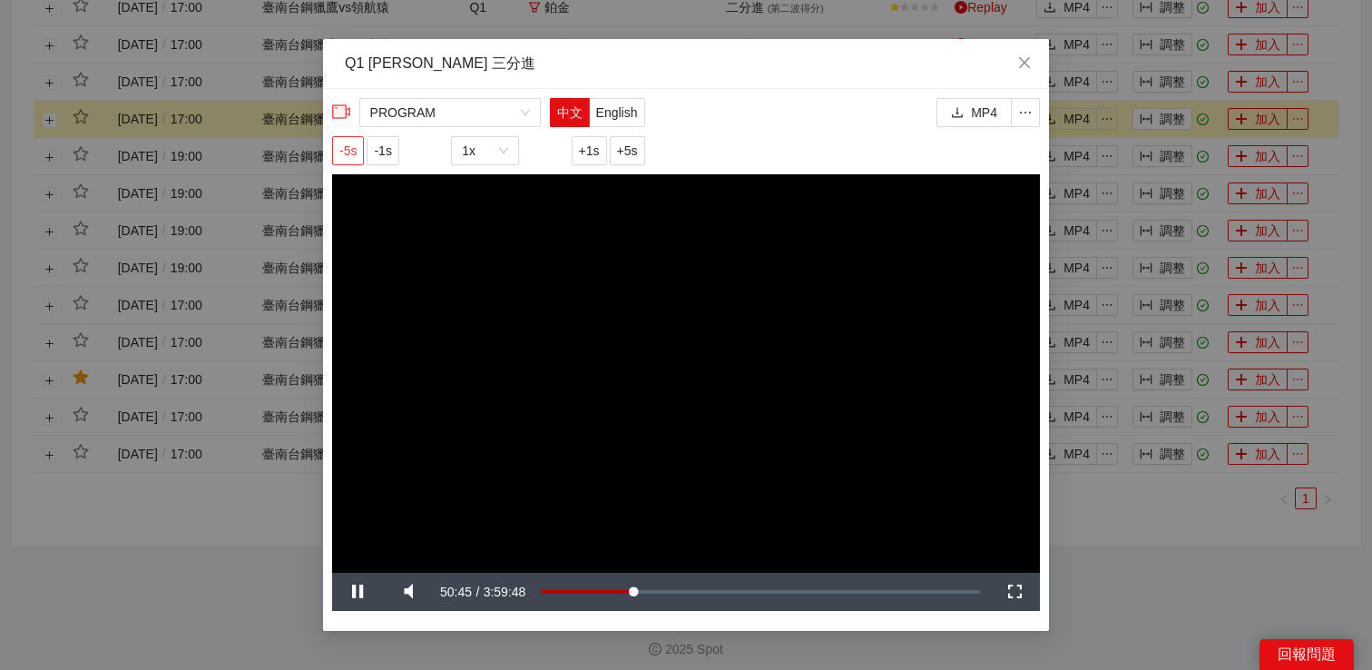
click at [347, 150] on span "-5s" at bounding box center [347, 151] width 17 height 20
click at [1098, 549] on div "**********" at bounding box center [686, 335] width 1372 height 670
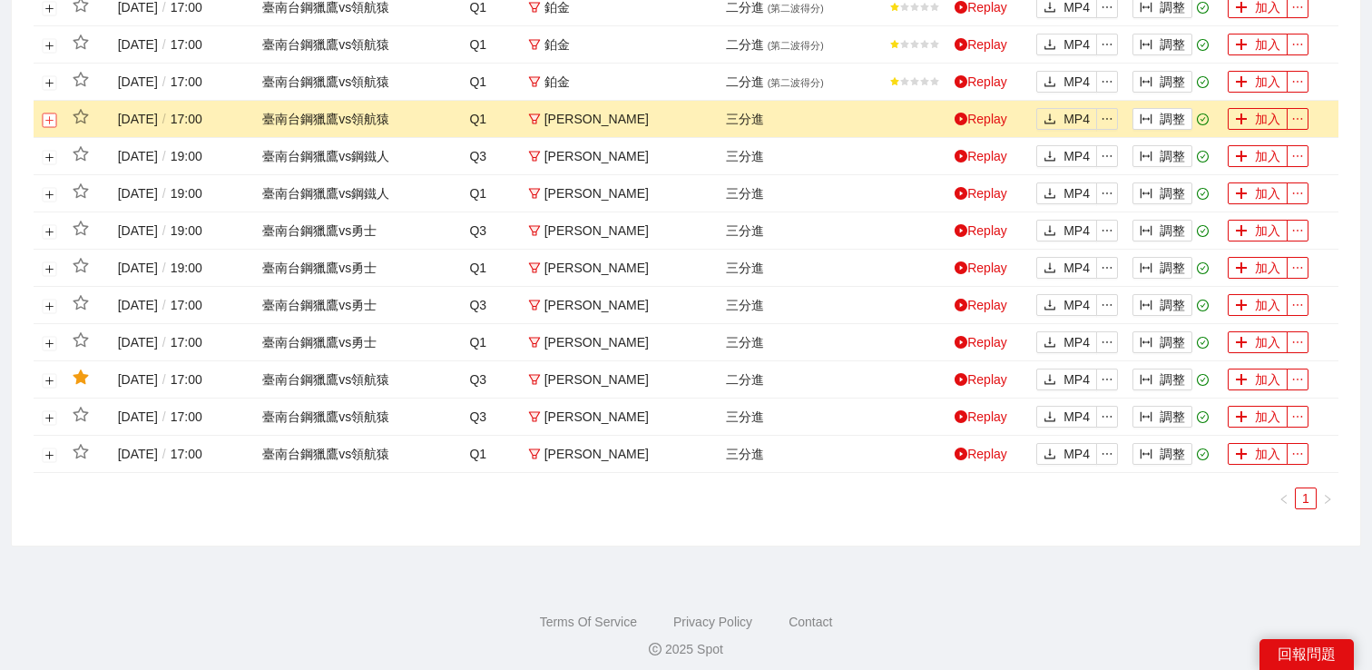
click at [51, 127] on button "展開行" at bounding box center [50, 120] width 15 height 15
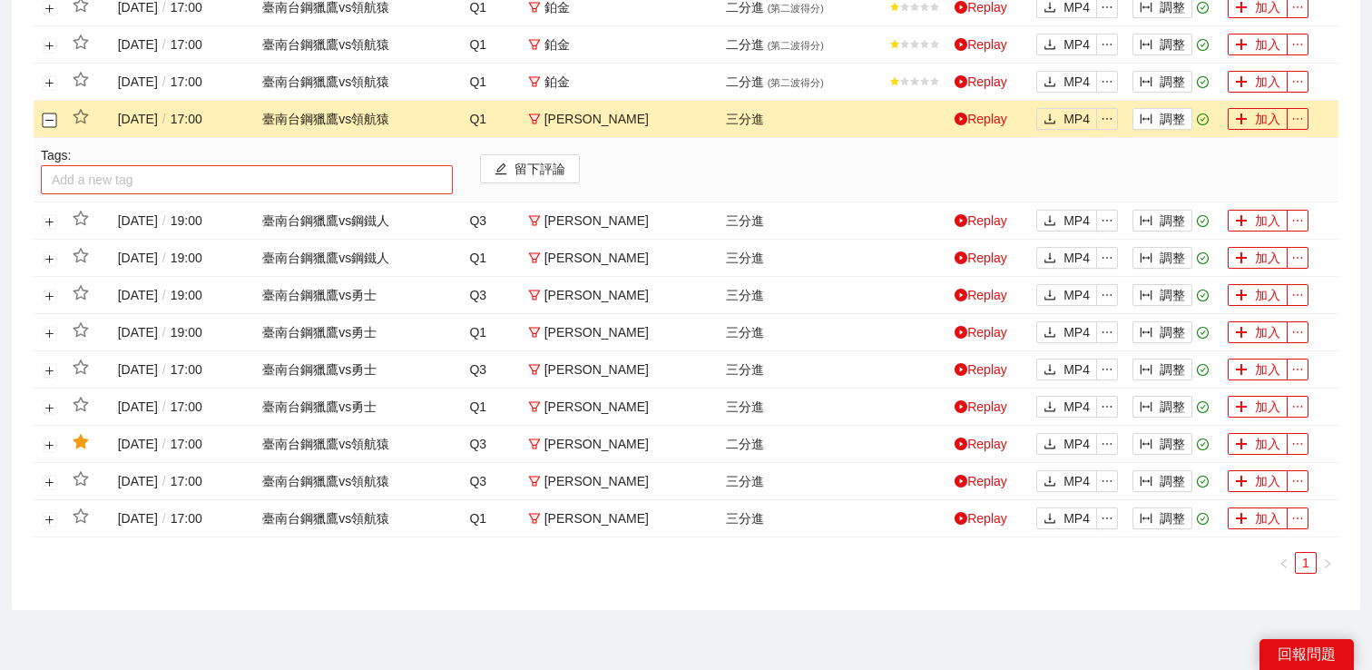
click at [76, 191] on div at bounding box center [246, 180] width 403 height 22
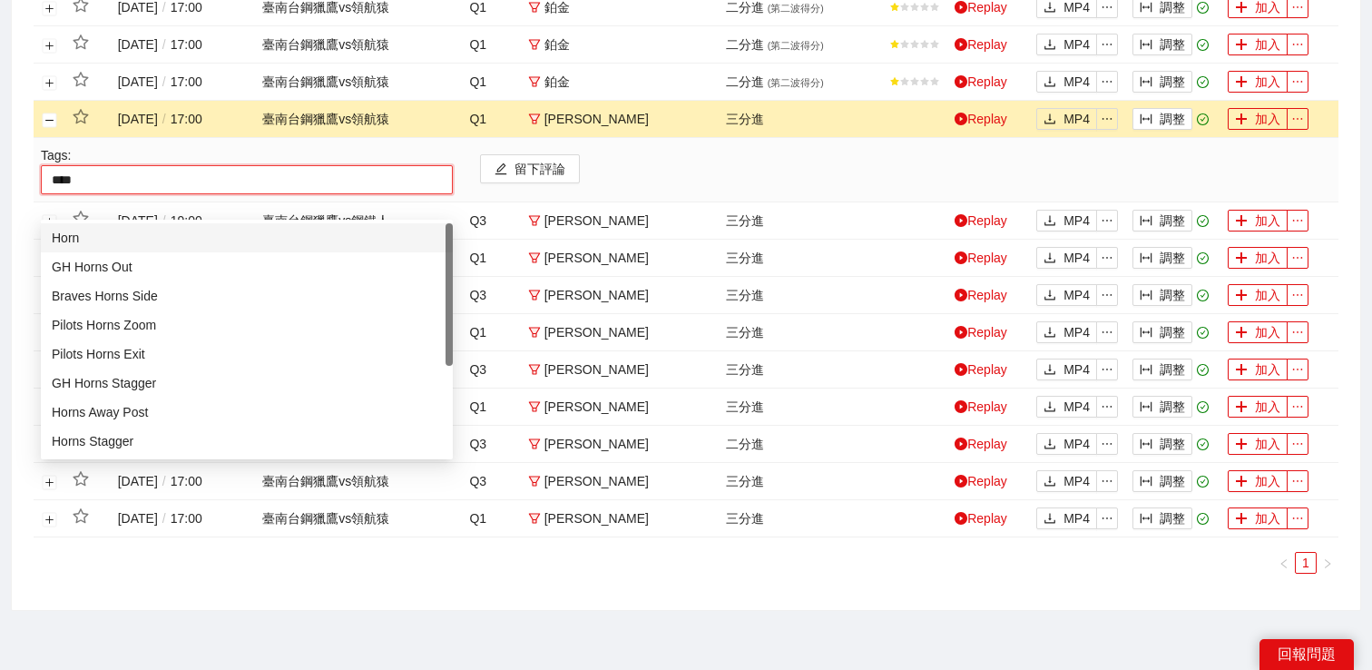
type input "*****"
click at [88, 259] on div "GH Horns Out" at bounding box center [247, 267] width 390 height 20
click at [55, 127] on button "關閉行" at bounding box center [50, 120] width 15 height 15
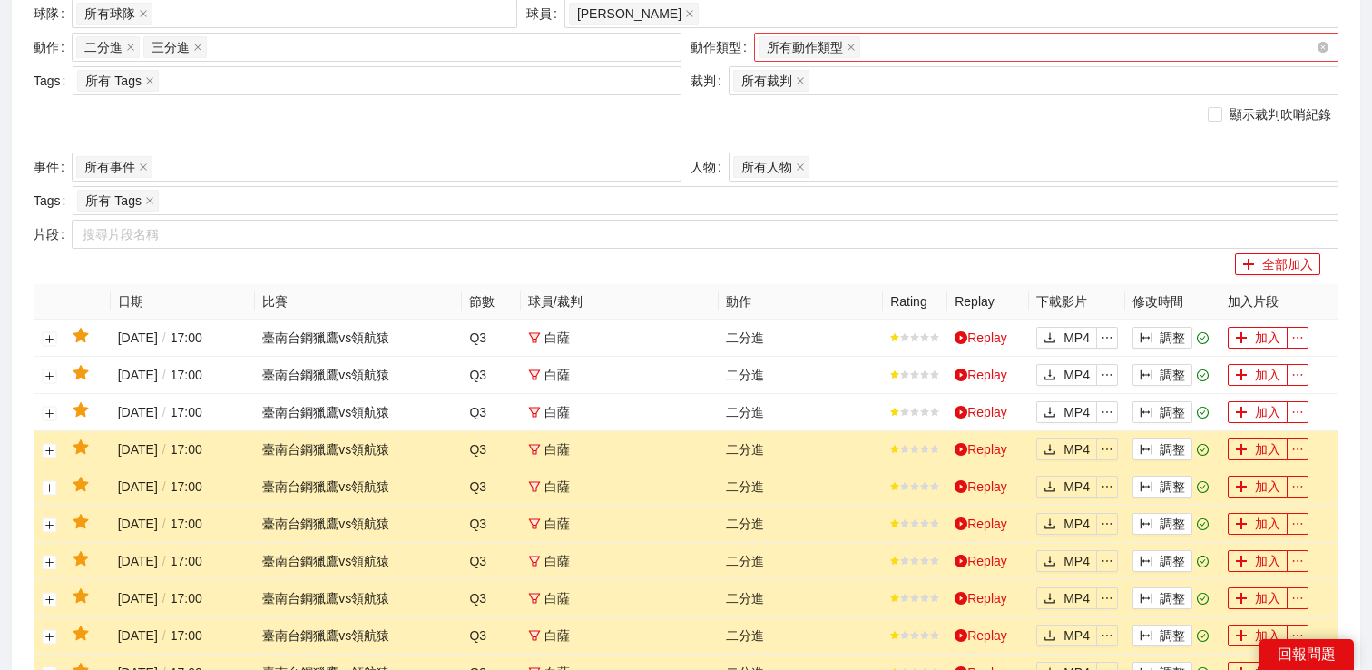
scroll to position [133, 0]
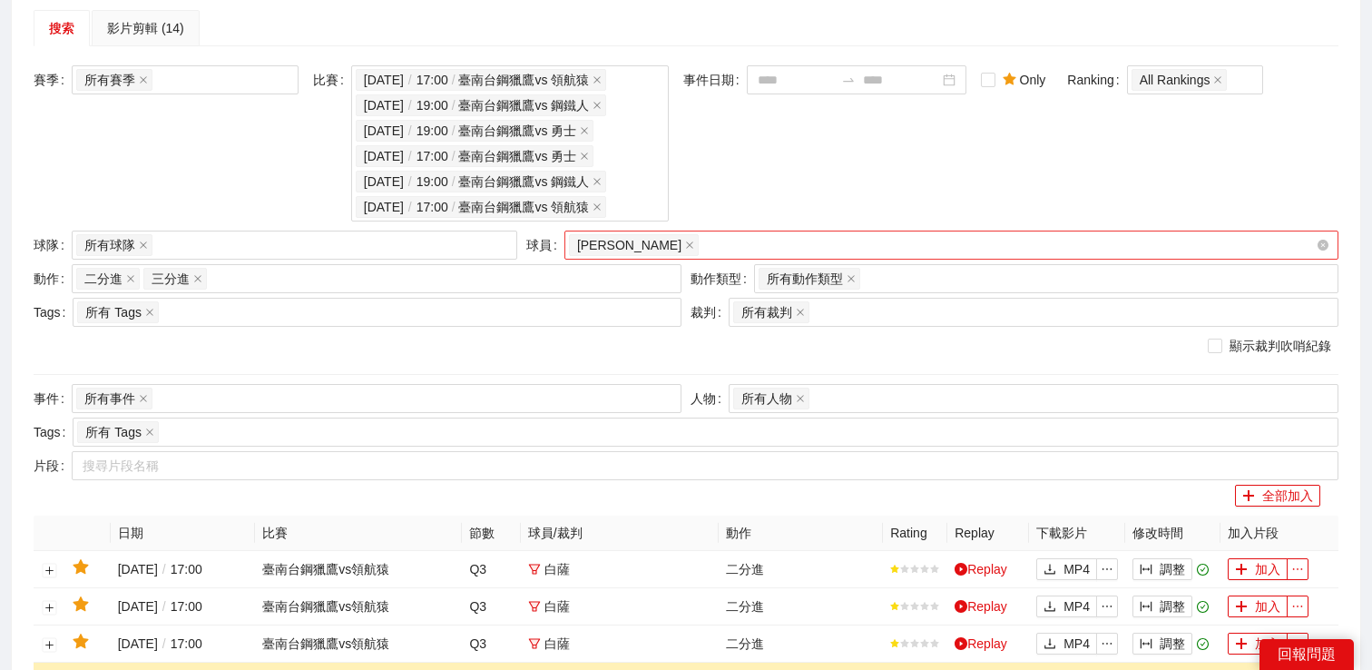
click at [721, 258] on div "[PERSON_NAME]" at bounding box center [942, 244] width 747 height 25
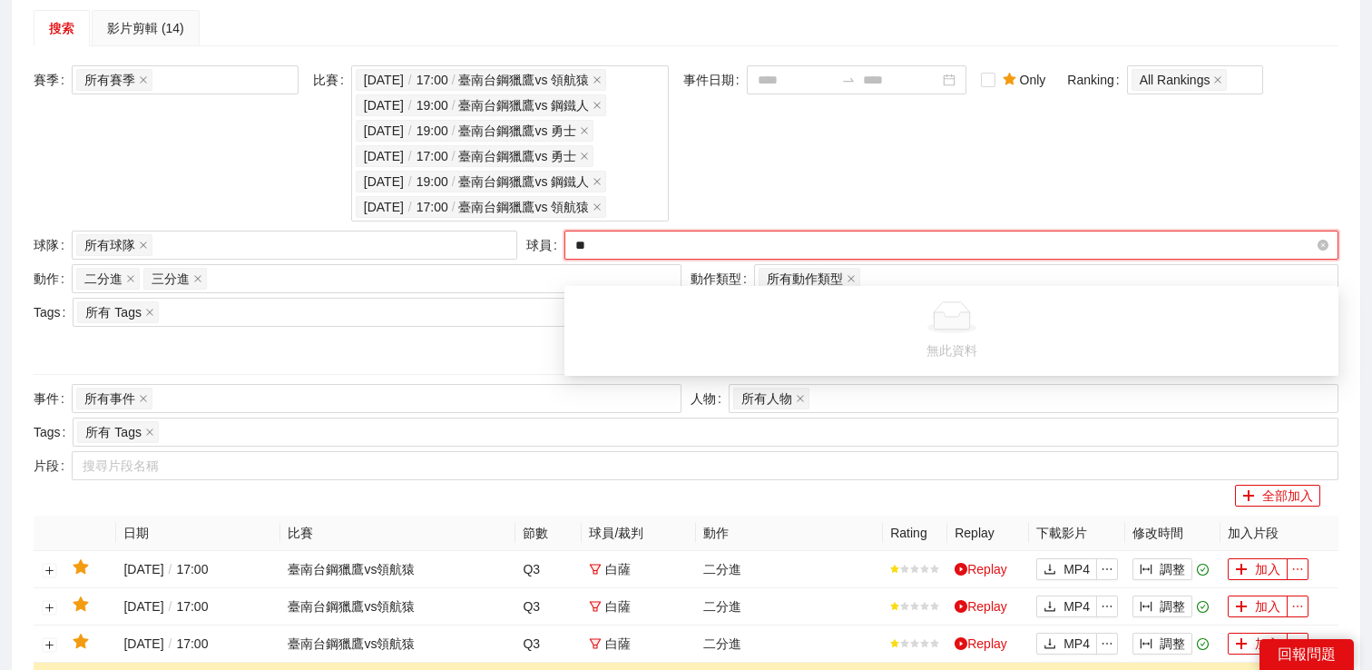
type input "*"
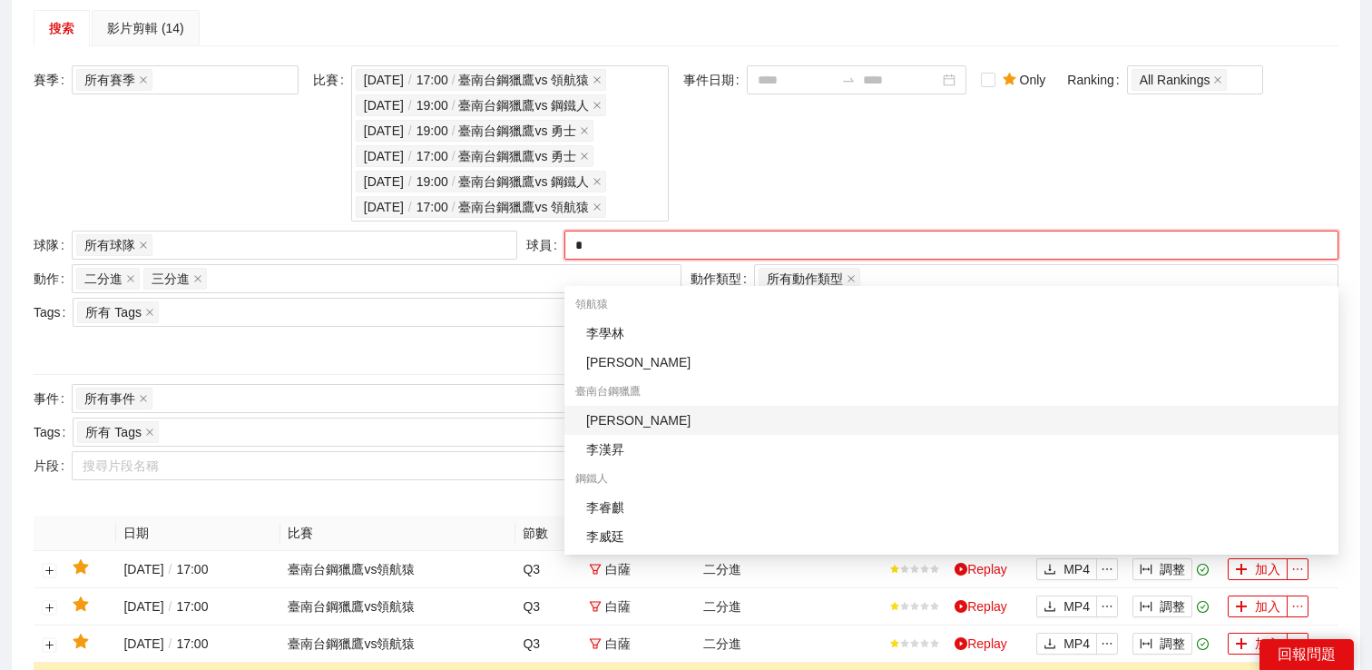
click at [688, 417] on div "[PERSON_NAME]" at bounding box center [956, 420] width 741 height 20
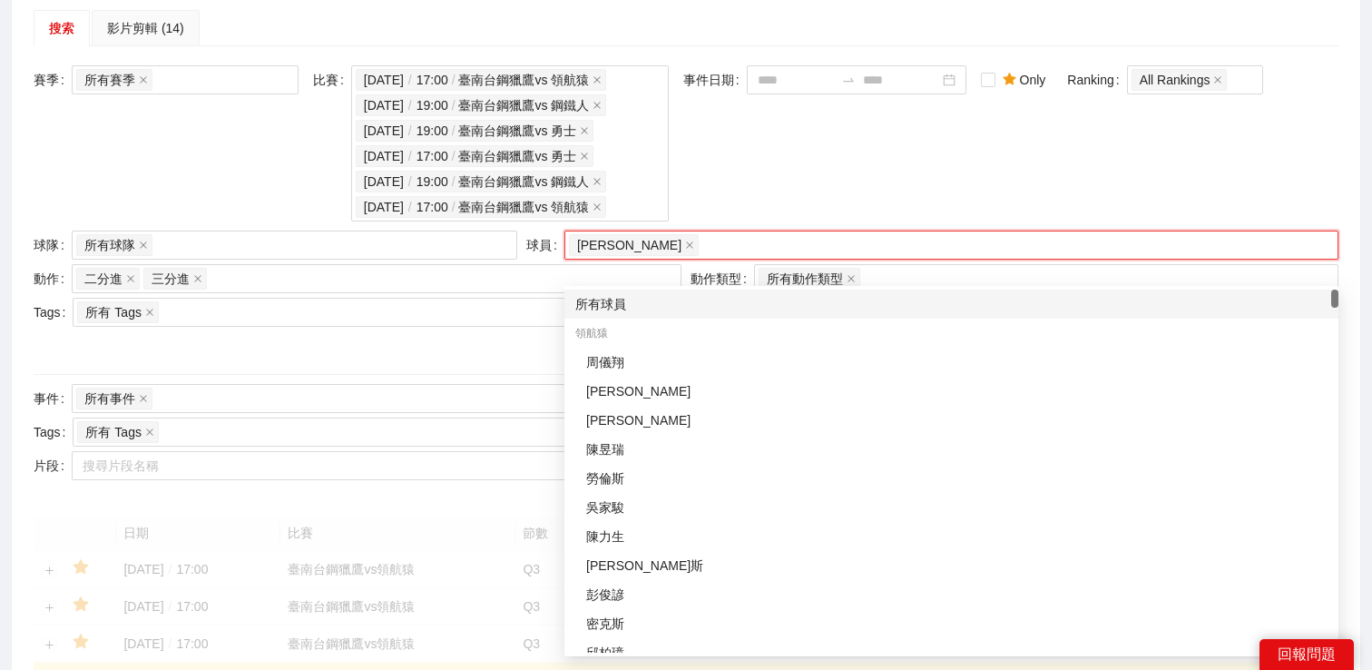
click at [774, 166] on div "事件日期" at bounding box center [824, 145] width 283 height 161
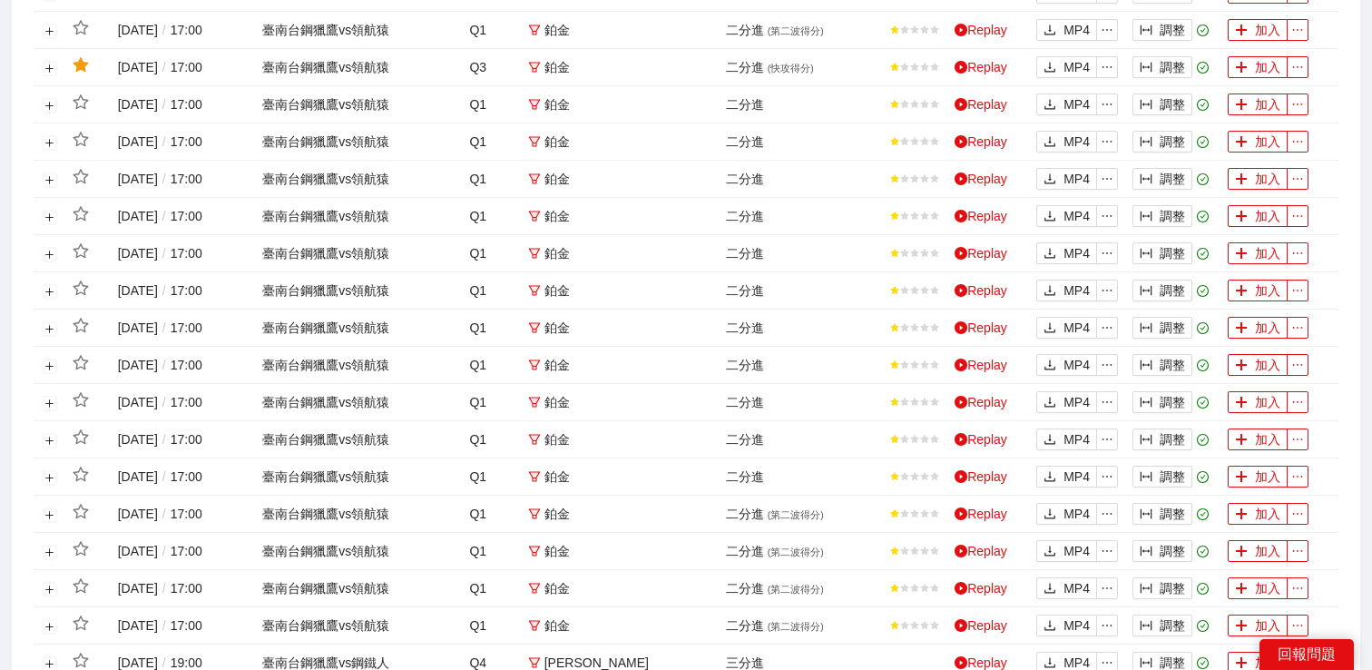
scroll to position [1471, 0]
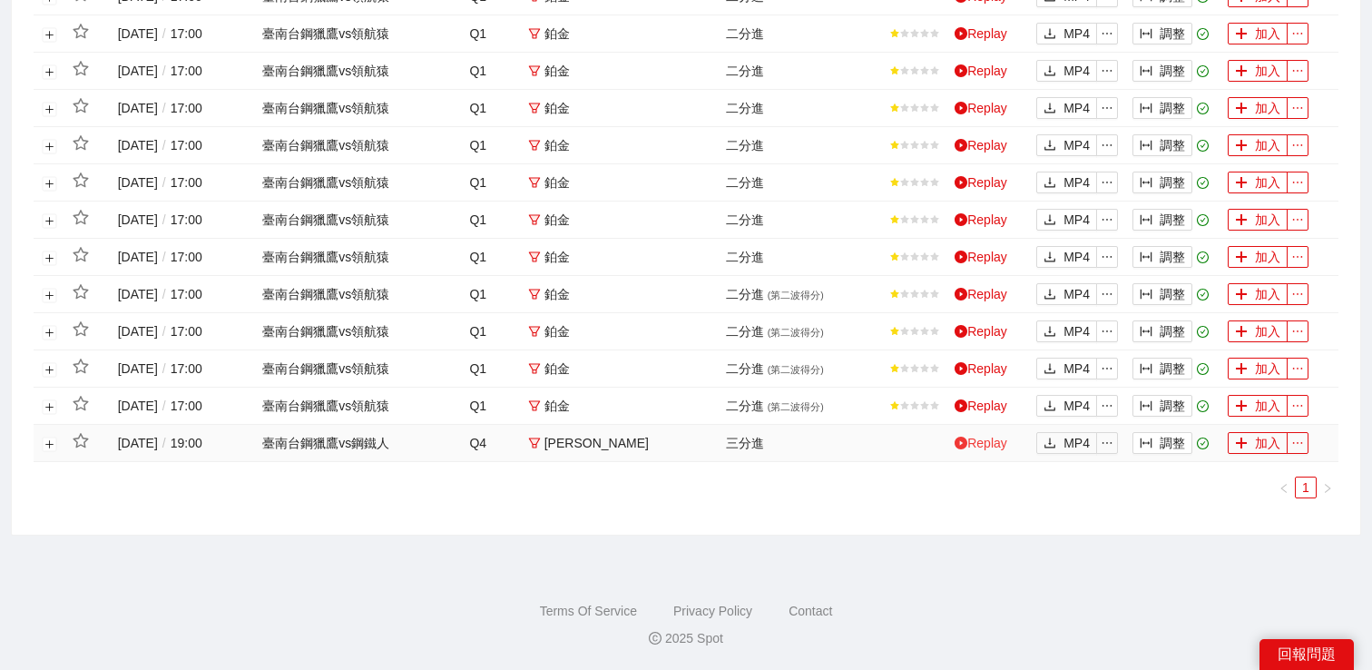
click at [991, 441] on link "Replay" at bounding box center [981, 443] width 53 height 15
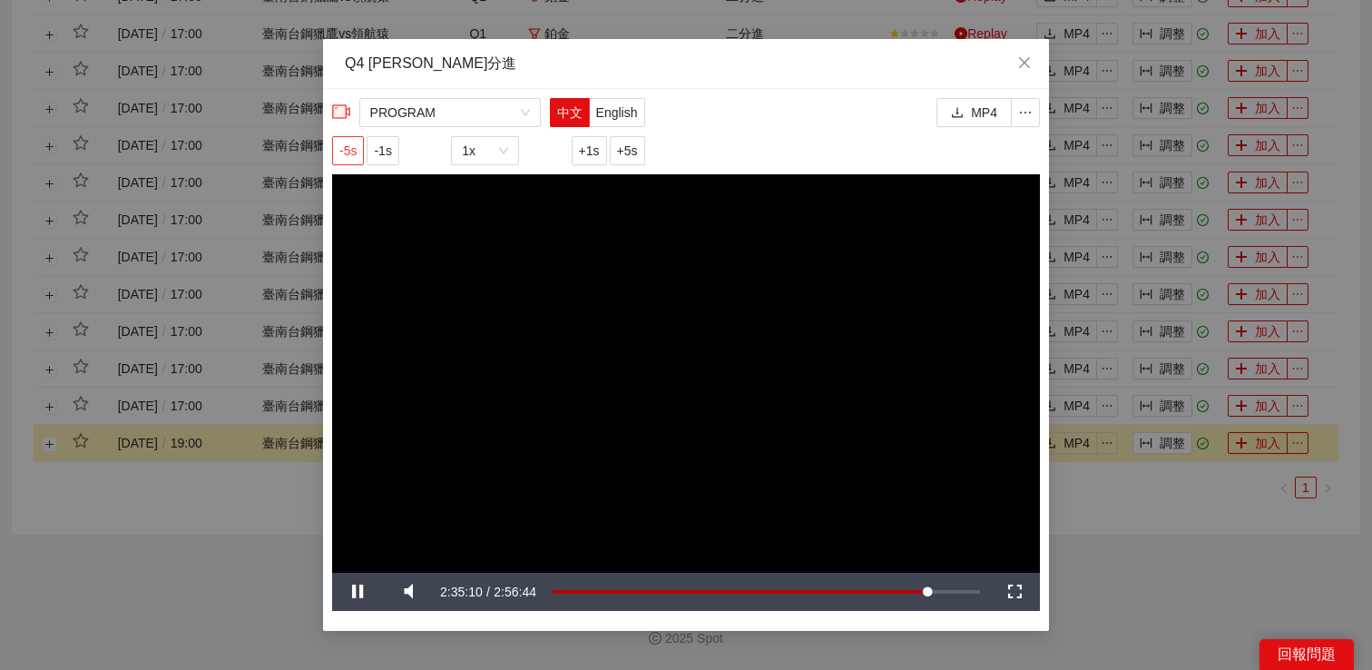
click at [343, 152] on span "-5s" at bounding box center [347, 151] width 17 height 20
click at [1098, 520] on div "**********" at bounding box center [686, 335] width 1372 height 670
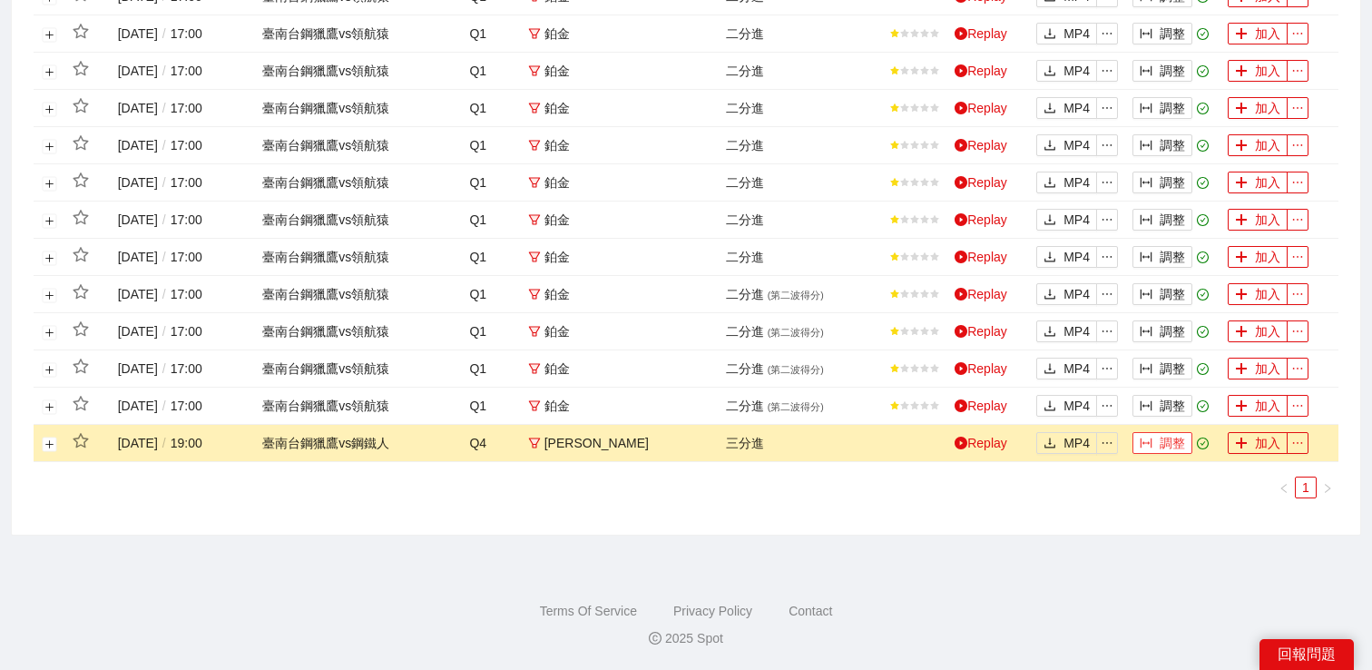
click at [1156, 435] on button "調整" at bounding box center [1163, 443] width 60 height 22
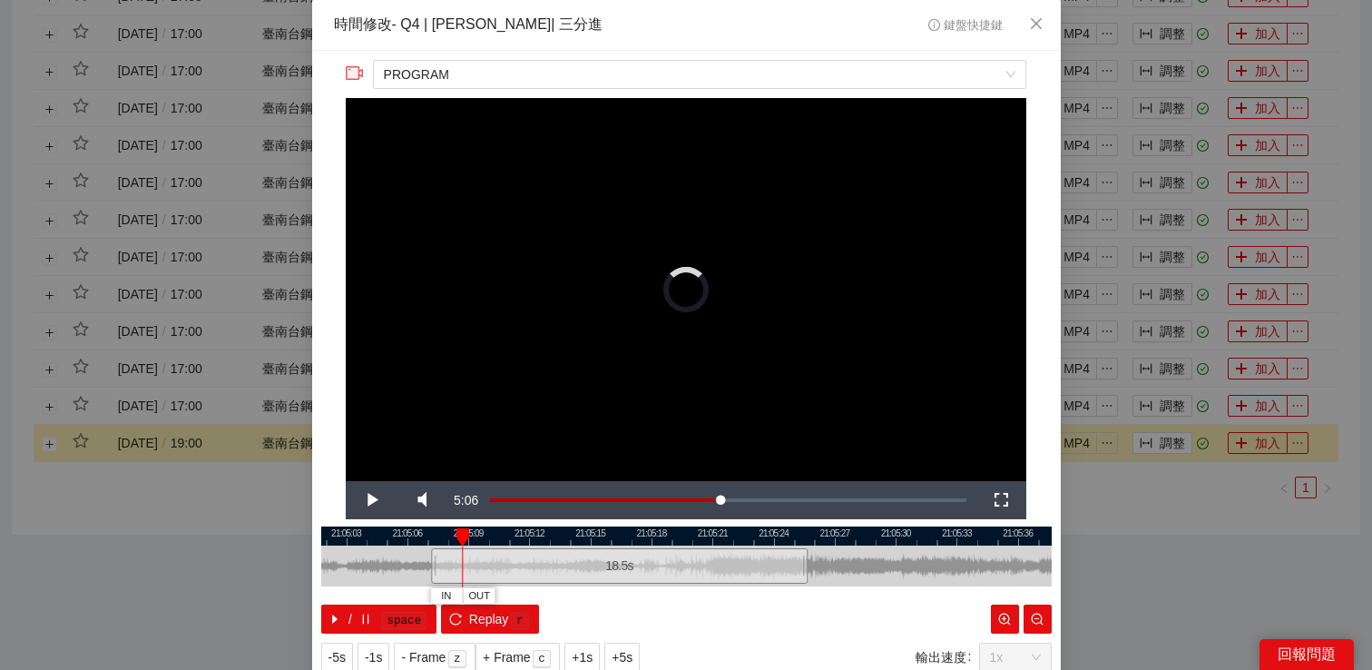
drag, startPoint x: 566, startPoint y: 555, endPoint x: 433, endPoint y: 576, distance: 135.2
click at [433, 576] on div at bounding box center [433, 565] width 11 height 41
click at [371, 500] on span "Video Player" at bounding box center [371, 500] width 0 height 0
click at [579, 648] on span "+1s" at bounding box center [582, 657] width 21 height 20
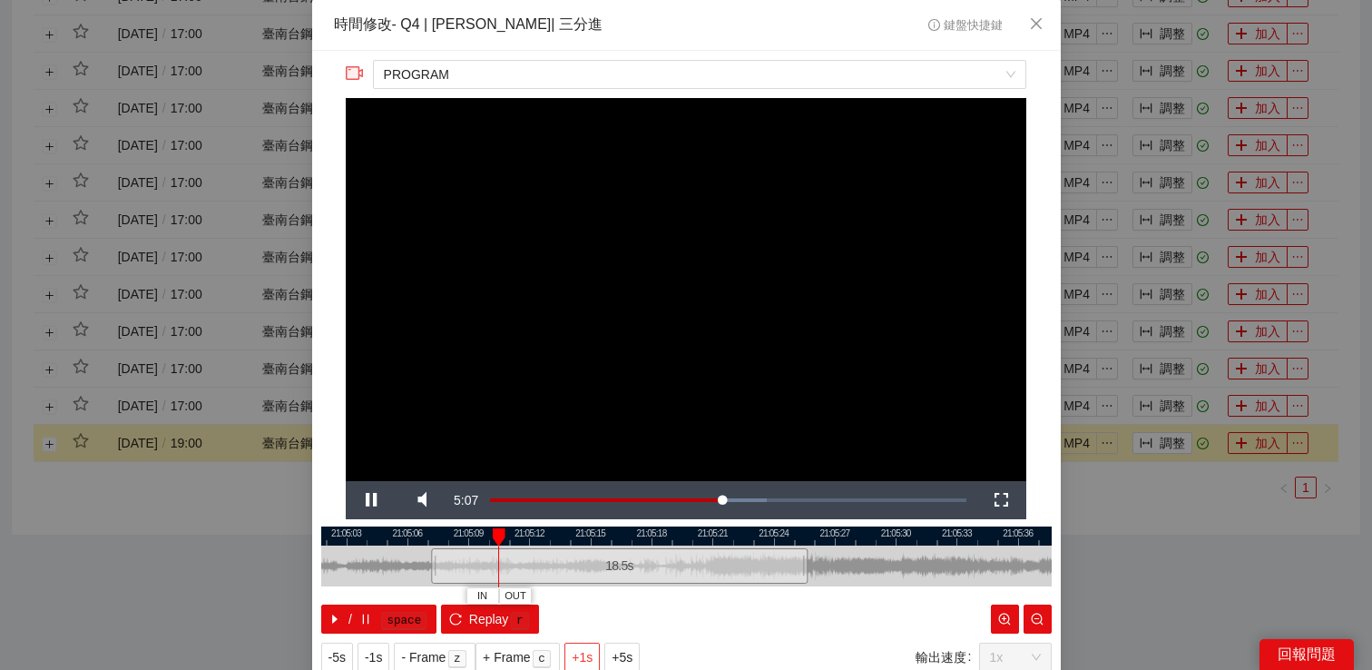
click at [579, 648] on span "+1s" at bounding box center [582, 657] width 21 height 20
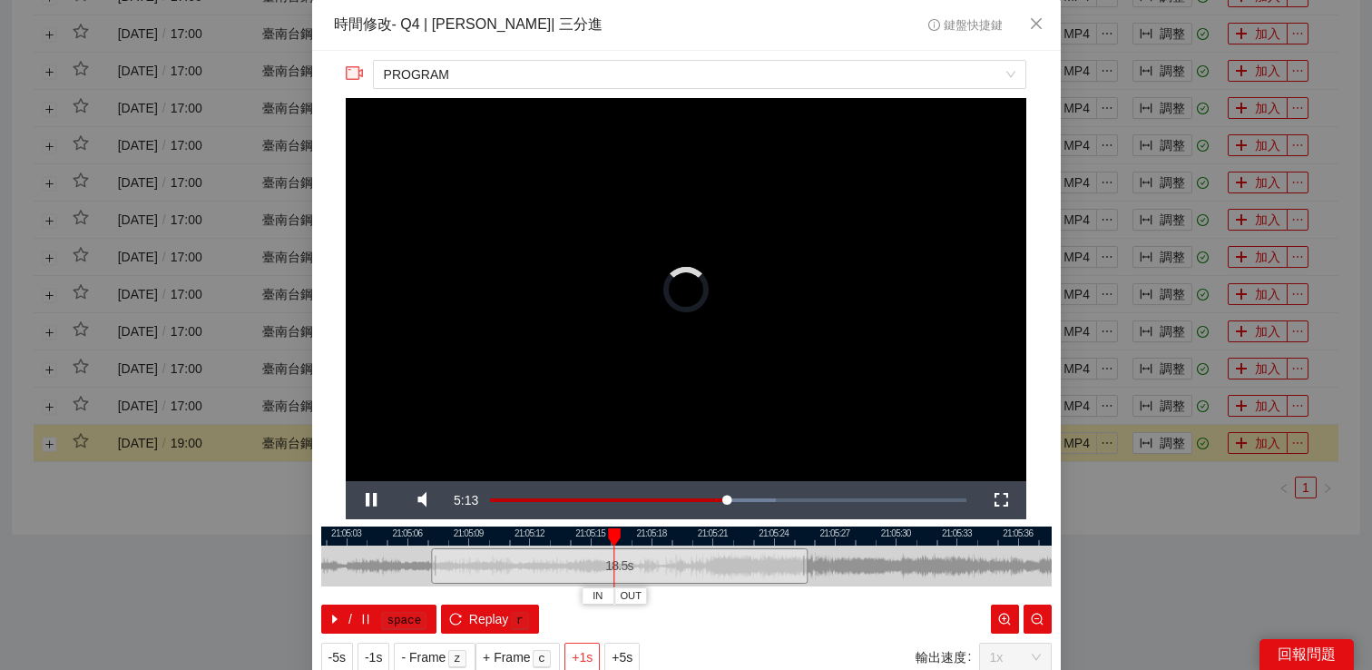
click at [579, 648] on span "+1s" at bounding box center [582, 657] width 21 height 20
click at [747, 593] on span "OUT" at bounding box center [747, 596] width 22 height 16
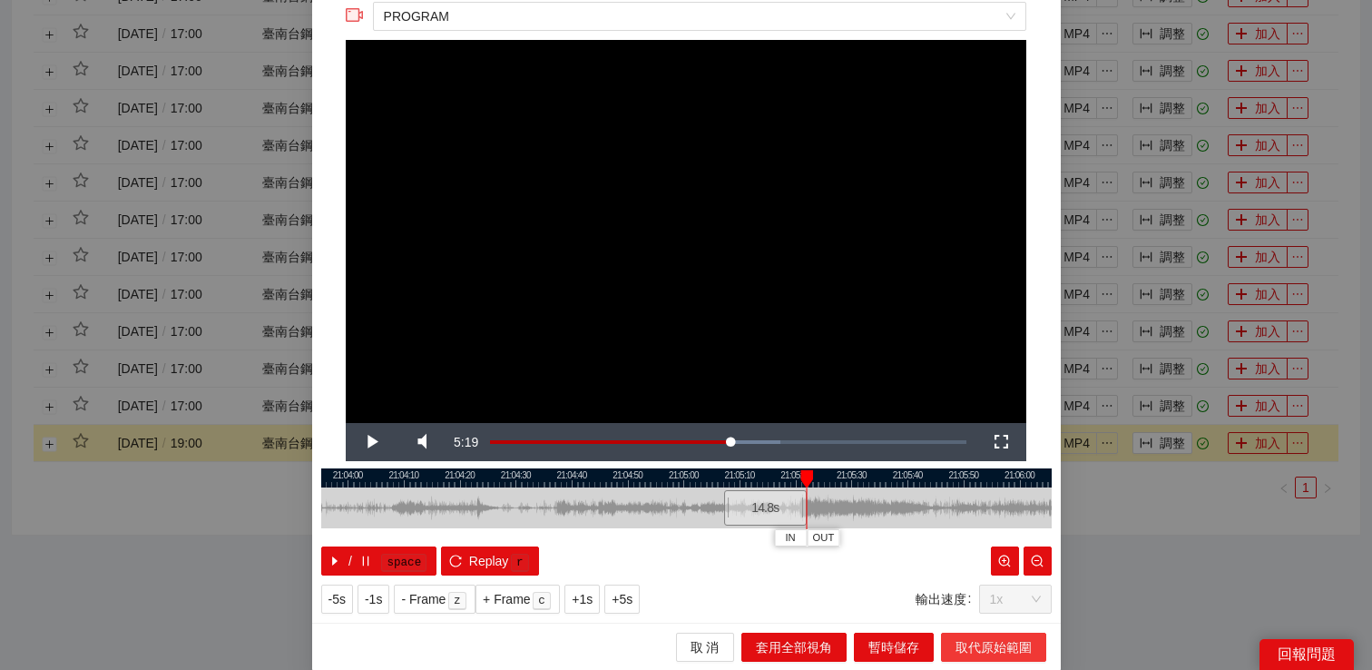
click at [961, 645] on span "取代原始範圍" at bounding box center [994, 647] width 76 height 20
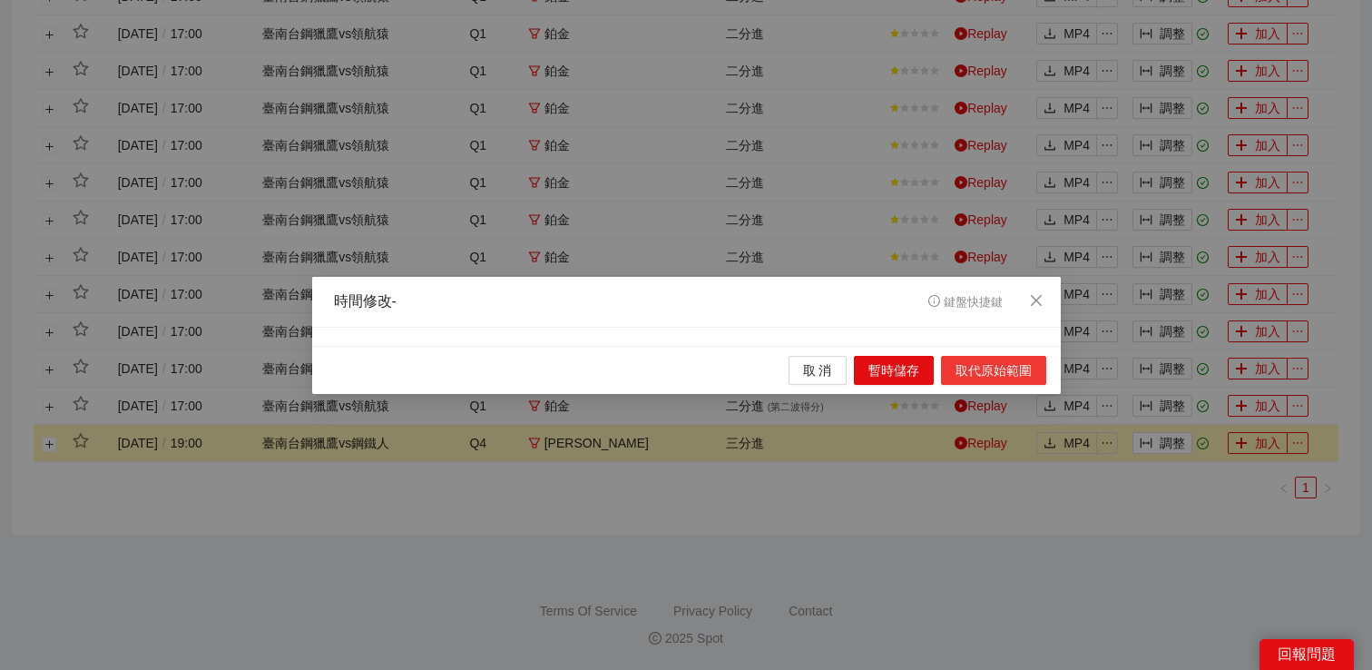
scroll to position [0, 0]
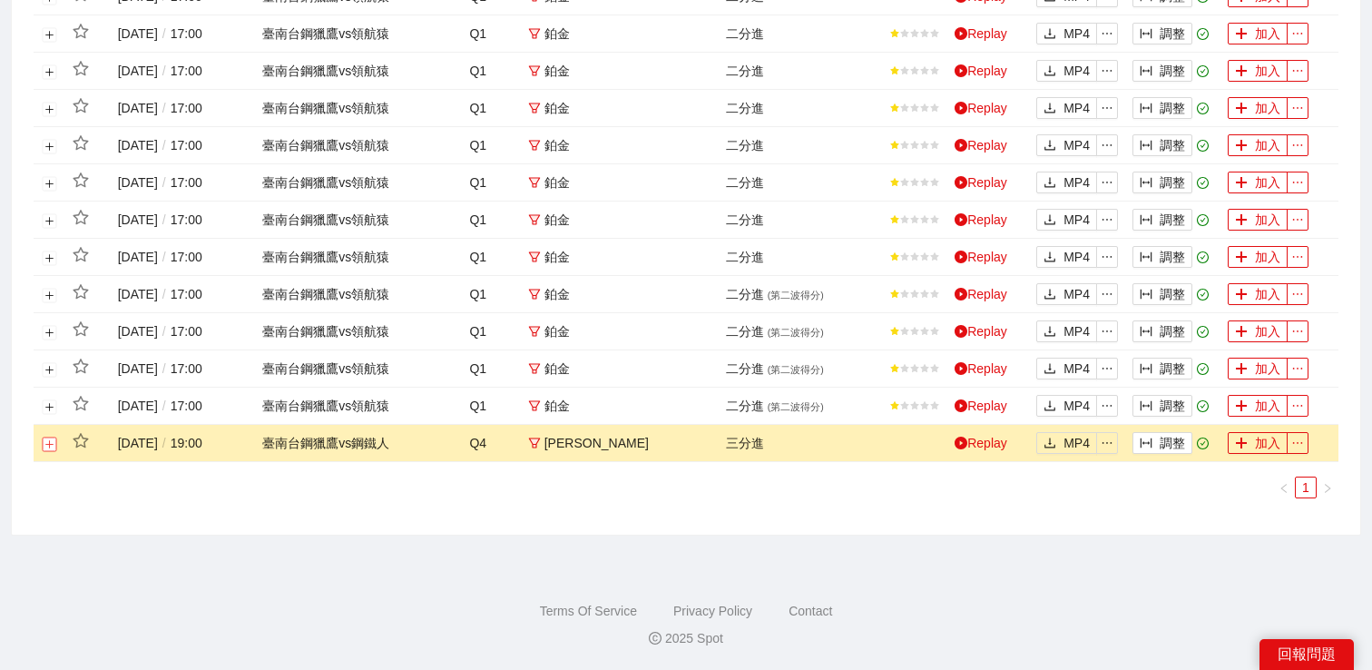
click at [43, 444] on button "展開行" at bounding box center [50, 444] width 15 height 15
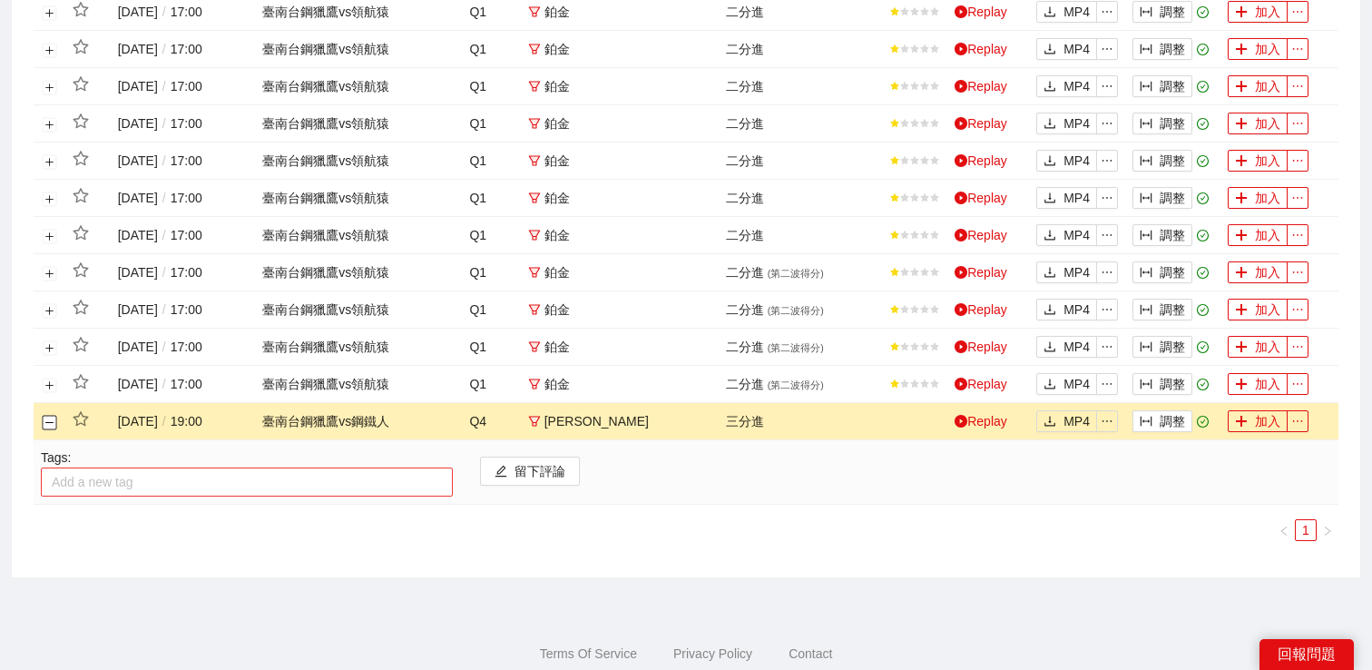
click at [85, 493] on div at bounding box center [246, 482] width 403 height 22
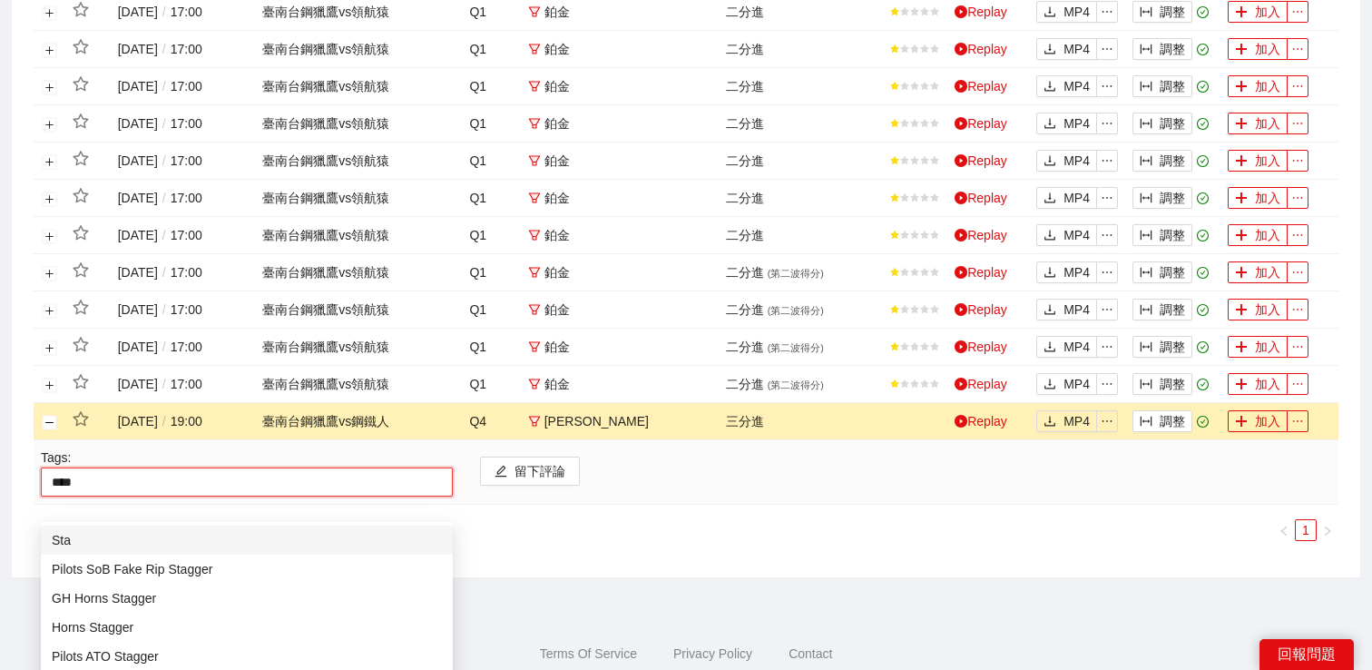
type input "*****"
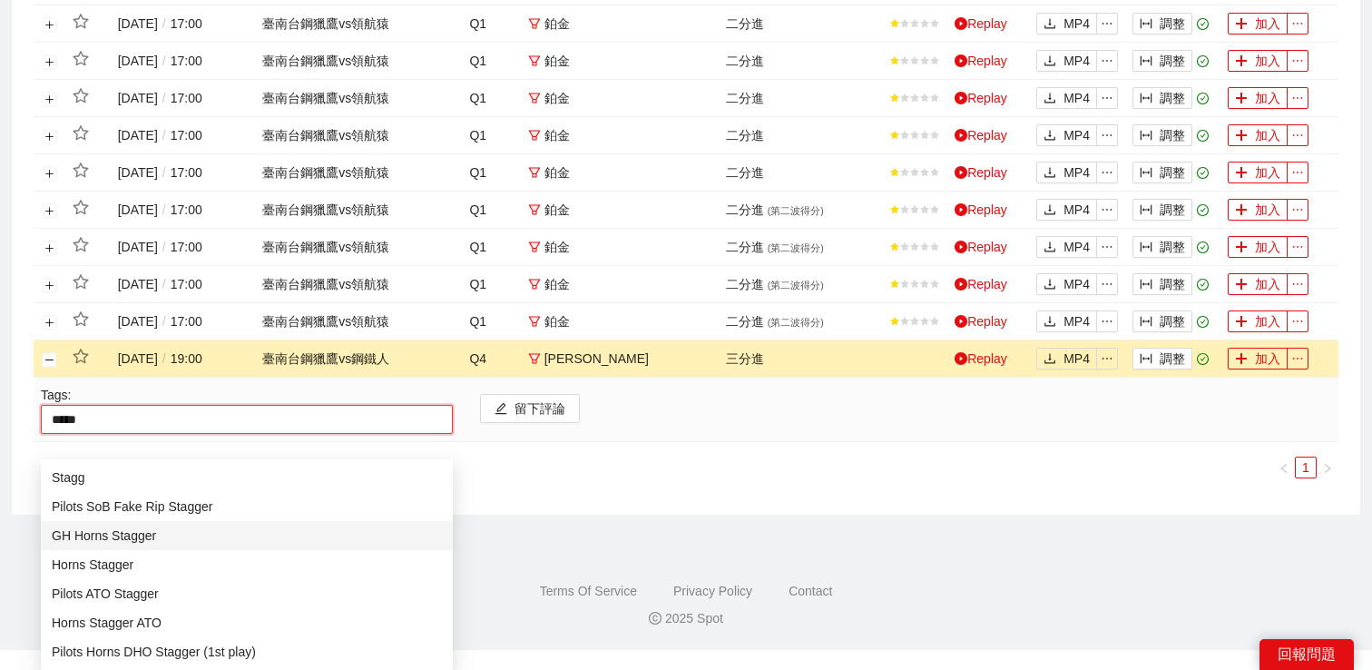
click at [136, 533] on div "GH Horns Stagger" at bounding box center [247, 535] width 390 height 20
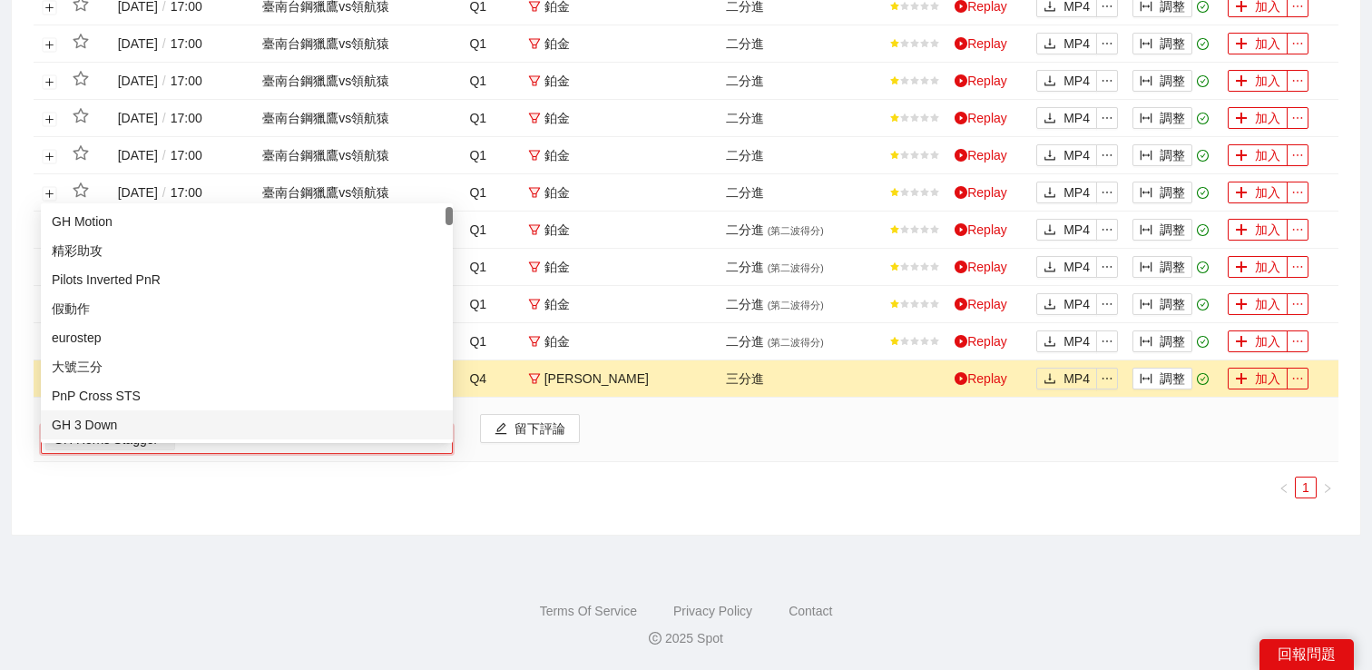
click at [106, 484] on ul "1" at bounding box center [686, 487] width 1305 height 22
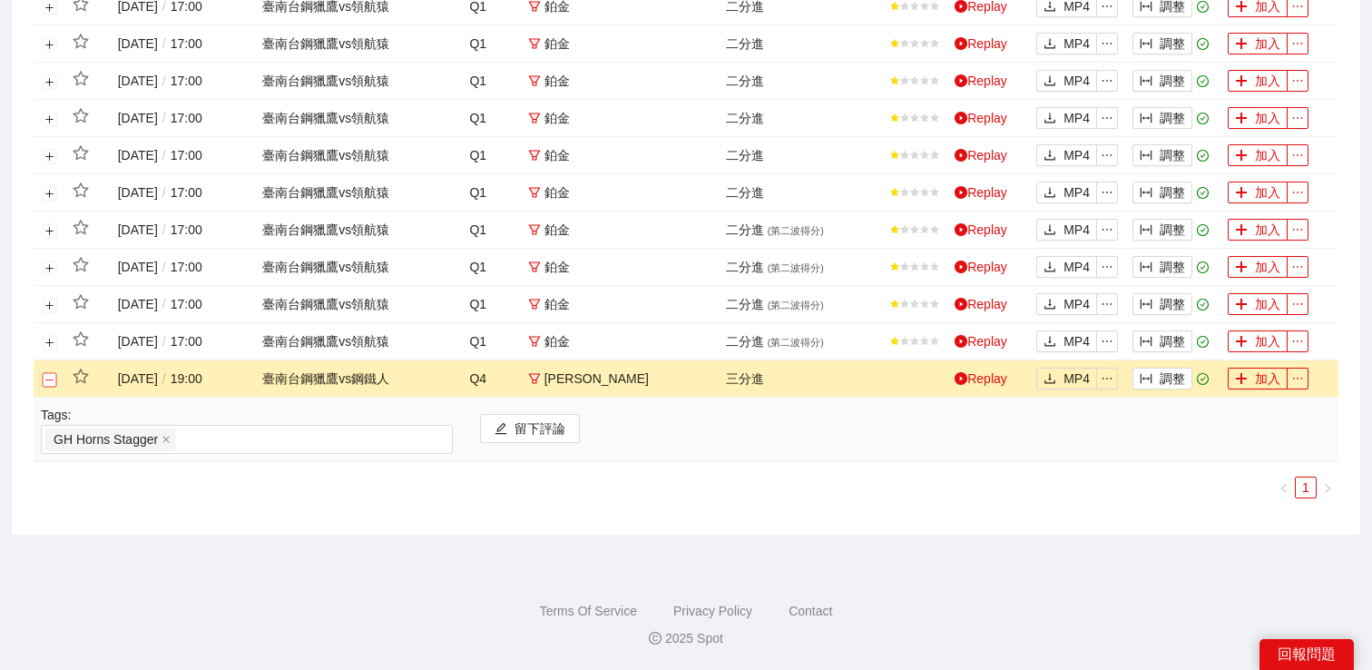
click at [52, 372] on button "關閉行" at bounding box center [50, 379] width 15 height 15
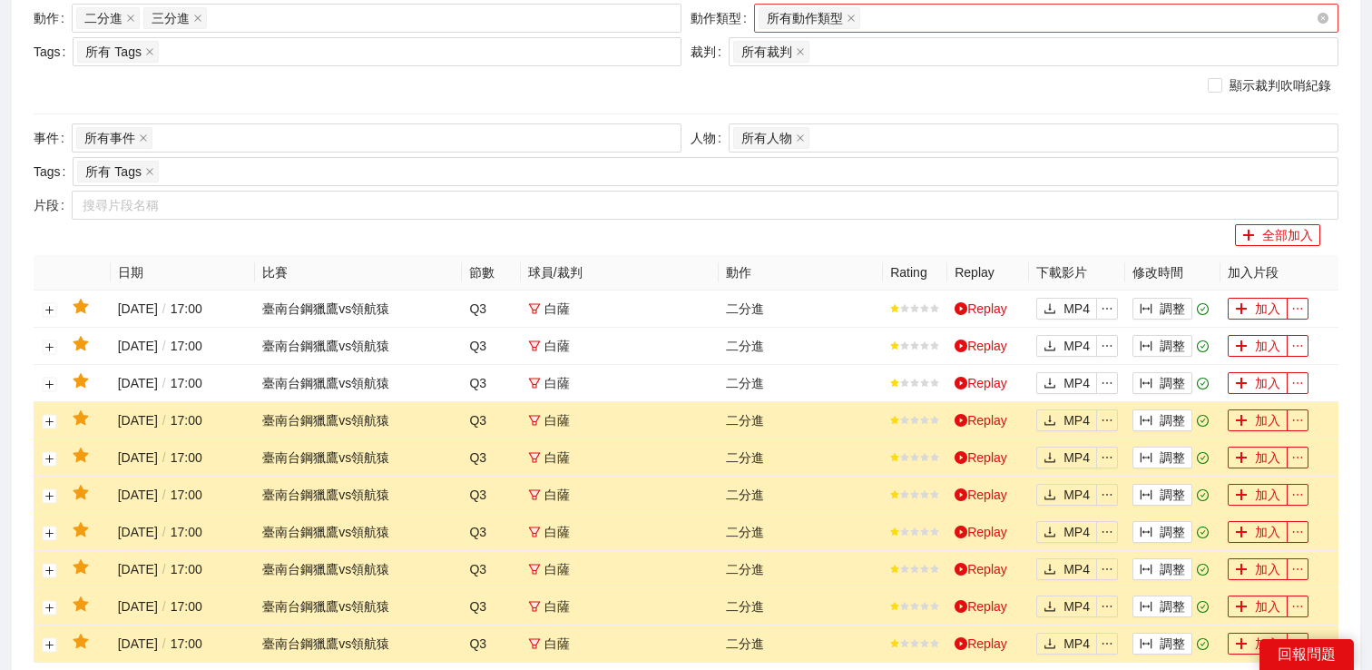
scroll to position [274, 0]
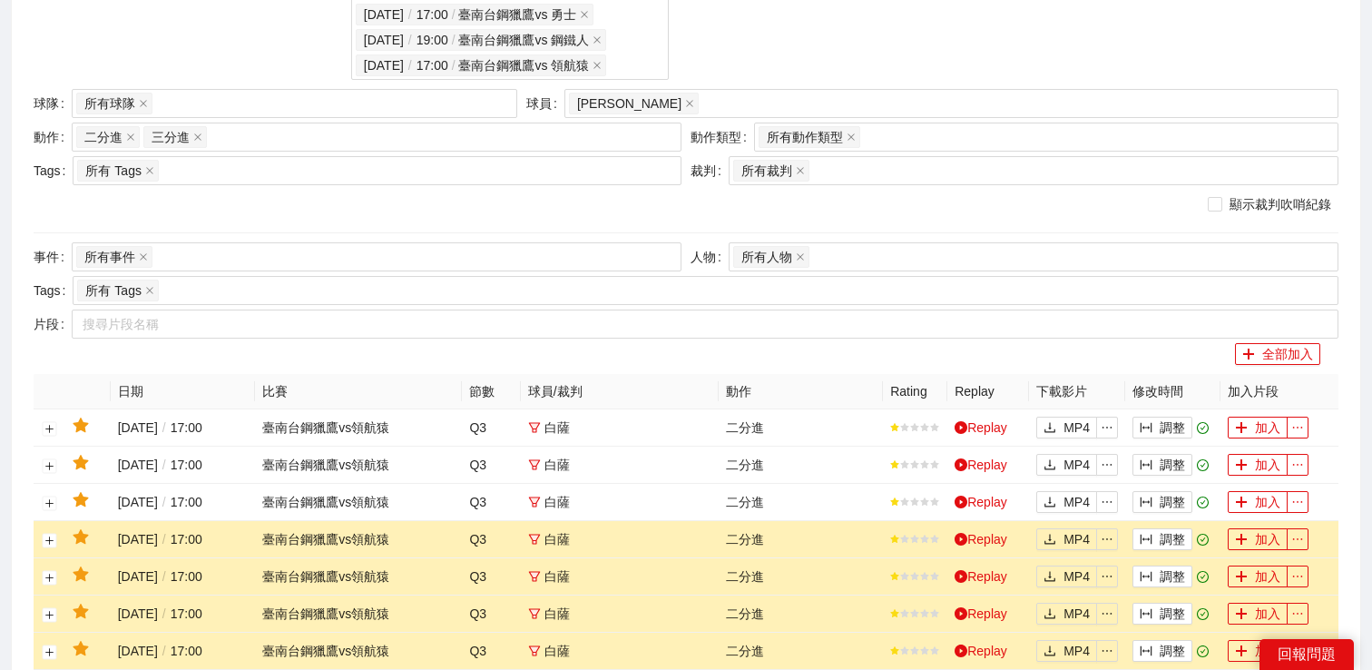
click at [720, 84] on div "事件日期" at bounding box center [824, 4] width 283 height 161
click at [720, 116] on div "[PERSON_NAME]" at bounding box center [942, 103] width 747 height 25
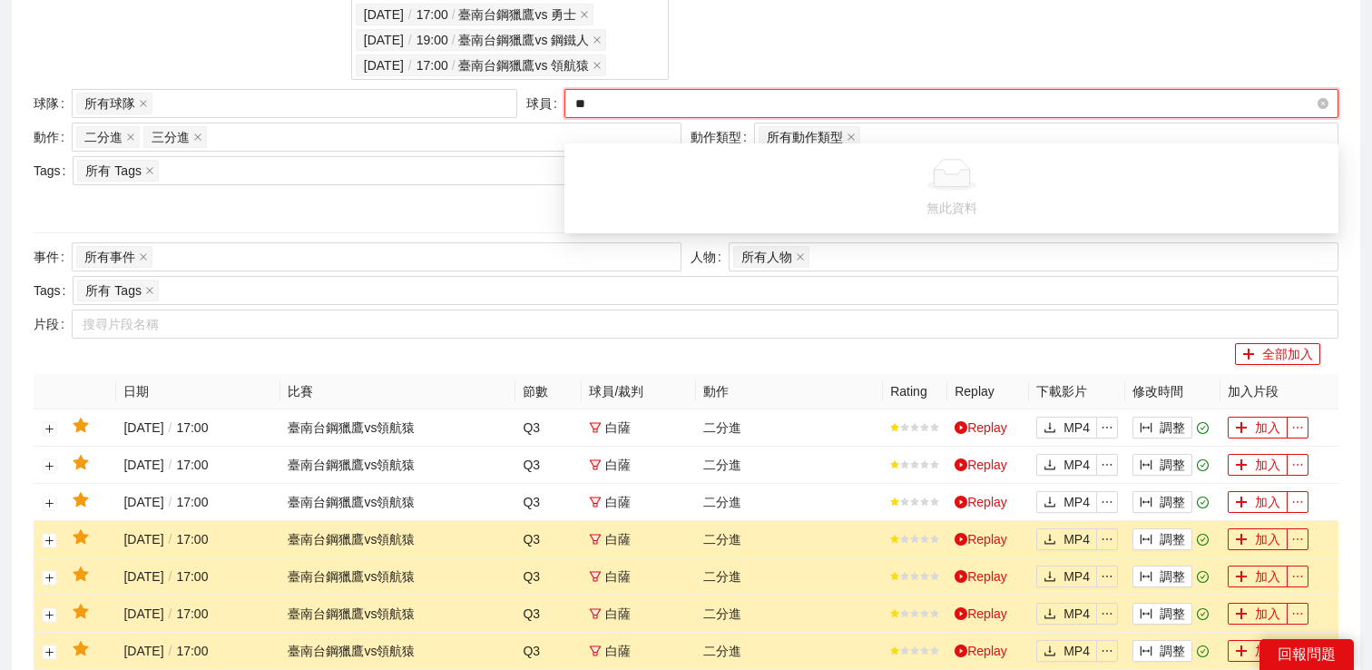
type input "*"
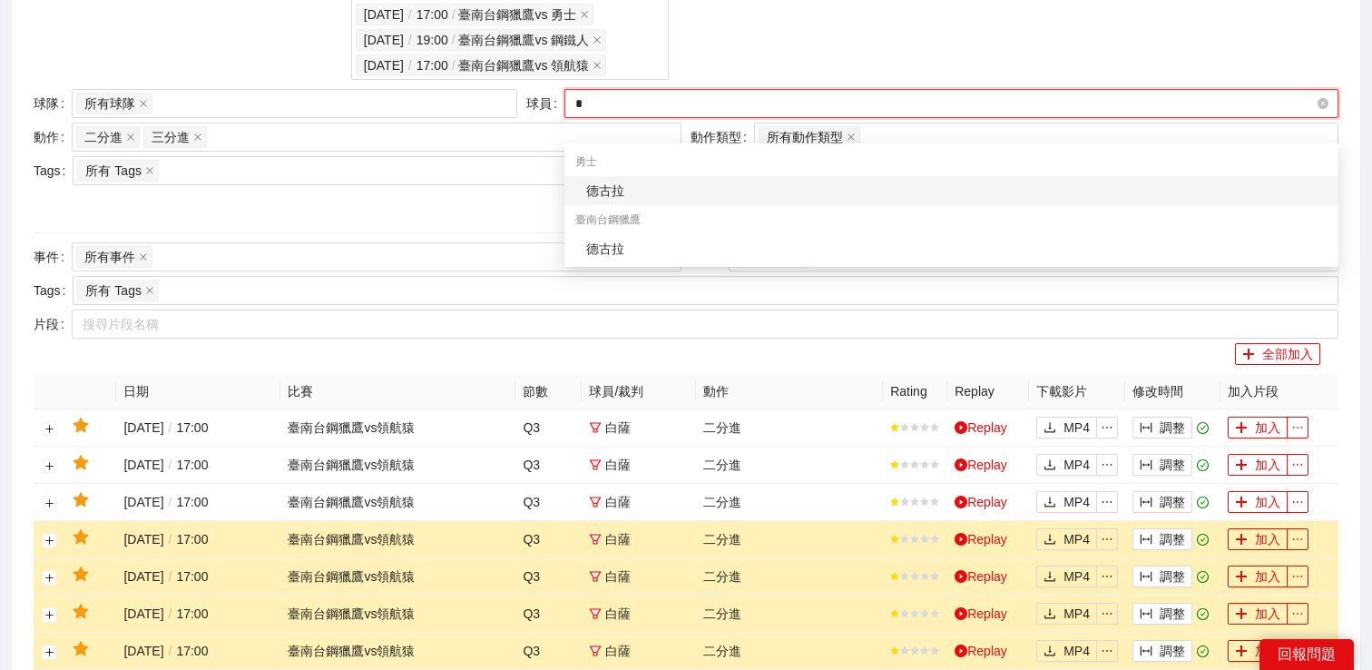
type input "*"
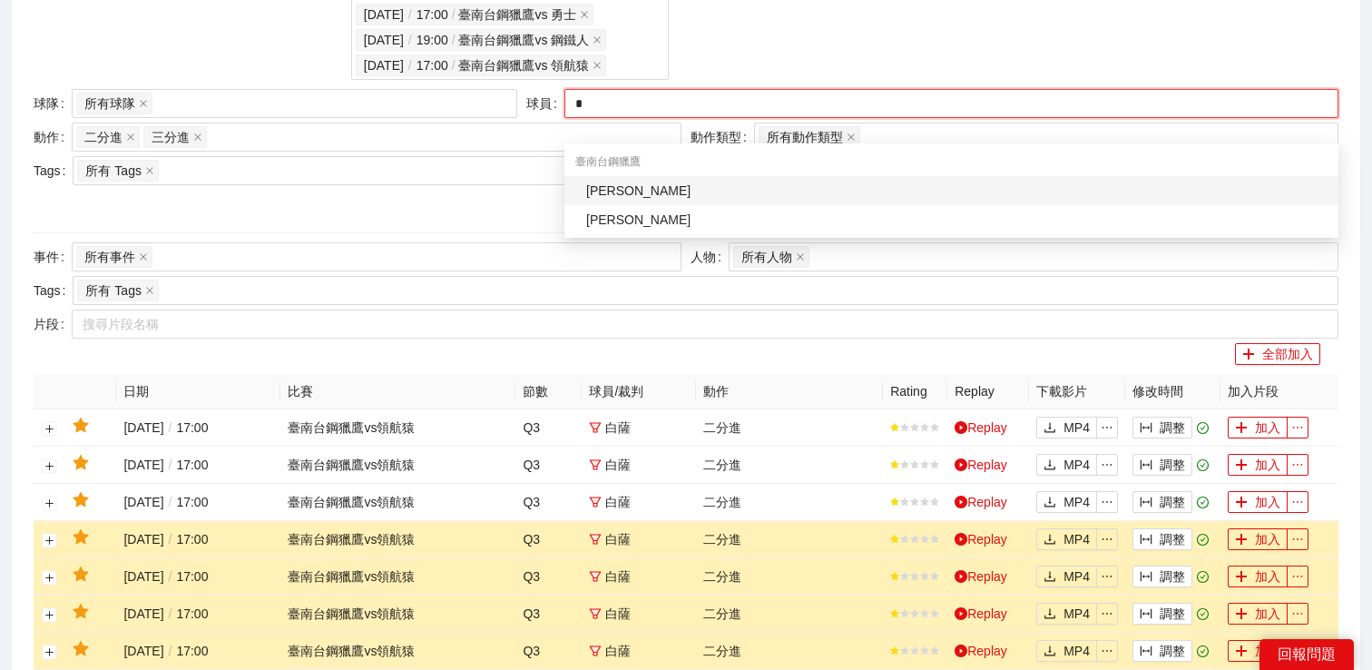
click at [655, 191] on div "[PERSON_NAME]" at bounding box center [956, 191] width 741 height 20
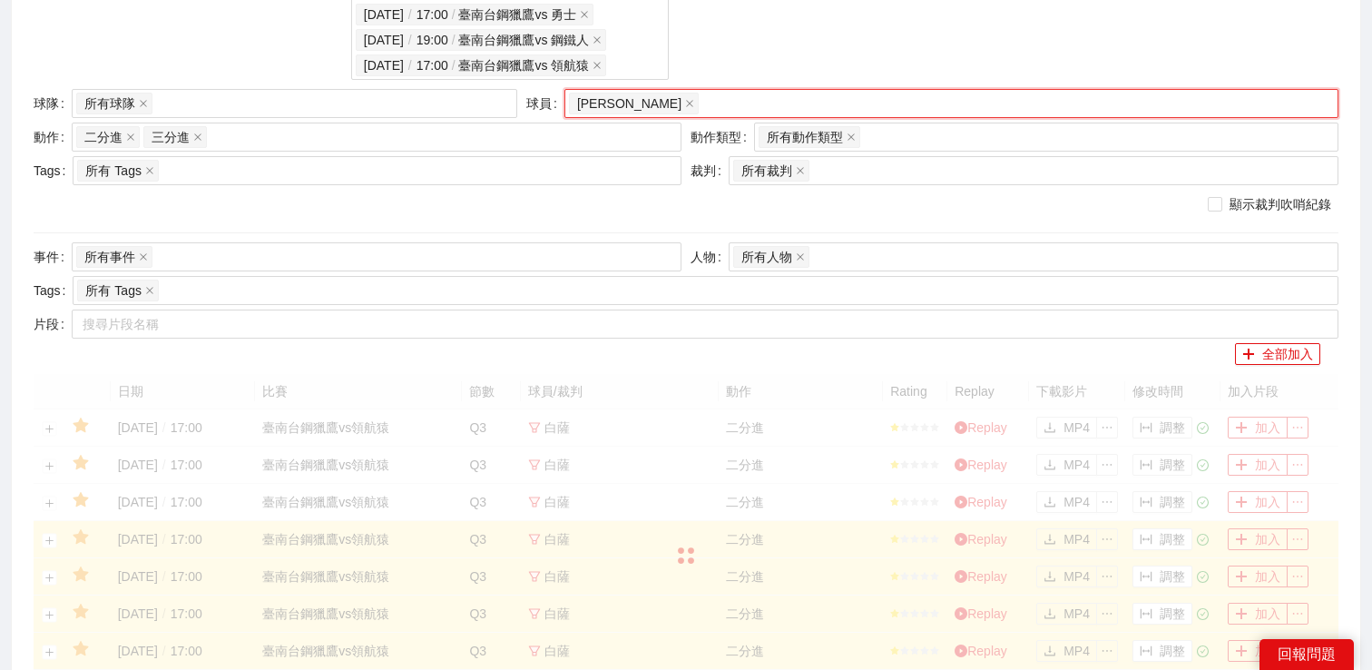
click at [769, 25] on div "事件日期" at bounding box center [824, 4] width 283 height 161
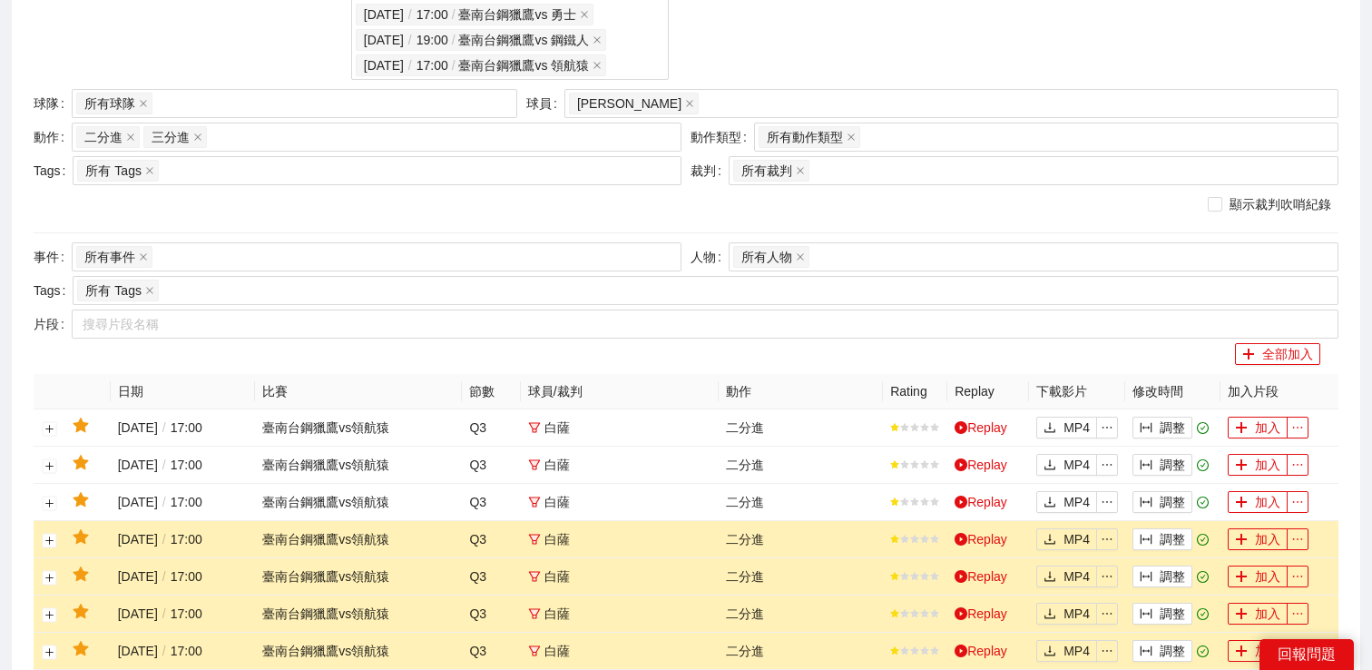
scroll to position [0, 0]
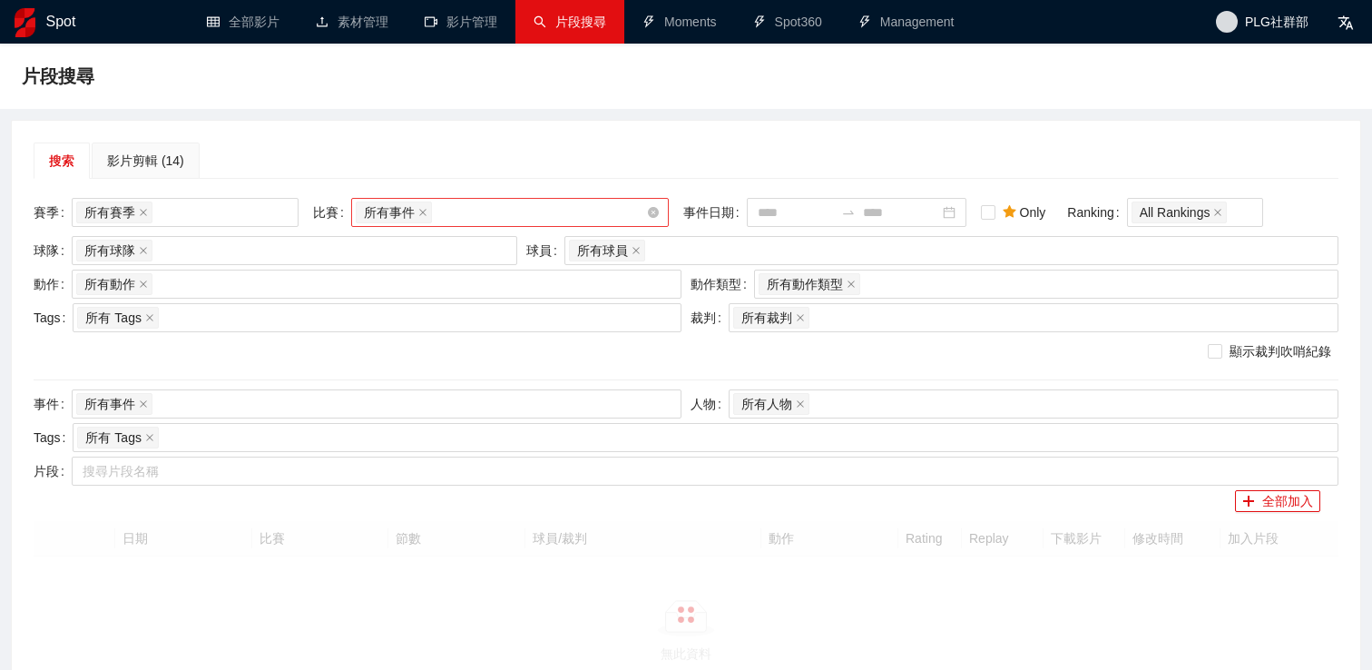
click at [483, 212] on div "所有事件" at bounding box center [501, 212] width 290 height 25
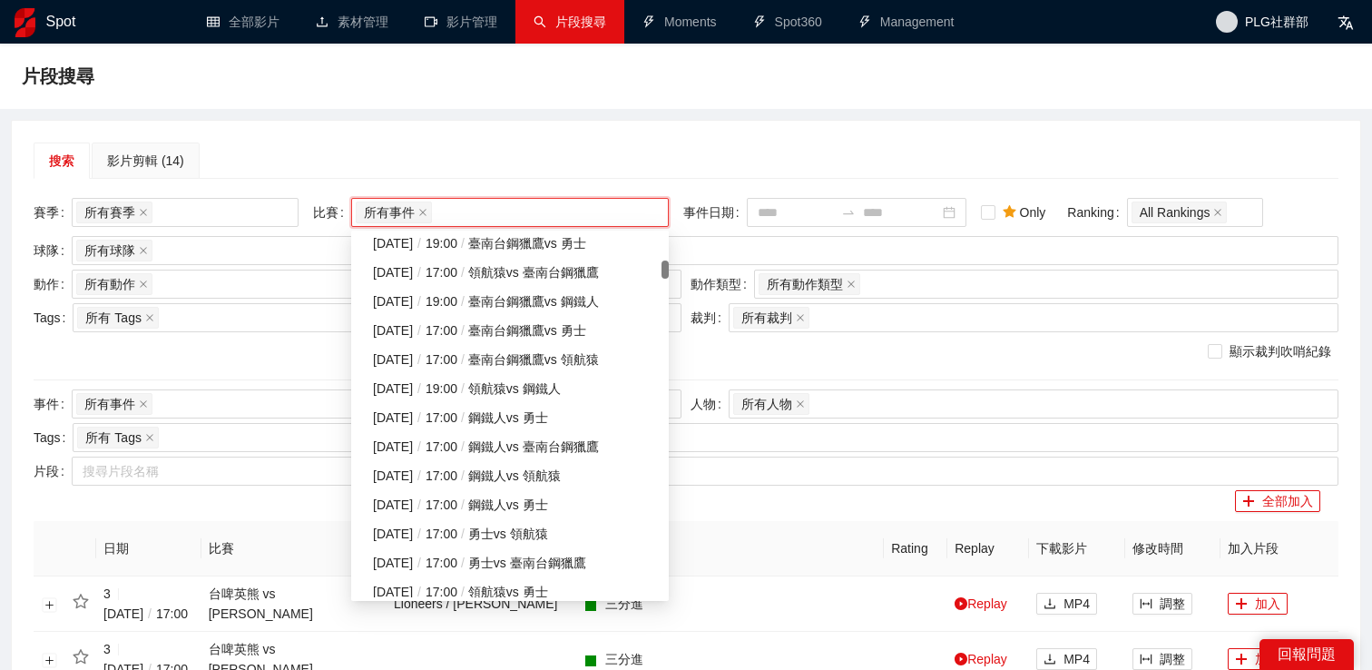
scroll to position [1916, 0]
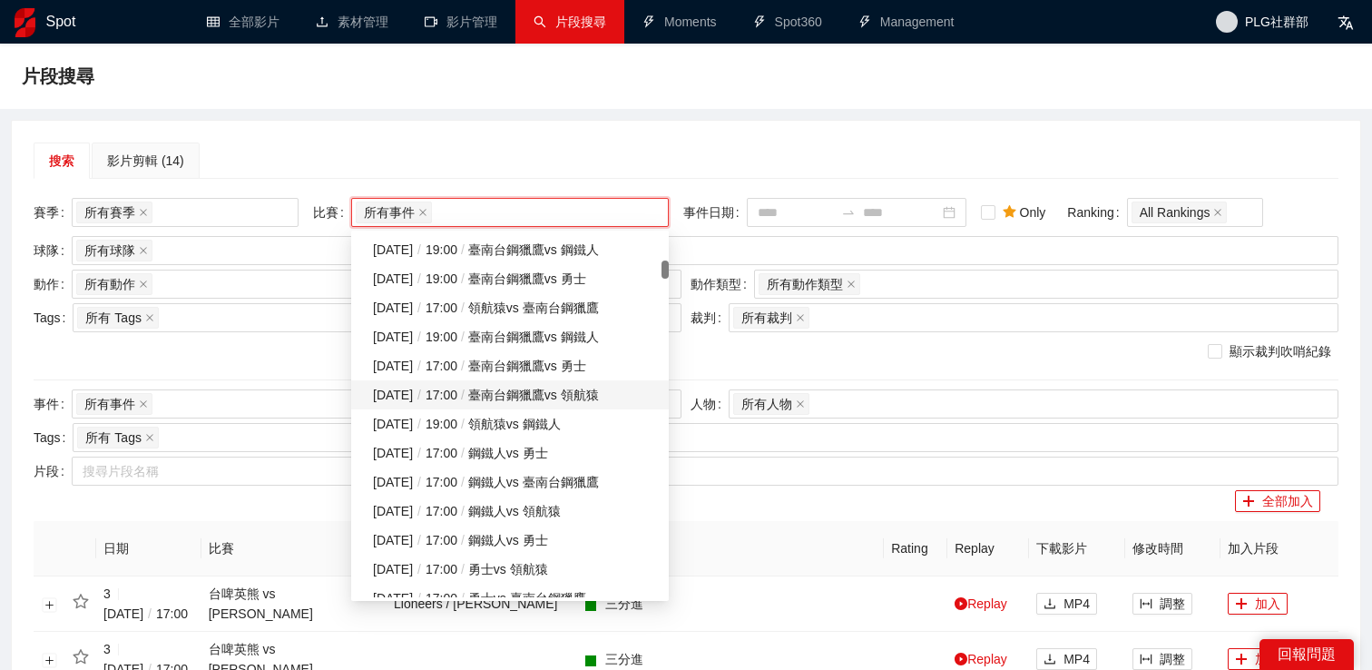
click at [476, 403] on div "[DATE] / 17:00 / 臺南台鋼獵鷹 vs 領航猿" at bounding box center [515, 395] width 285 height 20
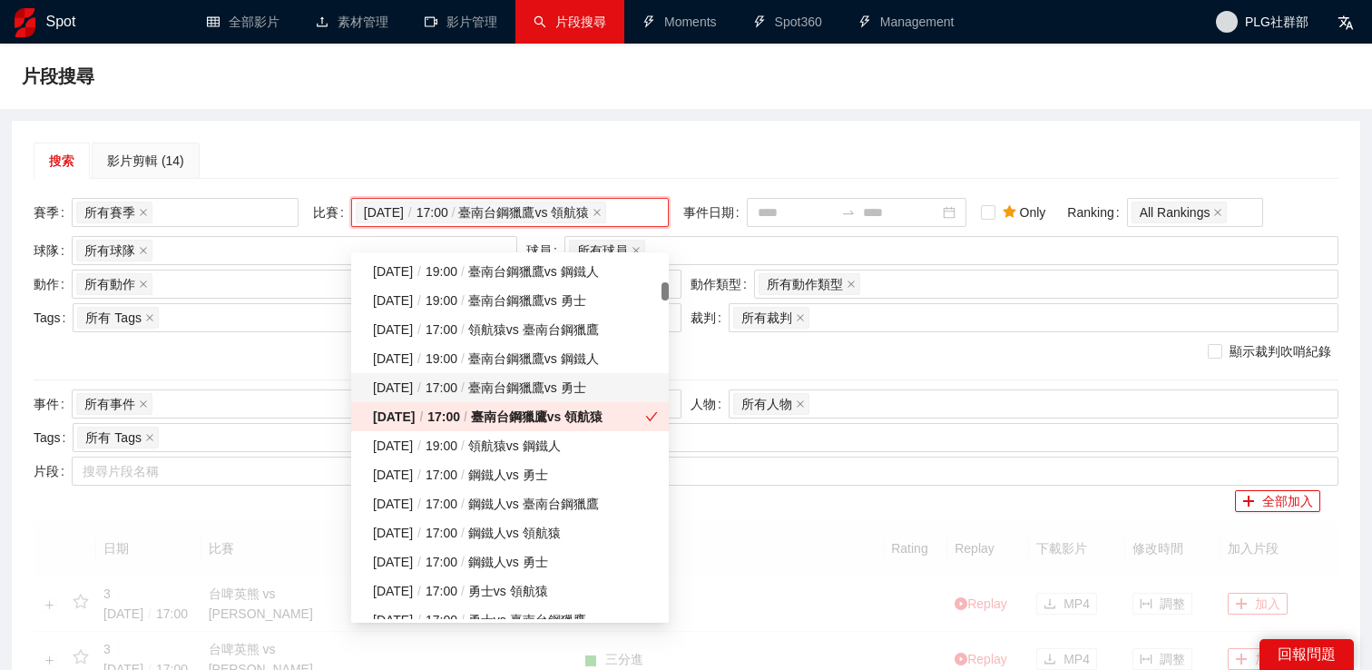
click at [476, 387] on div "[DATE] / 17:00 / 臺南台鋼獵鷹 vs 勇士" at bounding box center [515, 388] width 285 height 20
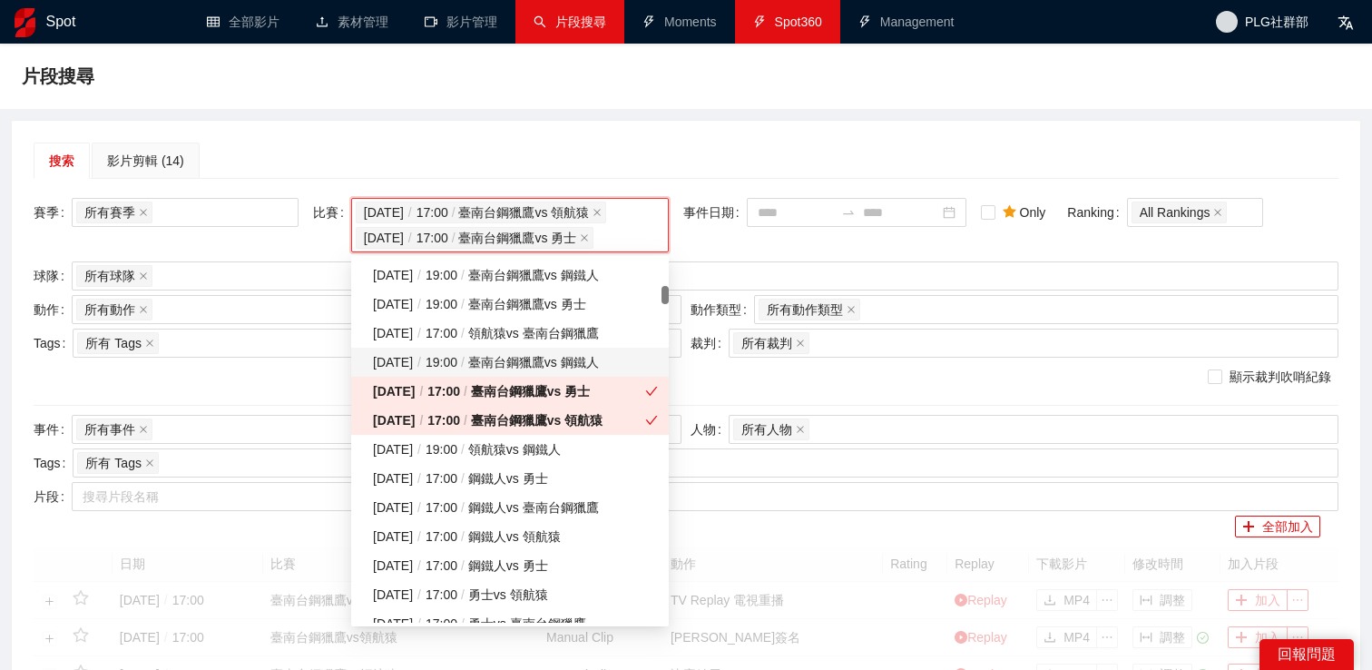
click at [477, 369] on div "[DATE] / 19:00 / 臺南台鋼獵鷹 vs 鋼鐵人" at bounding box center [515, 362] width 285 height 20
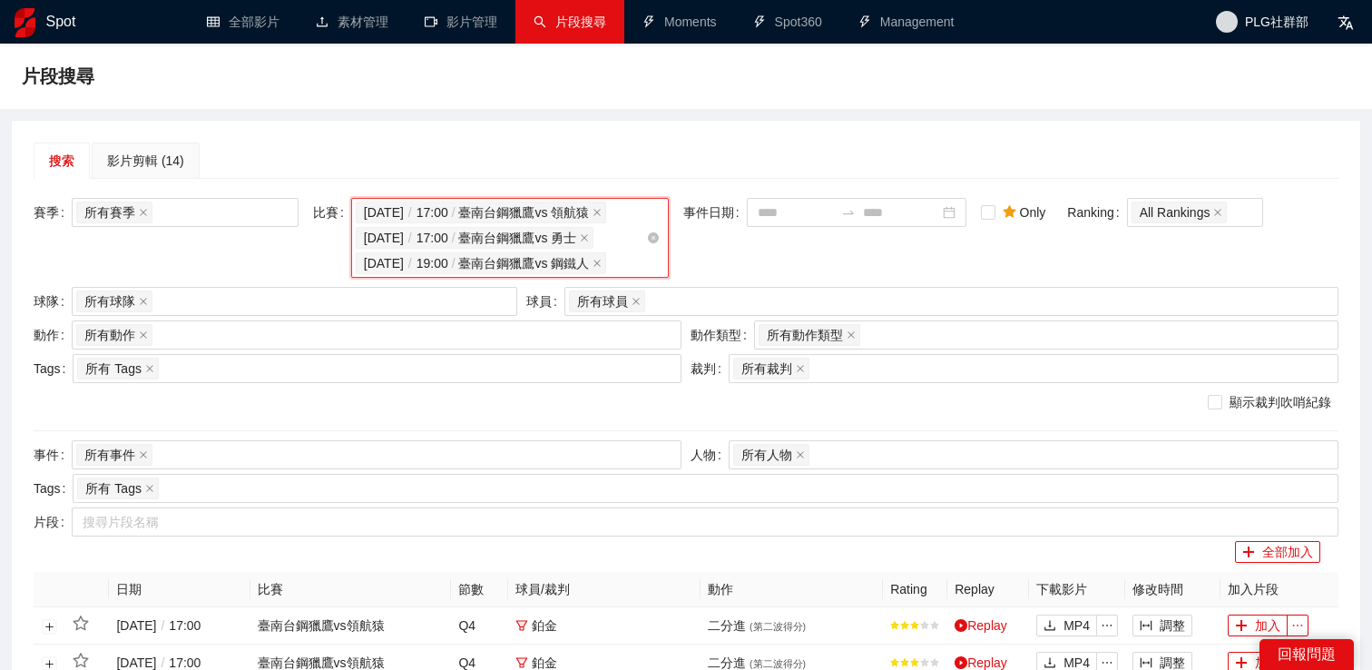
click at [564, 276] on div "2025-01-18 / 17:00 / 臺南台鋼獵鷹 vs 領航猿 2025-01-19 / 17:00 / 臺南台鋼獵鷹 vs 勇士 2025-01-21…" at bounding box center [501, 238] width 290 height 76
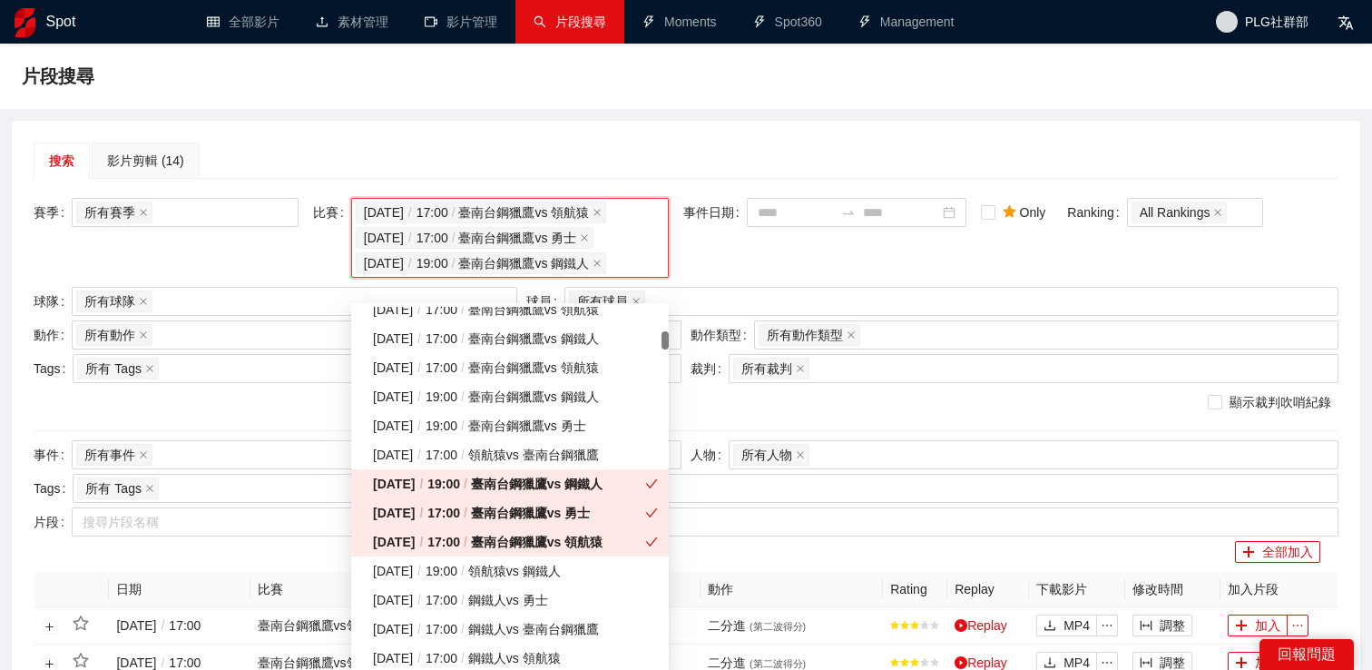
scroll to position [1822, 0]
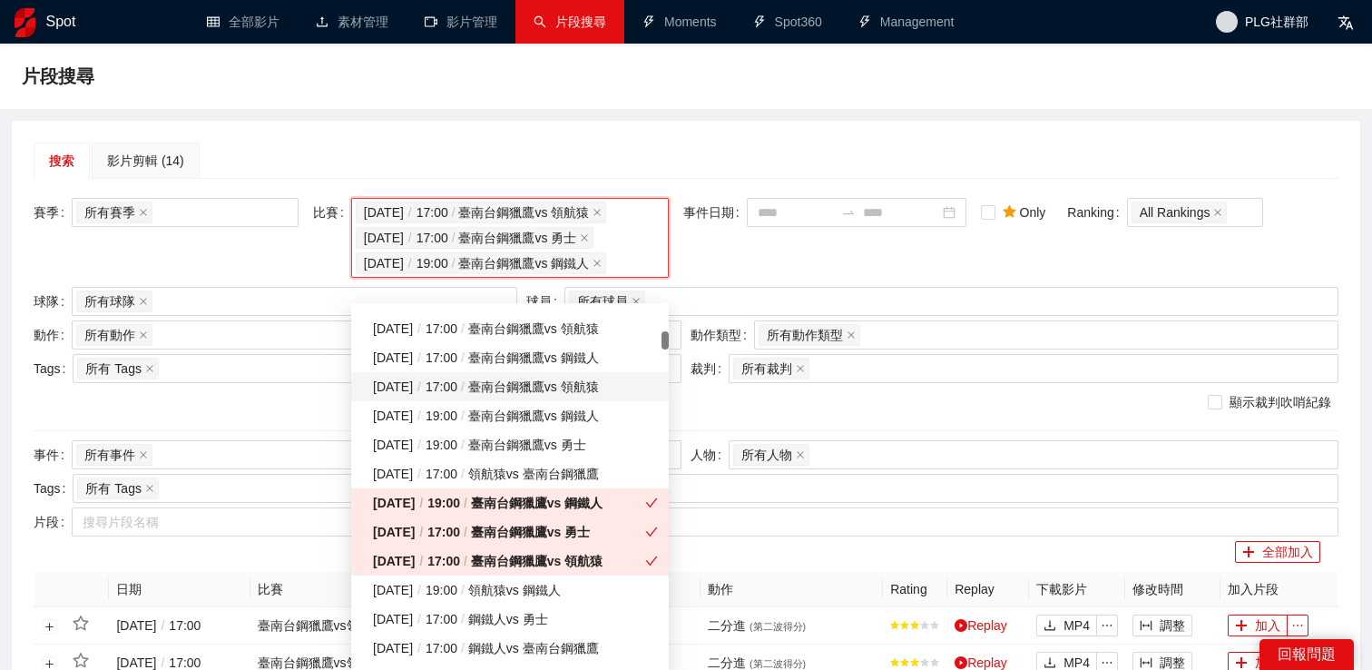
click at [551, 392] on div "[DATE] / 17:00 / 臺南台鋼獵鷹 vs 領航猿" at bounding box center [515, 387] width 285 height 20
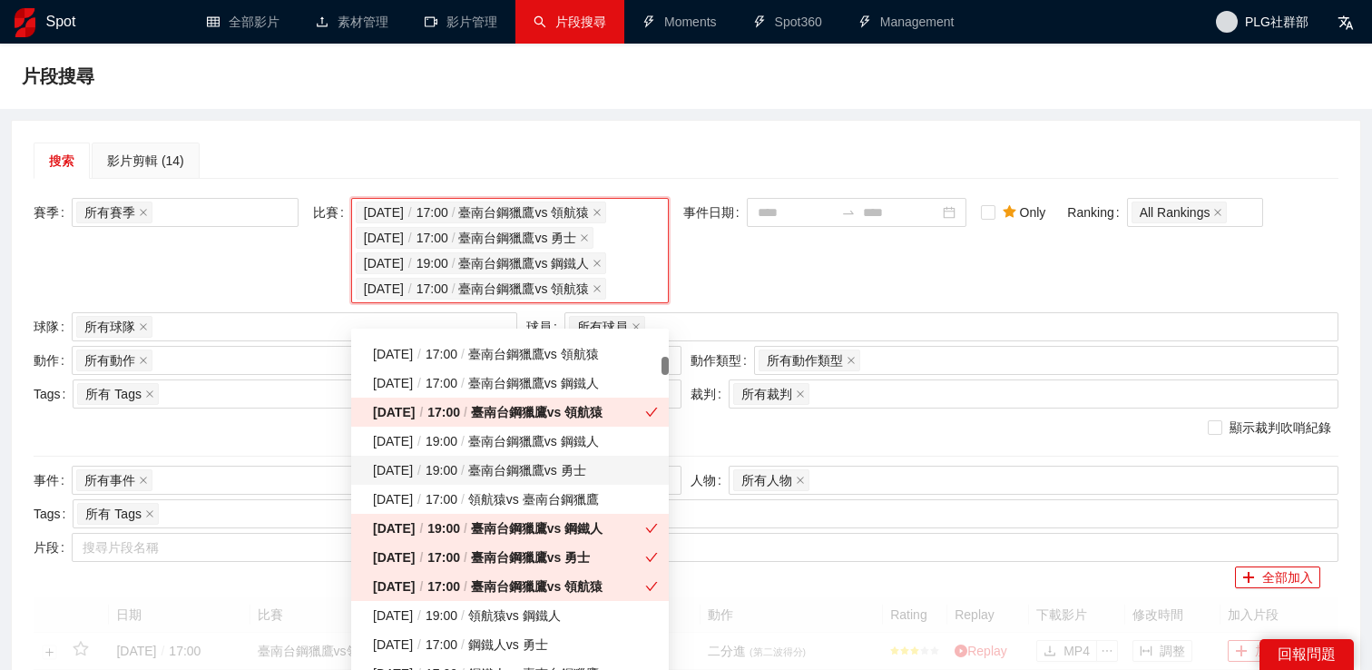
click at [552, 447] on div "[DATE] / 19:00 / 臺南台鋼獵鷹 vs 鋼鐵人" at bounding box center [515, 441] width 285 height 20
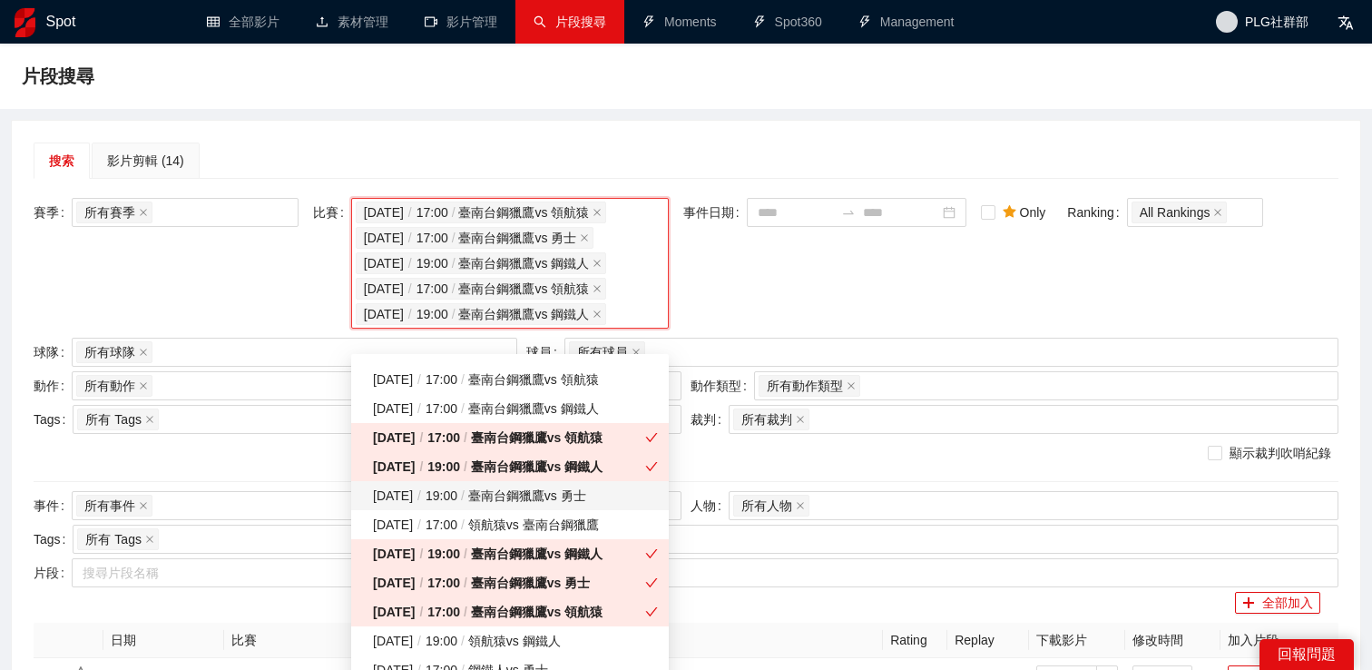
click at [549, 498] on div "[DATE] / 19:00 / 臺南台鋼獵鷹 vs 勇士" at bounding box center [515, 496] width 285 height 20
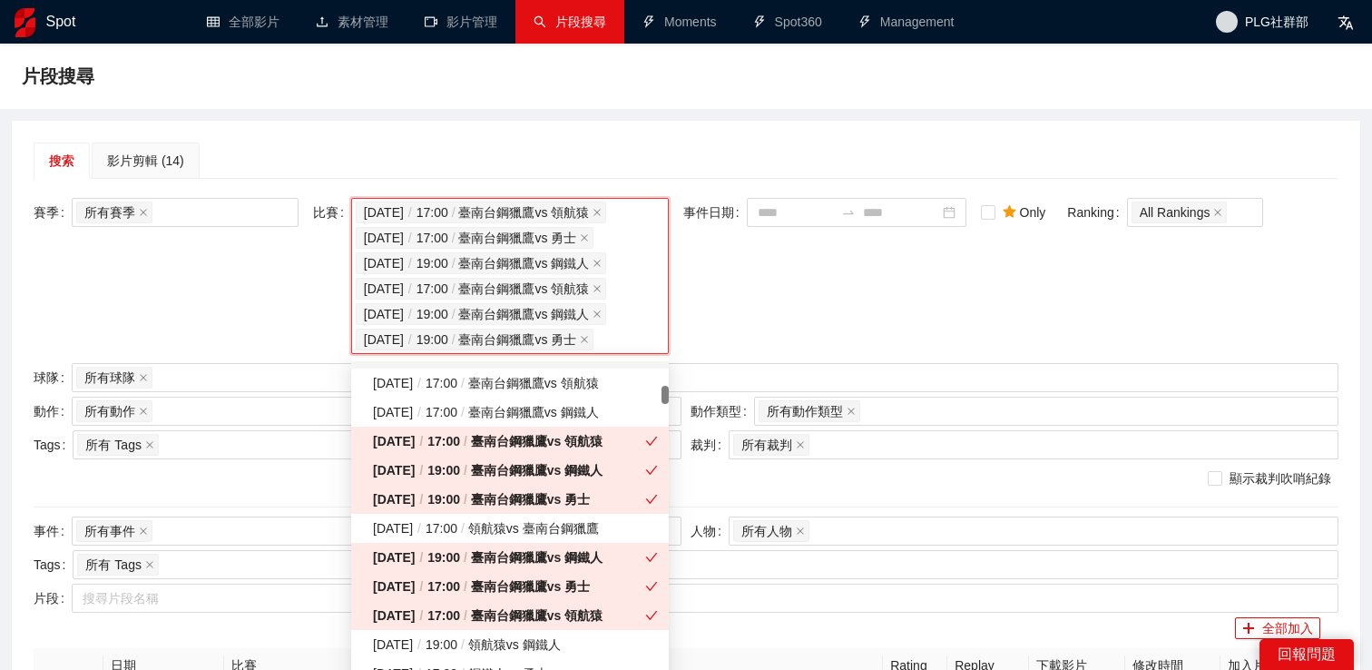
click at [608, 157] on div "搜索 影片剪輯 (14)" at bounding box center [686, 160] width 1305 height 36
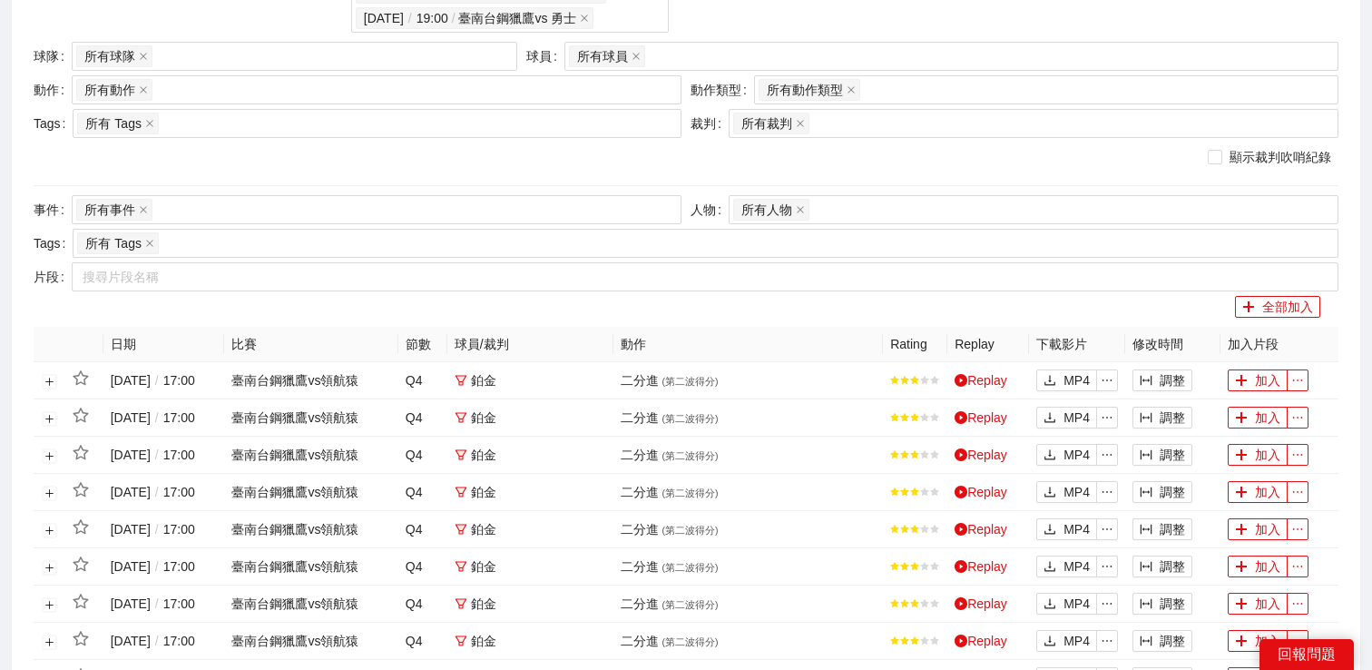
scroll to position [221, 0]
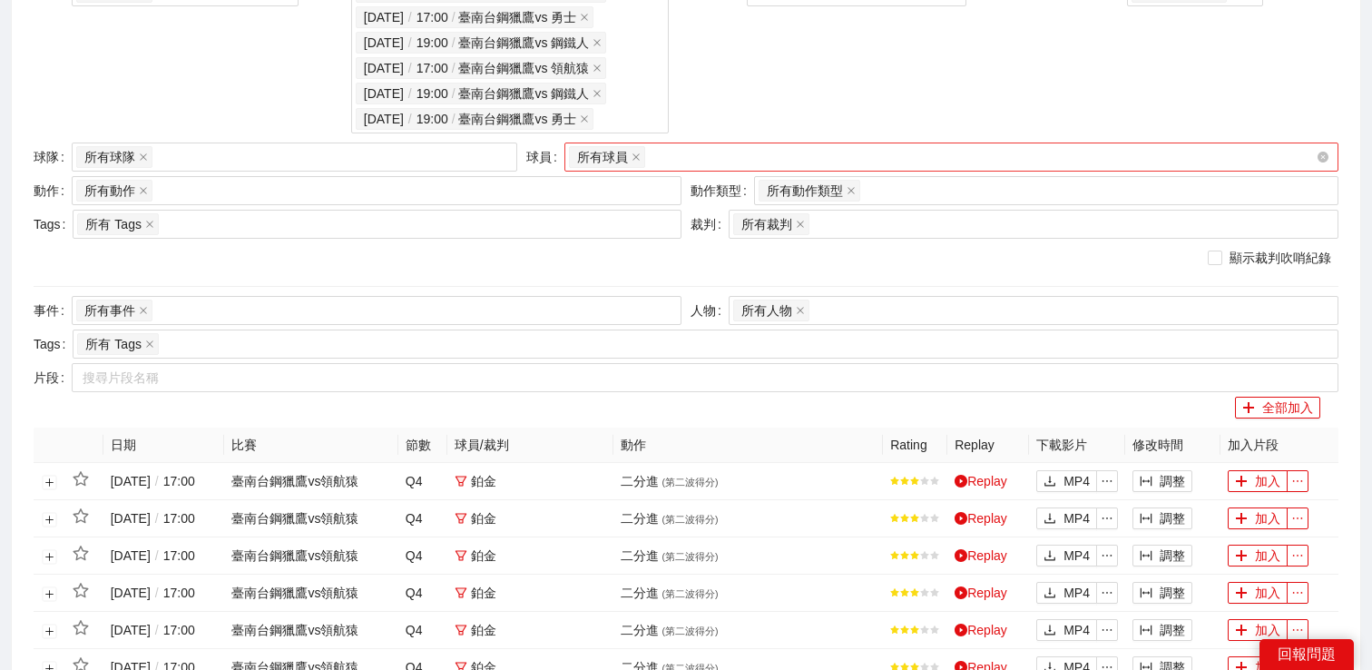
click at [681, 156] on div "所有球員" at bounding box center [942, 156] width 747 height 25
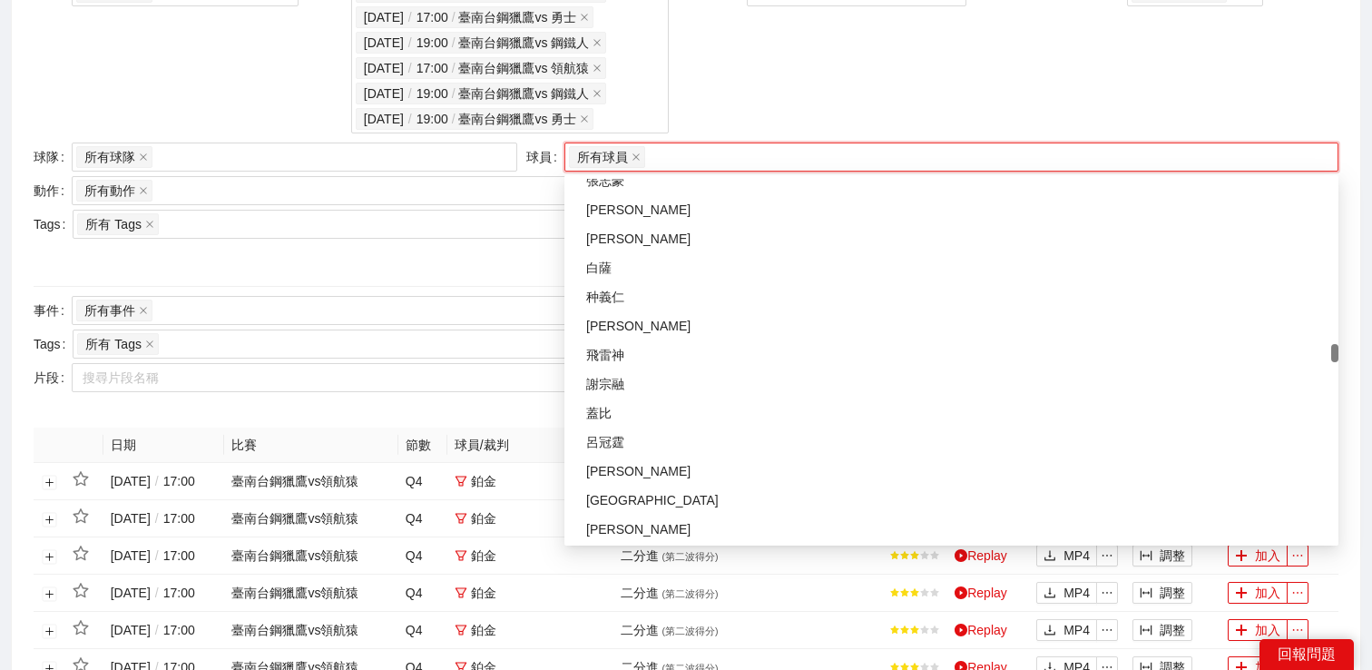
scroll to position [3236, 0]
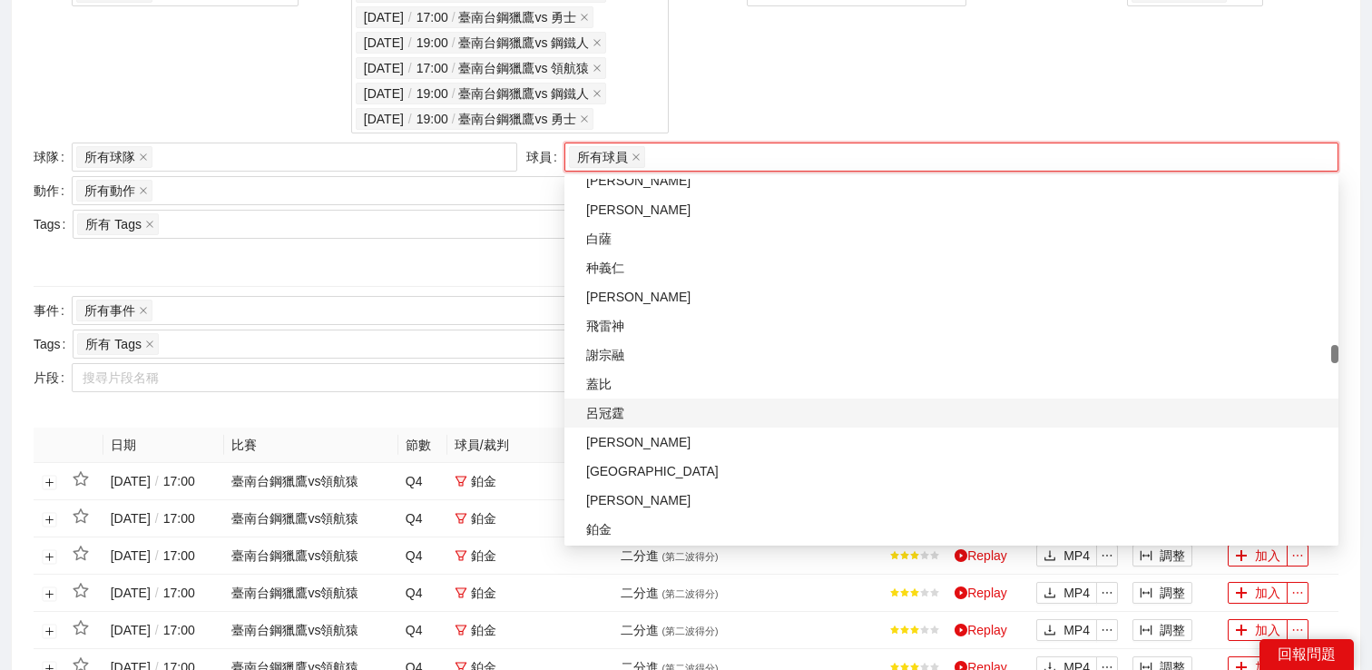
click at [673, 413] on div "呂冠霆" at bounding box center [956, 413] width 741 height 20
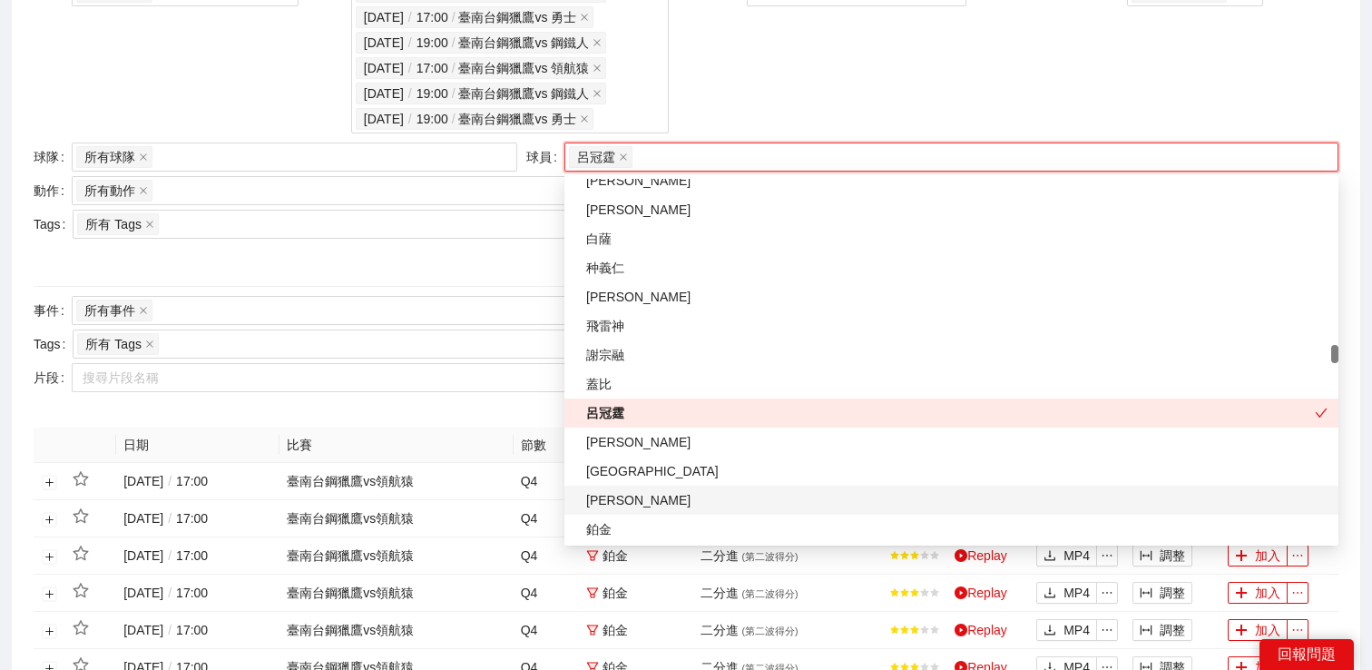
click at [655, 491] on div "韓杰諭" at bounding box center [956, 500] width 741 height 20
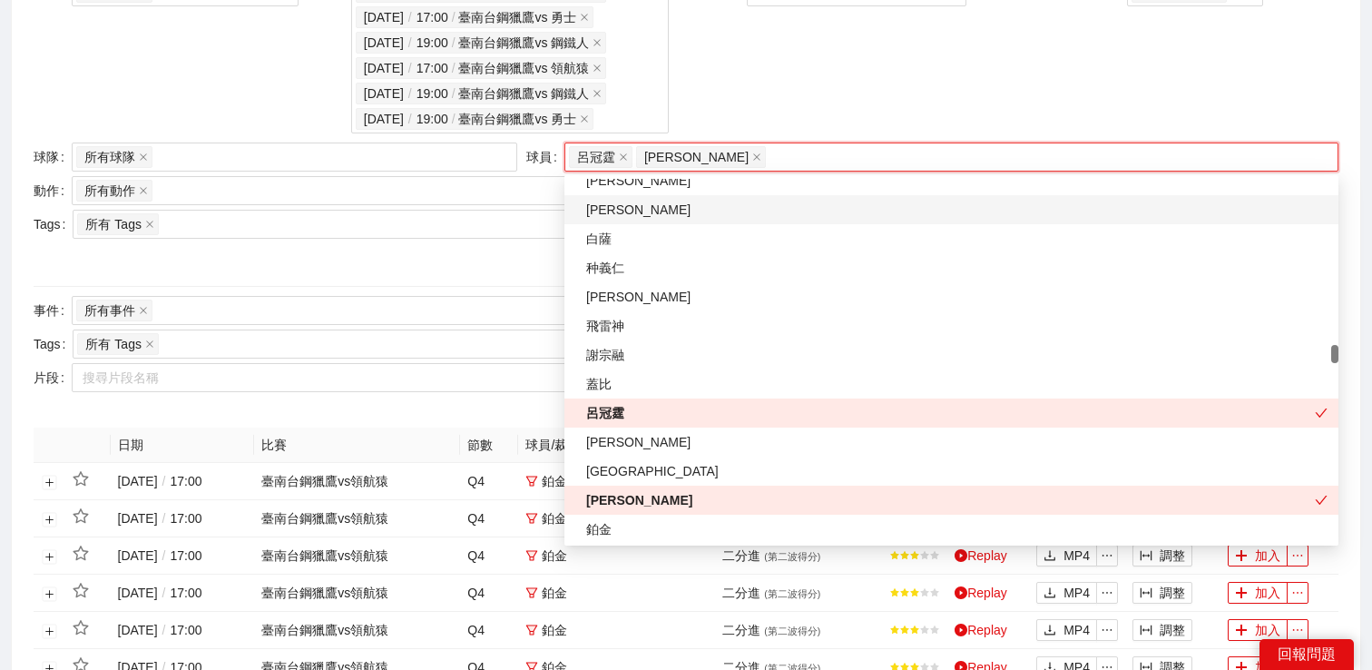
click at [771, 78] on div "事件日期" at bounding box center [824, 57] width 283 height 161
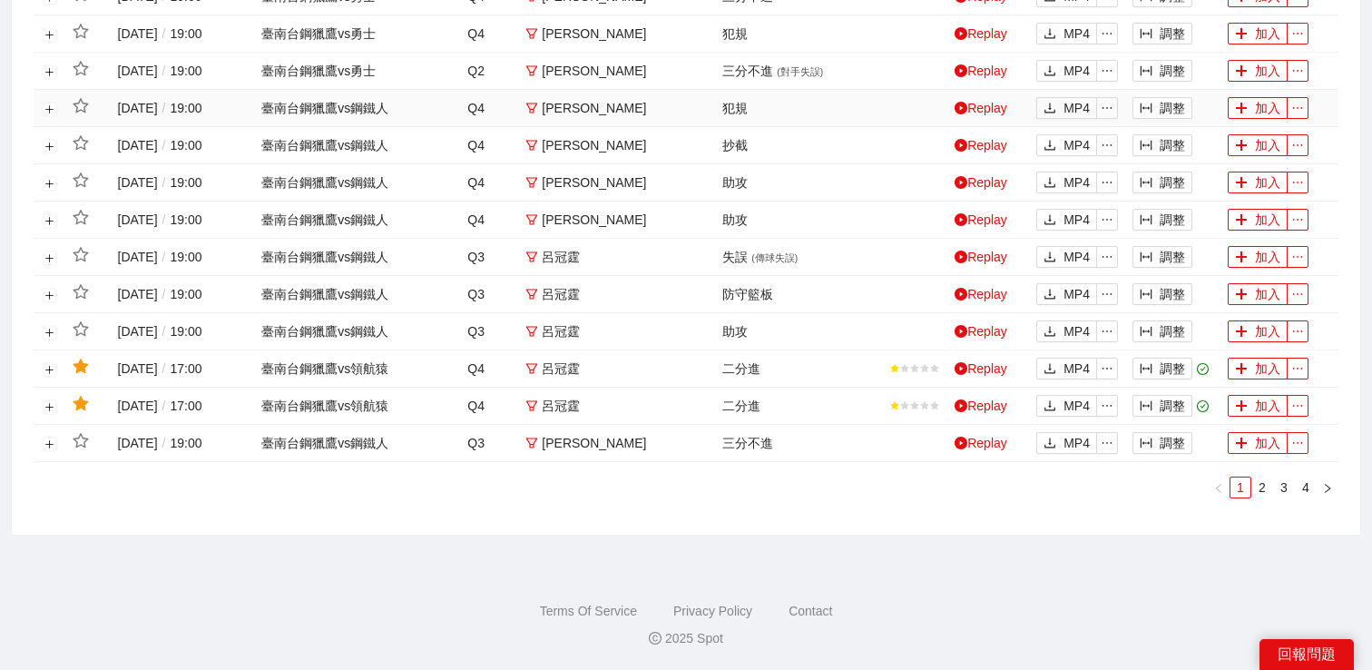
scroll to position [0, 0]
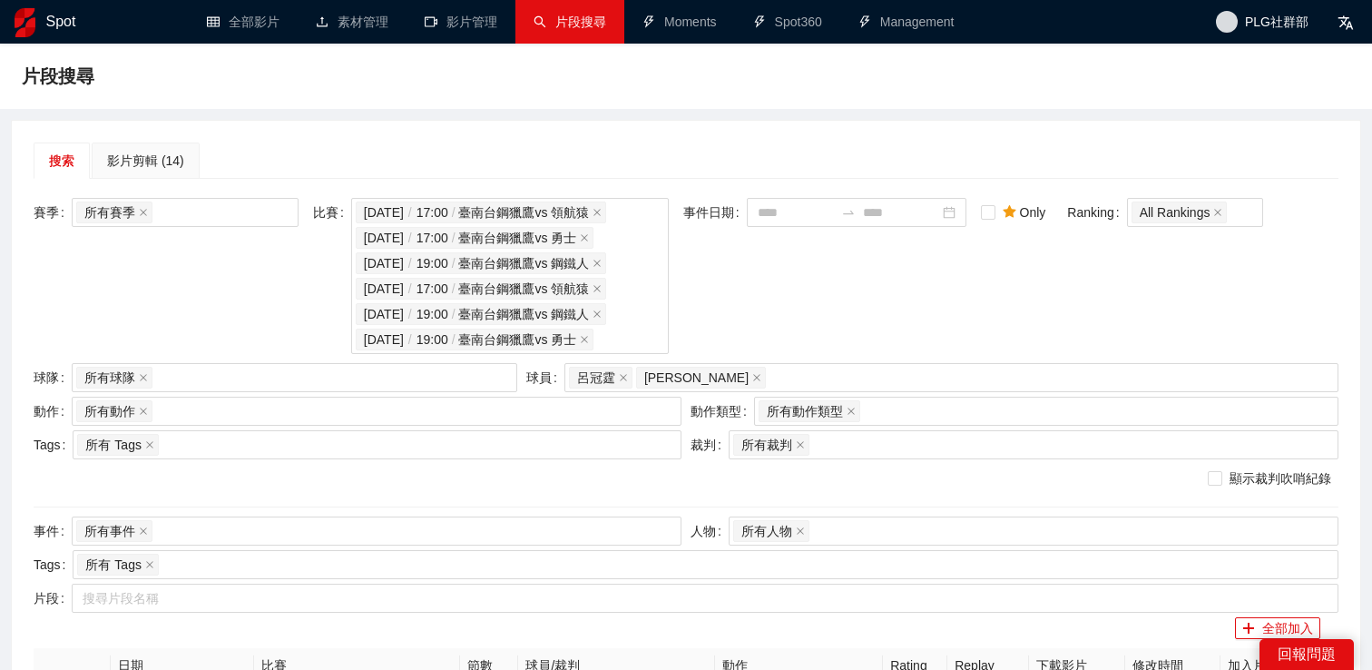
click at [200, 427] on div "動作 所有動作 + 0 ..." at bounding box center [357, 414] width 657 height 34
click at [202, 413] on div "所有動作 + 0 ..." at bounding box center [367, 410] width 583 height 25
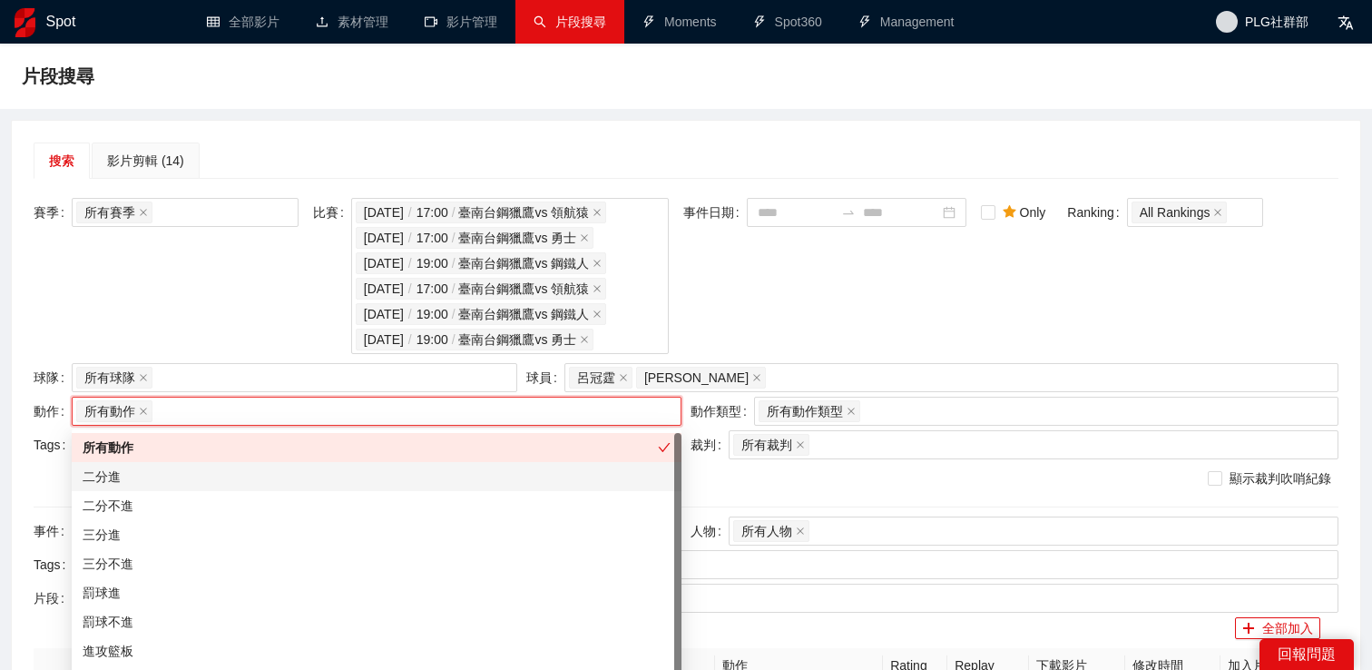
click at [172, 474] on div "二分進" at bounding box center [377, 476] width 588 height 20
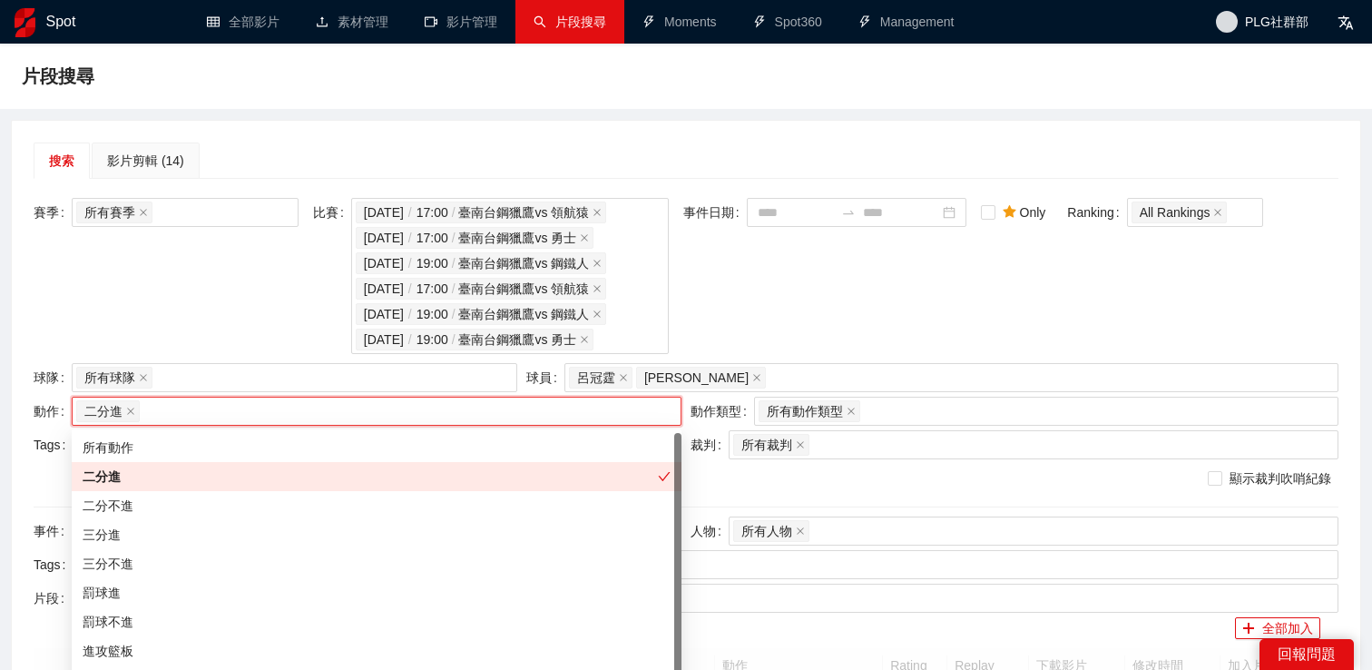
click at [163, 542] on div "三分進" at bounding box center [377, 535] width 588 height 20
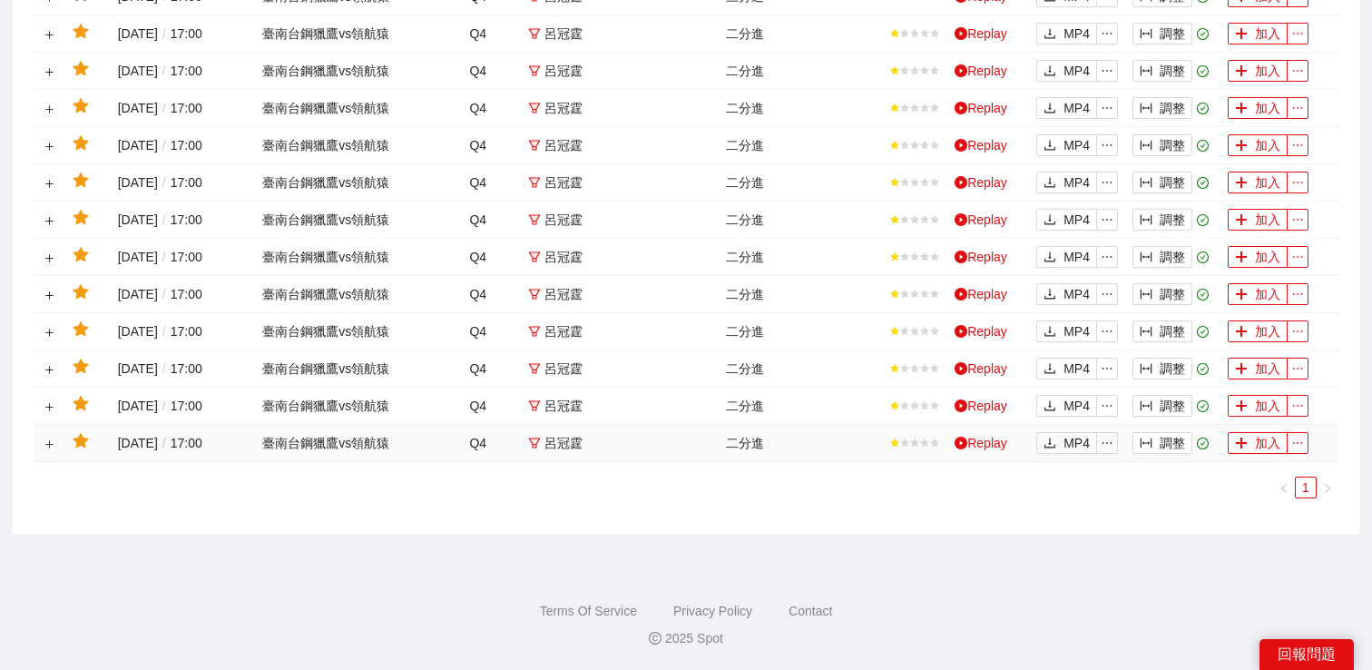
scroll to position [1746, 0]
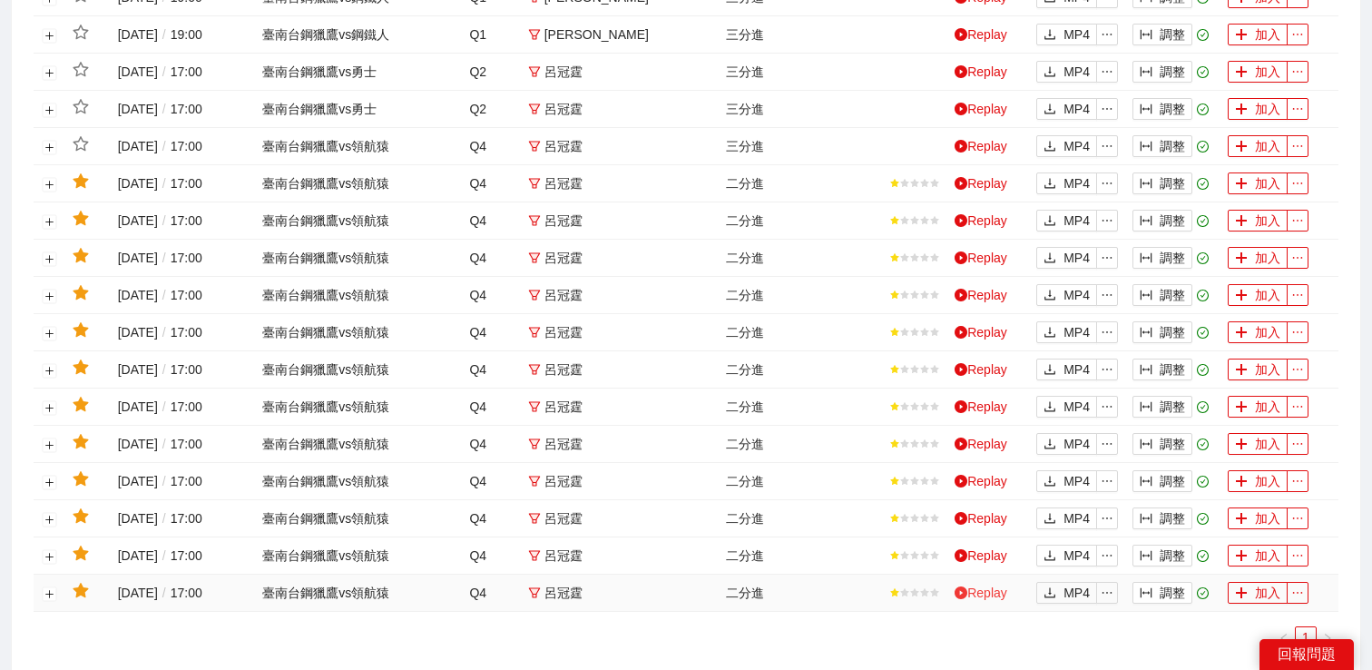
click at [980, 591] on link "Replay" at bounding box center [981, 592] width 53 height 15
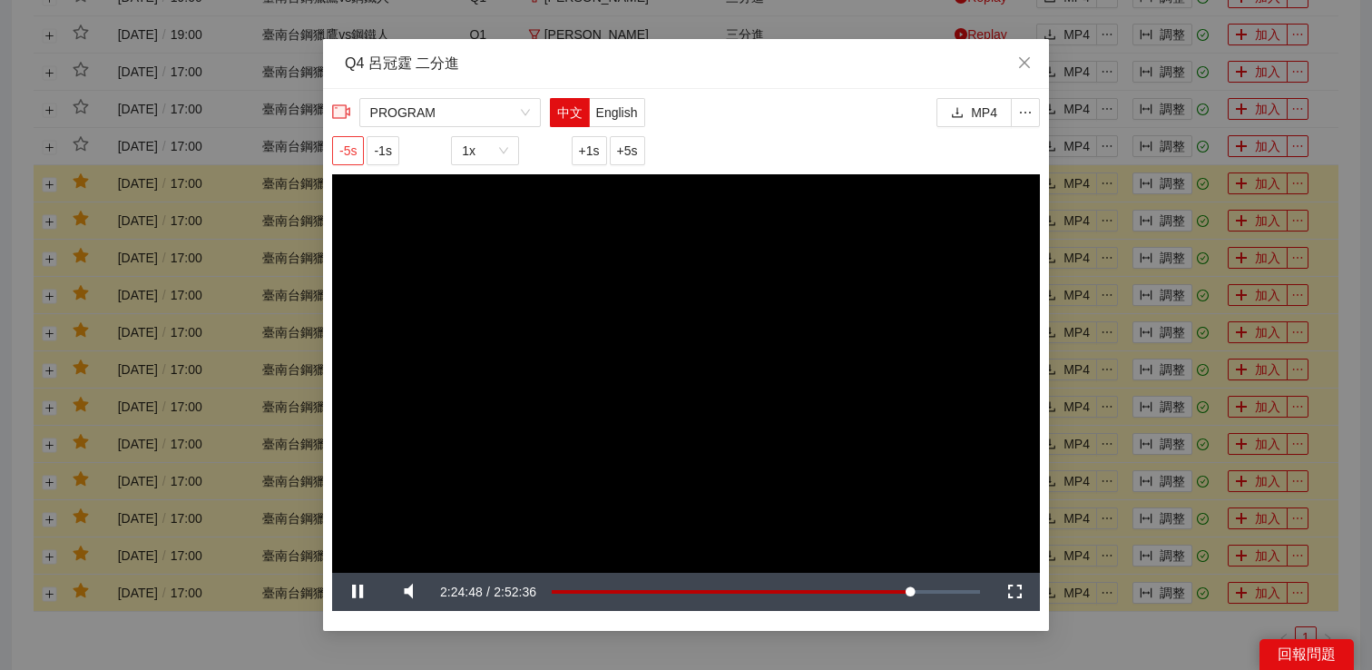
click at [355, 147] on span "-5s" at bounding box center [347, 151] width 17 height 20
click at [580, 144] on span "+1s" at bounding box center [589, 151] width 21 height 20
click at [360, 152] on button "-5s" at bounding box center [348, 150] width 32 height 29
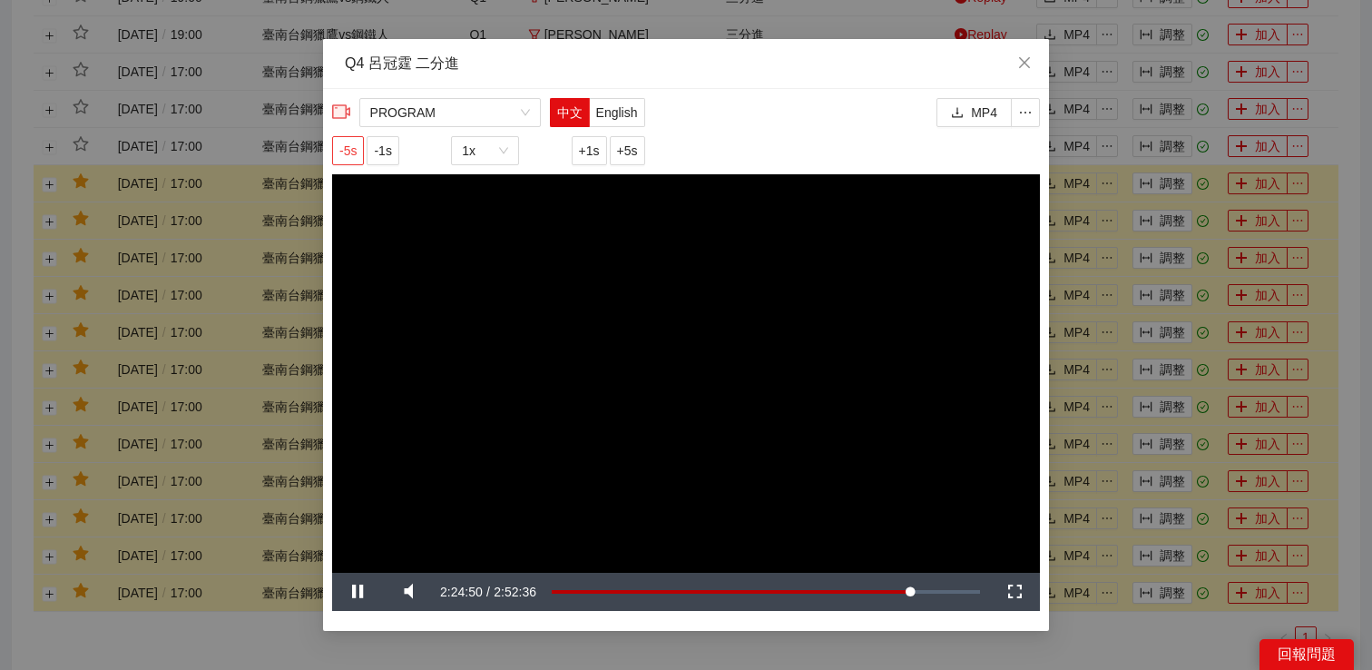
click at [360, 152] on button "-5s" at bounding box center [348, 150] width 32 height 29
click at [359, 152] on button "-5s" at bounding box center [348, 150] width 32 height 29
click at [412, 299] on video "Video Player" at bounding box center [686, 373] width 708 height 398
click at [413, 286] on video "Video Player" at bounding box center [686, 373] width 708 height 398
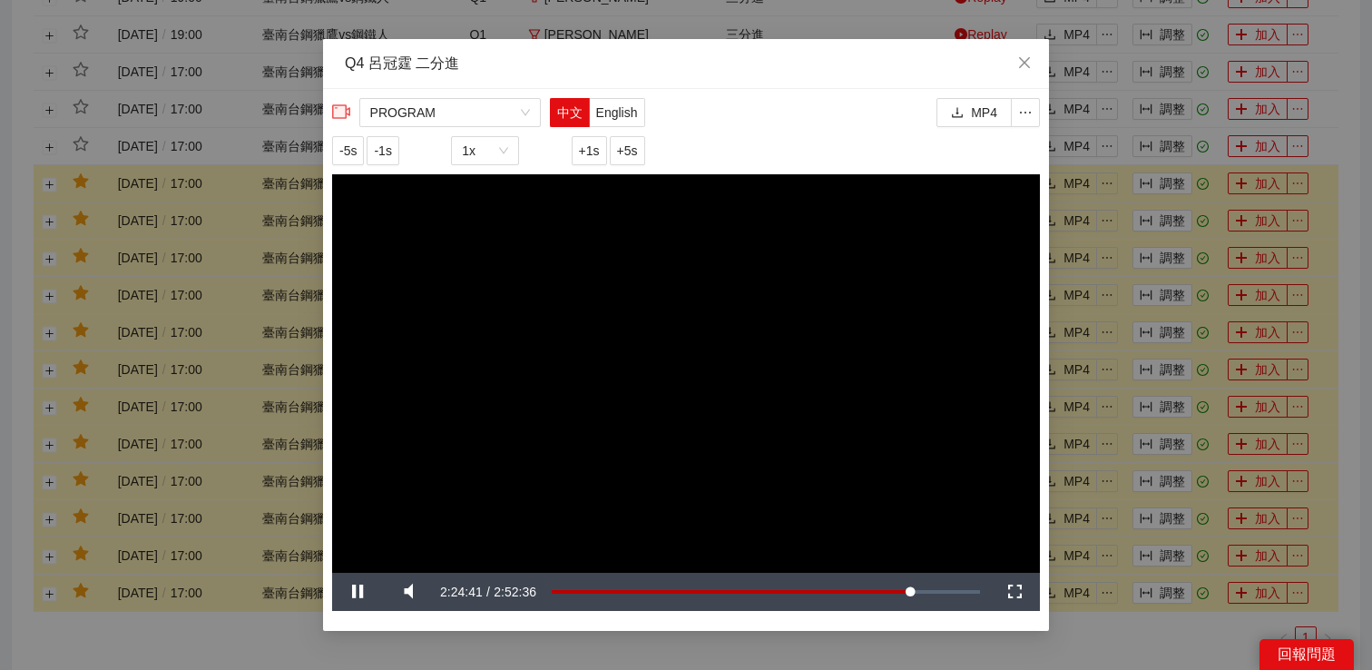
click at [449, 283] on video "Video Player" at bounding box center [686, 373] width 708 height 398
click at [467, 283] on video "Video Player" at bounding box center [686, 373] width 708 height 398
click at [1069, 259] on div "**********" at bounding box center [686, 335] width 1372 height 670
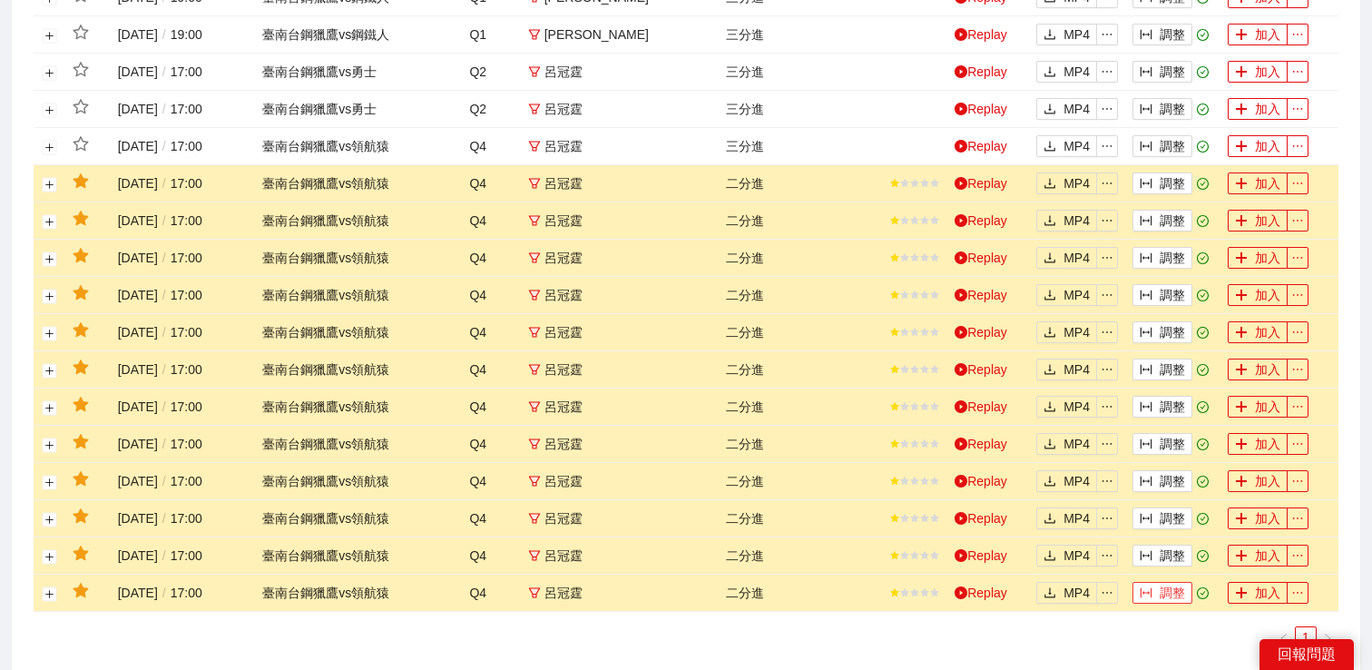
click at [1163, 590] on button "調整" at bounding box center [1163, 593] width 60 height 22
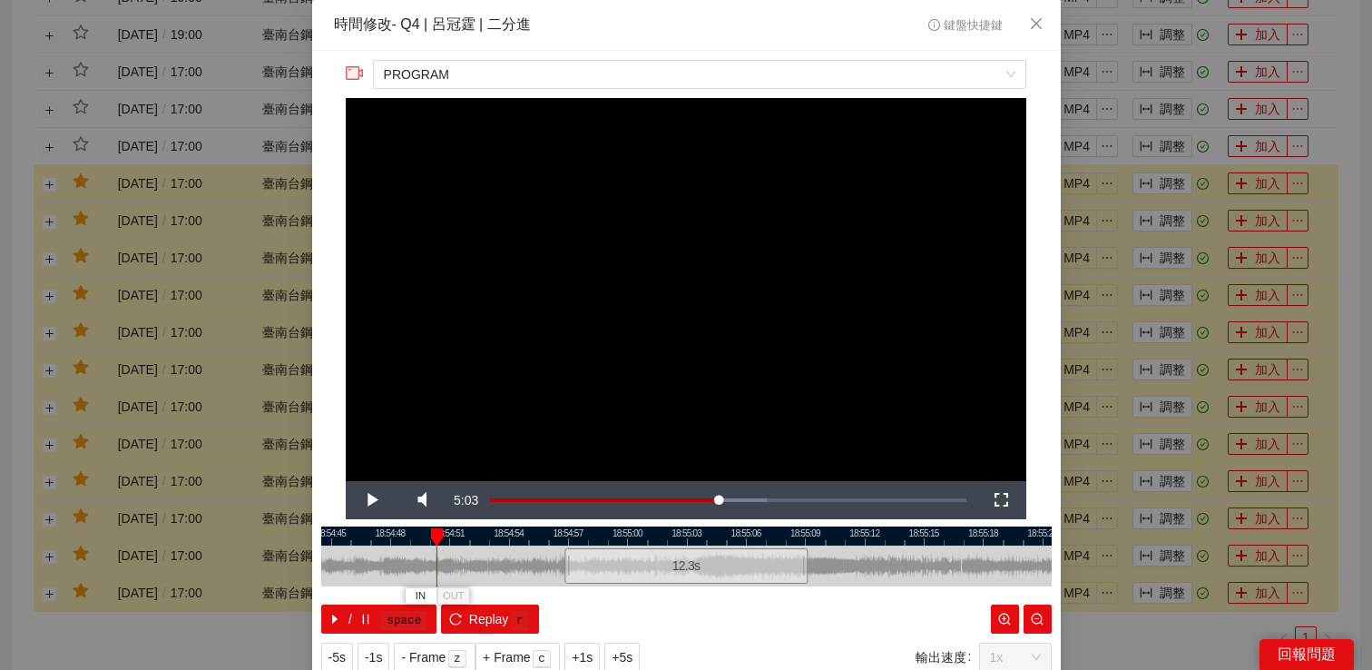
drag, startPoint x: 569, startPoint y: 557, endPoint x: 410, endPoint y: 560, distance: 158.8
click at [410, 560] on div "18:54:42 18:54:45 18:54:48 18:54:51 18:54:54 18:54:57 18:55:00 18:55:03 18:55:0…" at bounding box center [686, 579] width 731 height 107
drag, startPoint x: 570, startPoint y: 563, endPoint x: 379, endPoint y: 565, distance: 190.6
click at [379, 565] on div at bounding box center [376, 565] width 11 height 41
click at [371, 500] on span "Video Player" at bounding box center [371, 500] width 0 height 0
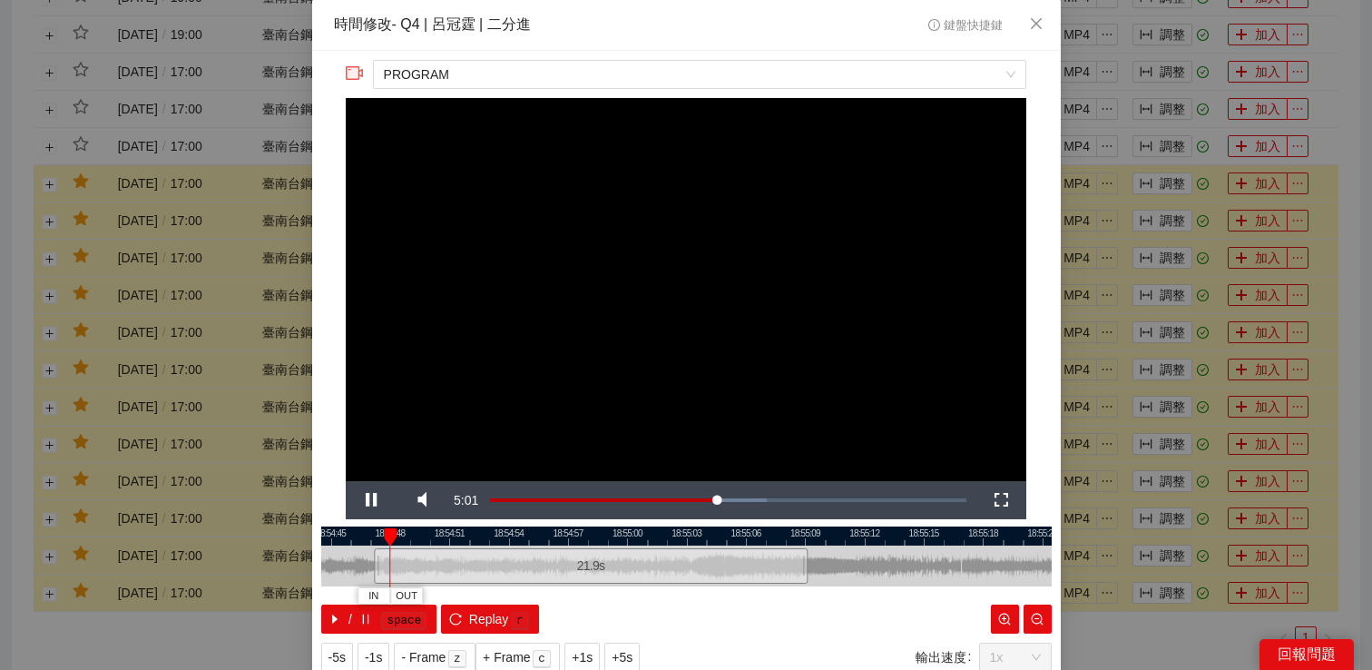
drag, startPoint x: 406, startPoint y: 535, endPoint x: 527, endPoint y: 535, distance: 121.6
click at [525, 535] on div at bounding box center [686, 535] width 731 height 19
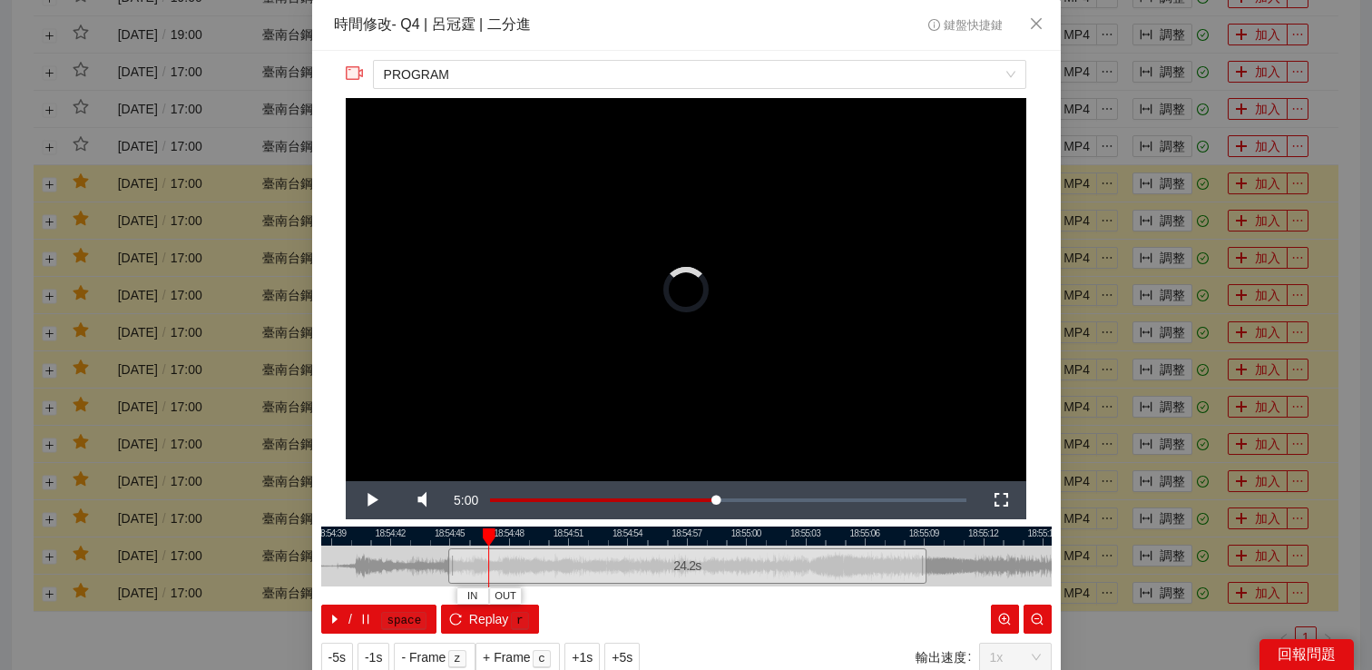
drag, startPoint x: 494, startPoint y: 557, endPoint x: 450, endPoint y: 559, distance: 43.6
click at [449, 559] on div at bounding box center [451, 565] width 11 height 41
click at [371, 500] on span "Video Player" at bounding box center [371, 500] width 0 height 0
drag, startPoint x: 915, startPoint y: 564, endPoint x: 892, endPoint y: 568, distance: 23.0
click at [892, 568] on div "24.2 s" at bounding box center [665, 565] width 478 height 35
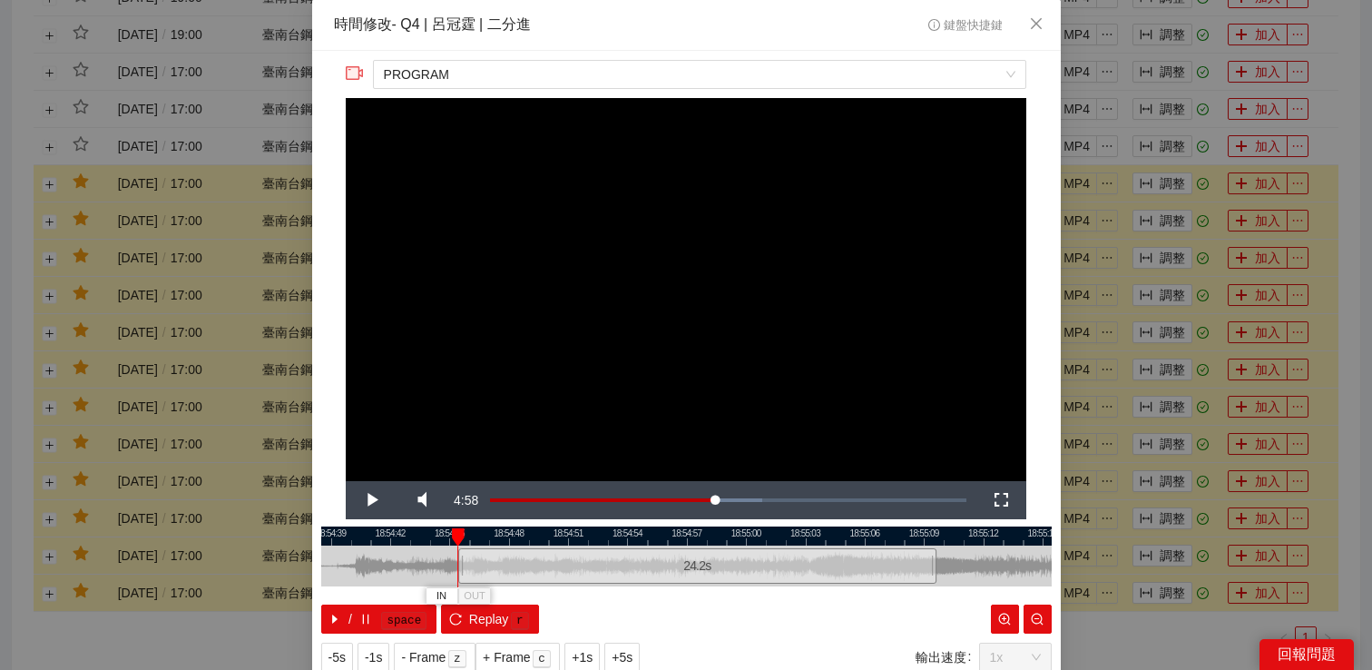
drag, startPoint x: 895, startPoint y: 564, endPoint x: 928, endPoint y: 564, distance: 32.7
click at [928, 564] on div "24.2 s" at bounding box center [697, 565] width 478 height 35
drag, startPoint x: 936, startPoint y: 564, endPoint x: 848, endPoint y: 570, distance: 88.3
click at [849, 570] on div "18:54:36 18:54:39 18:54:42 18:54:45 18:54:48 18:54:51 18:54:54 18:54:57 18:55:0…" at bounding box center [686, 579] width 731 height 107
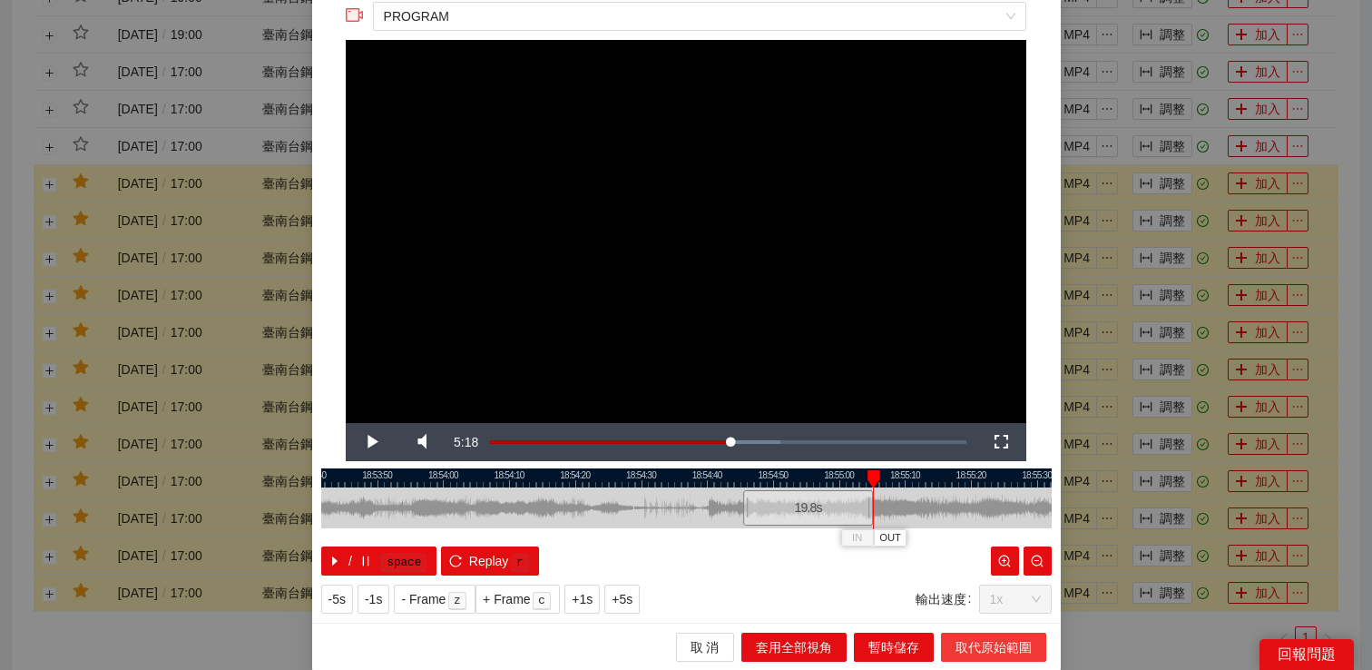
click at [988, 647] on span "取代原始範圍" at bounding box center [994, 647] width 76 height 20
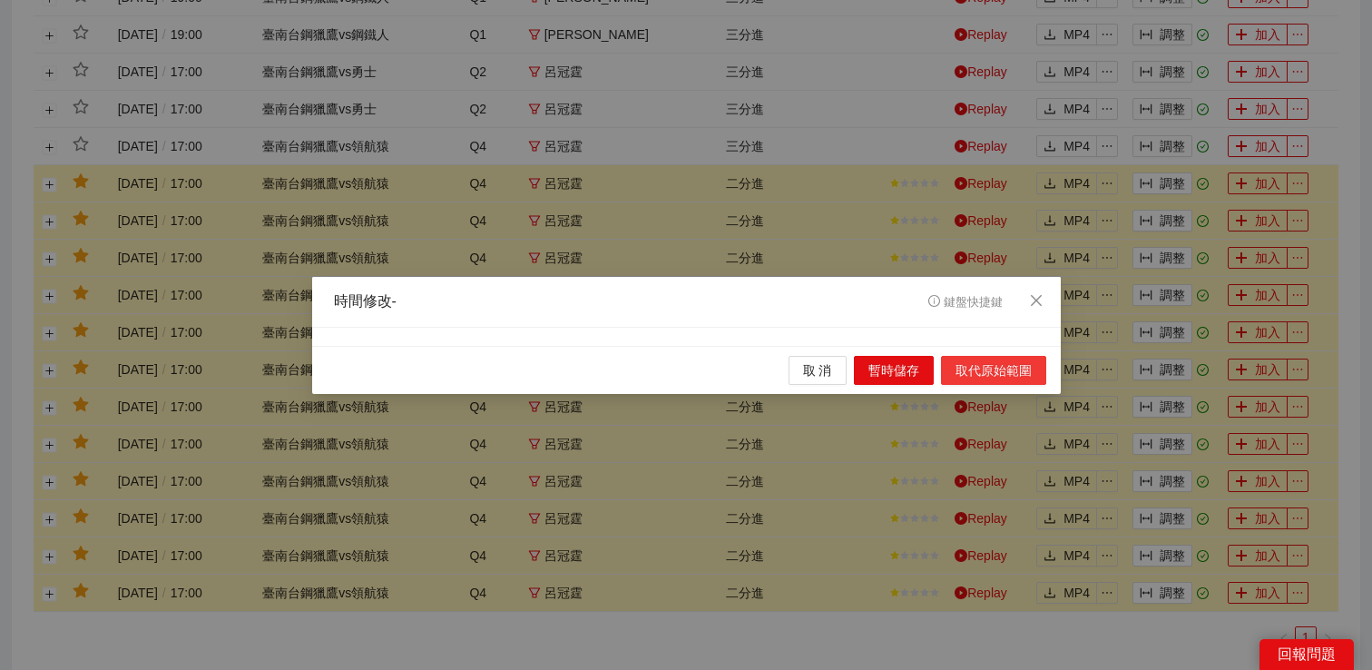
scroll to position [0, 0]
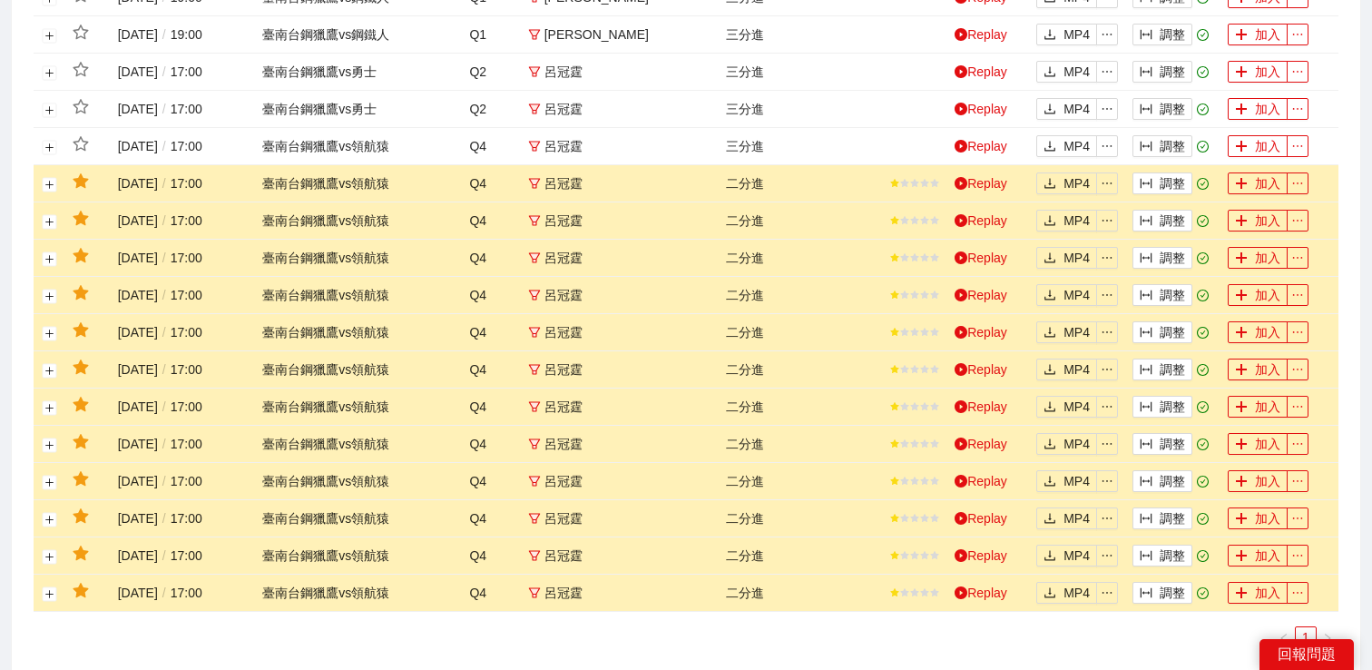
click at [44, 603] on td at bounding box center [50, 592] width 32 height 37
click at [44, 601] on td at bounding box center [50, 592] width 32 height 37
click at [47, 594] on button "展開行" at bounding box center [50, 593] width 15 height 15
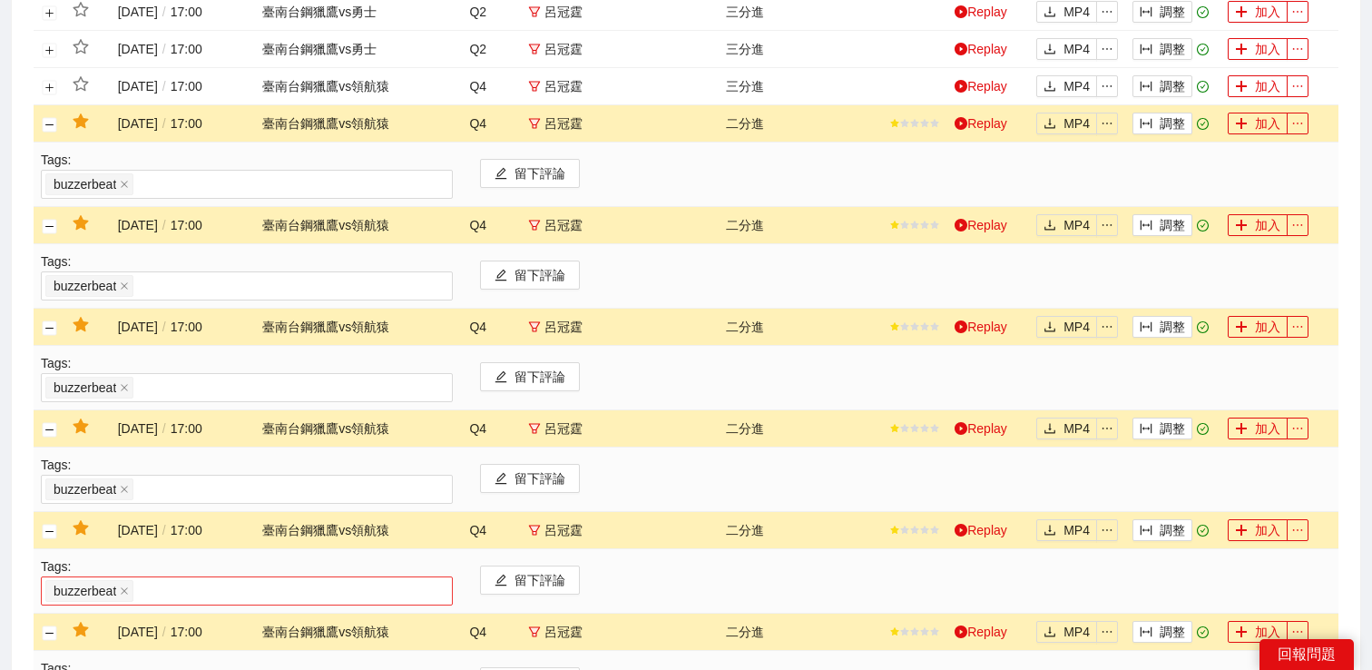
scroll to position [2669, 0]
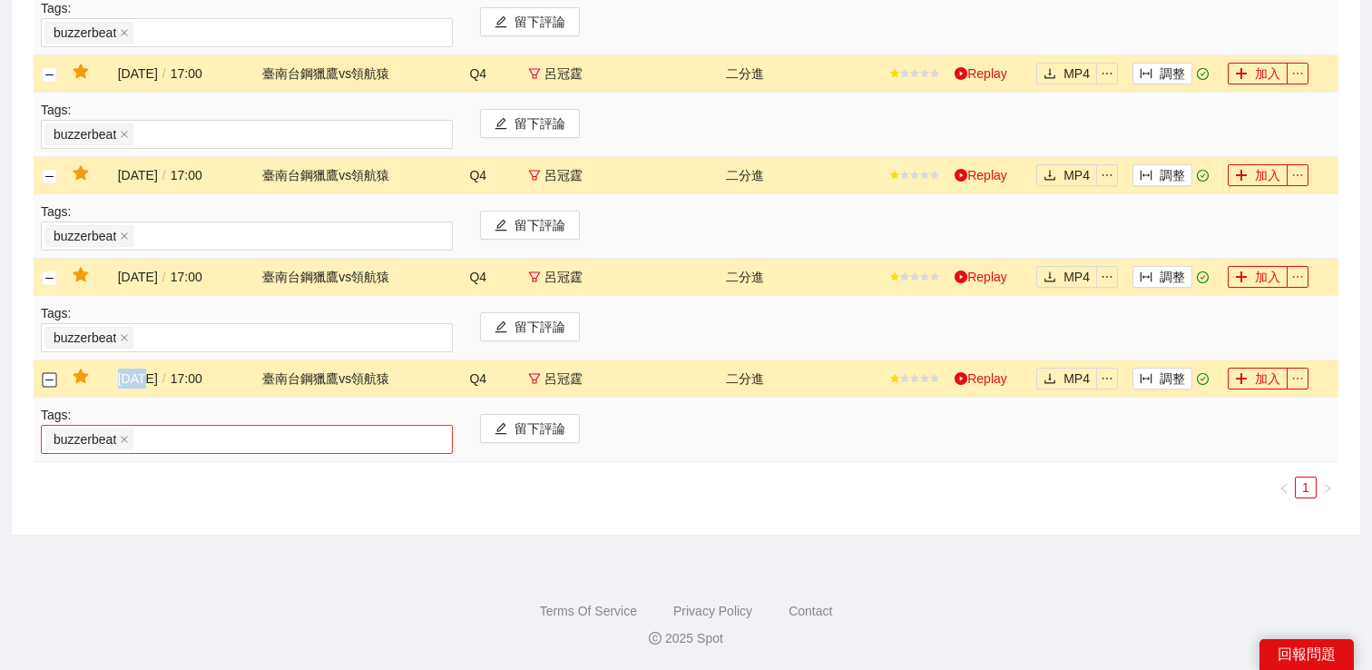
click at [229, 433] on div "buzzerbeat" at bounding box center [246, 439] width 403 height 25
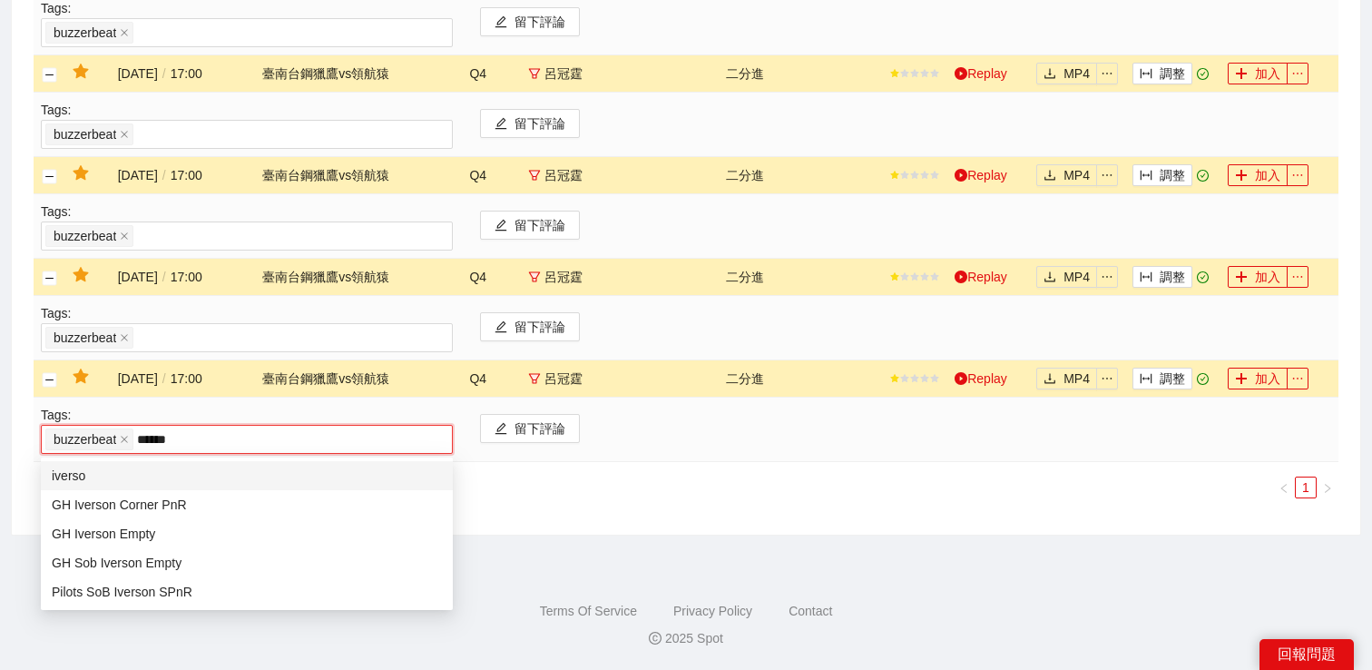
type input "*******"
click at [207, 499] on div "GH Iverson Corner PnR" at bounding box center [247, 505] width 390 height 20
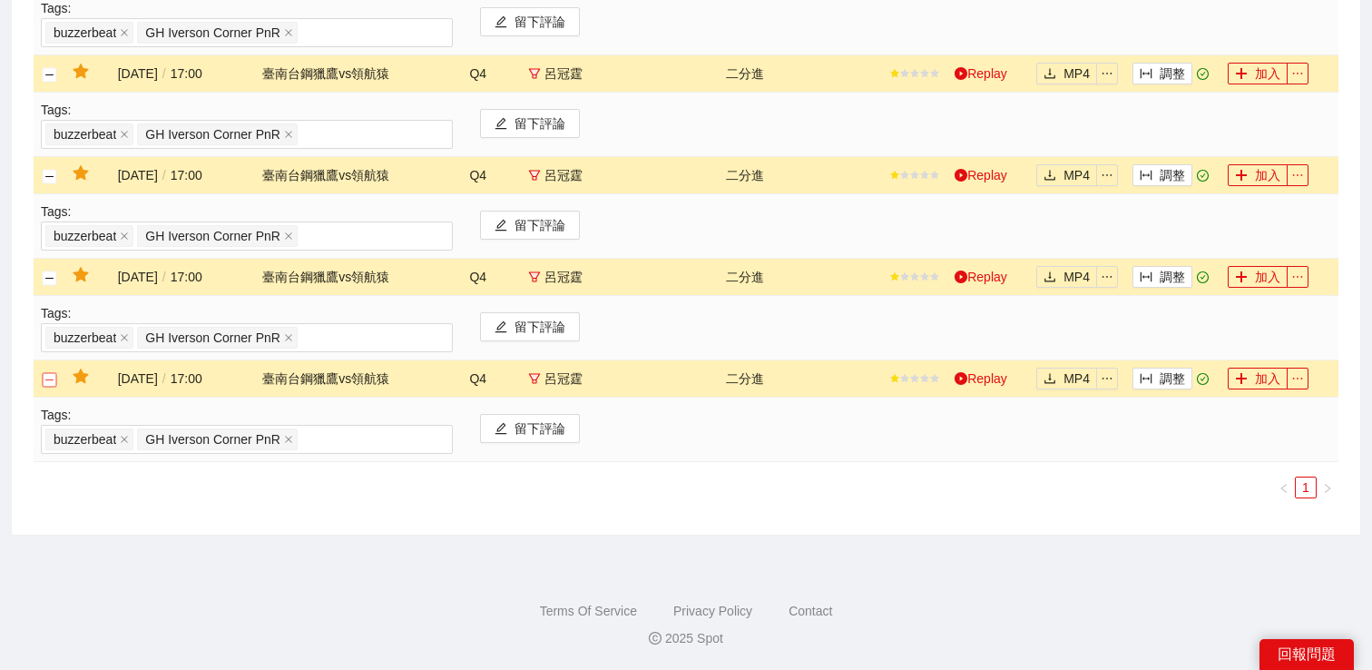
click at [52, 384] on button "關閉行" at bounding box center [50, 379] width 15 height 15
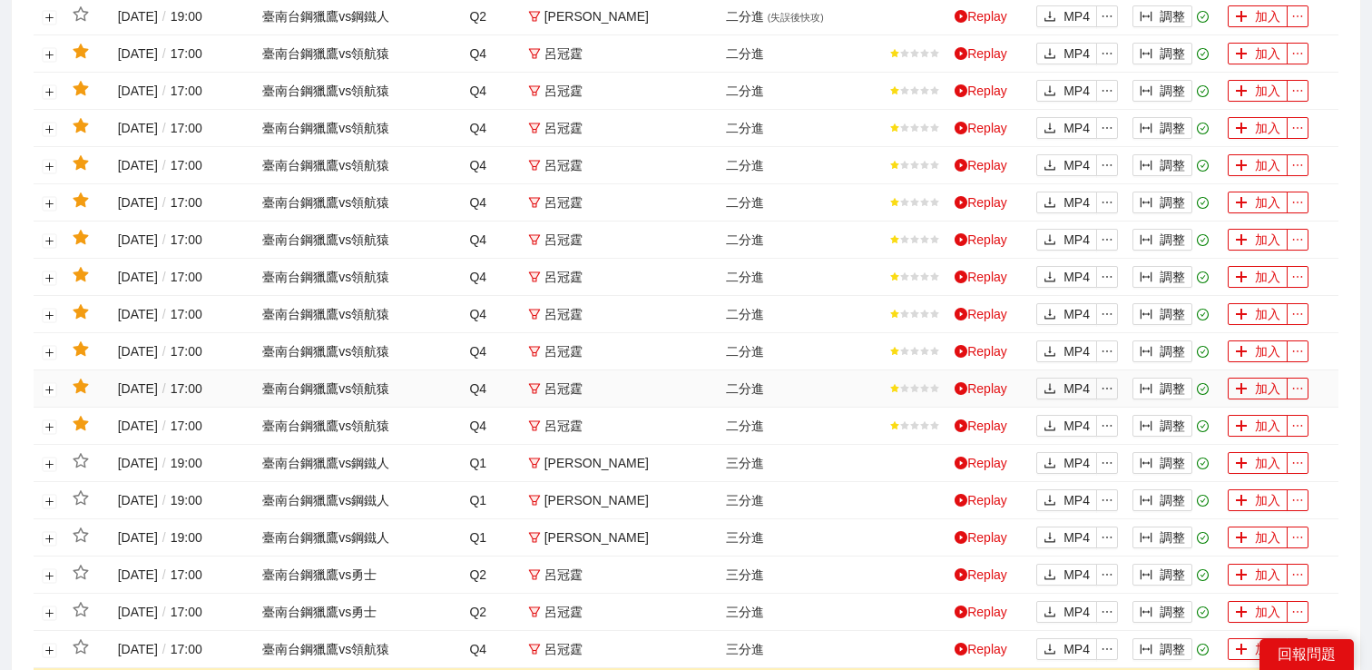
scroll to position [1509, 0]
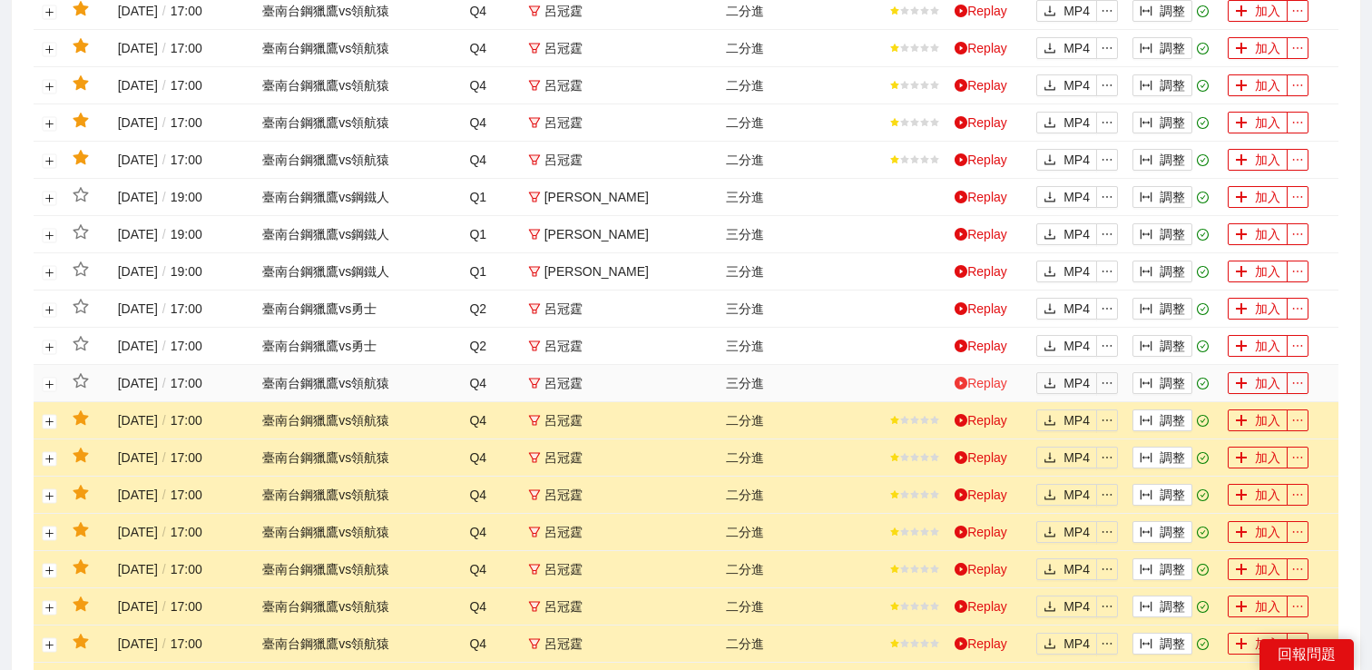
click at [967, 380] on link "Replay" at bounding box center [981, 383] width 53 height 15
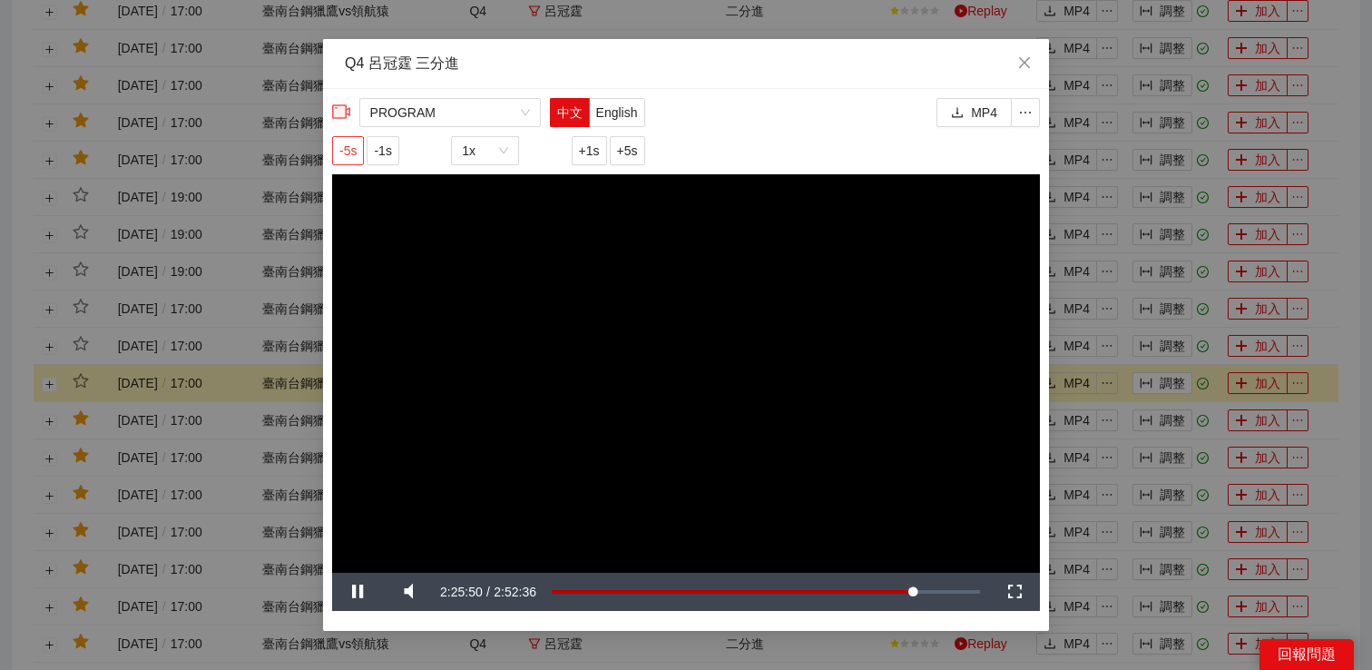
click at [354, 150] on span "-5s" at bounding box center [347, 151] width 17 height 20
click at [1125, 388] on div "**********" at bounding box center [686, 335] width 1372 height 670
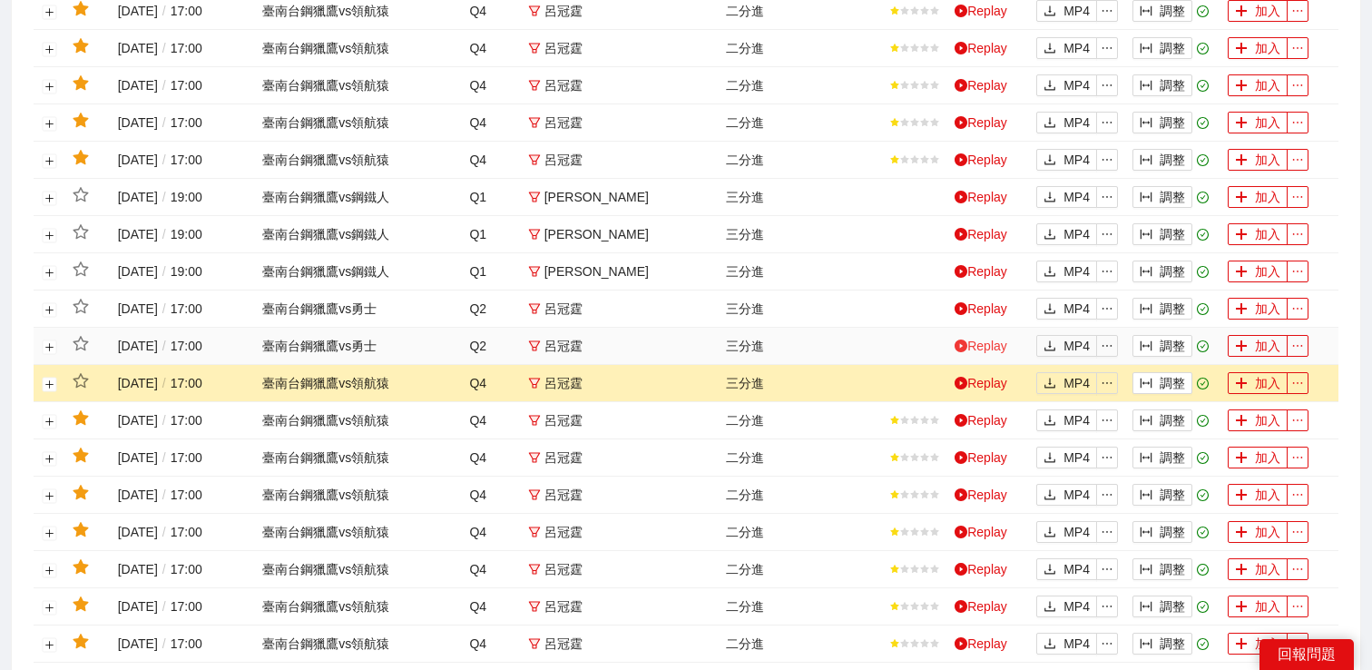
click at [988, 348] on link "Replay" at bounding box center [981, 346] width 53 height 15
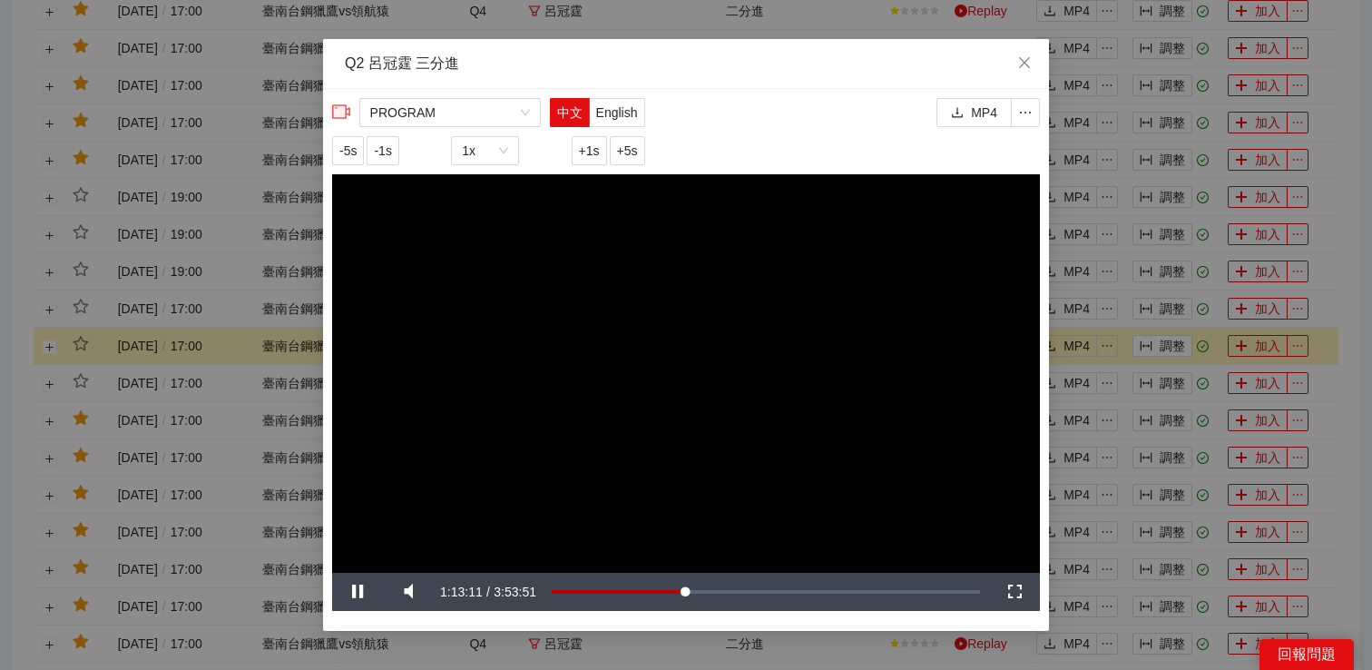
click at [1114, 359] on div "**********" at bounding box center [686, 335] width 1372 height 670
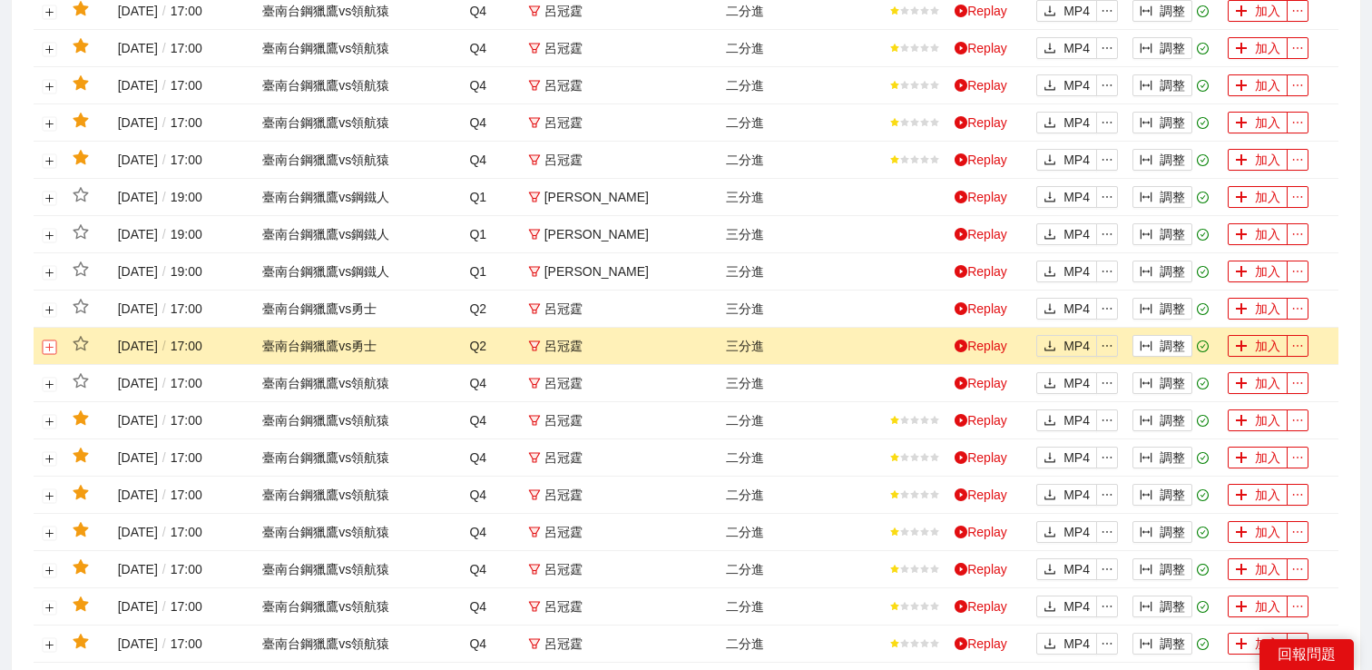
click at [50, 350] on button "展開行" at bounding box center [50, 346] width 15 height 15
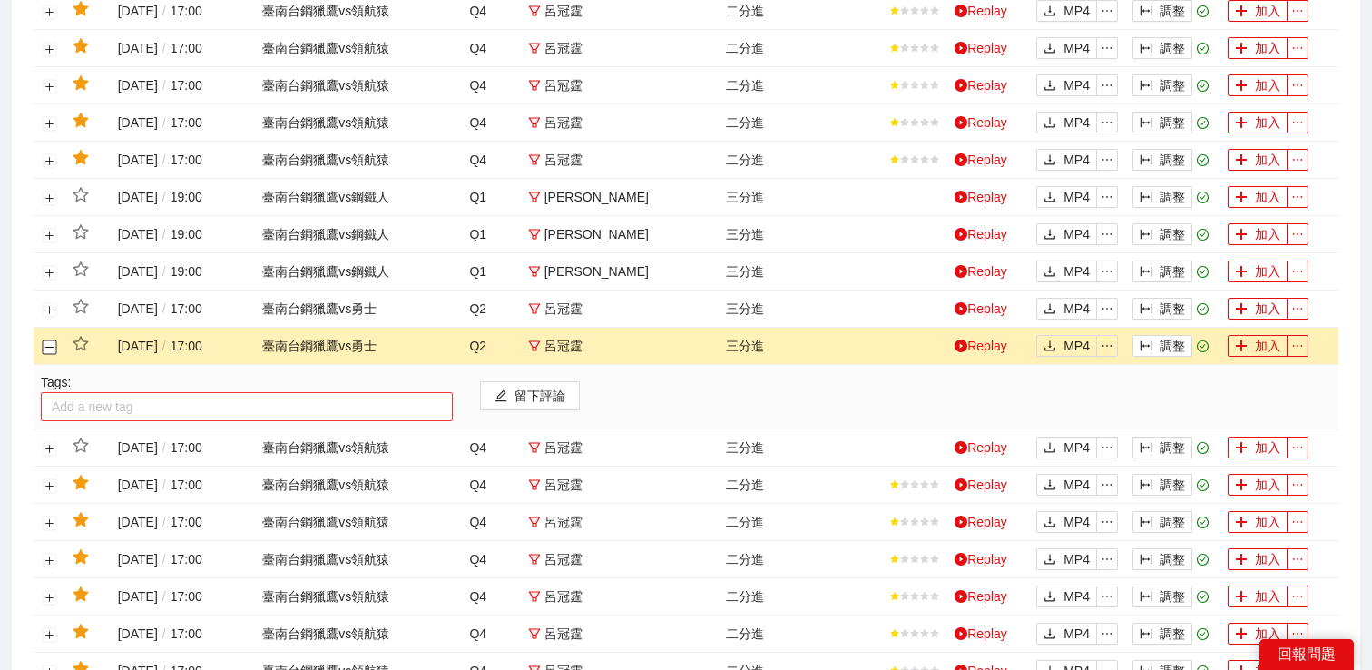
click at [129, 406] on div at bounding box center [246, 407] width 403 height 22
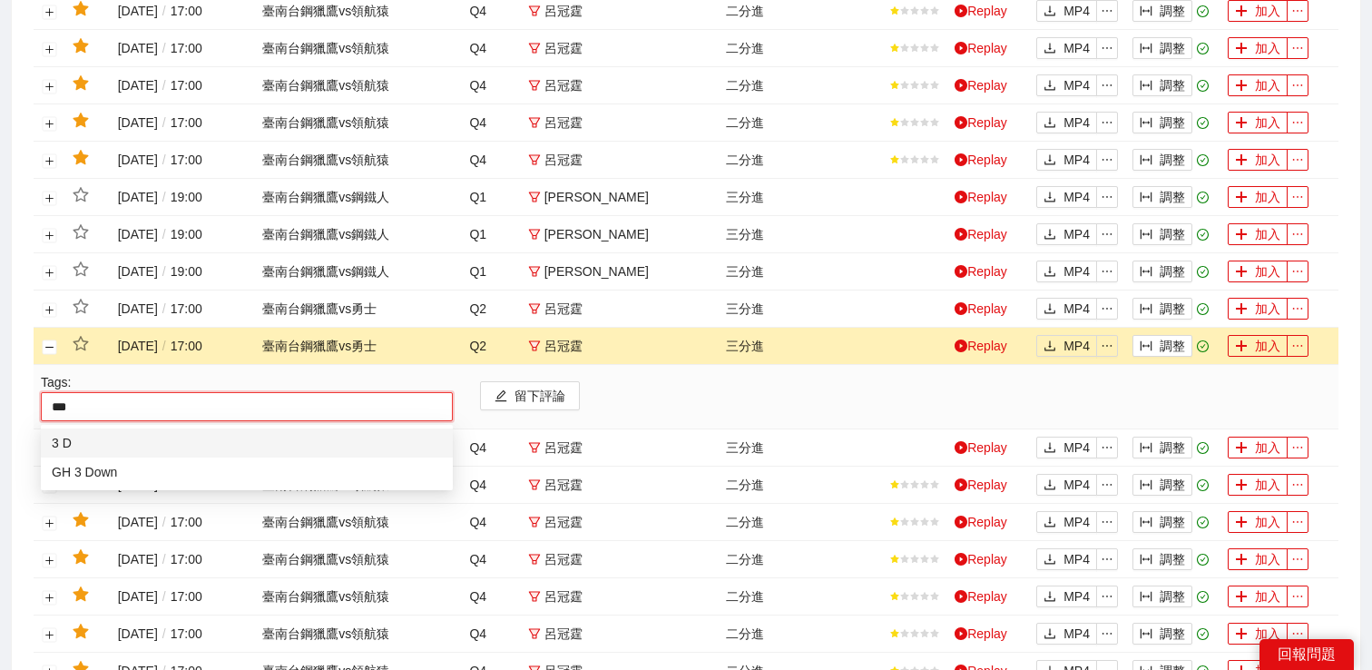
type input "****"
click at [123, 479] on div "GH 3 Down" at bounding box center [247, 472] width 390 height 20
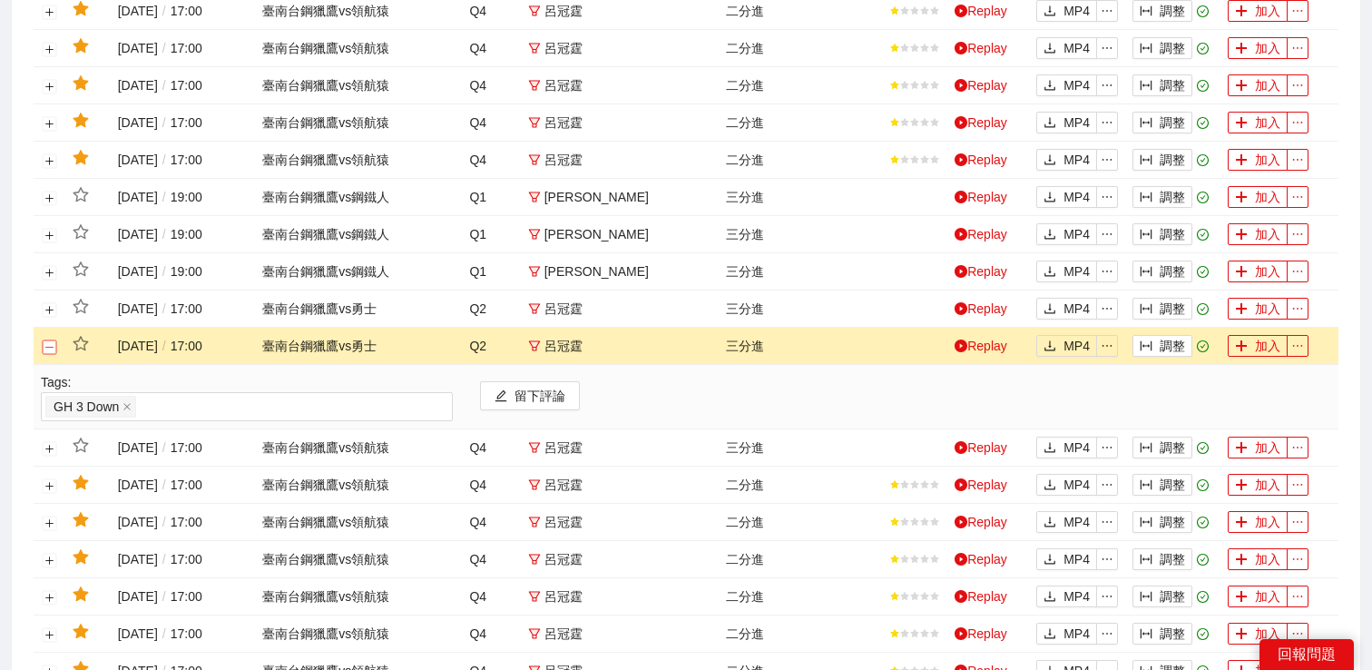
click at [50, 339] on button "關閉行" at bounding box center [50, 346] width 15 height 15
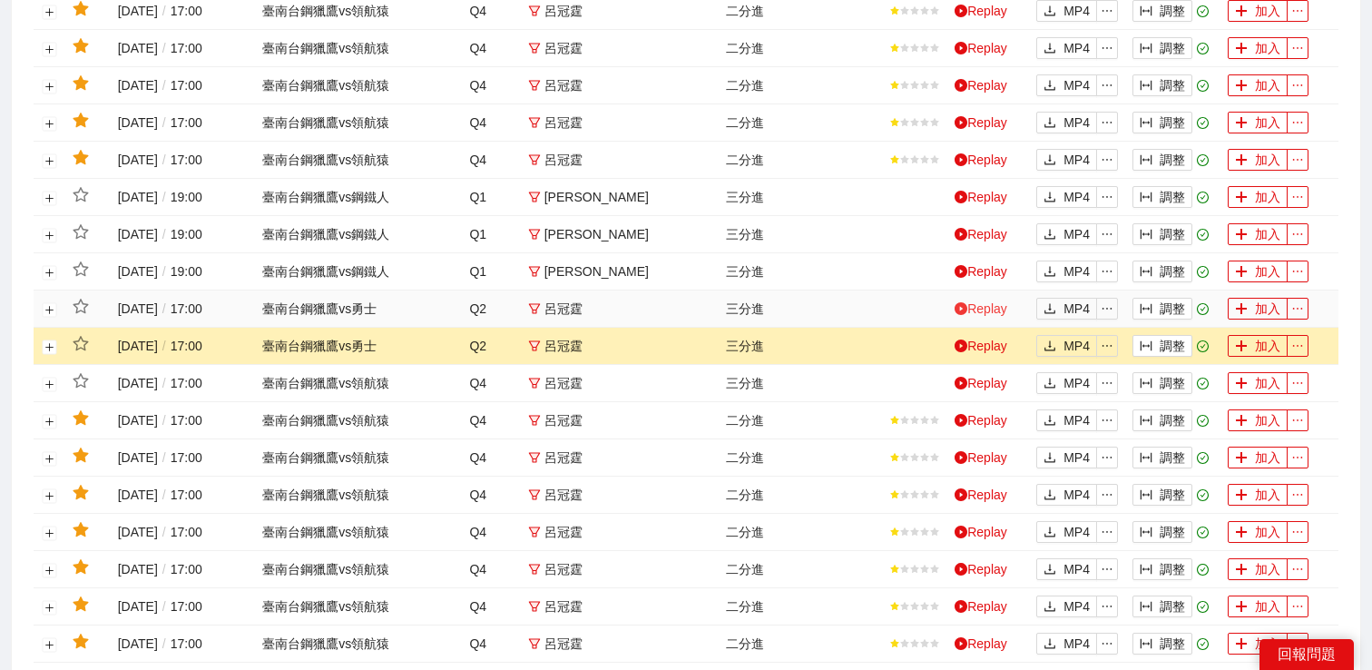
click at [980, 309] on link "Replay" at bounding box center [981, 308] width 53 height 15
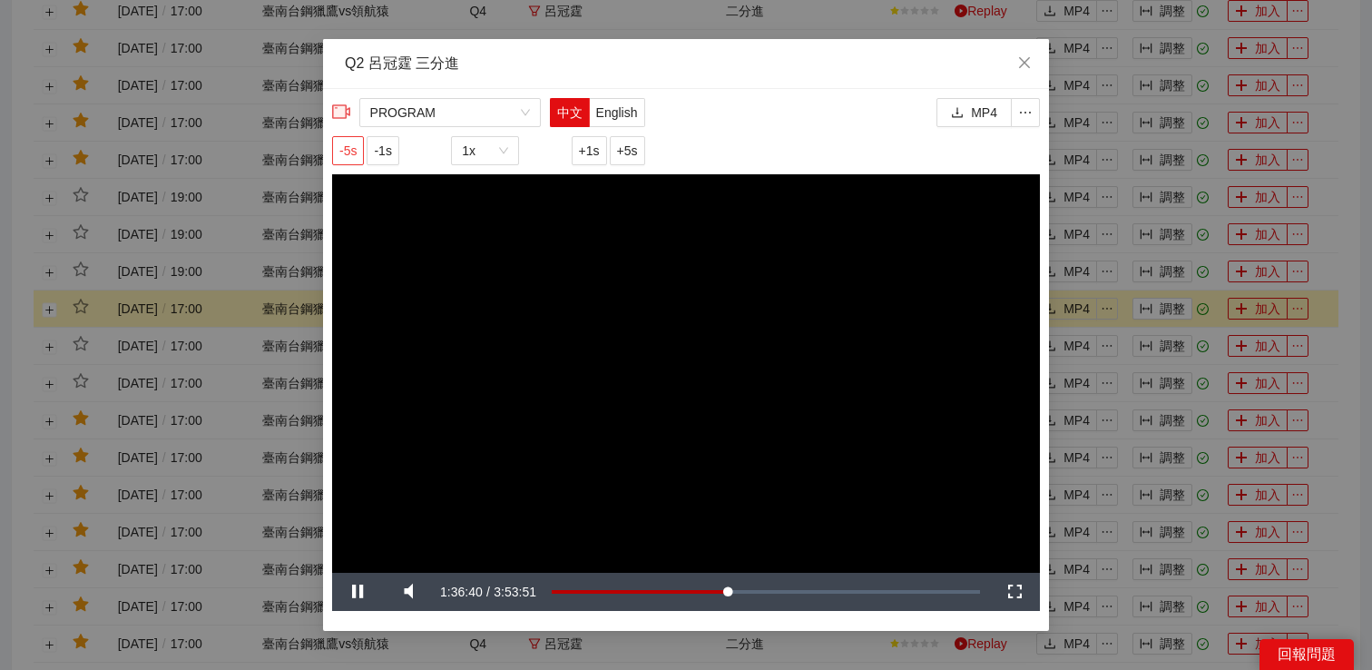
click at [351, 149] on span "-5s" at bounding box center [347, 151] width 17 height 20
click at [1202, 309] on div "**********" at bounding box center [686, 335] width 1372 height 670
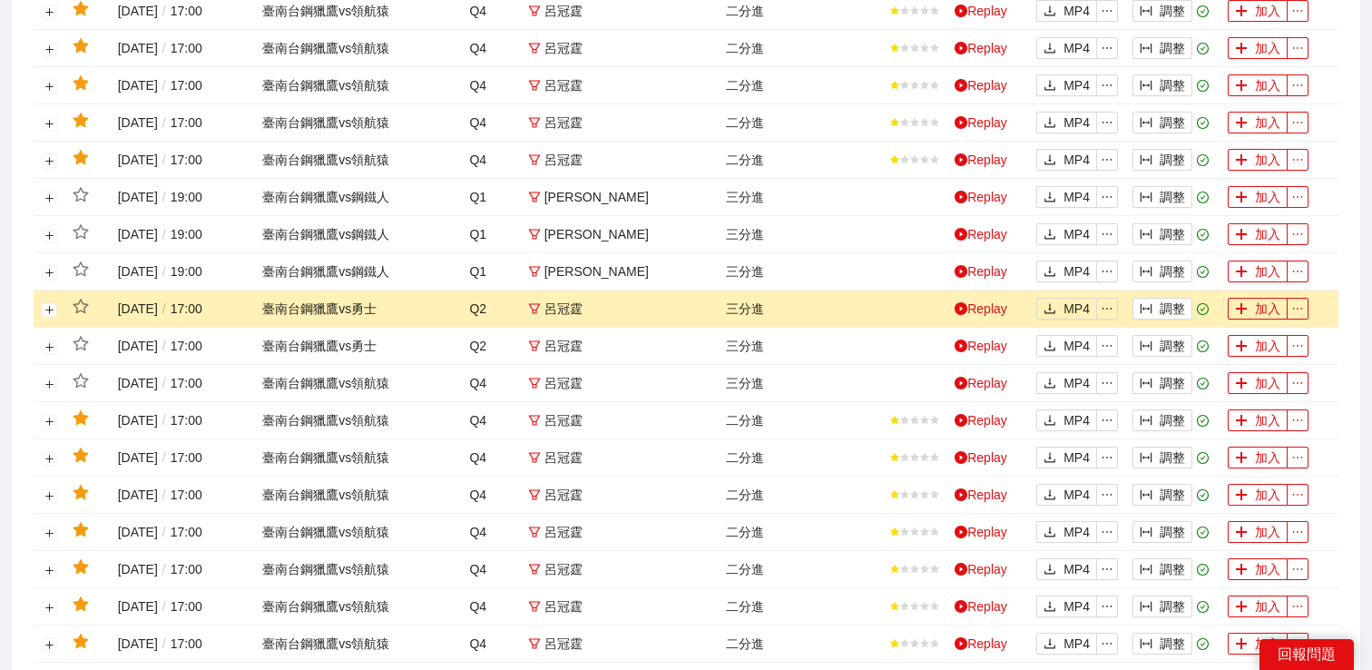
click at [1165, 299] on button "調整" at bounding box center [1163, 309] width 60 height 22
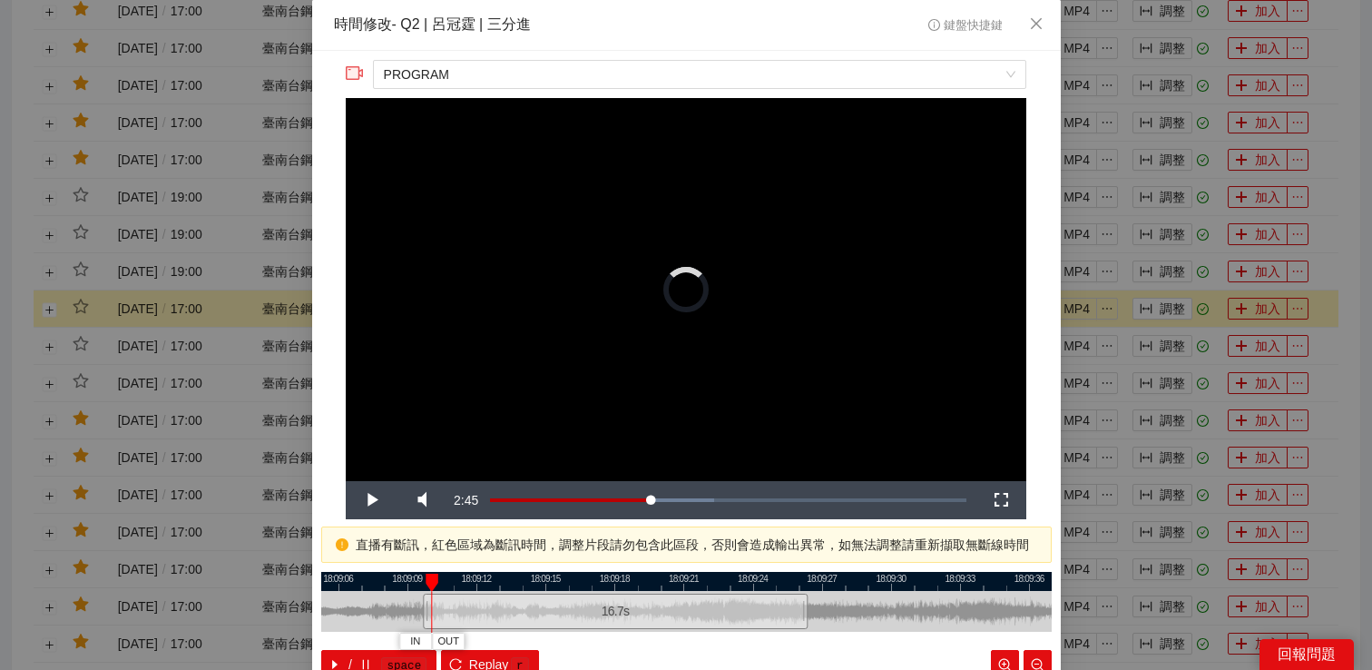
drag, startPoint x: 566, startPoint y: 598, endPoint x: 426, endPoint y: 607, distance: 141.0
click at [425, 607] on div at bounding box center [425, 611] width 11 height 41
click at [371, 500] on span "Video Player" at bounding box center [371, 500] width 0 height 0
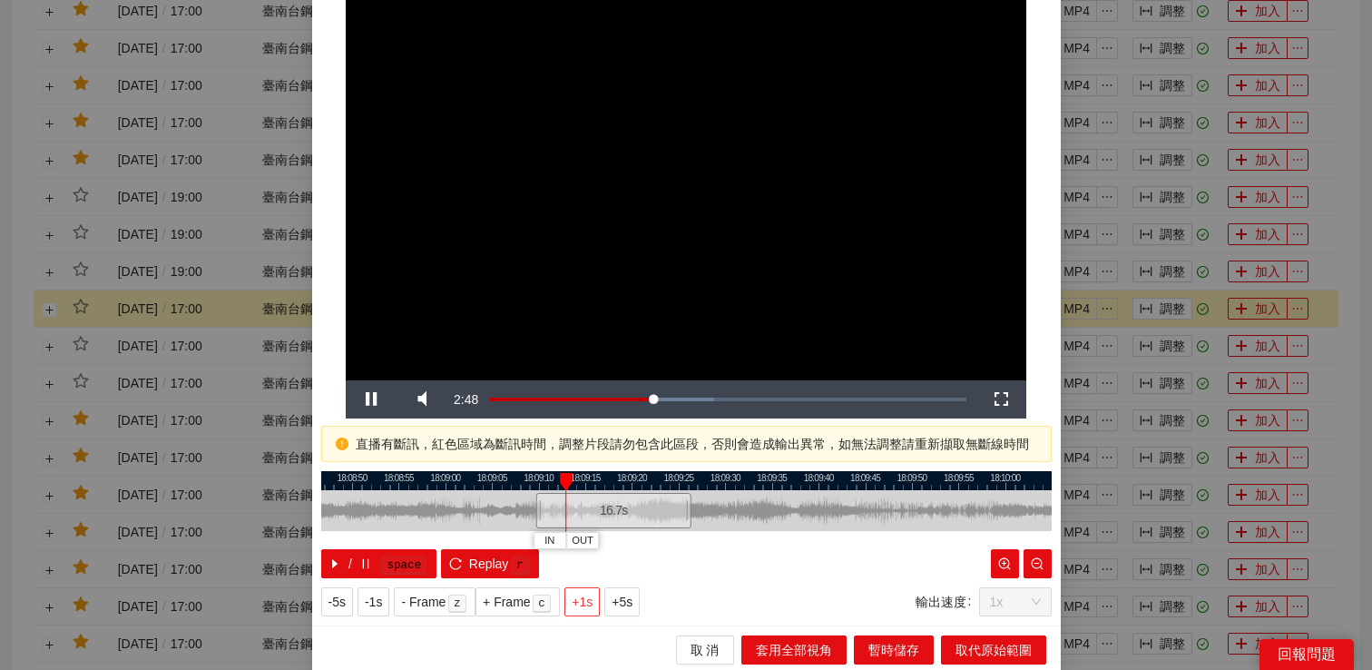
click at [588, 600] on span "+1s" at bounding box center [582, 602] width 21 height 20
drag, startPoint x: 690, startPoint y: 510, endPoint x: 673, endPoint y: 513, distance: 16.6
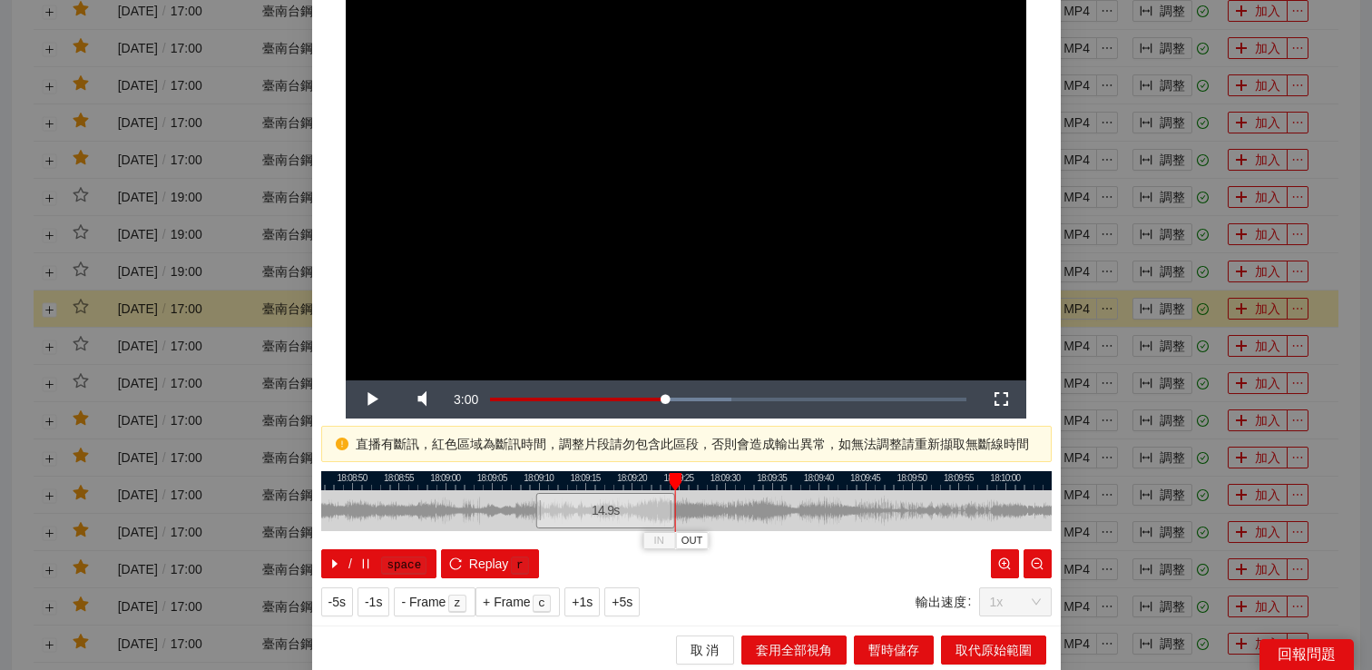
click at [673, 513] on div at bounding box center [672, 510] width 11 height 41
click at [665, 514] on div at bounding box center [664, 510] width 11 height 41
click at [990, 654] on span "取代原始範圍" at bounding box center [994, 650] width 76 height 20
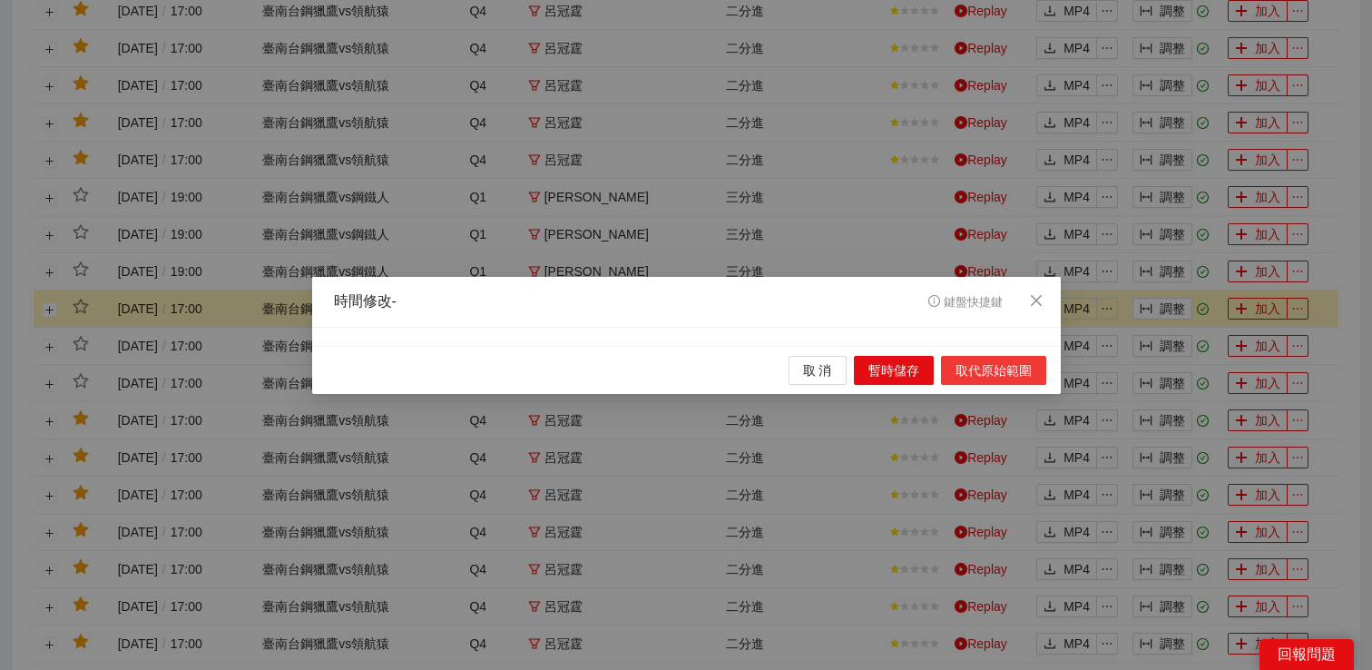
scroll to position [0, 0]
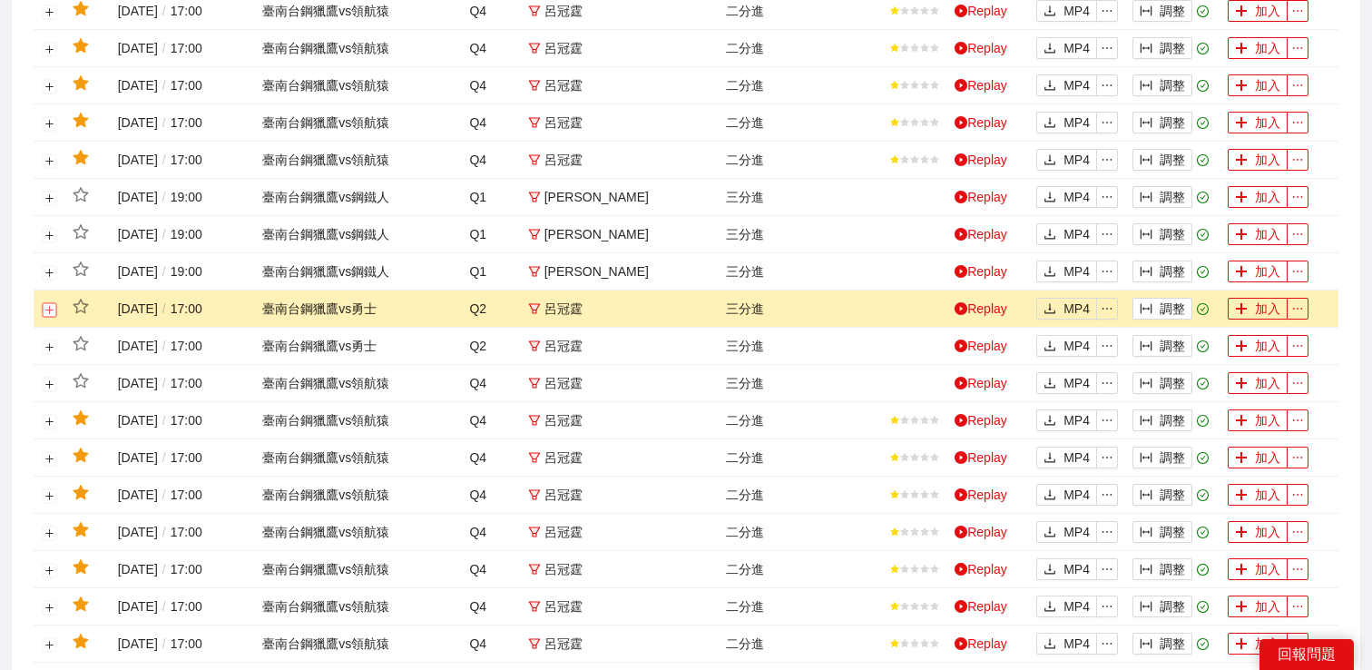
click at [44, 312] on button "展開行" at bounding box center [50, 309] width 15 height 15
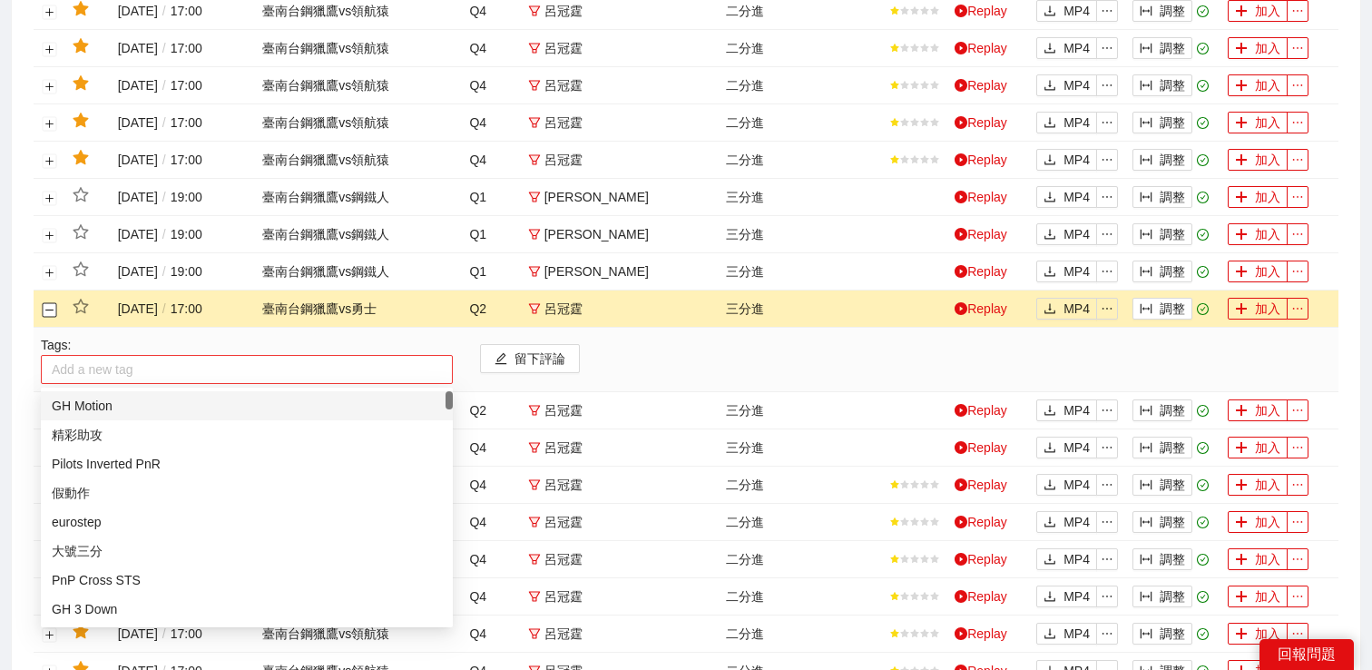
click at [81, 364] on div at bounding box center [246, 369] width 403 height 22
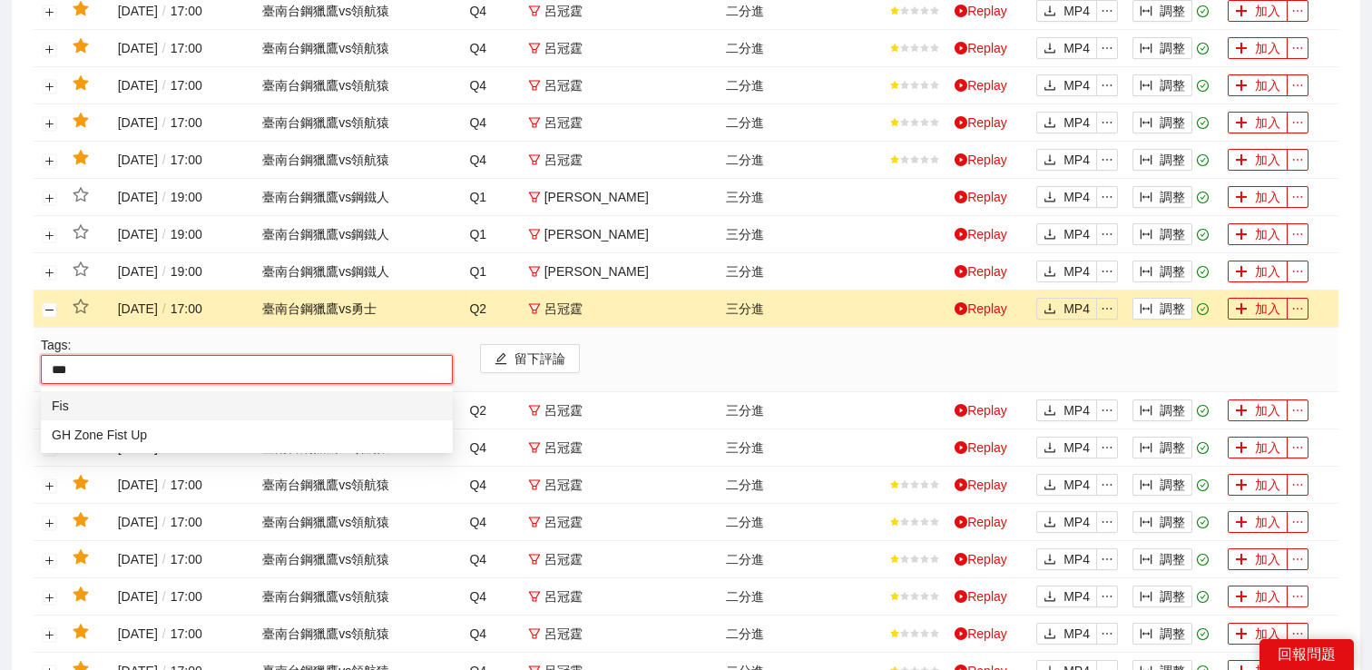
type input "****"
click at [98, 432] on div "GH Zone Fist Up" at bounding box center [247, 435] width 390 height 20
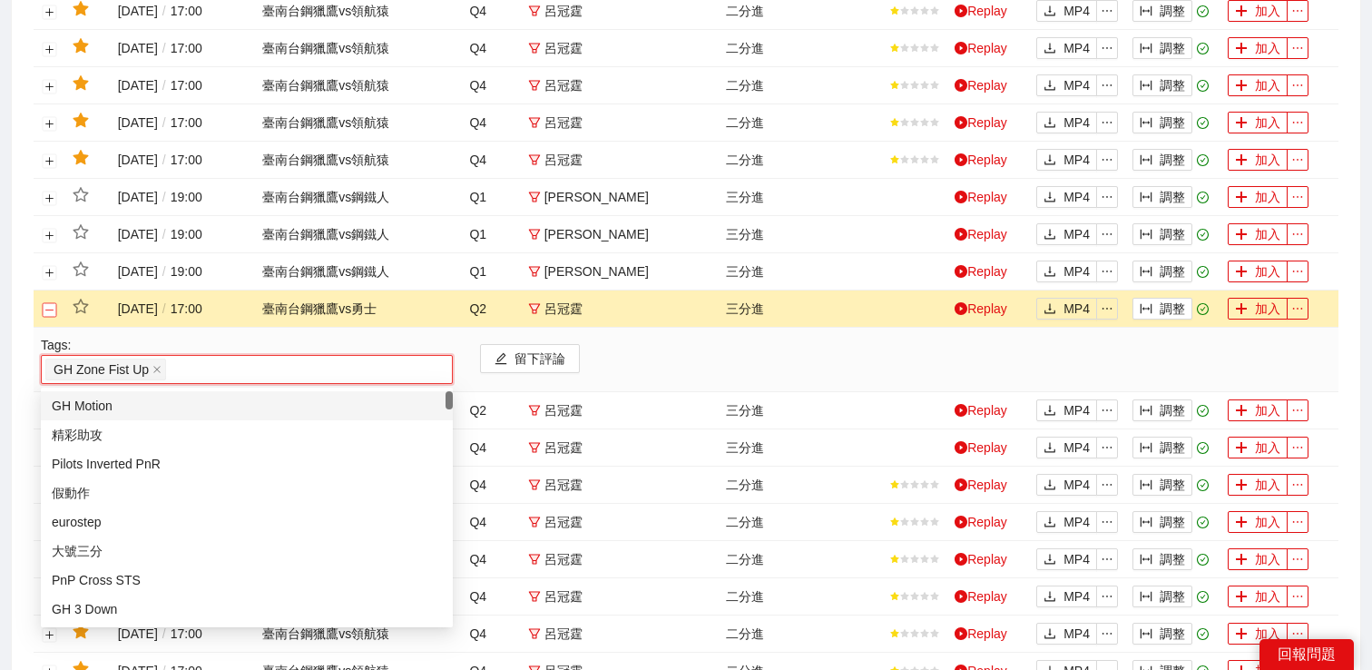
click at [55, 309] on button "關閉行" at bounding box center [50, 309] width 15 height 15
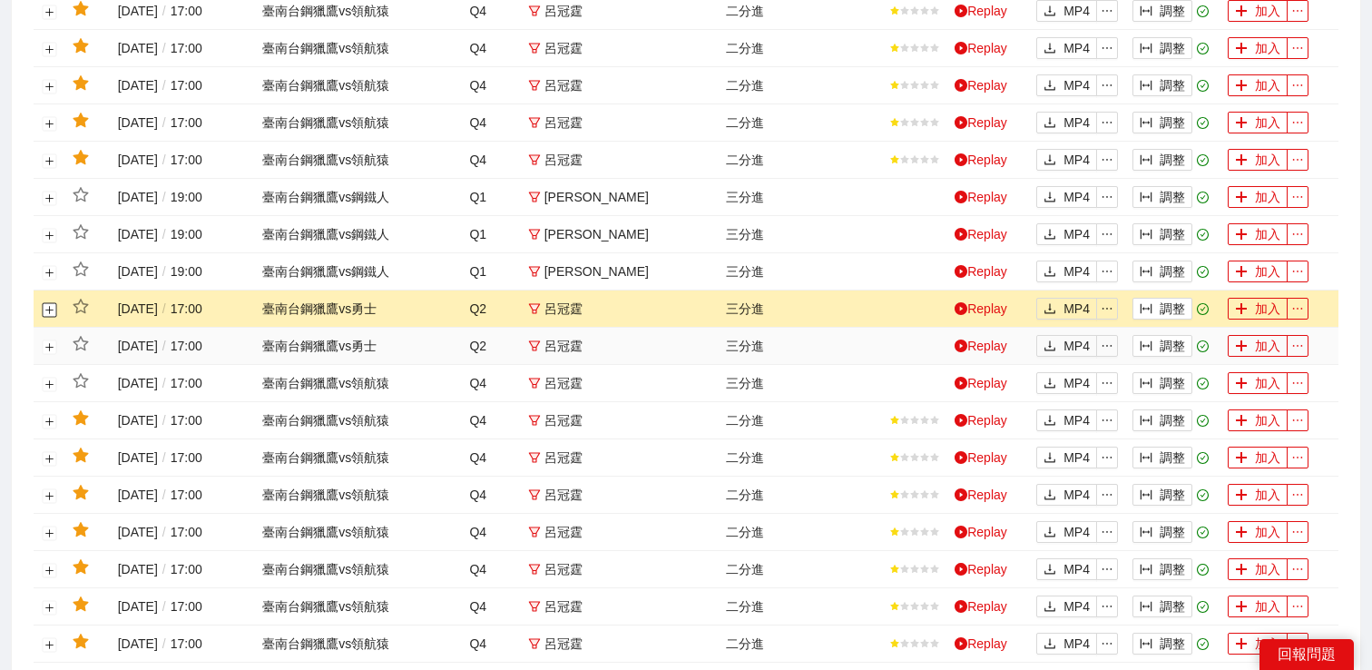
scroll to position [1484, 0]
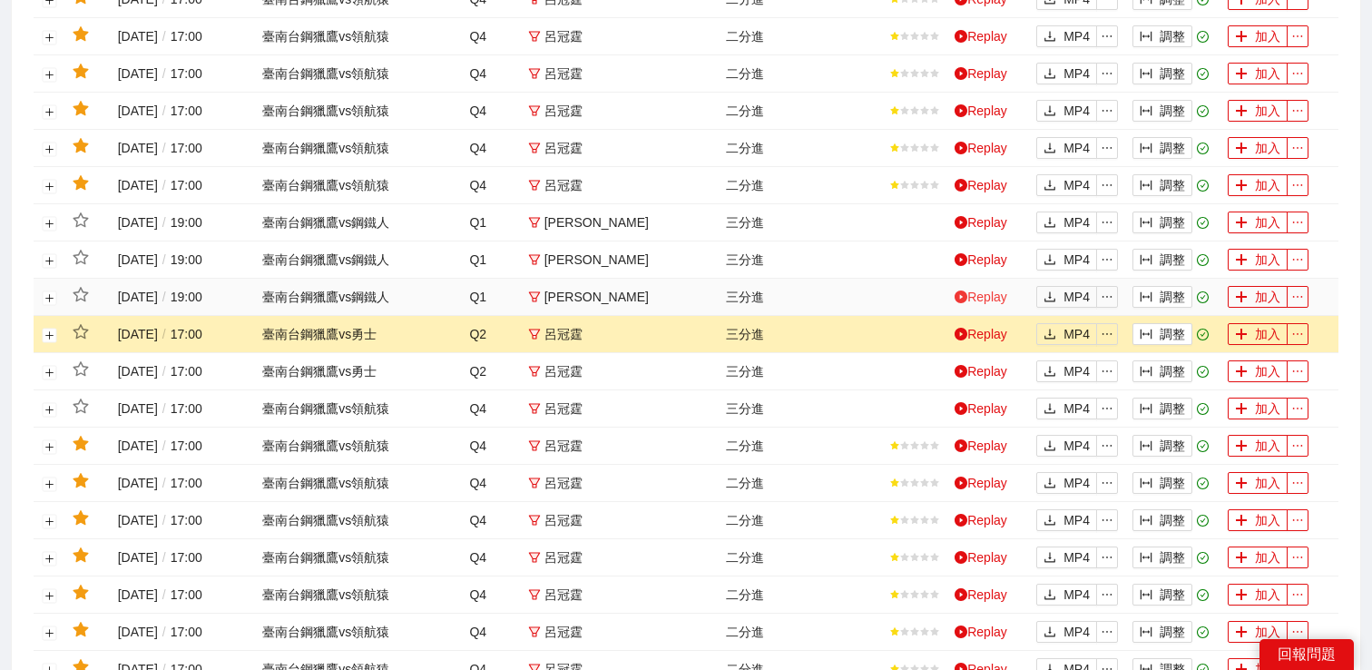
click at [974, 290] on link "Replay" at bounding box center [981, 297] width 53 height 15
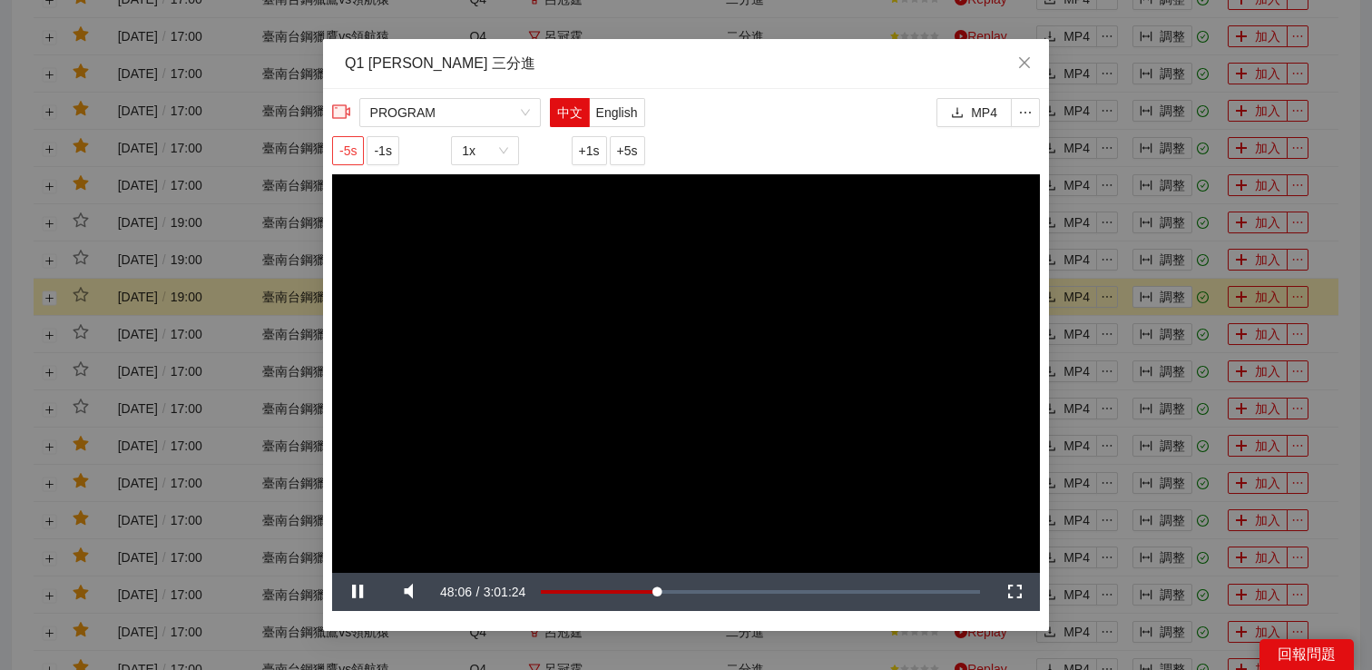
click at [357, 150] on span "-5s" at bounding box center [347, 151] width 17 height 20
click at [357, 149] on span "-5s" at bounding box center [347, 151] width 17 height 20
click at [593, 152] on span "+1s" at bounding box center [589, 151] width 21 height 20
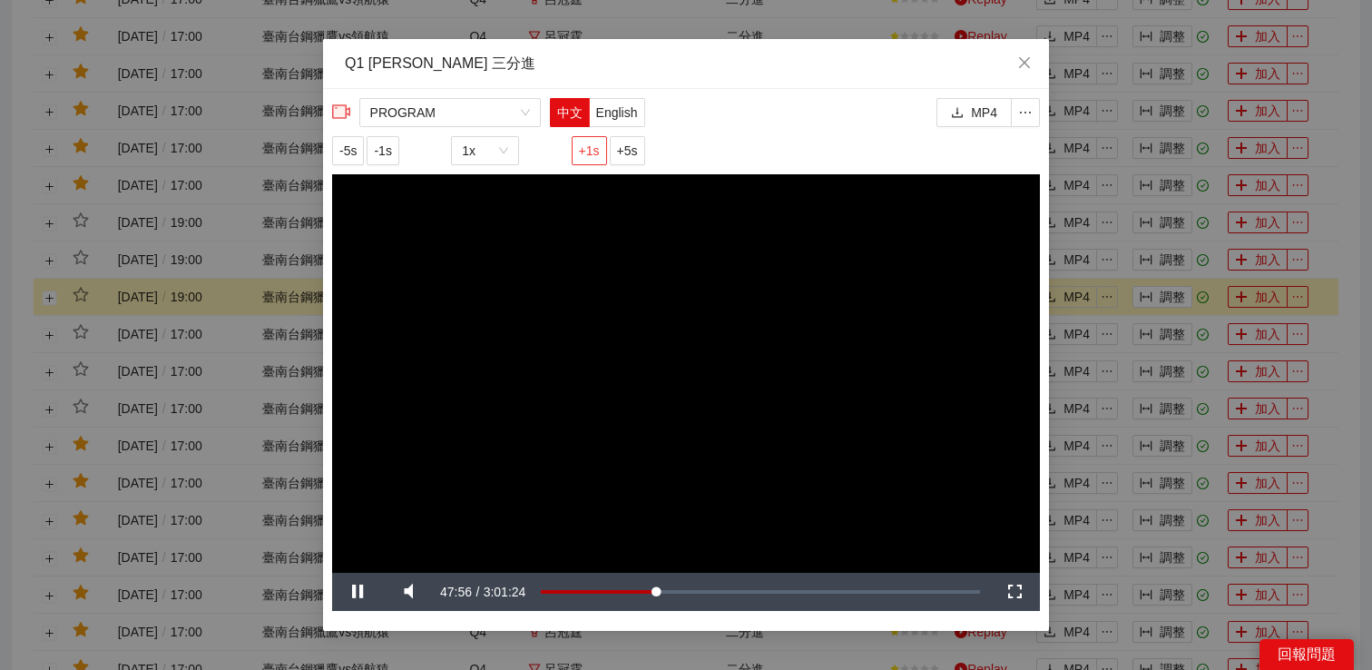
click at [593, 152] on span "+1s" at bounding box center [589, 151] width 21 height 20
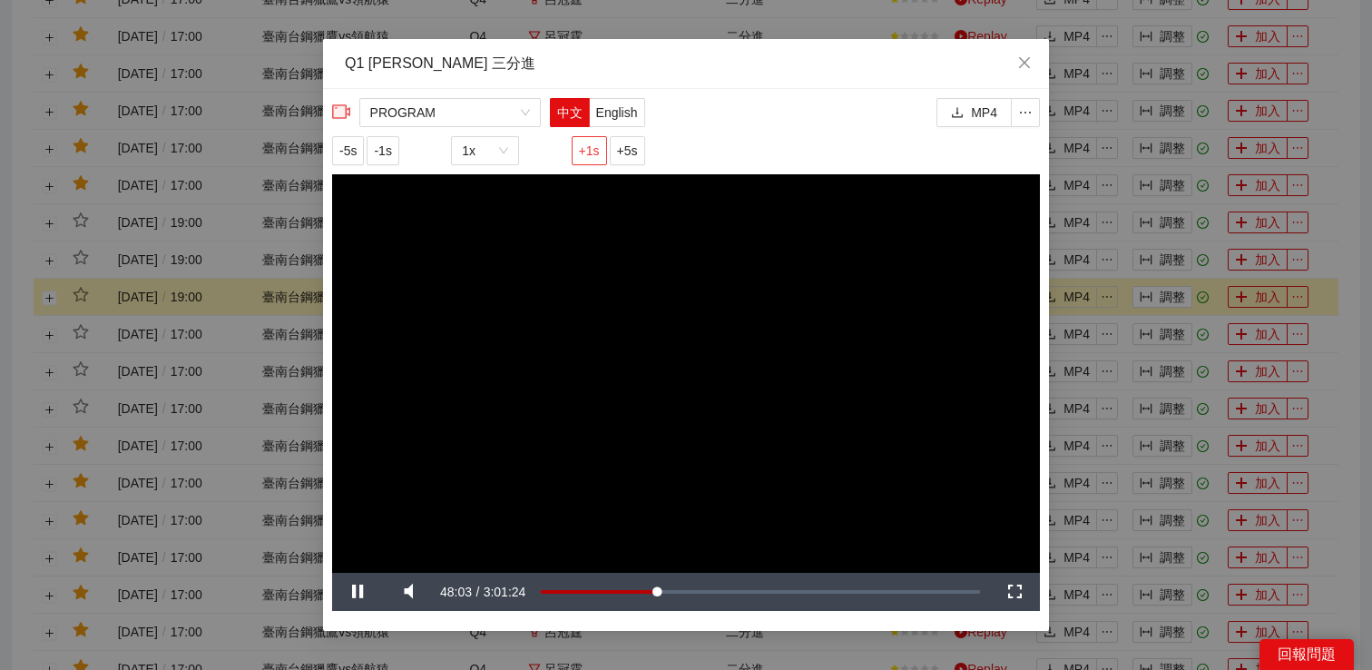
click at [593, 152] on span "+1s" at bounding box center [589, 151] width 21 height 20
click at [1203, 317] on div "**********" at bounding box center [686, 335] width 1372 height 670
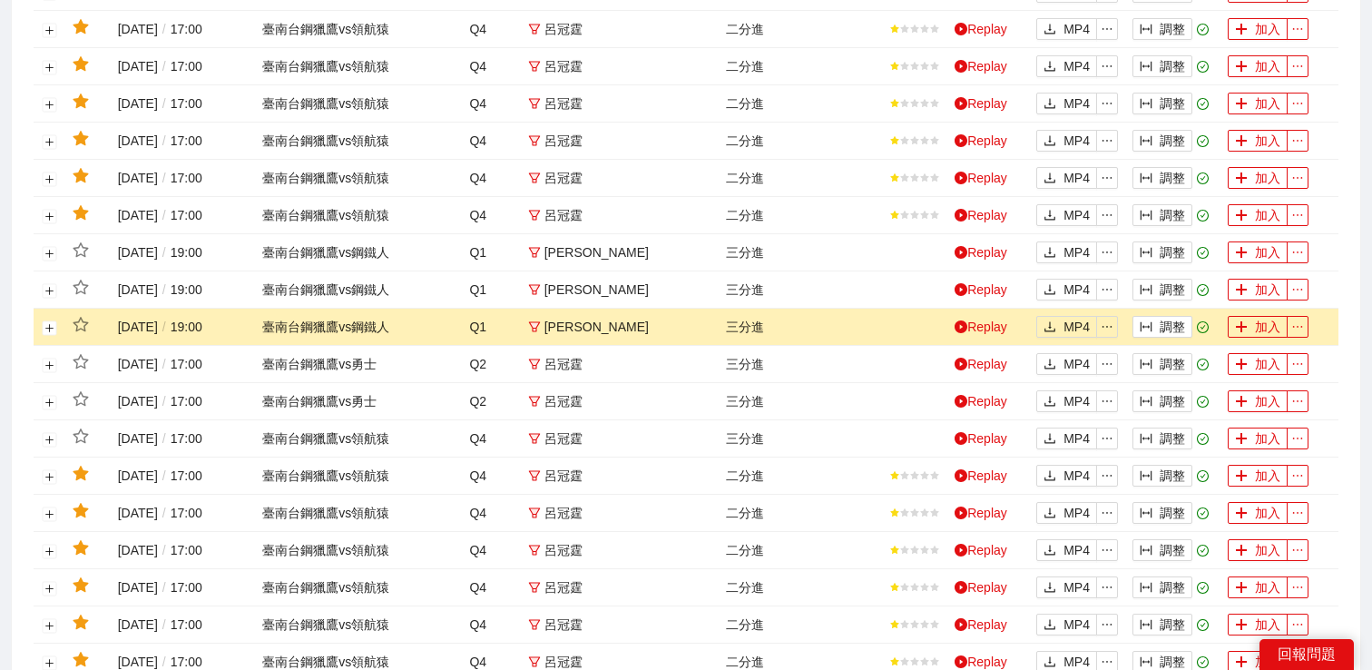
scroll to position [1434, 0]
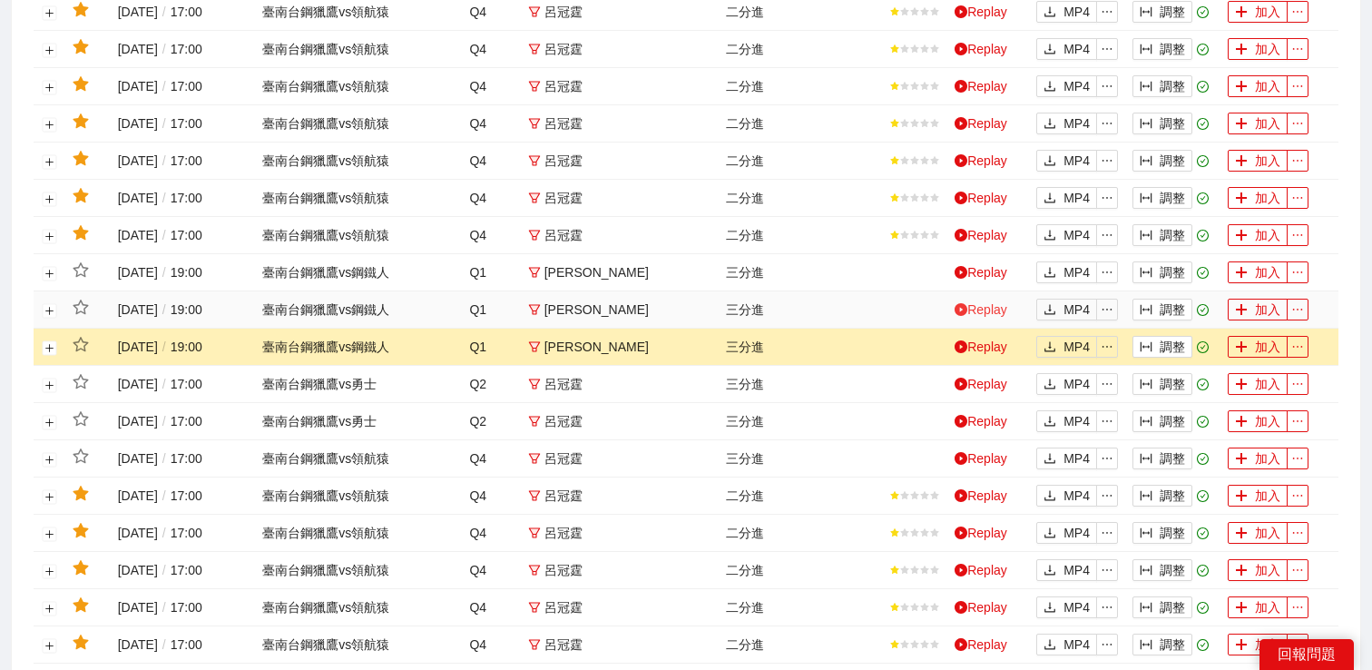
click at [991, 310] on link "Replay" at bounding box center [981, 309] width 53 height 15
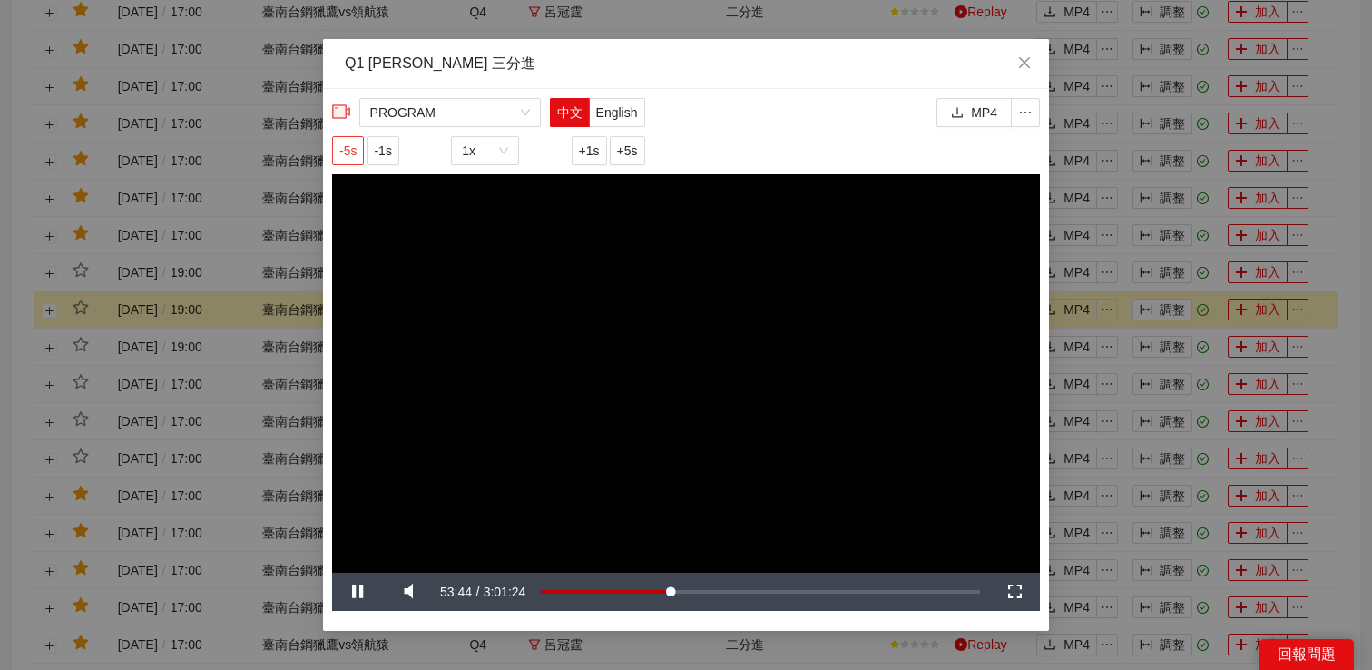
click at [355, 157] on span "-5s" at bounding box center [347, 151] width 17 height 20
click at [355, 156] on span "-5s" at bounding box center [347, 151] width 17 height 20
click at [347, 147] on span "-5s" at bounding box center [347, 151] width 17 height 20
click at [345, 152] on span "-5s" at bounding box center [347, 151] width 17 height 20
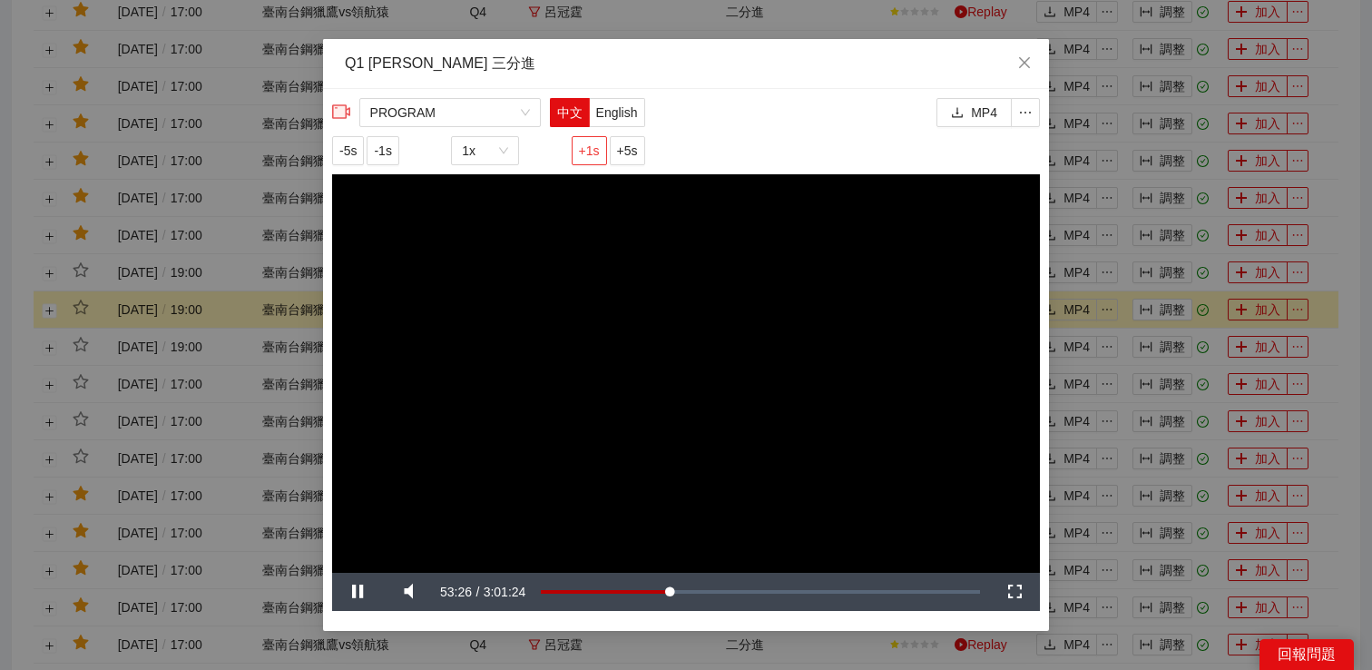
click at [593, 152] on span "+1s" at bounding box center [589, 151] width 21 height 20
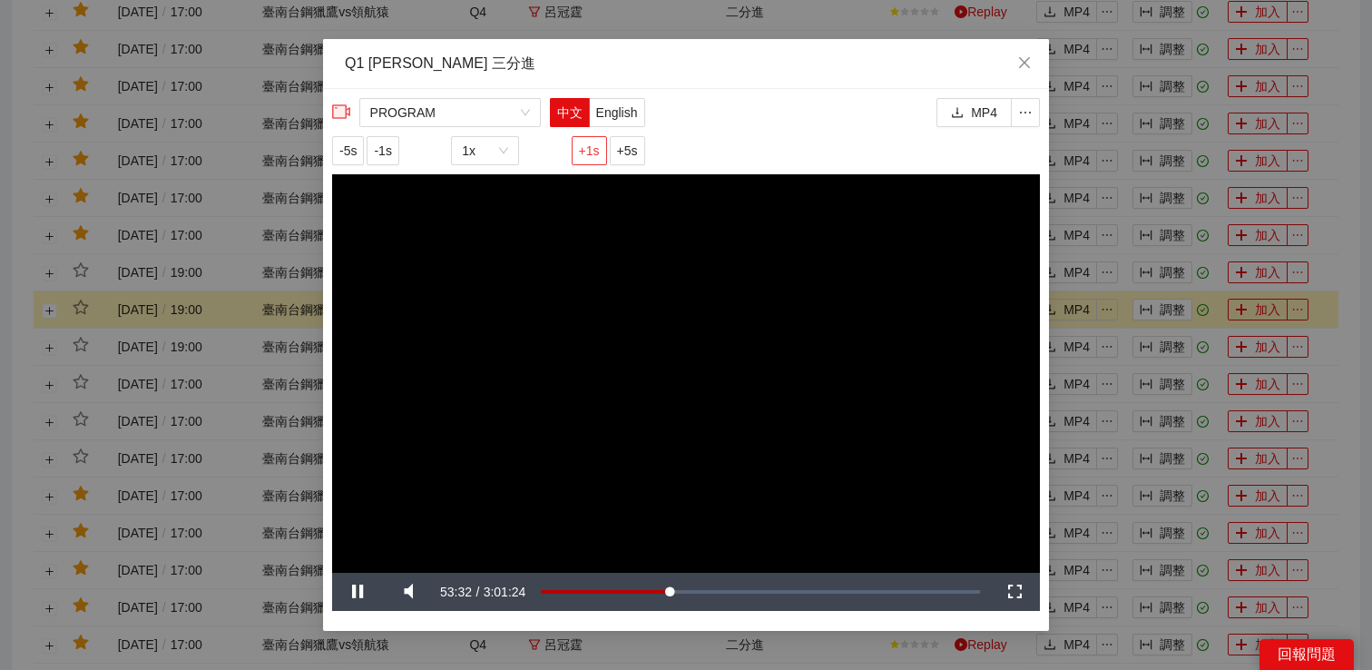
click at [593, 152] on span "+1s" at bounding box center [589, 151] width 21 height 20
click at [603, 300] on video "Video Player" at bounding box center [686, 373] width 708 height 398
click at [347, 148] on span "-5s" at bounding box center [347, 151] width 17 height 20
click at [601, 307] on video "Video Player" at bounding box center [686, 373] width 708 height 398
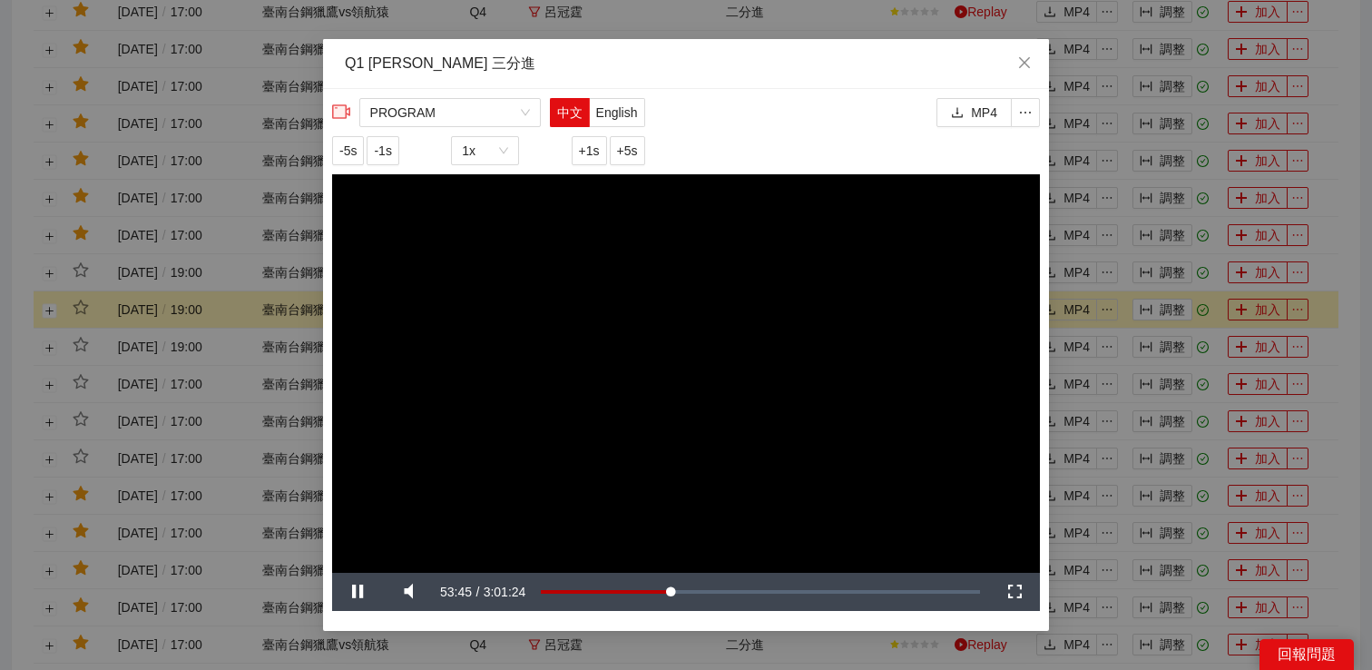
click at [1116, 296] on div "**********" at bounding box center [686, 335] width 1372 height 670
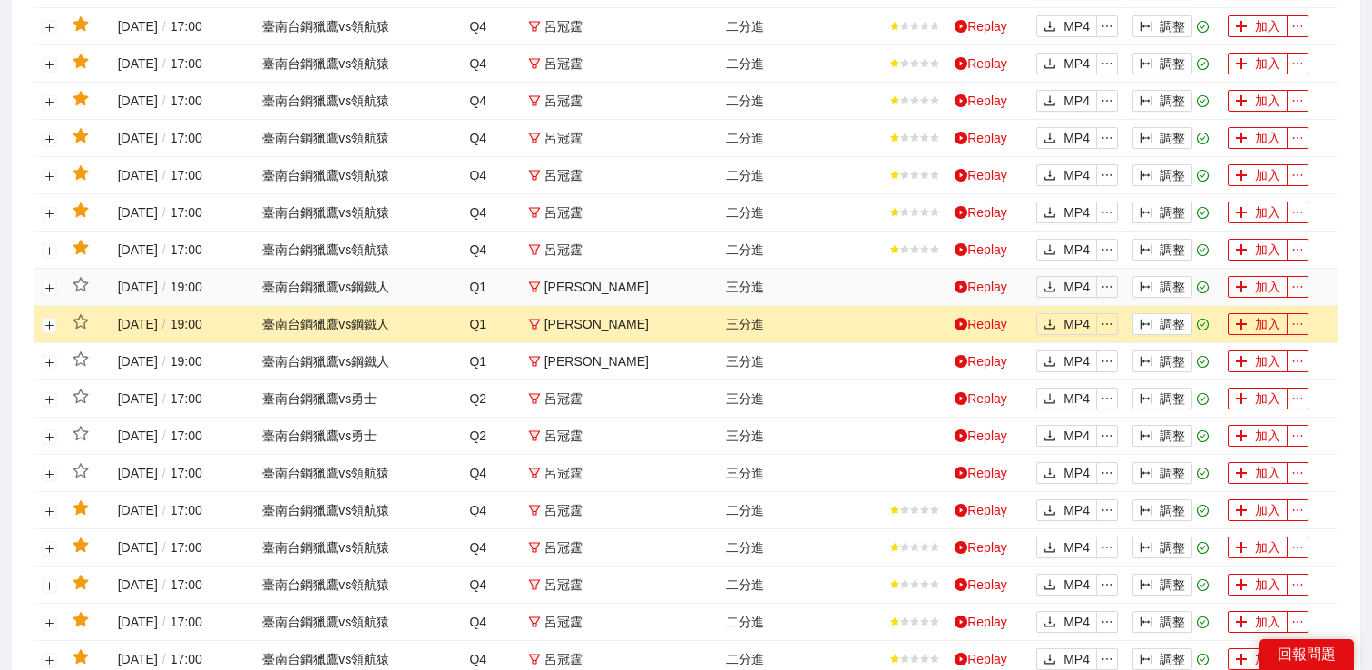
scroll to position [1415, 0]
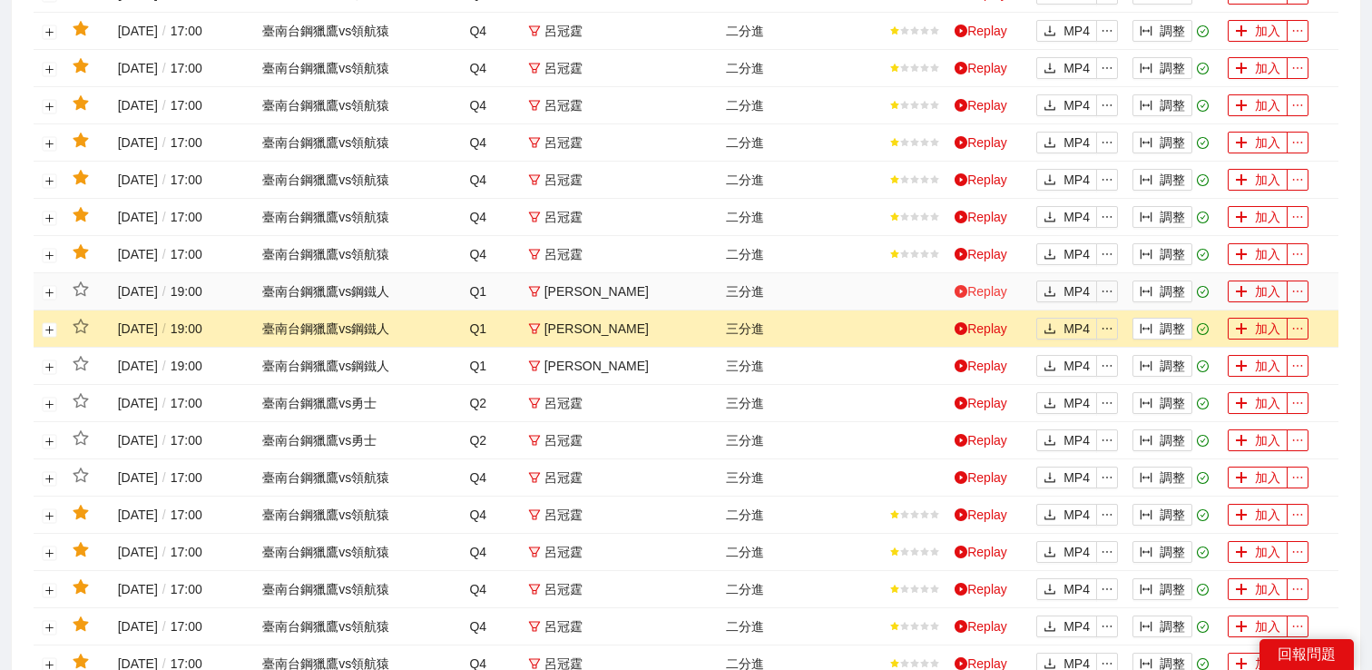
click at [980, 290] on link "Replay" at bounding box center [981, 291] width 53 height 15
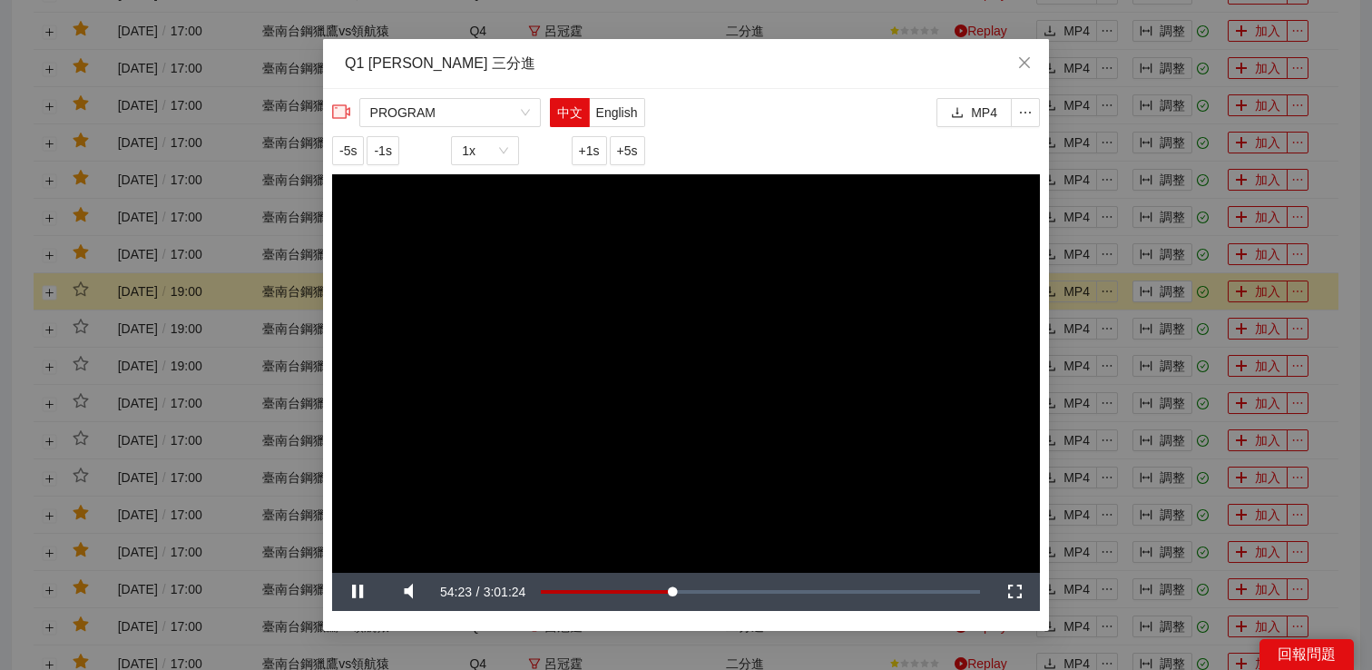
click at [1145, 282] on div "**********" at bounding box center [686, 335] width 1372 height 670
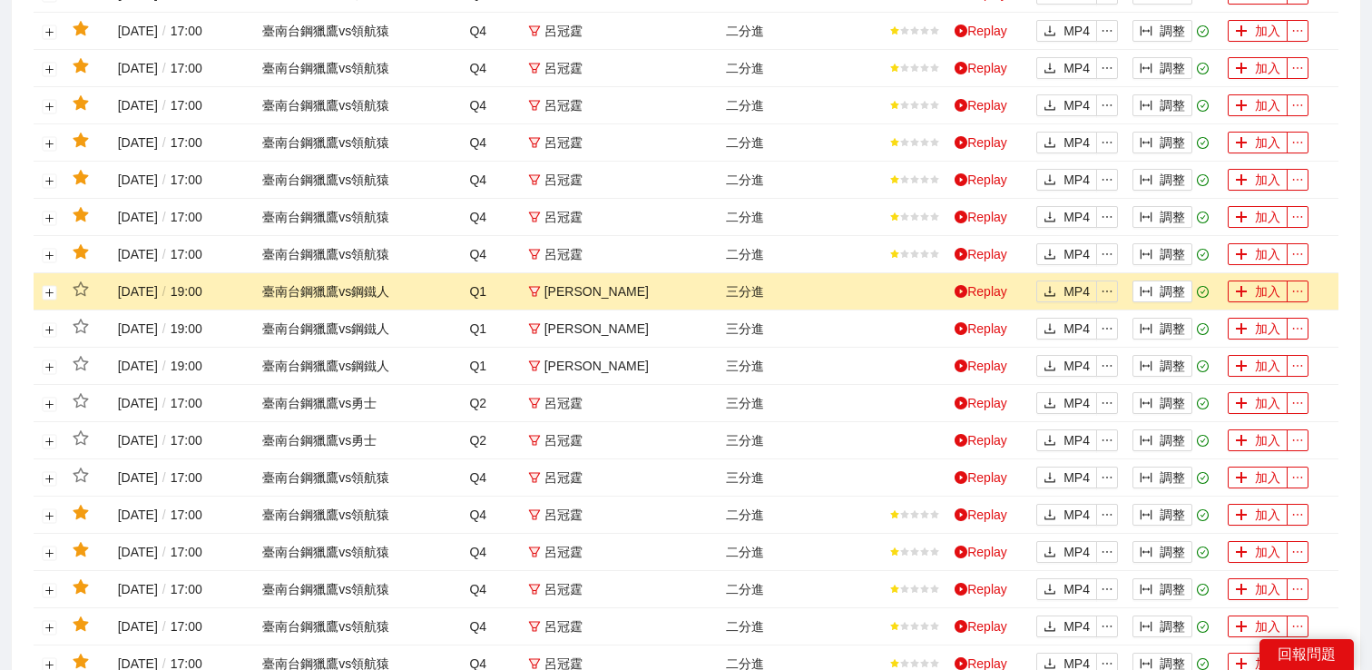
click at [1134, 289] on button "調整" at bounding box center [1163, 291] width 60 height 22
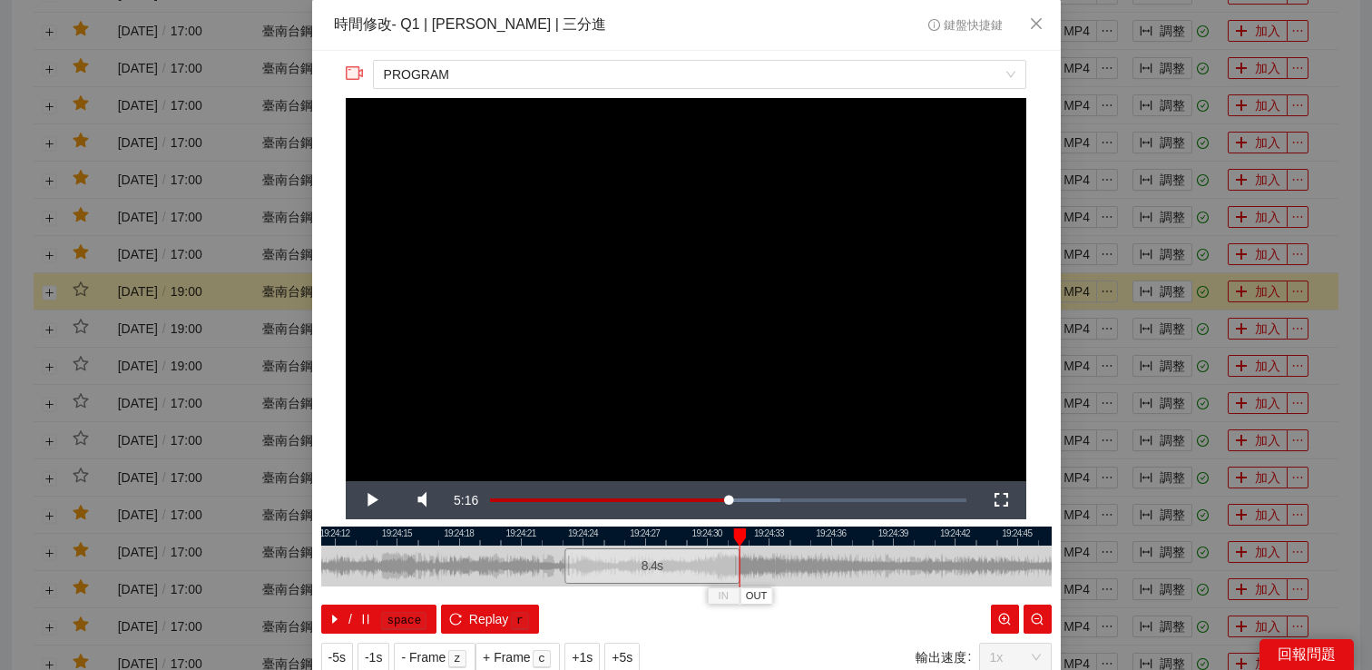
drag, startPoint x: 806, startPoint y: 555, endPoint x: 740, endPoint y: 570, distance: 68.0
click at [739, 570] on div "19:24:09 19:24:12 19:24:15 19:24:18 19:24:21 19:24:24 19:24:27 19:24:30 19:24:3…" at bounding box center [686, 579] width 731 height 107
drag, startPoint x: 567, startPoint y: 564, endPoint x: 556, endPoint y: 565, distance: 11.0
click at [556, 565] on div at bounding box center [556, 565] width 11 height 41
click at [371, 500] on span "Video Player" at bounding box center [371, 500] width 0 height 0
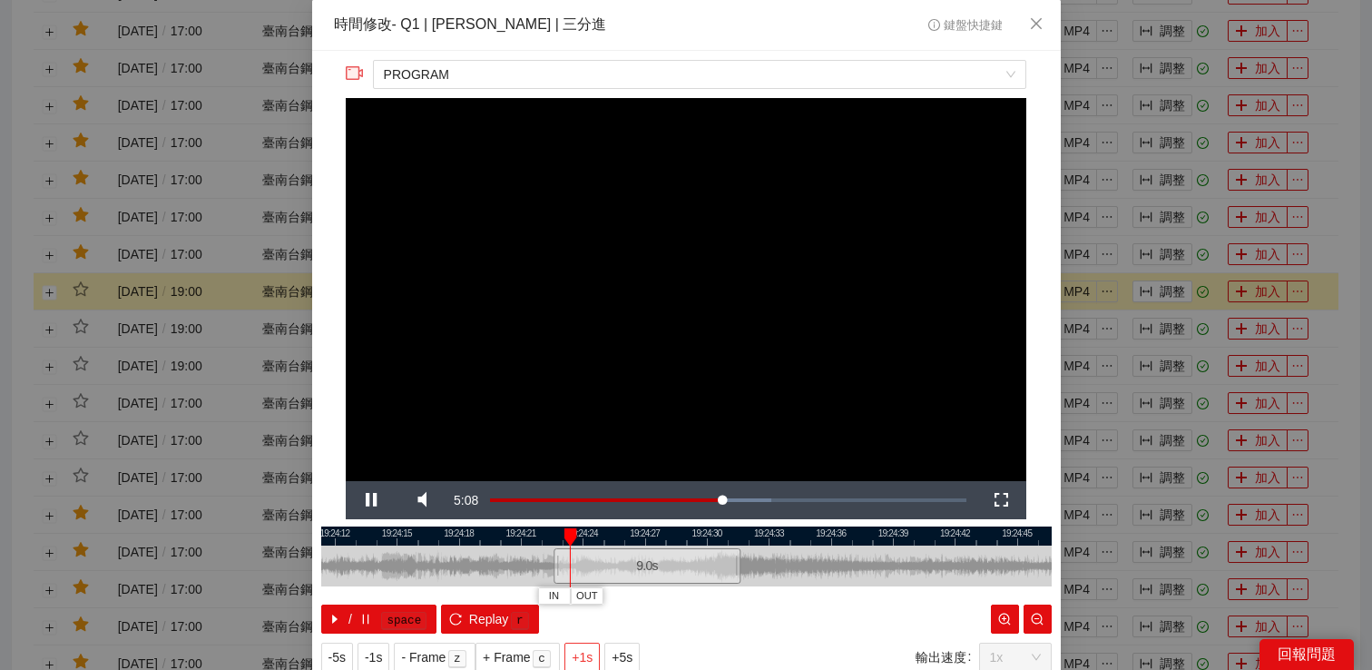
click at [584, 659] on span "+1s" at bounding box center [582, 657] width 21 height 20
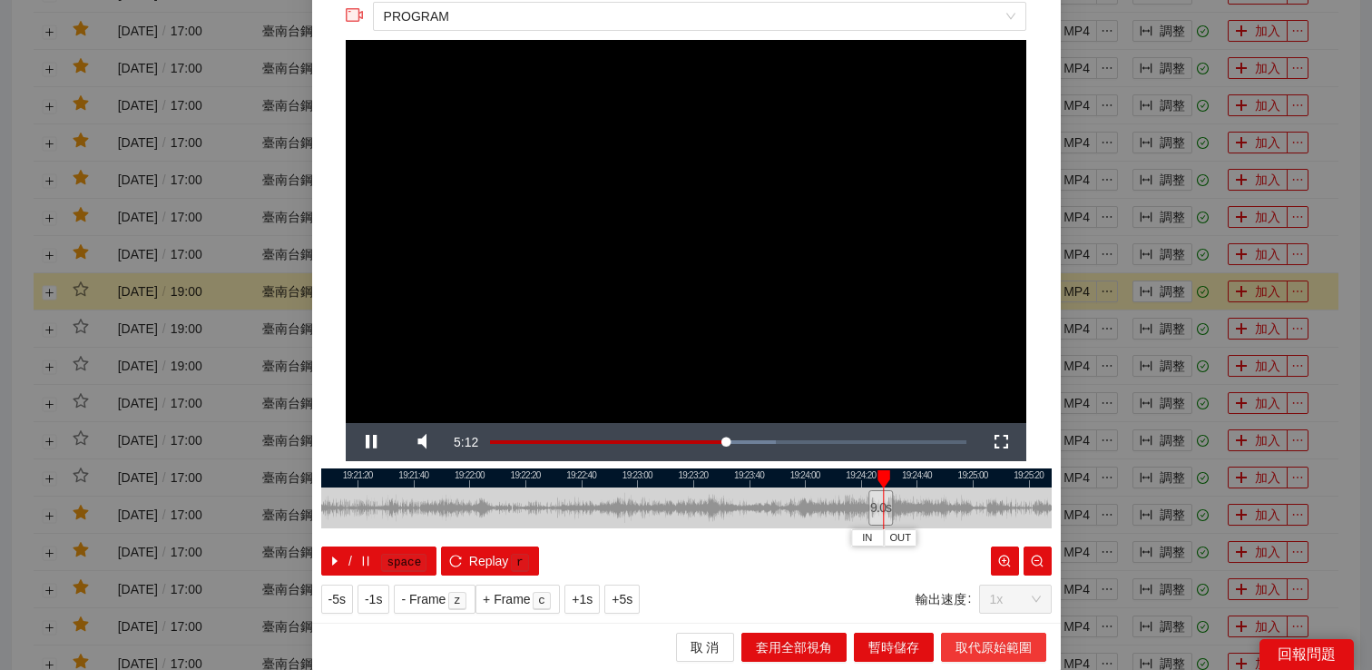
click at [968, 638] on span "取代原始範圍" at bounding box center [994, 647] width 76 height 20
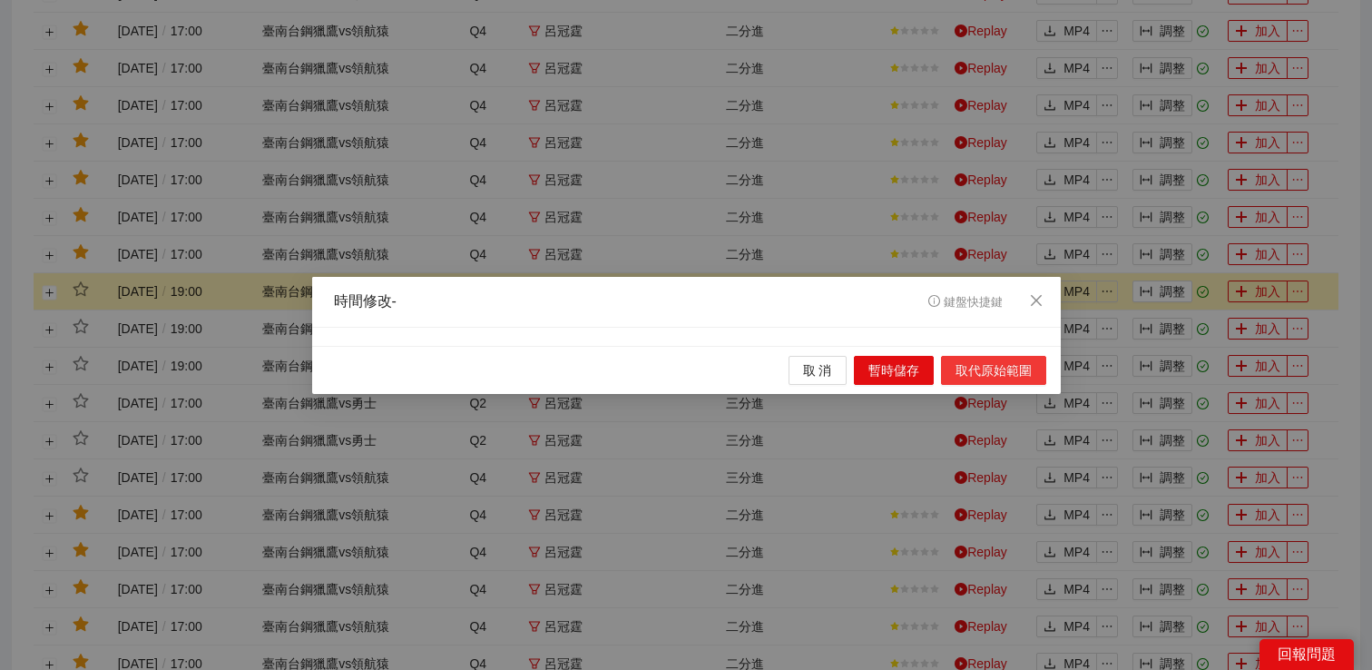
scroll to position [0, 0]
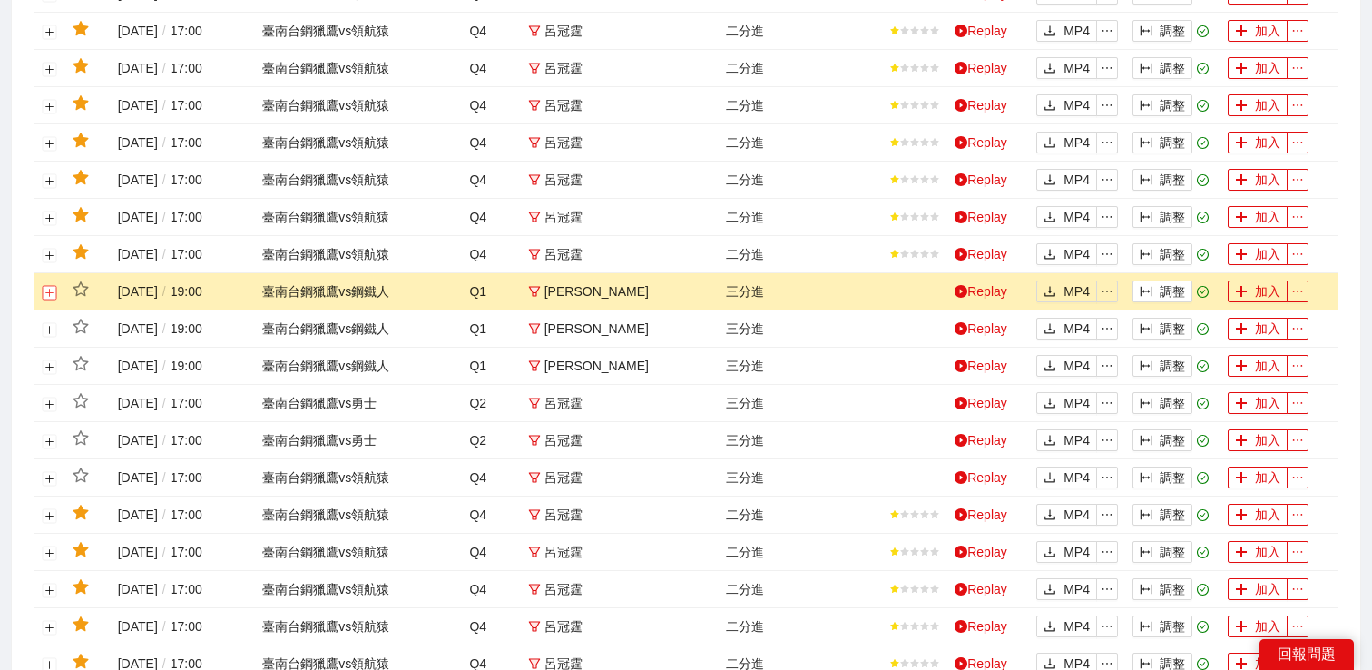
click at [53, 293] on button "展開行" at bounding box center [50, 292] width 15 height 15
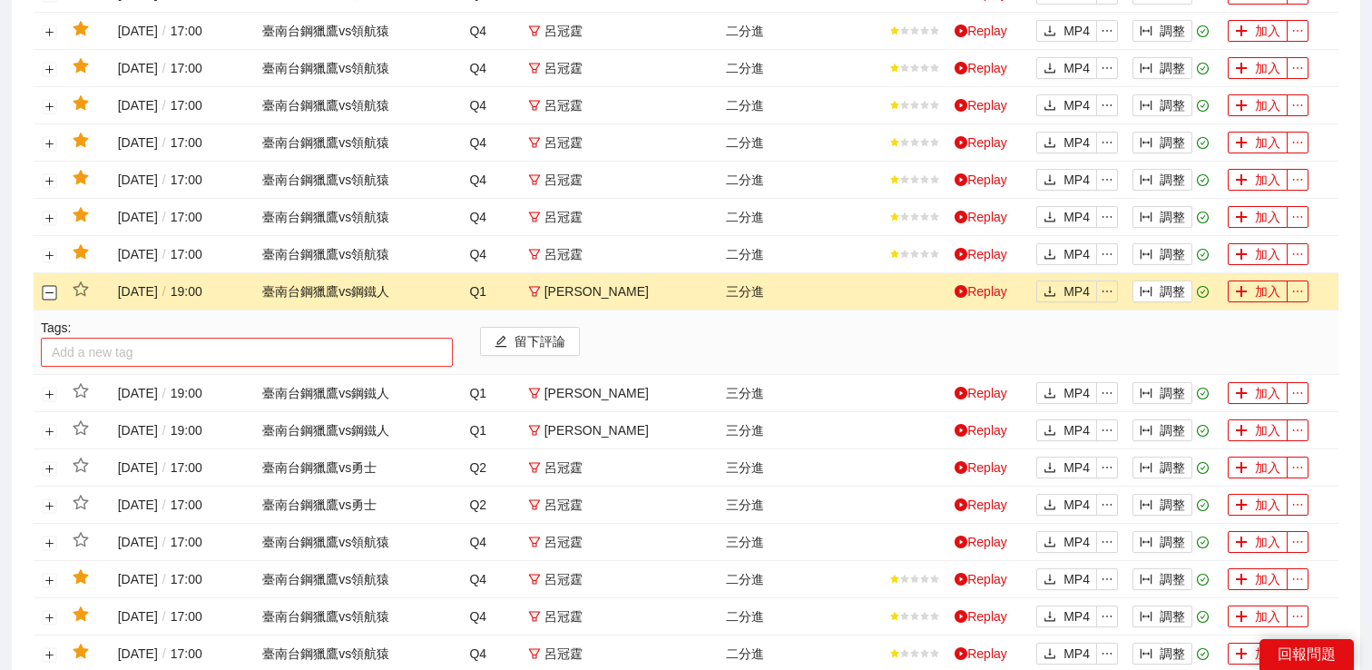
click at [87, 353] on div at bounding box center [246, 352] width 403 height 22
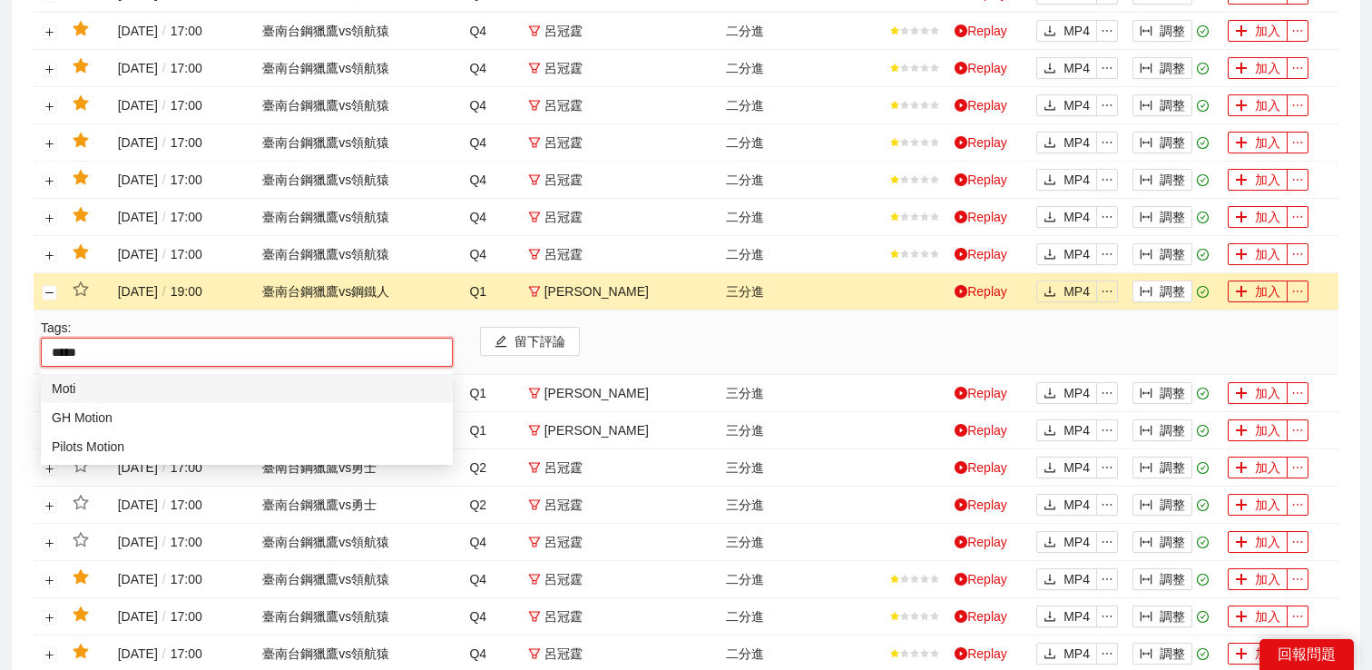
type input "******"
click at [66, 421] on div "GH Motion" at bounding box center [247, 417] width 390 height 20
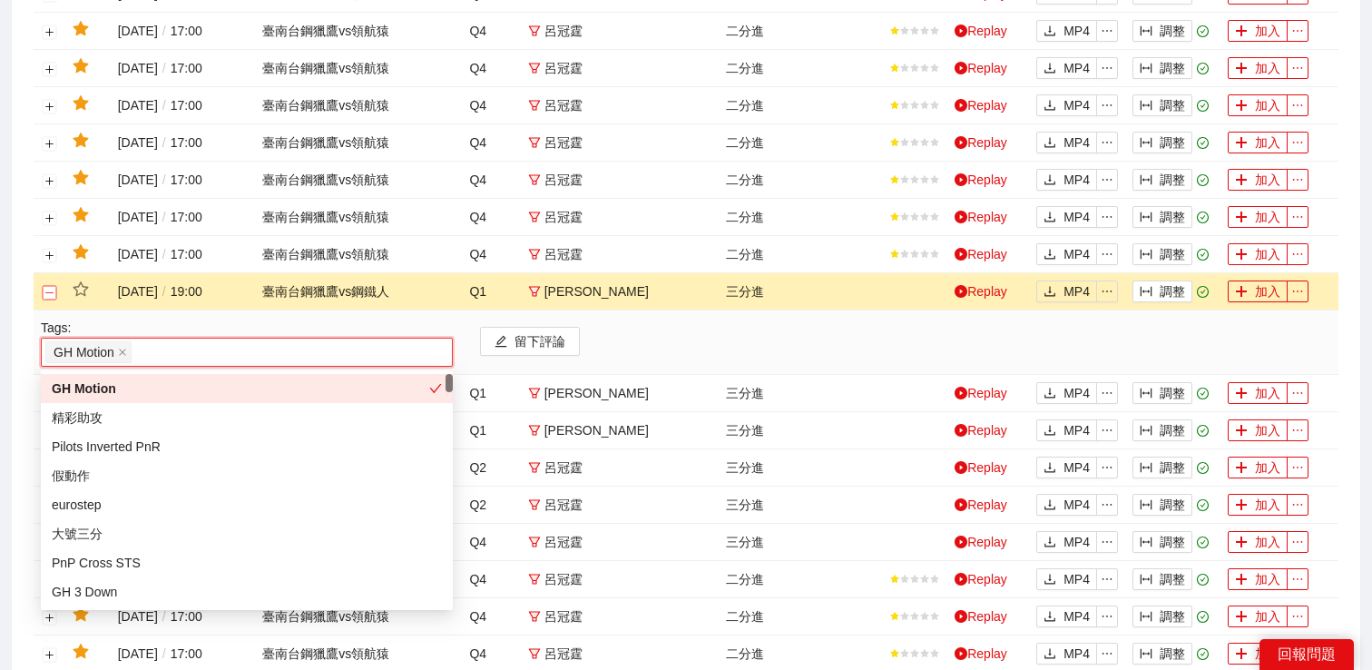
click at [44, 287] on button "關閉行" at bounding box center [50, 292] width 15 height 15
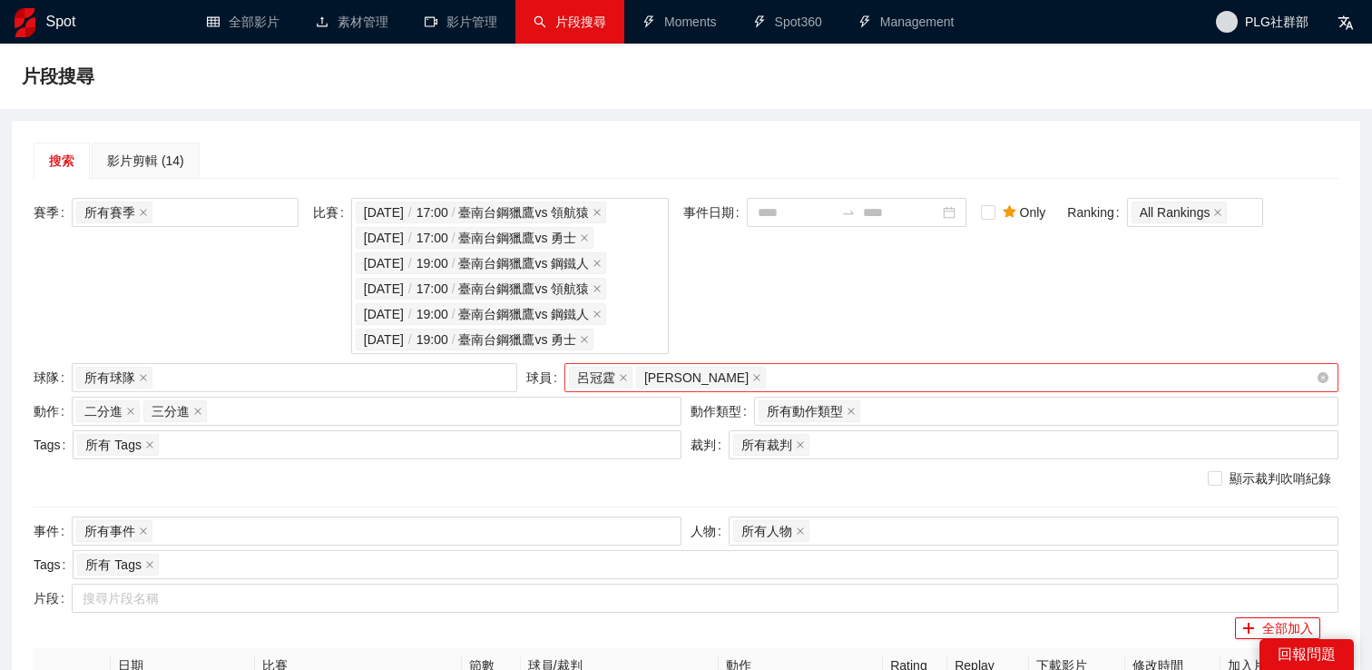
click at [786, 380] on div "呂冠霆 韓杰諭" at bounding box center [942, 377] width 747 height 25
